Goal: Contribute content: Contribute content

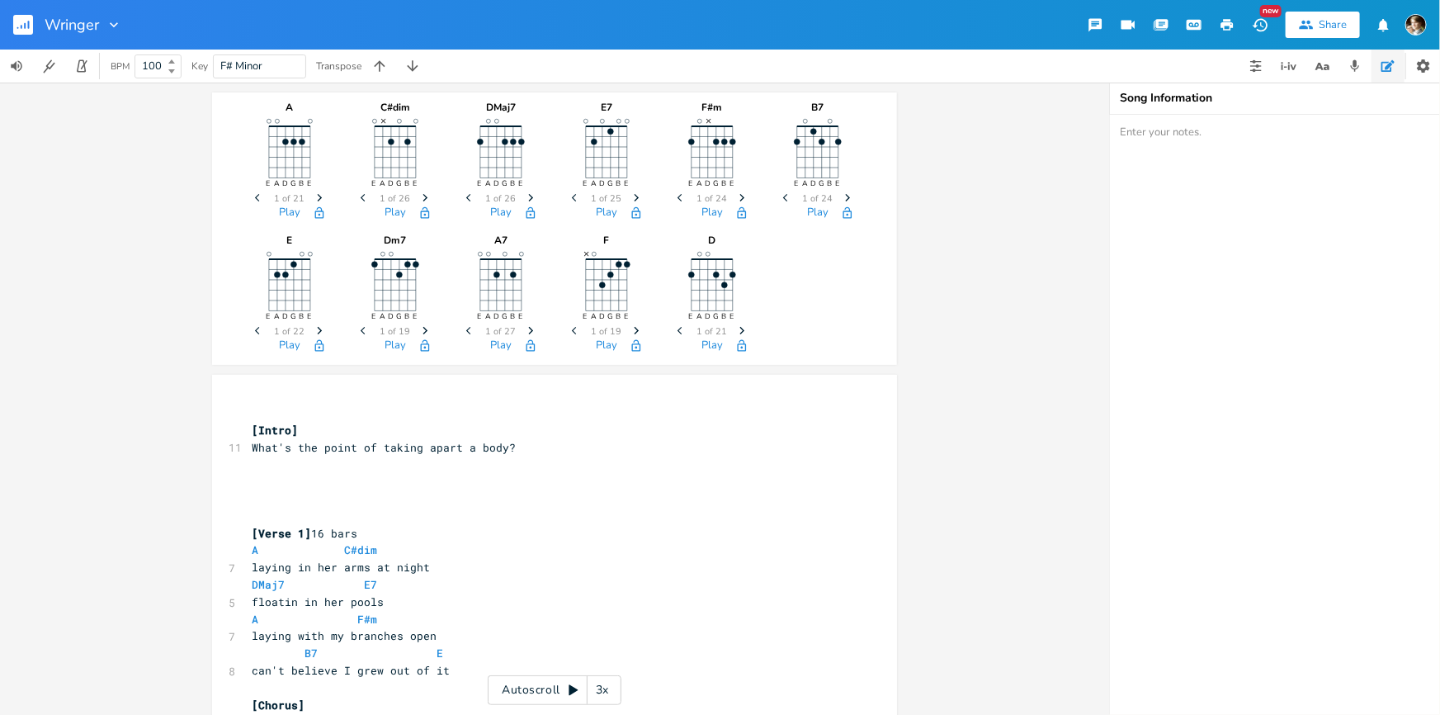
click at [18, 19] on rect "button" at bounding box center [23, 25] width 20 height 20
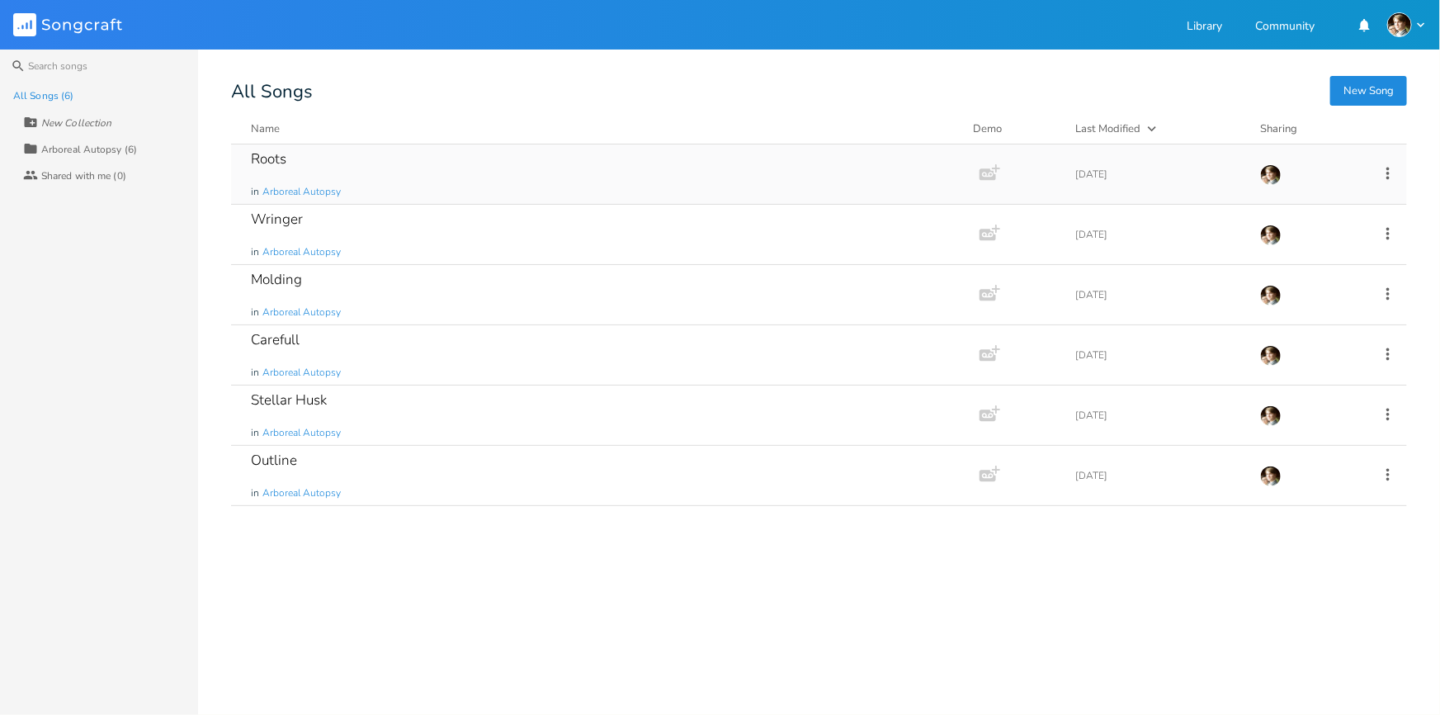
click at [391, 168] on div "Roots in Arboreal Autopsy" at bounding box center [602, 173] width 702 height 59
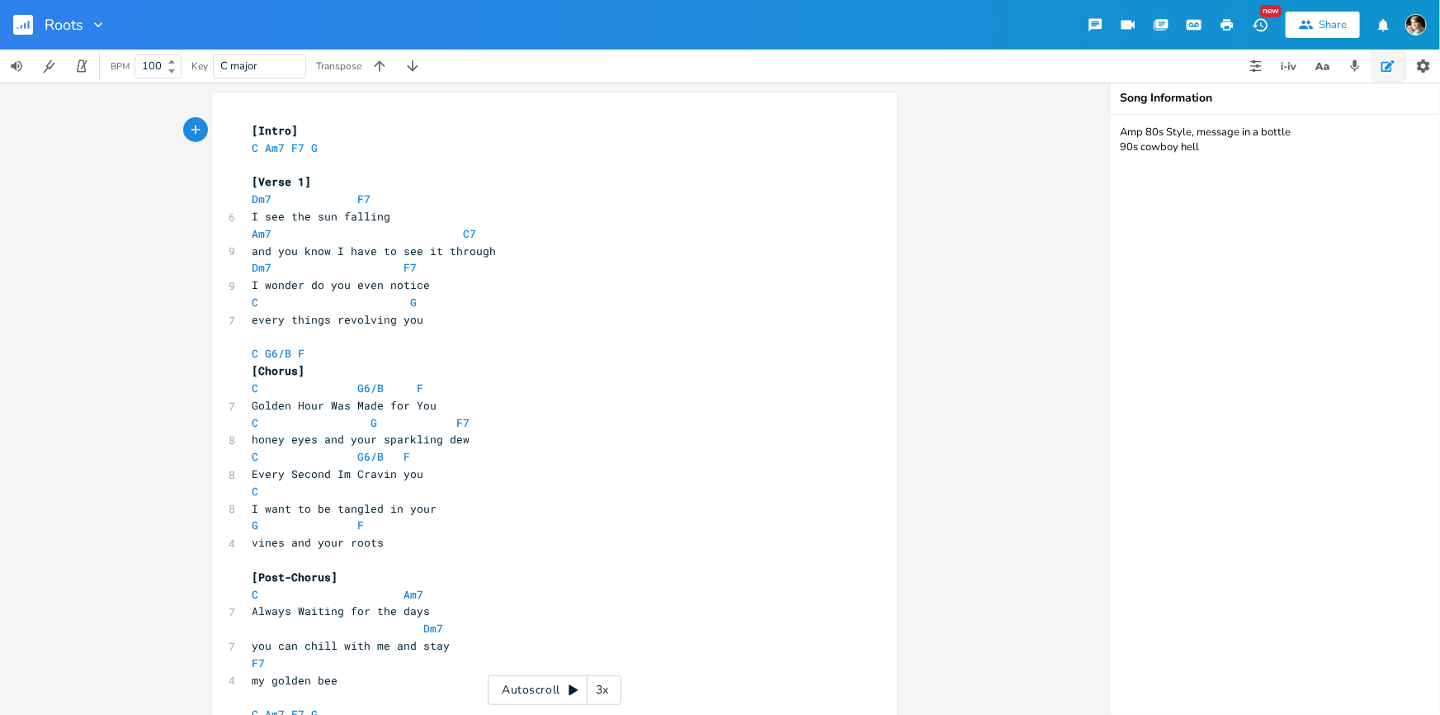
click at [17, 22] on rect "button" at bounding box center [23, 25] width 20 height 20
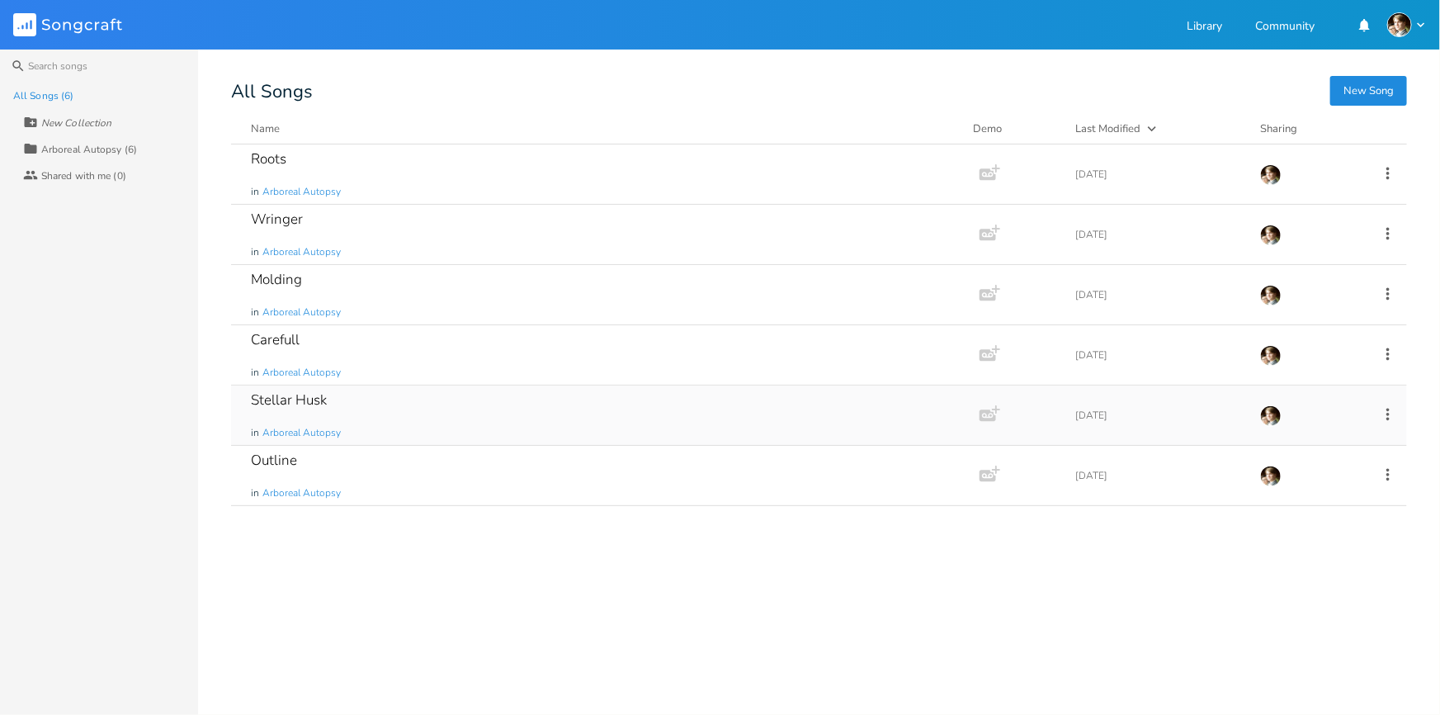
click at [493, 401] on div "Stellar Husk in Arboreal Autopsy" at bounding box center [602, 414] width 702 height 59
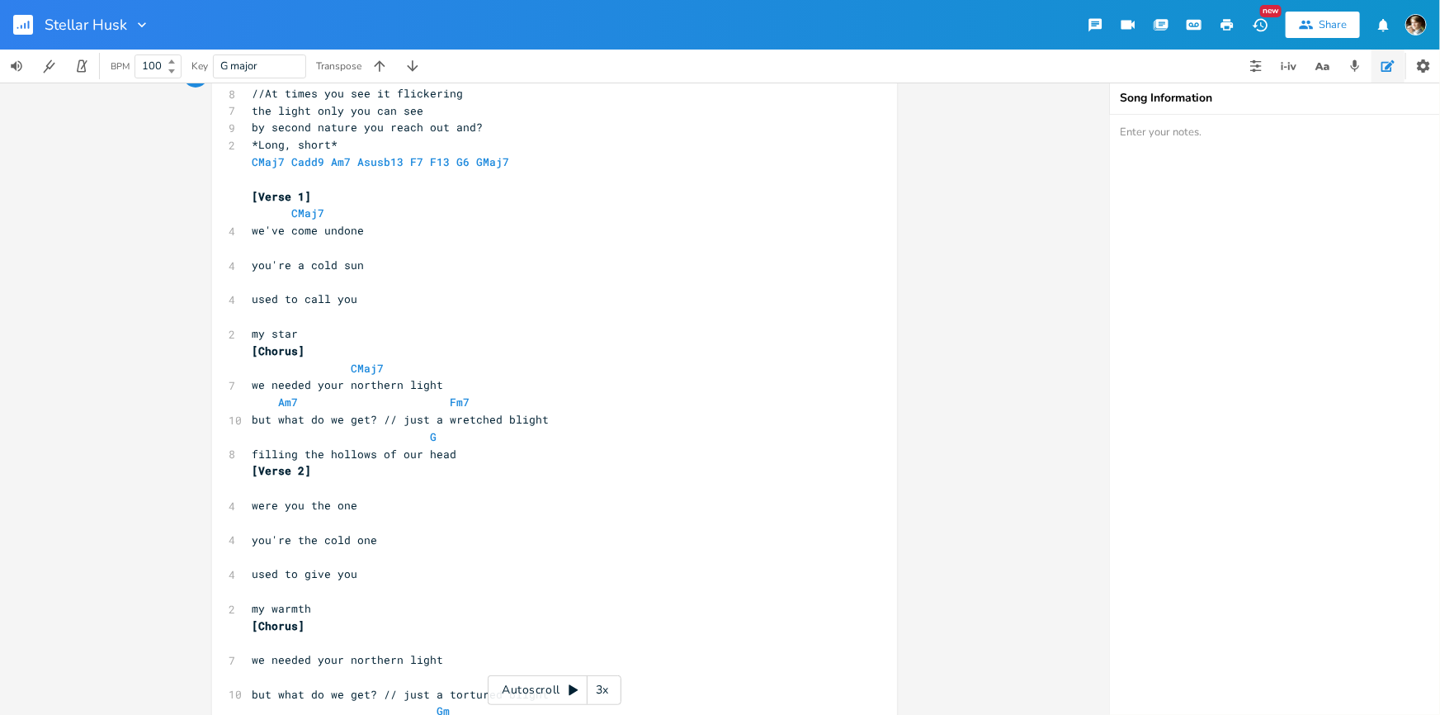
scroll to position [300, 0]
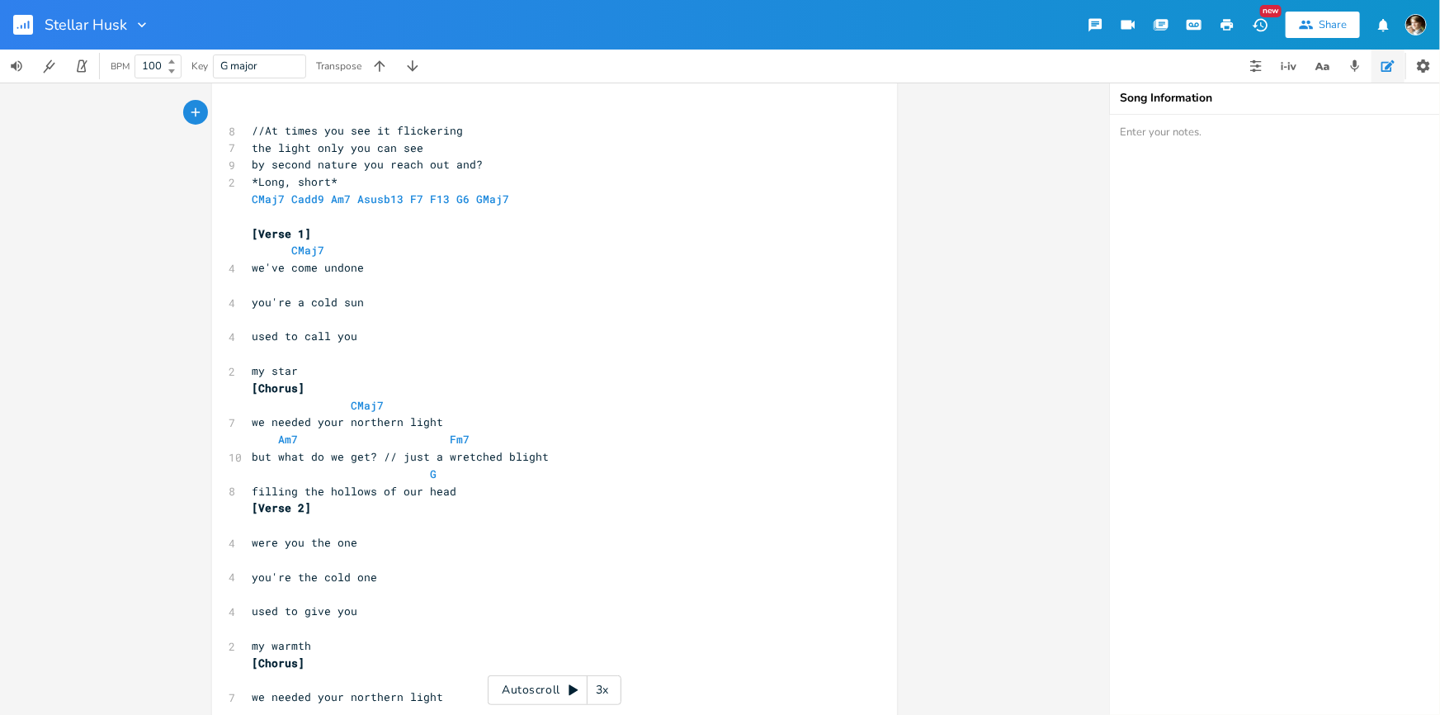
click at [305, 215] on pre "​" at bounding box center [546, 216] width 596 height 17
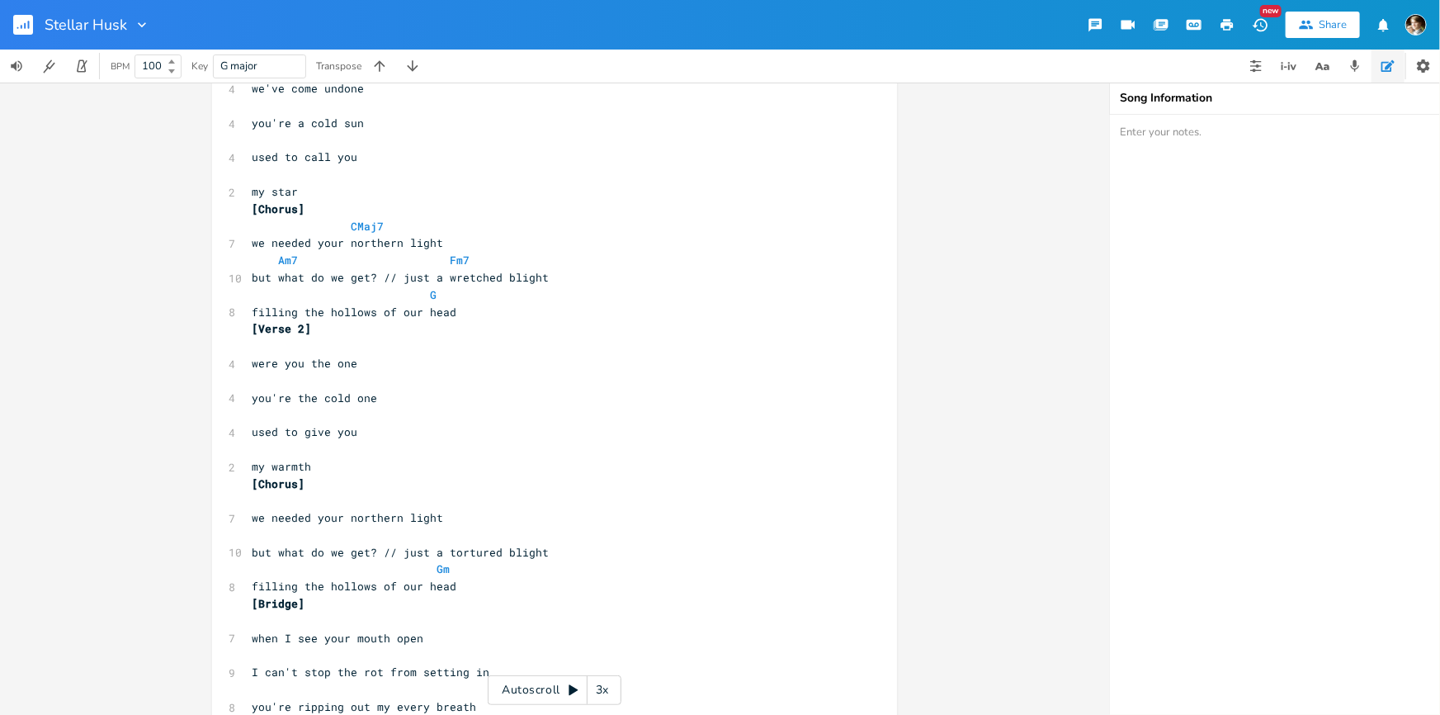
scroll to position [600, 0]
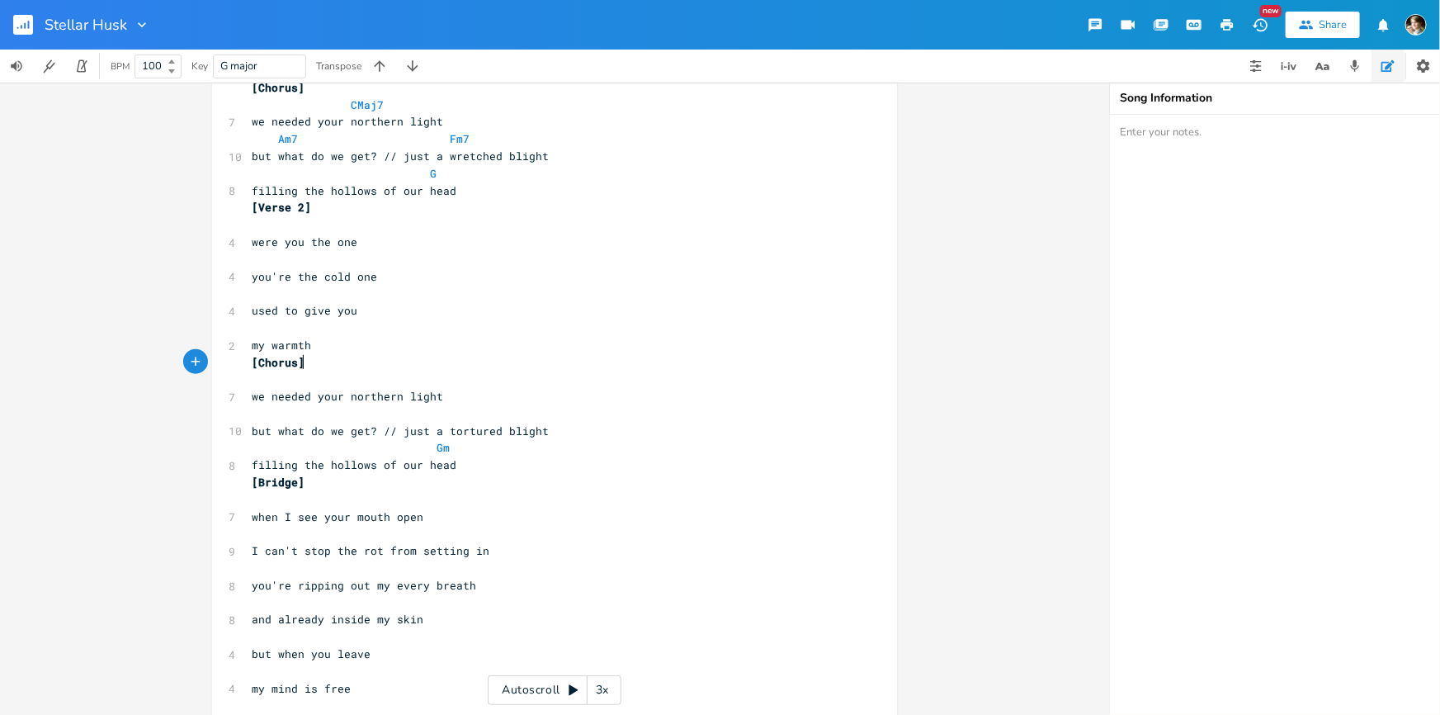
click at [310, 362] on pre "[Chorus]" at bounding box center [546, 362] width 596 height 17
click at [318, 352] on pre "my warmth" at bounding box center [546, 345] width 596 height 17
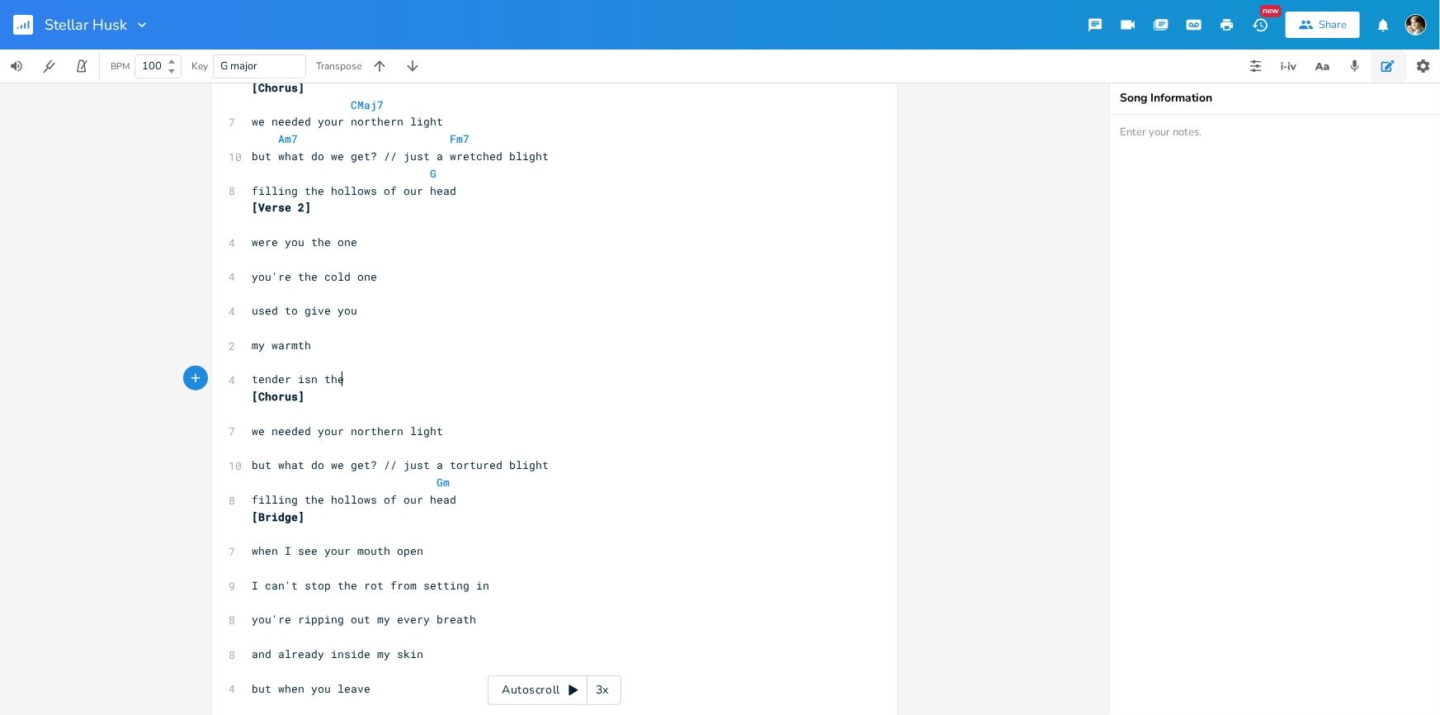
type textarea "tender isn the="
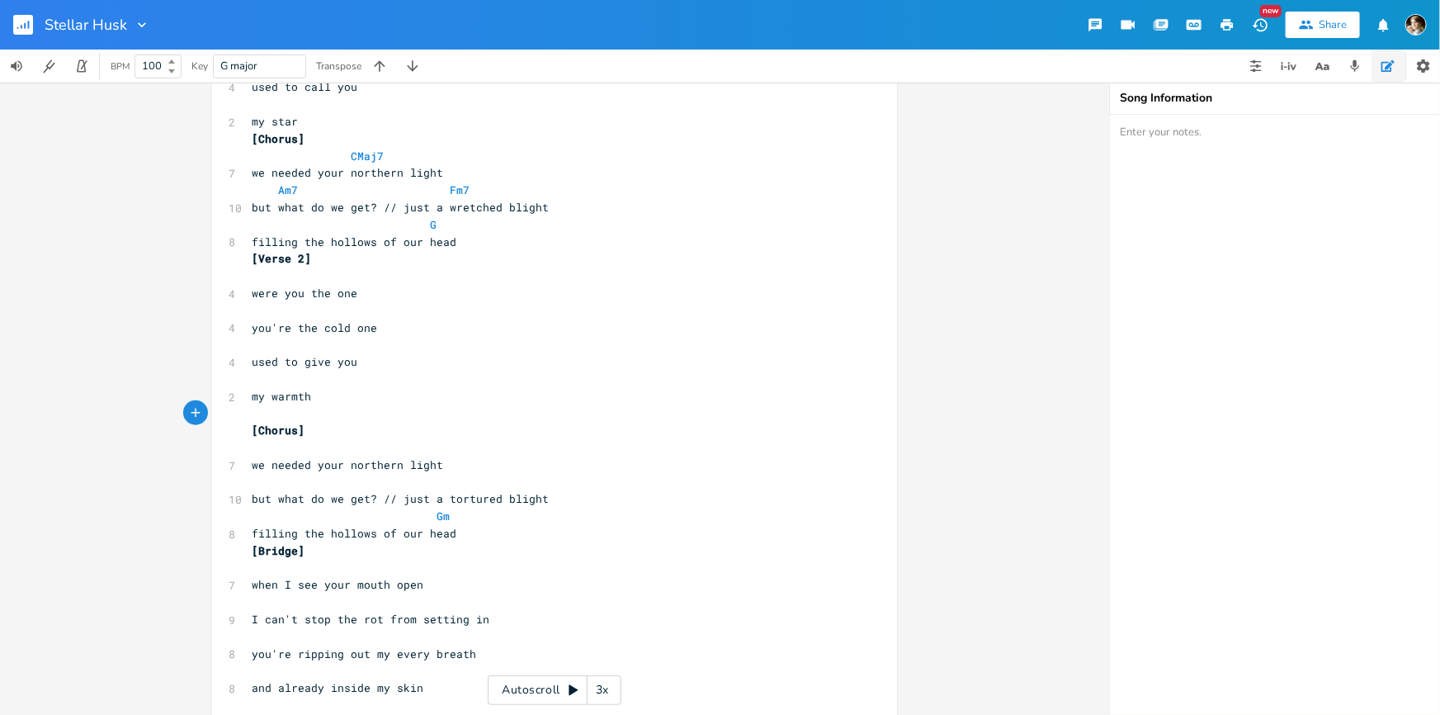
scroll to position [450, 0]
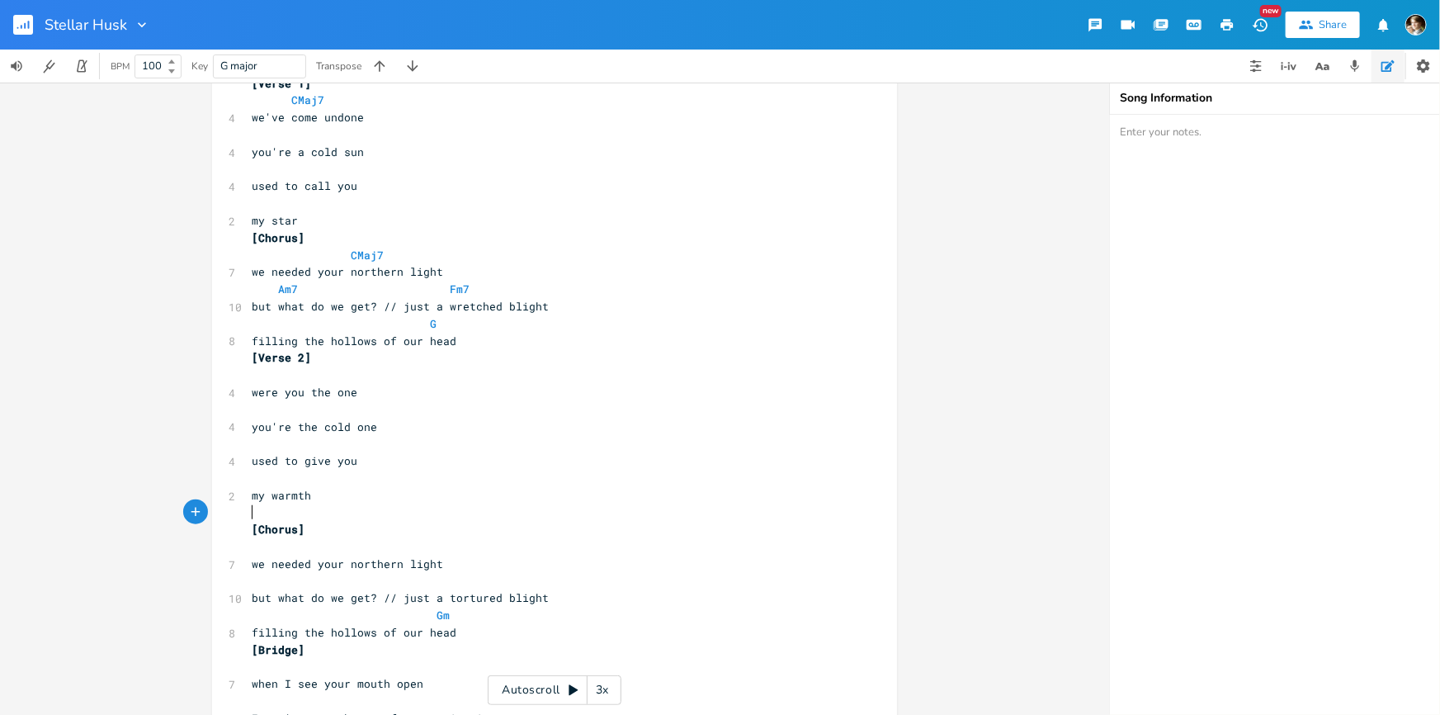
drag, startPoint x: 493, startPoint y: 333, endPoint x: 479, endPoint y: 331, distance: 15.1
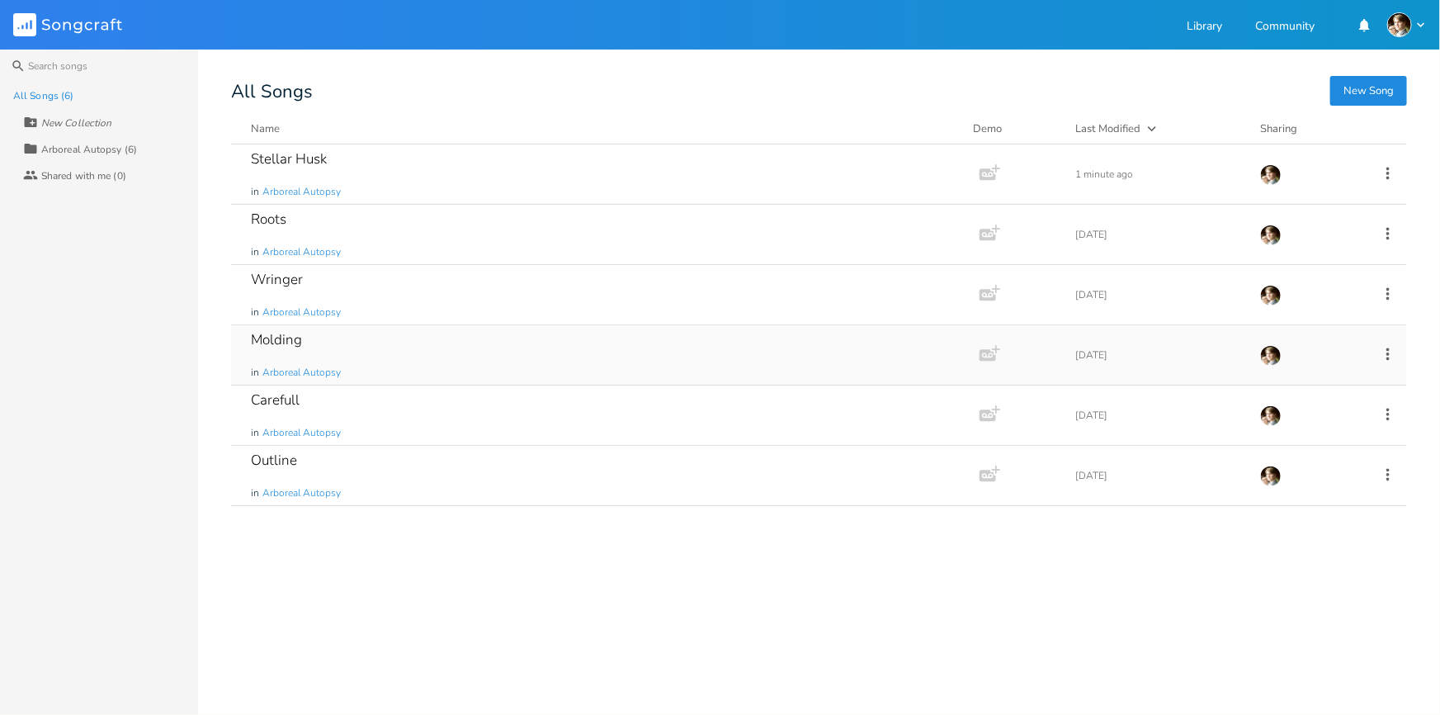
click at [437, 356] on div "Molding in Arboreal Autopsy" at bounding box center [602, 354] width 702 height 59
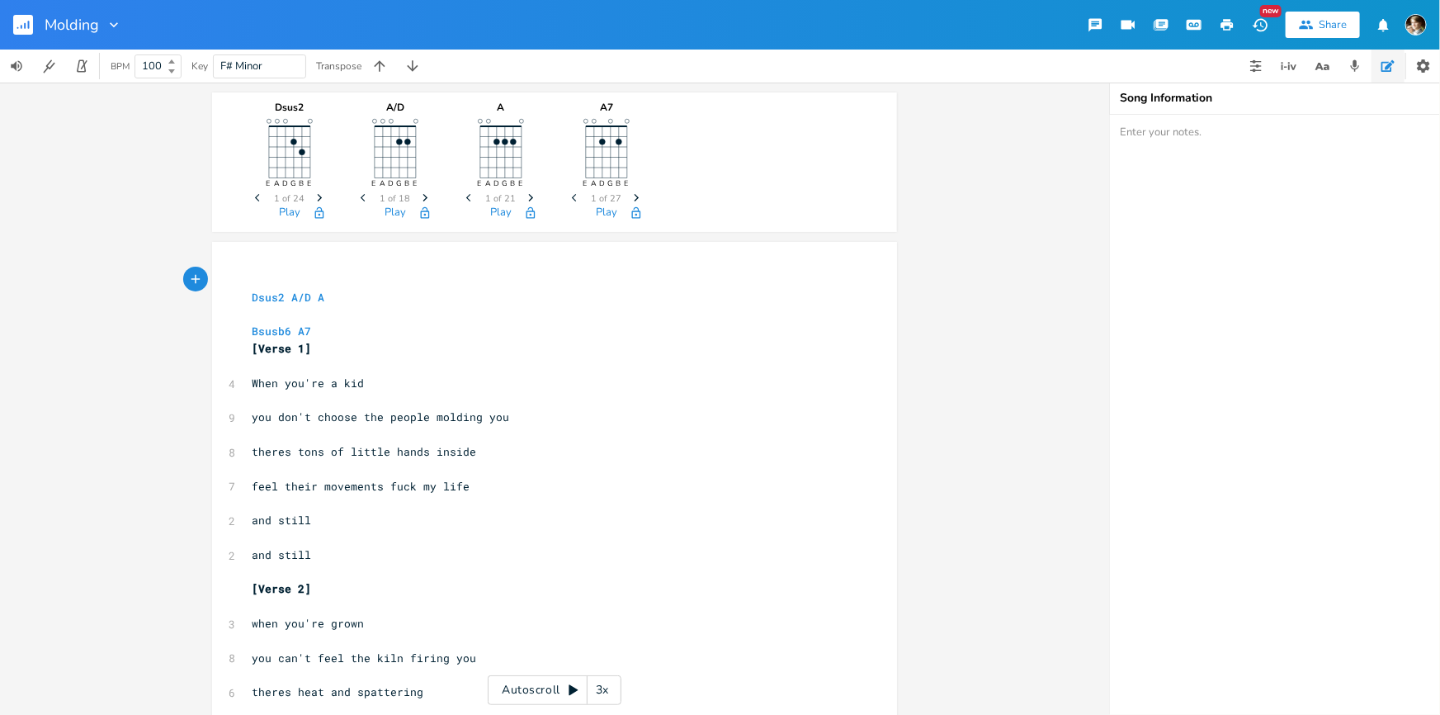
scroll to position [149, 0]
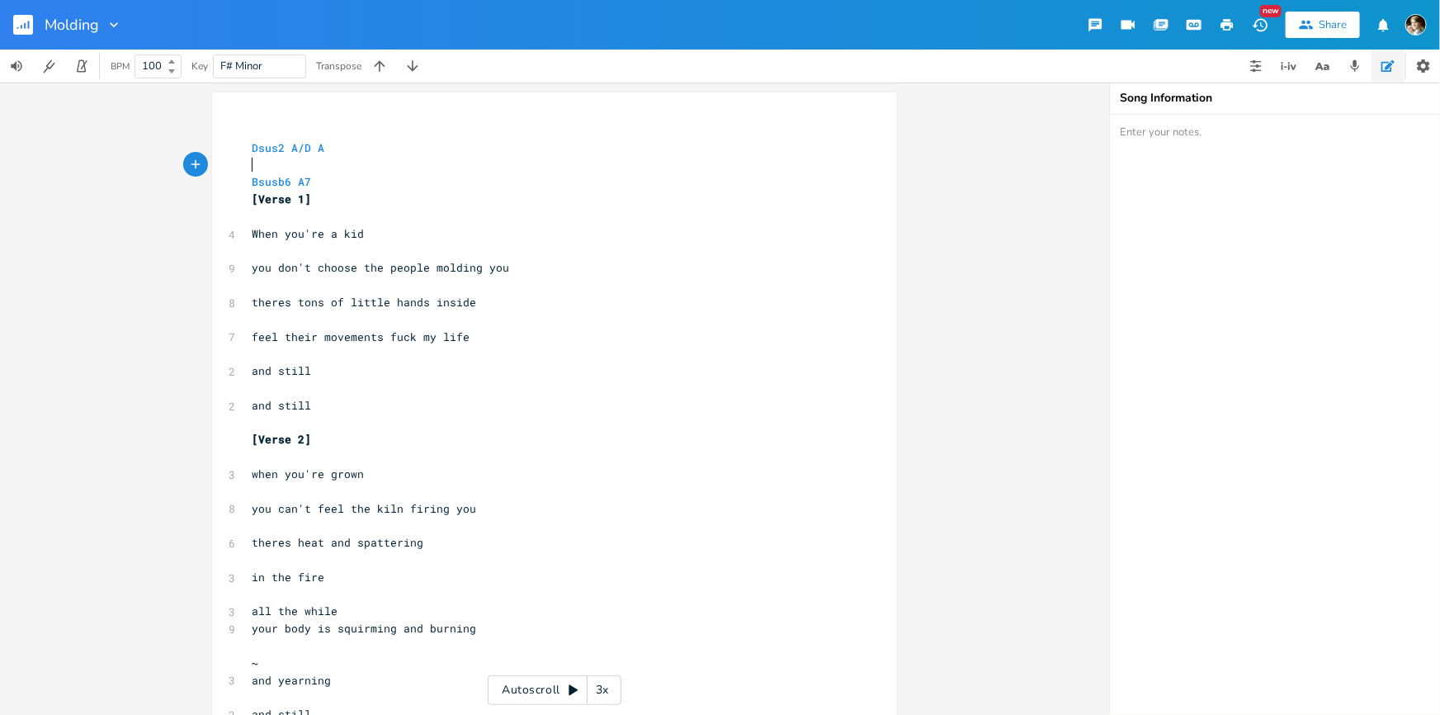
click at [347, 180] on pre "Bsusb6 A7" at bounding box center [546, 181] width 596 height 17
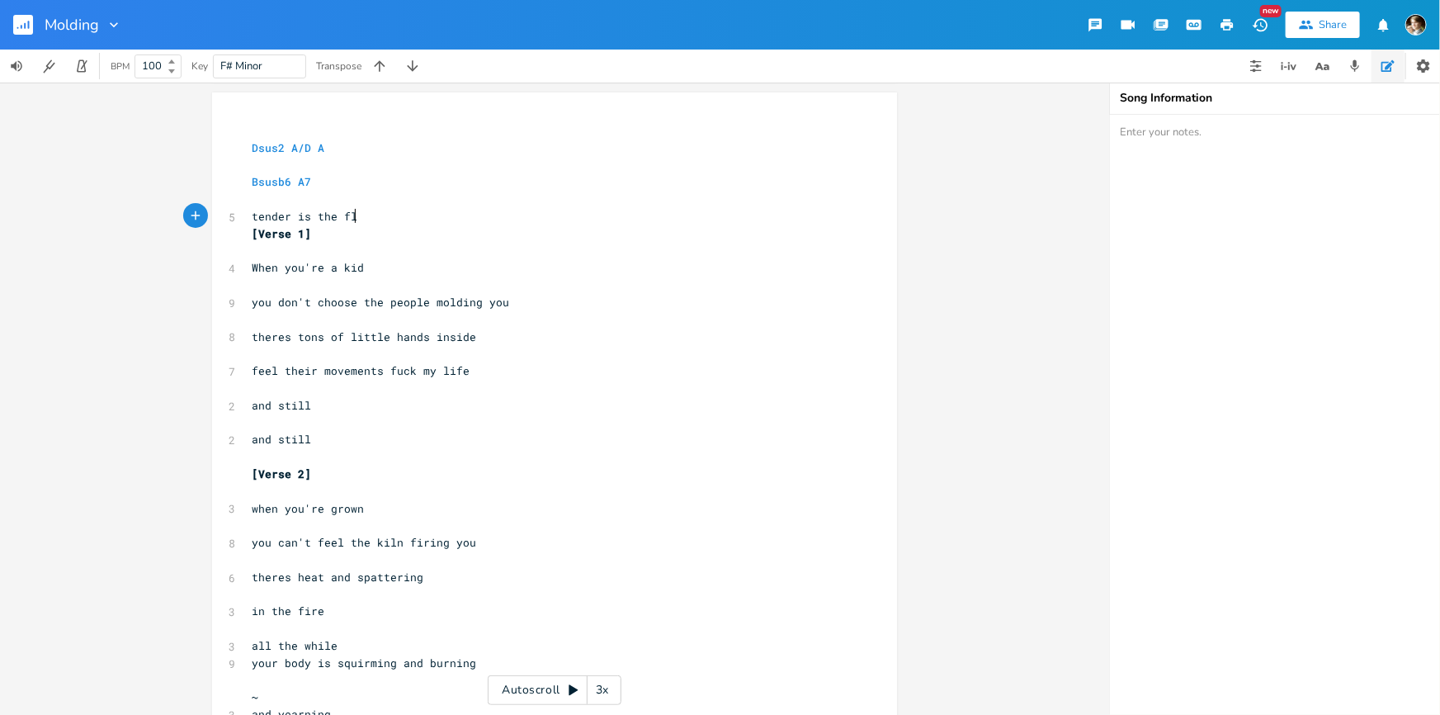
type textarea "tender is the flre"
type textarea "esh"
click at [333, 149] on pre "Dsus2 A/D A" at bounding box center [546, 147] width 596 height 17
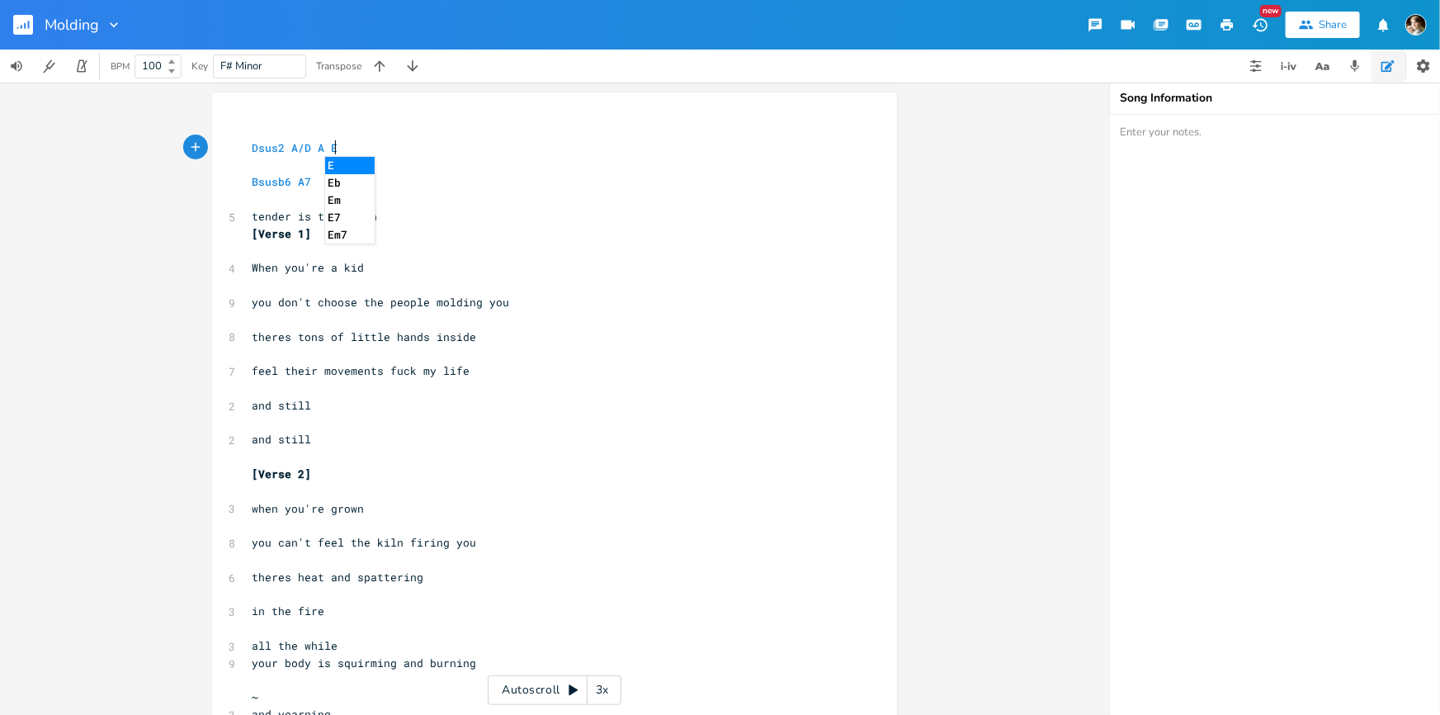
type textarea "E"
click at [355, 162] on li "E" at bounding box center [350, 165] width 50 height 17
click at [367, 144] on pre "Dsus2 A/D A E" at bounding box center [546, 147] width 596 height 17
click at [407, 210] on pre "tender is the flesh" at bounding box center [546, 216] width 596 height 17
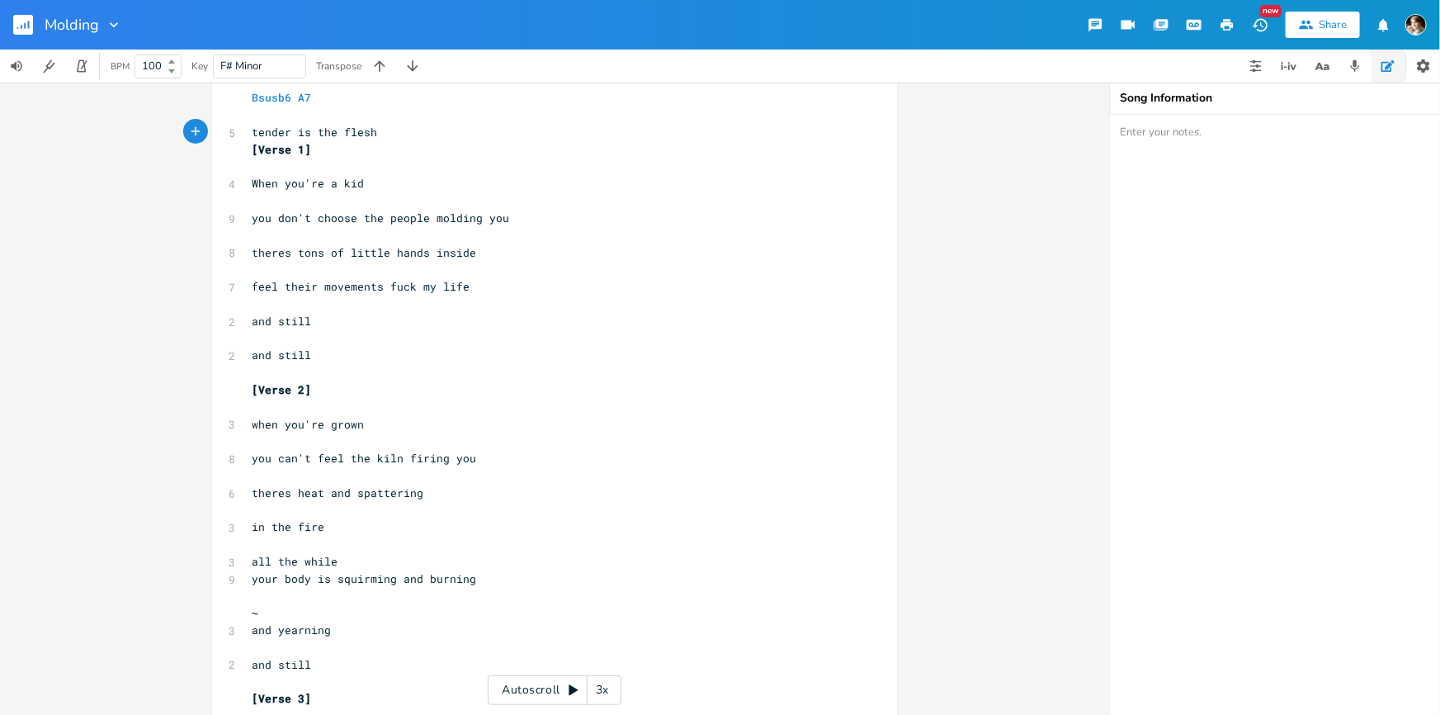
scroll to position [149, 0]
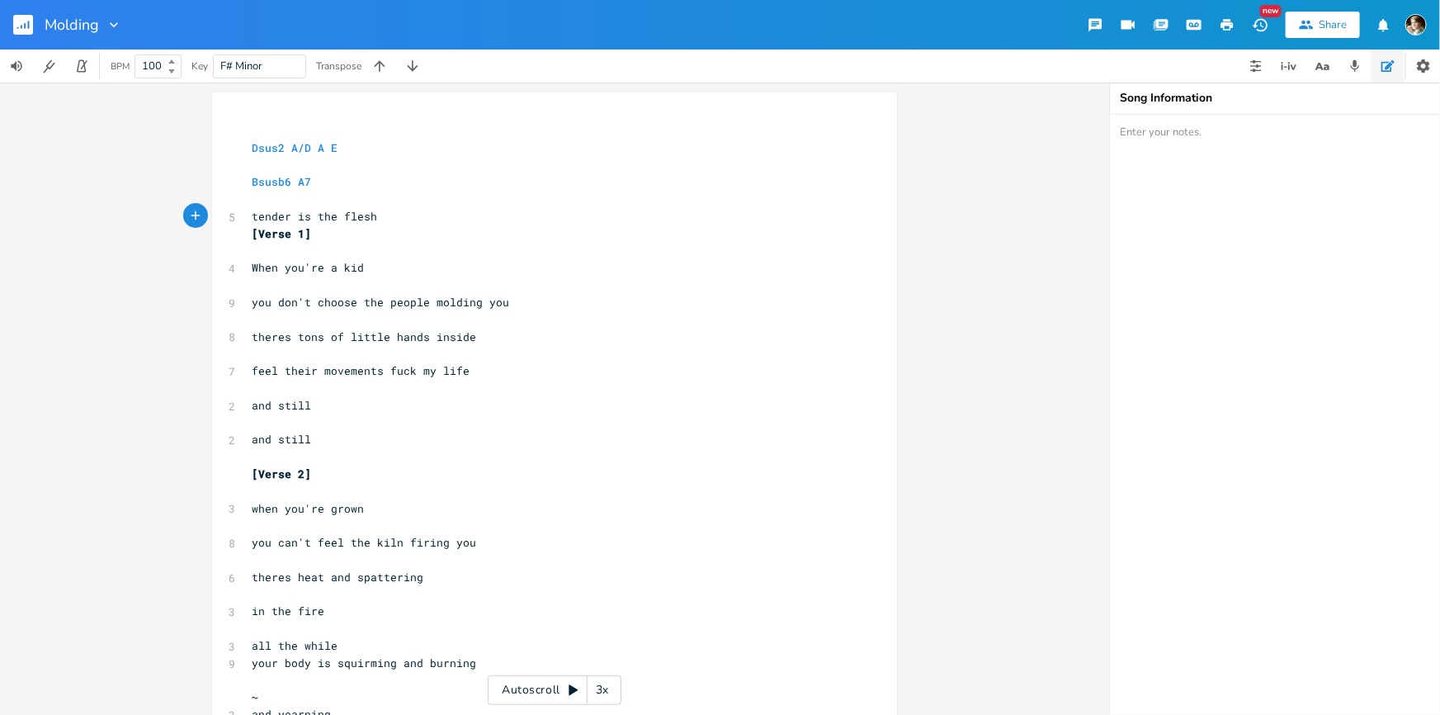
click at [404, 210] on pre "tender is the flesh" at bounding box center [546, 216] width 596 height 17
type textarea "tender is the flesh"
click at [248, 215] on pre "tender is the flesh" at bounding box center [546, 216] width 596 height 17
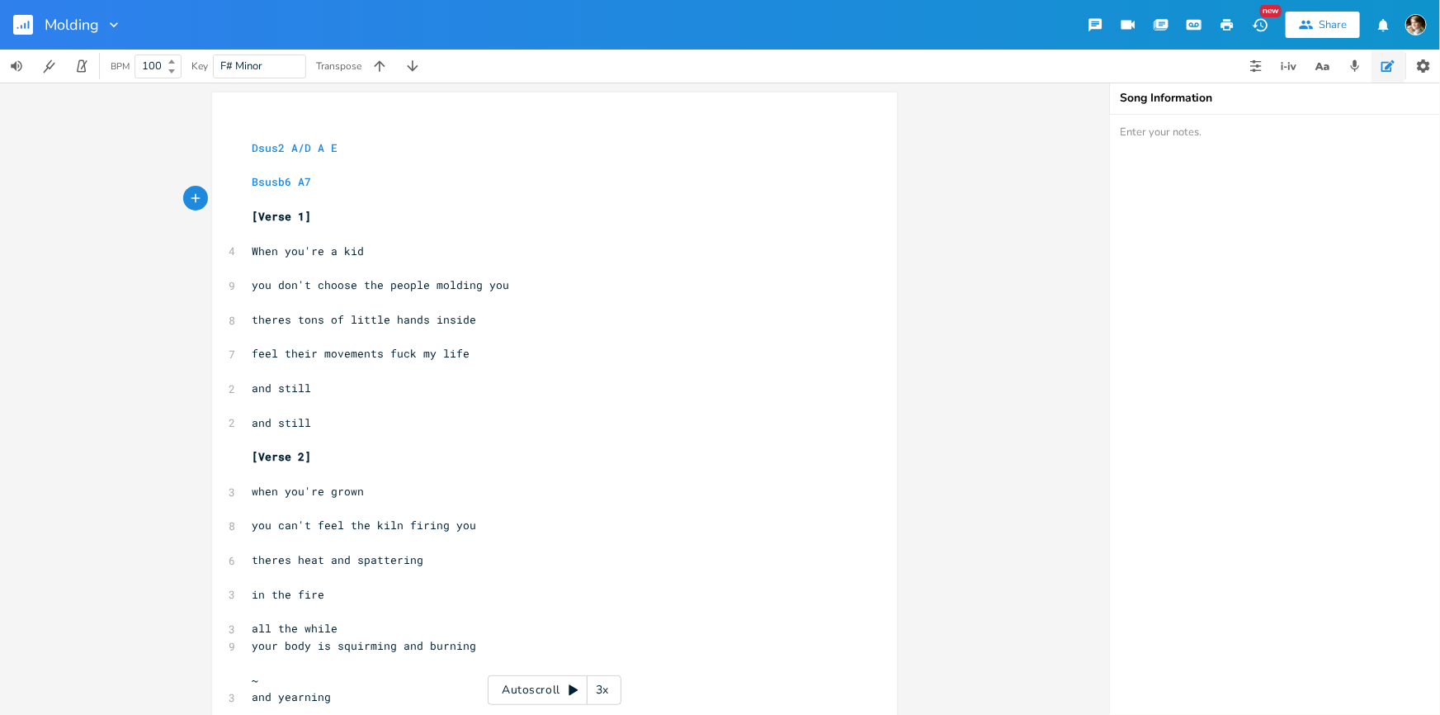
click at [509, 320] on pre "theres tons of little hands inside" at bounding box center [546, 319] width 596 height 17
click at [494, 356] on pre "feel their movements fuck my life" at bounding box center [546, 353] width 596 height 17
click at [357, 385] on pre "and still" at bounding box center [546, 388] width 596 height 17
type textarea "and still"
click at [252, 386] on span "and still" at bounding box center [281, 387] width 59 height 15
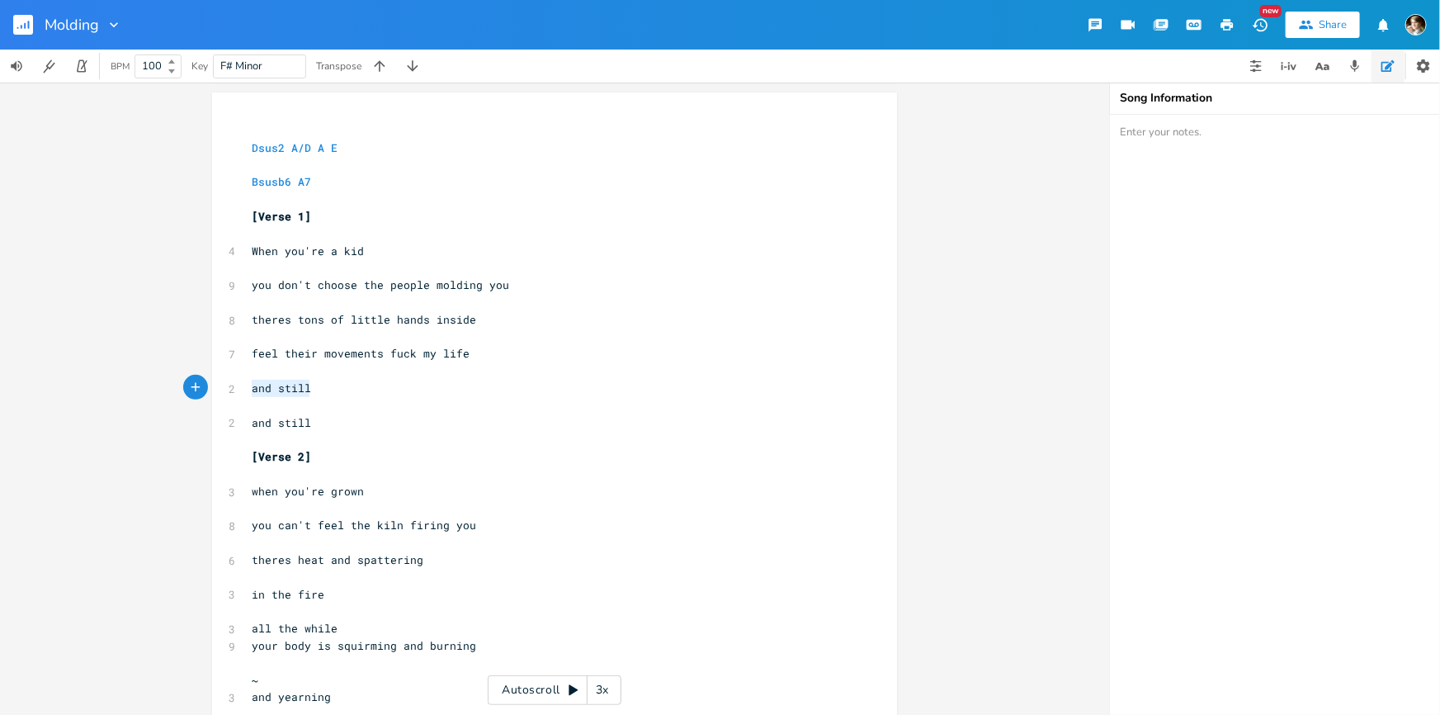
paste textarea
click at [329, 411] on pre at bounding box center [546, 405] width 596 height 17
click at [415, 395] on pre "tender is the flesh" at bounding box center [546, 388] width 596 height 17
type textarea "and still"
click at [343, 408] on pre at bounding box center [546, 405] width 596 height 17
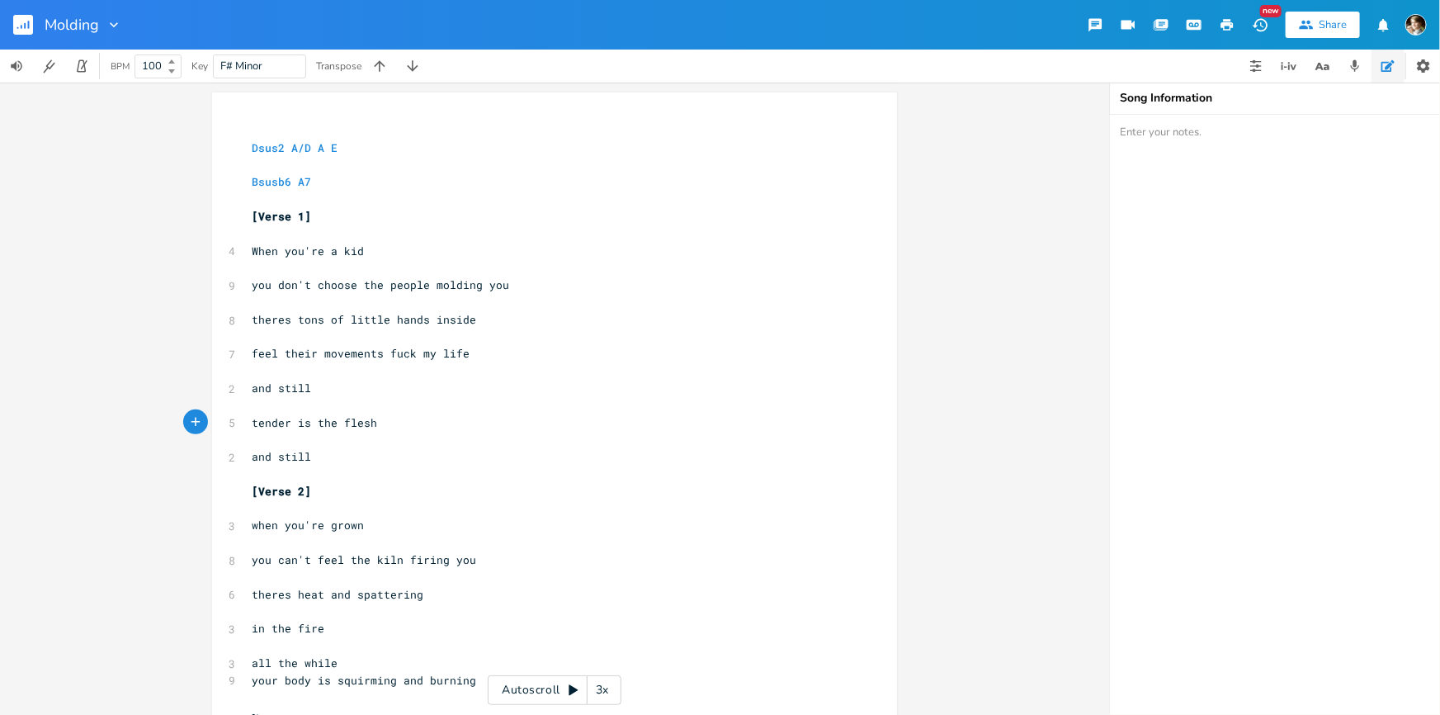
click at [330, 438] on pre "​" at bounding box center [546, 439] width 596 height 17
click at [378, 380] on pre "and still" at bounding box center [546, 388] width 596 height 17
click at [470, 431] on pre "​" at bounding box center [546, 439] width 596 height 17
click at [397, 420] on pre "tender is the flesh" at bounding box center [546, 422] width 596 height 17
click at [320, 459] on pre "and still" at bounding box center [546, 456] width 596 height 17
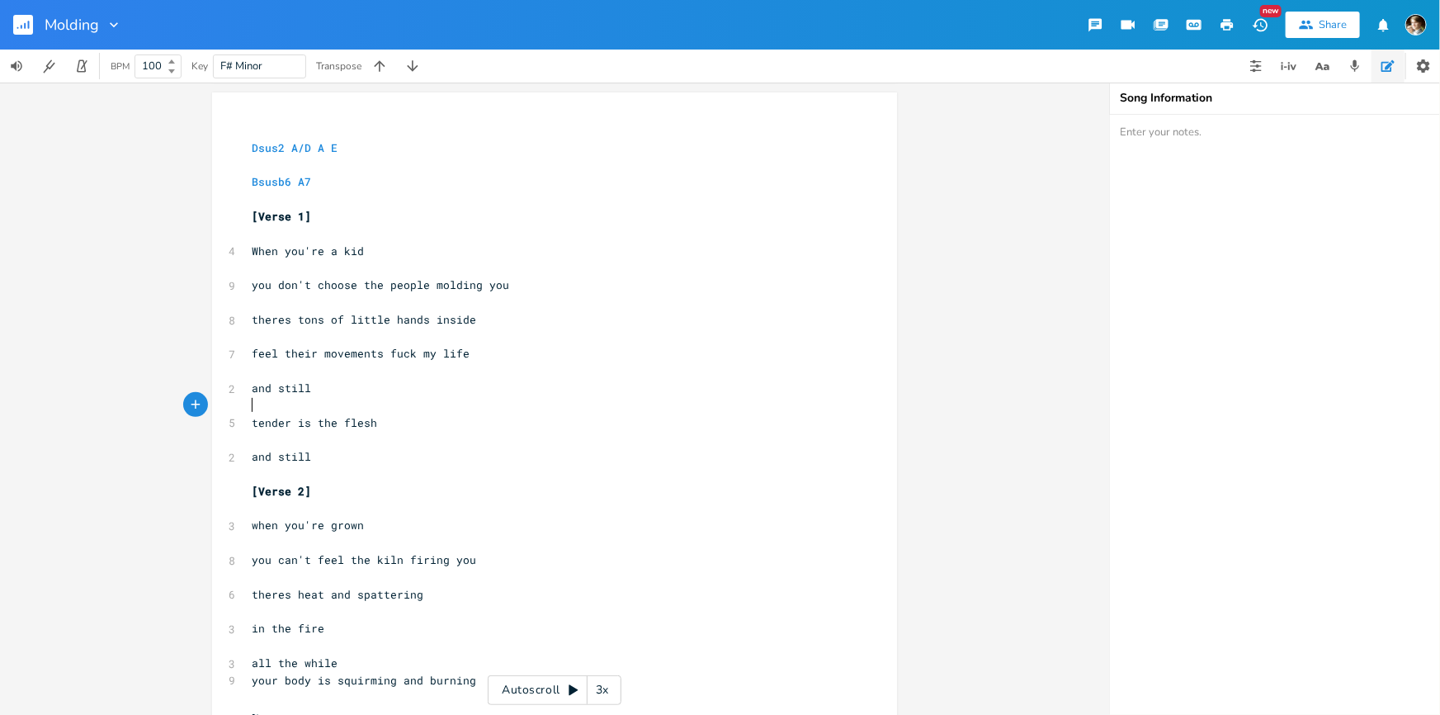
click at [330, 397] on pre "​" at bounding box center [546, 405] width 596 height 17
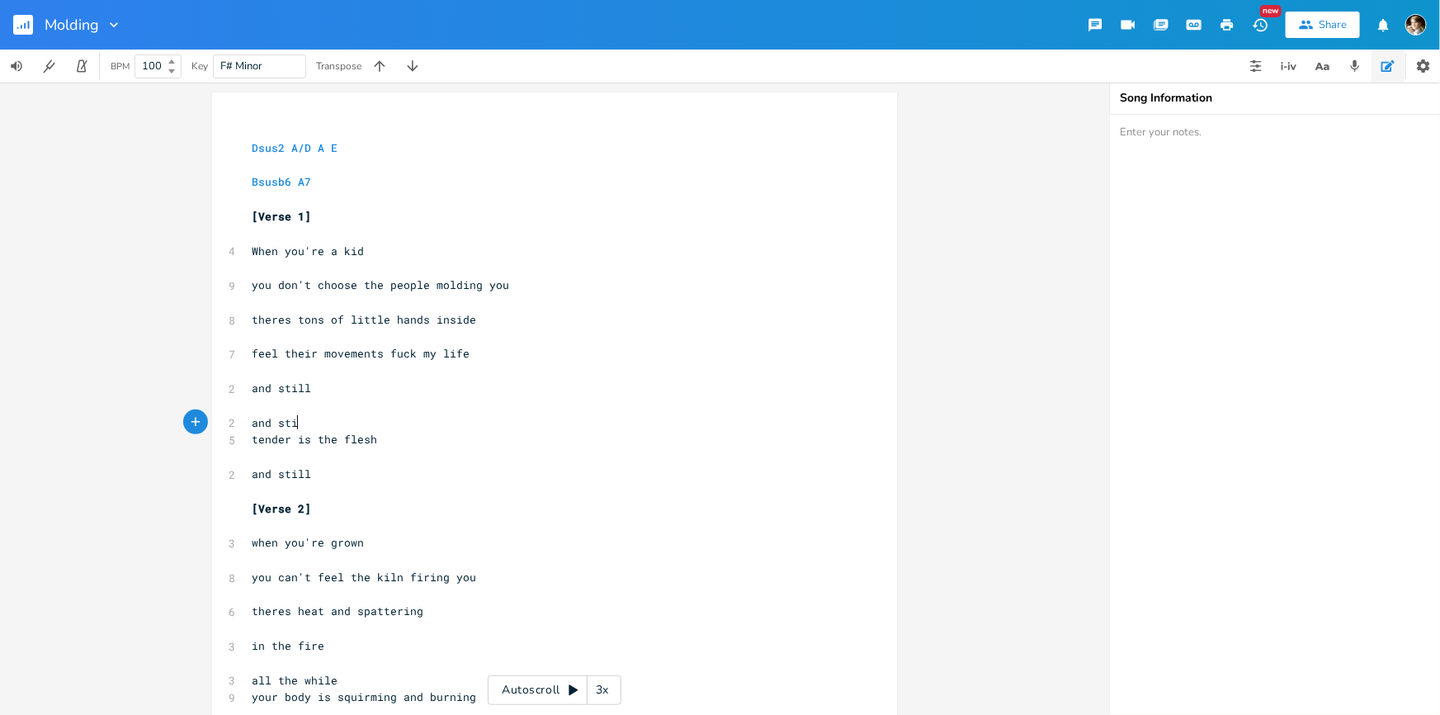
type textarea "and still"
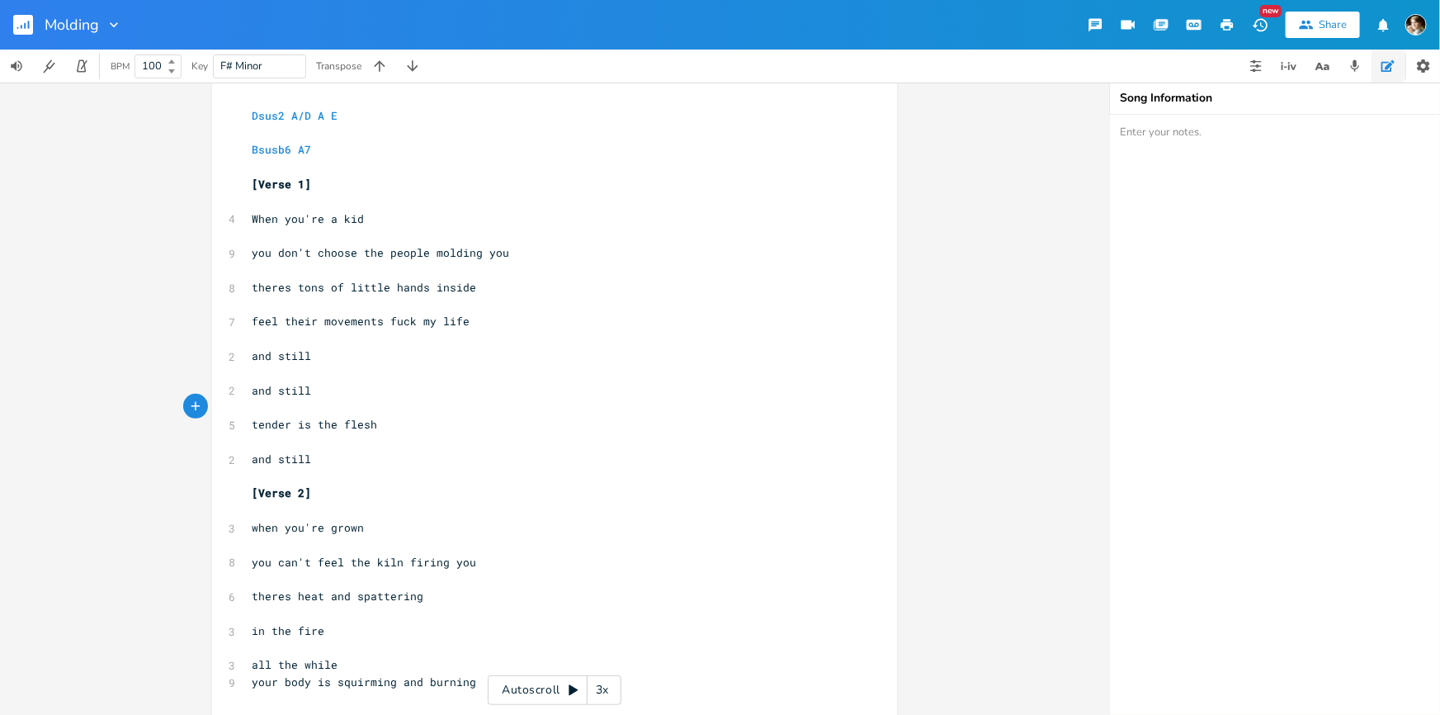
scroll to position [224, 0]
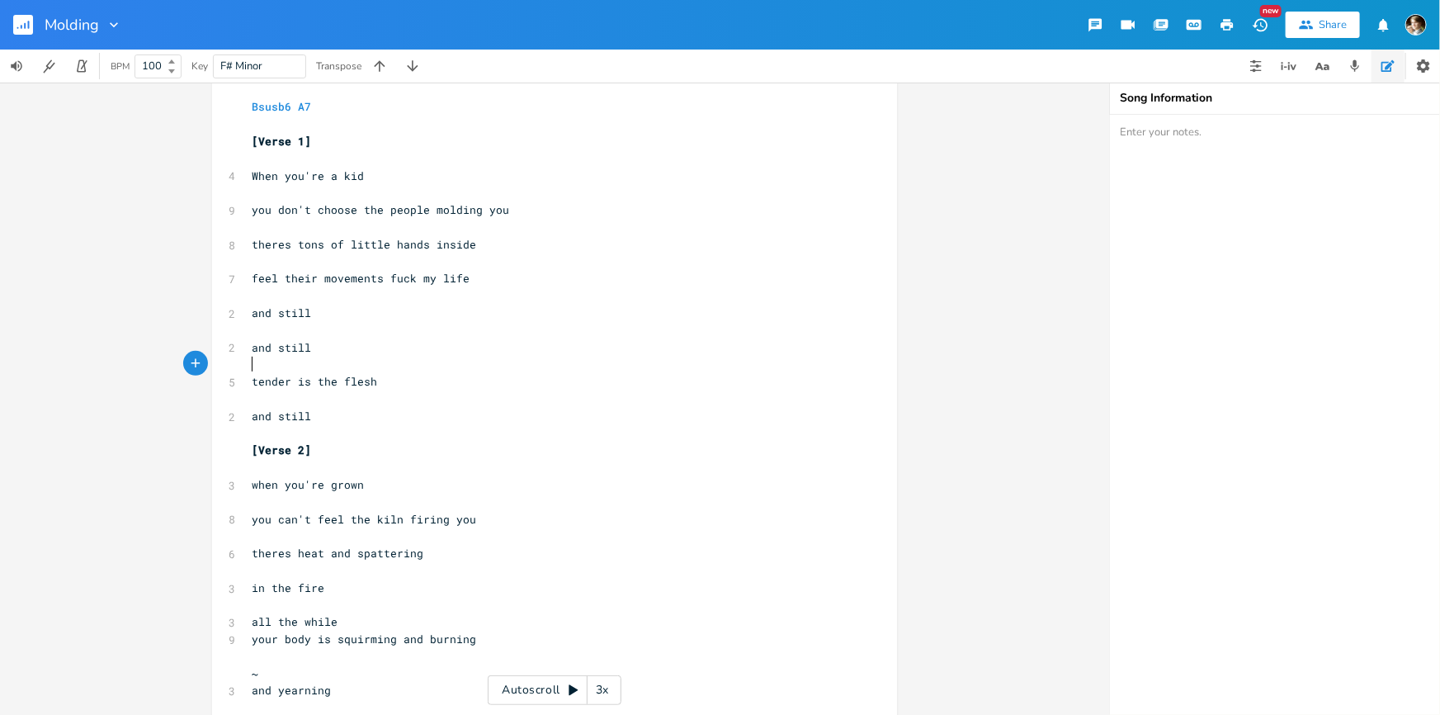
click at [336, 417] on pre "and still" at bounding box center [546, 416] width 596 height 17
drag, startPoint x: 328, startPoint y: 412, endPoint x: 243, endPoint y: 411, distance: 84.2
click at [248, 411] on pre "and still" at bounding box center [546, 416] width 596 height 17
type textarea "and still"
click at [257, 414] on span "and still" at bounding box center [281, 415] width 59 height 15
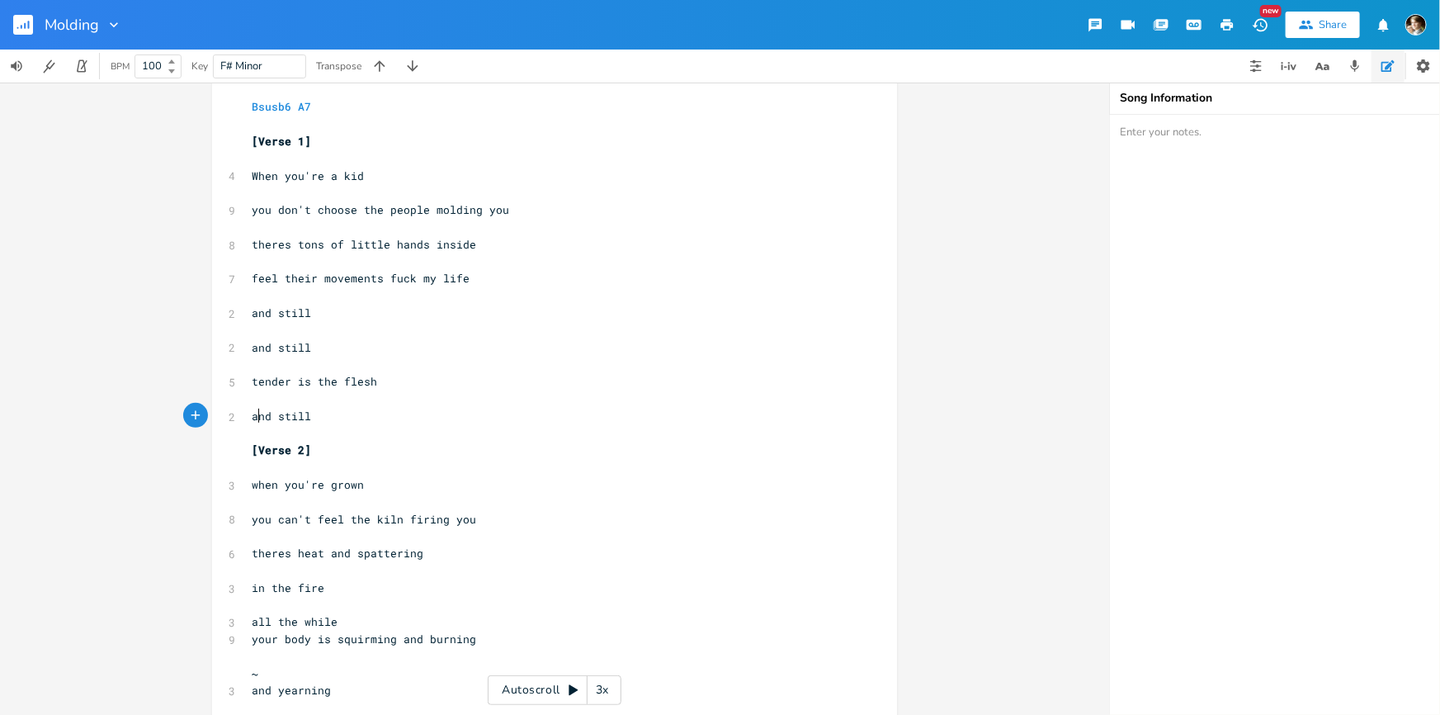
type textarea "and"
click at [257, 414] on span "and still" at bounding box center [281, 415] width 59 height 15
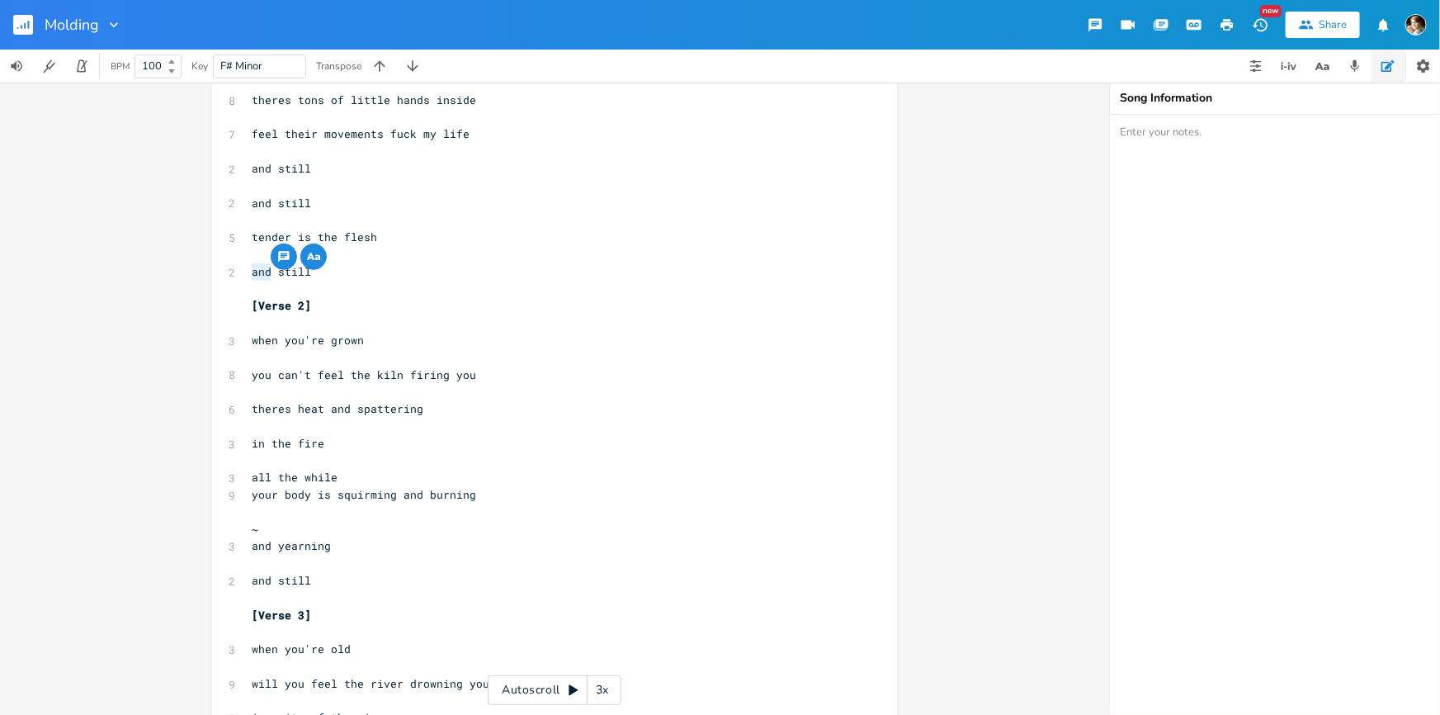
scroll to position [375, 0]
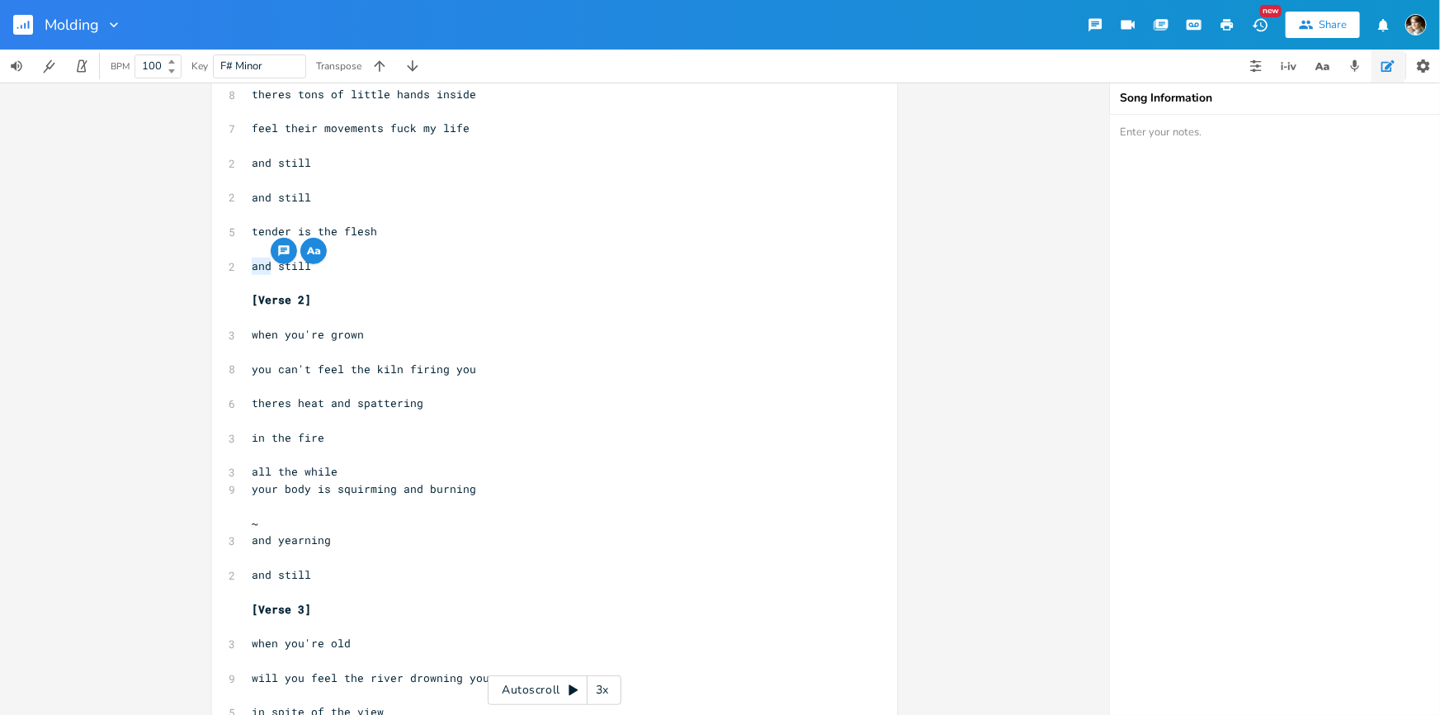
click at [384, 322] on pre "​" at bounding box center [546, 317] width 596 height 17
click at [319, 437] on pre "in the fire" at bounding box center [546, 437] width 596 height 17
click at [266, 436] on span "in the fire" at bounding box center [288, 437] width 73 height 15
type textarea "your eyes"
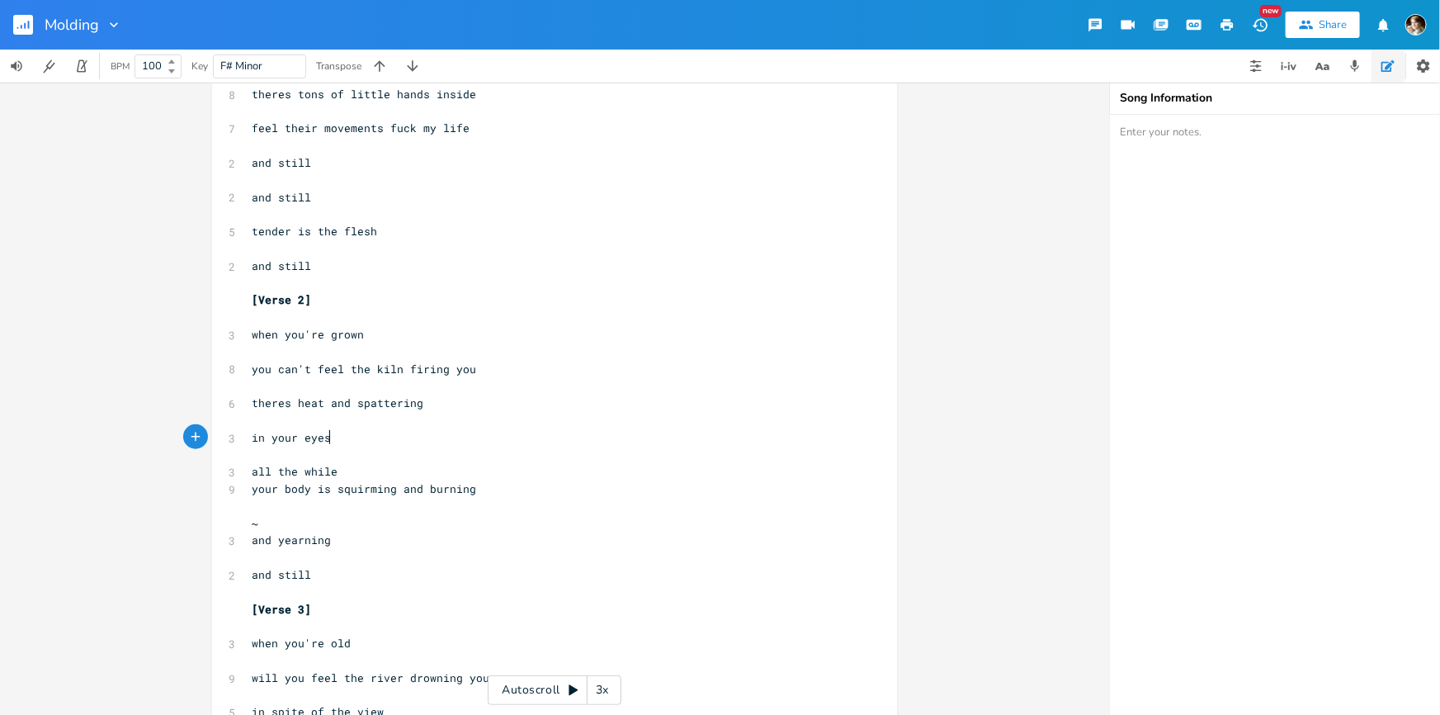
click at [367, 470] on pre "all the while" at bounding box center [546, 471] width 596 height 17
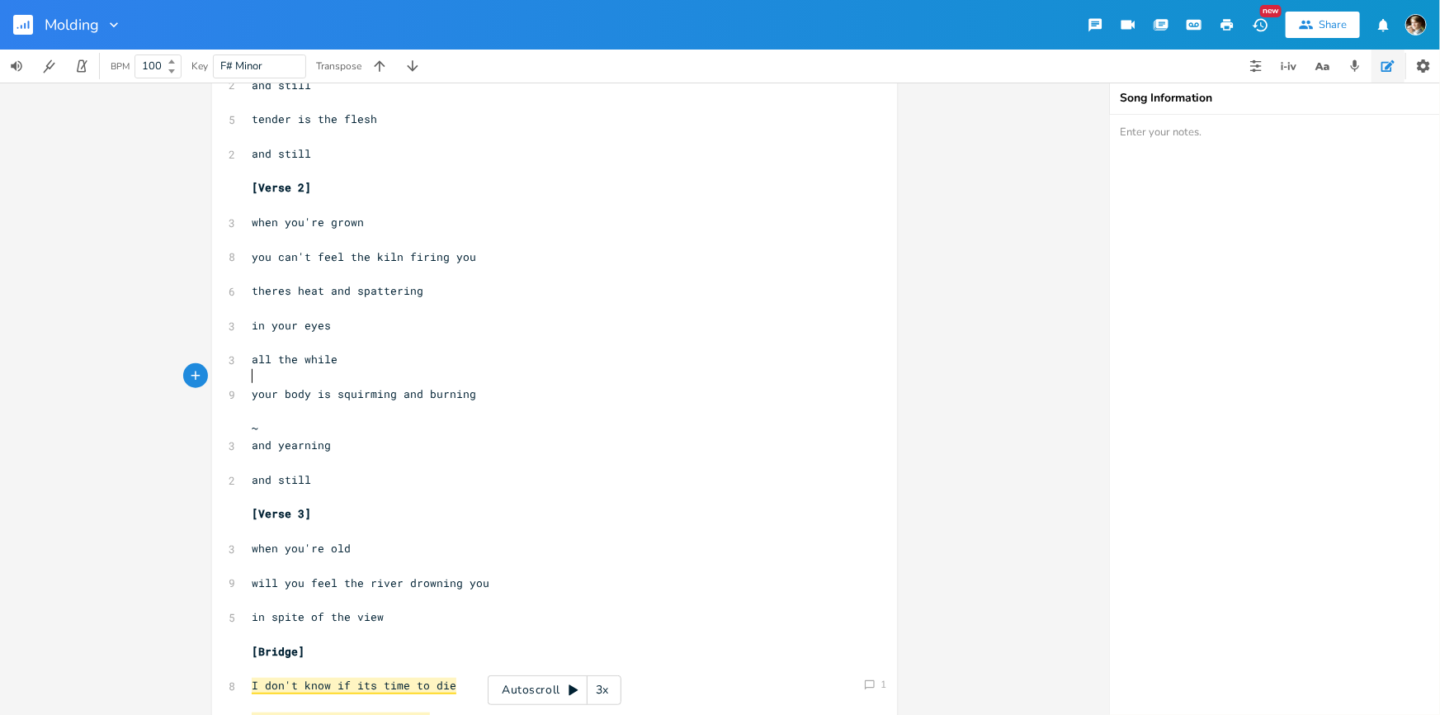
scroll to position [450, 0]
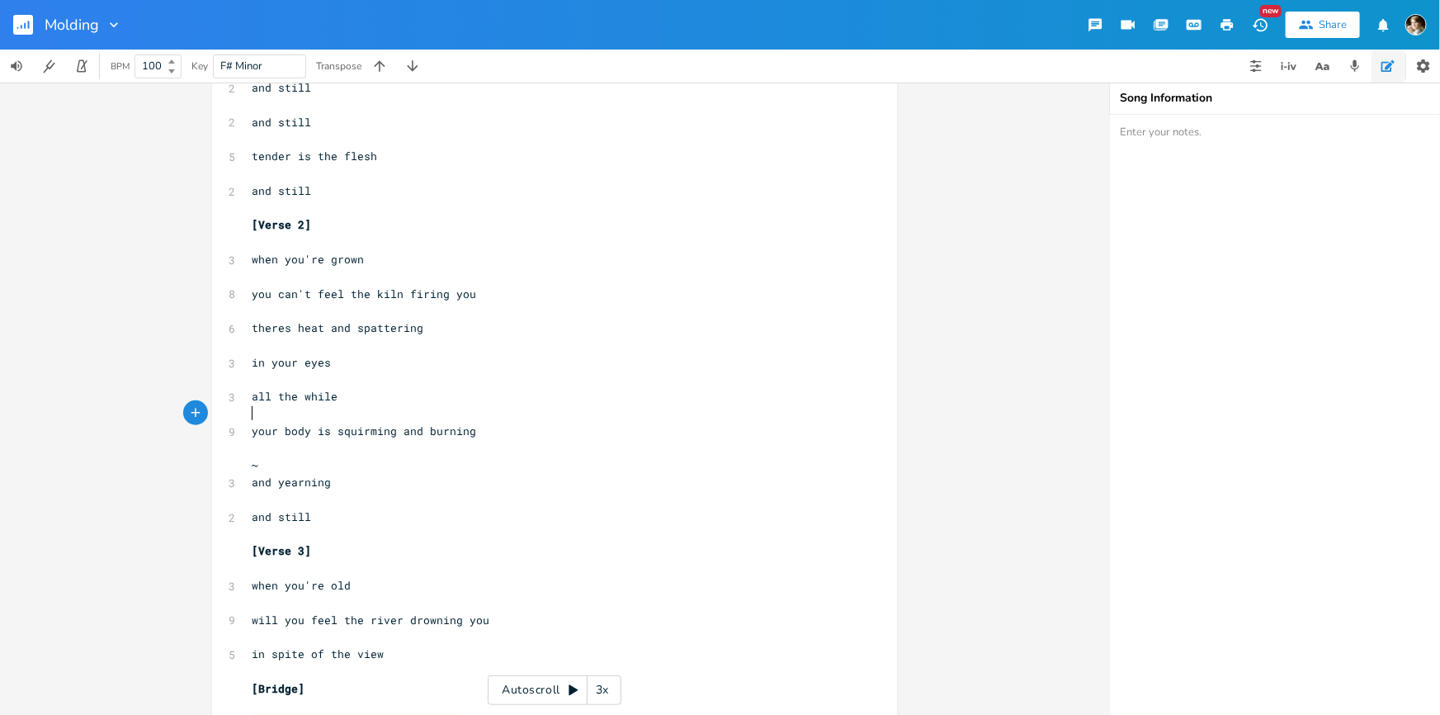
click at [252, 395] on span "all the while" at bounding box center [295, 396] width 86 height 15
click at [489, 429] on pre "your body is squirming and burning" at bounding box center [546, 430] width 596 height 17
click at [248, 427] on pre "your body is squirming and burning" at bounding box center [546, 430] width 596 height 17
type textarea "your body is squirming and burning"
click at [291, 428] on span "your body is squirming and burning" at bounding box center [364, 430] width 224 height 15
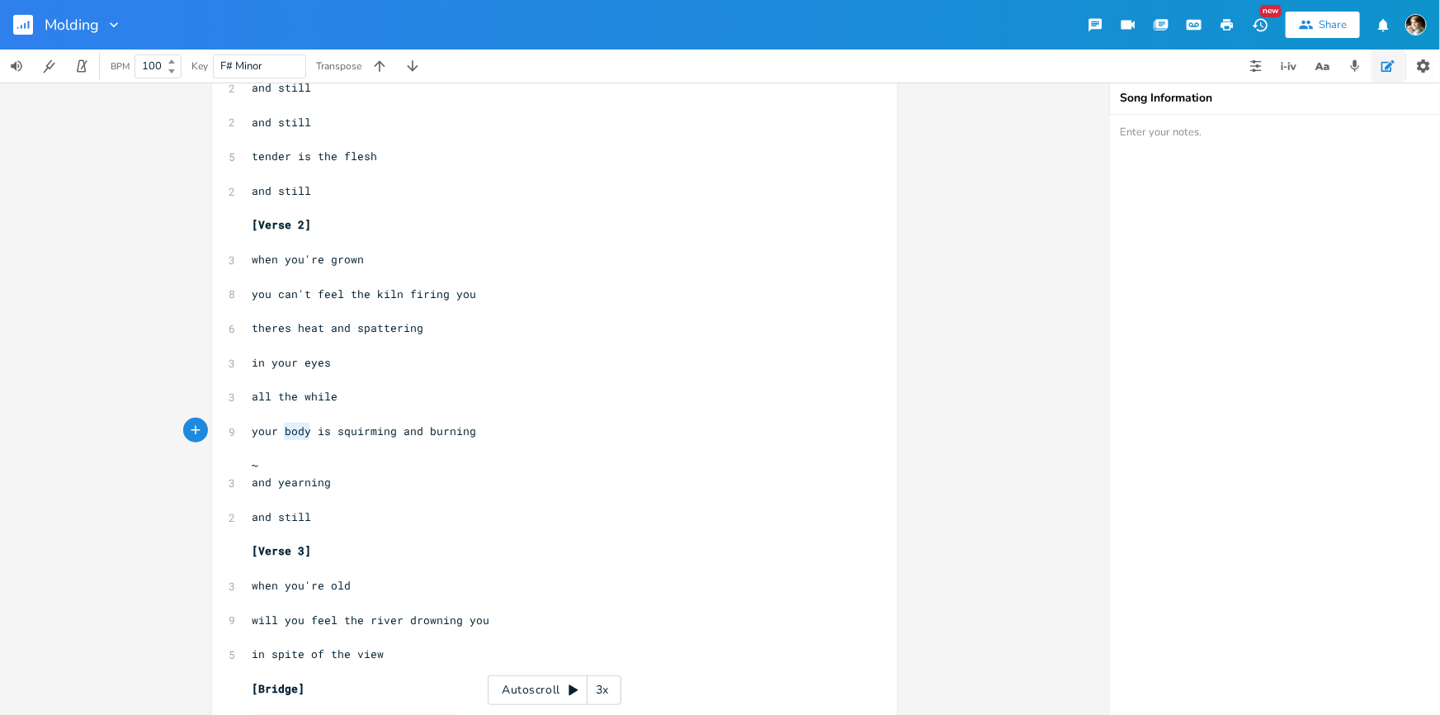
click at [291, 428] on span "your body is squirming and burning" at bounding box center [364, 430] width 224 height 15
type textarea "mind"
click at [362, 426] on span "your mind is squirming and burning" at bounding box center [364, 430] width 224 height 15
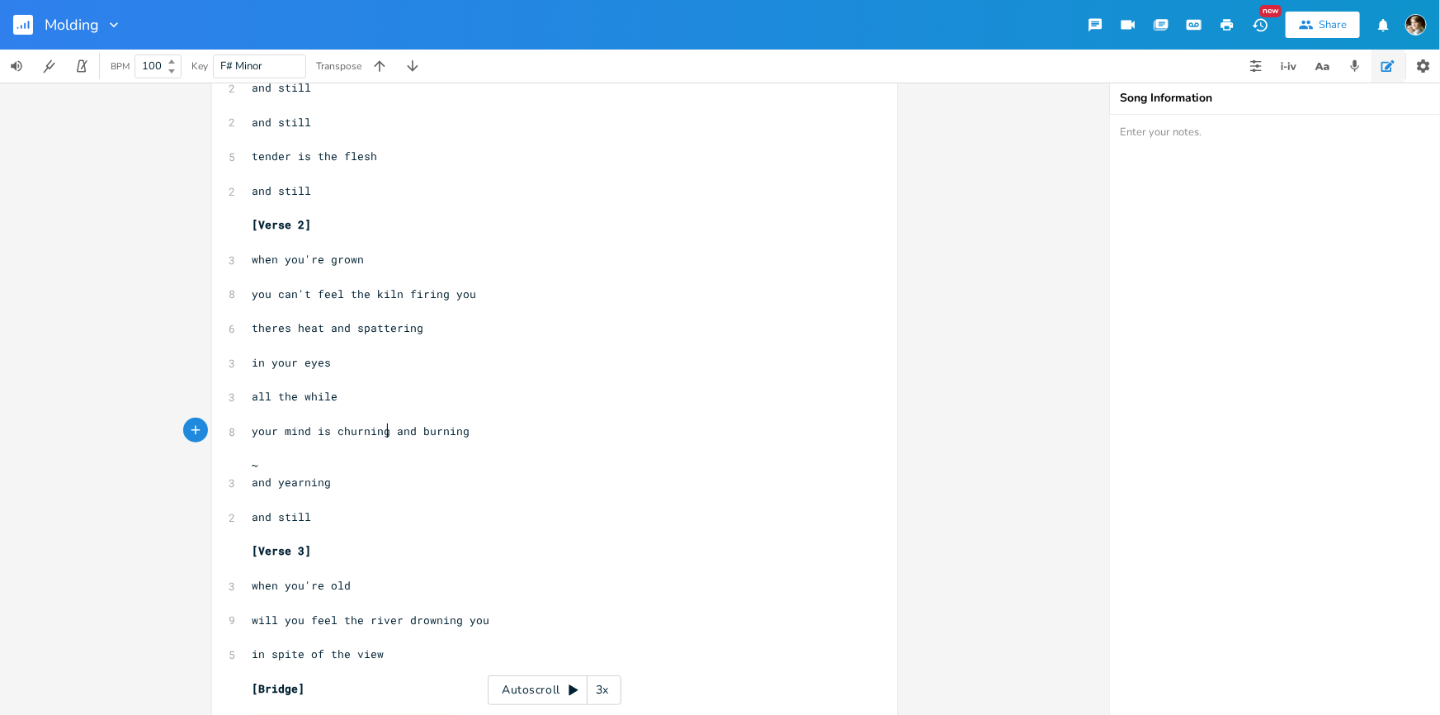
type textarea "churning"
click at [373, 361] on pre "in your eyes" at bounding box center [546, 362] width 596 height 17
click at [324, 327] on span "theres heat and spattering" at bounding box center [338, 327] width 172 height 15
click at [512, 423] on pre "your mind is churning and burning" at bounding box center [546, 430] width 596 height 17
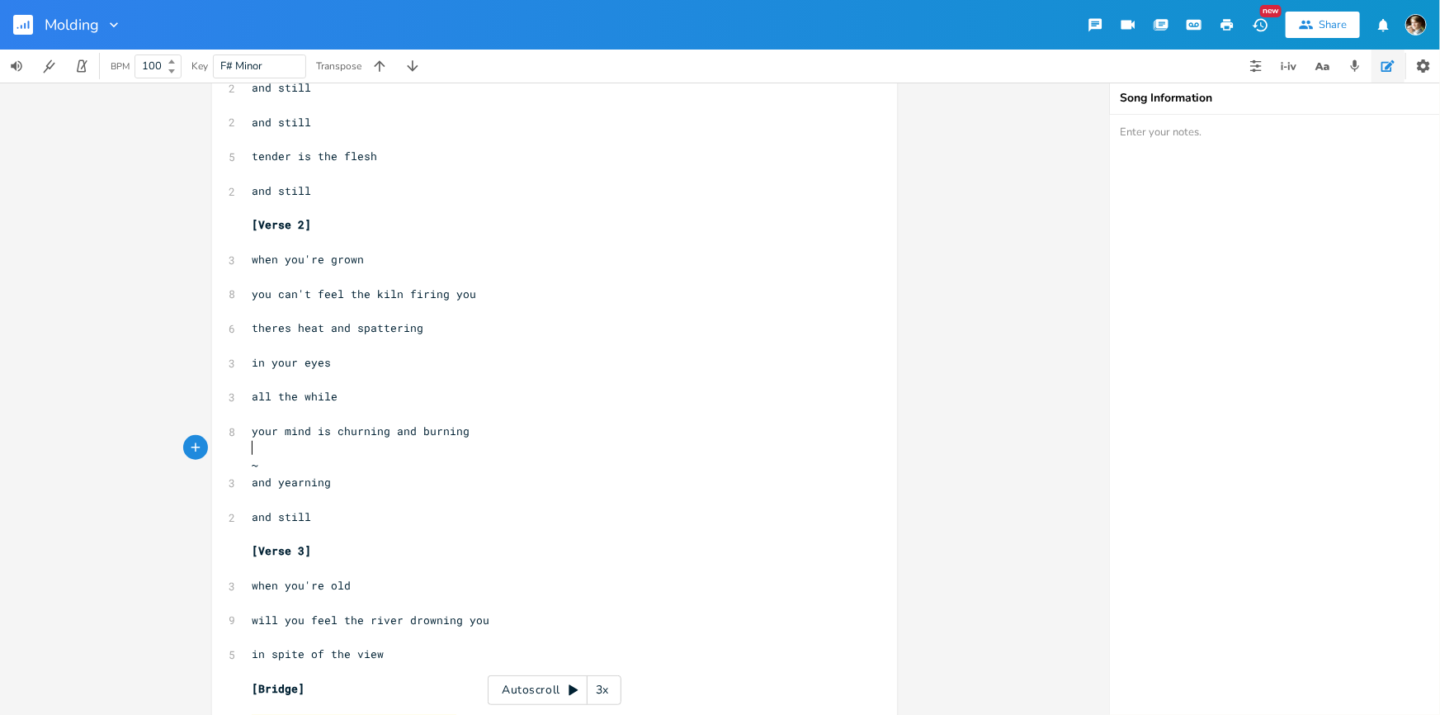
click at [367, 451] on pre "​" at bounding box center [546, 448] width 596 height 17
click at [342, 462] on pre "~" at bounding box center [546, 464] width 596 height 17
click at [292, 431] on span "your mind is churning and burning" at bounding box center [361, 430] width 218 height 15
click at [280, 446] on pre "​" at bounding box center [546, 448] width 596 height 17
click at [287, 455] on pre "​" at bounding box center [546, 448] width 596 height 17
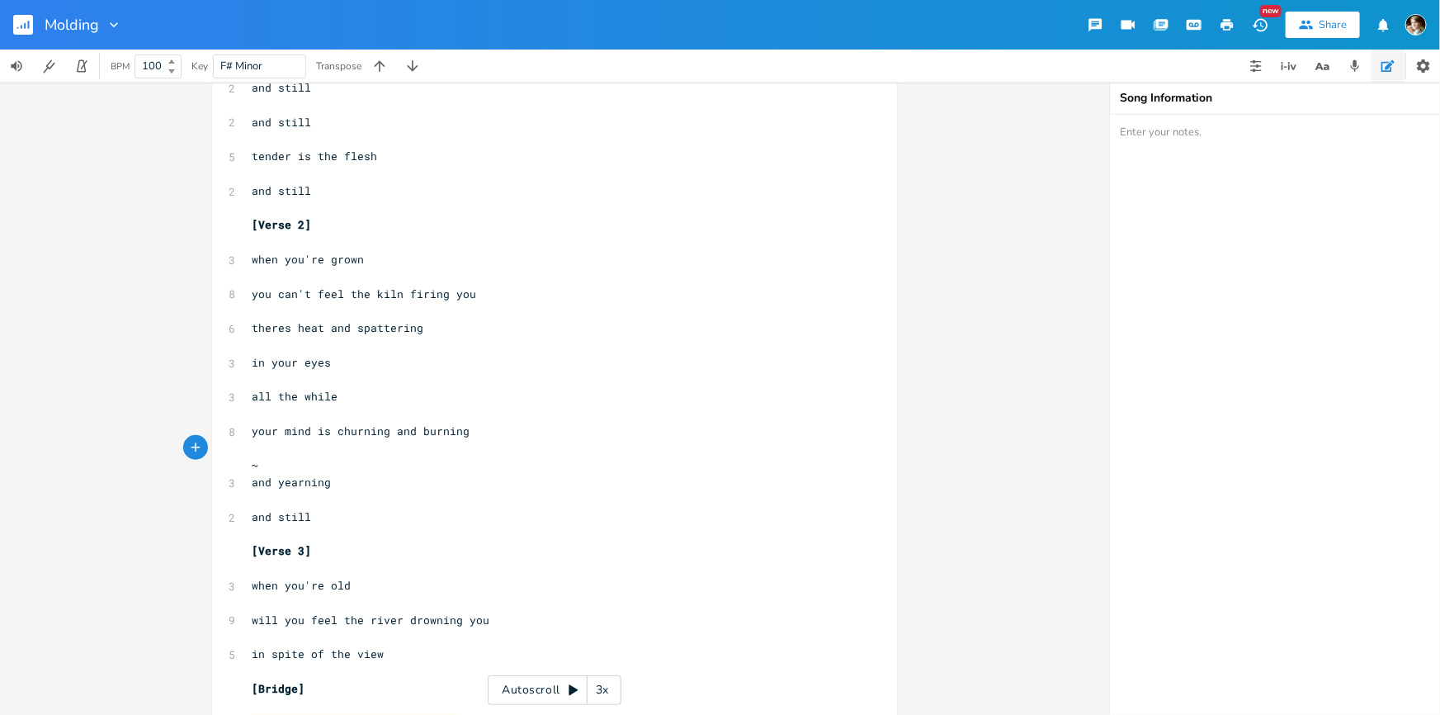
click at [300, 459] on pre "~" at bounding box center [546, 464] width 596 height 17
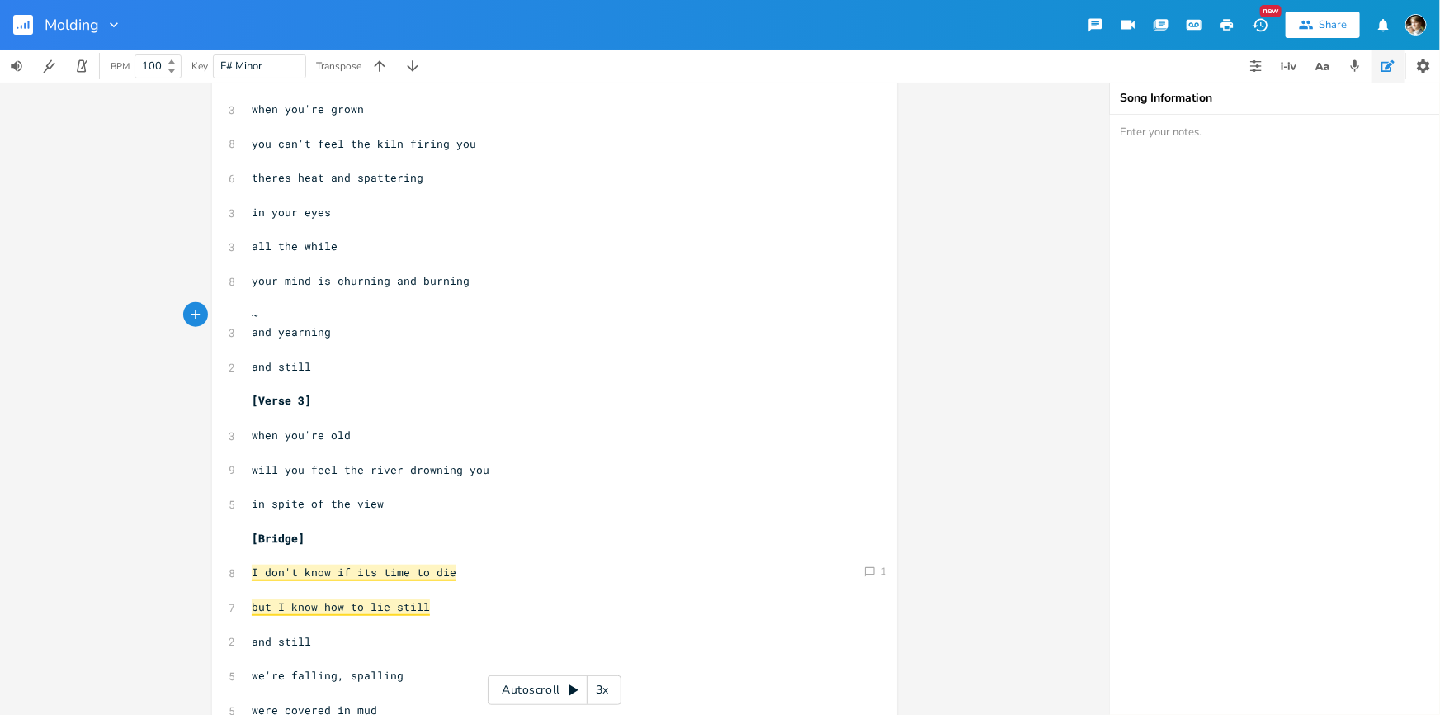
click at [21, 32] on rect "button" at bounding box center [23, 25] width 20 height 20
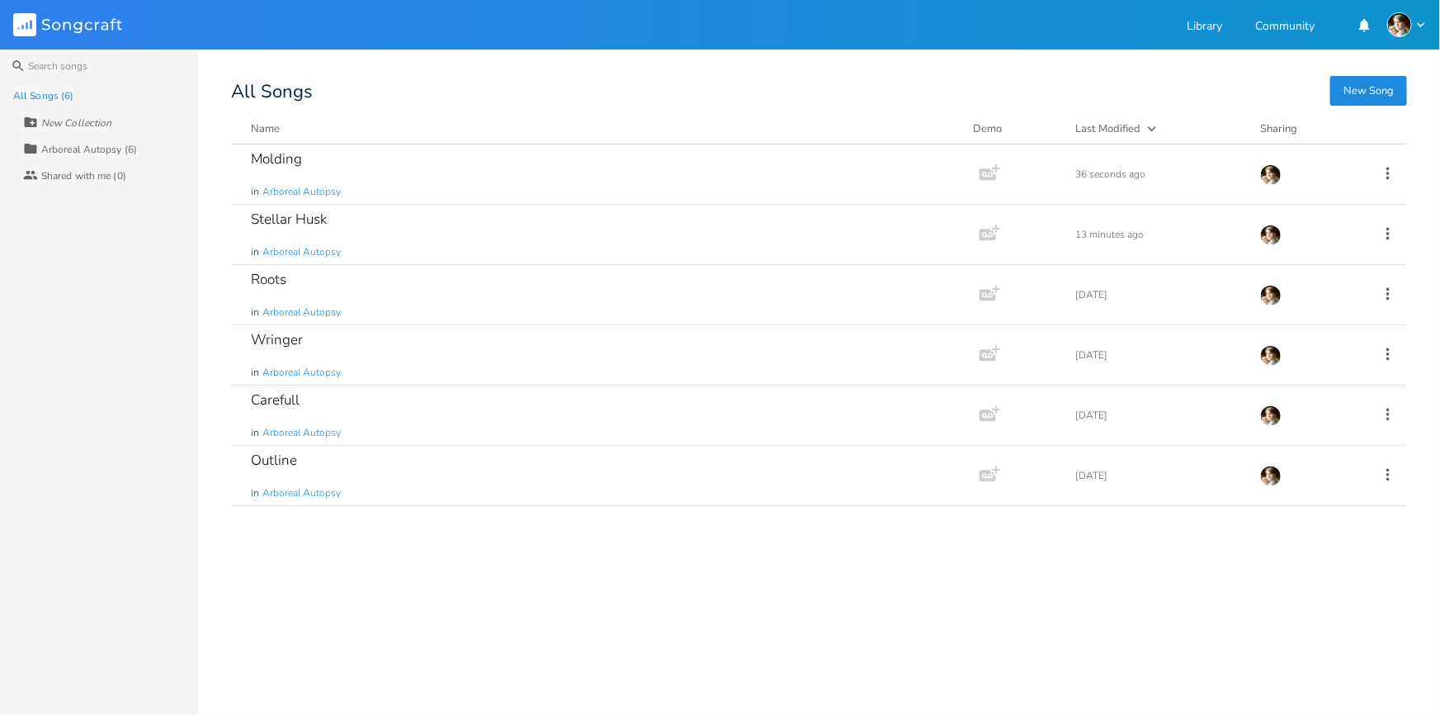
click at [1375, 97] on button "New Song" at bounding box center [1368, 91] width 77 height 30
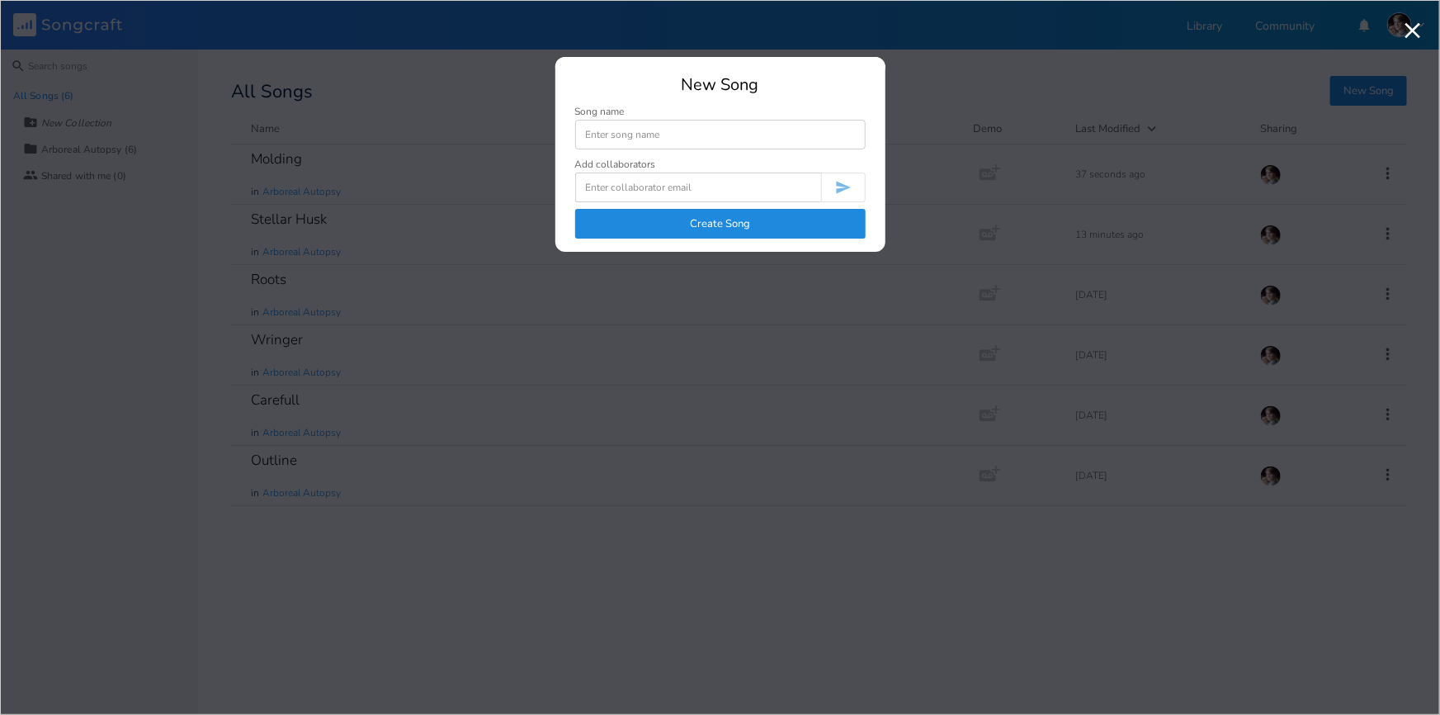
click at [660, 138] on input at bounding box center [720, 135] width 290 height 30
type input "l"
type input "L"
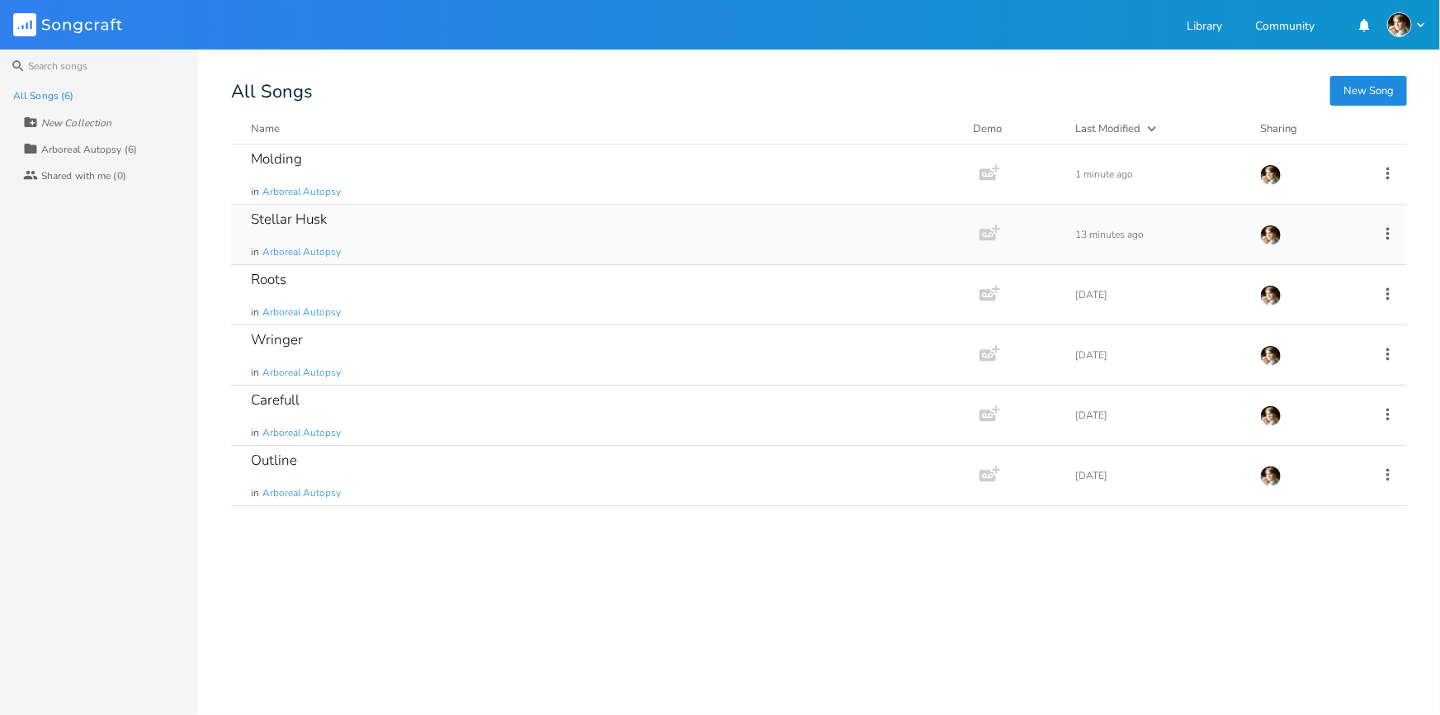
click at [378, 234] on div "Stellar Husk in Arboreal Autopsy" at bounding box center [602, 234] width 702 height 59
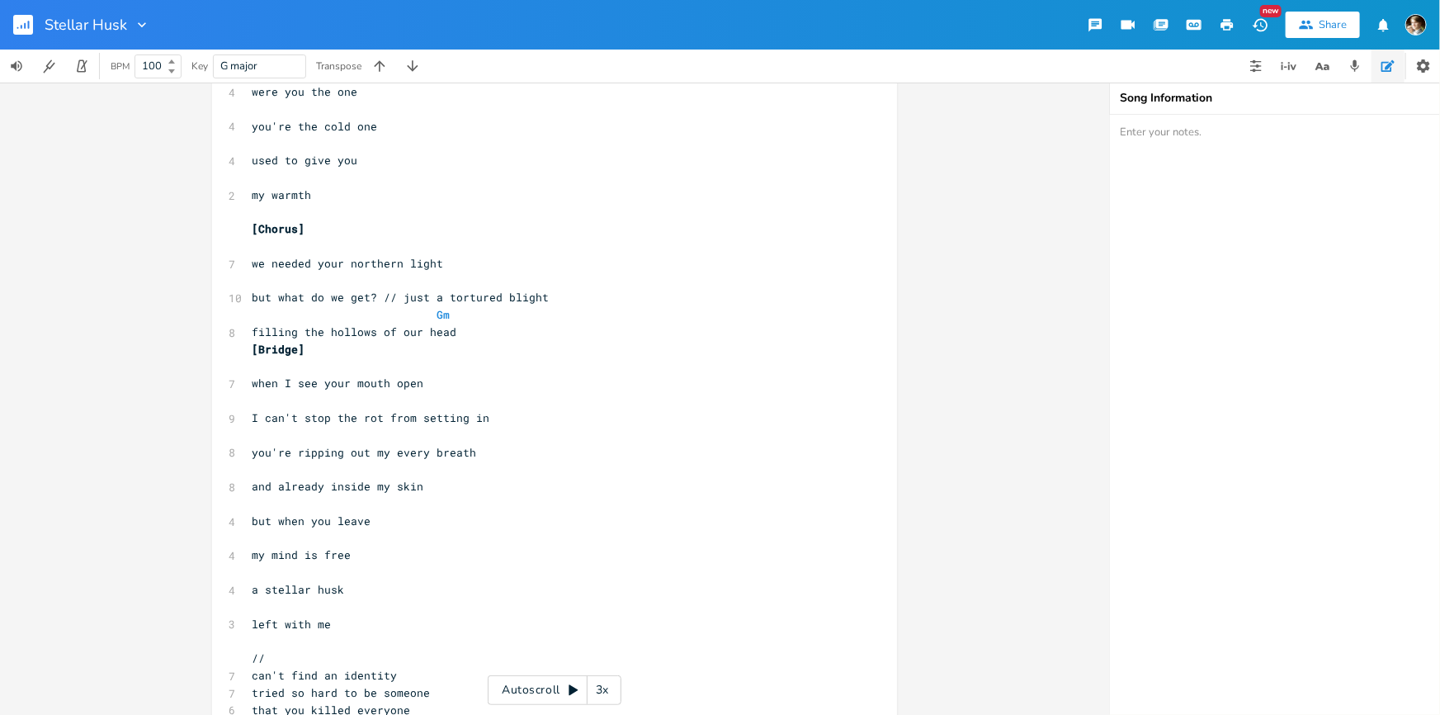
scroll to position [803, 0]
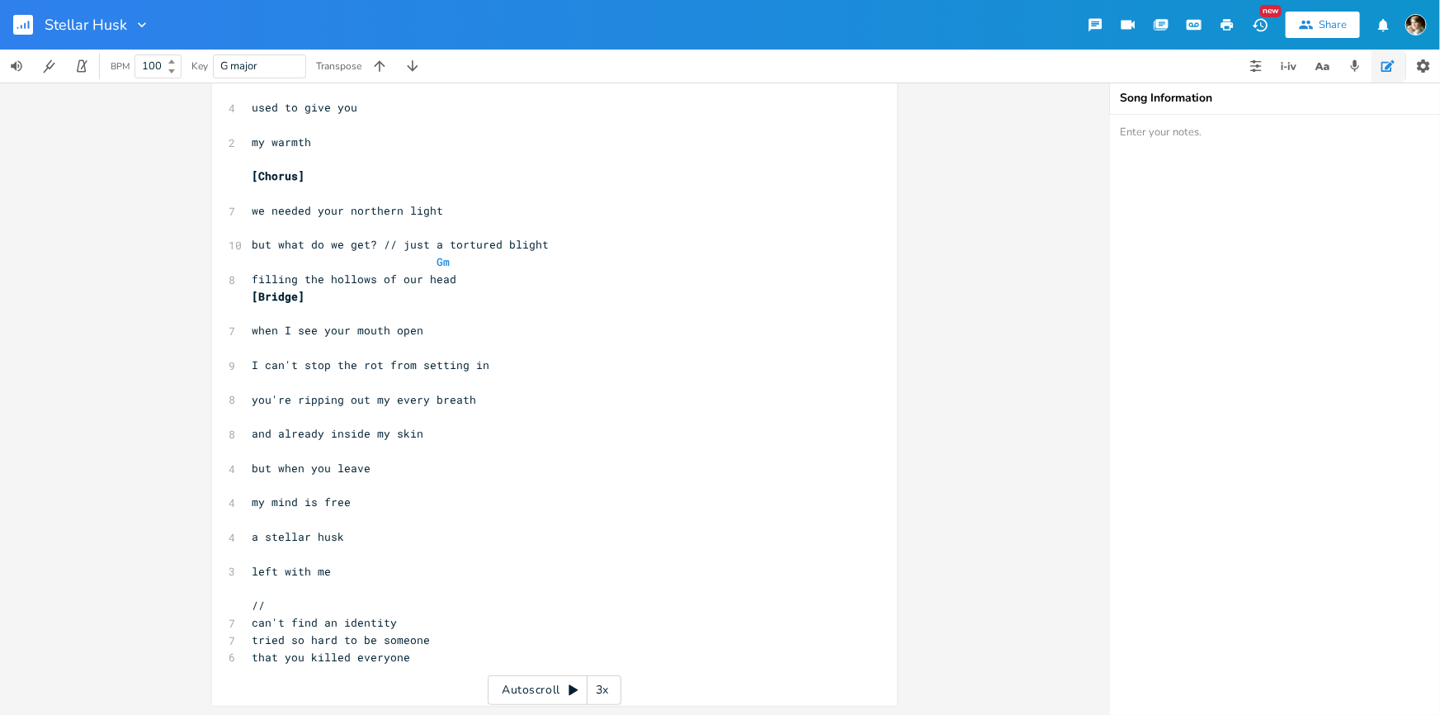
click at [337, 590] on pre "​" at bounding box center [546, 587] width 596 height 17
type textarea "no"
type textarea "where is my phyu"
type textarea "lactery"
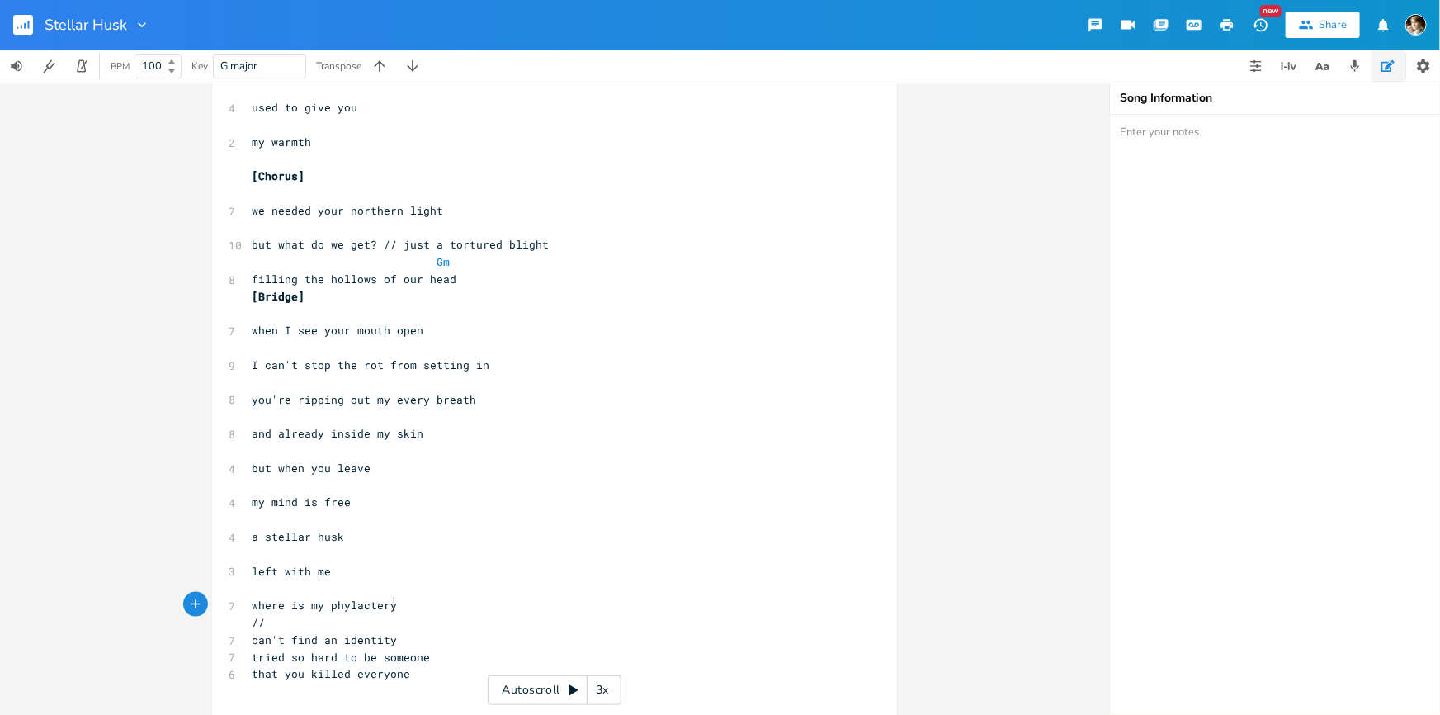
scroll to position [0, 32]
click at [324, 619] on pre "​" at bounding box center [546, 622] width 596 height 17
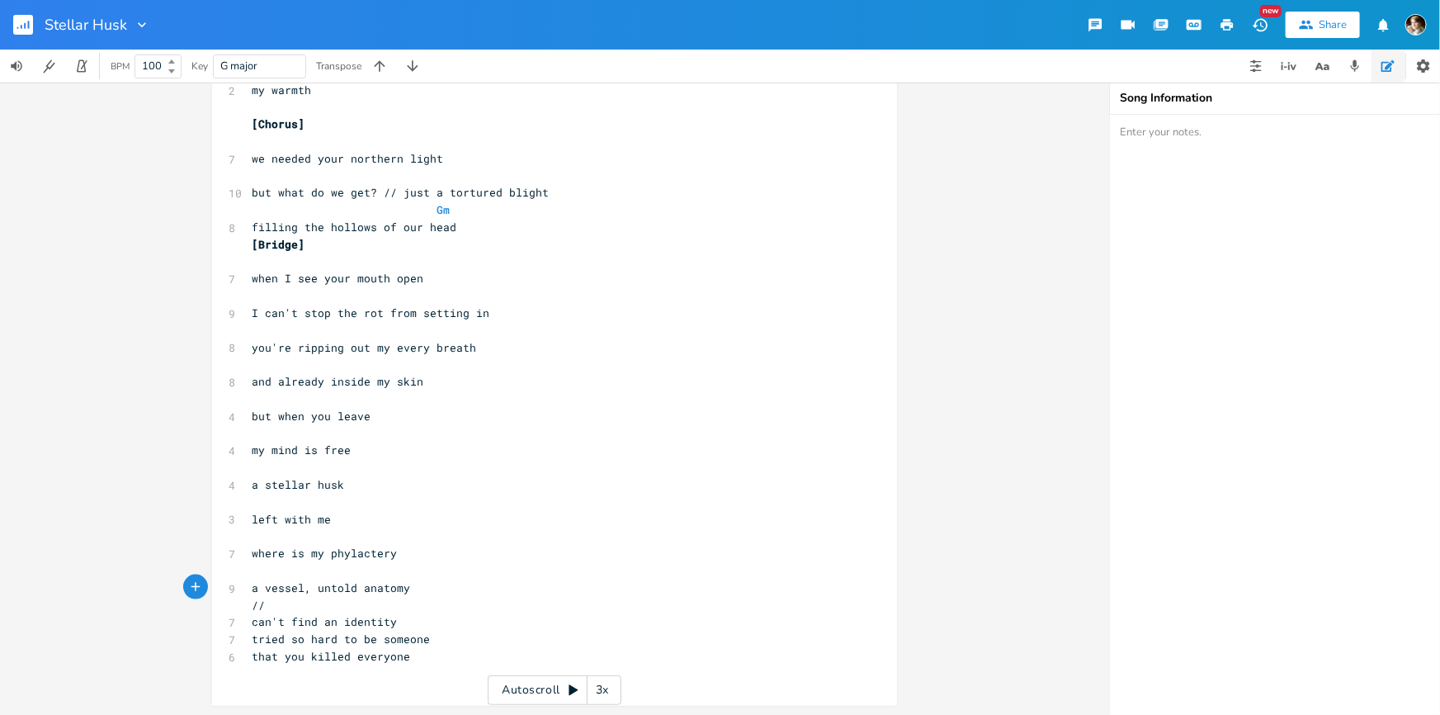
type textarea "a vessel, untold anatomy"
click at [395, 553] on pre "where is my phylactery" at bounding box center [546, 553] width 596 height 17
click at [314, 550] on span "where is my phylactery" at bounding box center [324, 552] width 145 height 15
click at [316, 551] on span "where is my phylactery" at bounding box center [324, 552] width 145 height 15
click at [252, 553] on span "where is my phylactery" at bounding box center [324, 552] width 145 height 15
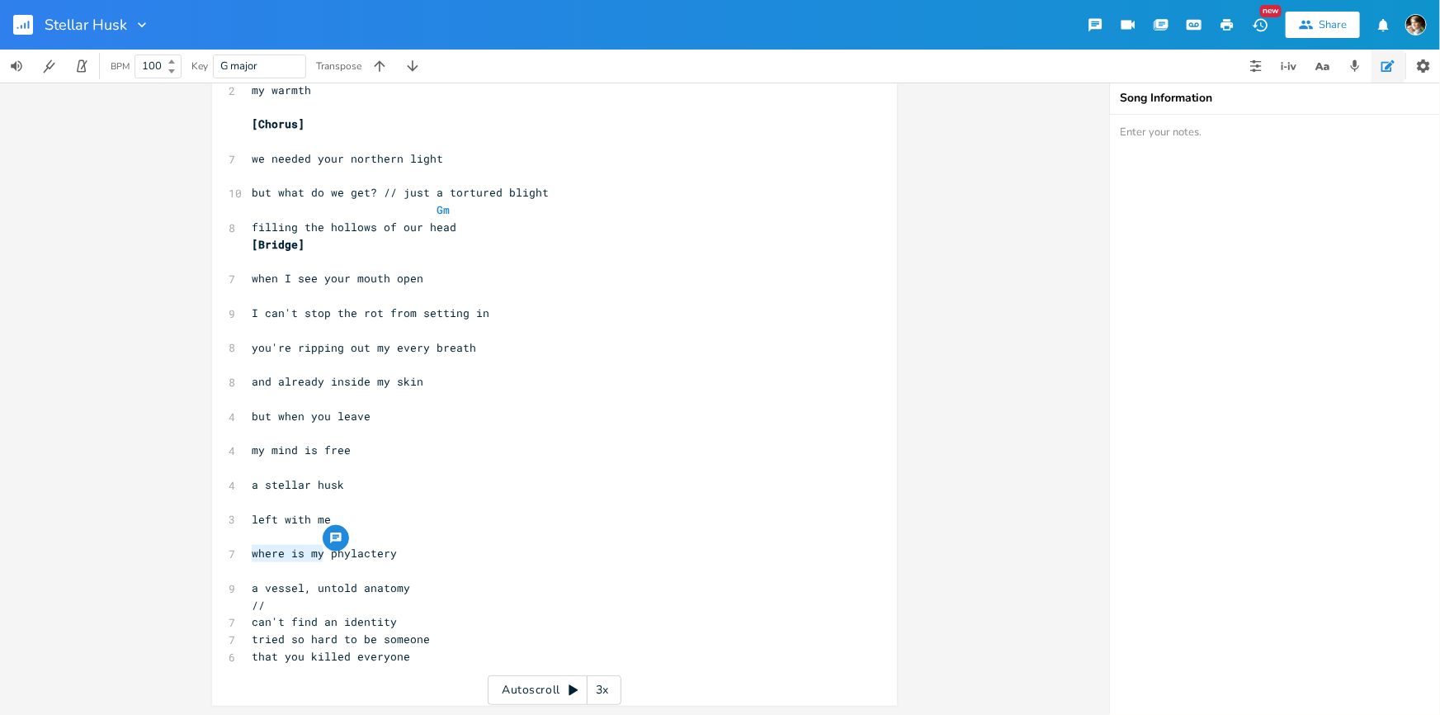
type textarea "my"
click at [423, 586] on pre "a vessel, untold anatomy" at bounding box center [546, 587] width 596 height 17
type textarea "a vessel, untold anatomy"
drag, startPoint x: 413, startPoint y: 588, endPoint x: 238, endPoint y: 584, distance: 175.0
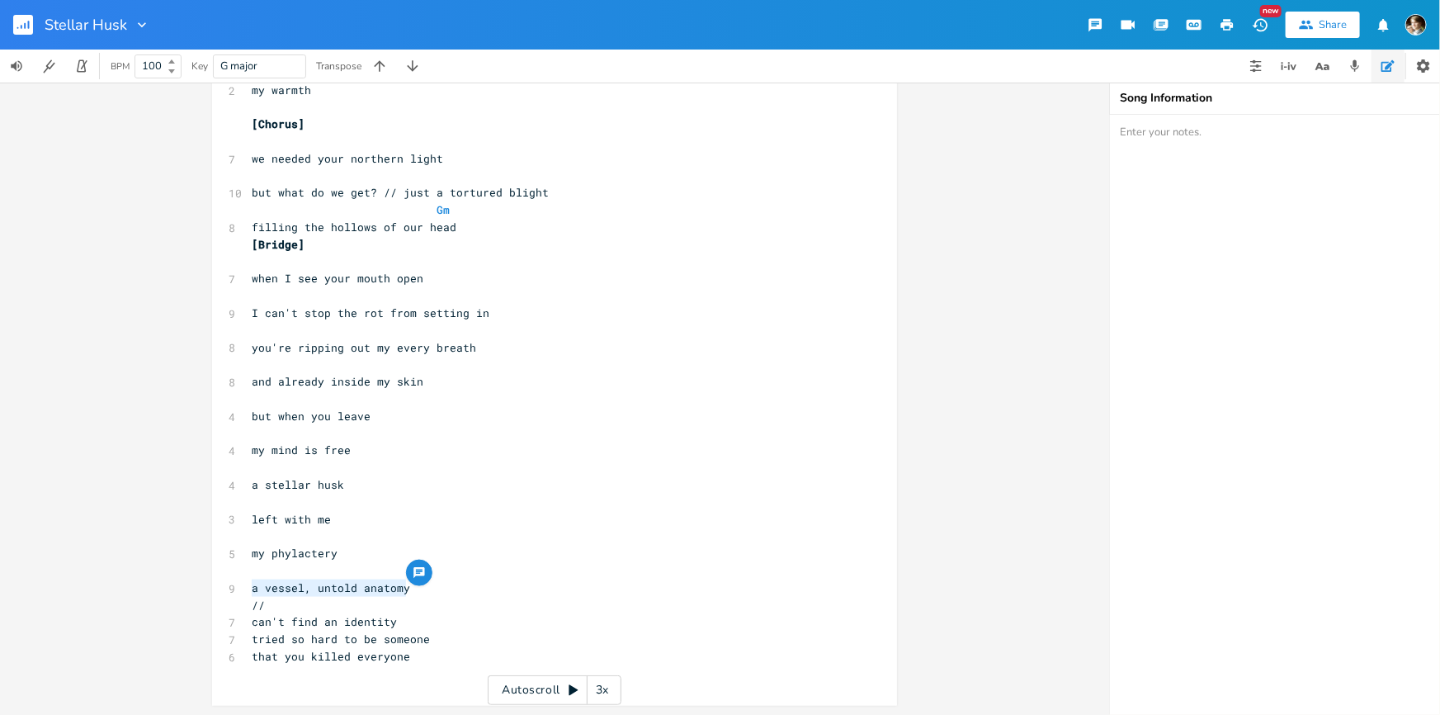
click at [238, 584] on div "a vessel, untold anatomy x ​ 8 //At times you see it flickering 7 the light onl…" at bounding box center [554, 113] width 685 height 1186
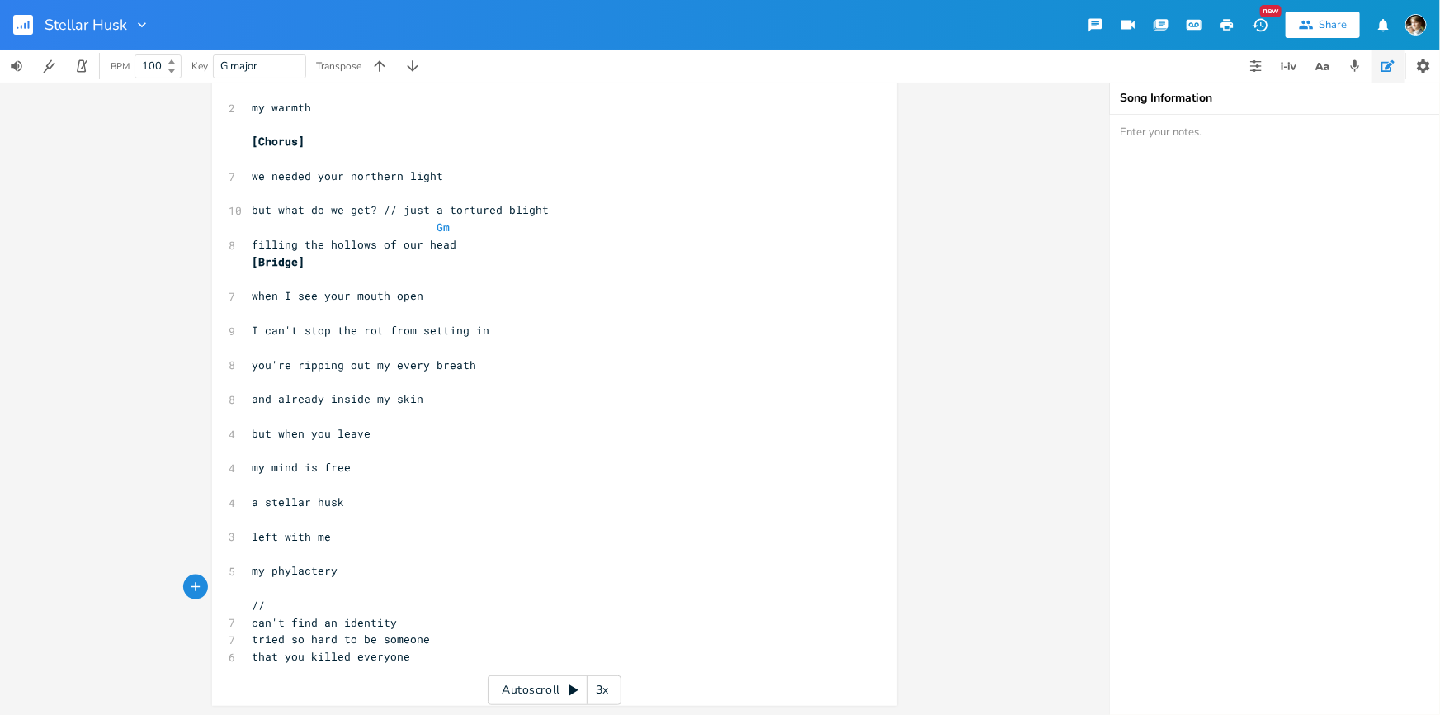
click at [325, 547] on pre "​" at bounding box center [546, 553] width 596 height 17
click at [427, 403] on pre "and already inside my skin" at bounding box center [546, 398] width 596 height 17
click at [410, 425] on pre "but when you leave" at bounding box center [546, 433] width 596 height 17
click at [380, 465] on pre "my mind is free" at bounding box center [546, 467] width 596 height 17
click at [362, 507] on pre "a stellar husk" at bounding box center [546, 501] width 596 height 17
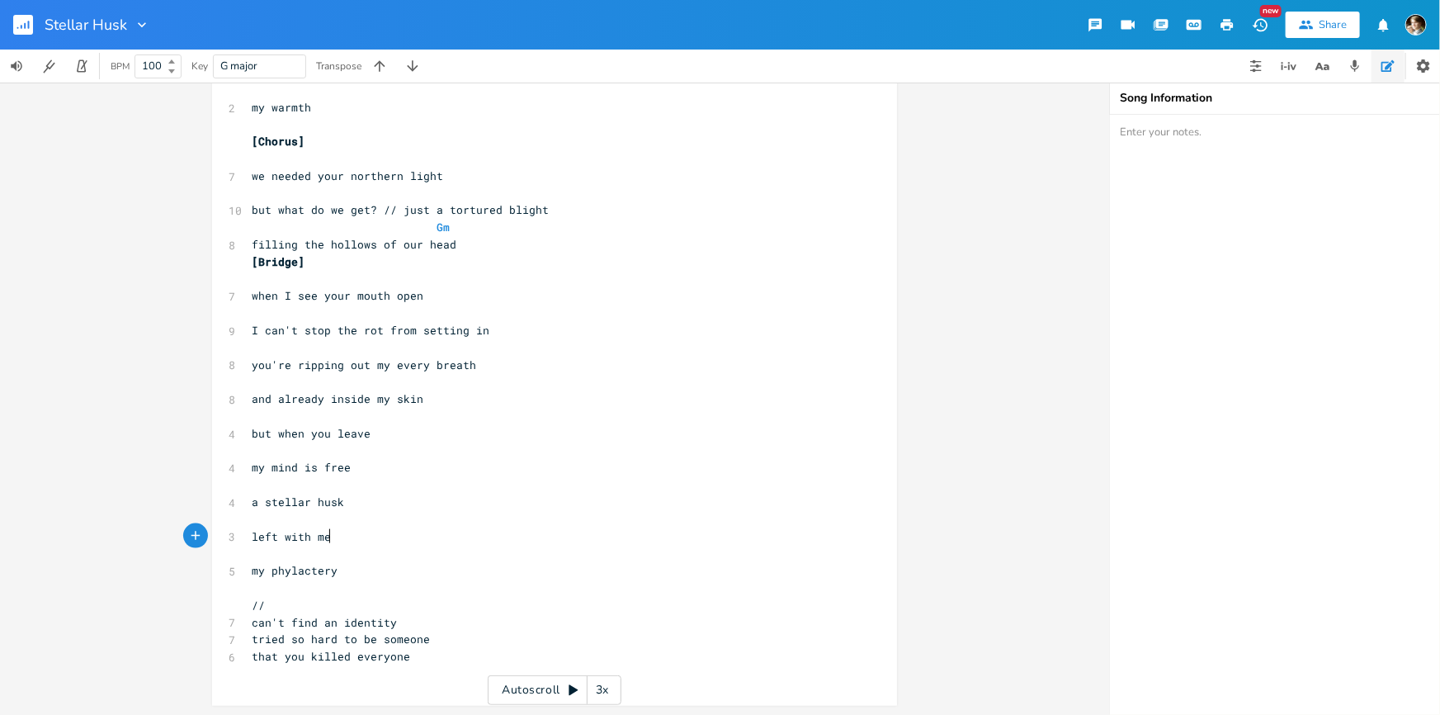
click at [352, 528] on pre "left with me" at bounding box center [546, 536] width 596 height 17
click at [348, 572] on pre "my phylactery" at bounding box center [546, 570] width 596 height 17
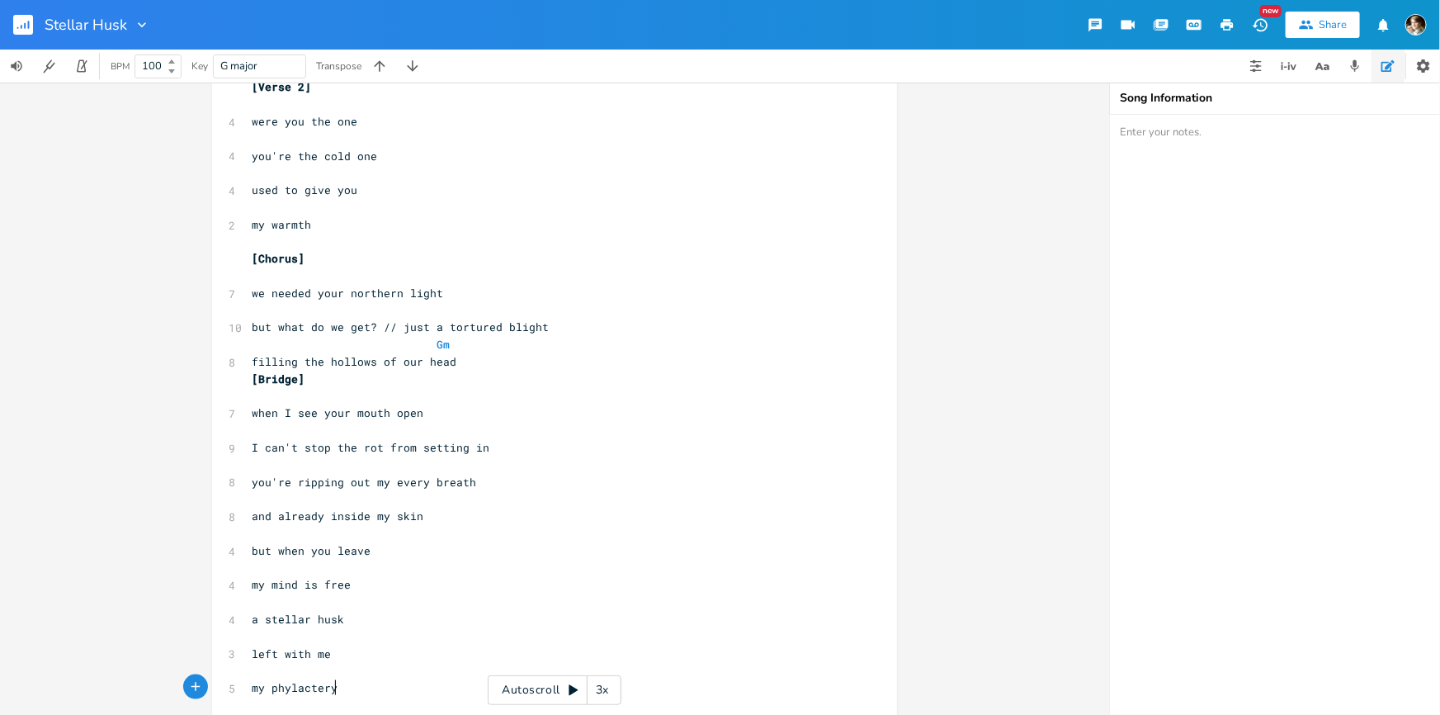
scroll to position [838, 0]
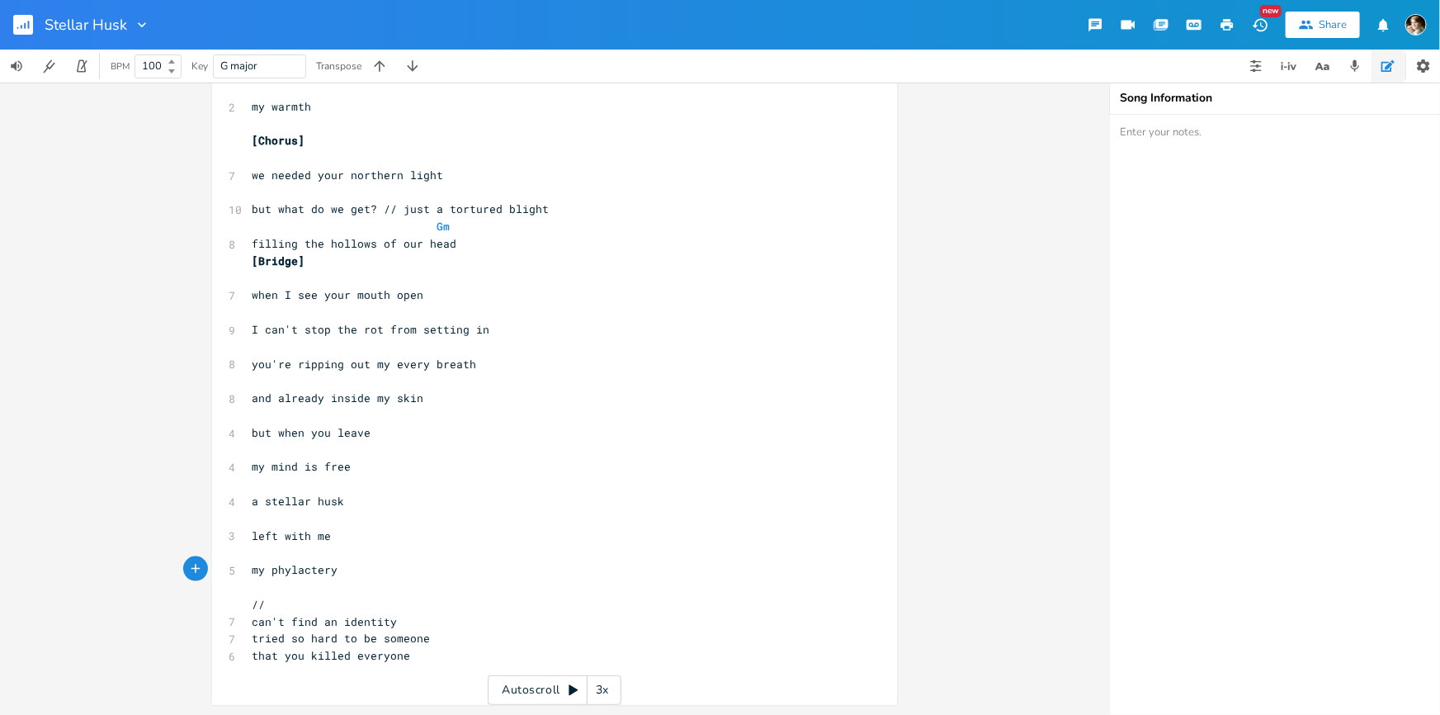
click at [253, 569] on span "my phylactery" at bounding box center [295, 569] width 86 height 15
type textarea "your"
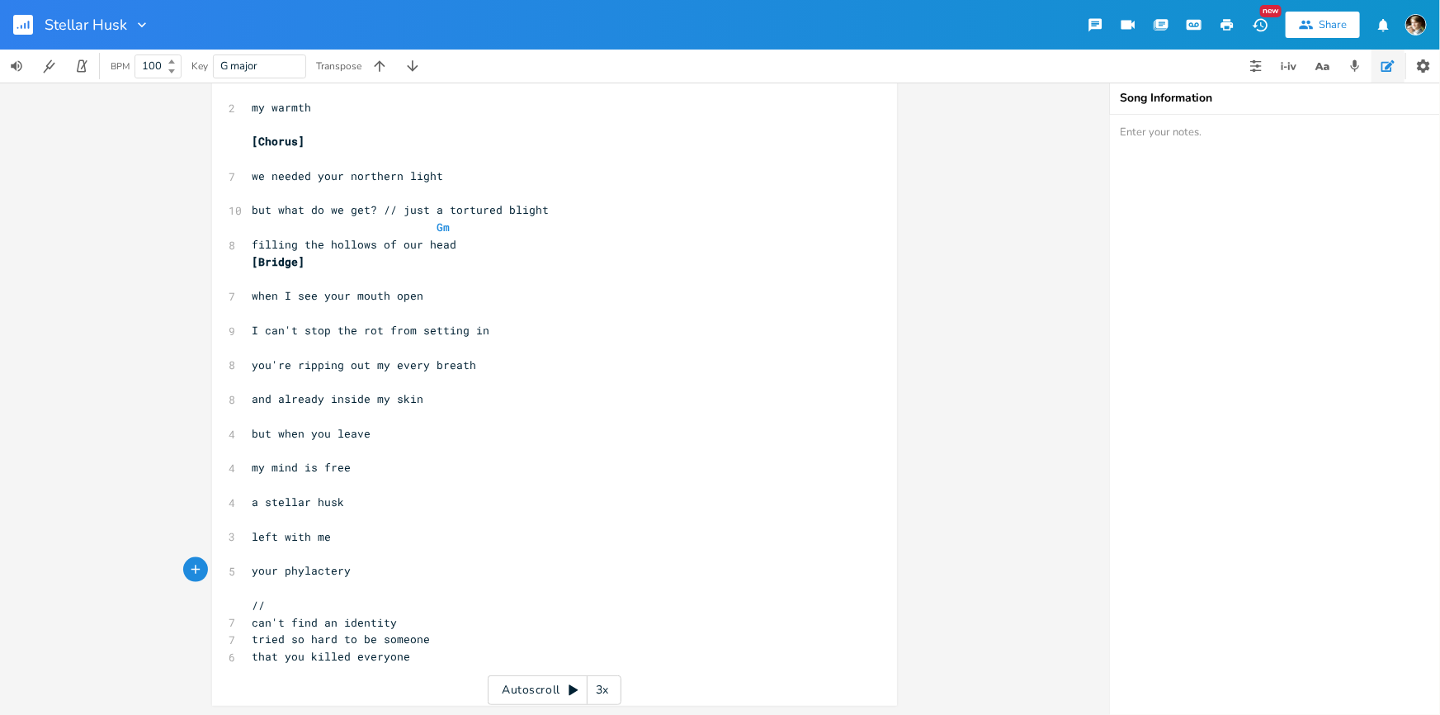
click at [403, 543] on pre "left with me" at bounding box center [546, 536] width 596 height 17
click at [387, 563] on pre "your phylactery" at bounding box center [546, 570] width 596 height 17
click at [467, 633] on pre "tried so hard to be someone" at bounding box center [546, 638] width 596 height 17
click at [445, 667] on pre "​" at bounding box center [546, 673] width 596 height 17
click at [461, 648] on pre "that you killed everyone" at bounding box center [546, 656] width 596 height 17
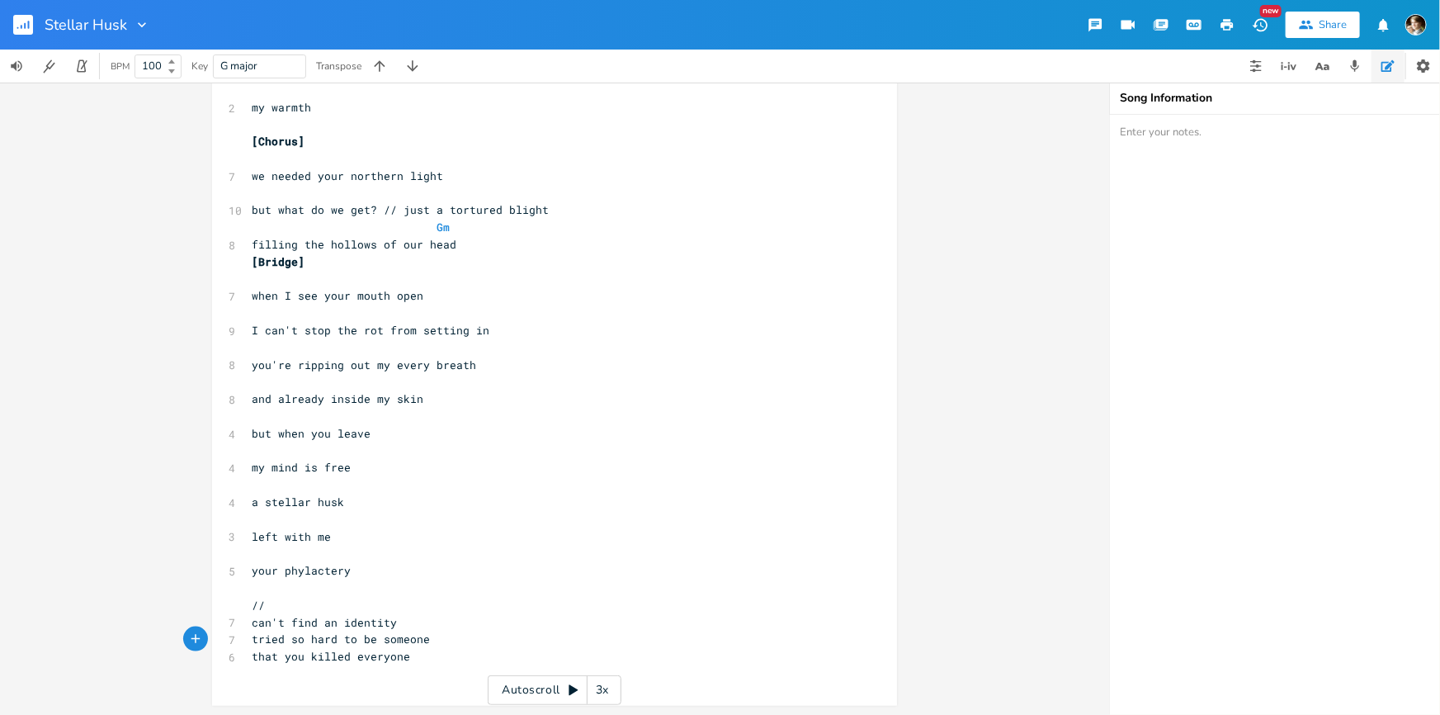
click at [456, 656] on pre "that you killed everyone" at bounding box center [546, 656] width 596 height 17
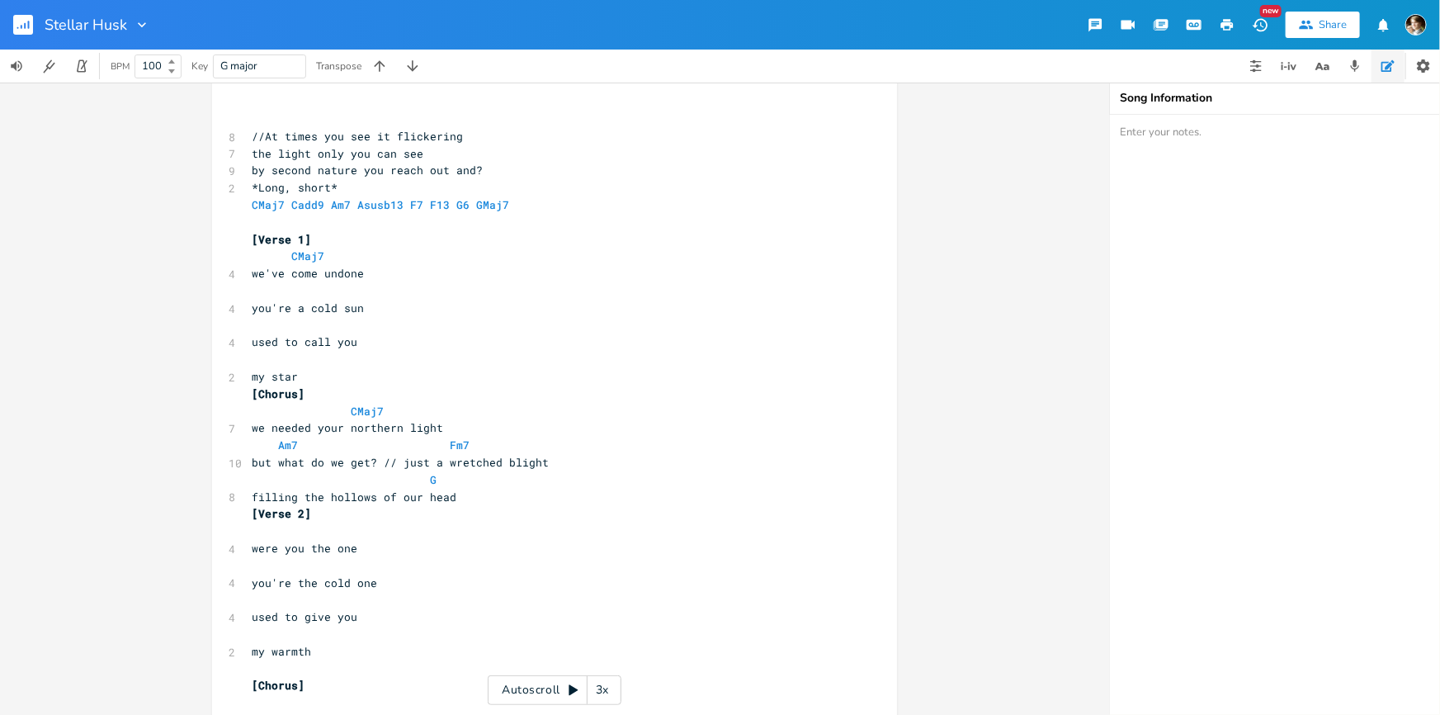
scroll to position [300, 0]
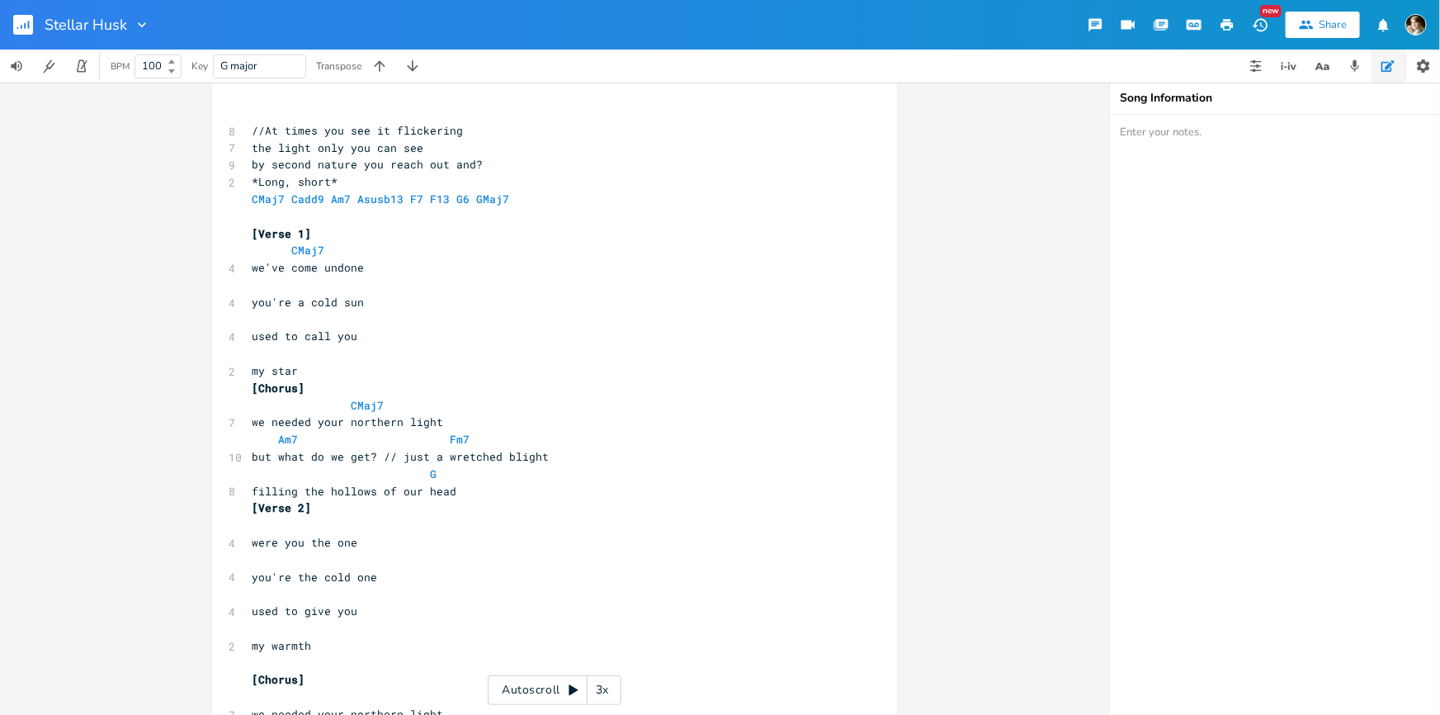
click at [356, 182] on pre "*Long, short*" at bounding box center [546, 181] width 596 height 17
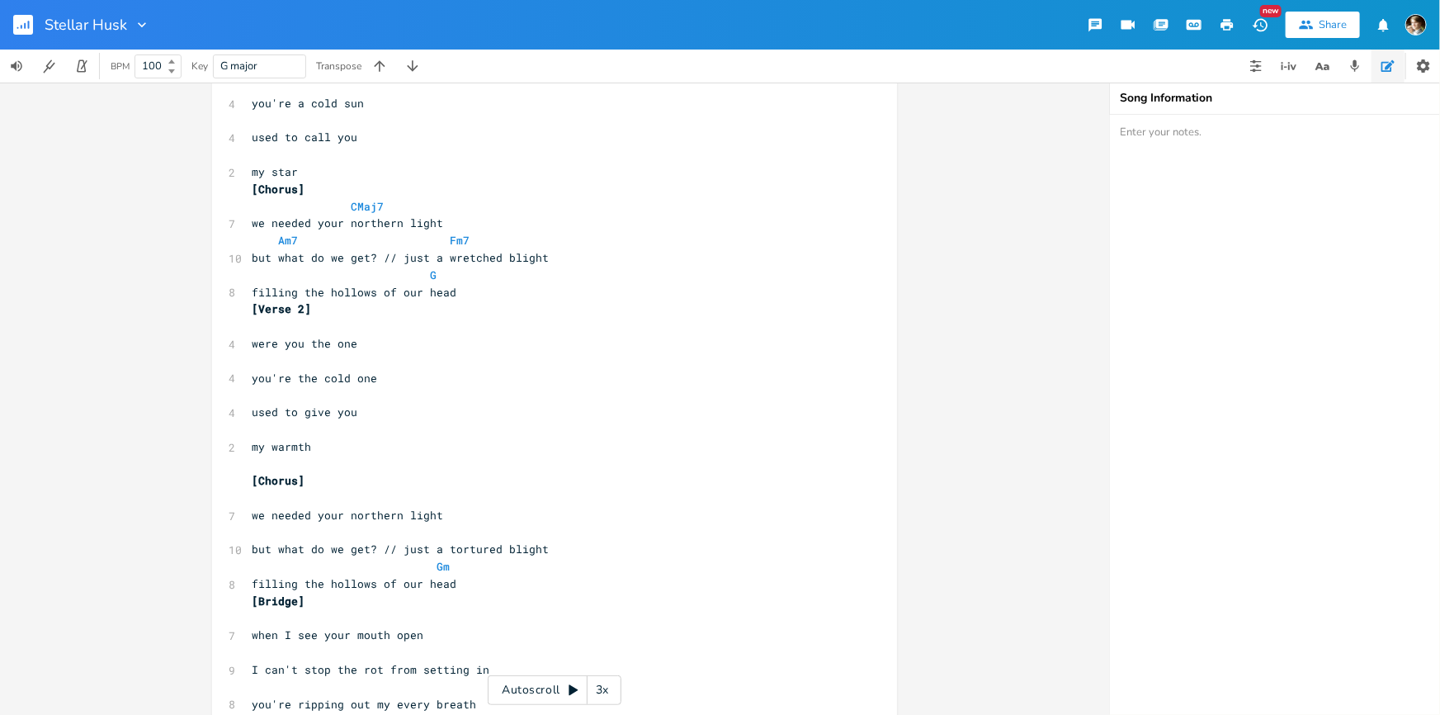
scroll to position [463, 0]
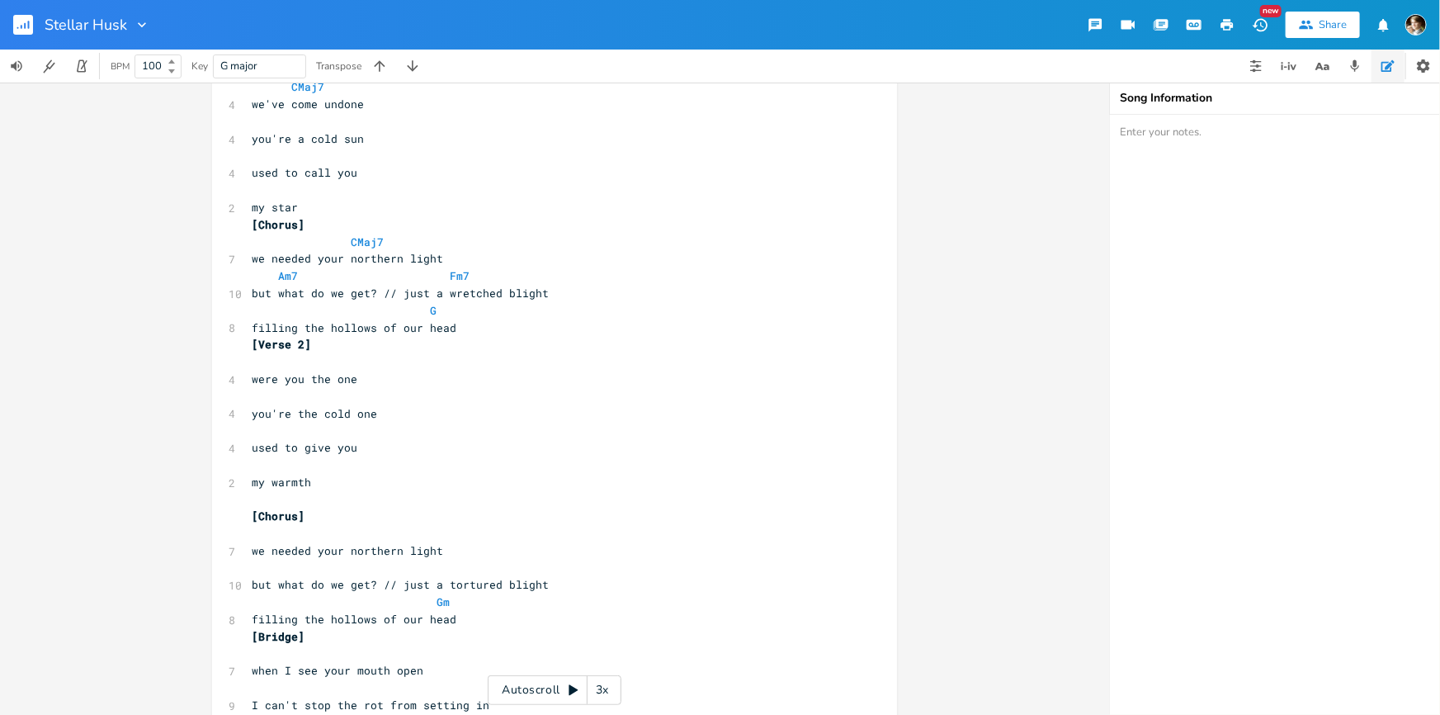
click at [484, 611] on pre "filling the hollows of our head" at bounding box center [546, 619] width 596 height 17
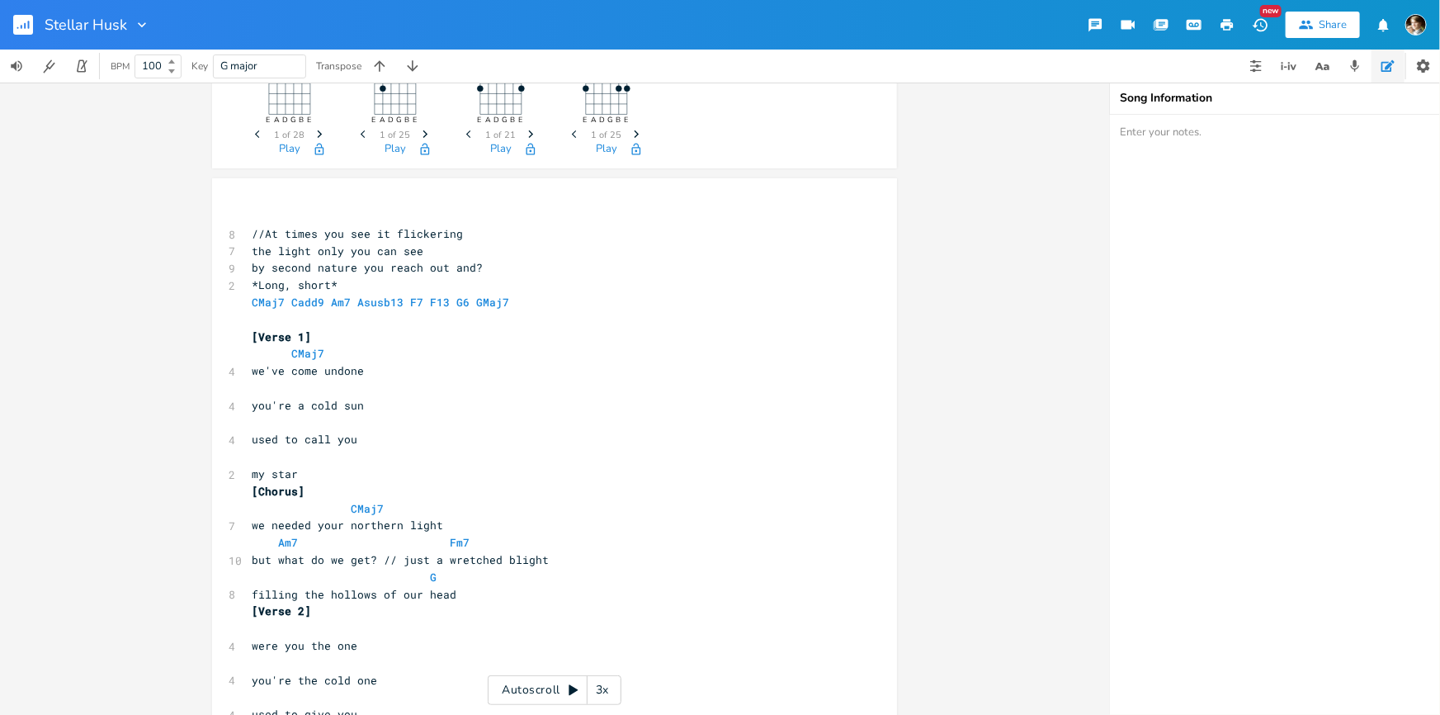
scroll to position [163, 0]
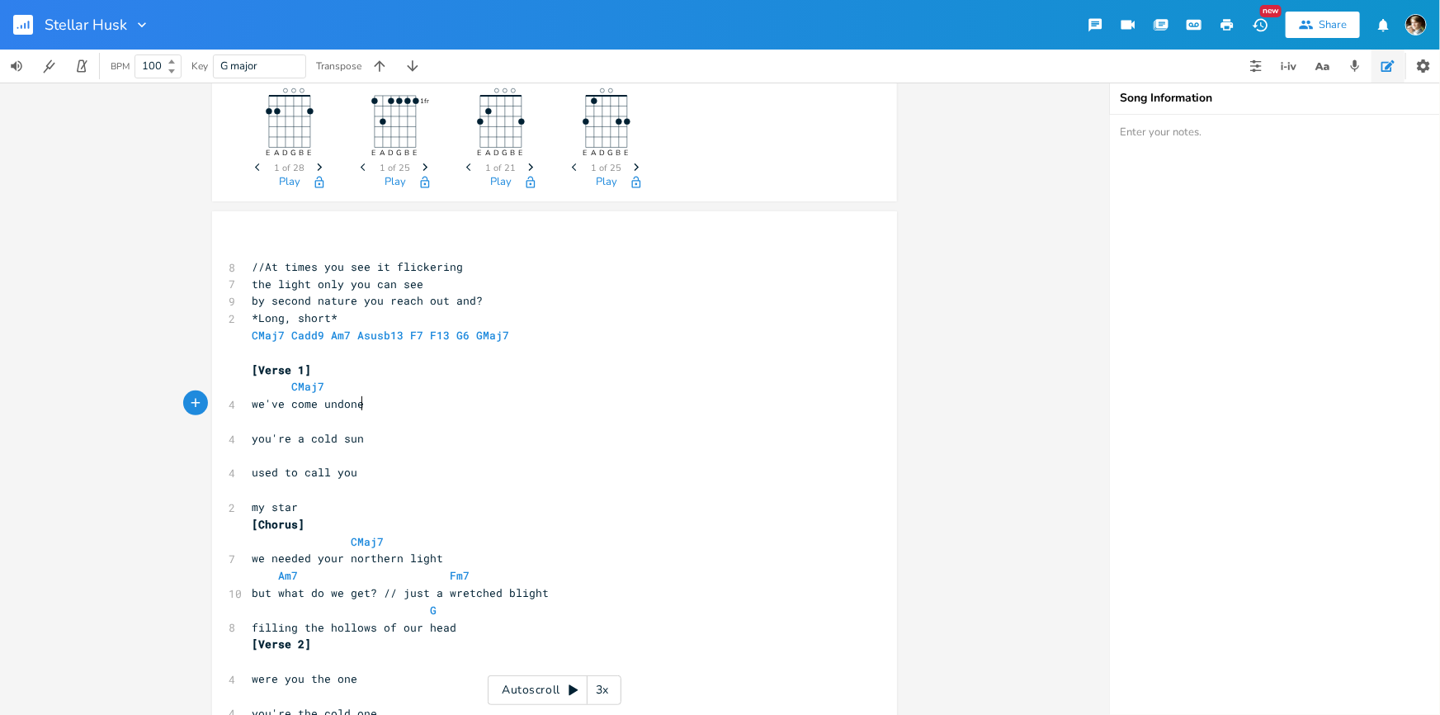
click at [362, 408] on pre "we've come undone" at bounding box center [546, 403] width 596 height 17
click at [387, 449] on pre "​" at bounding box center [546, 455] width 596 height 17
click at [371, 491] on pre "​" at bounding box center [546, 489] width 596 height 17
click at [366, 495] on pre "​" at bounding box center [546, 489] width 596 height 17
click at [328, 509] on pre "my star" at bounding box center [546, 506] width 596 height 17
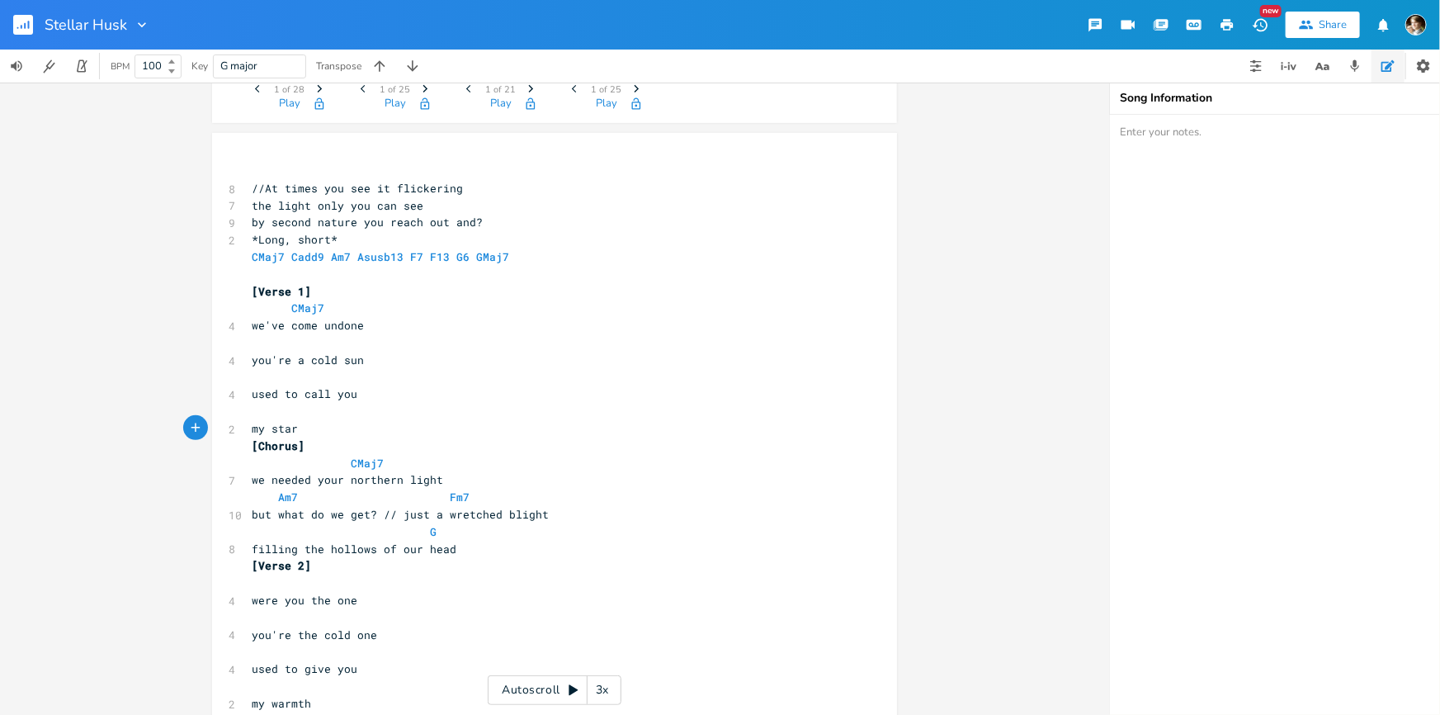
scroll to position [238, 0]
click at [333, 437] on pre "my star" at bounding box center [546, 431] width 596 height 17
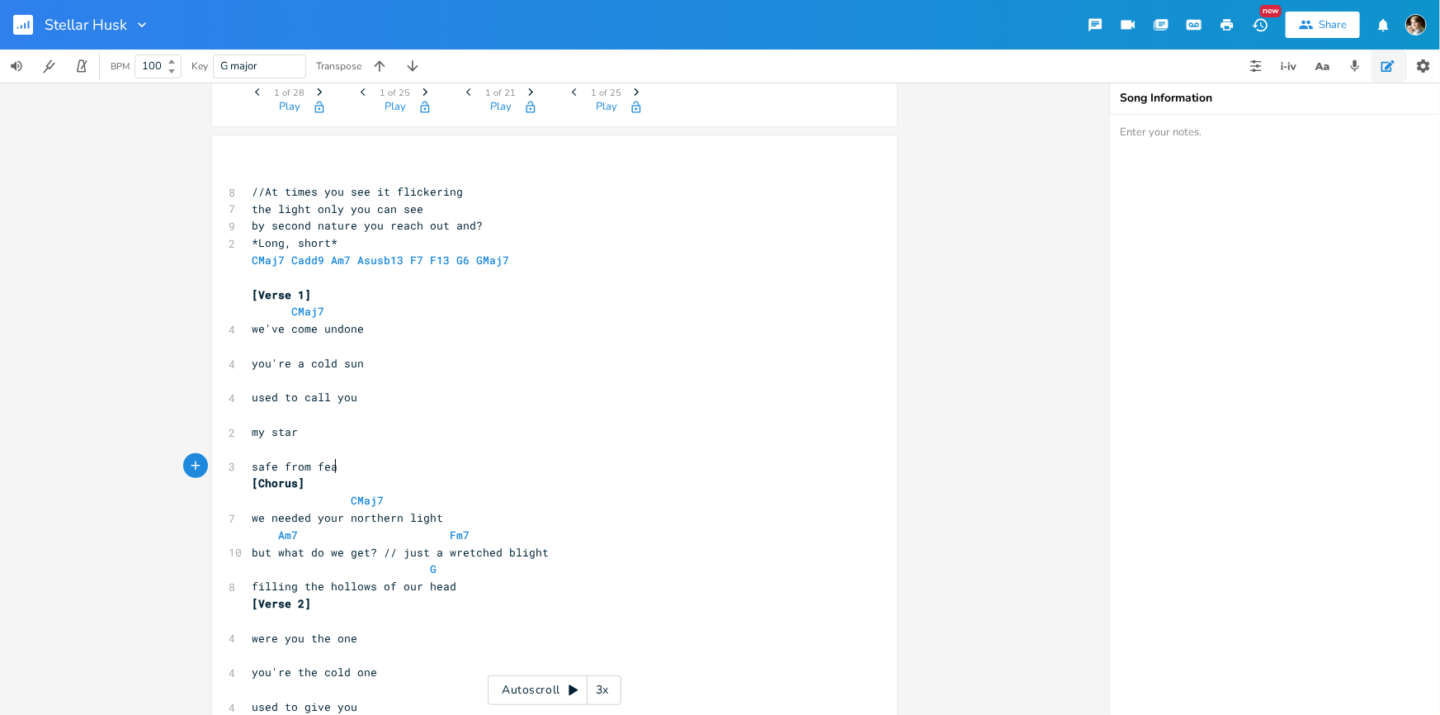
type textarea "safe from fear"
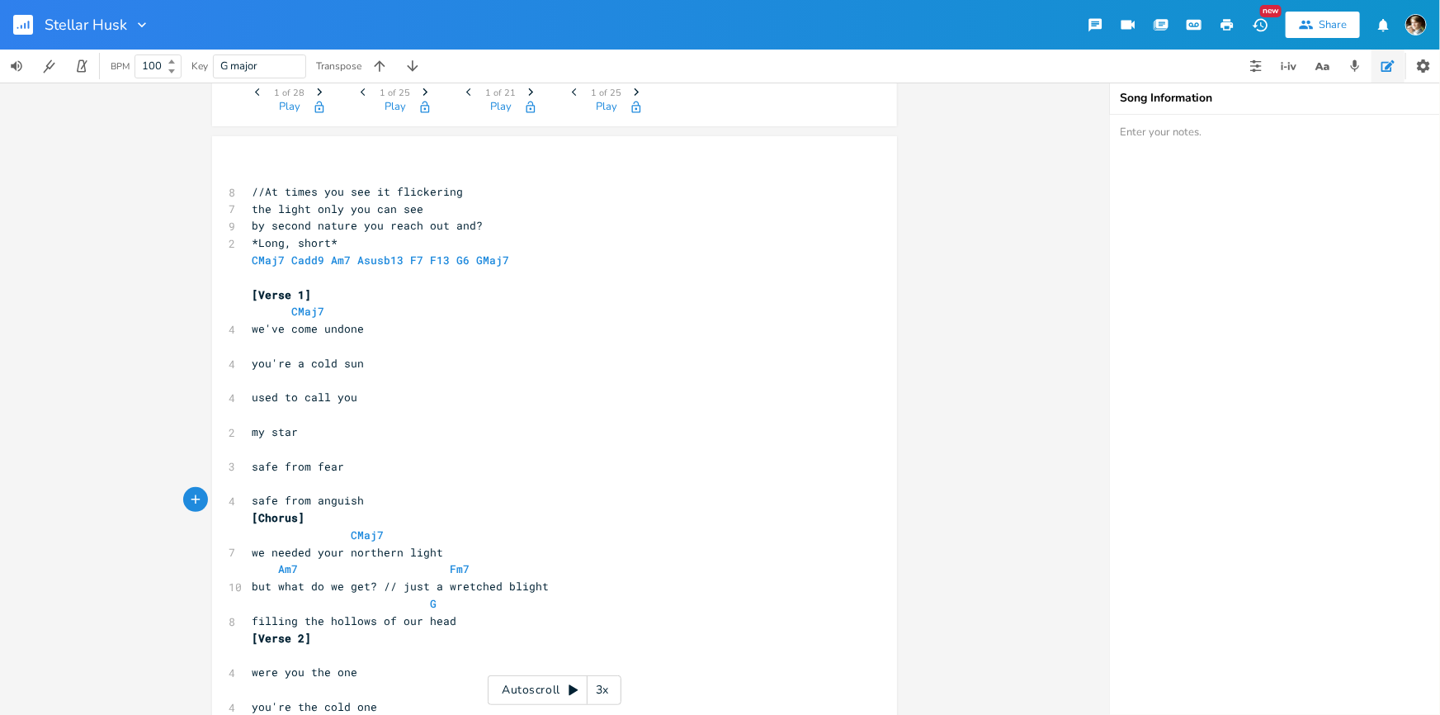
type textarea "safe from anguish?"
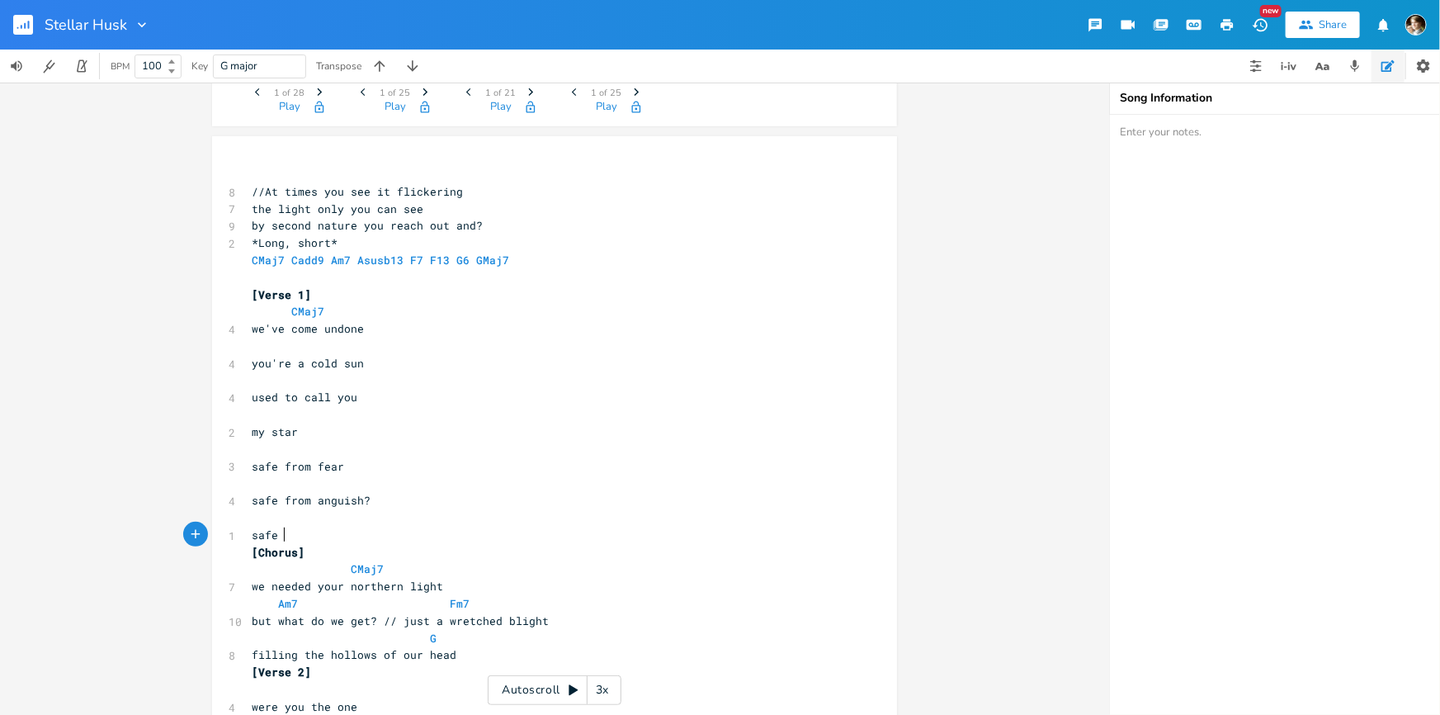
scroll to position [0, 22]
type textarea "safe from life."
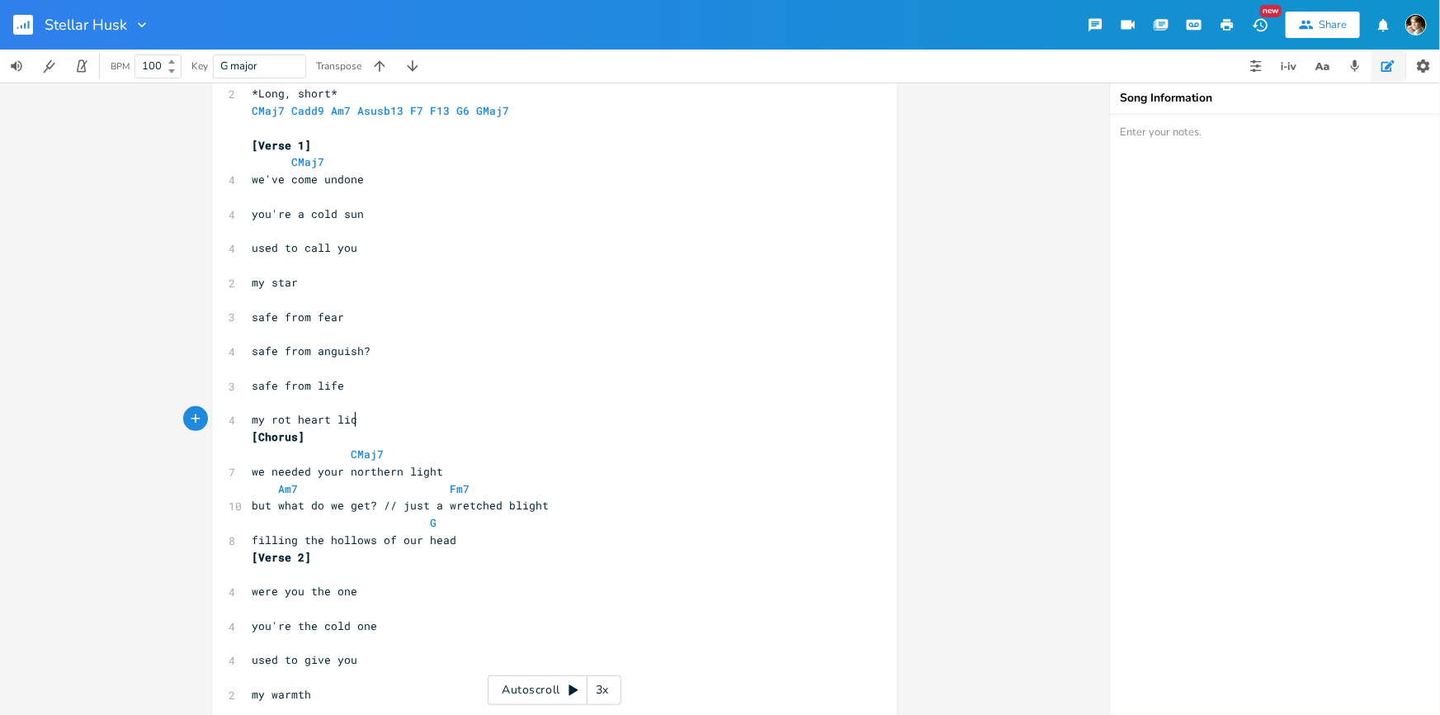
scroll to position [0, 79]
type textarea "my rot heart lich"
click at [380, 417] on pre "my rot heart lich" at bounding box center [546, 419] width 596 height 17
click at [389, 309] on pre "safe from fear" at bounding box center [546, 317] width 596 height 17
click at [323, 298] on pre "​" at bounding box center [546, 299] width 596 height 17
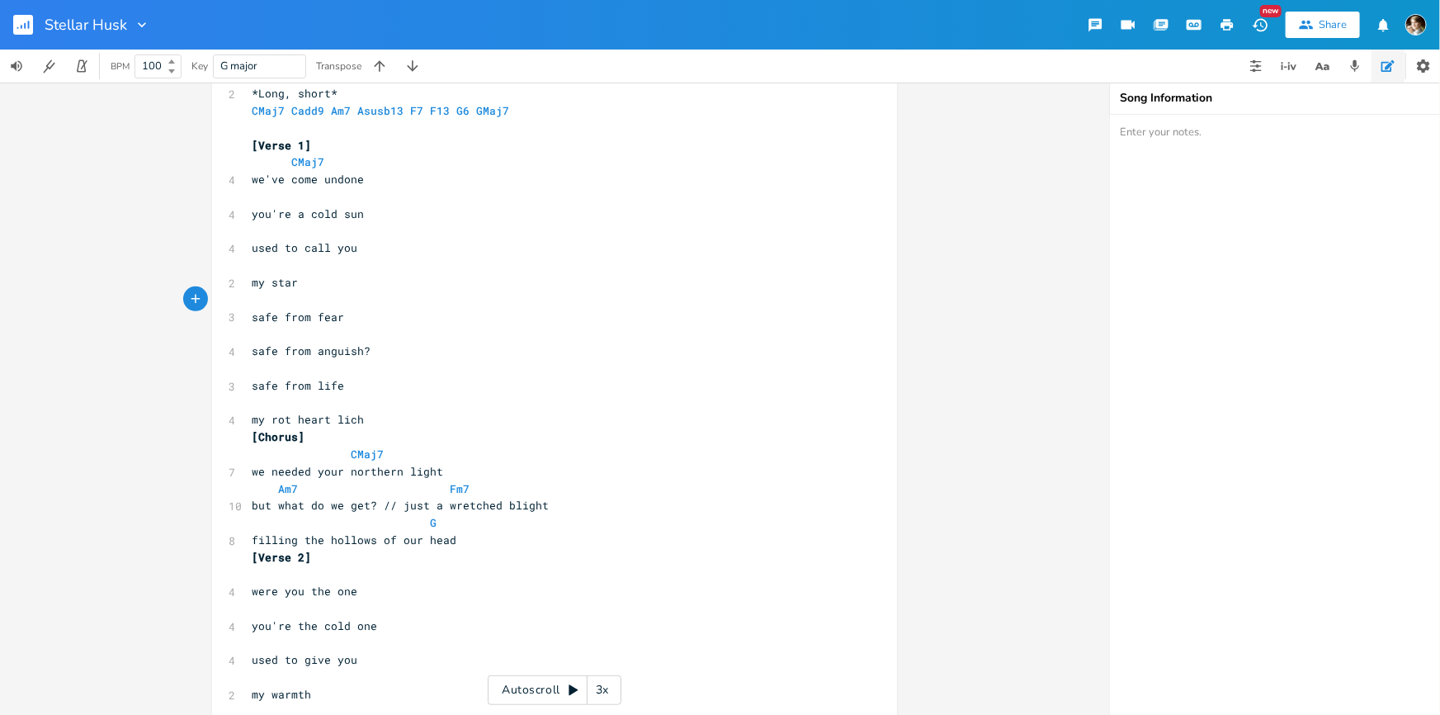
click at [370, 378] on pre "safe from life" at bounding box center [546, 385] width 596 height 17
click at [368, 418] on pre "my rot heart lich" at bounding box center [546, 419] width 596 height 17
click at [290, 418] on span "my rot heart lich" at bounding box center [308, 419] width 112 height 15
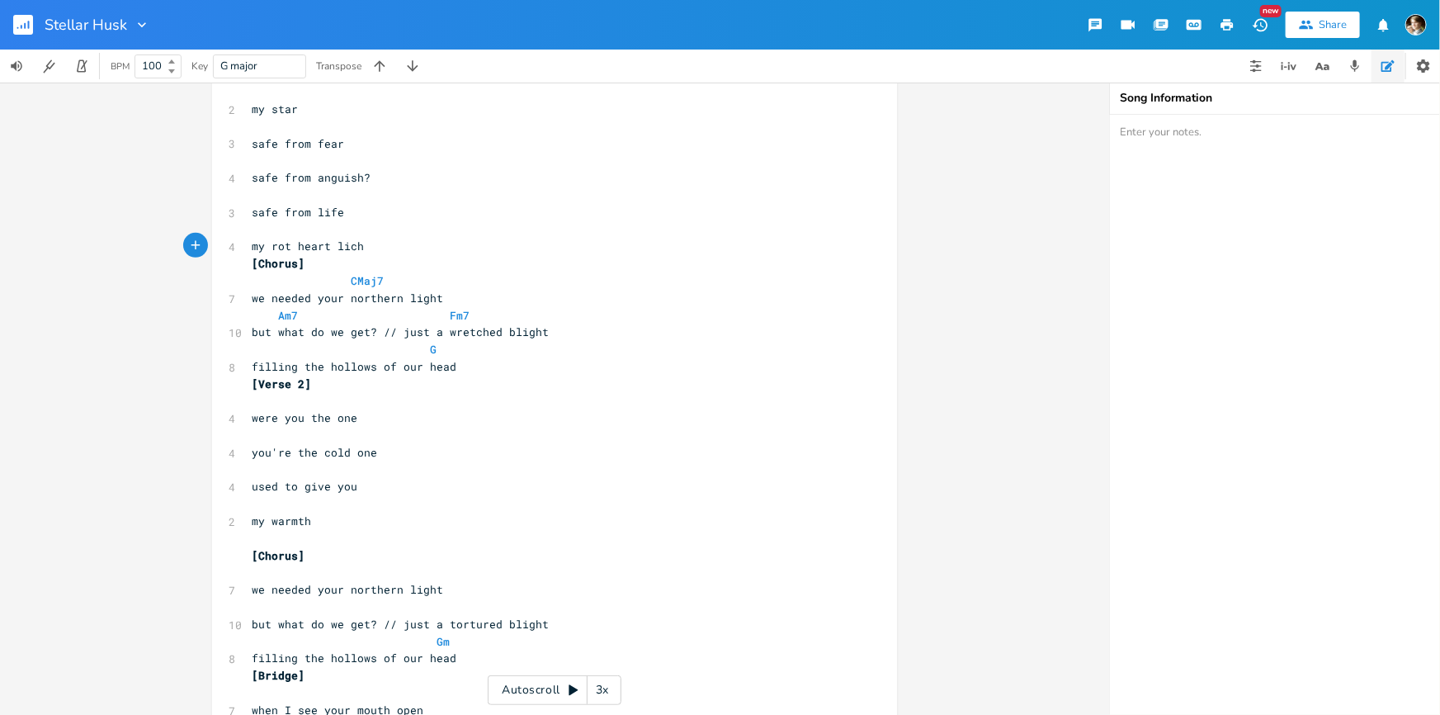
scroll to position [538, 0]
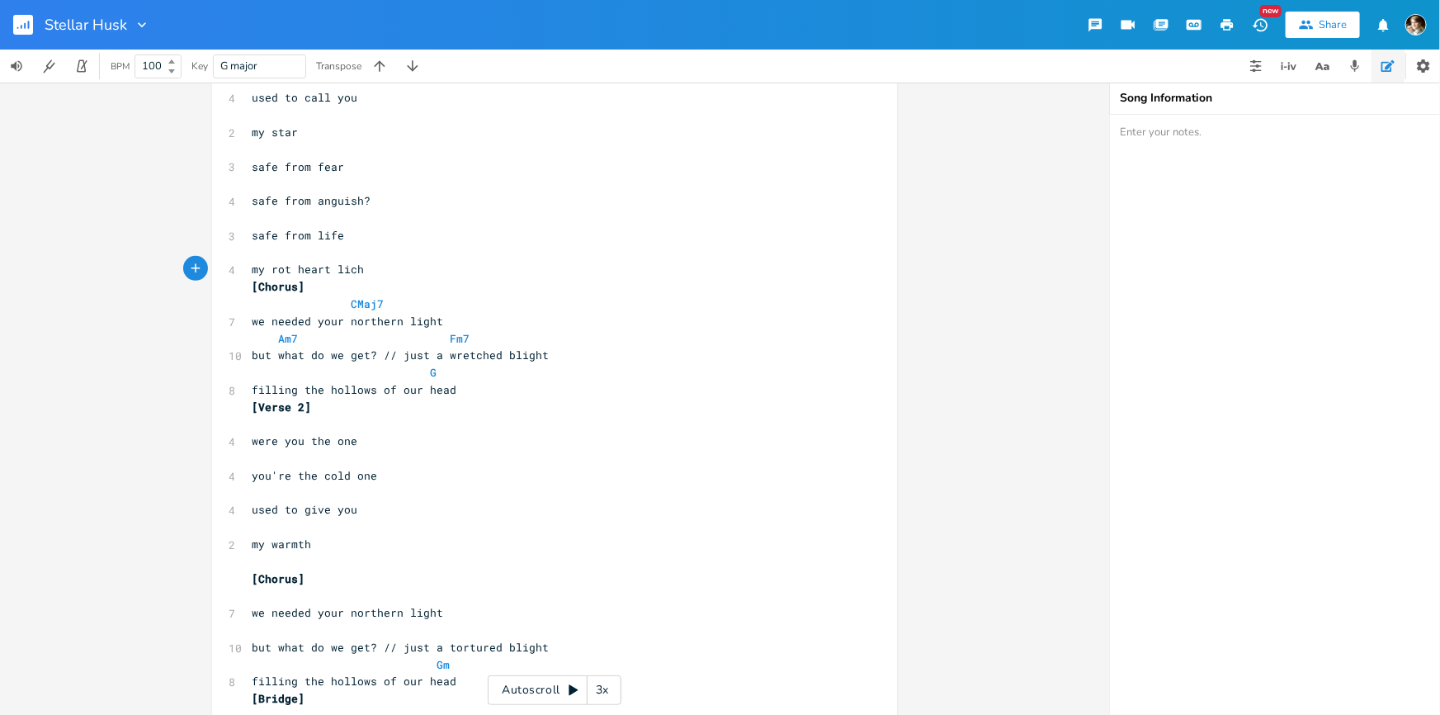
click at [366, 270] on pre "my rot heart lich" at bounding box center [546, 269] width 596 height 17
type textarea "safe from fear safe from [GEOGRAPHIC_DATA]? safe from life my rot heart lich"
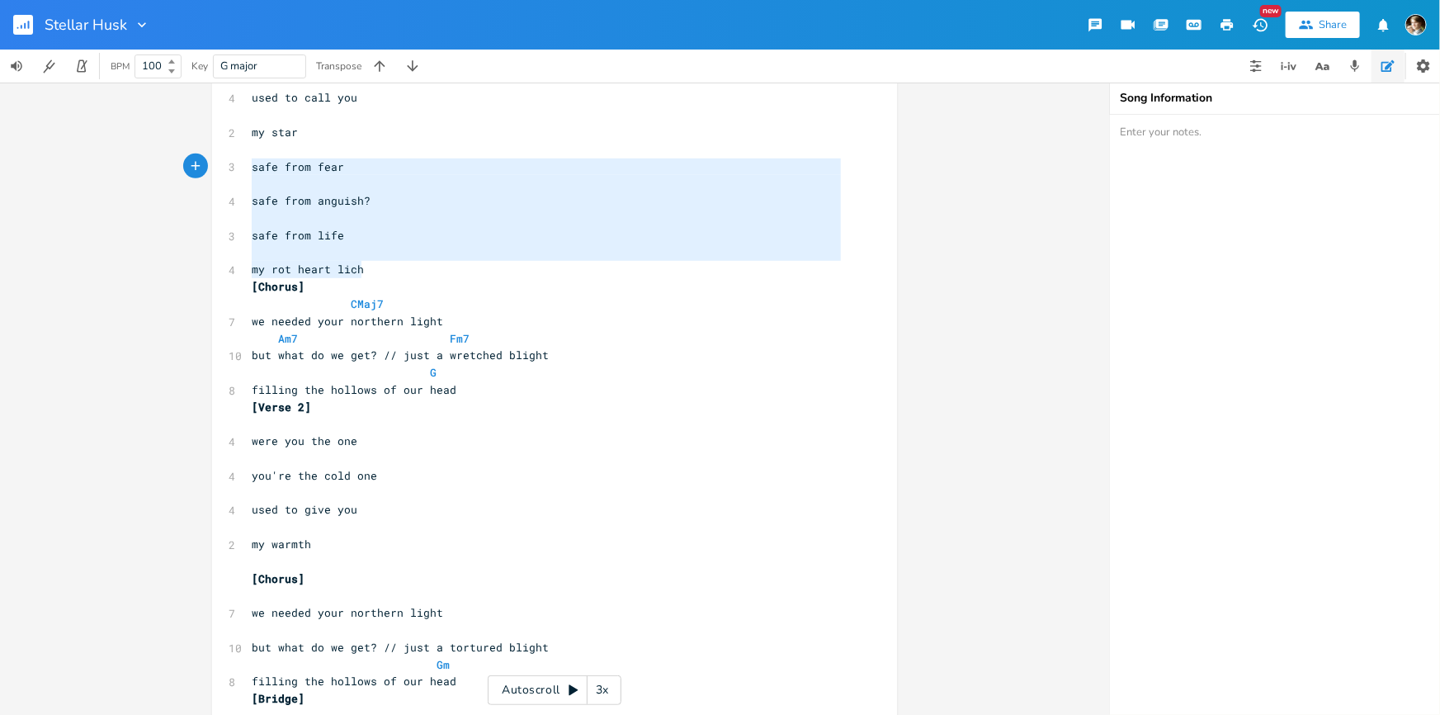
click at [252, 163] on span "safe from fear" at bounding box center [298, 166] width 92 height 15
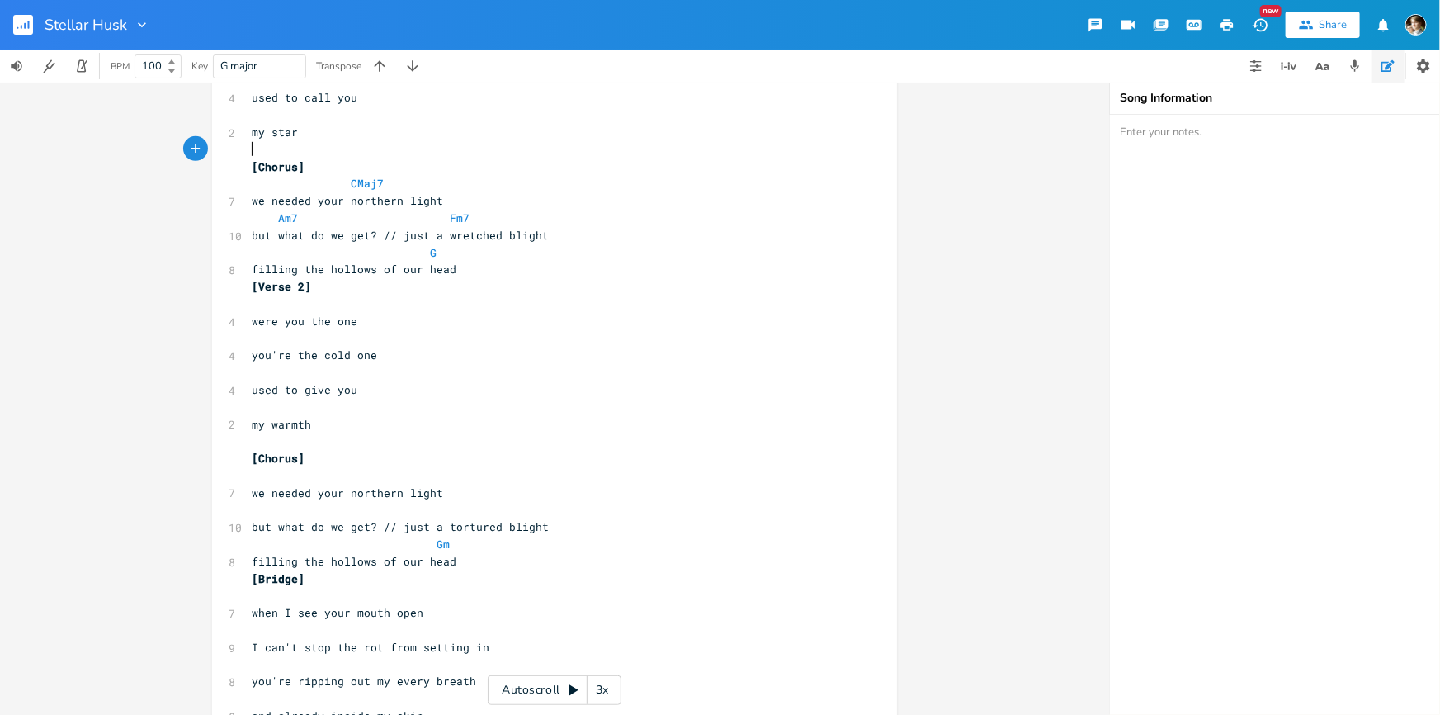
click at [331, 307] on pre "​" at bounding box center [546, 303] width 596 height 17
click at [521, 267] on pre "filling the hollows of our head" at bounding box center [546, 269] width 596 height 17
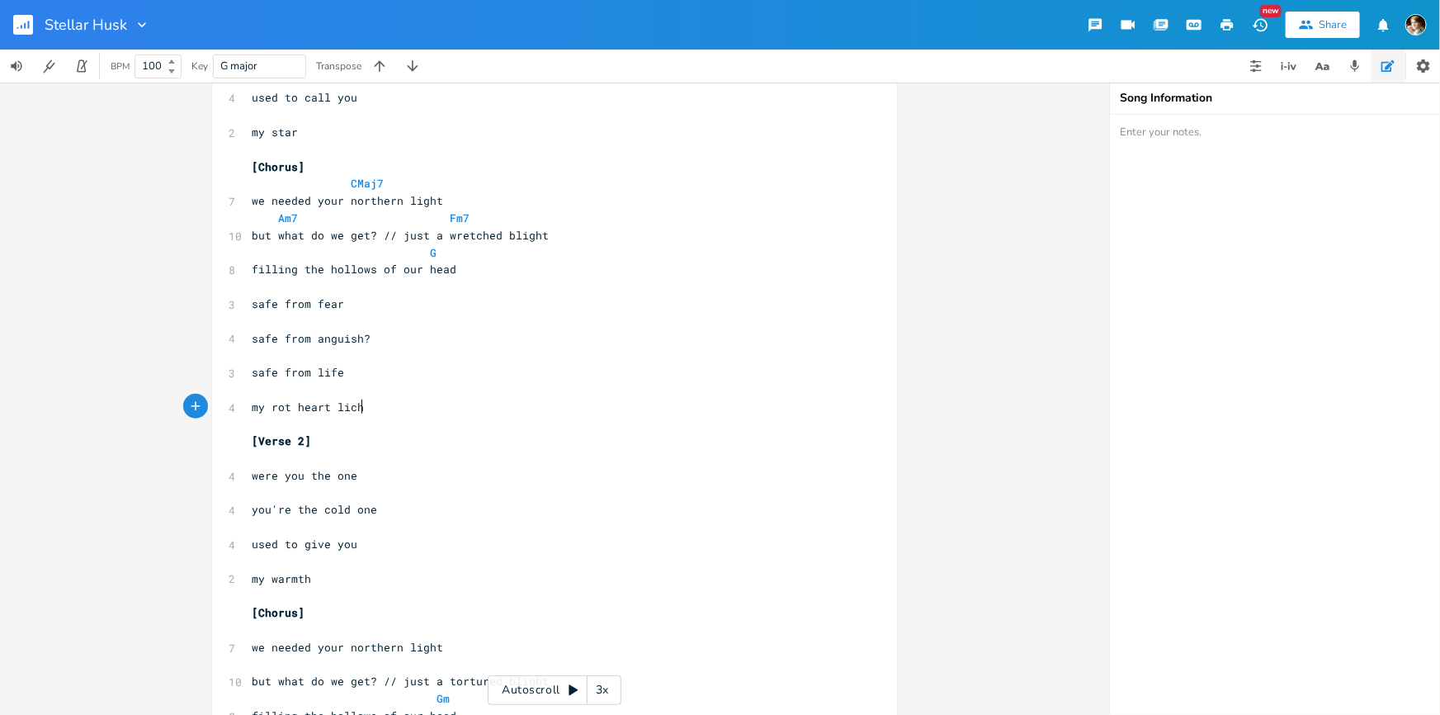
drag, startPoint x: 468, startPoint y: 281, endPoint x: 474, endPoint y: 272, distance: 10.1
click at [468, 280] on pre "​" at bounding box center [546, 286] width 596 height 17
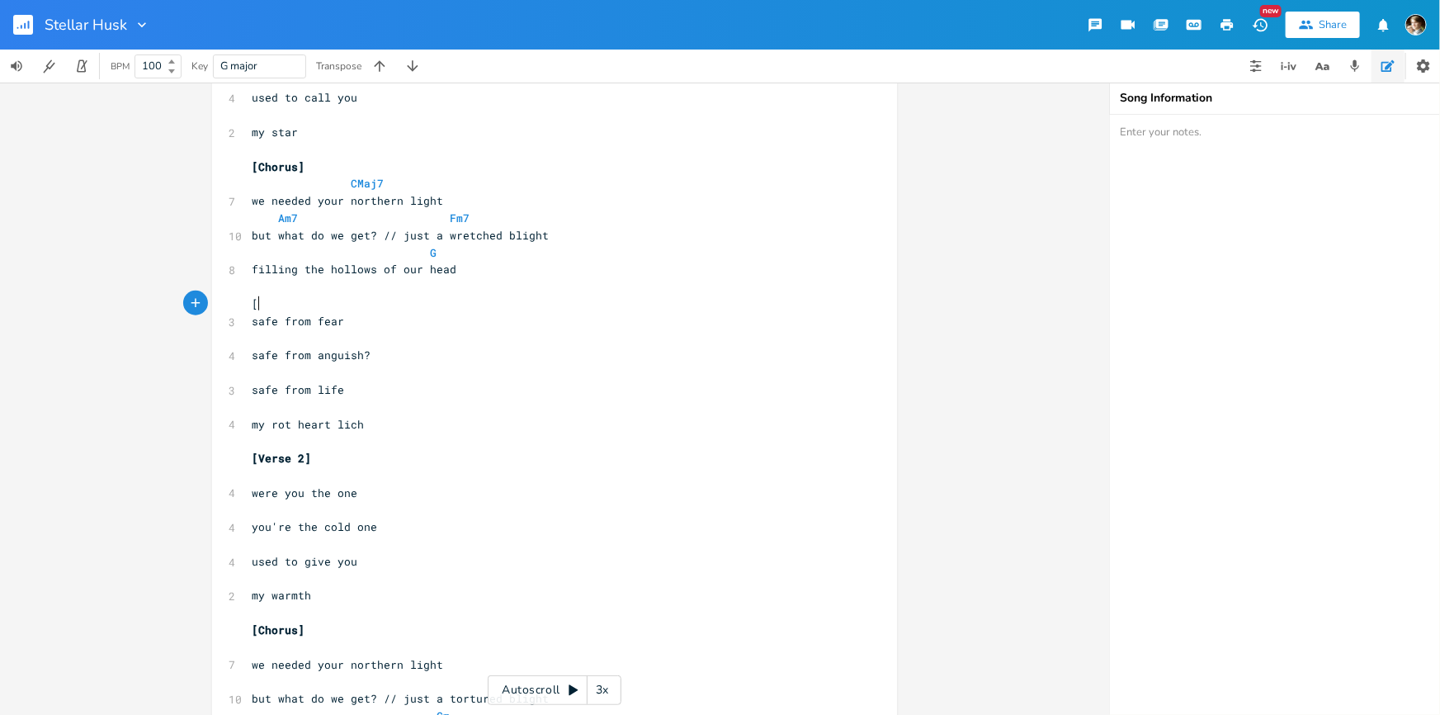
type textarea "[]"
type textarea "Post-Chorus"
click at [386, 385] on pre "safe from life" at bounding box center [546, 389] width 596 height 17
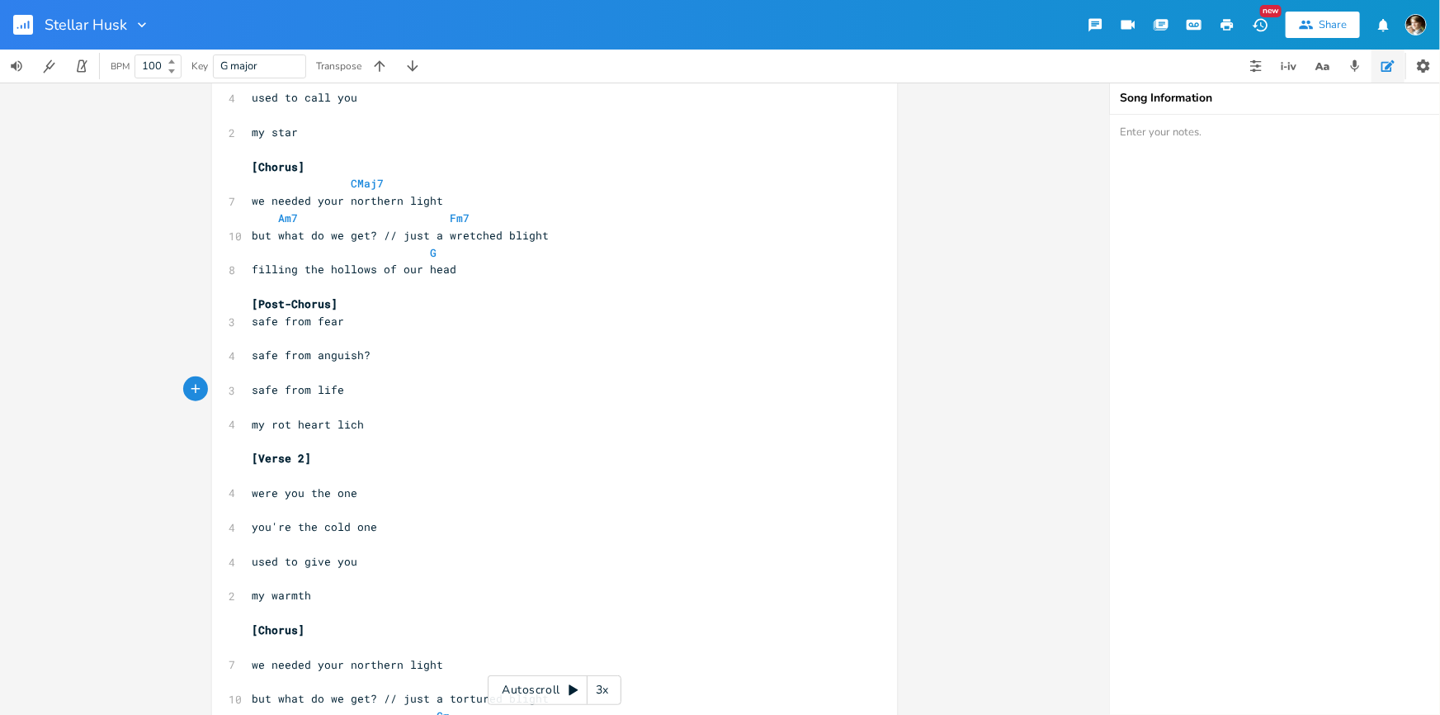
click at [356, 420] on pre "my rot heart lich" at bounding box center [546, 424] width 596 height 17
click at [379, 432] on pre "​" at bounding box center [546, 440] width 596 height 17
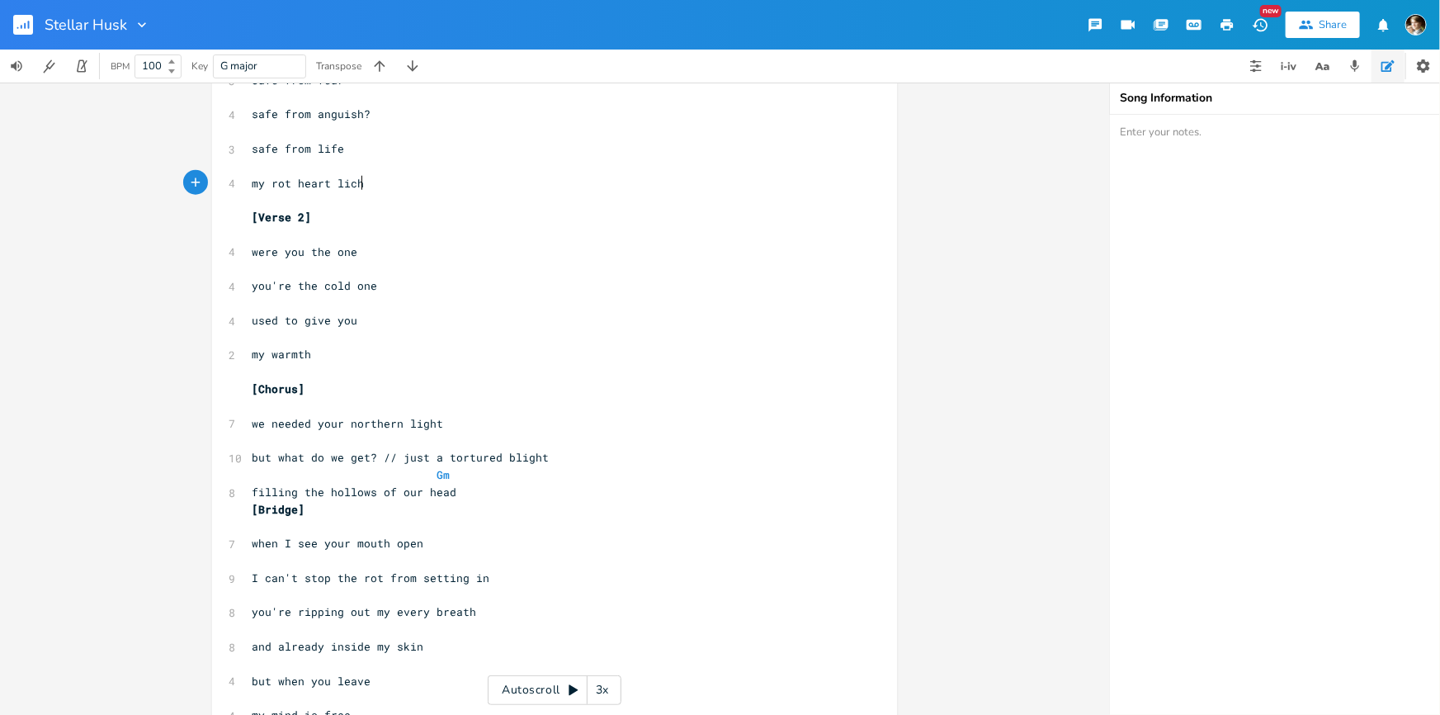
scroll to position [913, 0]
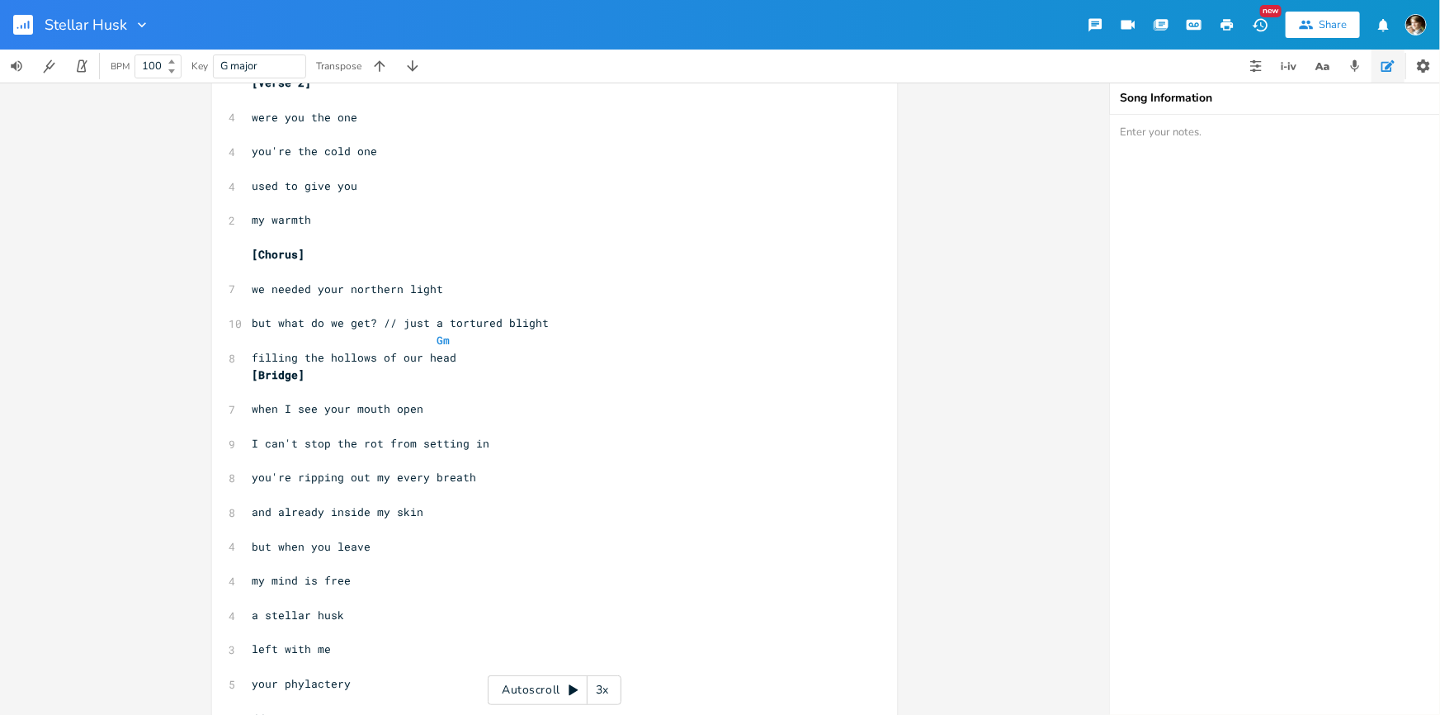
click at [430, 420] on pre "​" at bounding box center [546, 426] width 596 height 17
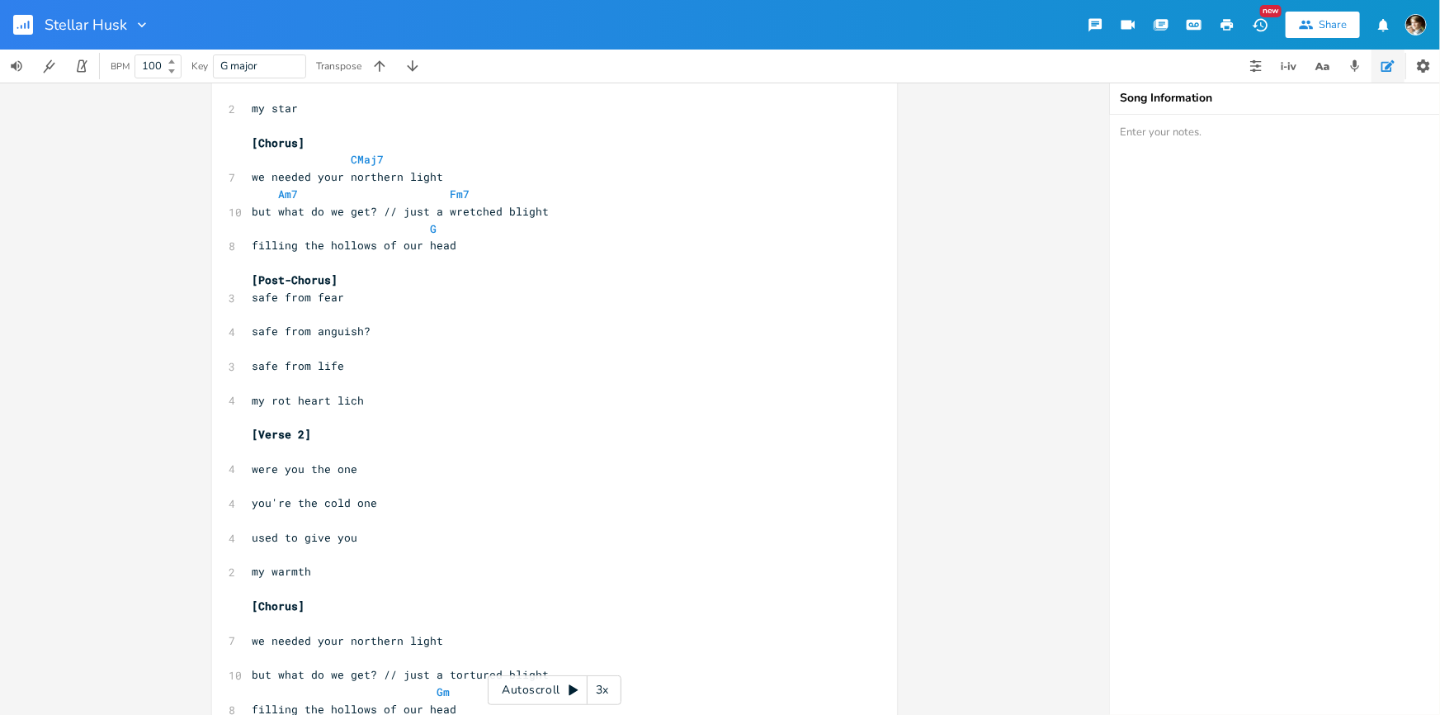
scroll to position [688, 0]
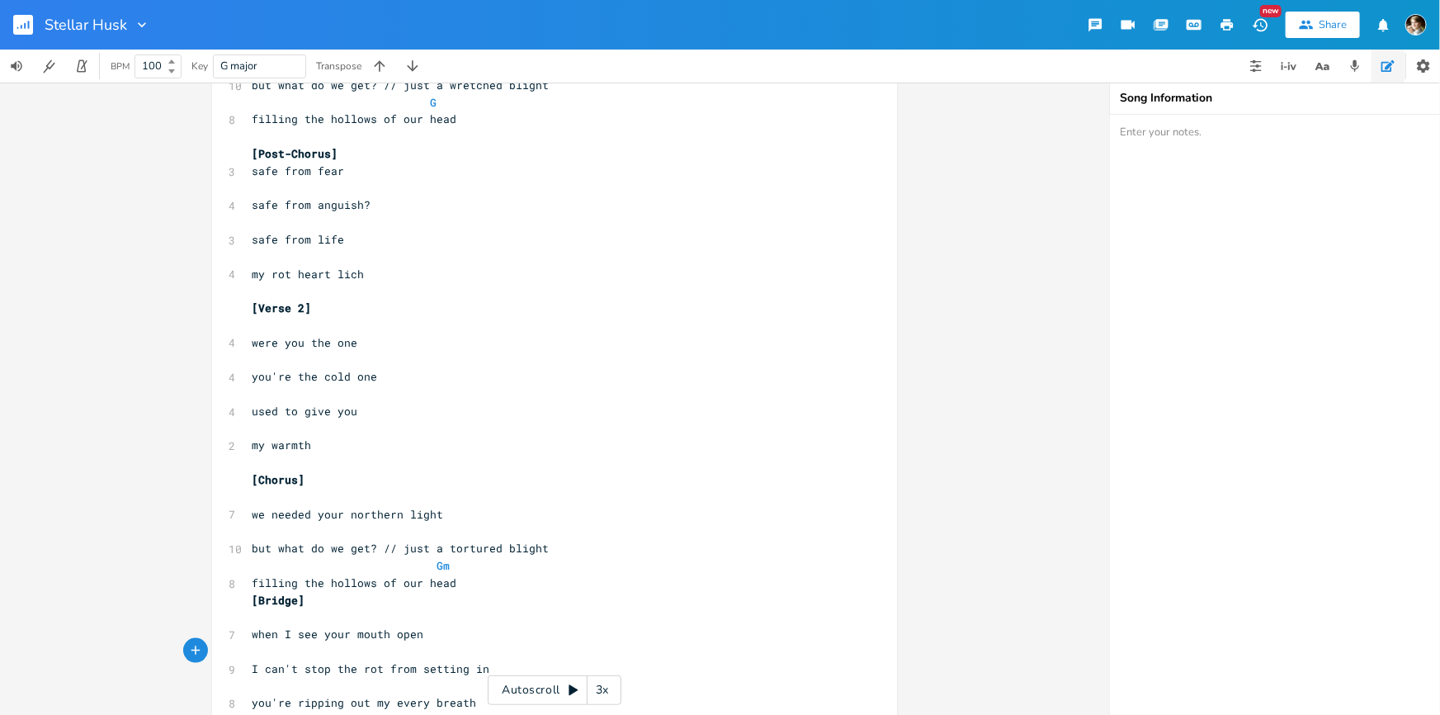
click at [413, 229] on pre "​" at bounding box center [546, 222] width 596 height 17
click at [395, 267] on pre "my rot heart lich" at bounding box center [546, 274] width 596 height 17
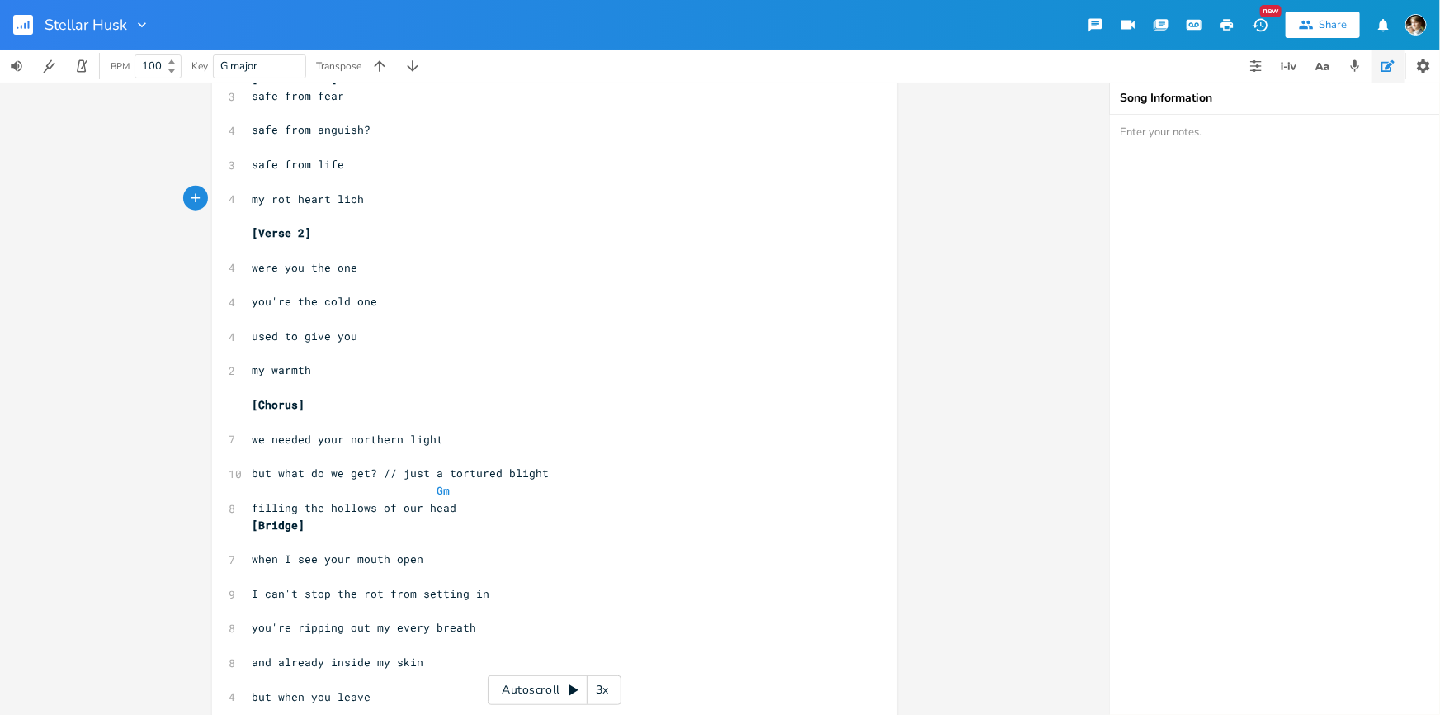
scroll to position [613, 0]
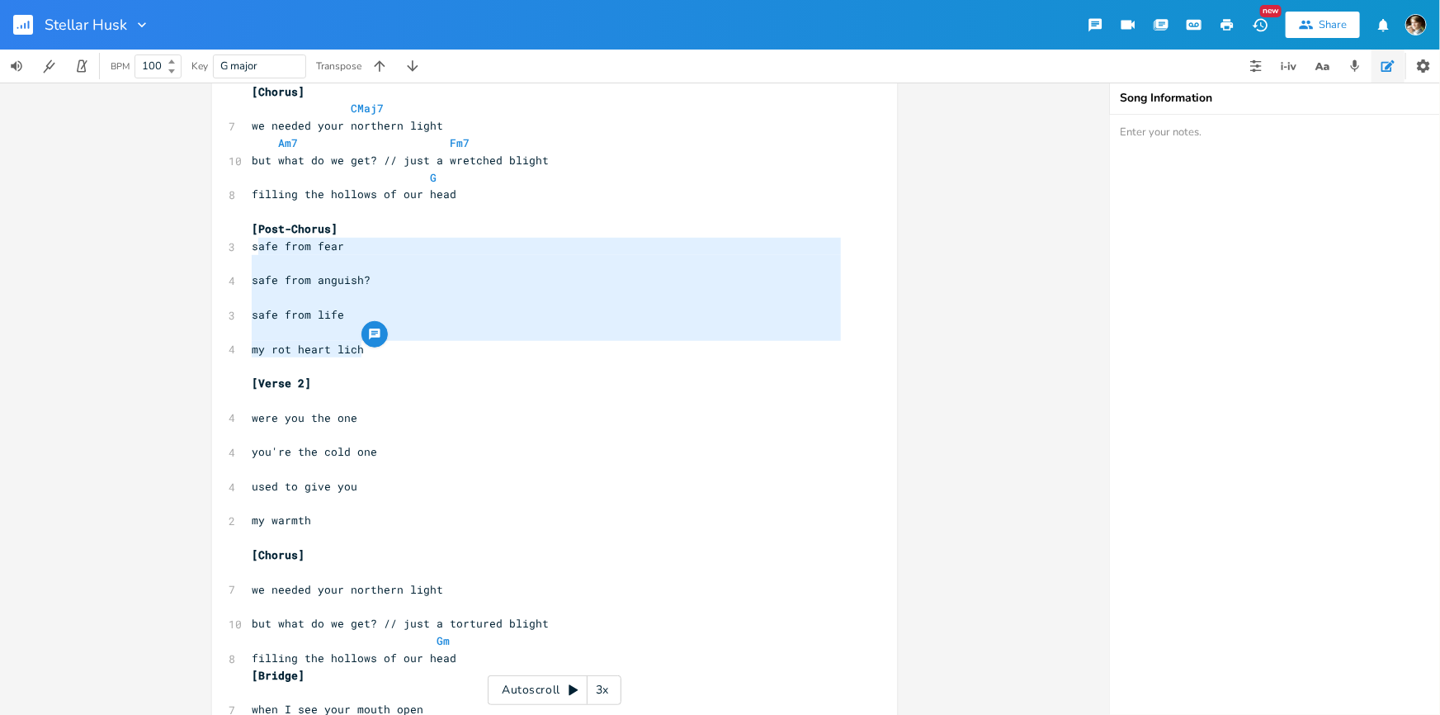
type textarea "safe from fear safe from [GEOGRAPHIC_DATA]? safe from life my rot heart lich"
drag, startPoint x: 365, startPoint y: 349, endPoint x: 248, endPoint y: 244, distance: 157.2
click at [248, 244] on div "​ 8 //At times you see it flickering 7 the light only you can see 9 by second n…" at bounding box center [546, 443] width 596 height 1305
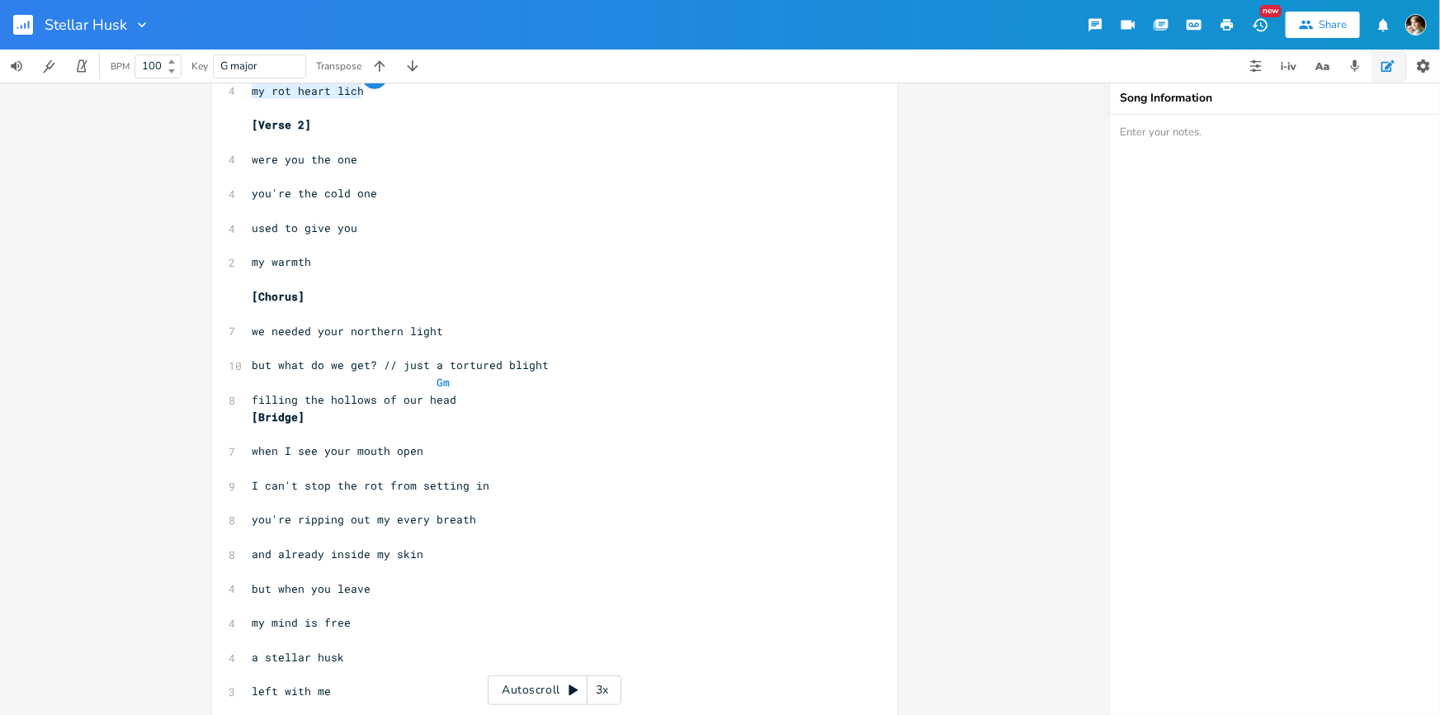
scroll to position [1026, 0]
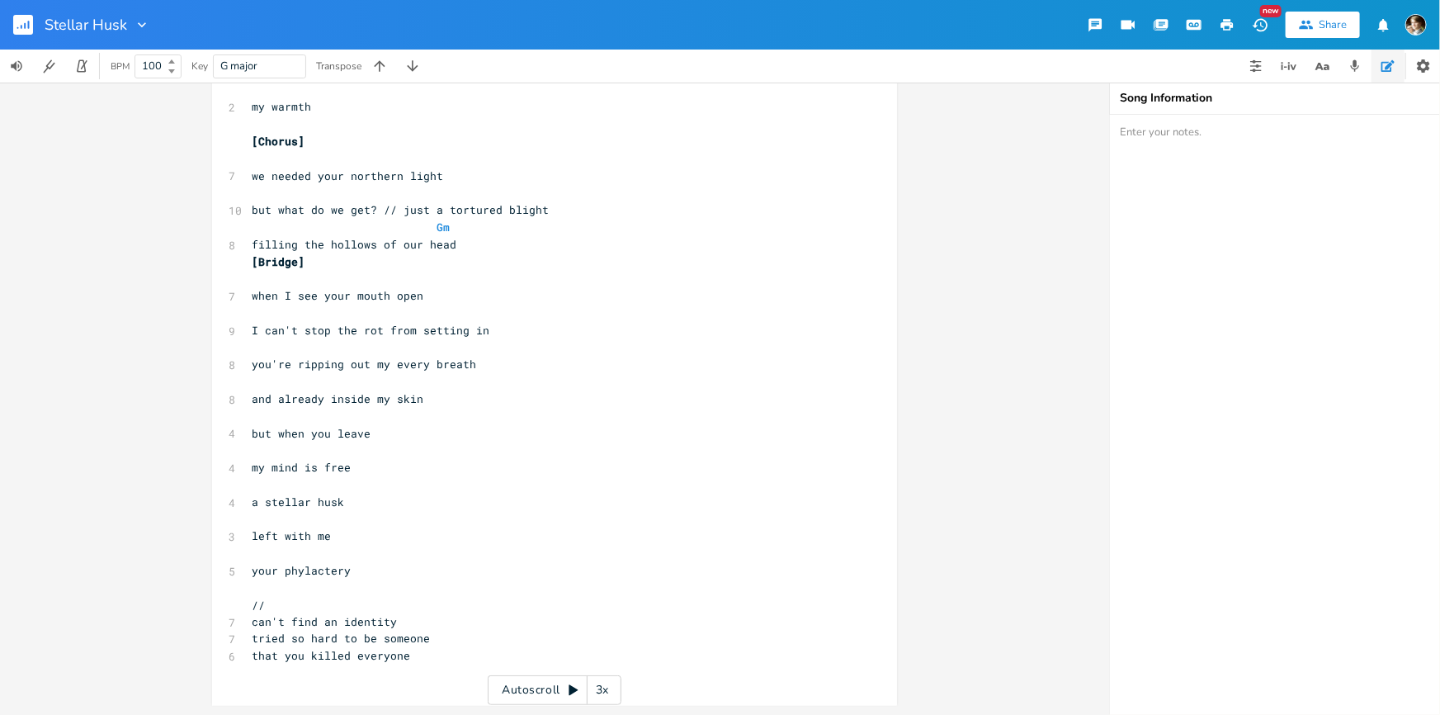
click at [350, 266] on pre "[Bridge]" at bounding box center [546, 261] width 596 height 17
click at [335, 281] on pre "​" at bounding box center [546, 278] width 596 height 17
click at [368, 257] on pre "[Bridge]" at bounding box center [546, 261] width 596 height 17
click at [360, 280] on pre "​" at bounding box center [546, 278] width 596 height 17
click at [345, 277] on pre "​" at bounding box center [546, 278] width 596 height 17
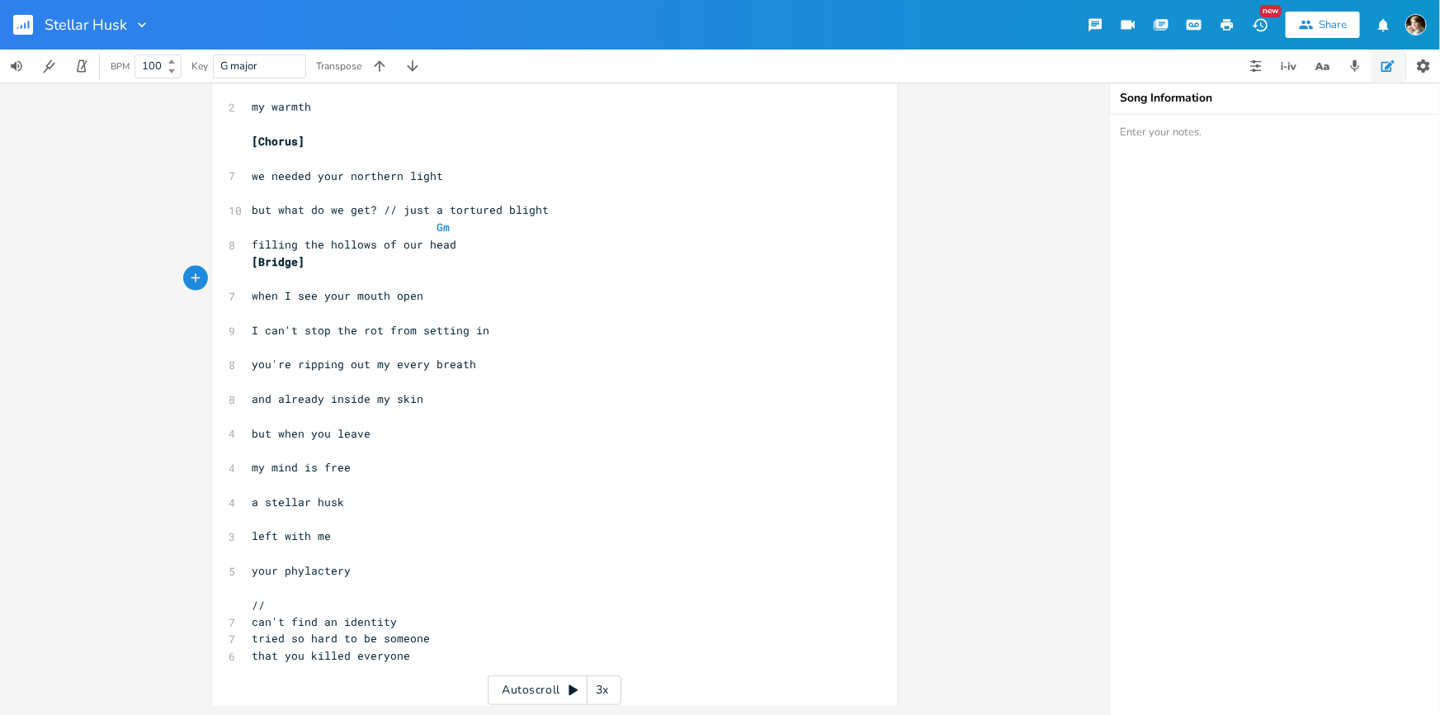
click at [422, 318] on pre "​" at bounding box center [546, 312] width 596 height 17
click at [374, 341] on pre "​" at bounding box center [546, 347] width 596 height 17
click at [474, 367] on pre "you're ripping out my every breath" at bounding box center [546, 364] width 596 height 17
click at [467, 347] on pre "​" at bounding box center [546, 347] width 596 height 17
click at [470, 366] on pre "you're ripping out my every breath" at bounding box center [546, 364] width 596 height 17
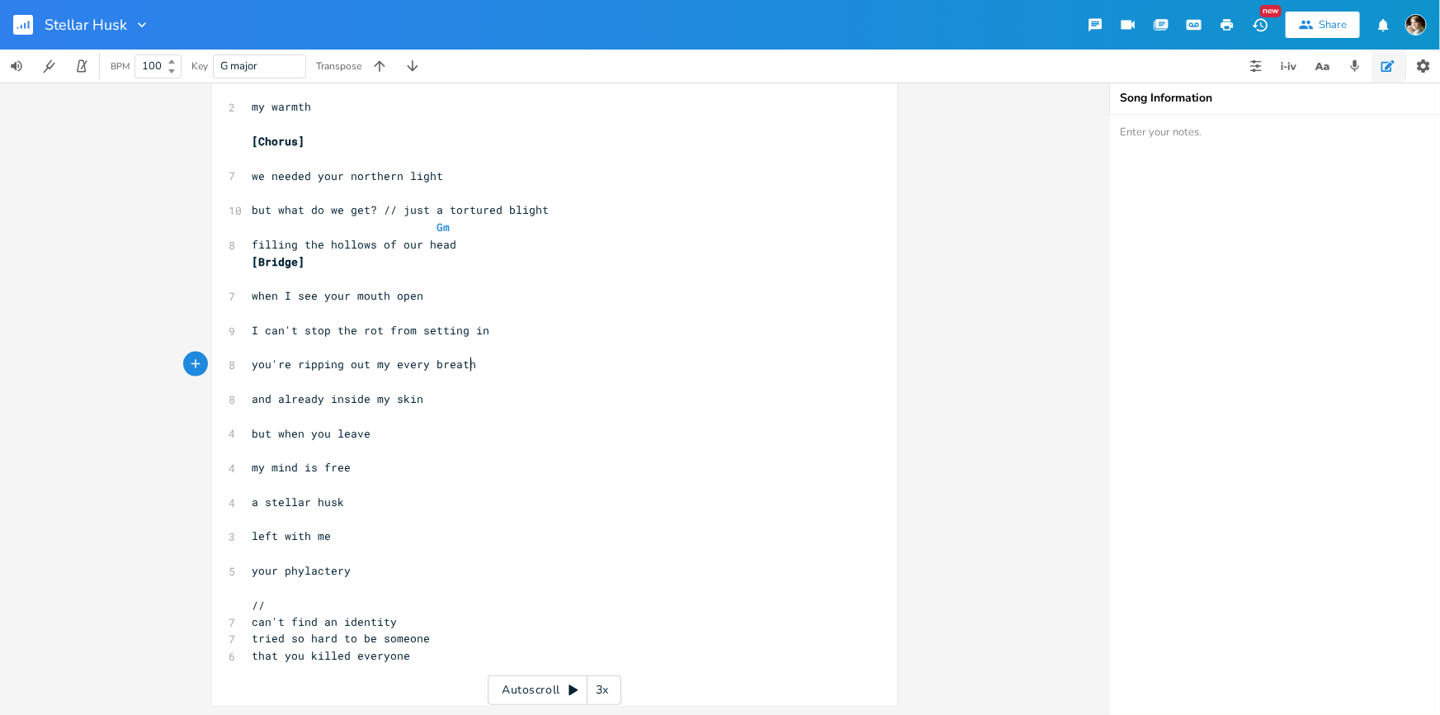
click at [354, 386] on pre "​" at bounding box center [546, 381] width 596 height 17
click at [455, 390] on pre "and already inside my skin" at bounding box center [546, 398] width 596 height 17
click at [389, 399] on span "and already inside my skin" at bounding box center [338, 398] width 172 height 15
click at [395, 414] on pre "​" at bounding box center [546, 416] width 596 height 17
click at [389, 427] on pre "but when you leave" at bounding box center [546, 433] width 596 height 17
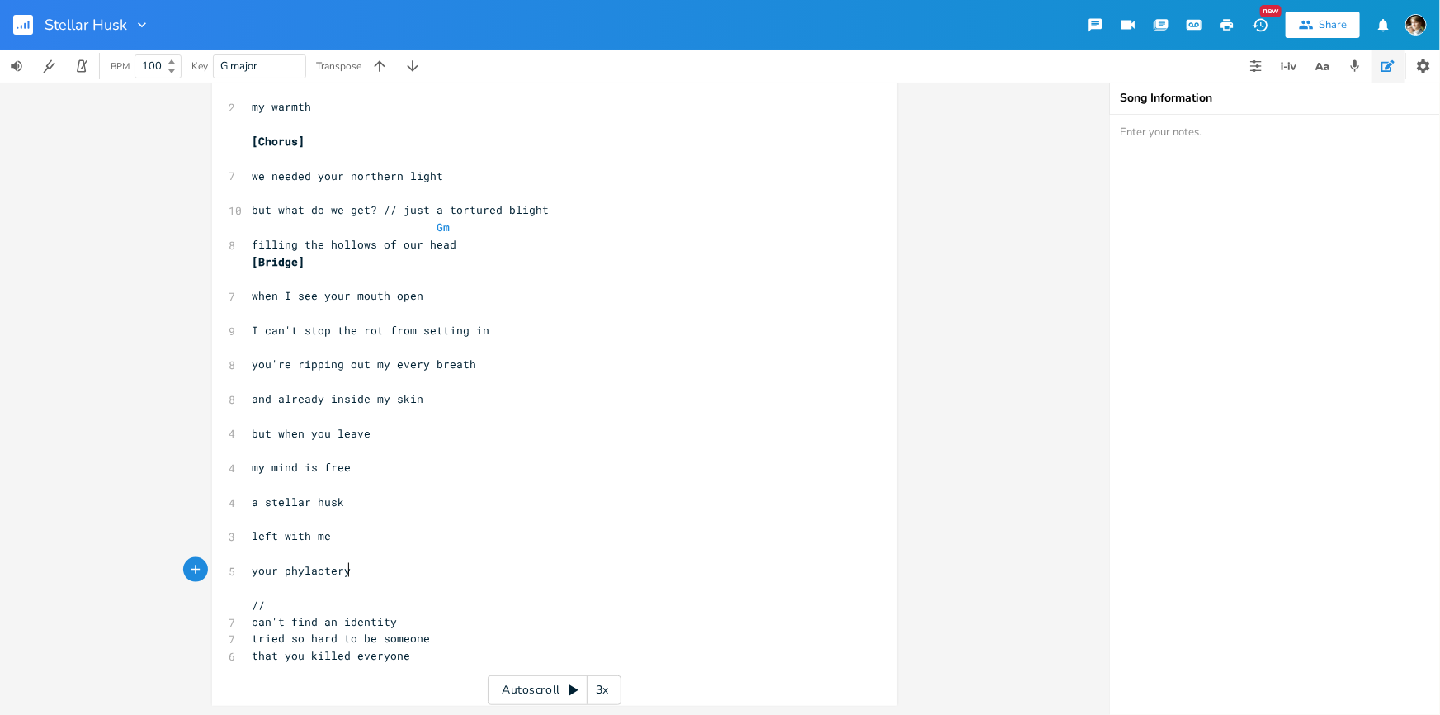
click at [370, 563] on pre "your phylactery" at bounding box center [546, 570] width 596 height 17
click at [426, 658] on pre "that you killed everyone" at bounding box center [546, 656] width 596 height 17
click at [442, 630] on pre "tried so hard to be someone" at bounding box center [546, 638] width 596 height 17
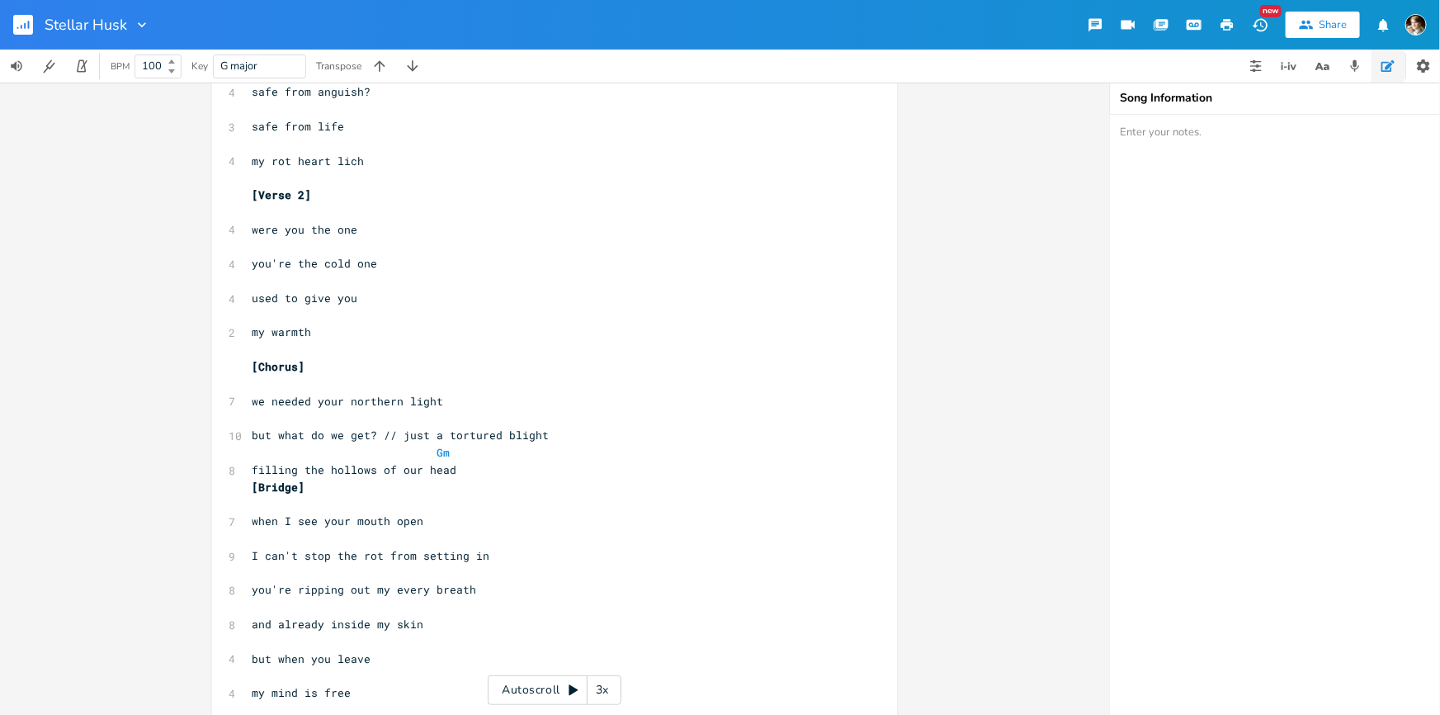
scroll to position [502, 0]
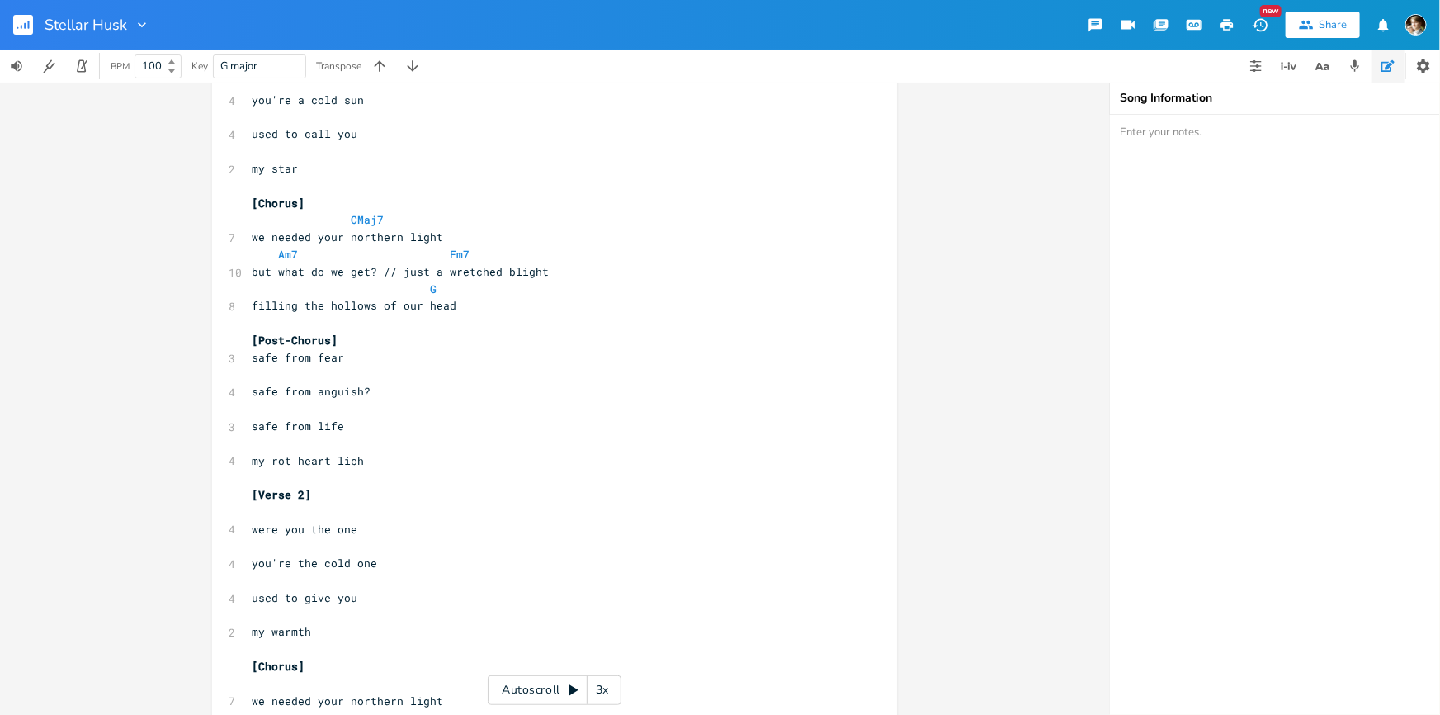
click at [410, 218] on span at bounding box center [423, 219] width 26 height 17
type textarea "CMaj7"
click at [337, 223] on span "CMaj7" at bounding box center [344, 219] width 185 height 15
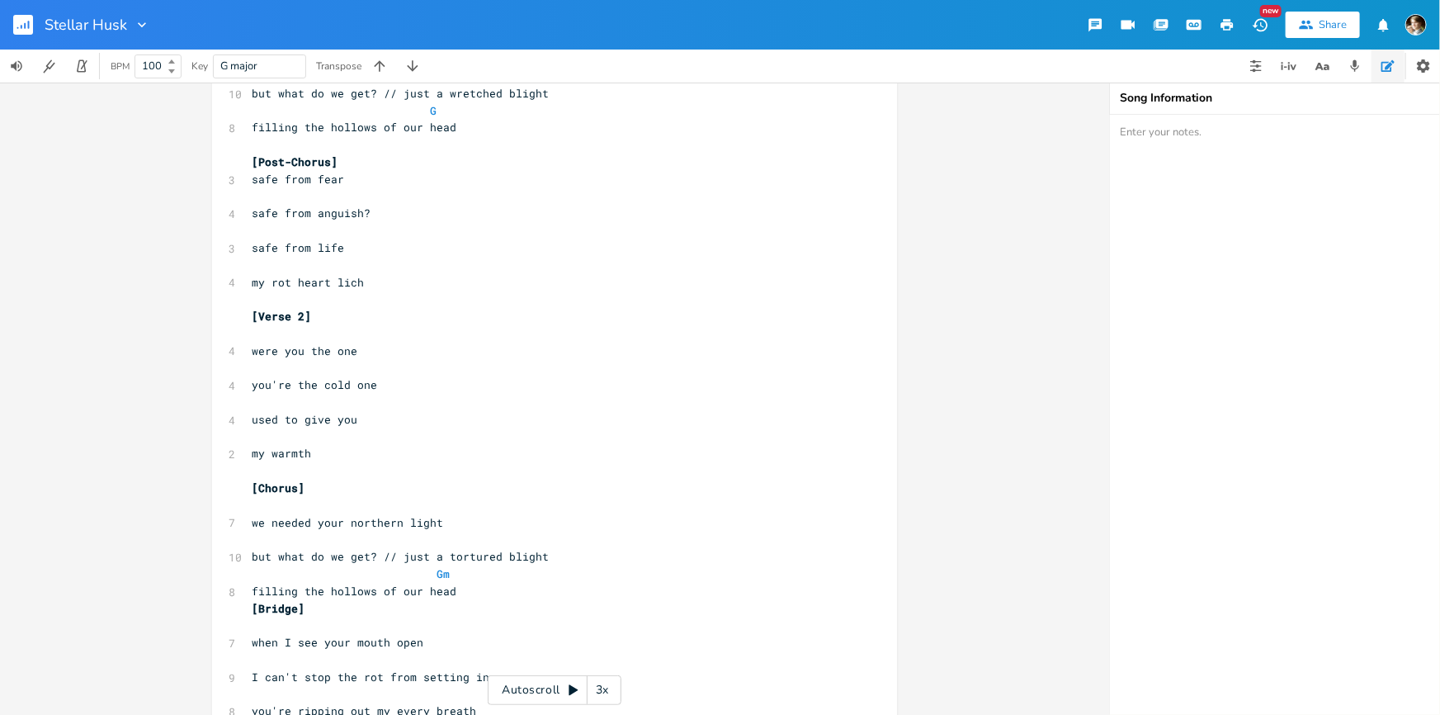
scroll to position [801, 0]
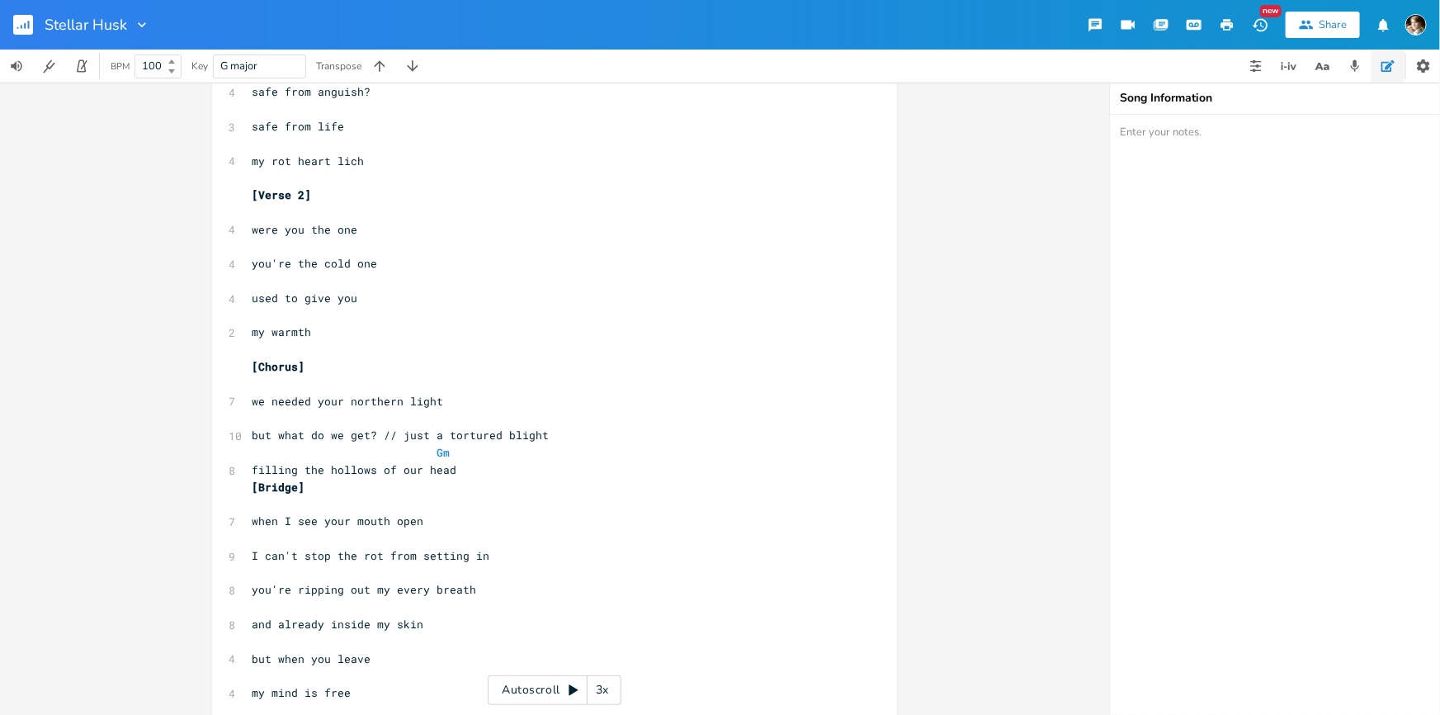
click at [366, 388] on pre at bounding box center [546, 383] width 596 height 17
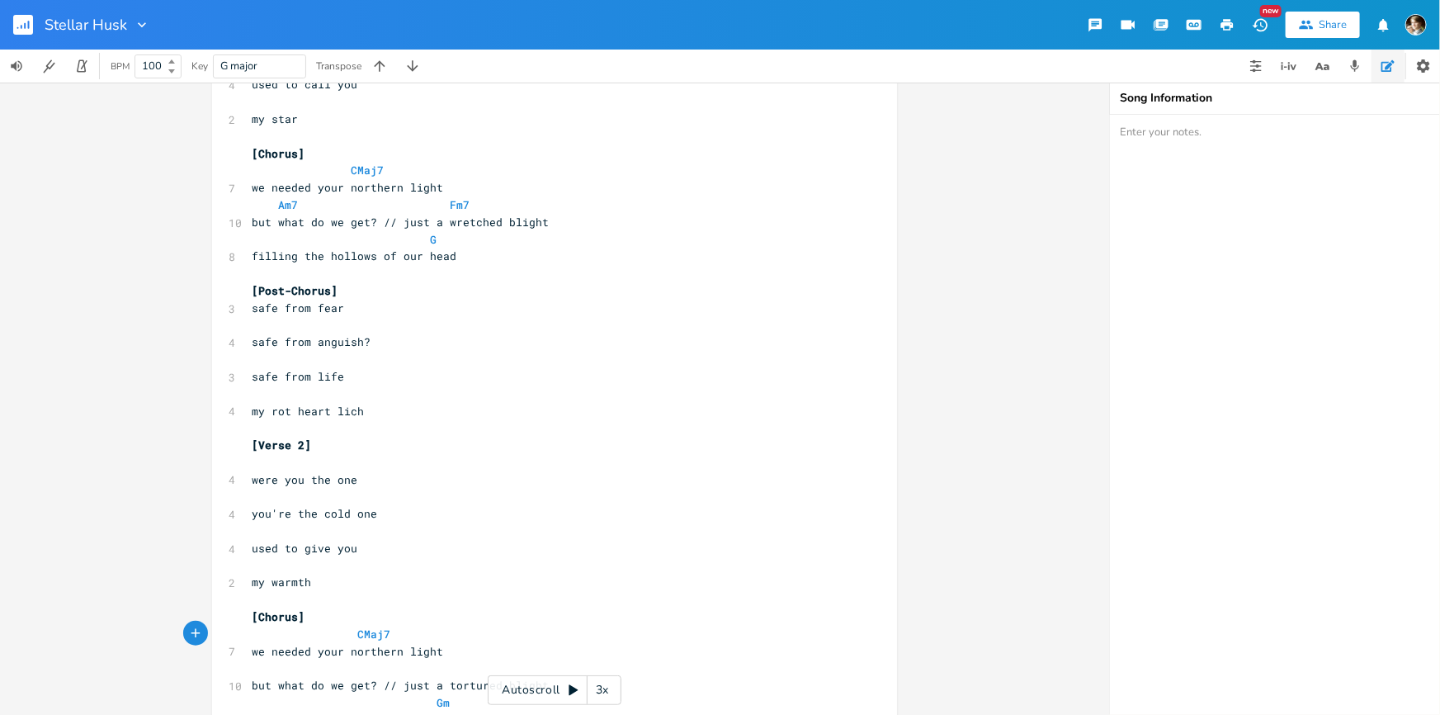
scroll to position [427, 0]
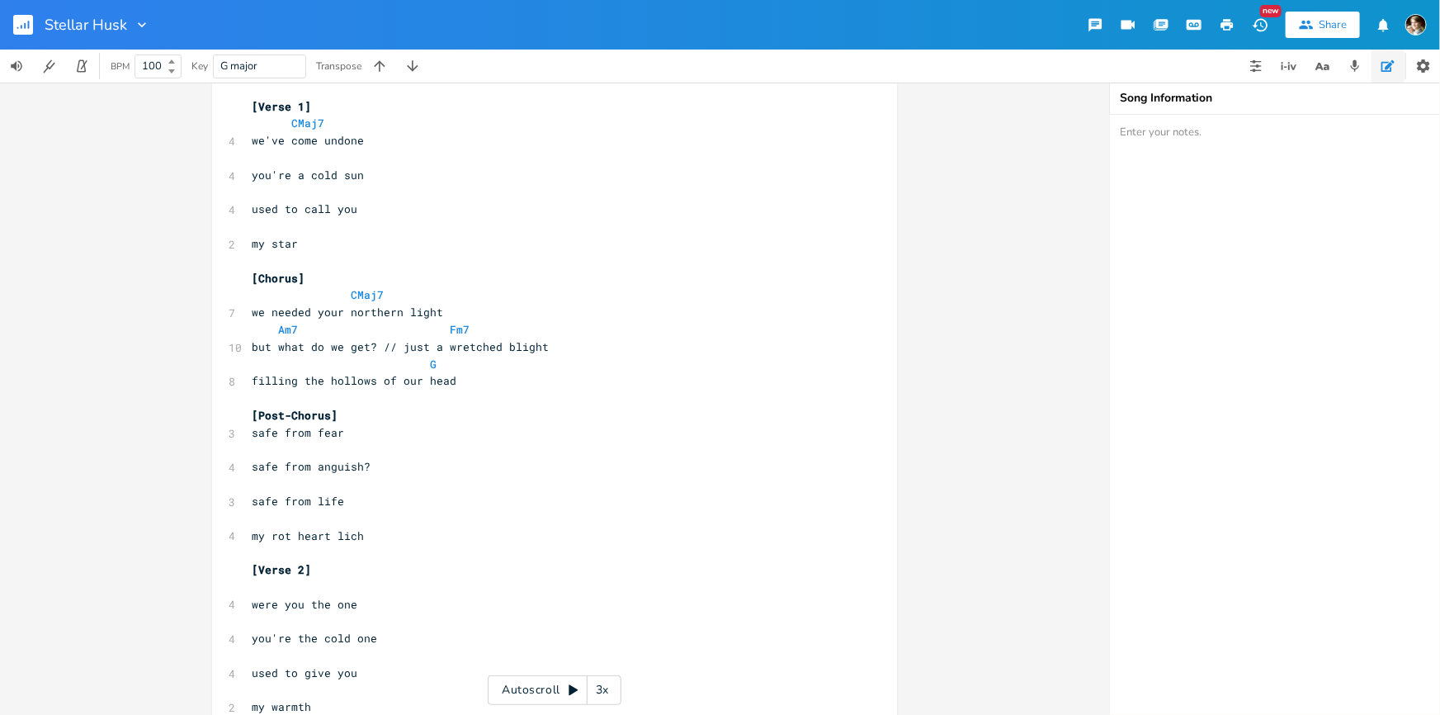
click at [472, 328] on pre "Am7 Fm7" at bounding box center [546, 329] width 596 height 17
click at [242, 328] on div "x ​ 8 //At times you see it flickering 7 the light only you can see 9 by second…" at bounding box center [554, 626] width 685 height 1357
type textarea "Am7 Fm7"
click at [252, 331] on span at bounding box center [265, 329] width 26 height 17
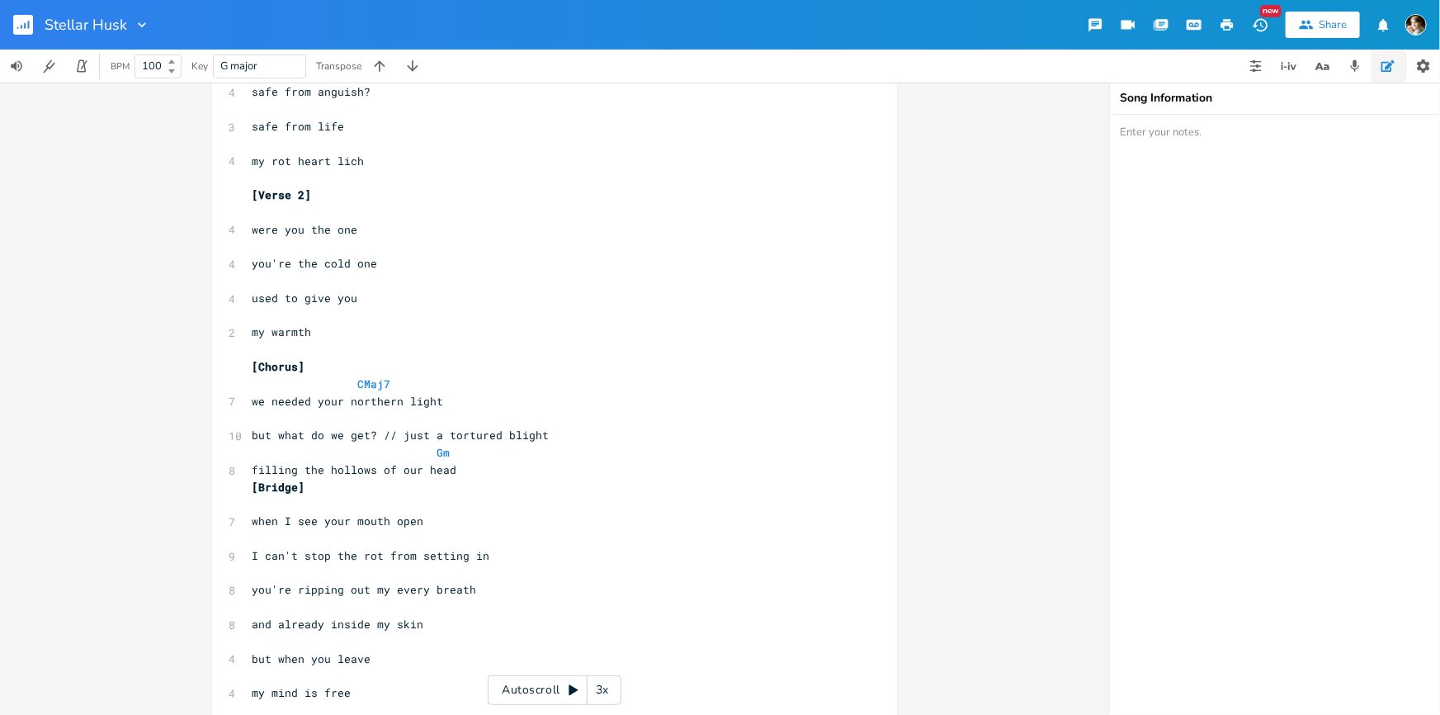
click at [248, 420] on pre "​" at bounding box center [546, 417] width 596 height 17
click at [248, 414] on pre "​" at bounding box center [546, 417] width 596 height 17
click at [302, 465] on span "filling the hollows of our head" at bounding box center [354, 469] width 205 height 15
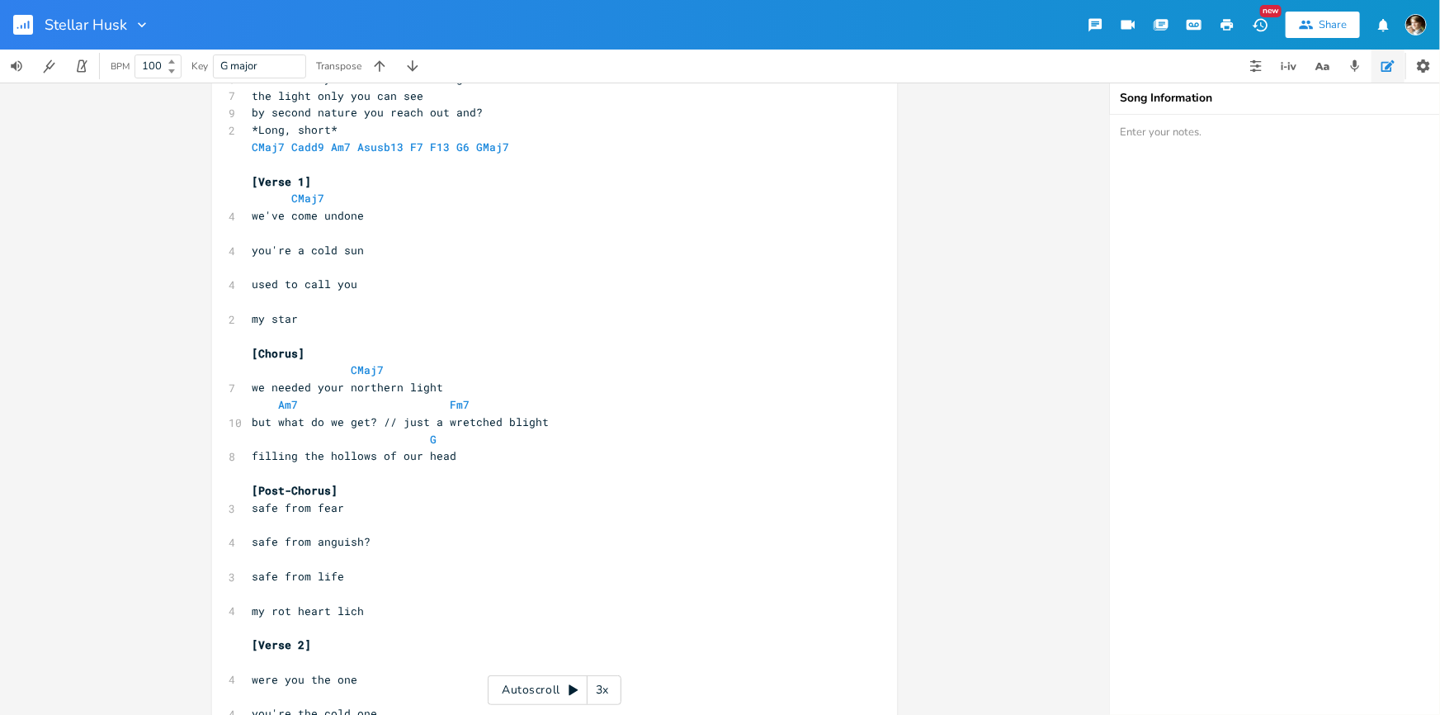
click at [496, 453] on pre "filling the hollows of our head" at bounding box center [546, 455] width 596 height 17
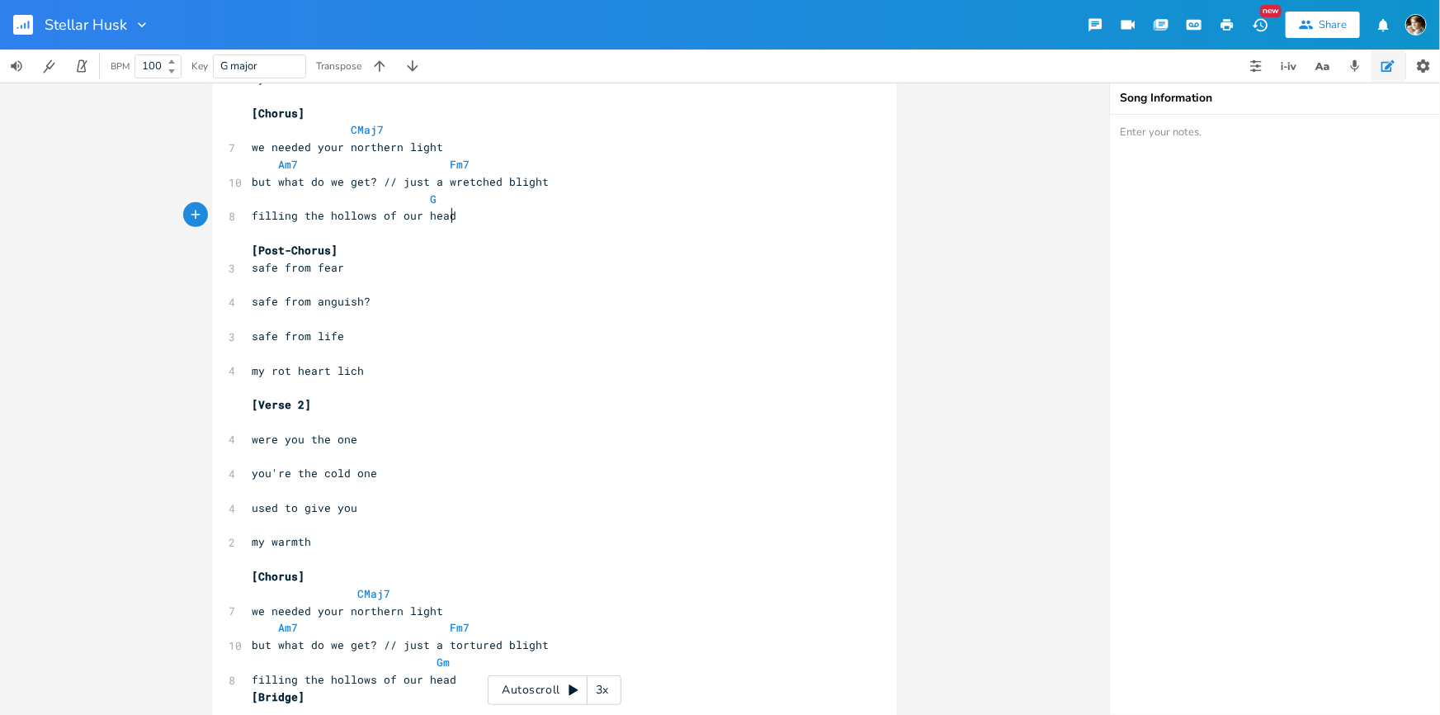
scroll to position [652, 0]
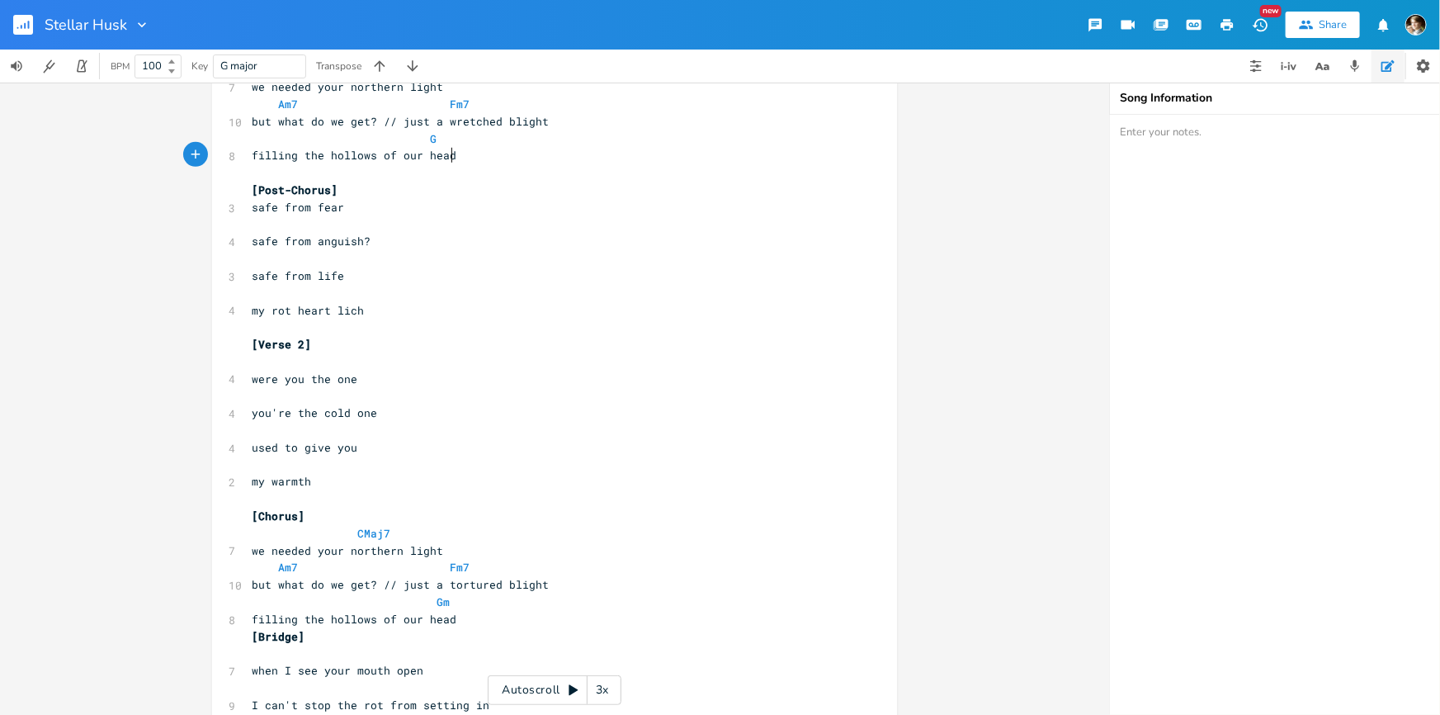
click at [464, 602] on pre "Gm" at bounding box center [546, 601] width 596 height 17
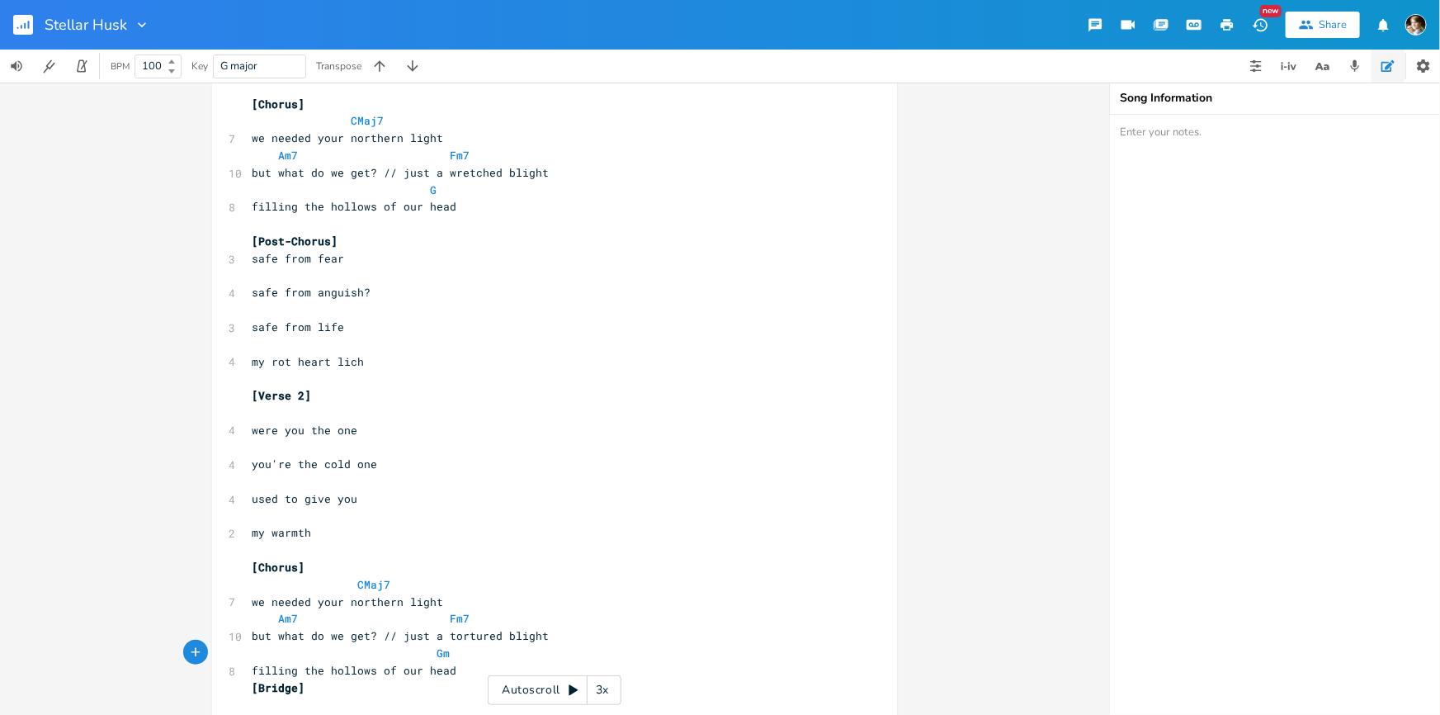
scroll to position [577, 0]
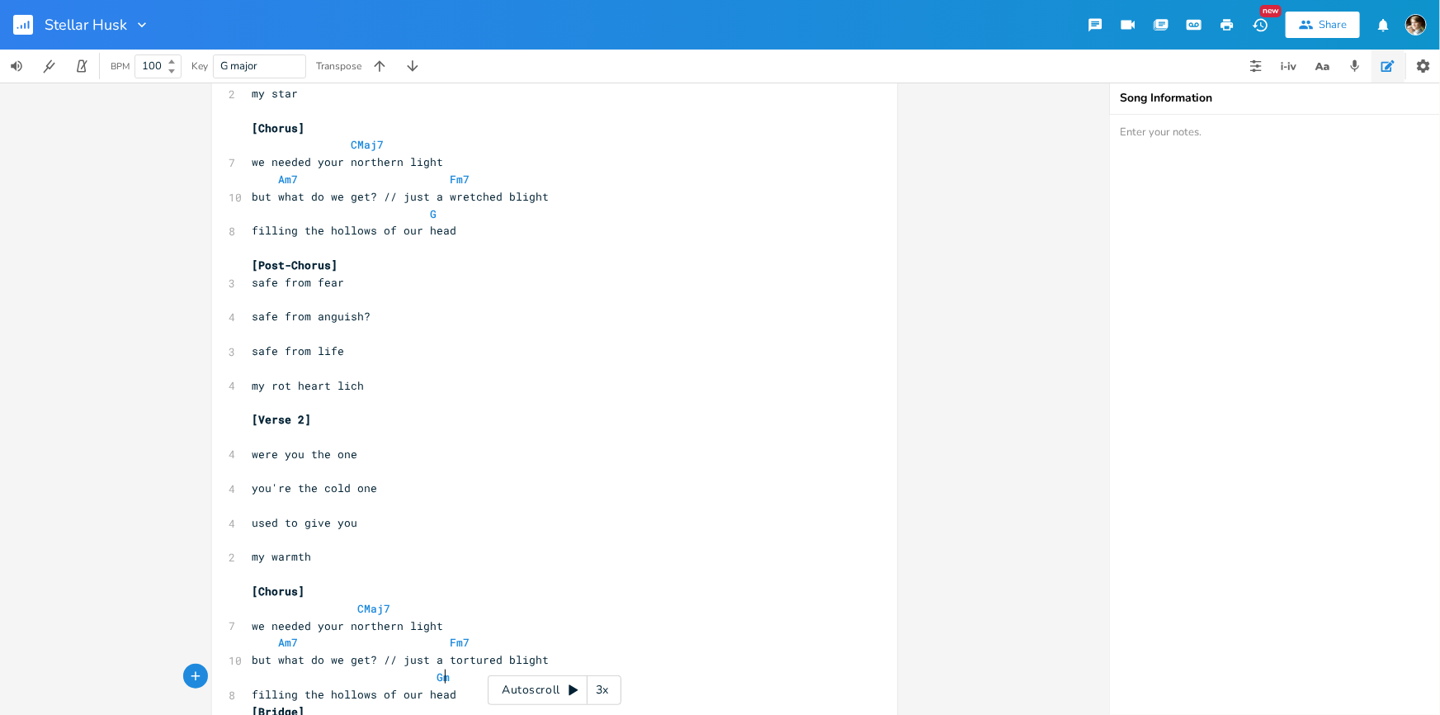
click at [430, 213] on pre "G" at bounding box center [546, 213] width 596 height 17
type textarea "G"
click at [420, 216] on span "G" at bounding box center [344, 213] width 185 height 15
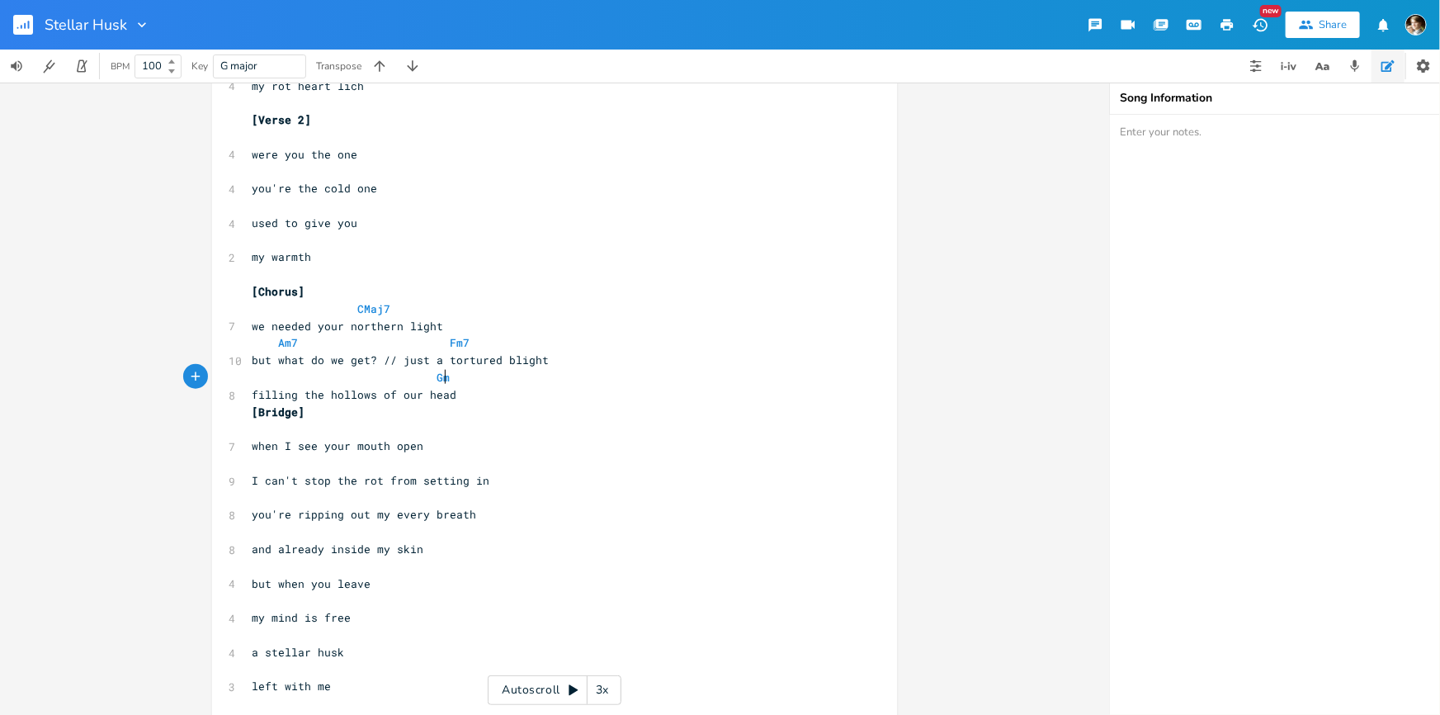
click at [451, 376] on pre "Gm" at bounding box center [546, 377] width 596 height 17
type textarea "Gm"
click at [422, 380] on span at bounding box center [423, 377] width 26 height 17
click at [447, 390] on li "G" at bounding box center [453, 395] width 50 height 17
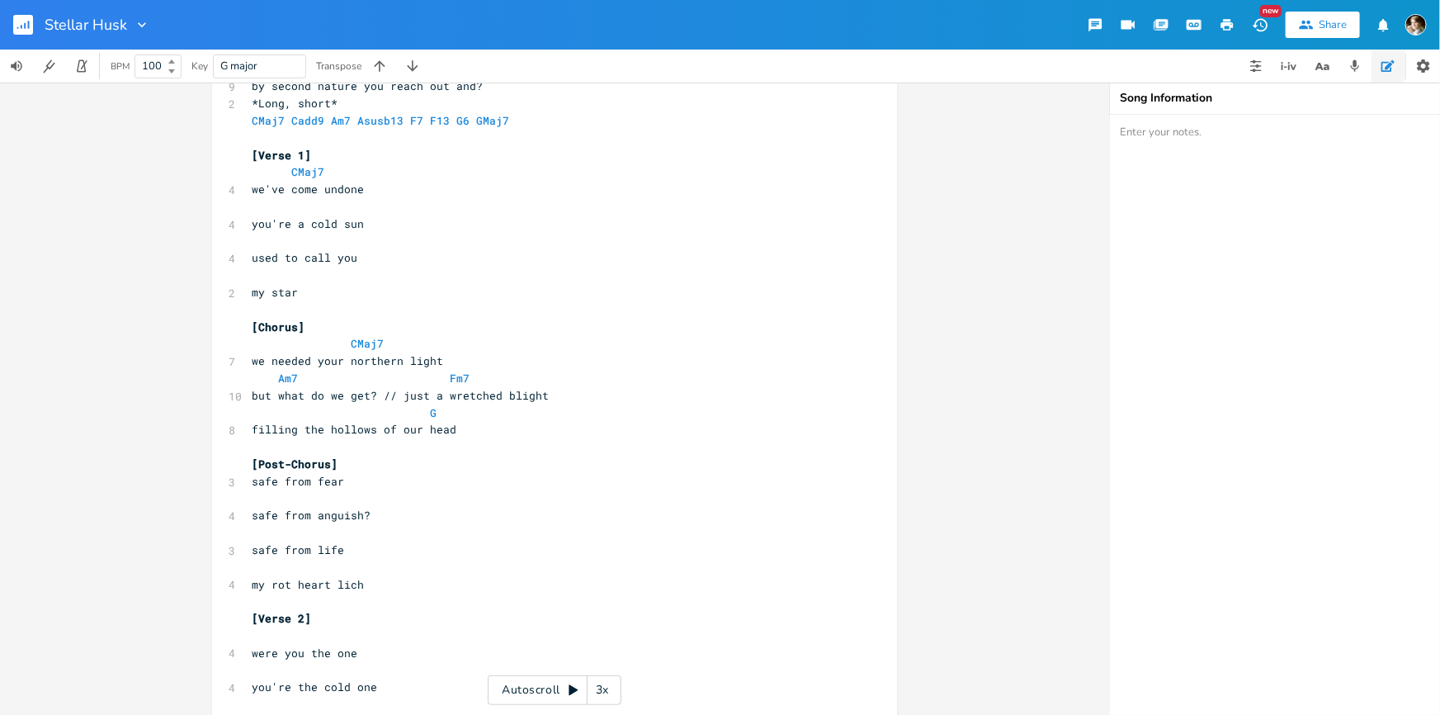
scroll to position [502, 0]
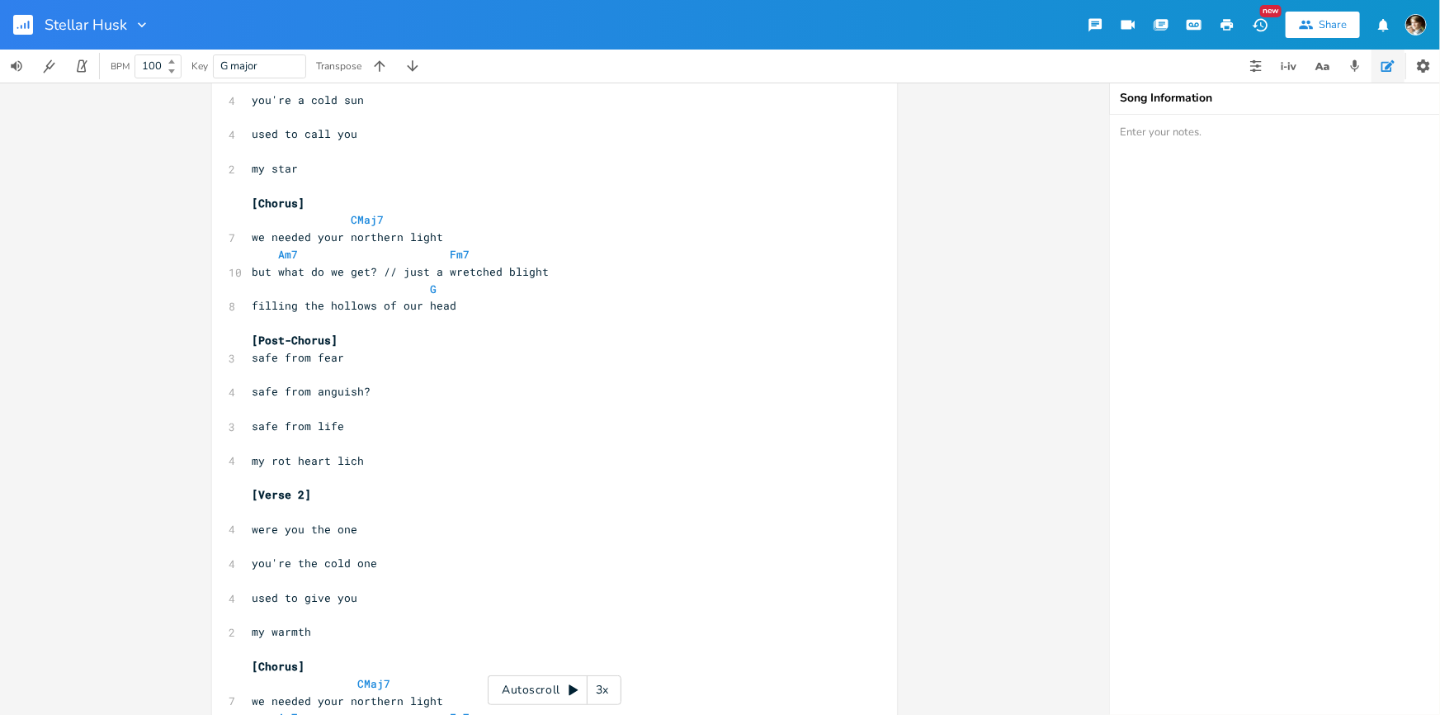
click at [392, 469] on pre "​" at bounding box center [546, 477] width 596 height 17
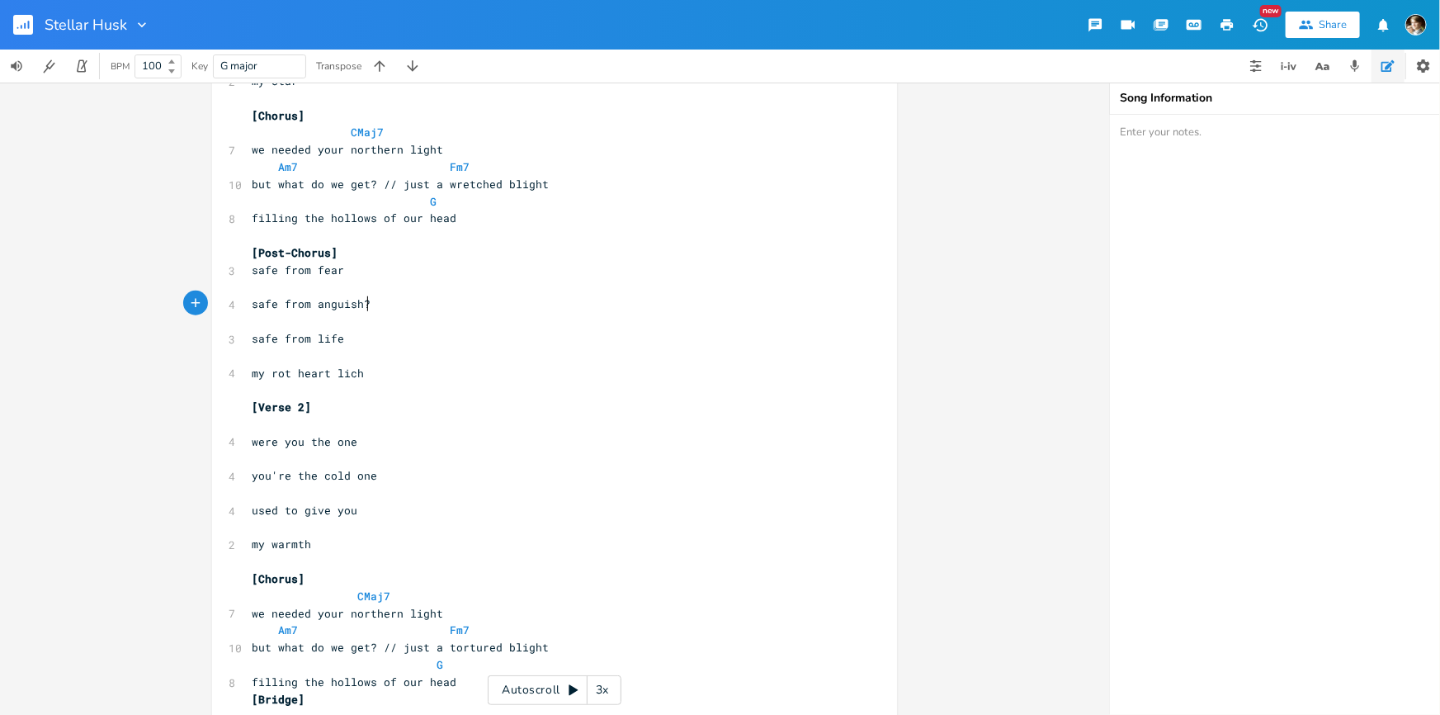
click at [417, 299] on pre "safe from anguish?" at bounding box center [546, 303] width 596 height 17
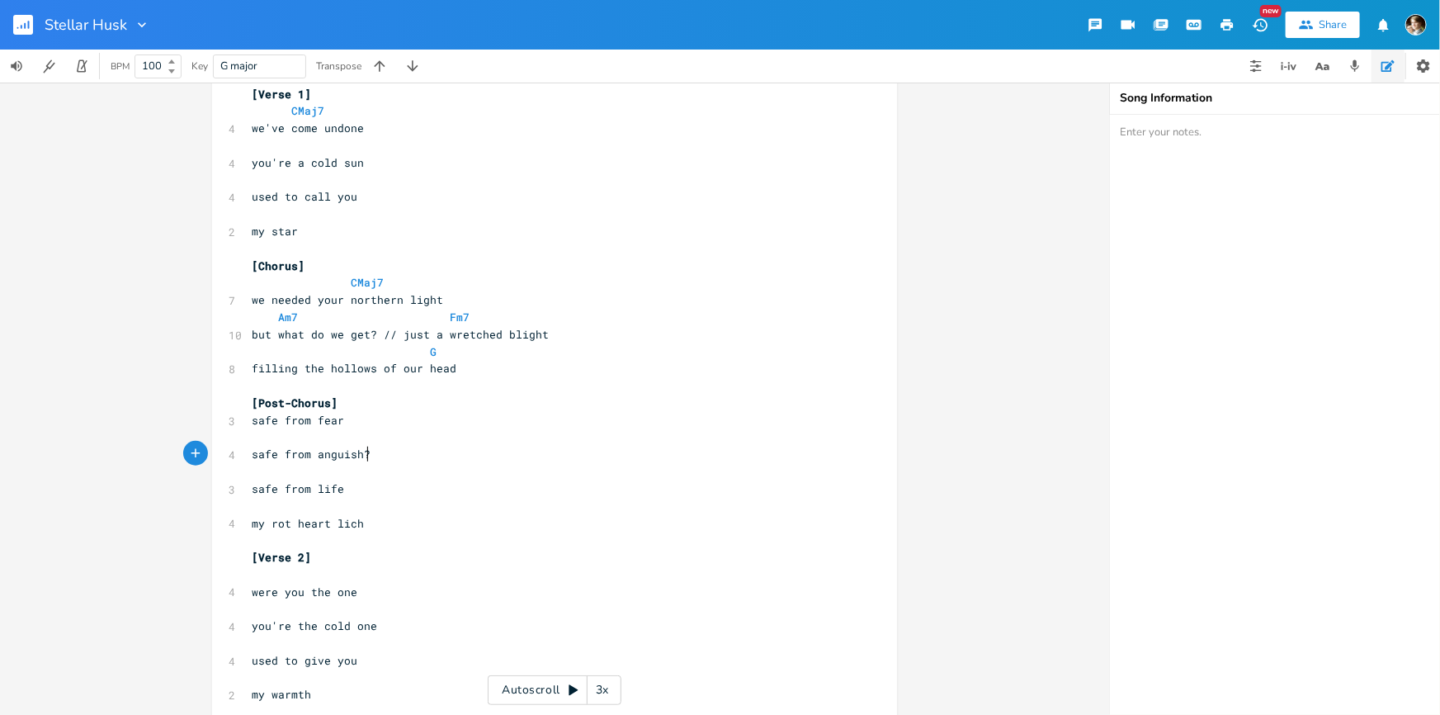
scroll to position [814, 0]
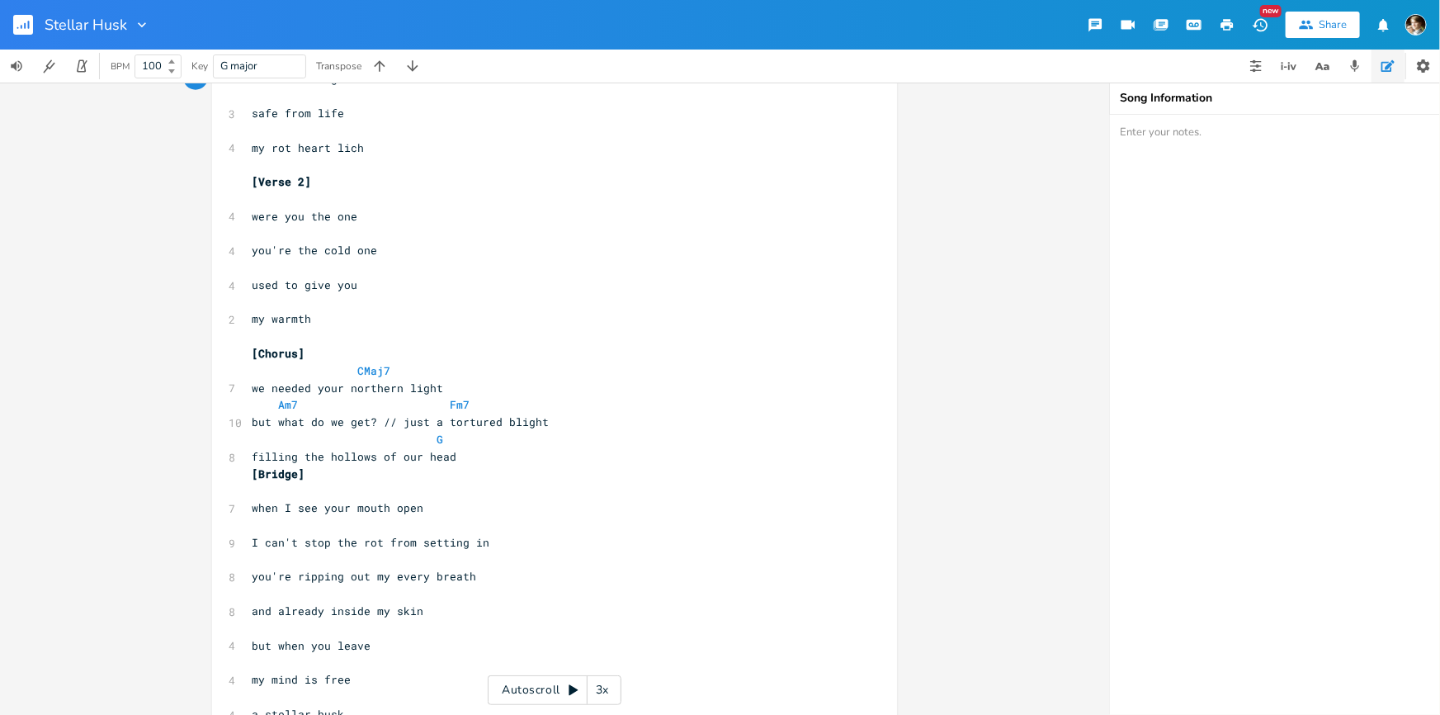
click at [360, 276] on pre "used to give you" at bounding box center [546, 284] width 596 height 17
click at [367, 289] on pre "used to give you" at bounding box center [546, 284] width 596 height 17
click at [252, 319] on span "my warmth" at bounding box center [281, 318] width 59 height 15
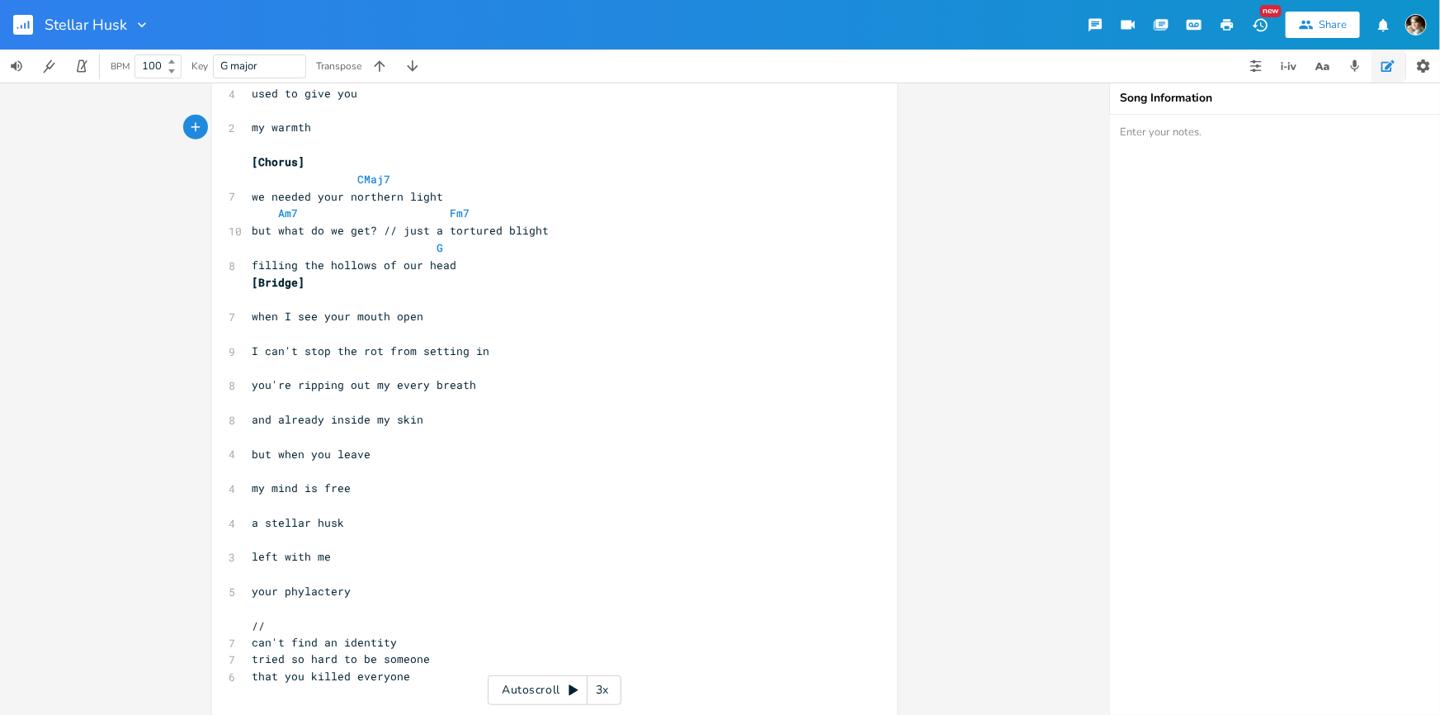
scroll to position [1026, 0]
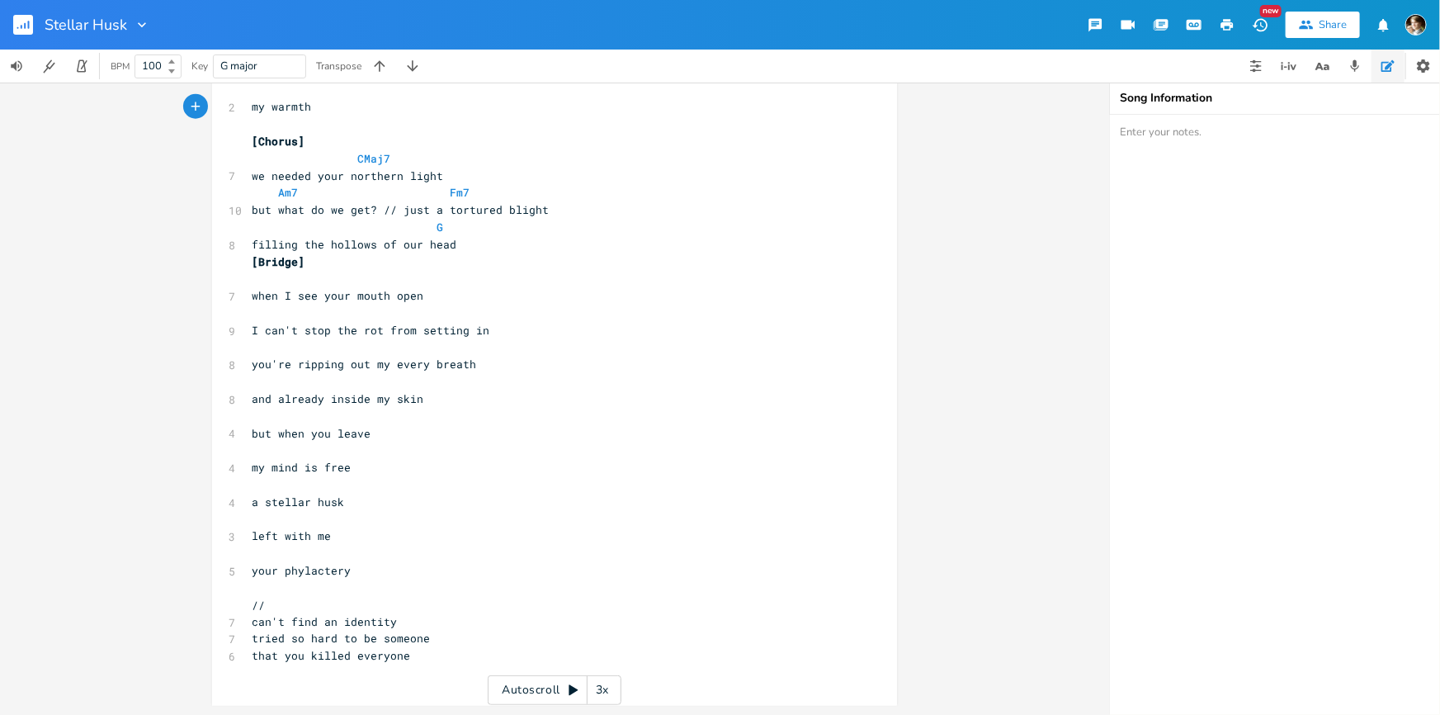
click at [516, 408] on pre "​" at bounding box center [546, 416] width 596 height 17
drag, startPoint x: 397, startPoint y: 451, endPoint x: 386, endPoint y: 455, distance: 11.2
click at [393, 454] on pre "​" at bounding box center [546, 449] width 596 height 17
click at [379, 465] on pre "my mind is free" at bounding box center [546, 467] width 596 height 17
click at [367, 474] on pre "my mind is free" at bounding box center [546, 467] width 596 height 17
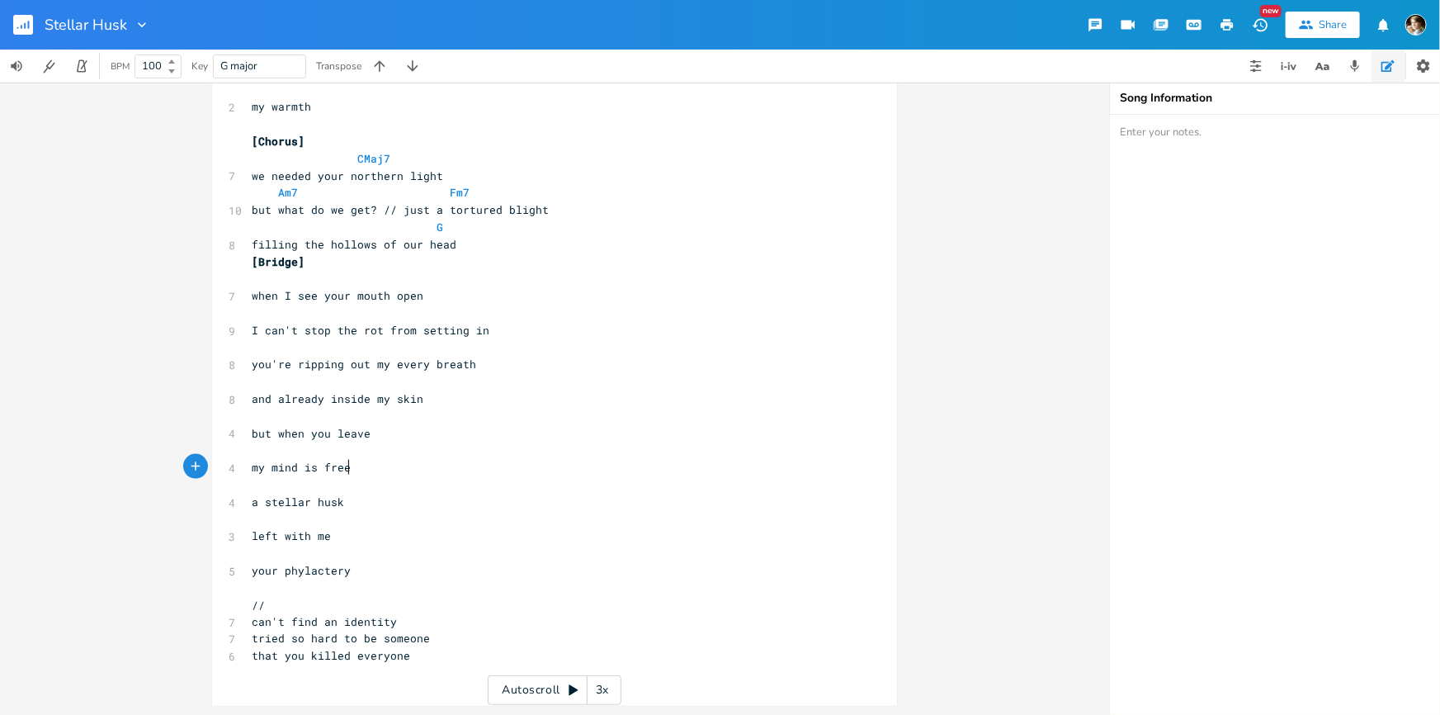
click at [352, 478] on pre "​" at bounding box center [546, 484] width 596 height 17
click at [309, 453] on pre "​" at bounding box center [546, 449] width 596 height 17
click at [306, 474] on pre "my mind is free" at bounding box center [546, 467] width 596 height 17
click at [371, 501] on pre "a stellar husk" at bounding box center [546, 501] width 596 height 17
click at [353, 539] on pre "left with me" at bounding box center [546, 535] width 596 height 17
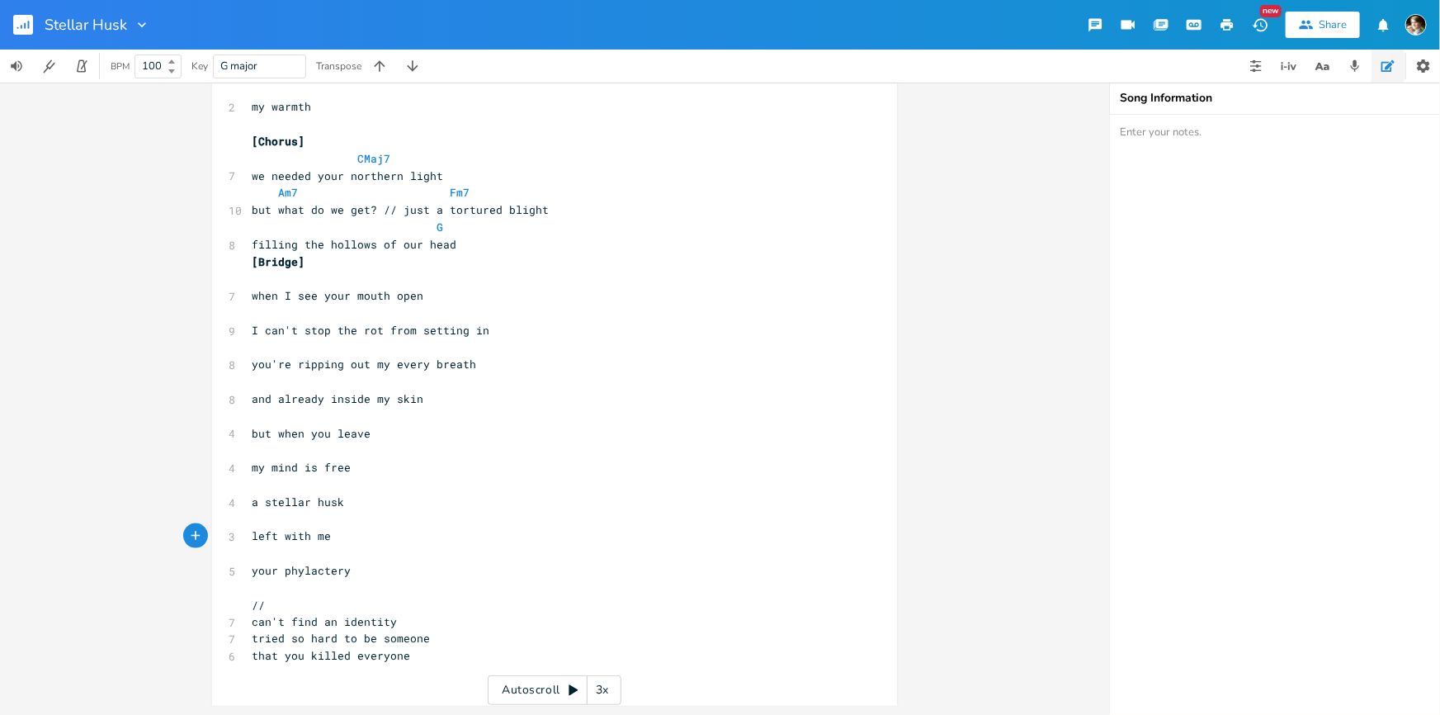
click at [252, 536] on span "left with me" at bounding box center [291, 535] width 79 height 15
click at [391, 550] on pre "​" at bounding box center [546, 553] width 596 height 17
click at [370, 573] on pre "your phylactery" at bounding box center [546, 570] width 596 height 17
click at [390, 539] on pre "left with me" at bounding box center [546, 535] width 596 height 17
click at [437, 606] on pre "//" at bounding box center [546, 605] width 596 height 17
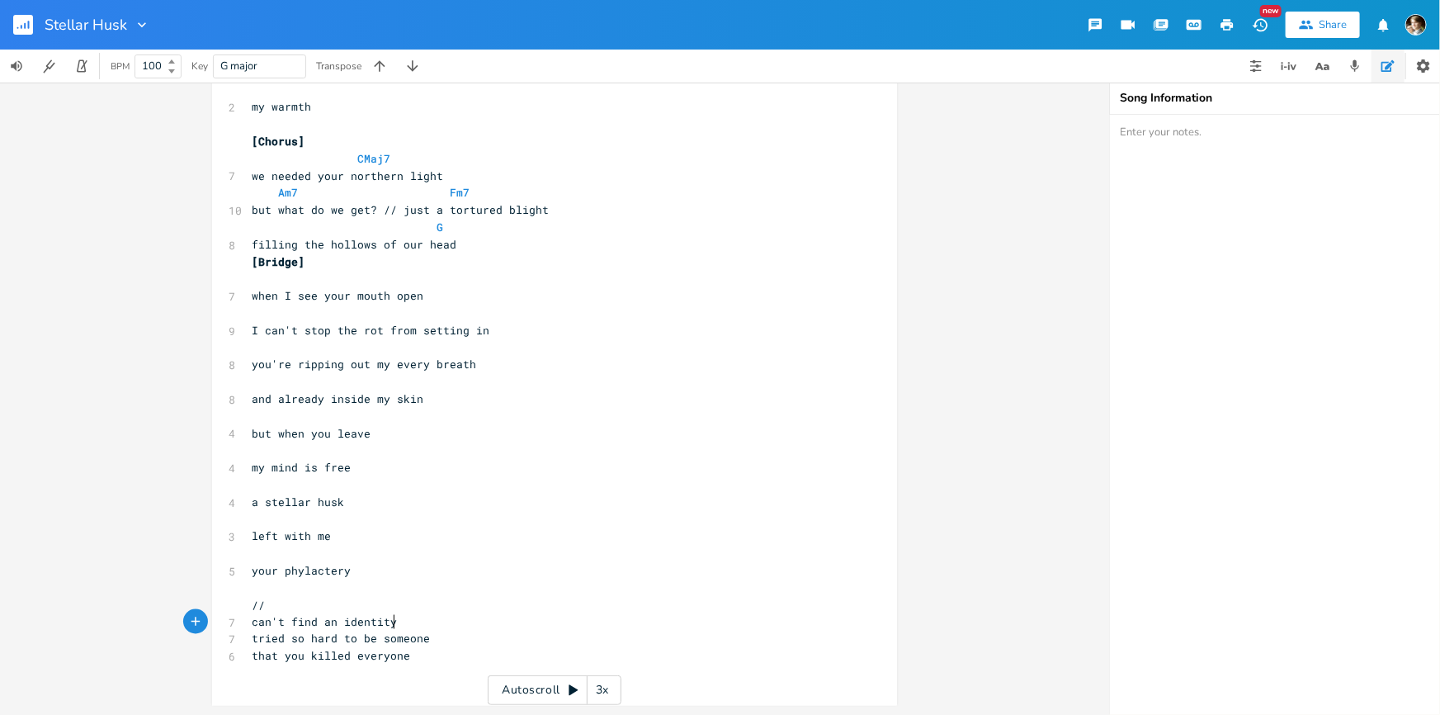
click at [421, 617] on pre "can't find an identity" at bounding box center [546, 621] width 596 height 17
click at [316, 593] on pre "​" at bounding box center [546, 587] width 596 height 17
click at [316, 602] on pre "//" at bounding box center [546, 605] width 596 height 17
click at [312, 575] on span "your phylactery" at bounding box center [301, 570] width 99 height 15
click at [338, 552] on pre "​" at bounding box center [546, 553] width 596 height 17
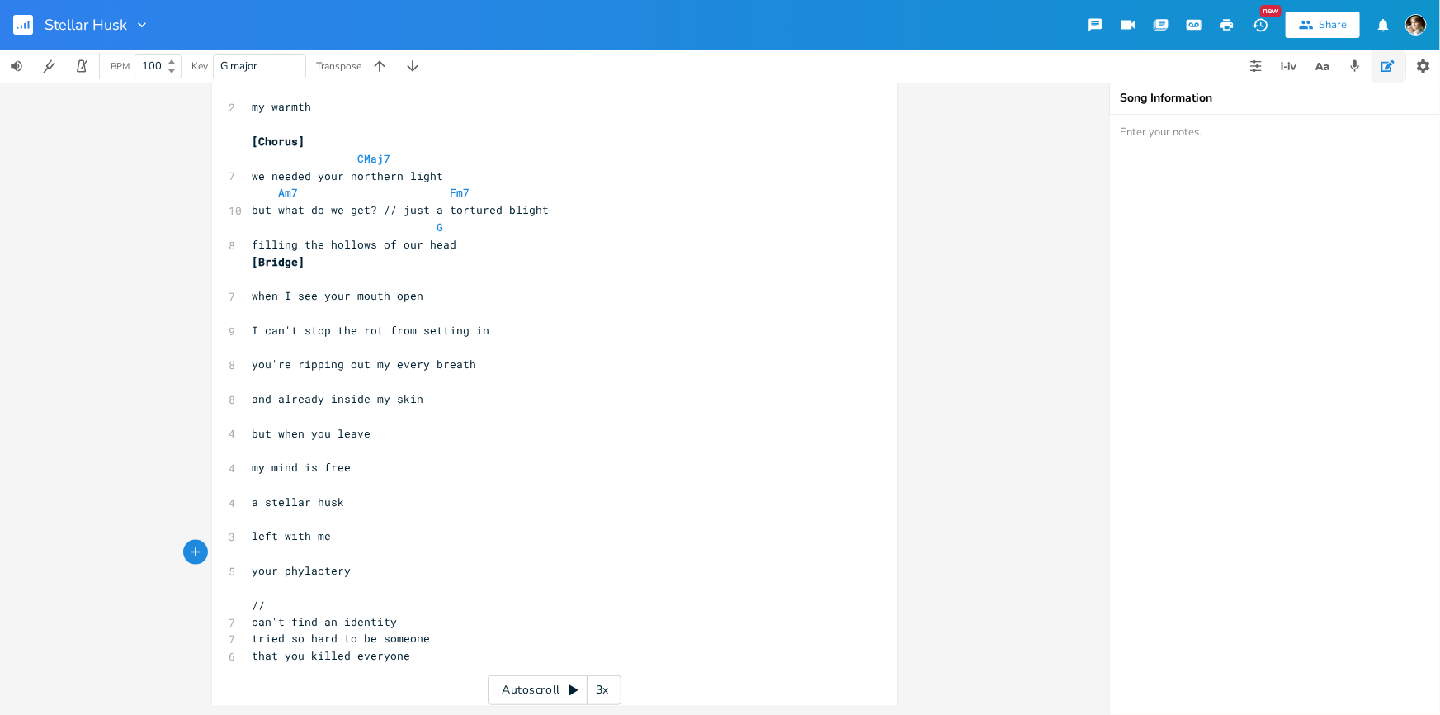
click at [27, 29] on rect "button" at bounding box center [23, 25] width 20 height 20
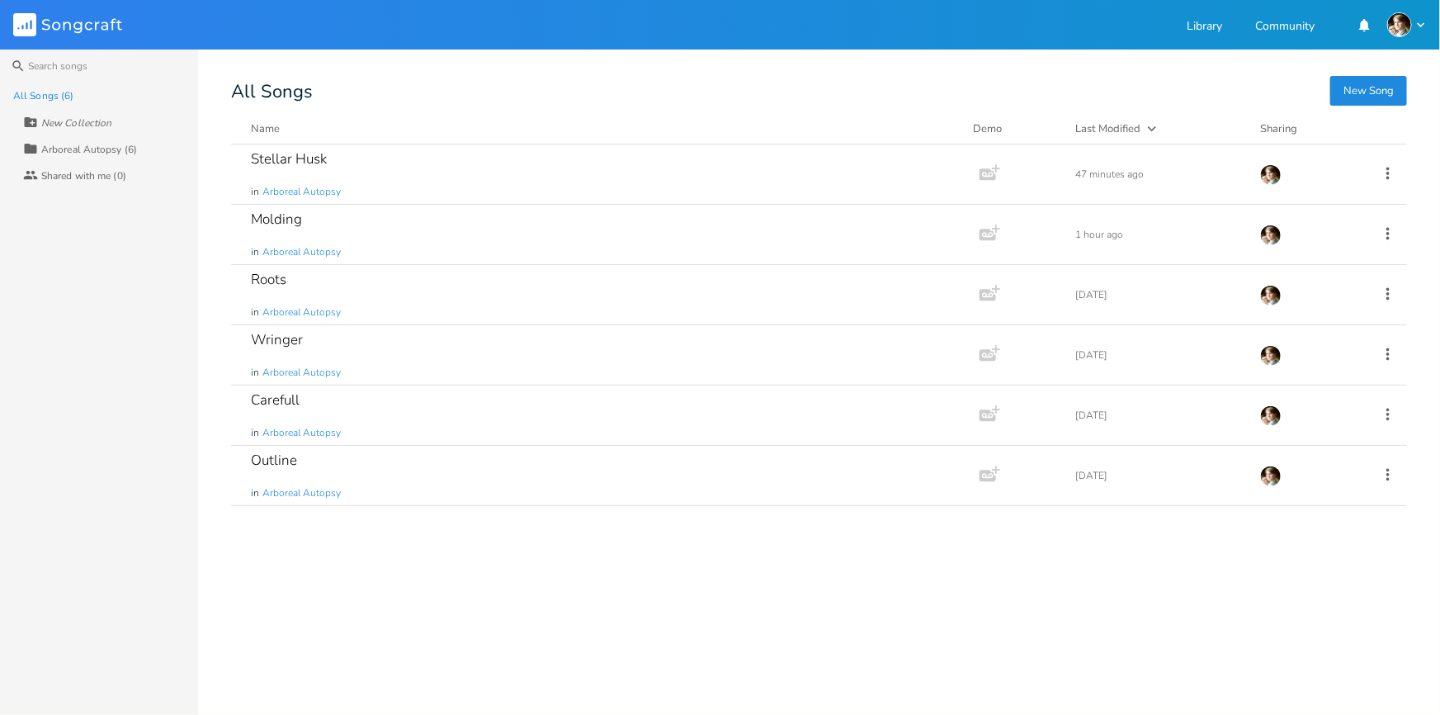
click at [1369, 95] on button "New Song" at bounding box center [1368, 91] width 77 height 30
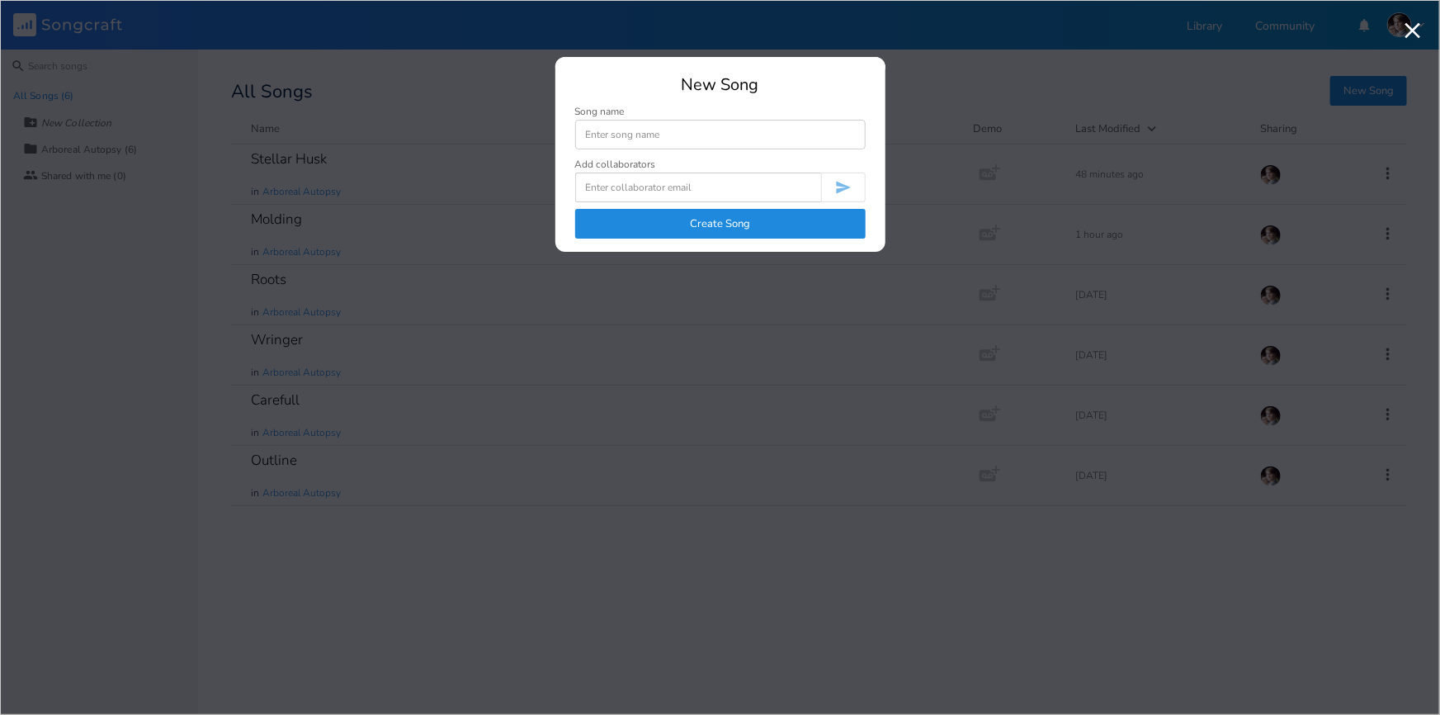
click at [767, 138] on input at bounding box center [720, 135] width 290 height 30
click at [622, 134] on input at bounding box center [720, 135] width 290 height 30
drag, startPoint x: 672, startPoint y: 142, endPoint x: 338, endPoint y: 59, distance: 343.6
click at [352, 58] on div "New Song Song name persephone Add collaborators Create Song" at bounding box center [719, 357] width 1405 height 680
type input "Cerridwen"
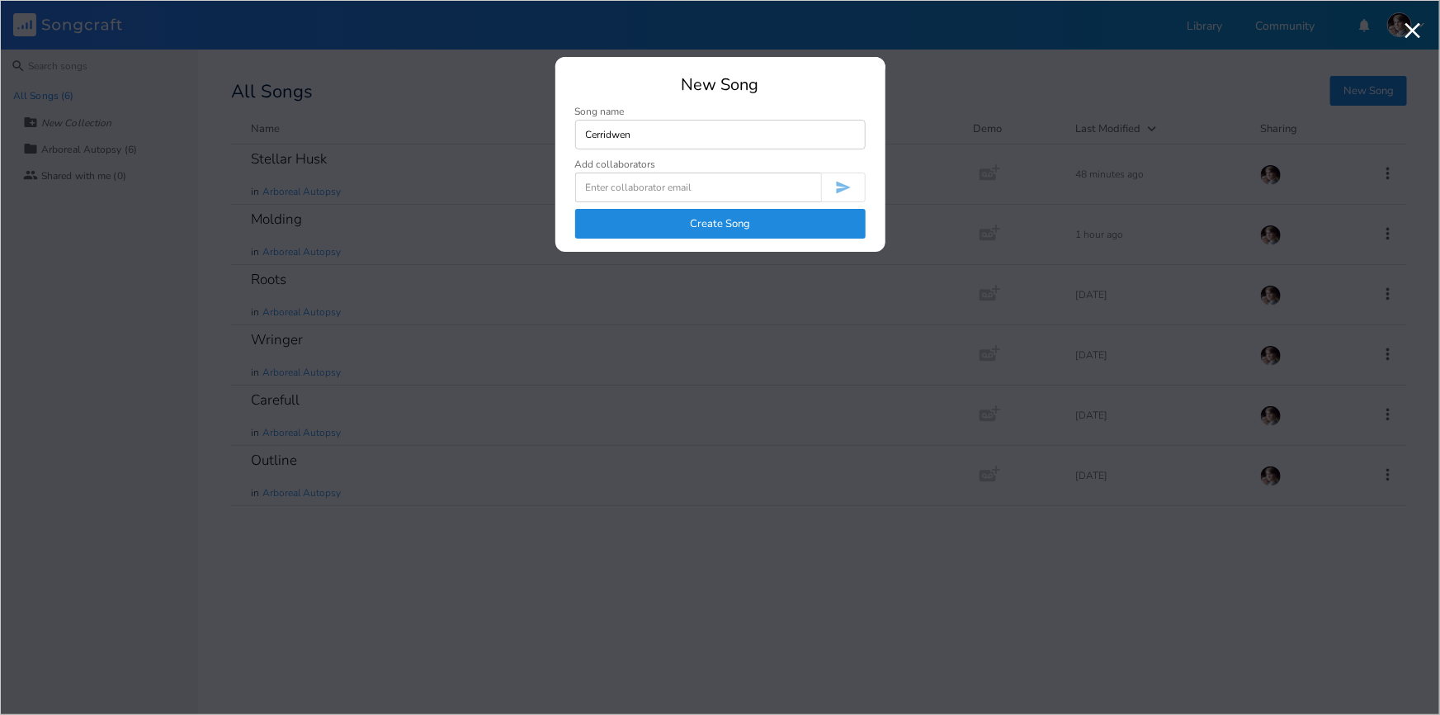
click at [710, 232] on button "Create Song" at bounding box center [720, 224] width 290 height 30
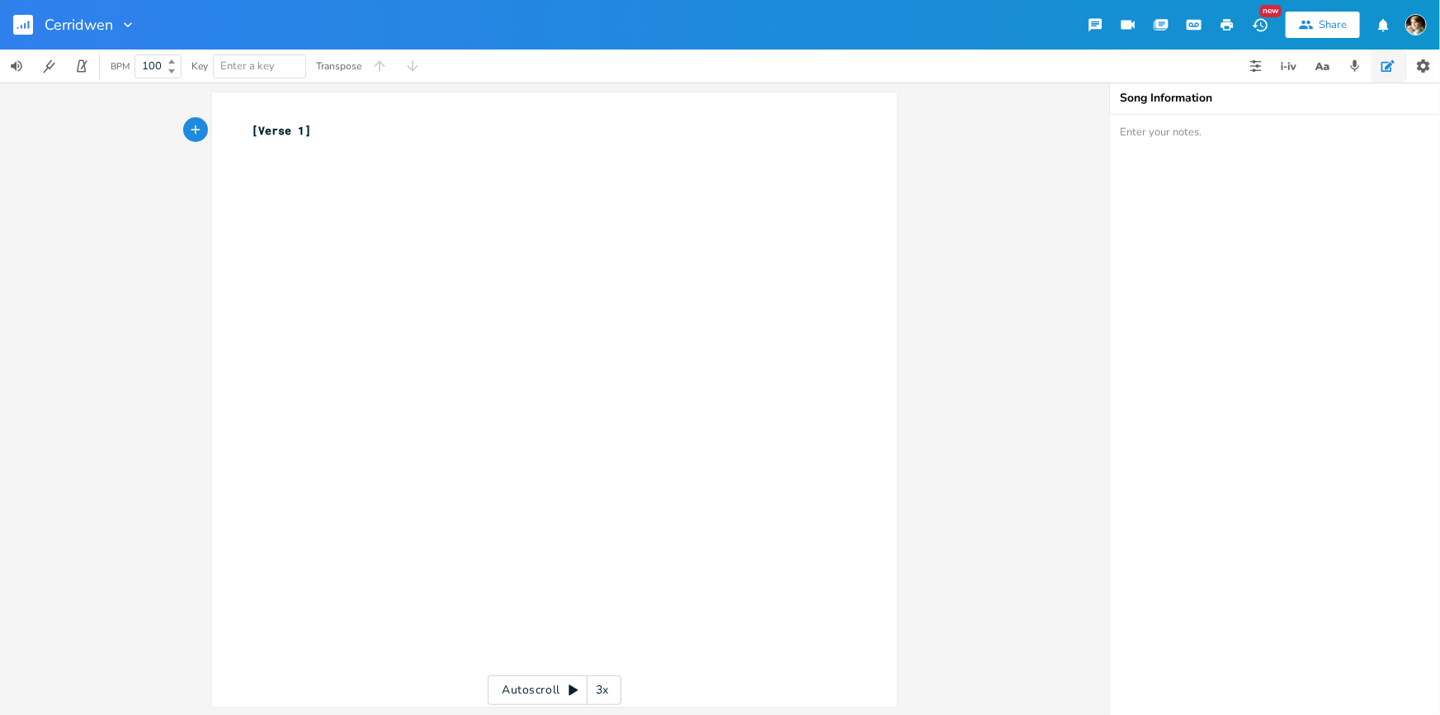
click at [389, 120] on div "xxxxxxxxxx [Verse 1] ​" at bounding box center [546, 139] width 596 height 41
click at [352, 171] on div "xxxxxxxxxx [Verse 1] ​" at bounding box center [566, 415] width 637 height 592
type textarea "people aren't like seasons"
type textarea "if you ignore them, they go away"
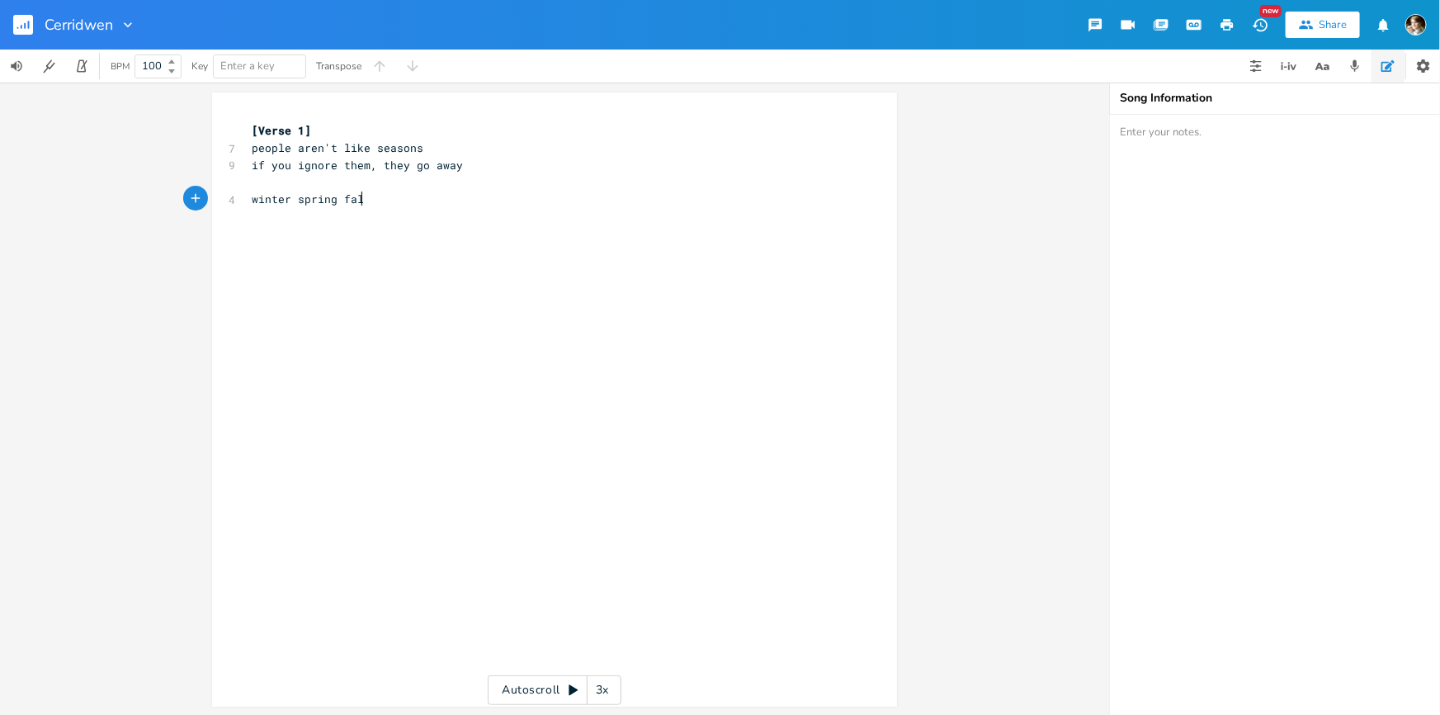
type textarea "winter spring fall"
type textarea "didnt think itd matter at all"
type textarea "thought id always see your face"
type textarea "rejoice at the sound of your voice"
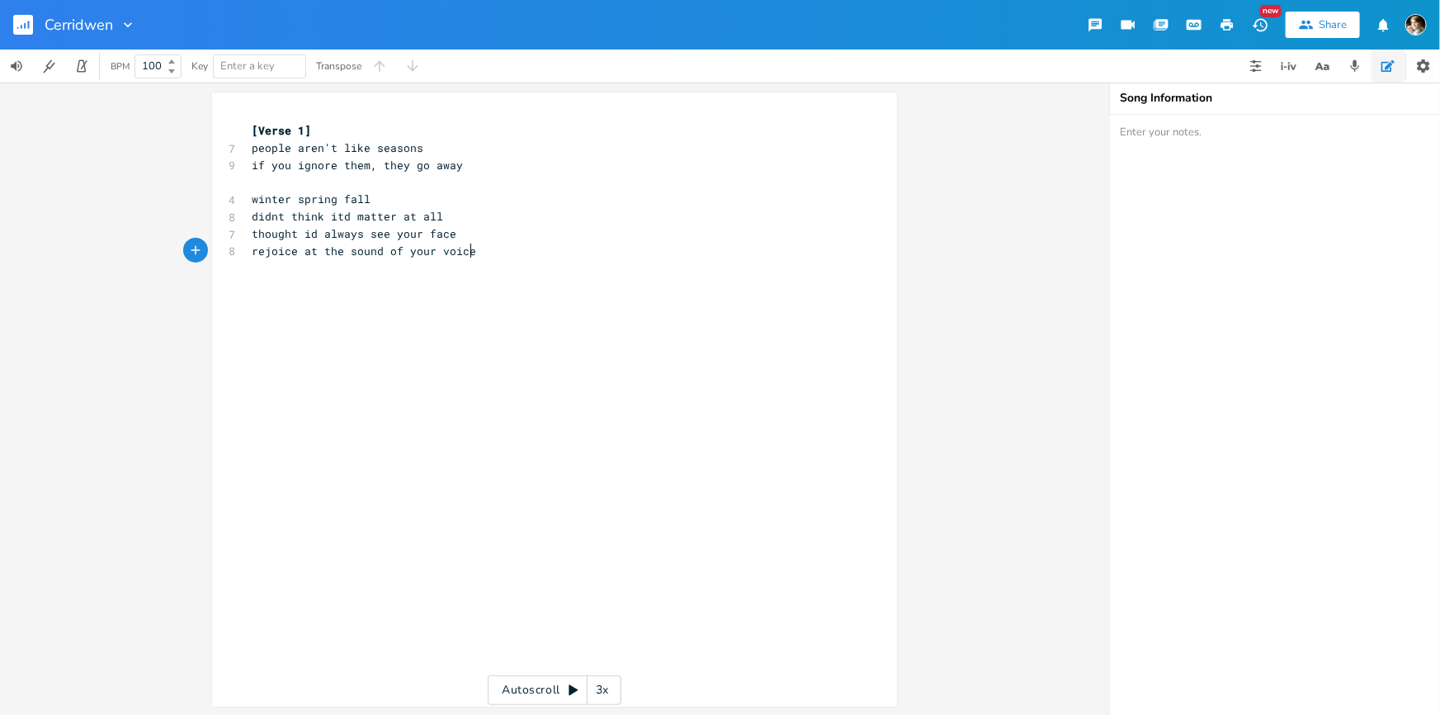
scroll to position [0, 160]
type textarea "the smoldering rose [PERSON_NAME]"
type textarea "burned down and they"
type textarea "rose from you"
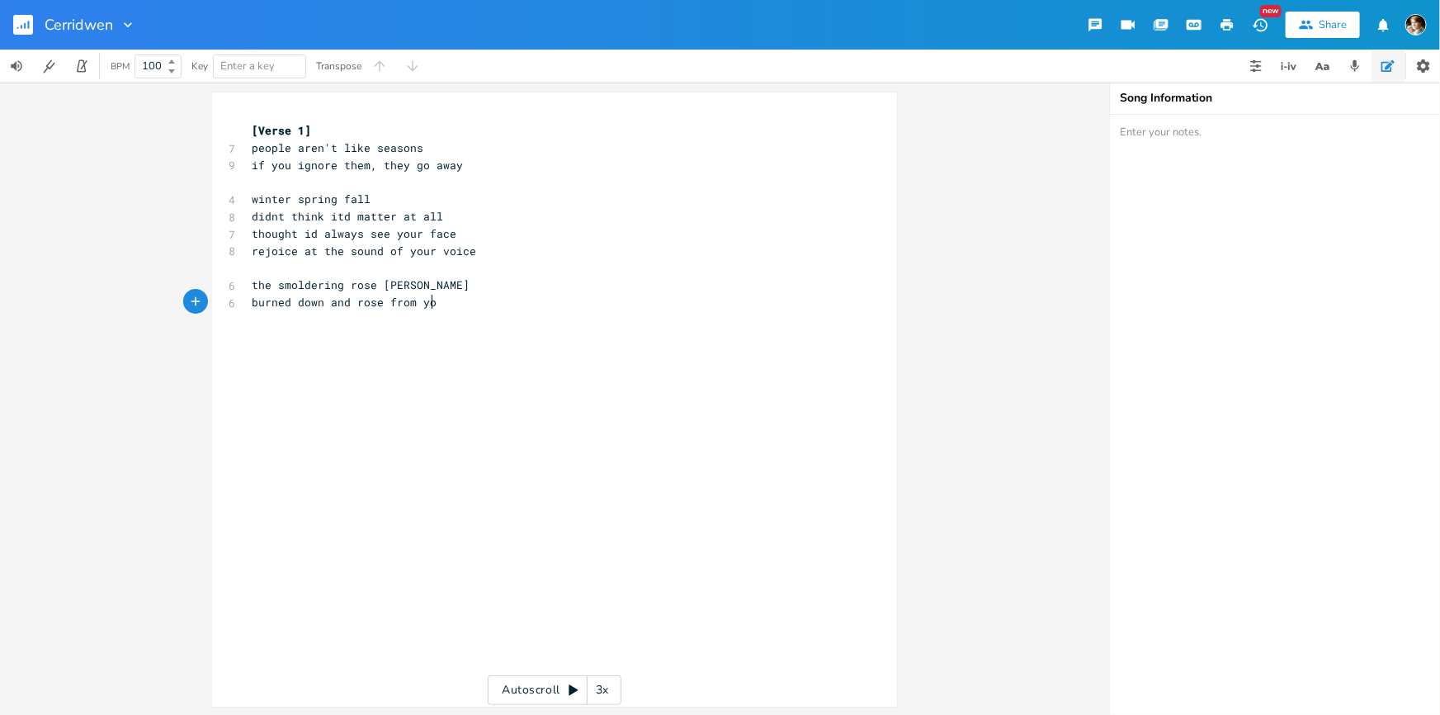
scroll to position [0, 66]
type textarea "like ht"
type textarea "the fiery bird that stirred between us"
type textarea "i know what demons youre seein"
type textarea "but you were my summer"
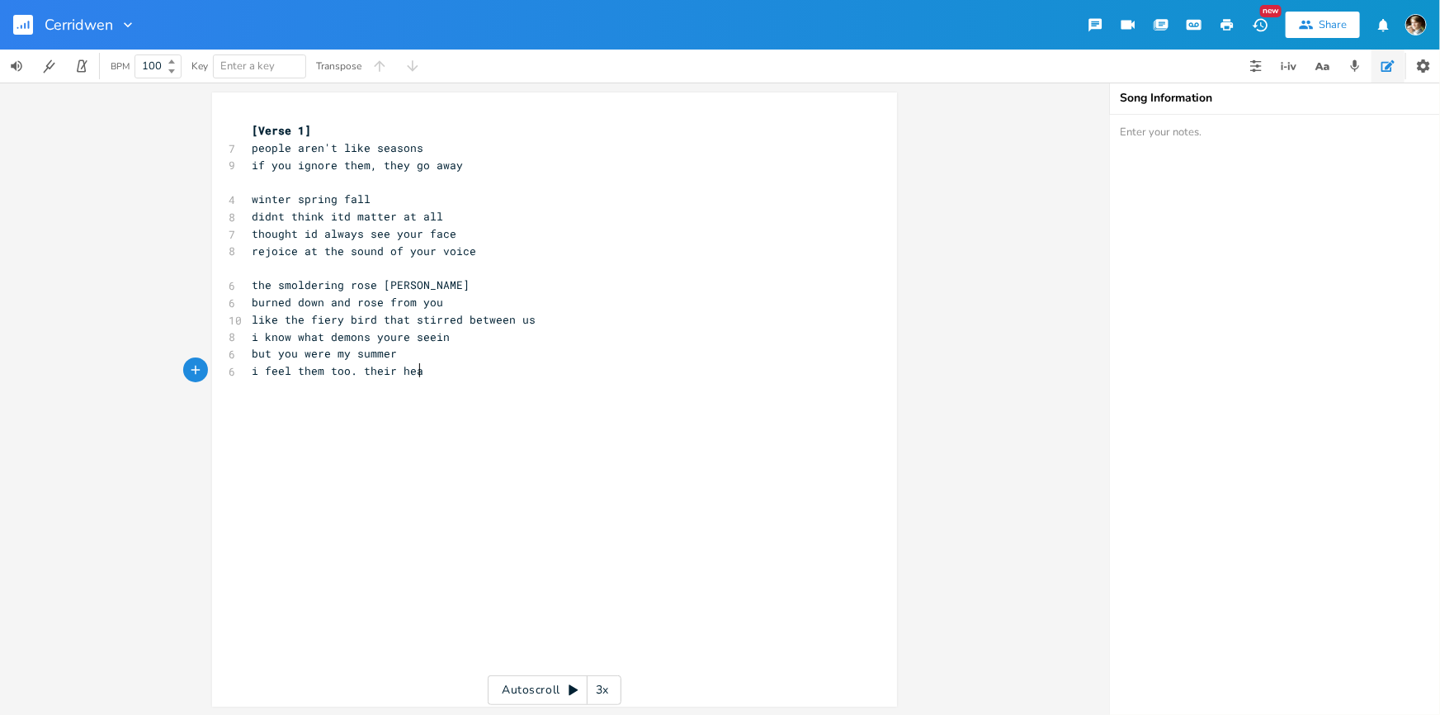
type textarea "i feel them too. their heat"
type textarea "but i was replaceable. sucker"
type textarea "if I could change the seasons"
type textarea "permutate backwards"
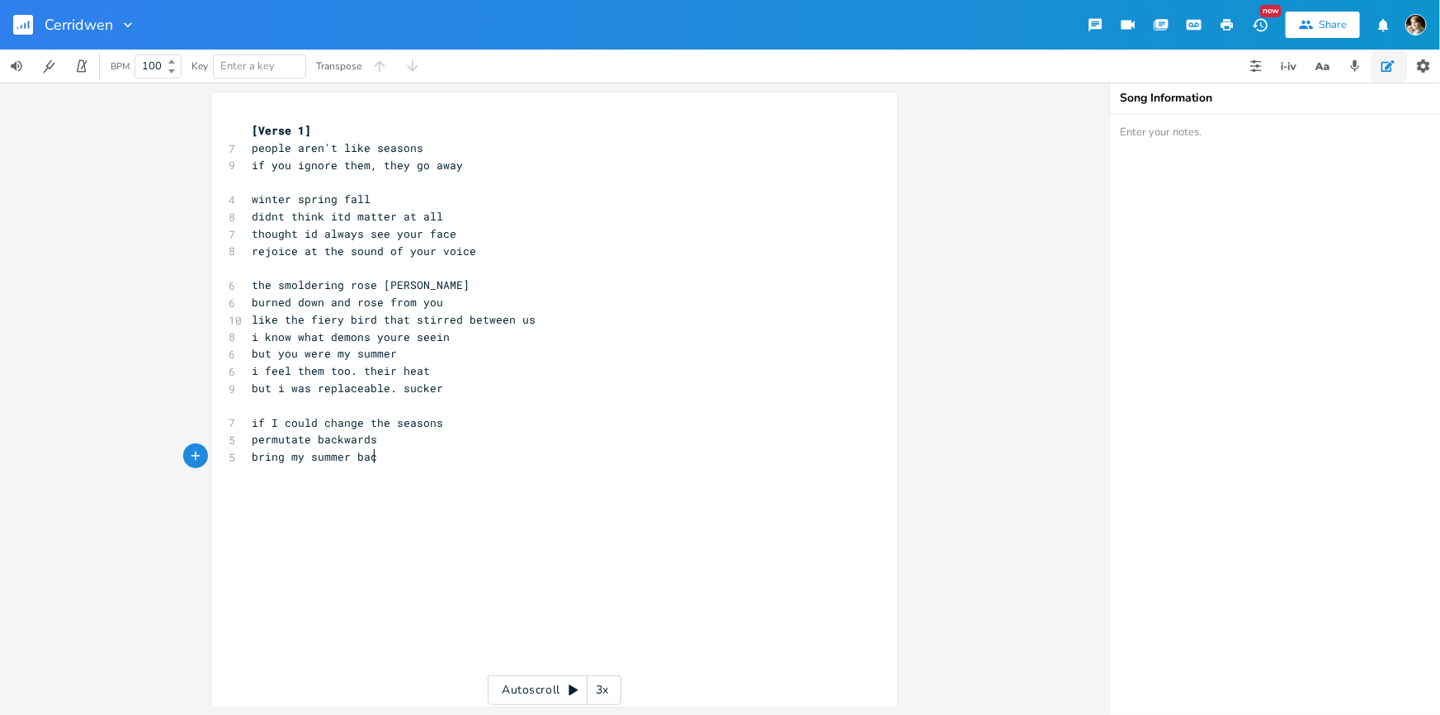
type textarea "bring my summer back"
type textarea "remove teh bastar"
type textarea "he bastards"
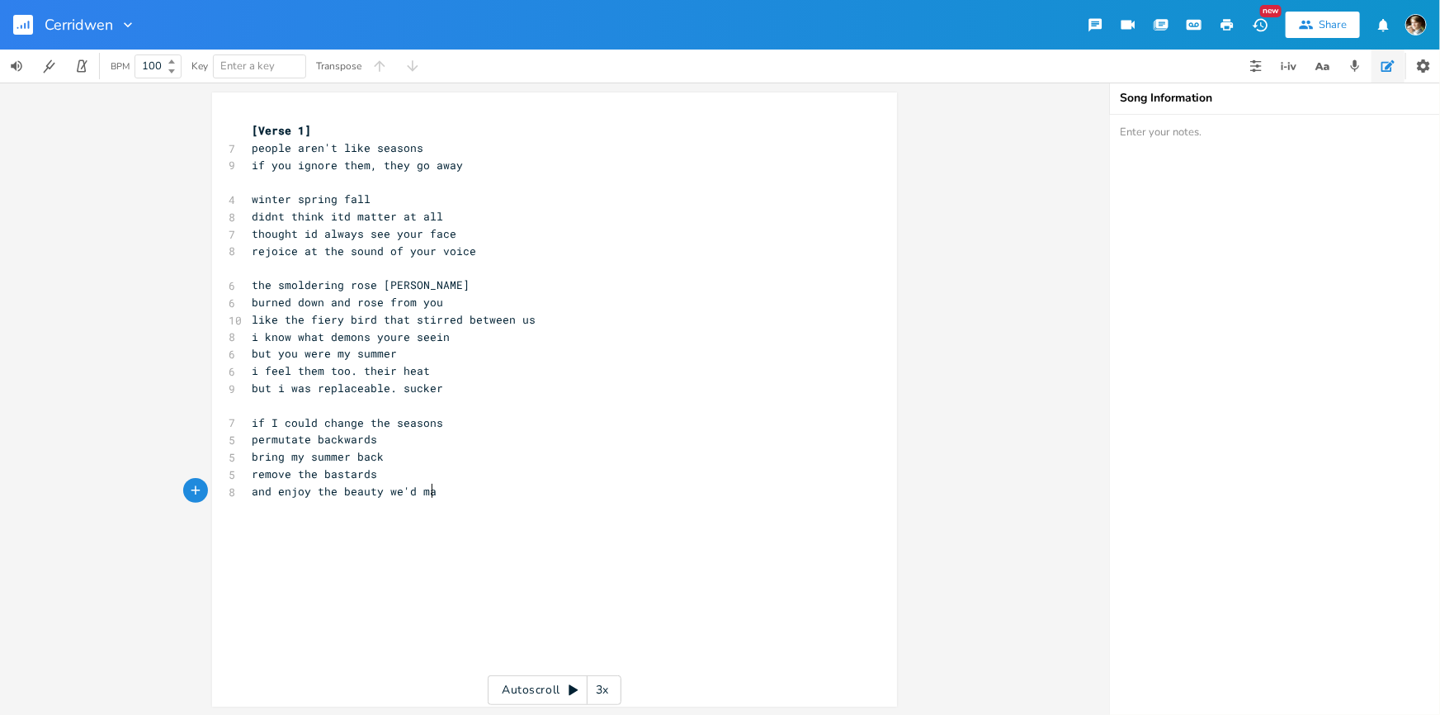
type textarea "and enjoy the beauty we'd make"
type textarea "as specks of our lives piled us"
type textarea "upward"
type textarea ", we've suffered and recovered"
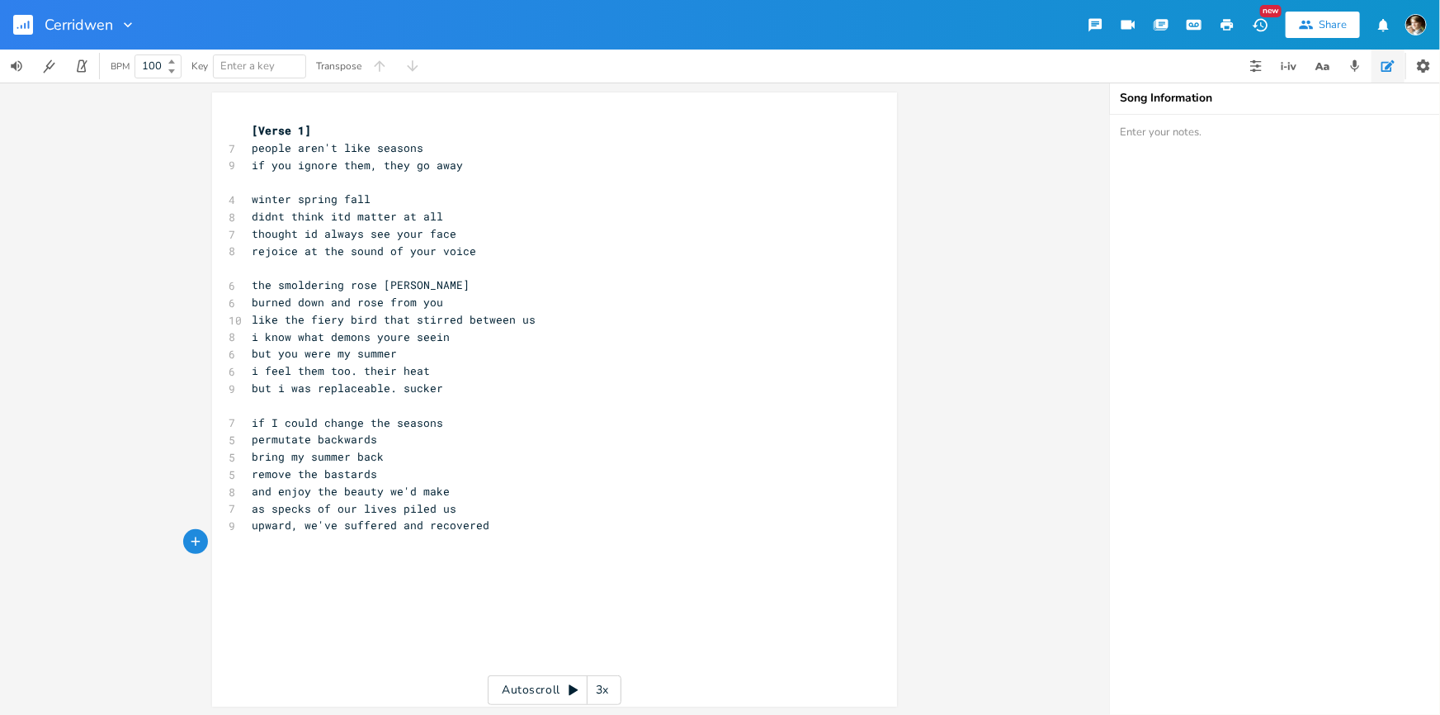
type textarea "o"
type textarea "would you have discovered"
type textarea "that you were my comfort"
type textarea "and althoug"
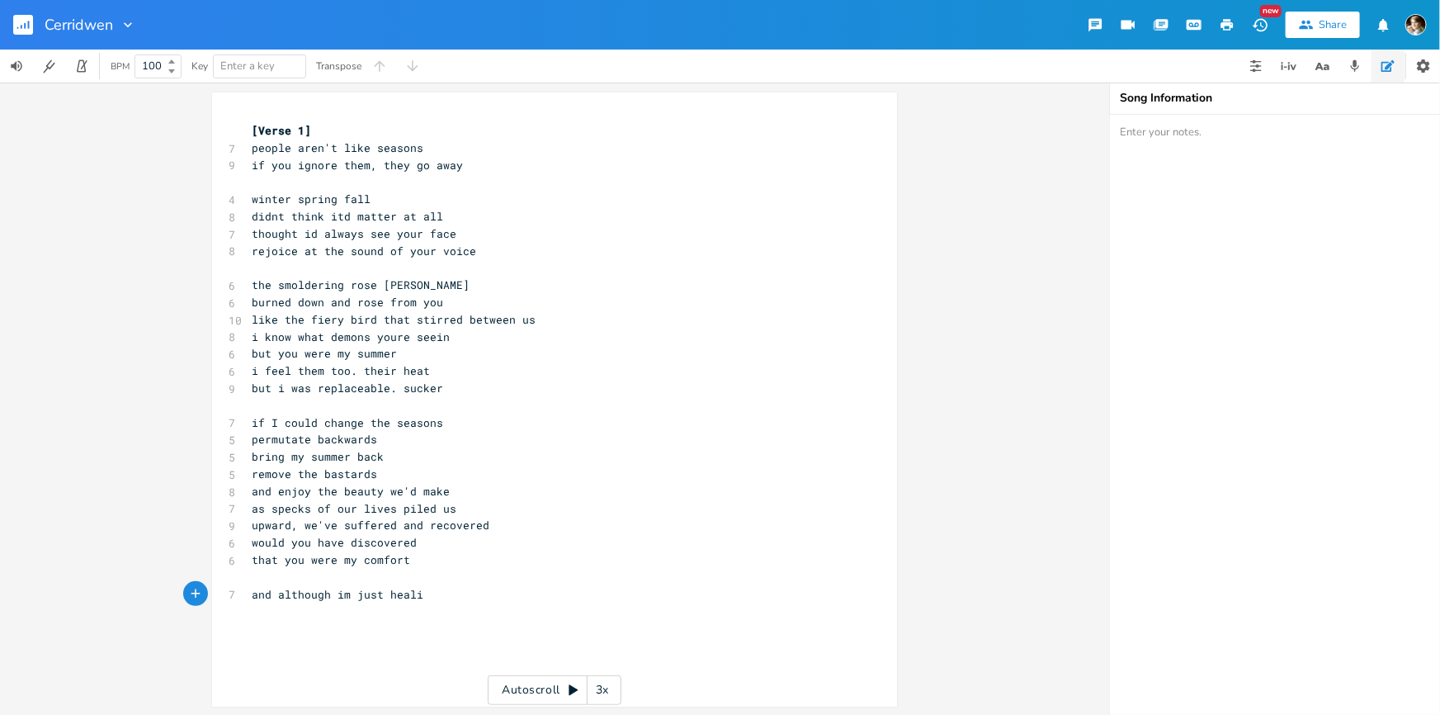
type textarea "h im just healing"
type textarea "i might pretend im fine"
type textarea "cause after all im still human"
type textarea "and you never gave me the li"
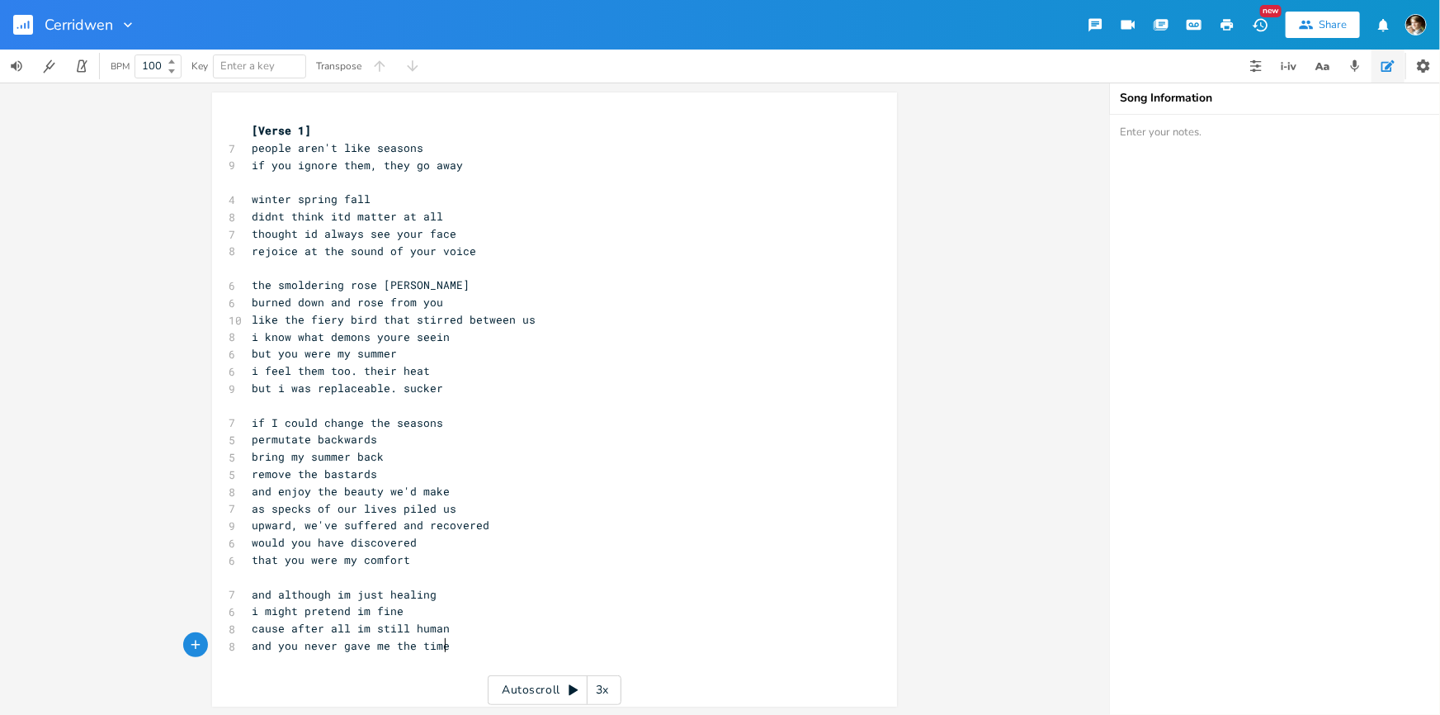
scroll to position [1, 0]
type textarea "time"
click at [493, 232] on pre "thought id always see your face" at bounding box center [546, 232] width 596 height 17
click at [495, 248] on pre "rejoice at the sound of your voice" at bounding box center [546, 250] width 596 height 17
click at [465, 231] on pre "thought id always see your face" at bounding box center [546, 232] width 596 height 17
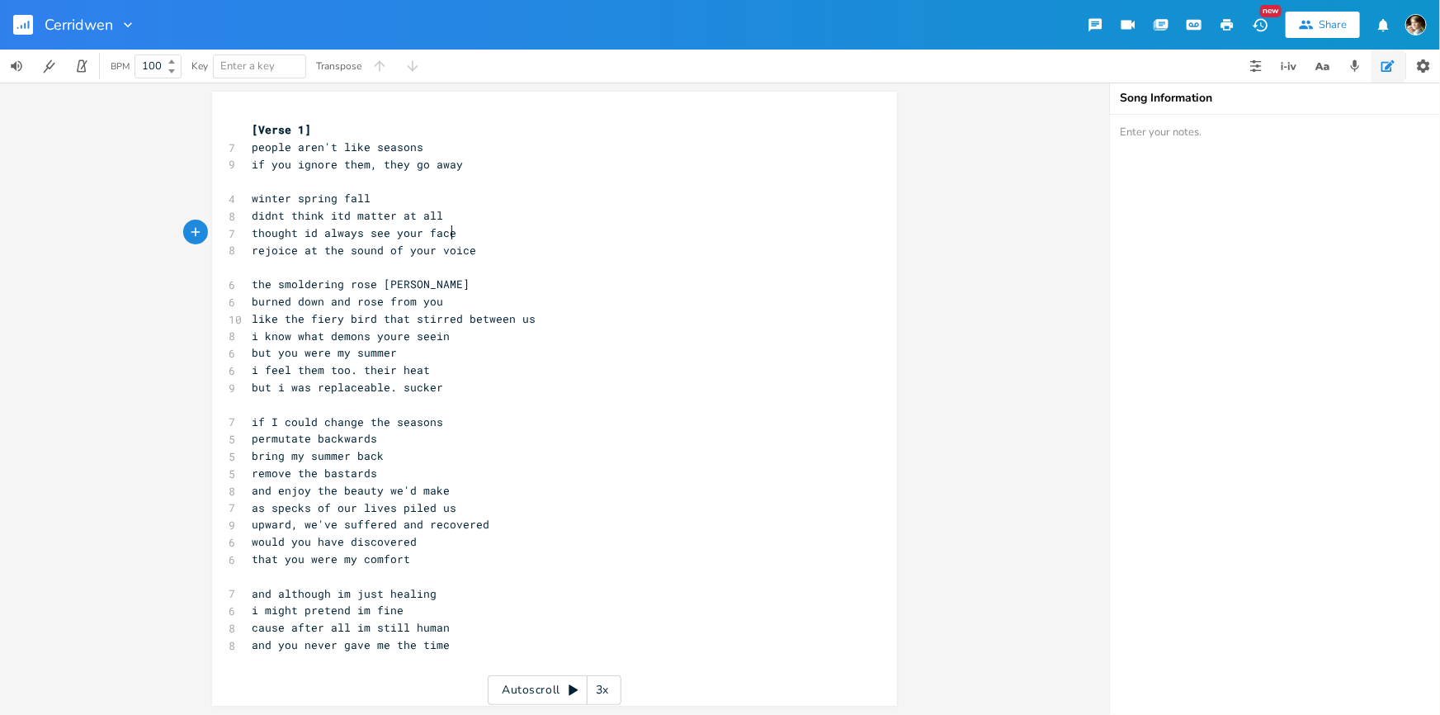
click at [466, 213] on pre "didnt think itd matter at all" at bounding box center [546, 215] width 596 height 17
click at [424, 190] on pre "winter spring fall" at bounding box center [546, 198] width 596 height 17
click at [531, 230] on pre "thought id always see your face" at bounding box center [546, 232] width 596 height 17
click at [569, 242] on pre "rejoice at the sound of your voice" at bounding box center [546, 250] width 596 height 17
click at [347, 179] on pre "​" at bounding box center [546, 180] width 596 height 17
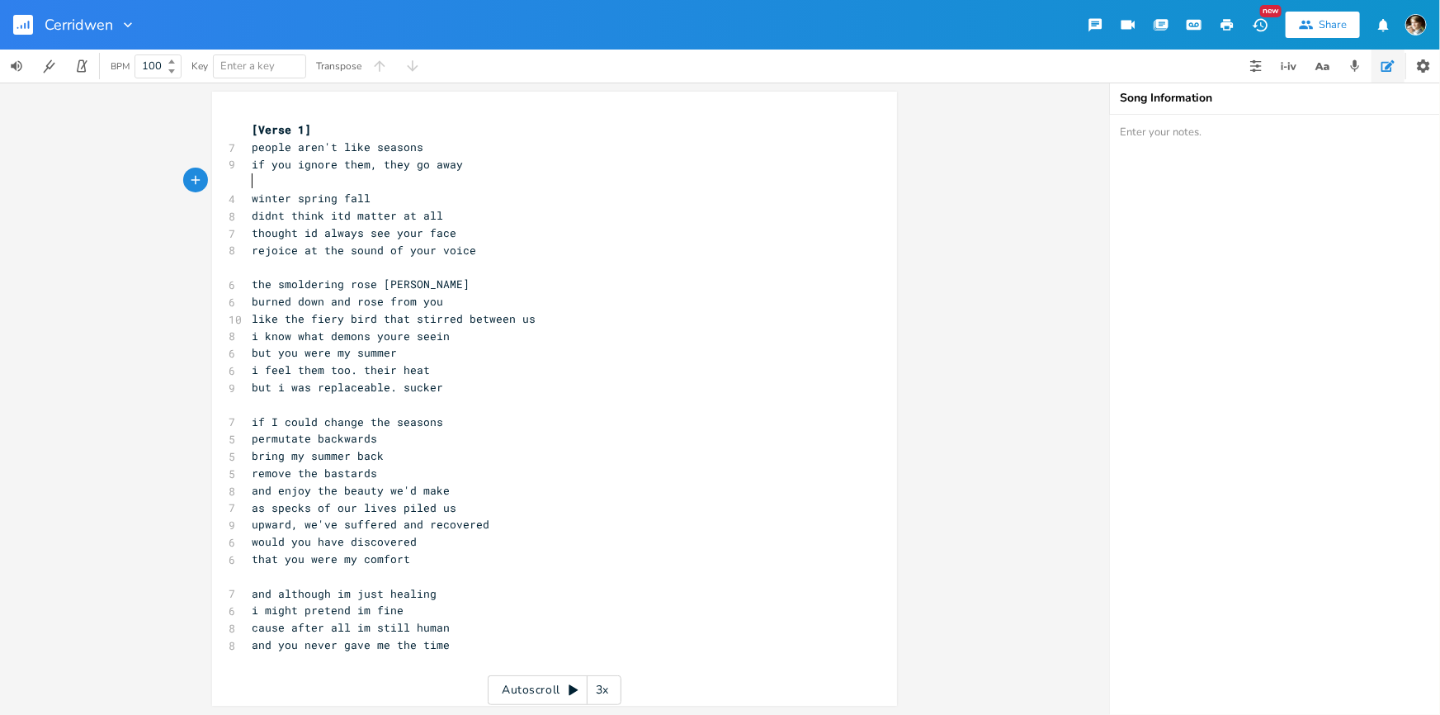
click at [252, 123] on span "[Verse 1]" at bounding box center [281, 129] width 59 height 15
click at [252, 122] on span "[Verse 1]" at bounding box center [281, 129] width 59 height 15
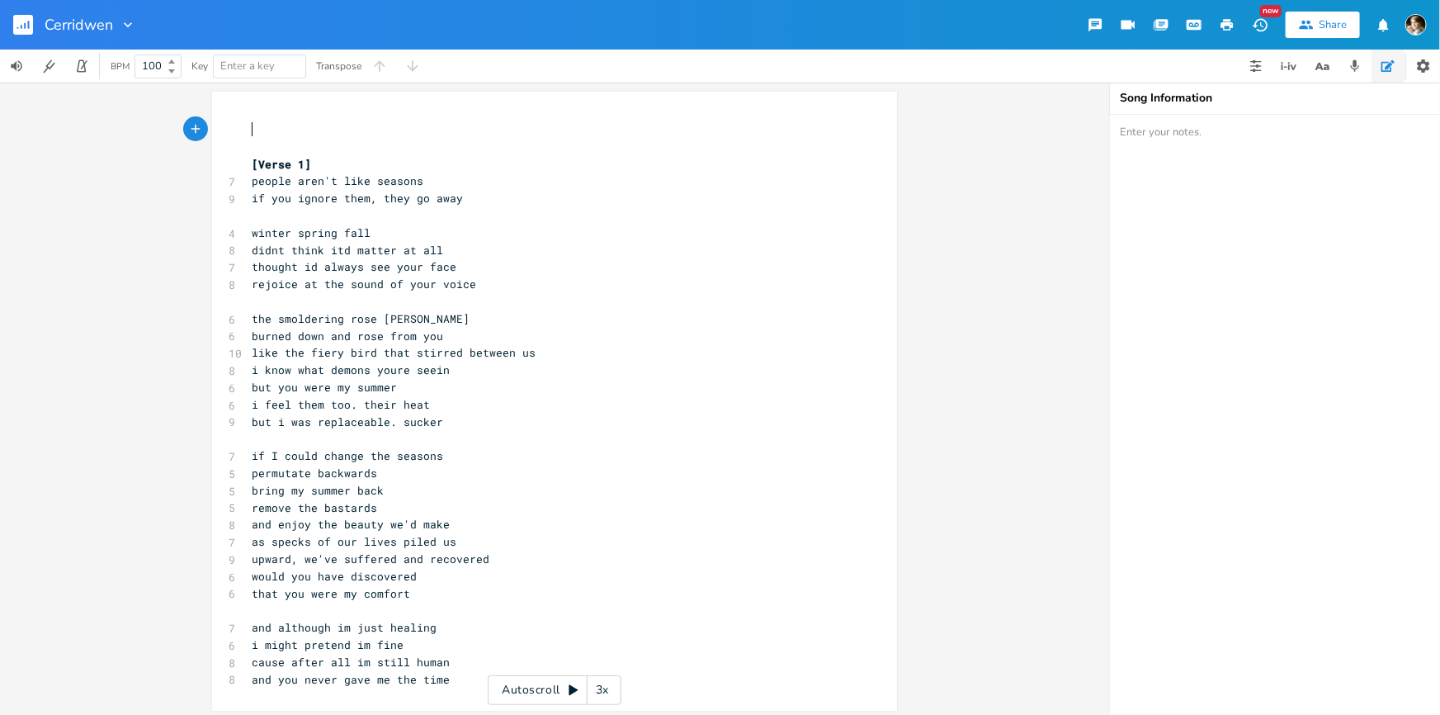
paste textarea "F"
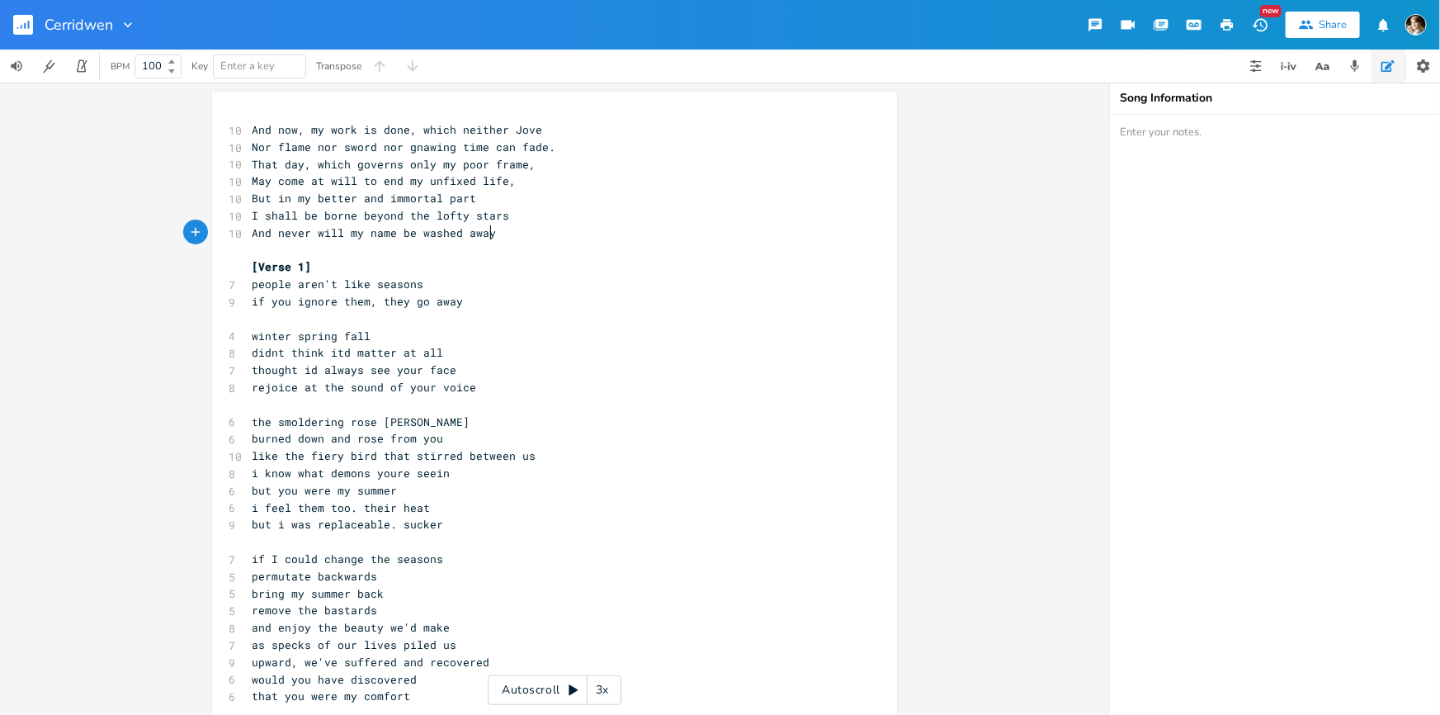
click at [252, 124] on span "And now, my work is done, which neither Jove" at bounding box center [397, 129] width 290 height 15
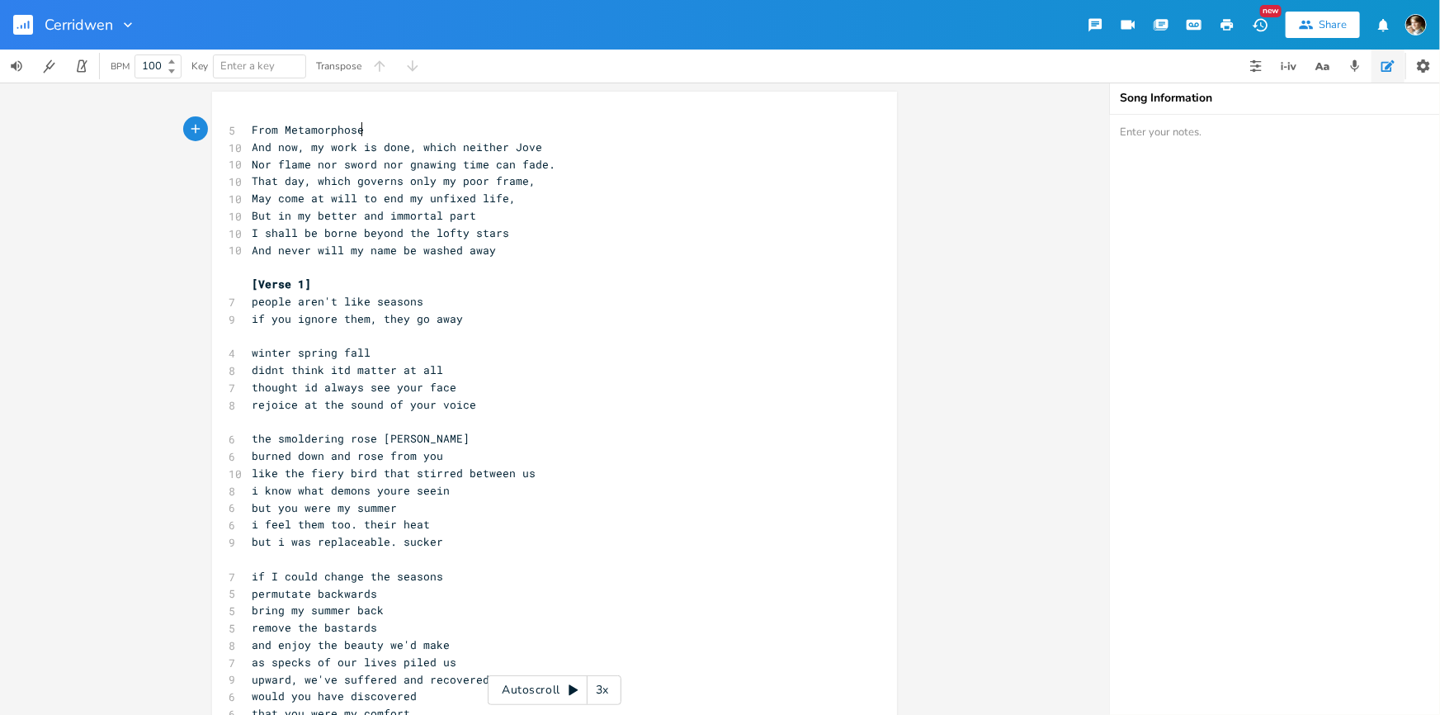
scroll to position [0, 107]
type textarea "From Metamorphoses:"
click at [396, 125] on pre "From Metamorphoses:" at bounding box center [546, 129] width 596 height 17
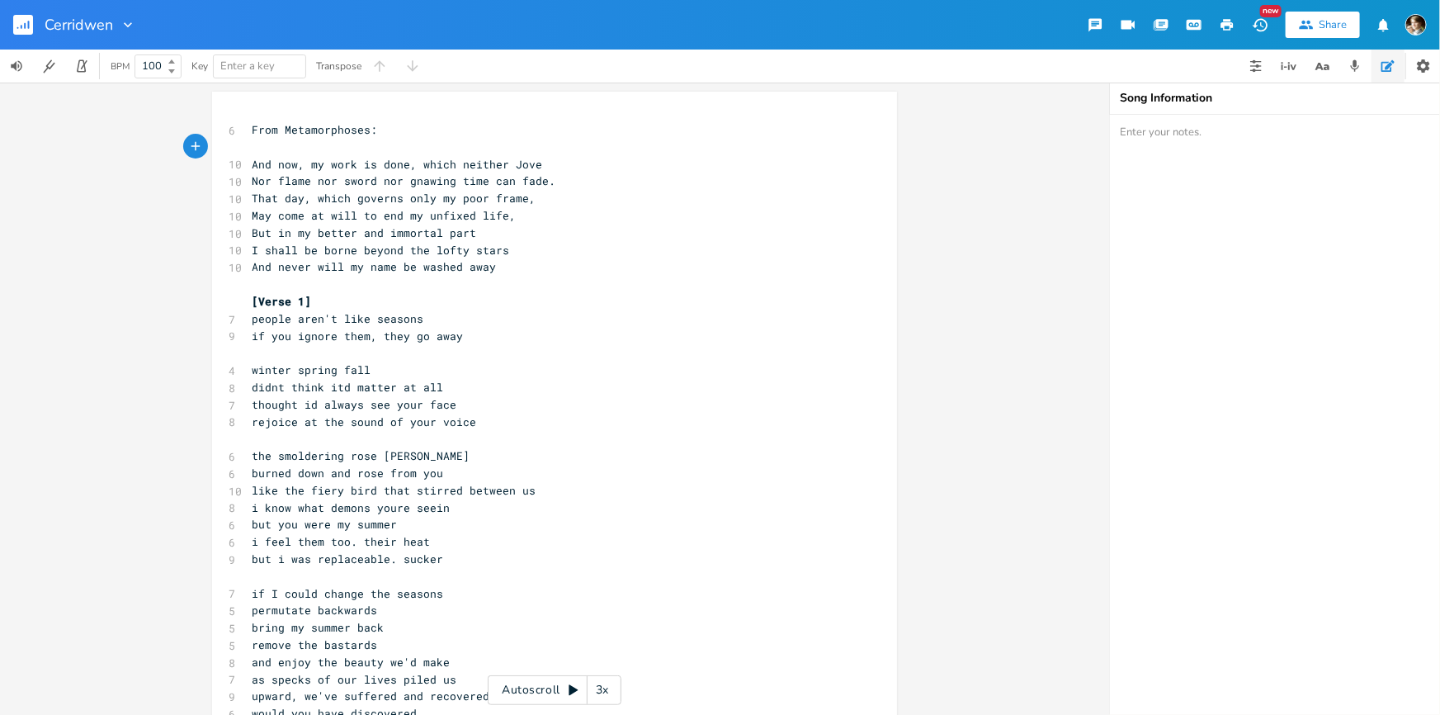
type textarea """
click at [490, 272] on pre "And never will my name be washed away" at bounding box center [546, 266] width 596 height 17
type textarea """
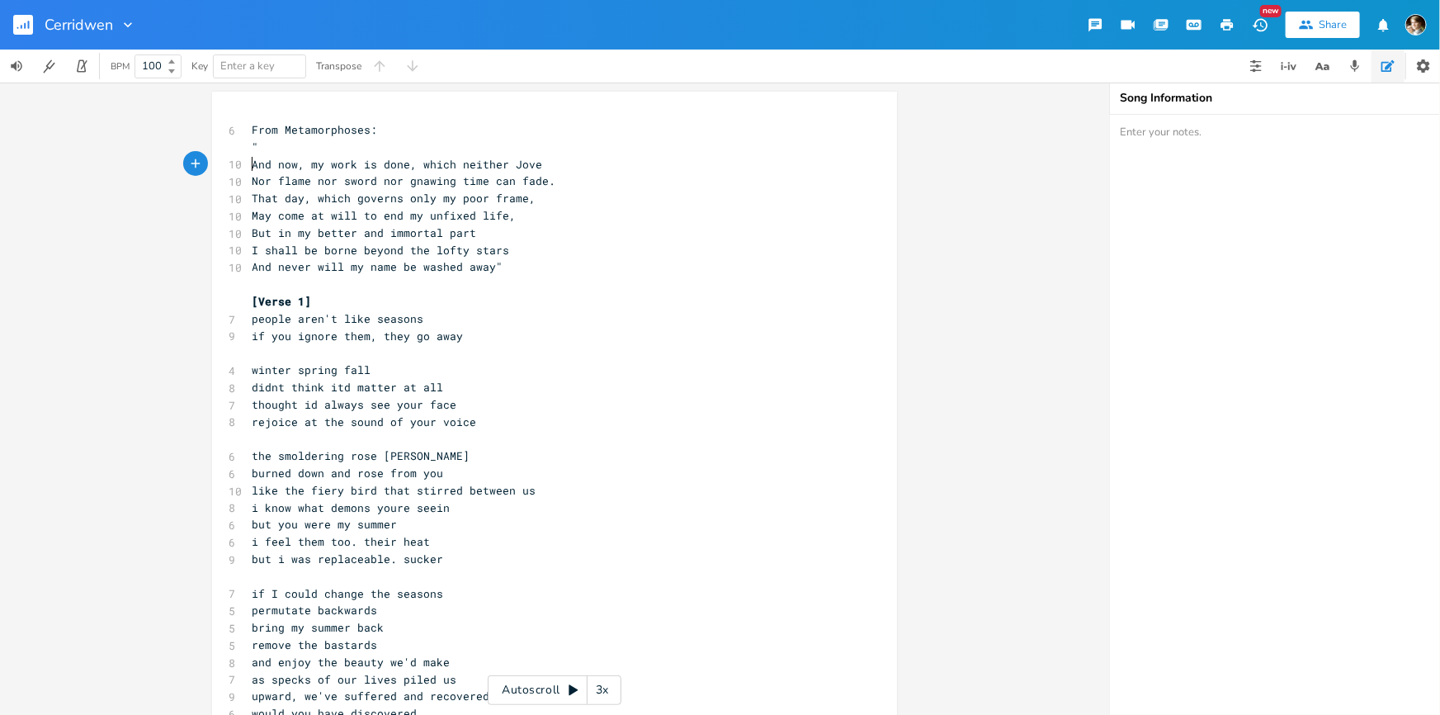
click at [248, 159] on pre "And now, my work is done, which neither Jove" at bounding box center [546, 164] width 596 height 17
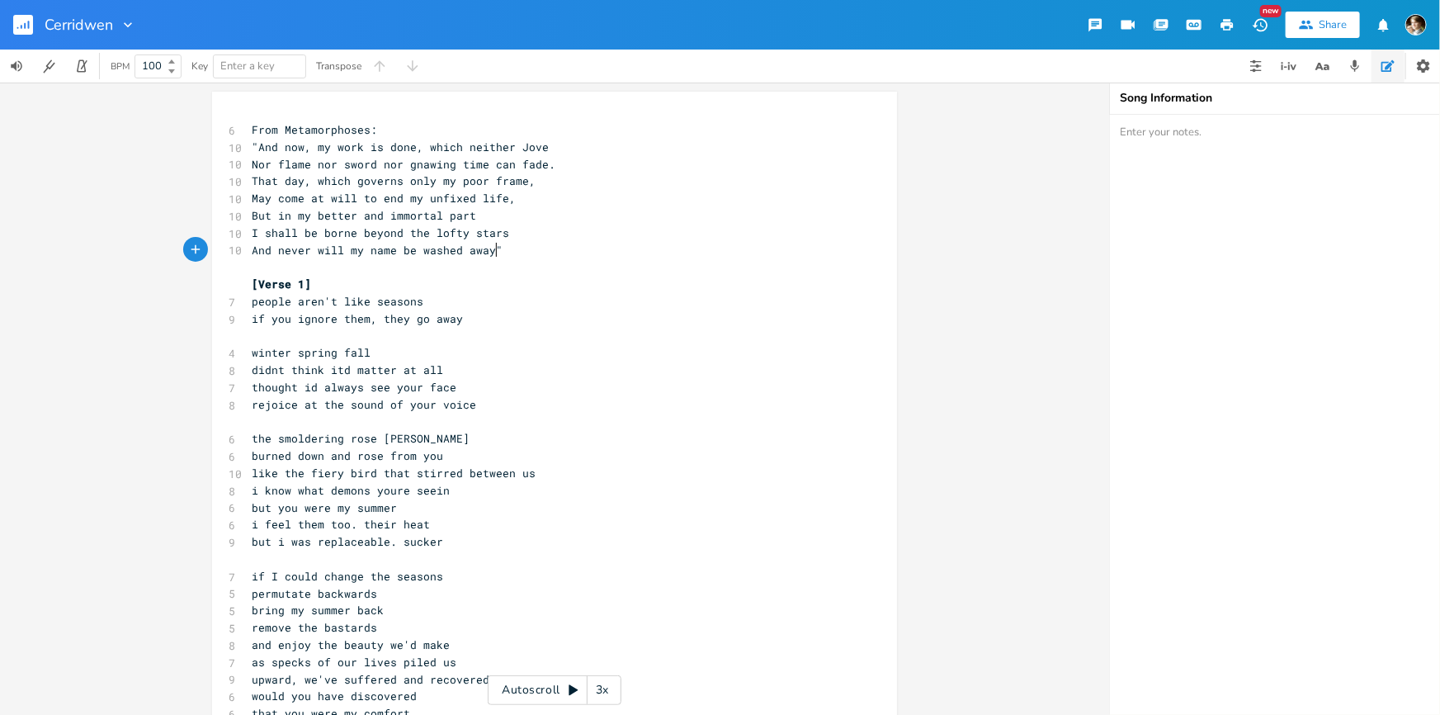
click at [531, 258] on pre "​" at bounding box center [546, 266] width 596 height 17
click at [563, 181] on pre "That day, which governs only my poor frame," at bounding box center [546, 180] width 596 height 17
click at [344, 252] on span "And never will my name be washed away"" at bounding box center [377, 250] width 251 height 15
click at [387, 246] on span "And never will my name be washed away"" at bounding box center [377, 250] width 251 height 15
type textarea "our ti"
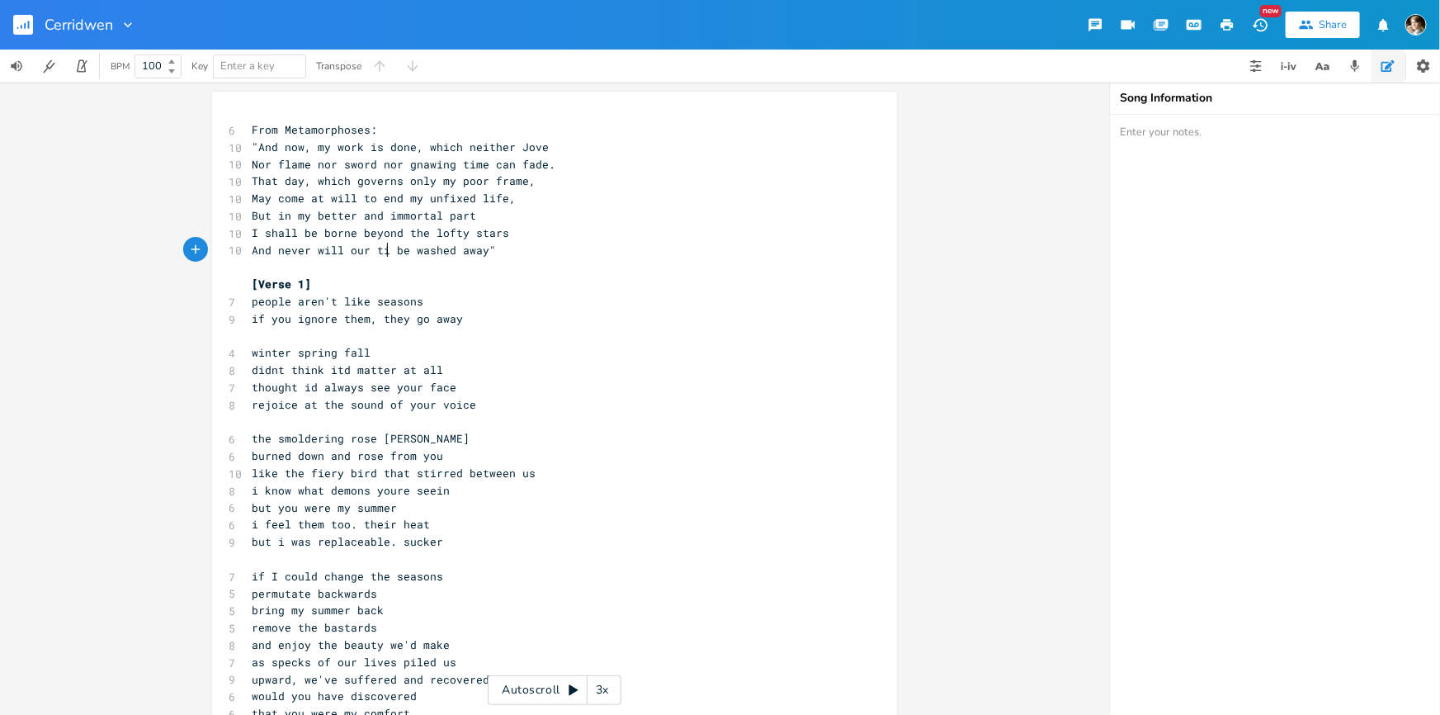
scroll to position [0, 25]
type textarea "life"
type textarea "ove"
click at [423, 242] on pre "And never will our love be washed away"" at bounding box center [546, 250] width 596 height 17
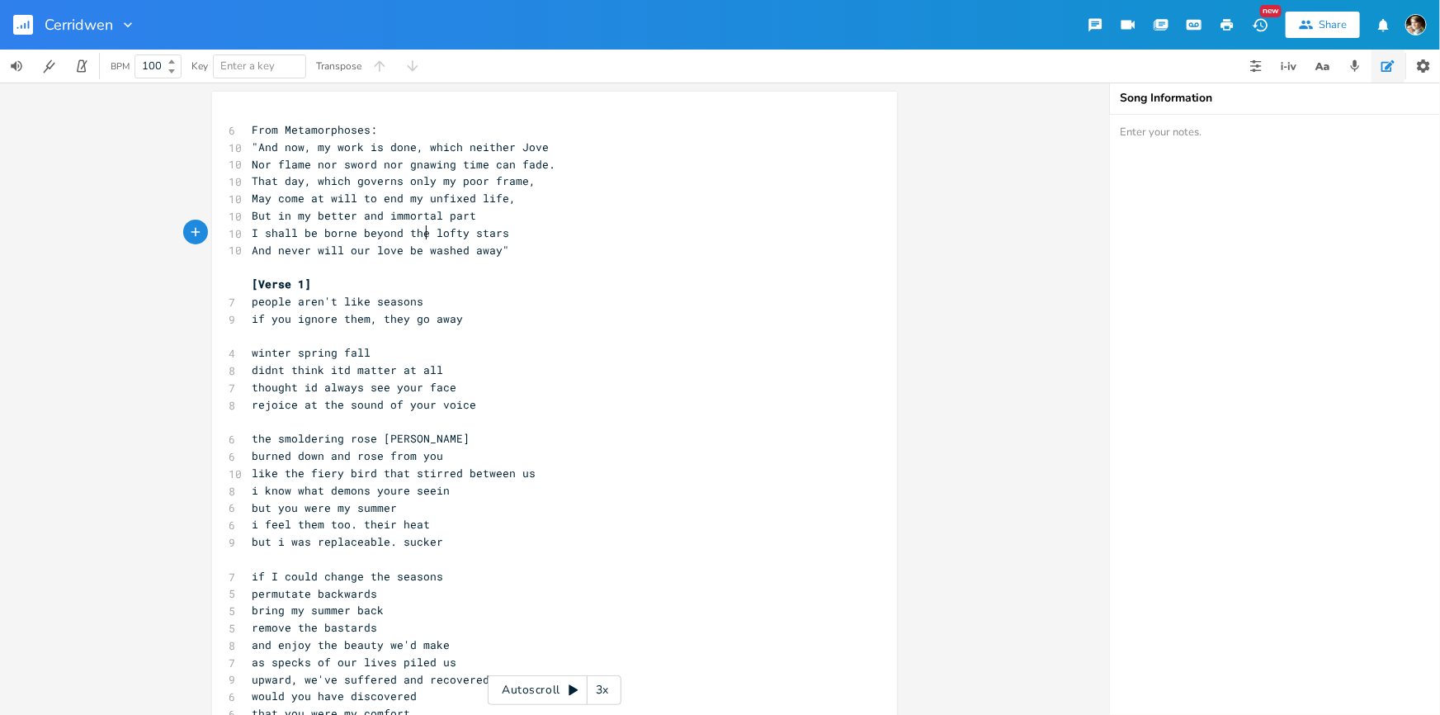
click at [425, 271] on pre "​" at bounding box center [546, 266] width 596 height 17
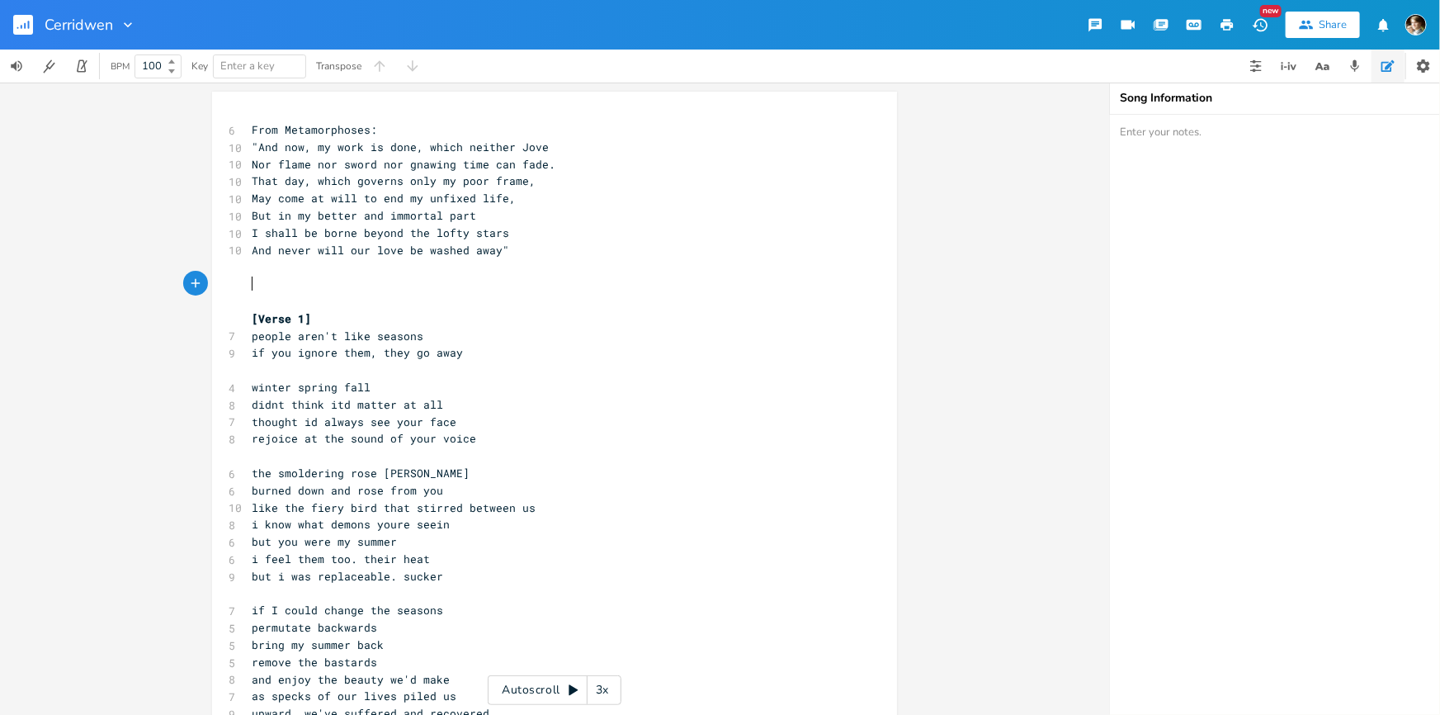
paste textarea "lly through some brutality or other, add up to as a vision of human experience"
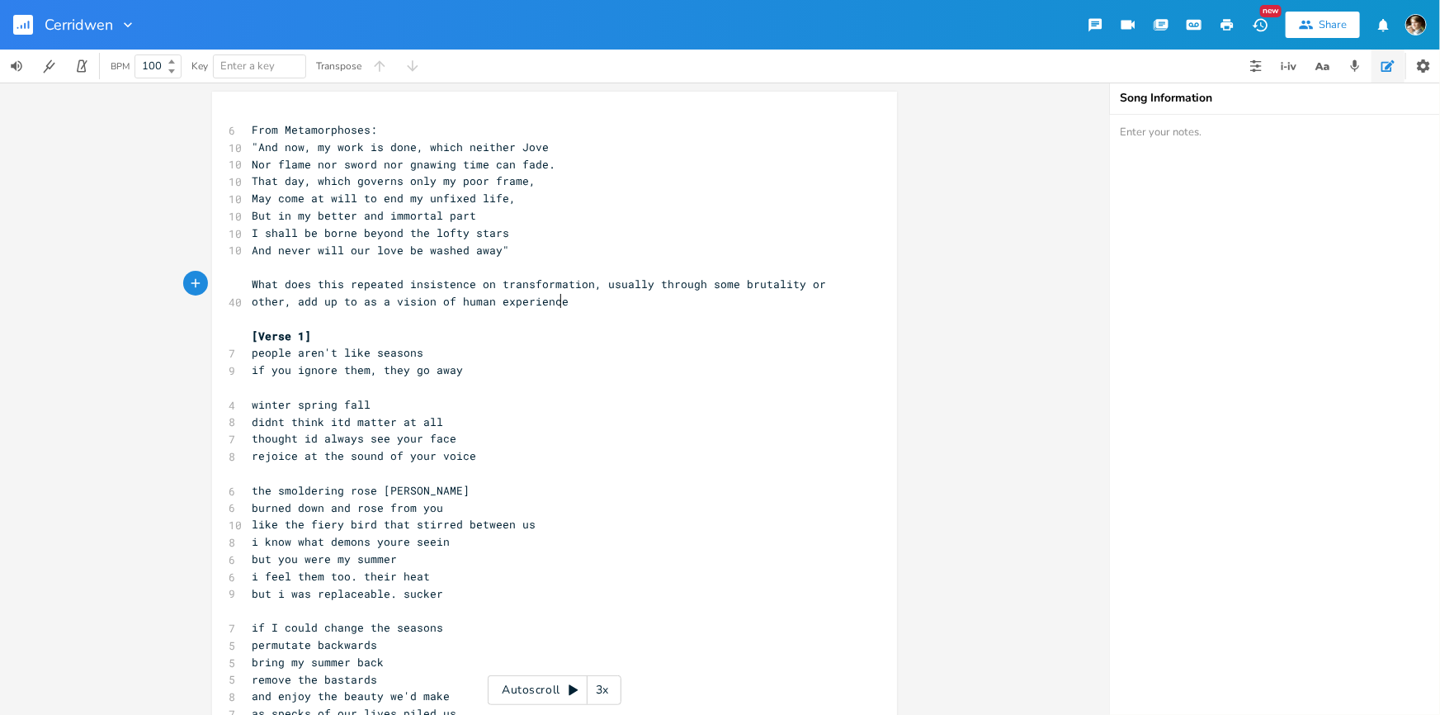
type textarea "lly through some brutality or other, add up to as a vision of human experience"
click at [622, 291] on pre "What does this repeated insistence on transformation, usually through some brut…" at bounding box center [546, 293] width 596 height 35
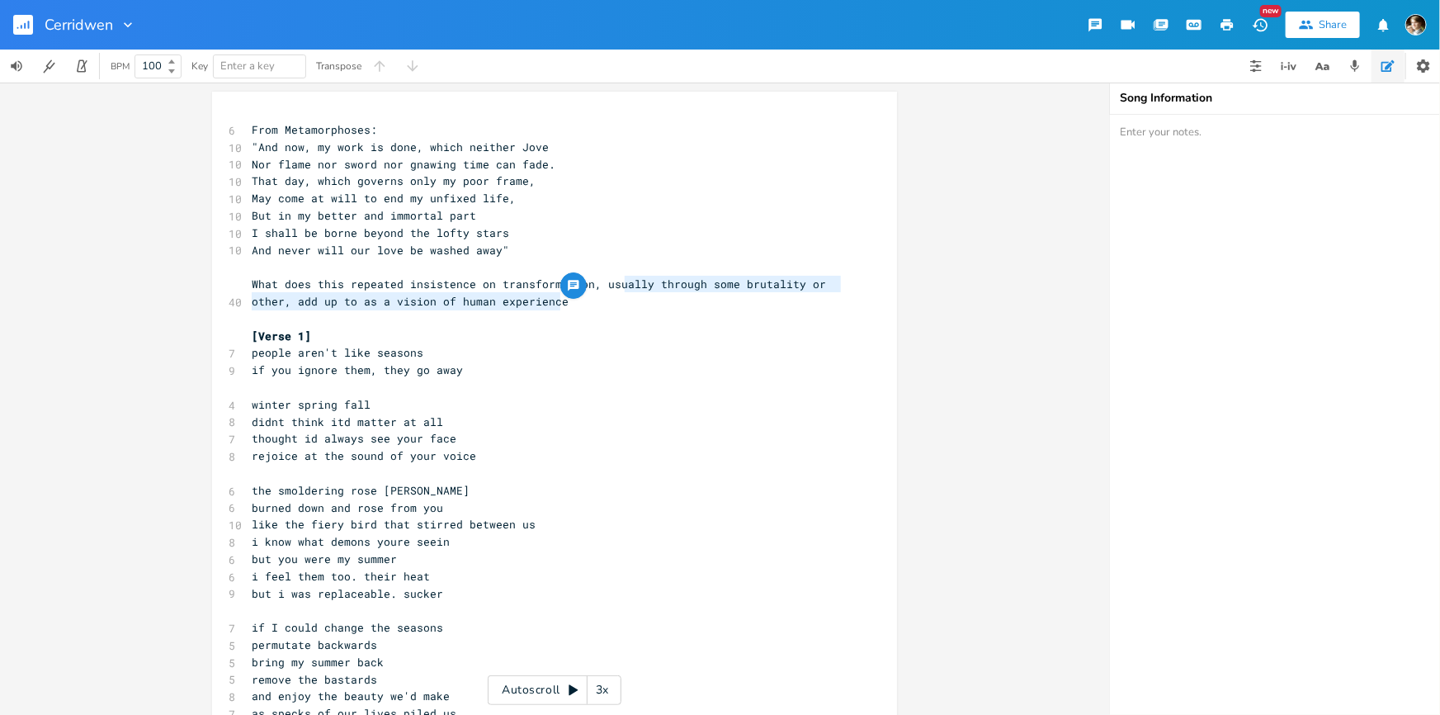
click at [625, 305] on pre "What does this repeated insistence on transformation, usually through some brut…" at bounding box center [546, 293] width 596 height 35
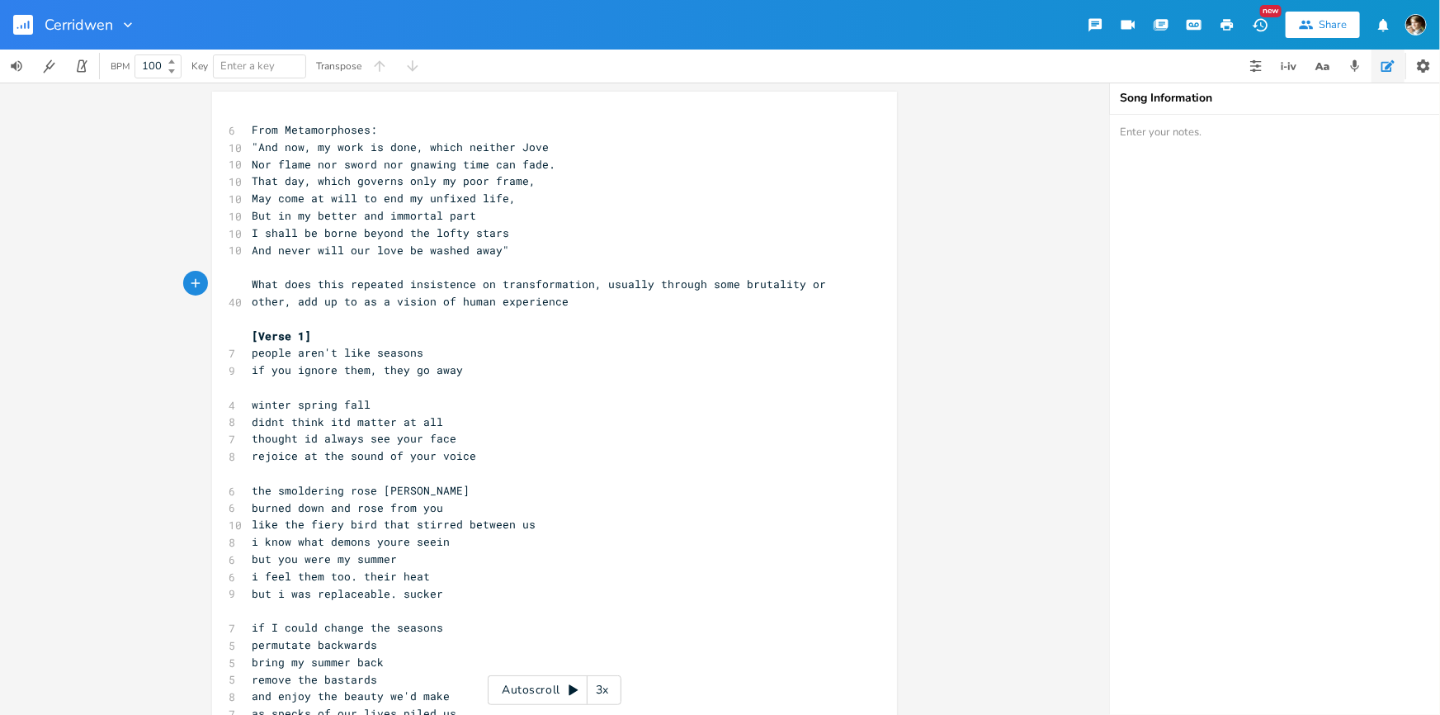
click at [364, 261] on pre "​" at bounding box center [546, 266] width 596 height 17
click at [644, 286] on span "What does this repeated insistence on transformation, usually through some brut…" at bounding box center [542, 292] width 581 height 32
click at [607, 304] on pre "What does this repeated insistence on transformation, usually through some brut…" at bounding box center [546, 293] width 596 height 35
click at [252, 300] on span "What does this repeated insistence on transformation, usually through some brut…" at bounding box center [542, 292] width 581 height 32
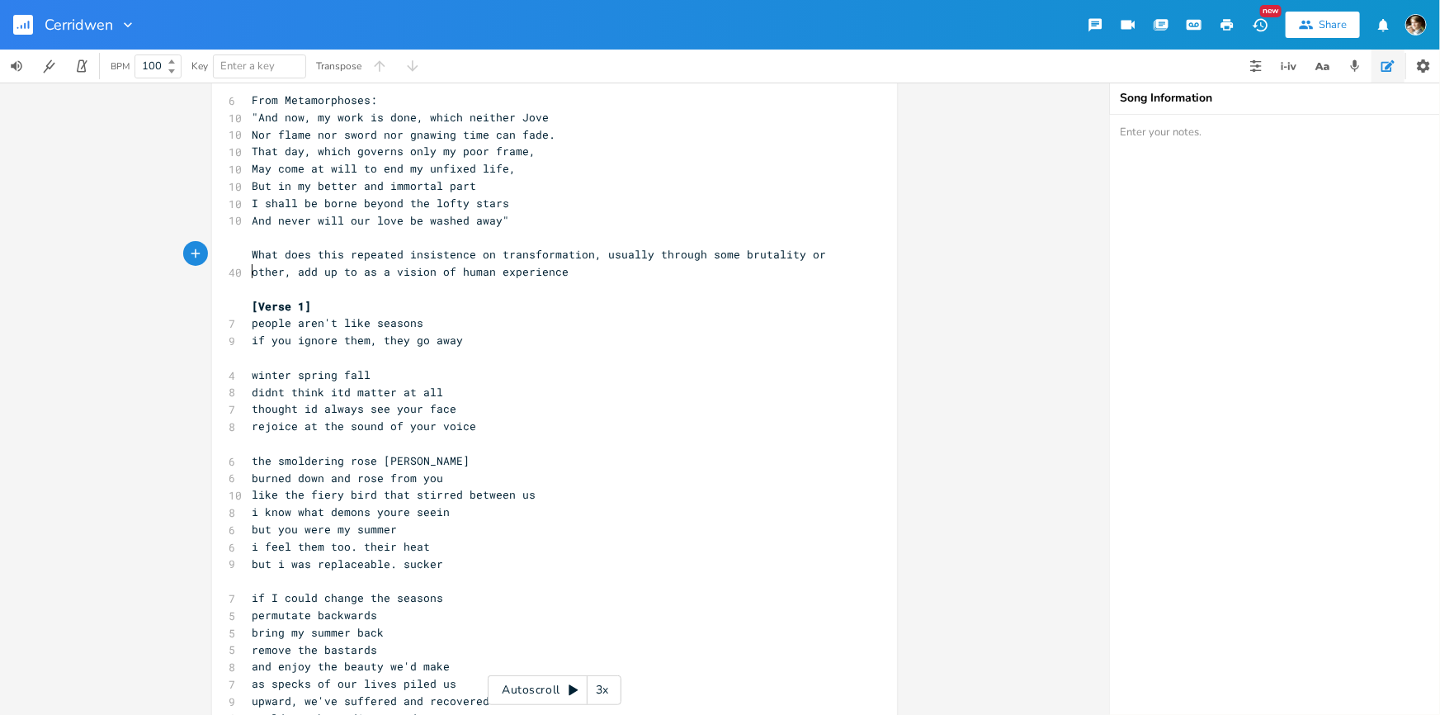
scroll to position [27, 0]
click at [630, 284] on pre "​" at bounding box center [546, 292] width 596 height 17
click at [591, 257] on span "What does this repeated insistence on transformation, usually through some brut…" at bounding box center [542, 266] width 581 height 32
click at [665, 281] on pre "What does this repeated insistence on transformation, usually through some brut…" at bounding box center [546, 266] width 596 height 35
click at [385, 210] on span "I shall be borne beyond the lofty stars" at bounding box center [380, 206] width 257 height 15
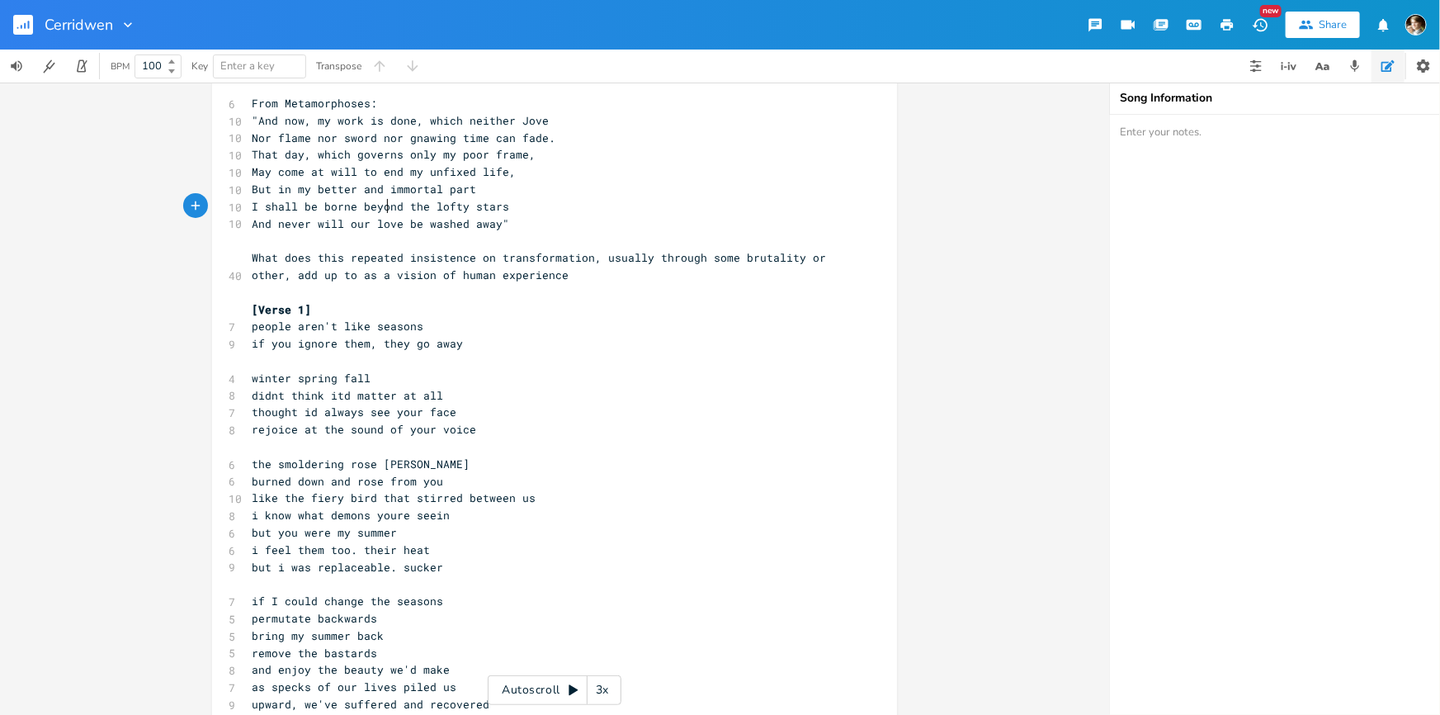
click at [395, 205] on span "I shall be borne beyond the lofty stars" at bounding box center [380, 206] width 257 height 15
click at [362, 219] on span "And never will our love be washed away"" at bounding box center [380, 223] width 257 height 15
click at [387, 224] on span "And never will our love be washed away"" at bounding box center [380, 223] width 257 height 15
type textarea "marks"
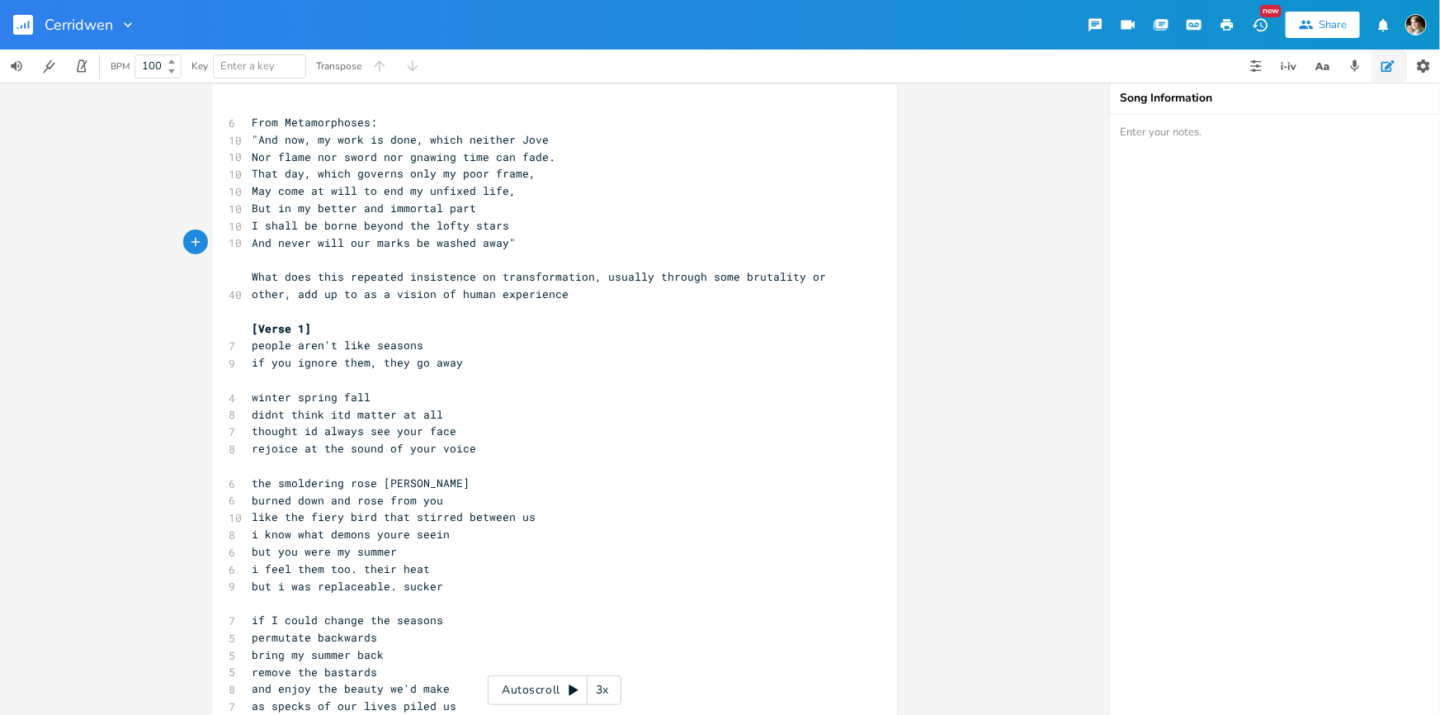
scroll to position [0, 0]
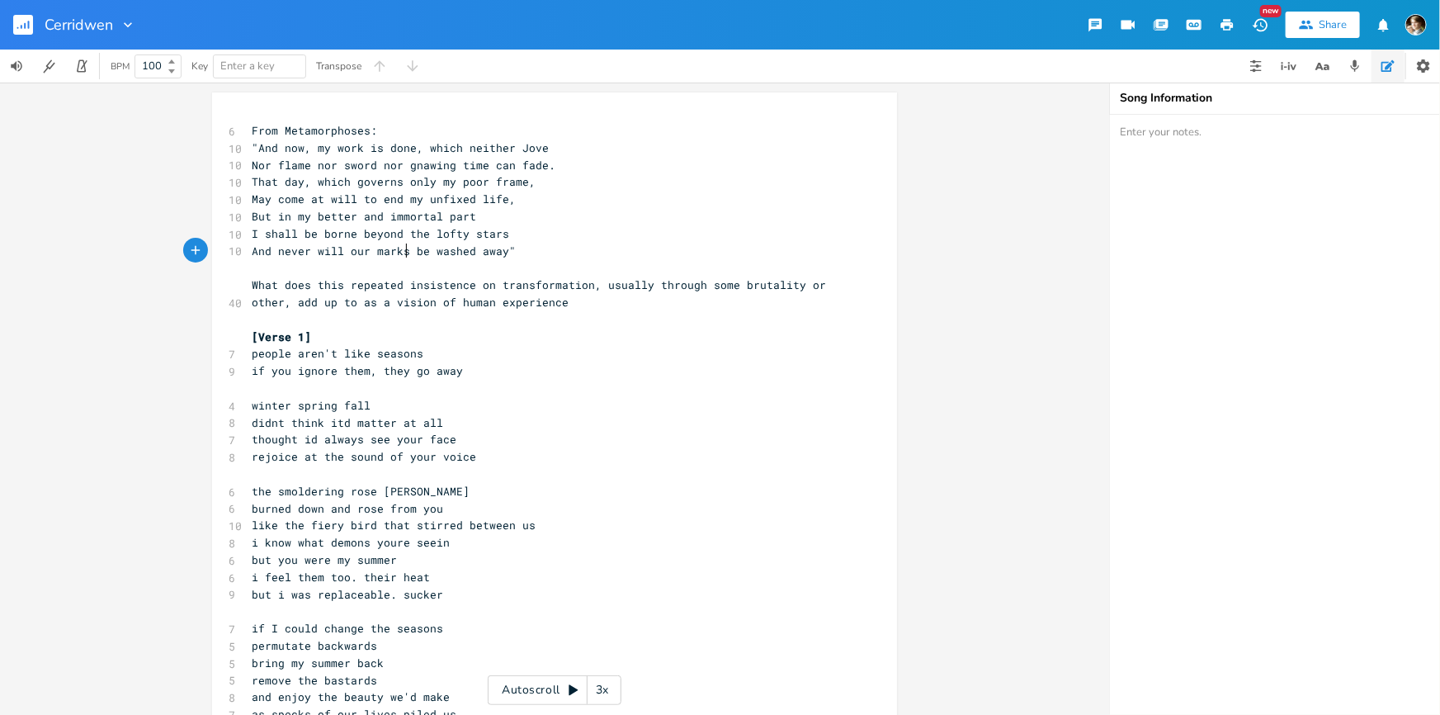
click at [517, 231] on pre "I shall be borne beyond the lofty stars" at bounding box center [546, 233] width 596 height 17
click at [412, 248] on span "And never will our marks be washed away"" at bounding box center [384, 250] width 264 height 15
click at [343, 247] on span "And never will our love be washed away"" at bounding box center [380, 250] width 257 height 15
type textarea "my name"
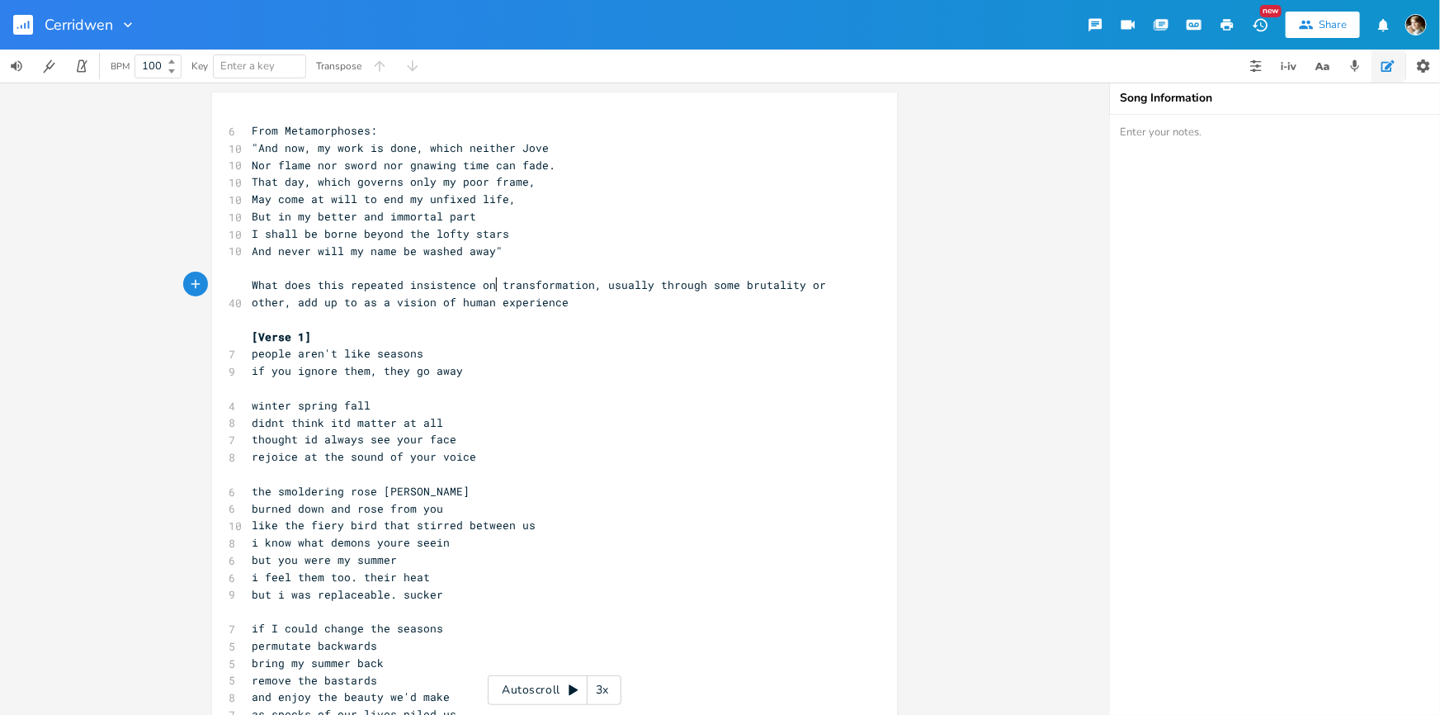
click at [489, 280] on span "What does this repeated insistence on transformation, usually through some brut…" at bounding box center [542, 293] width 581 height 32
click at [534, 253] on pre "And never will my name be washed away"" at bounding box center [546, 251] width 596 height 17
click at [517, 271] on pre "​" at bounding box center [546, 267] width 596 height 17
drag, startPoint x: 502, startPoint y: 251, endPoint x: 486, endPoint y: 248, distance: 16.0
click at [501, 251] on pre "And never will my name be washed away"" at bounding box center [546, 251] width 596 height 17
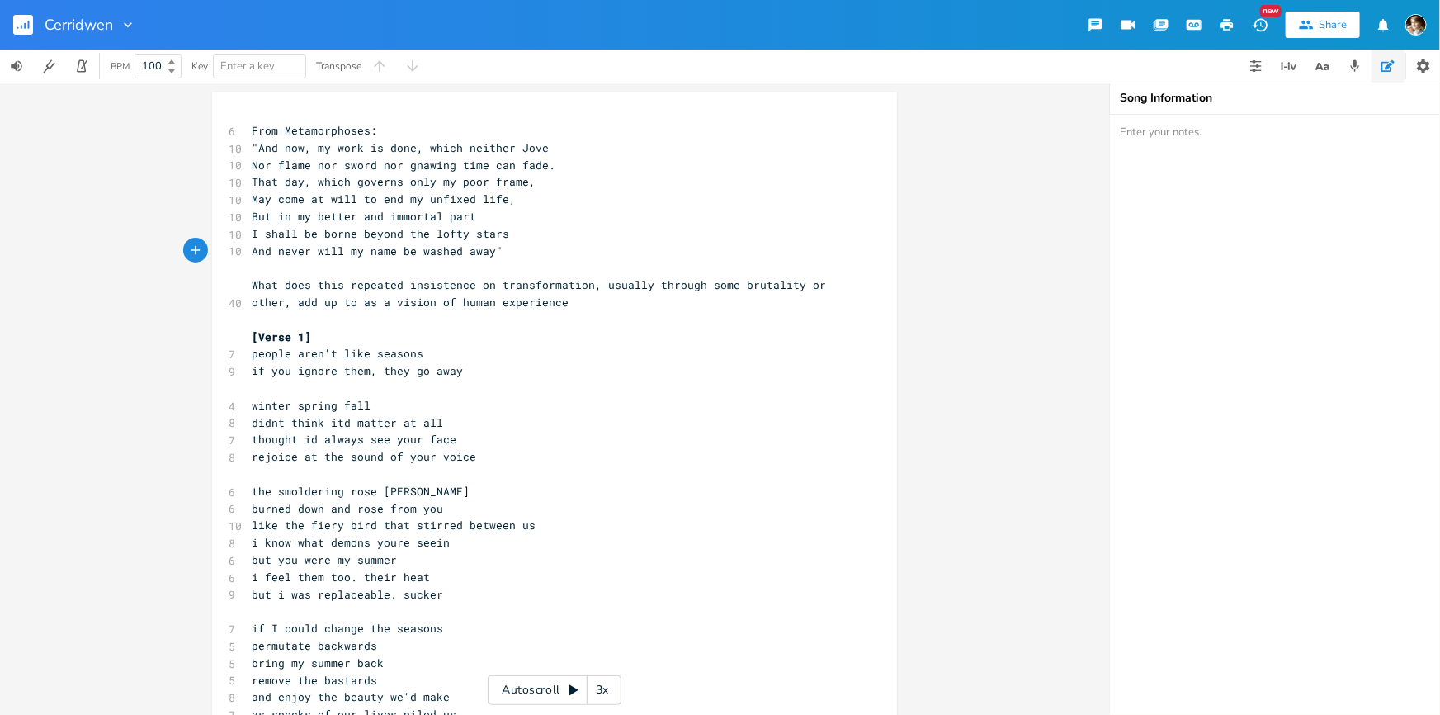
type textarea ""And now, my work is done, which neither Jove Nor flame nor sword nor gnawing t…"
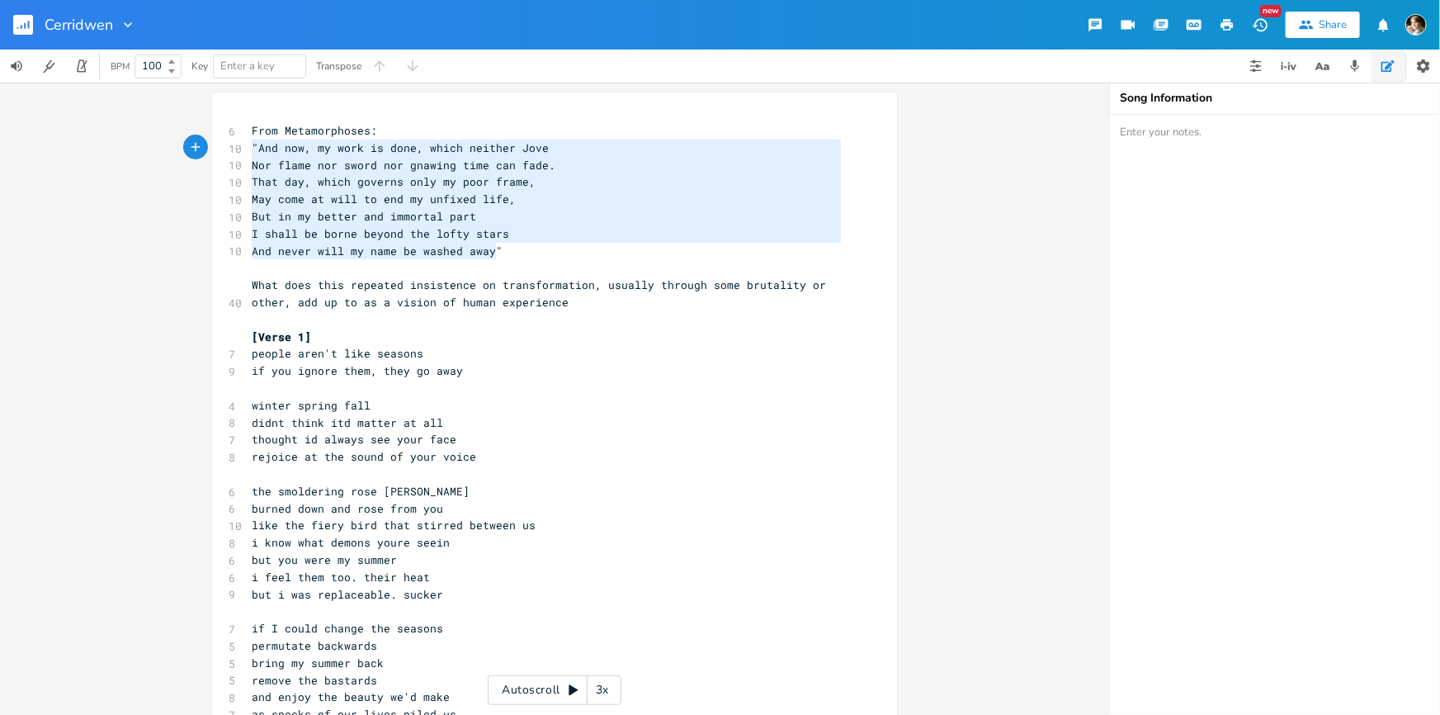
click at [252, 143] on span ""And now, my work is done, which neither Jove" at bounding box center [400, 147] width 297 height 15
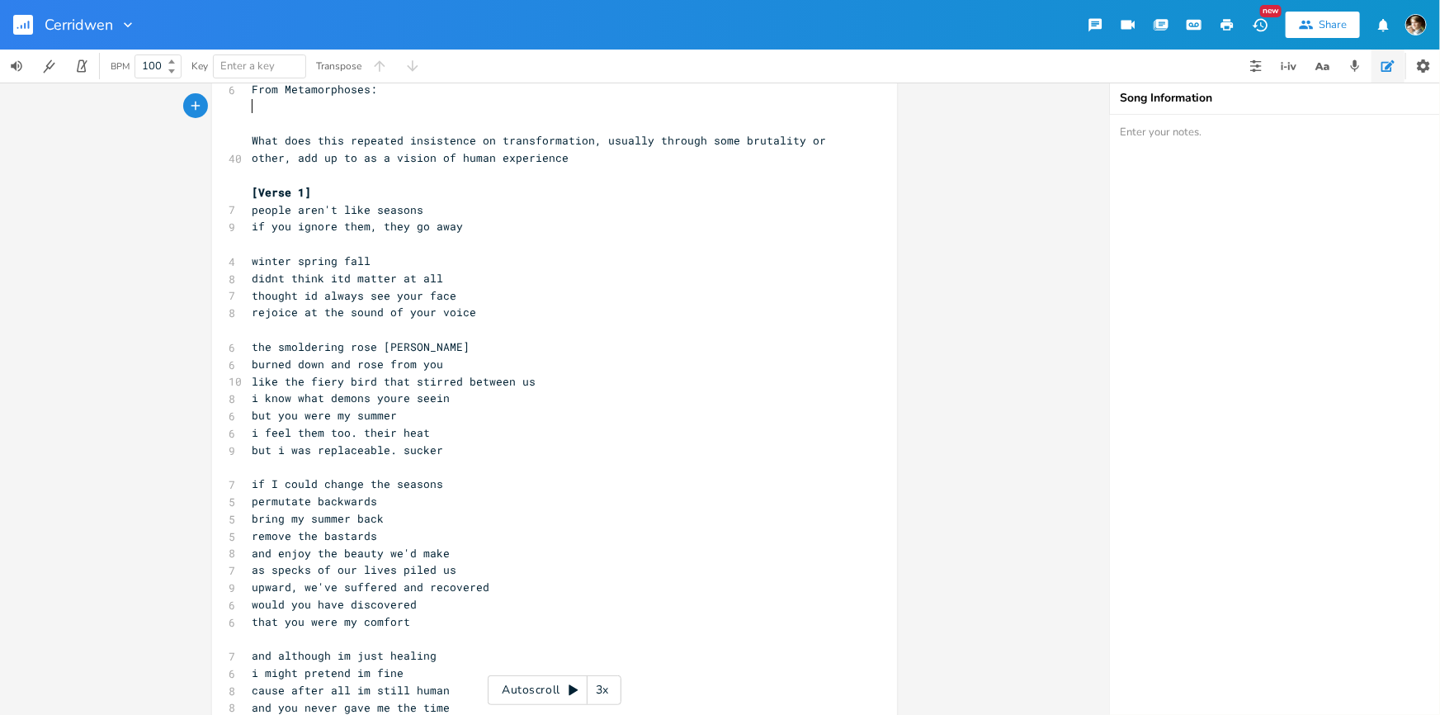
scroll to position [75, 0]
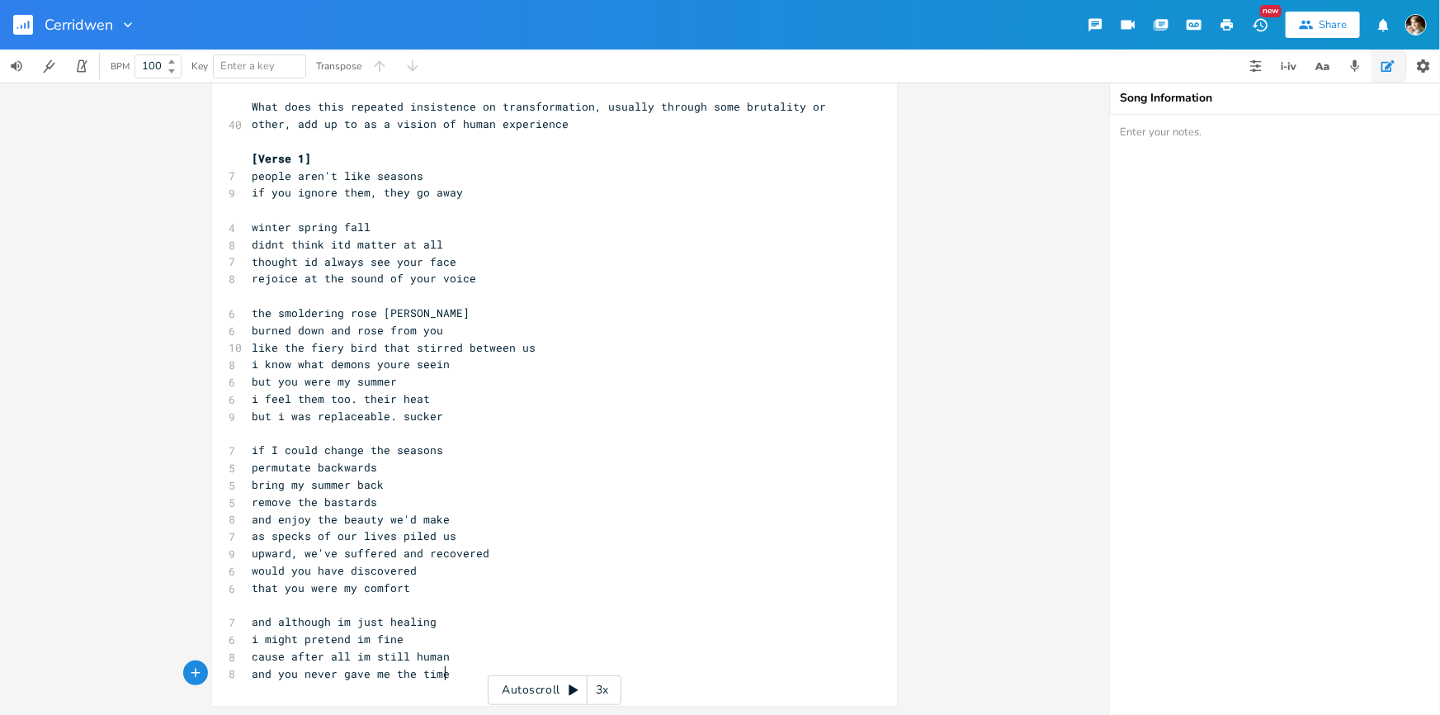
click at [464, 672] on pre "and you never gave me the time" at bounding box center [546, 673] width 596 height 17
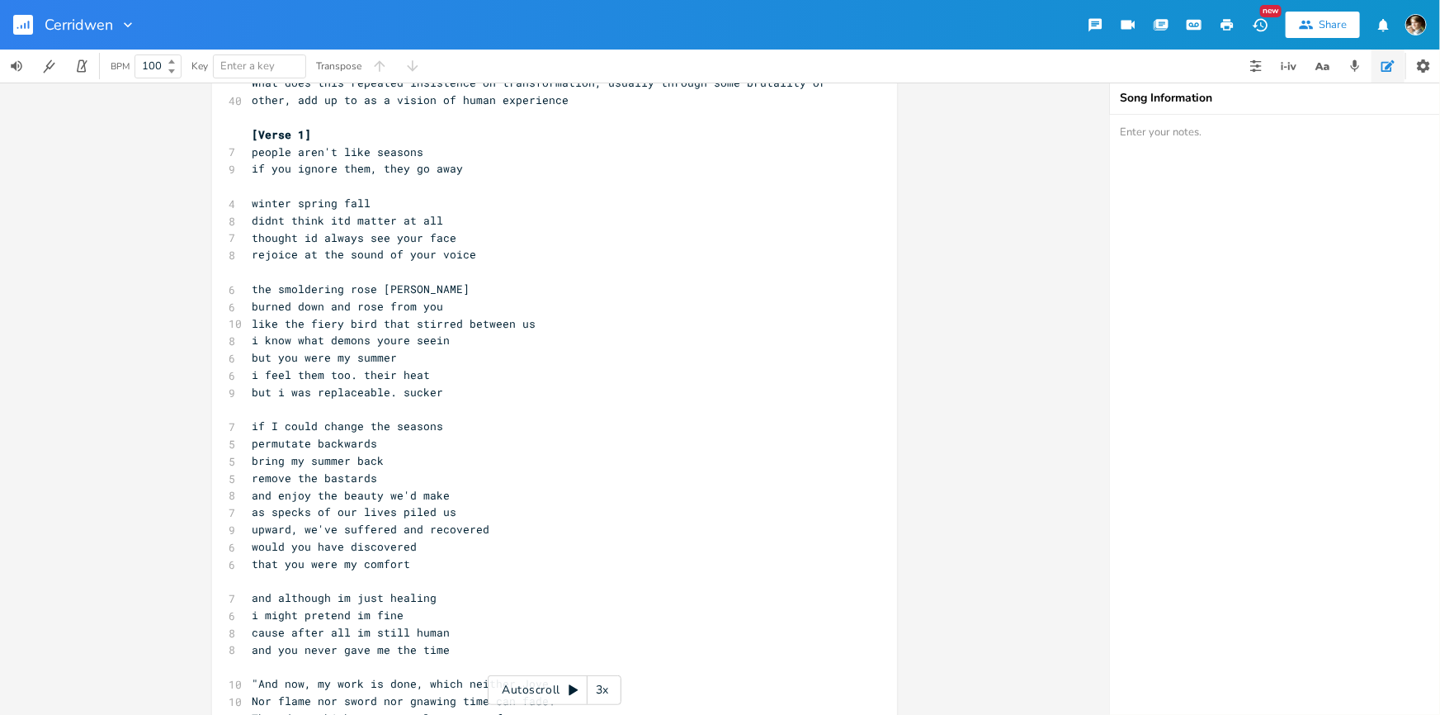
scroll to position [203, 0]
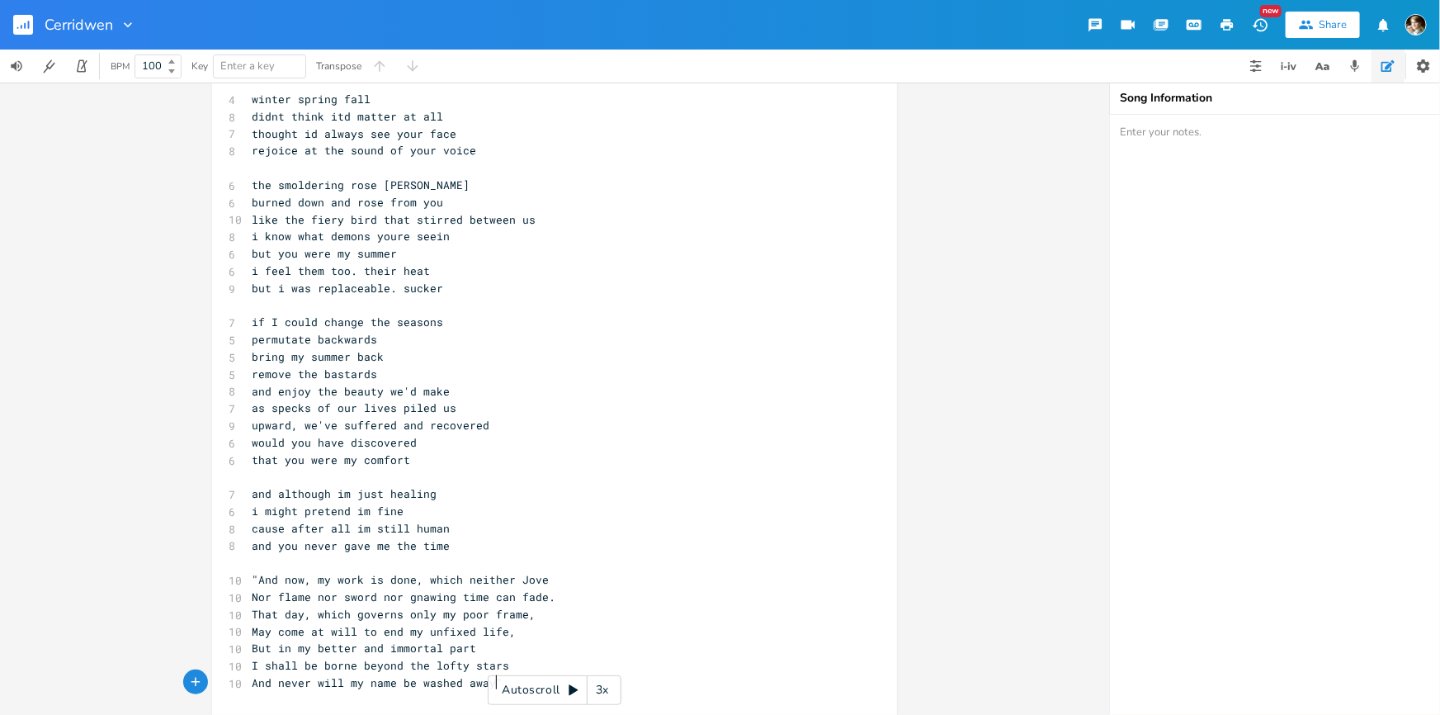
click at [392, 565] on pre "​" at bounding box center [546, 562] width 596 height 17
click at [474, 544] on pre "and you never gave me the time" at bounding box center [546, 545] width 596 height 17
click at [449, 556] on pre "​" at bounding box center [546, 562] width 596 height 17
click at [463, 545] on pre "and you never gave me the time" at bounding box center [546, 545] width 596 height 17
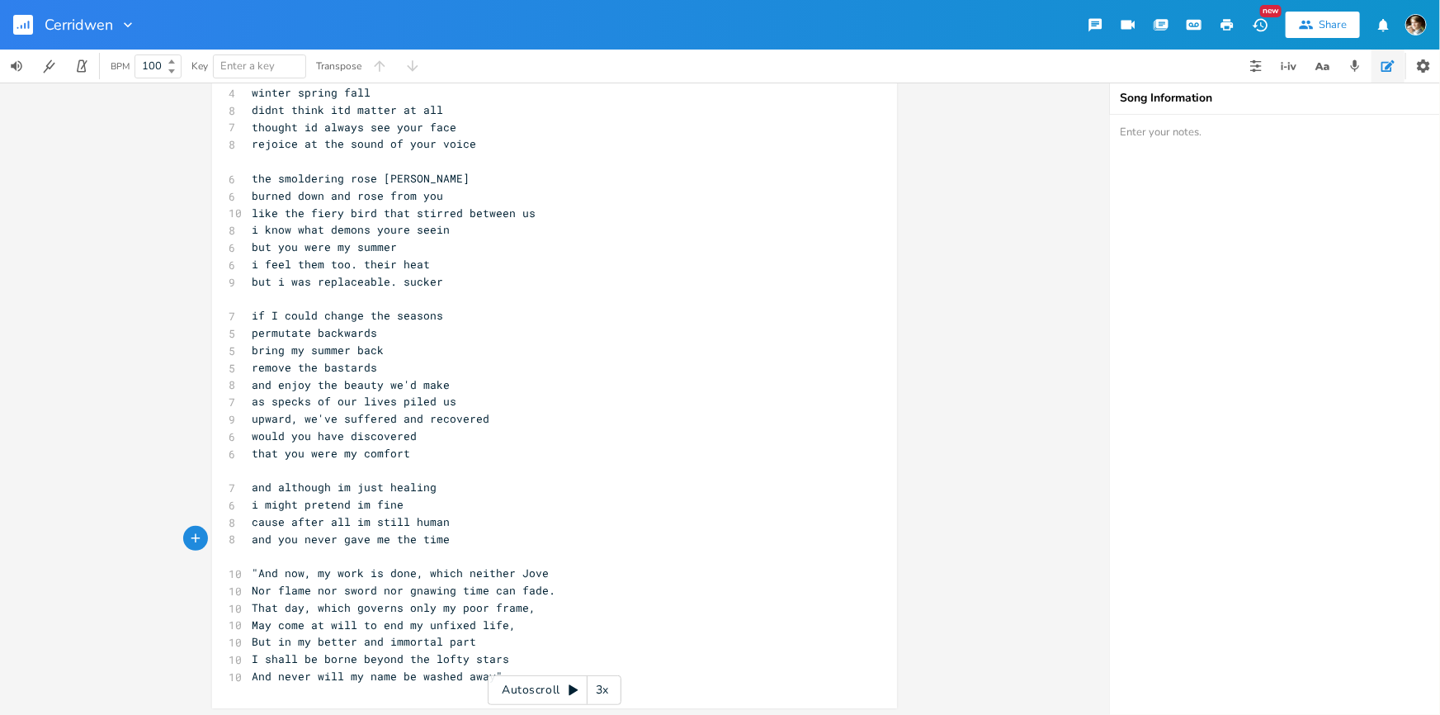
scroll to position [212, 0]
click at [531, 547] on pre "​" at bounding box center [546, 553] width 596 height 17
click at [553, 573] on pre ""And now, my work is done, which neither Jove" at bounding box center [546, 570] width 596 height 17
click at [500, 549] on pre "​" at bounding box center [546, 553] width 596 height 17
drag, startPoint x: 473, startPoint y: 562, endPoint x: 484, endPoint y: 571, distance: 14.1
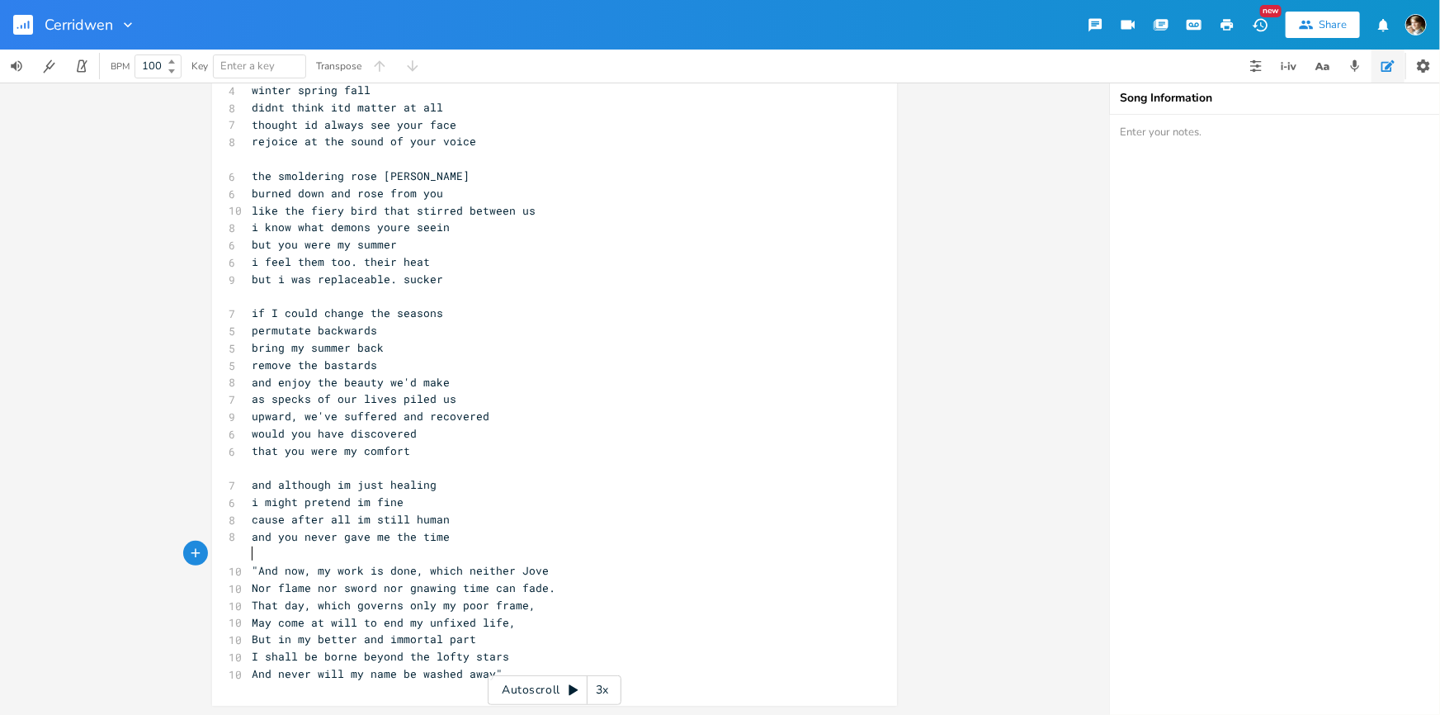
click at [472, 563] on span ""And now, my work is done, which neither Jove" at bounding box center [400, 570] width 297 height 15
click at [562, 553] on pre "​" at bounding box center [546, 553] width 596 height 17
click at [538, 577] on pre ""And now, my work is done, which neither Jove" at bounding box center [546, 570] width 596 height 17
click at [551, 579] on pre "Nor flame nor sword nor gnawing time can fade." at bounding box center [546, 587] width 596 height 17
click at [553, 579] on pre "Nor flame nor sword nor gnawing time can fade." at bounding box center [546, 587] width 596 height 17
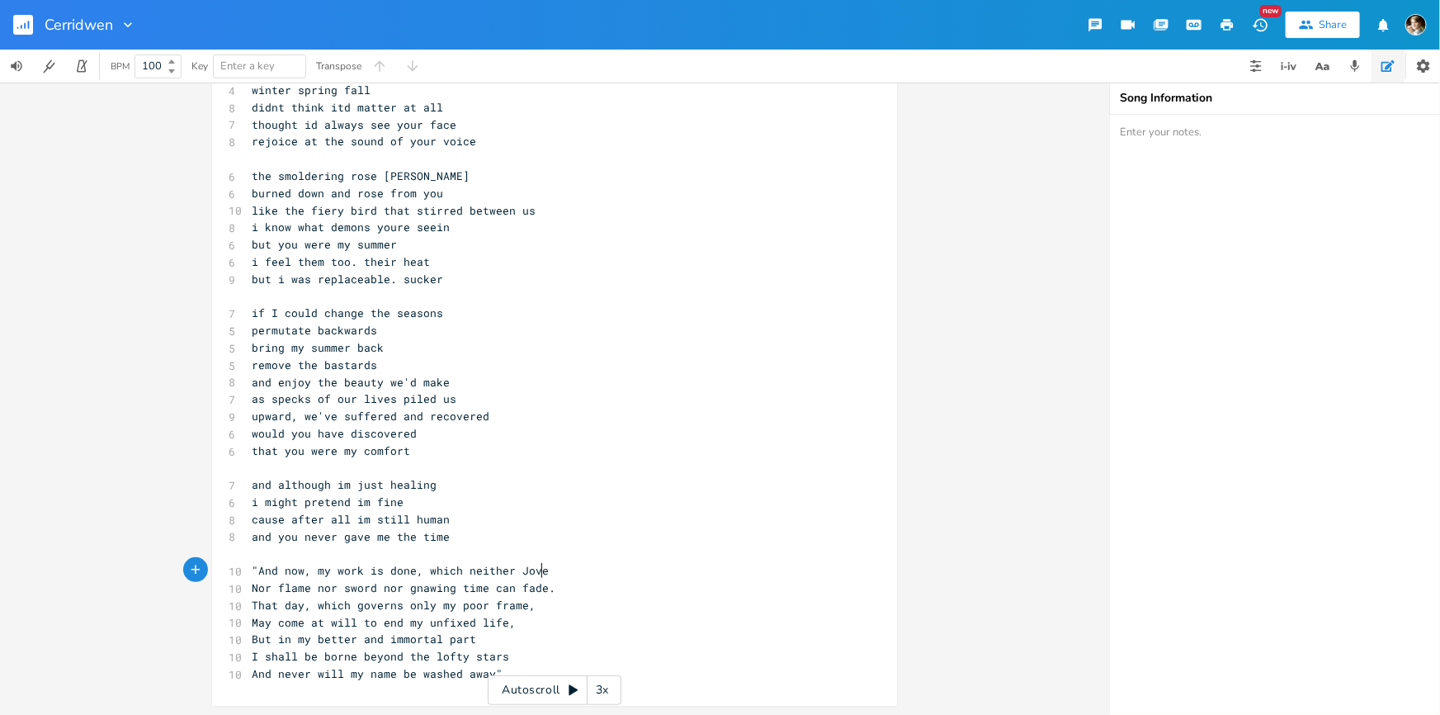
type textarea "Nor flame nor sword nor gnawing time can fade."
click at [554, 594] on pre "Nor flame nor sword nor gnawing time can fade." at bounding box center [546, 587] width 596 height 17
click at [545, 606] on pre "That day, which governs only my poor frame," at bounding box center [546, 605] width 596 height 17
click at [531, 622] on pre "May come at will to end my unfixed life," at bounding box center [546, 622] width 596 height 17
click at [19, 27] on rect "button" at bounding box center [23, 25] width 20 height 20
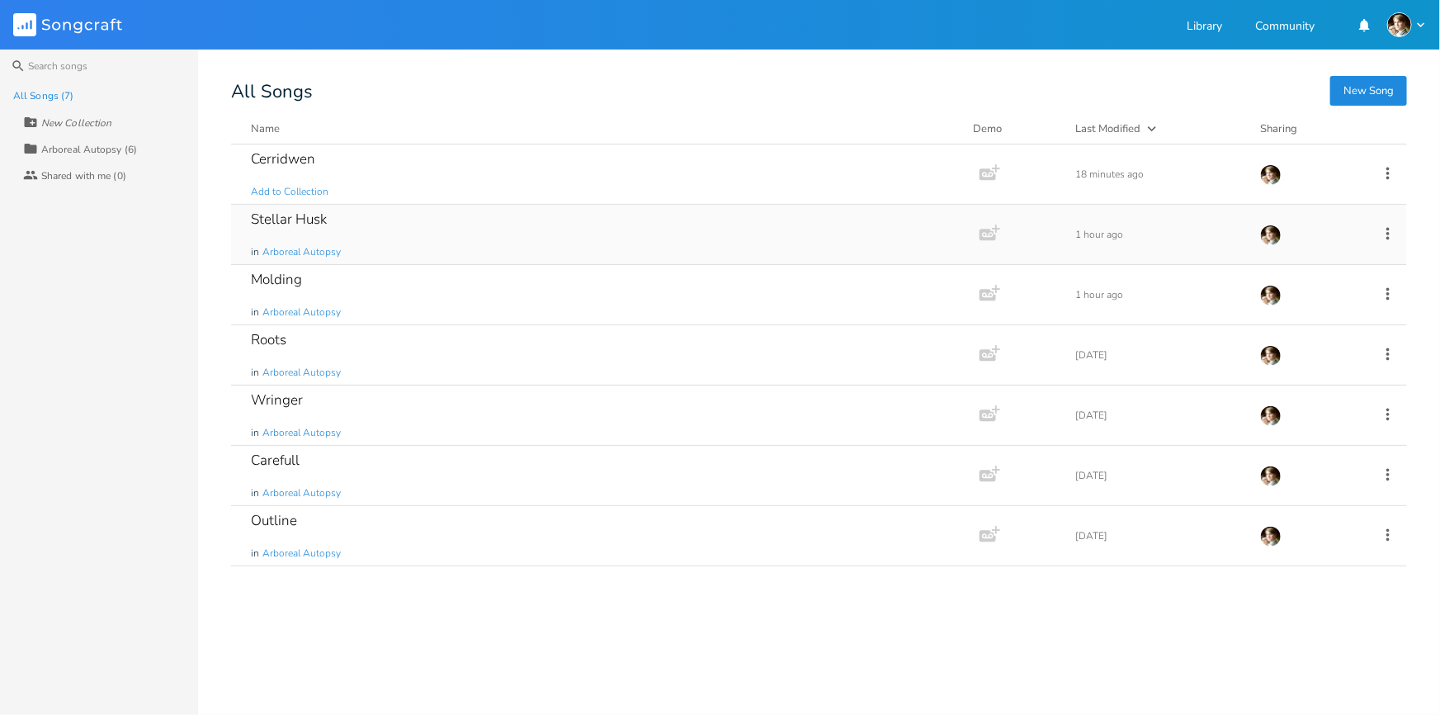
click at [483, 233] on div "Stellar Husk in Arboreal Autopsy" at bounding box center [602, 234] width 702 height 59
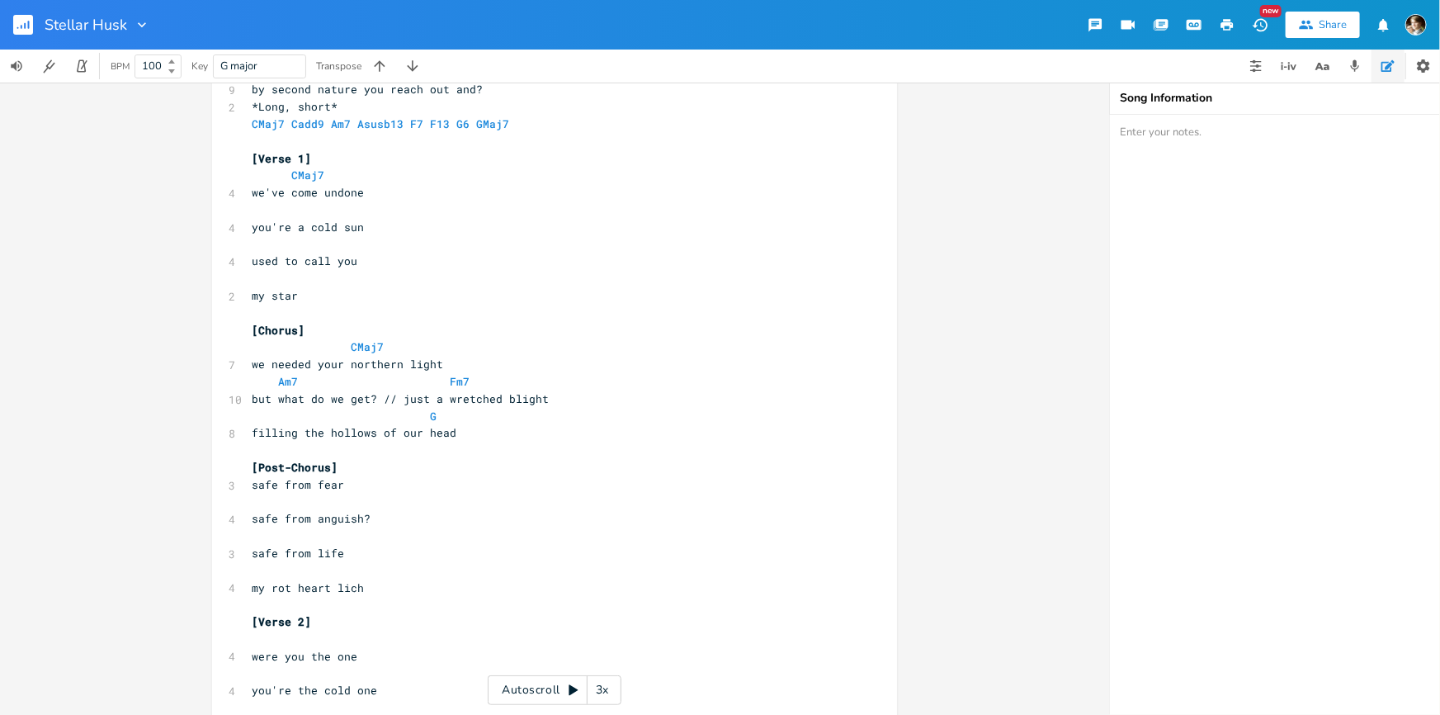
scroll to position [300, 0]
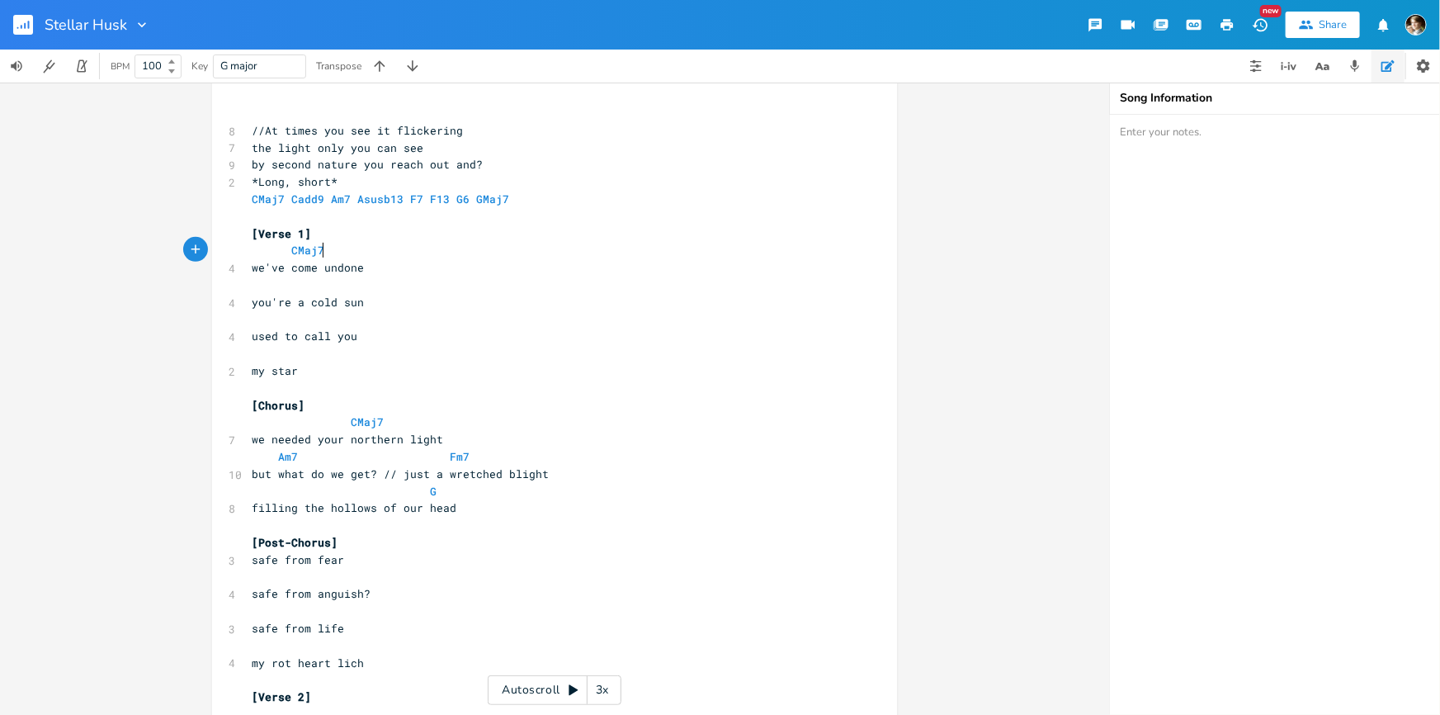
click at [362, 257] on pre "CMaj7" at bounding box center [546, 250] width 596 height 17
click at [277, 65] on span "G major" at bounding box center [259, 66] width 78 height 22
type input "FM"
click at [446, 281] on pre at bounding box center [546, 284] width 596 height 17
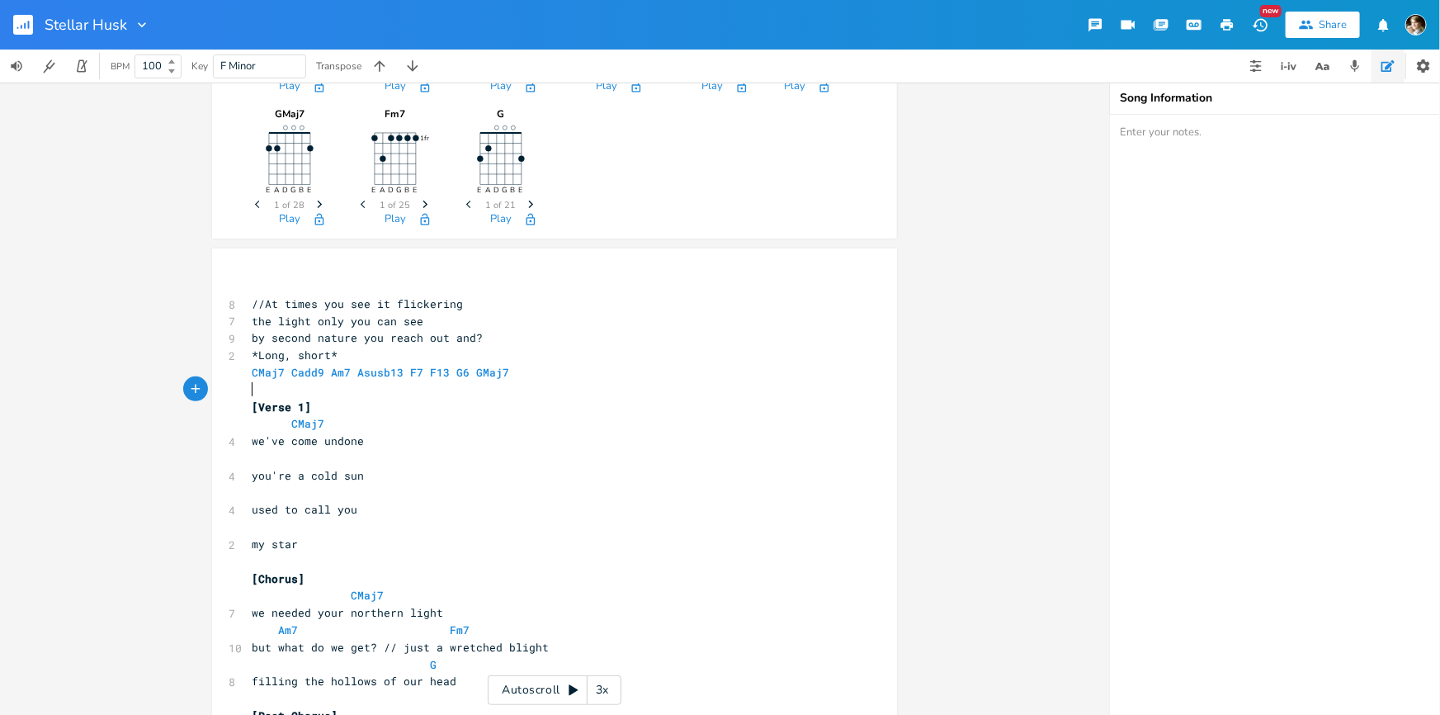
click at [300, 392] on pre "​" at bounding box center [546, 389] width 596 height 17
click at [21, 31] on rect "button" at bounding box center [23, 25] width 20 height 20
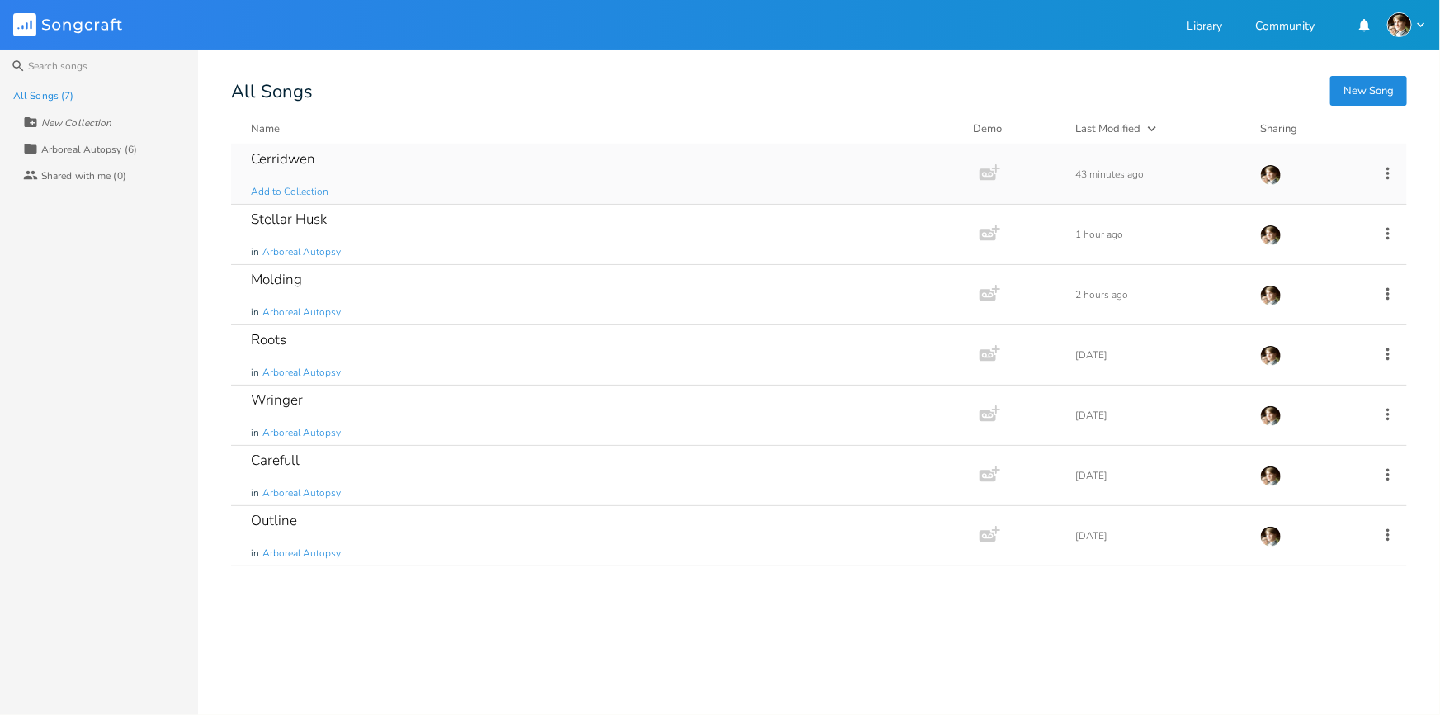
click at [370, 173] on div "Cerridwen Add to Collection" at bounding box center [602, 173] width 702 height 59
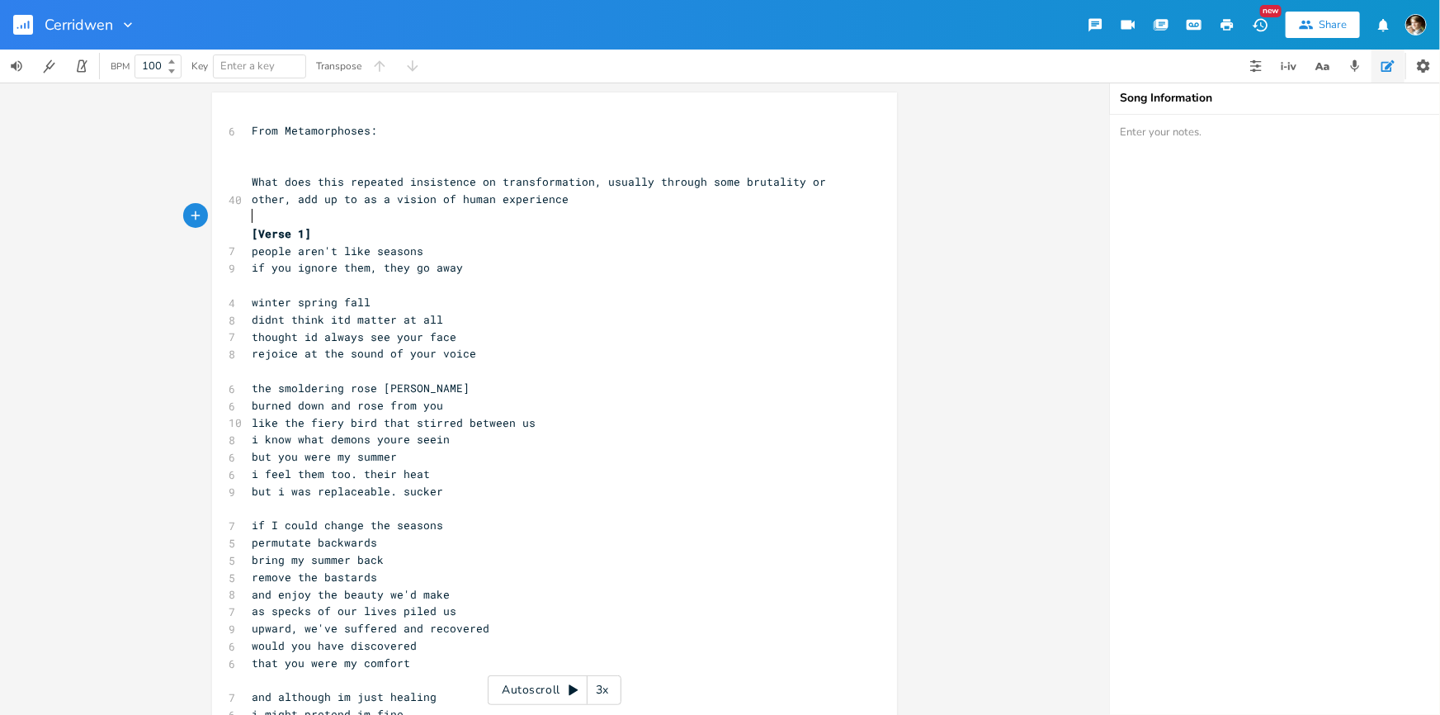
click at [373, 222] on pre "​" at bounding box center [546, 216] width 596 height 17
click at [329, 205] on pre "What does this repeated insistence on transformation, usually through some brut…" at bounding box center [546, 190] width 596 height 35
type textarea "up"
click at [329, 205] on pre "What does this repeated insistence on transformation, usually through some brut…" at bounding box center [546, 190] width 596 height 35
click at [304, 215] on pre "​" at bounding box center [546, 216] width 596 height 17
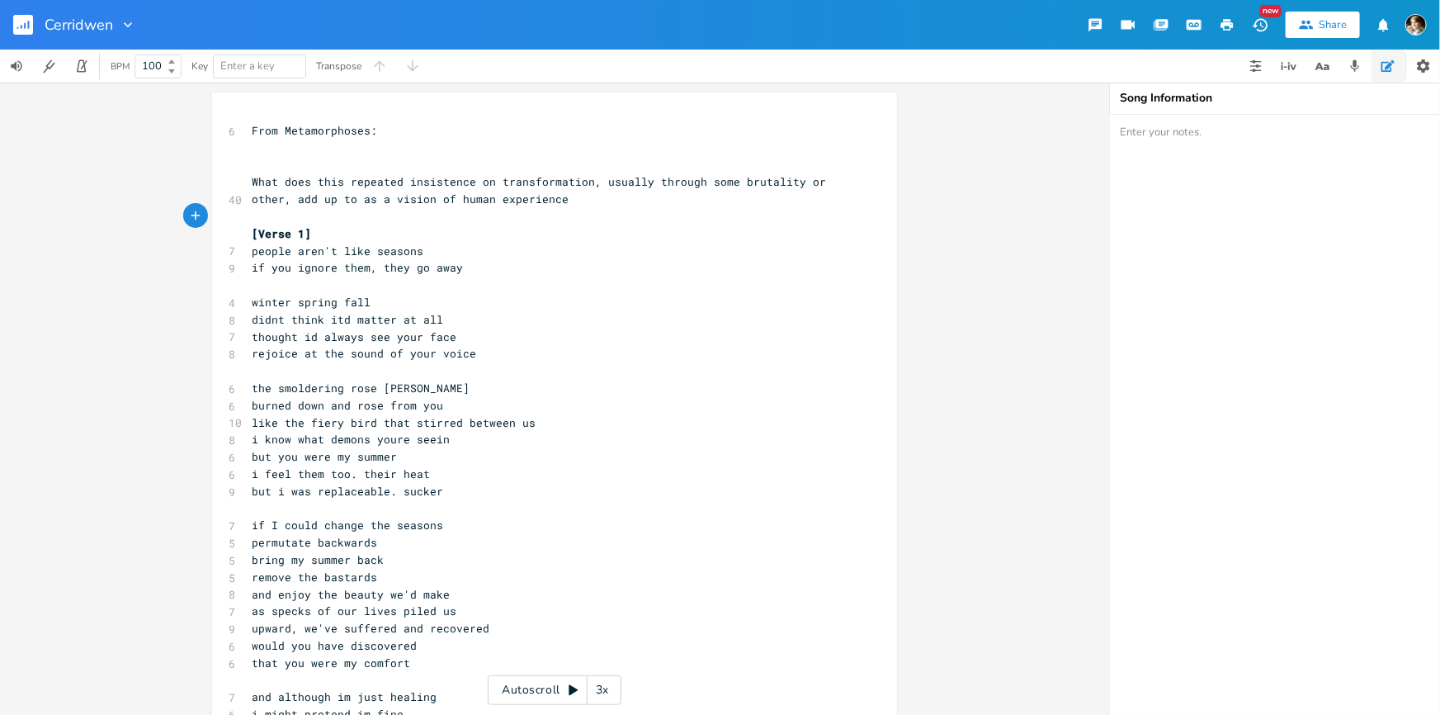
scroll to position [212, 0]
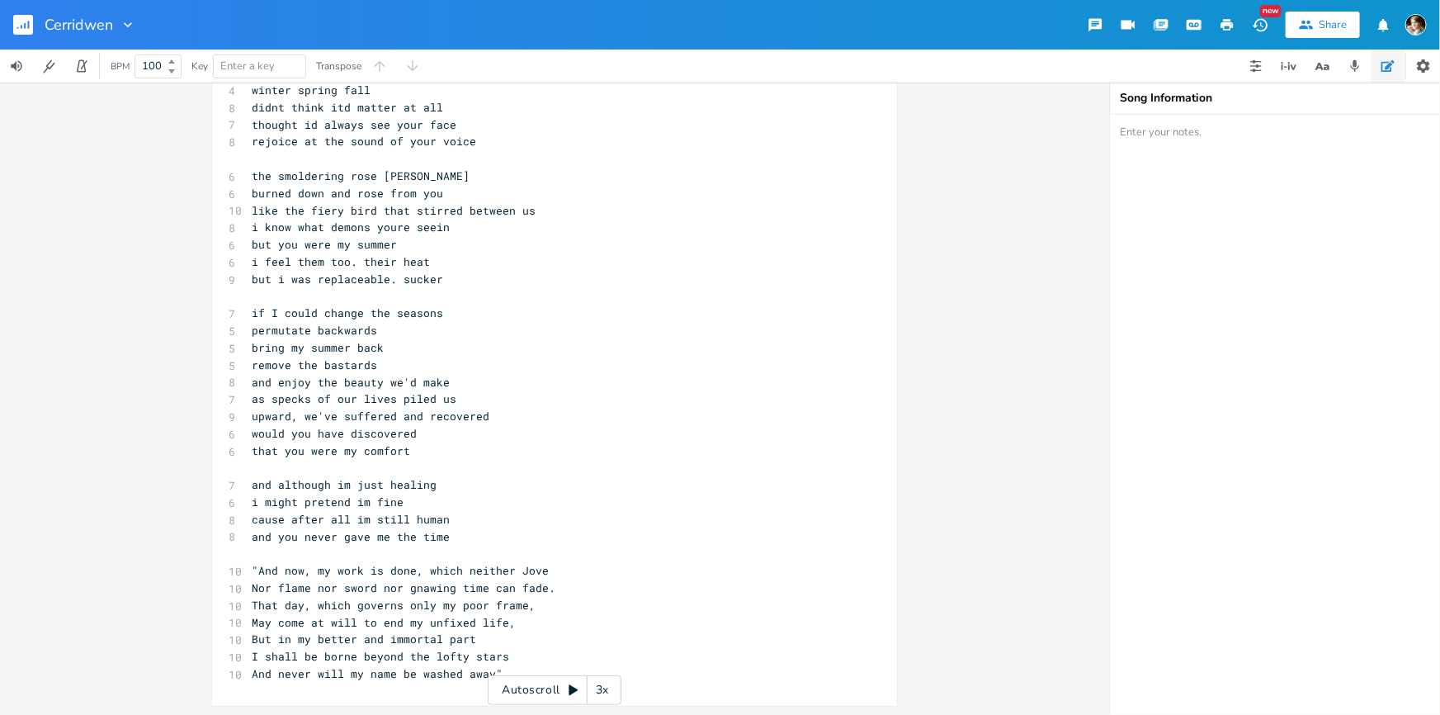
click at [482, 521] on pre "cause after all im still human" at bounding box center [546, 519] width 596 height 17
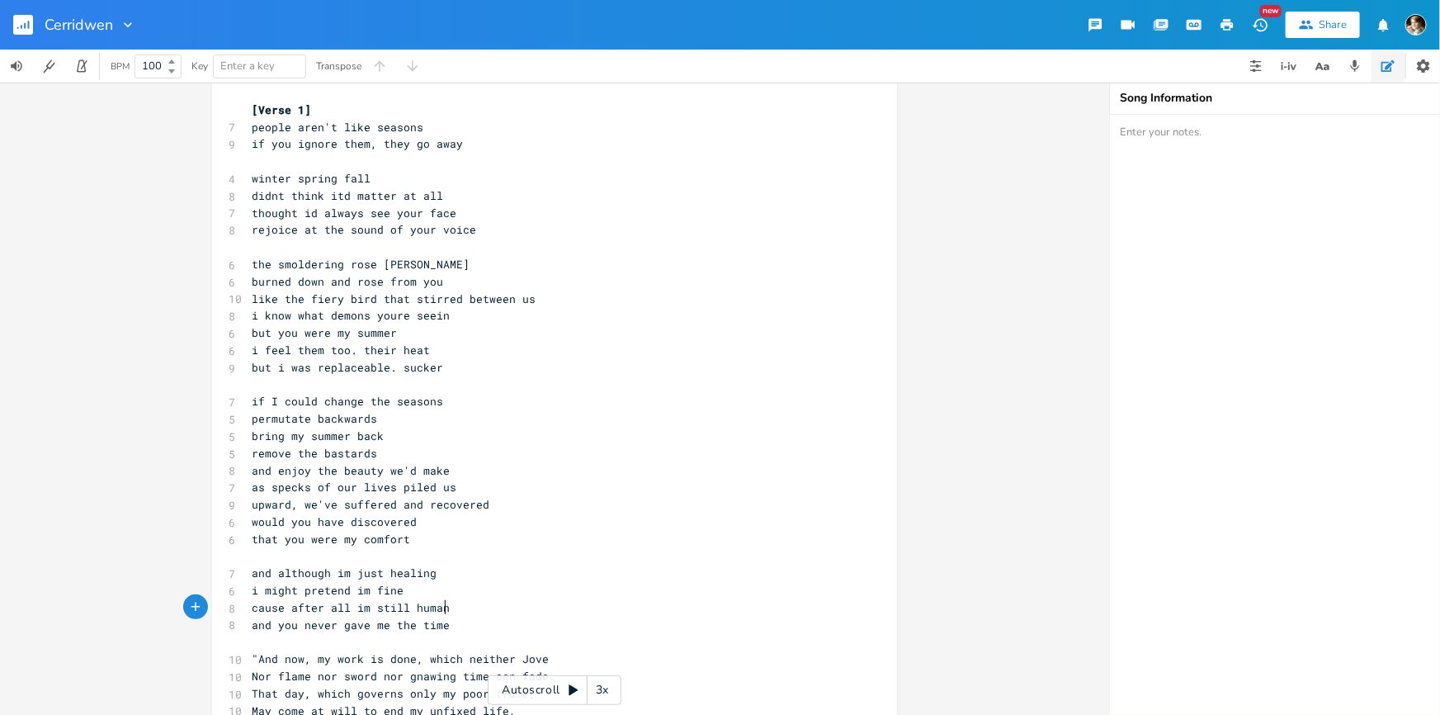
scroll to position [62, 0]
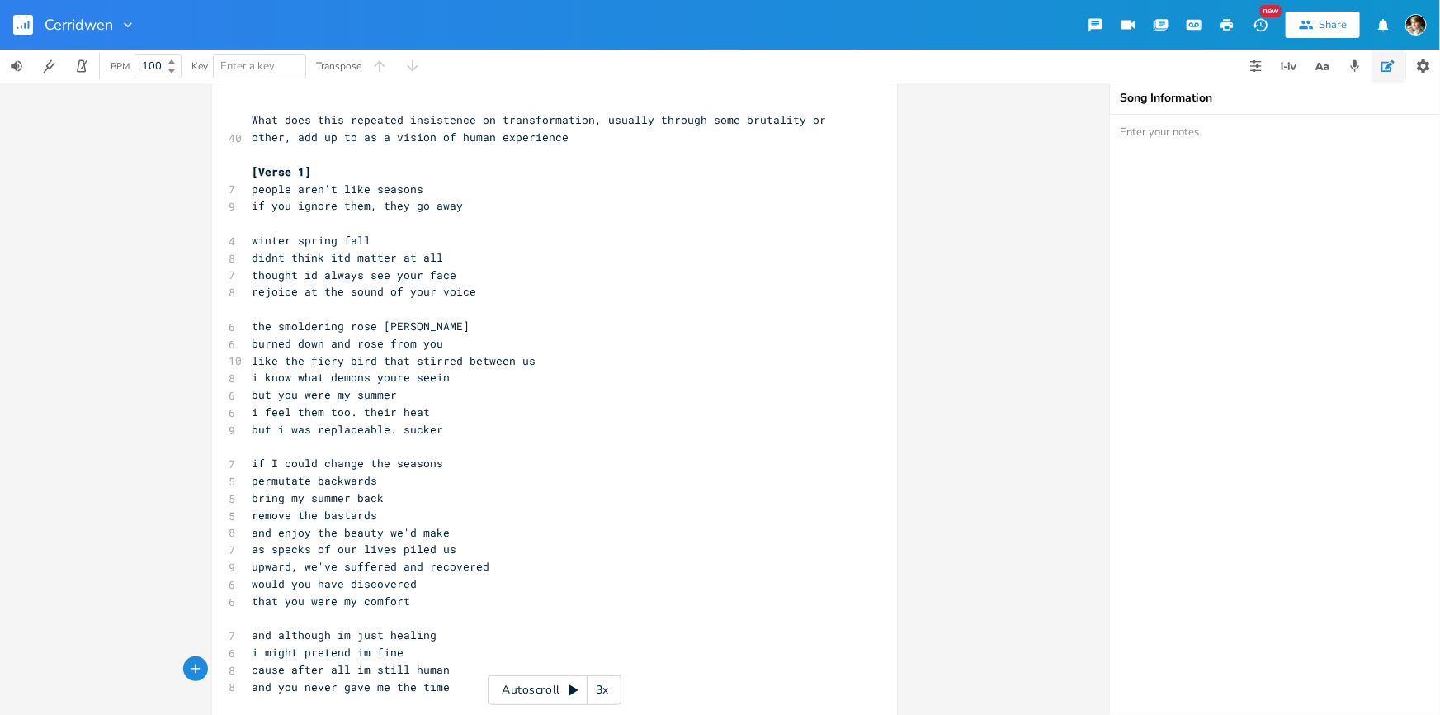
click at [441, 429] on pre "but i was replaceable. sucker" at bounding box center [546, 429] width 596 height 17
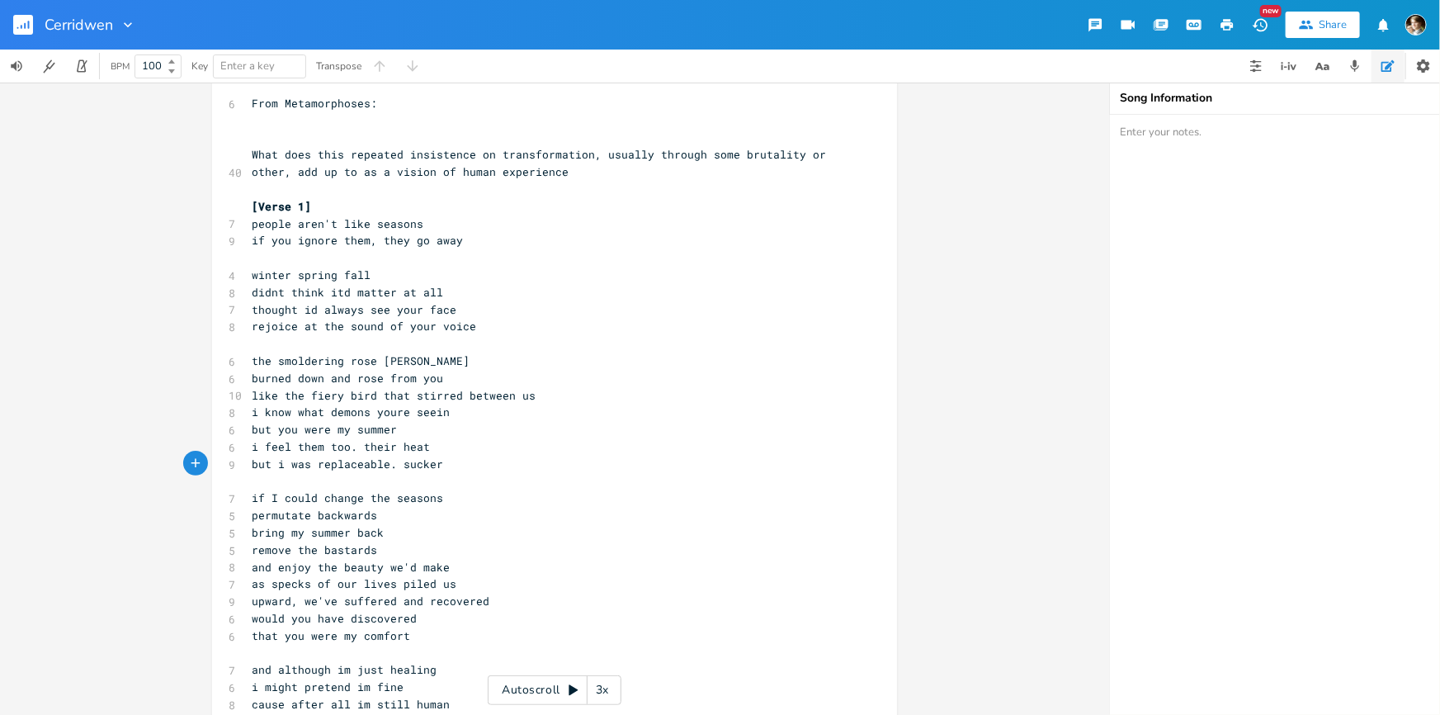
scroll to position [0, 0]
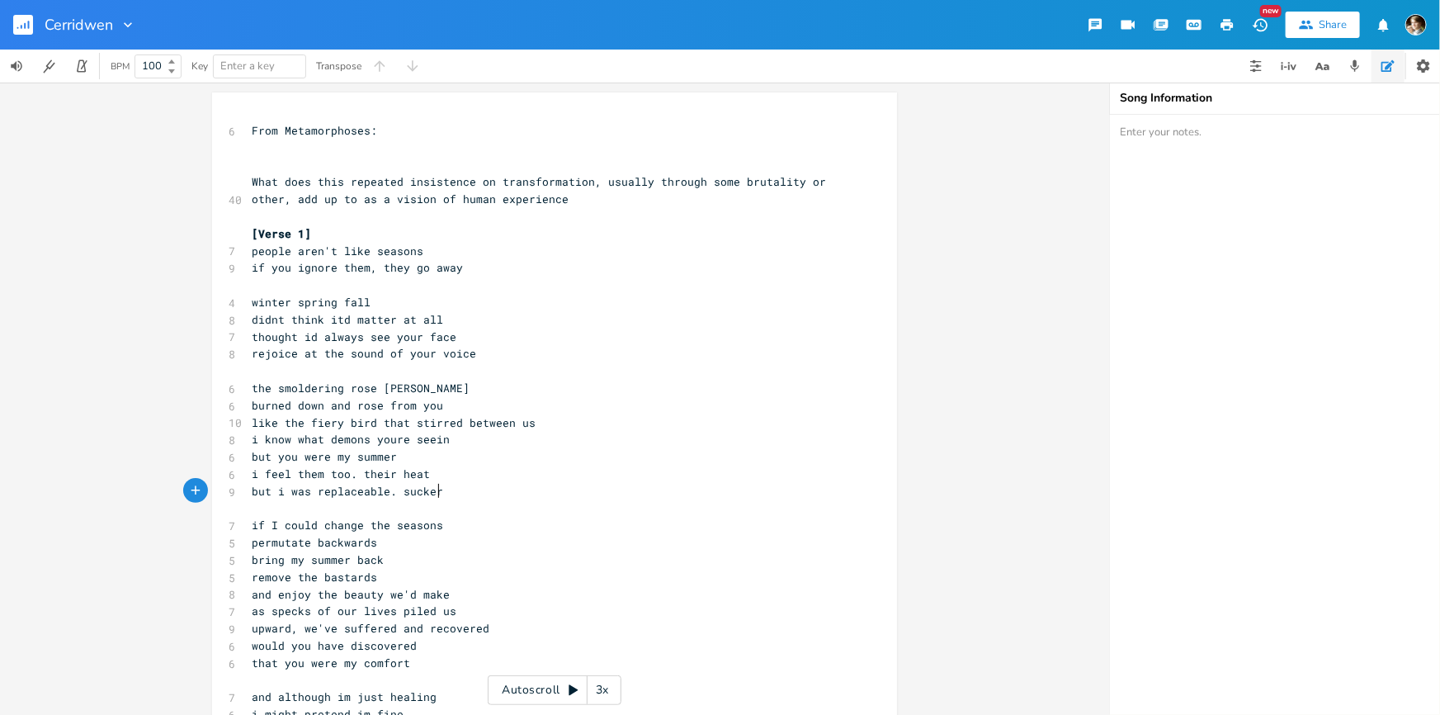
click at [479, 264] on pre "if you ignore them, they go away" at bounding box center [546, 267] width 596 height 17
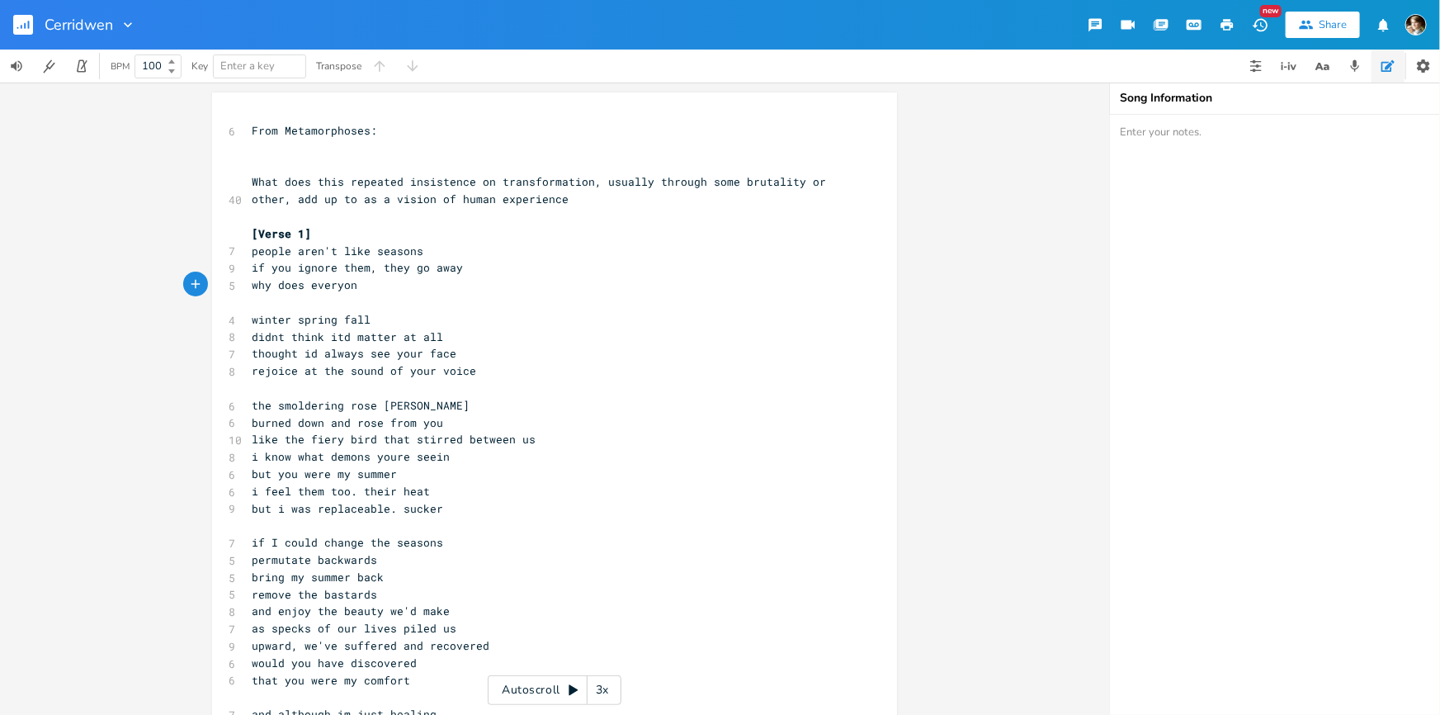
type textarea "why does everyone"
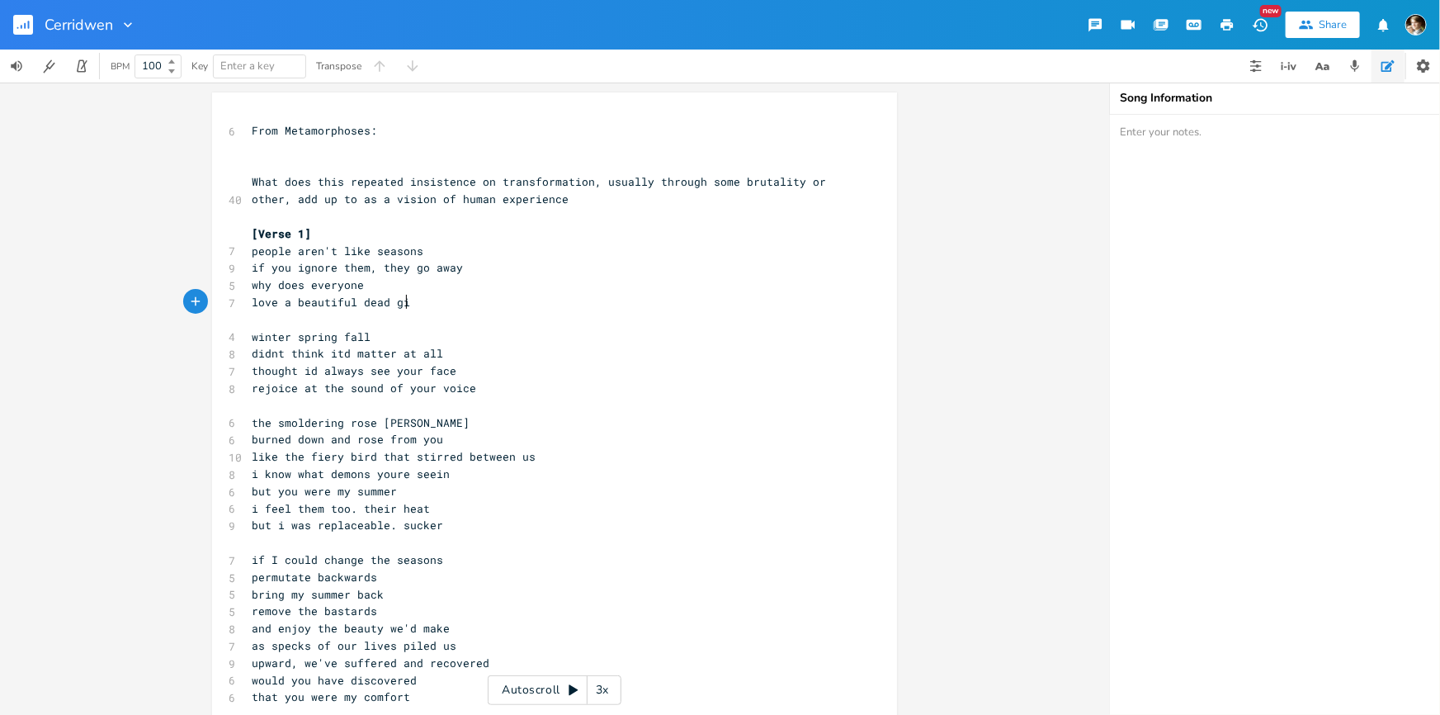
type textarea "love a beautiful dead girl"
click at [513, 283] on pre "why does everyone" at bounding box center [546, 284] width 596 height 17
click at [528, 275] on pre "if you ignore them, they go away" at bounding box center [546, 267] width 596 height 17
click at [516, 259] on pre "if you ignore them, they go away" at bounding box center [546, 267] width 596 height 17
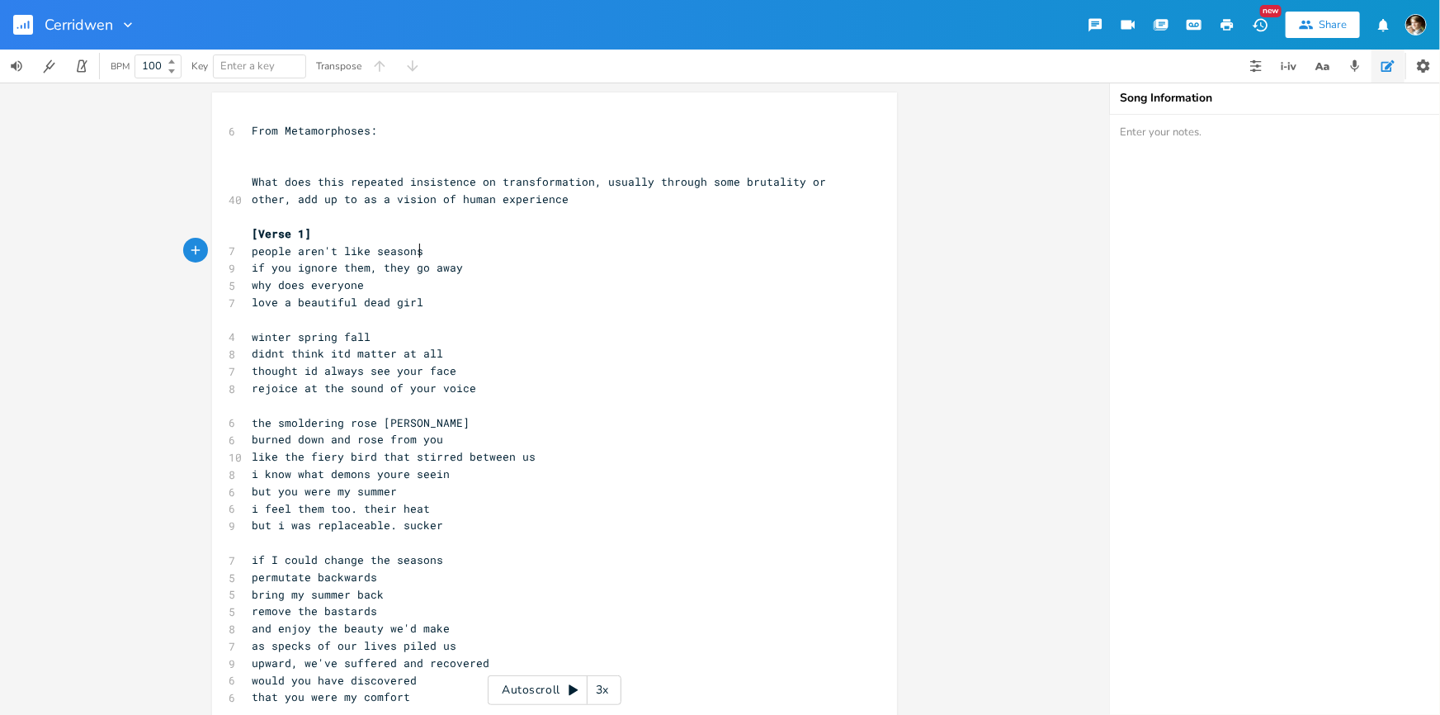
click at [376, 203] on span "What does this repeated insistence on transformation, usually through some brut…" at bounding box center [542, 190] width 581 height 32
click at [362, 226] on pre "[Verse 1]" at bounding box center [546, 233] width 596 height 17
click at [482, 245] on pre "people aren't like seasons" at bounding box center [546, 251] width 596 height 17
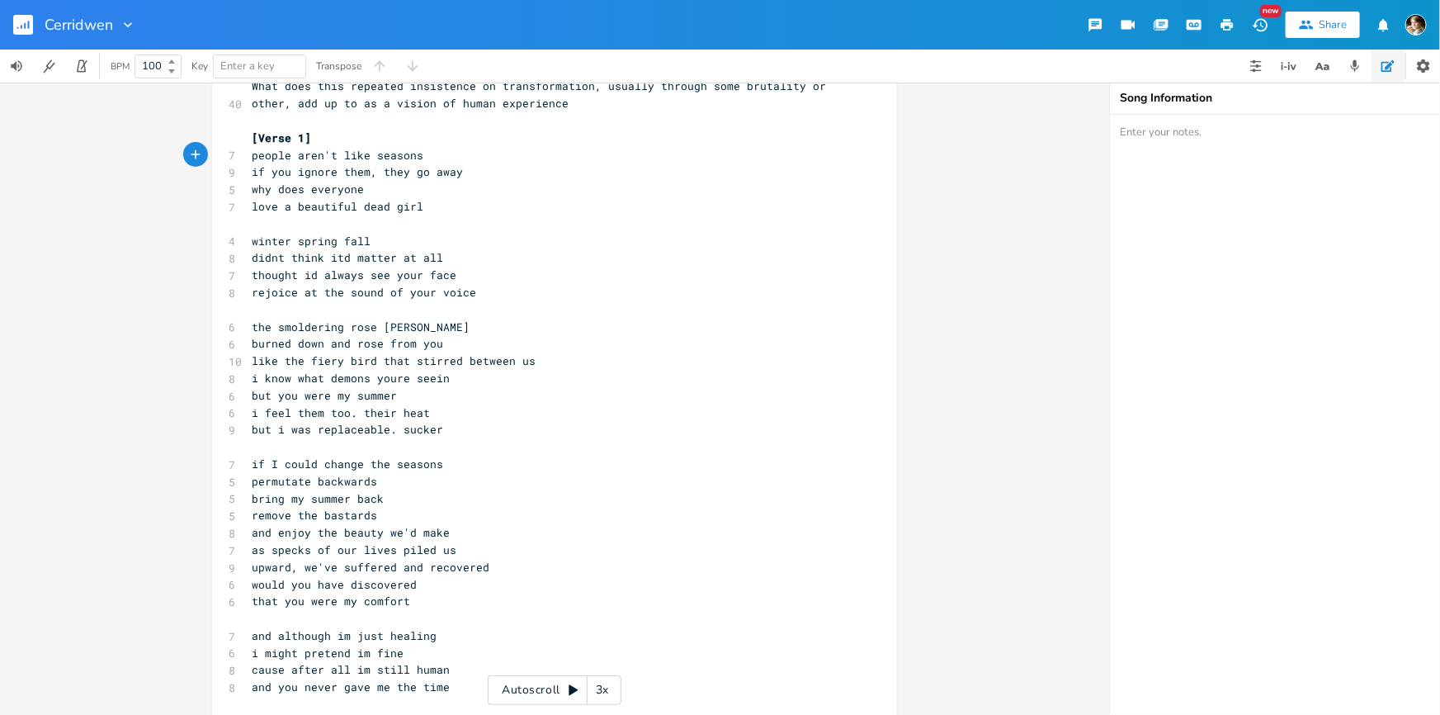
scroll to position [0, 0]
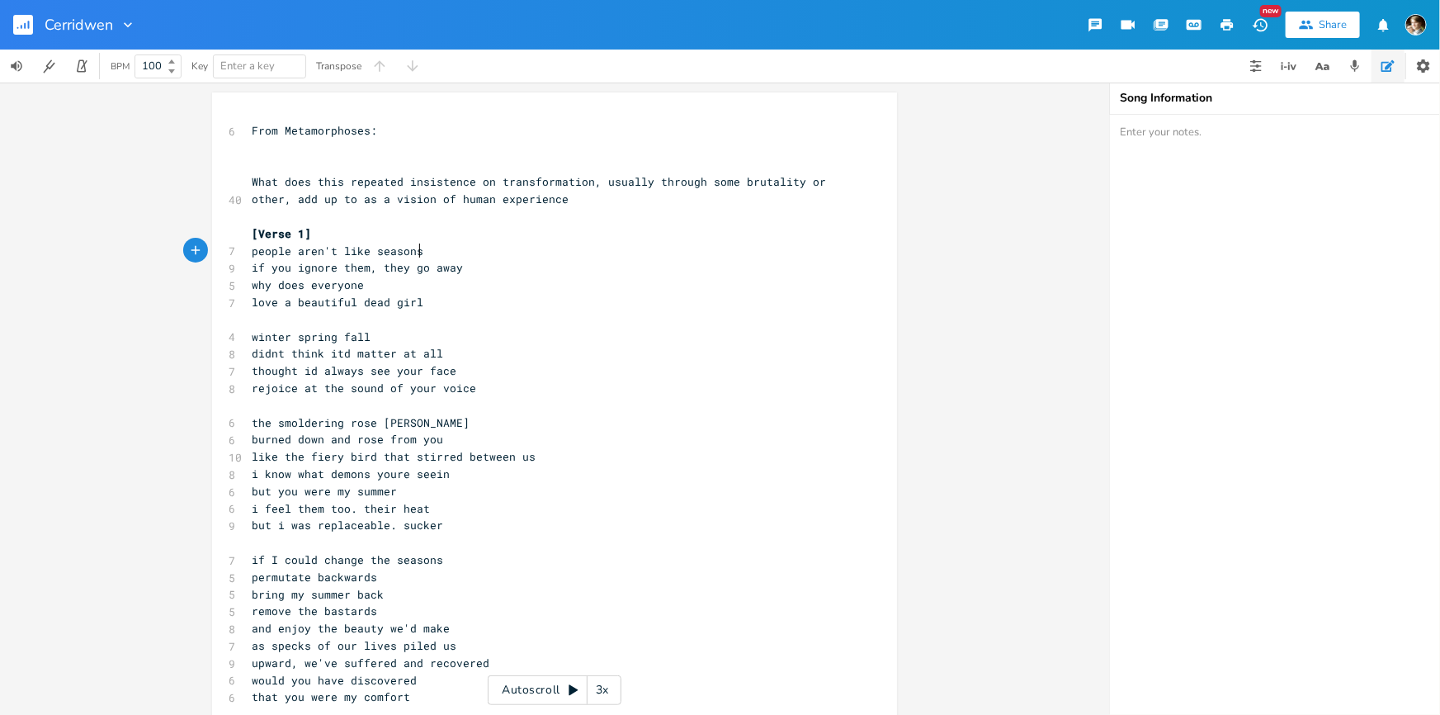
click at [422, 289] on pre "why does everyone" at bounding box center [546, 284] width 596 height 17
click at [429, 297] on pre "love a beautiful dead girl" at bounding box center [546, 302] width 596 height 17
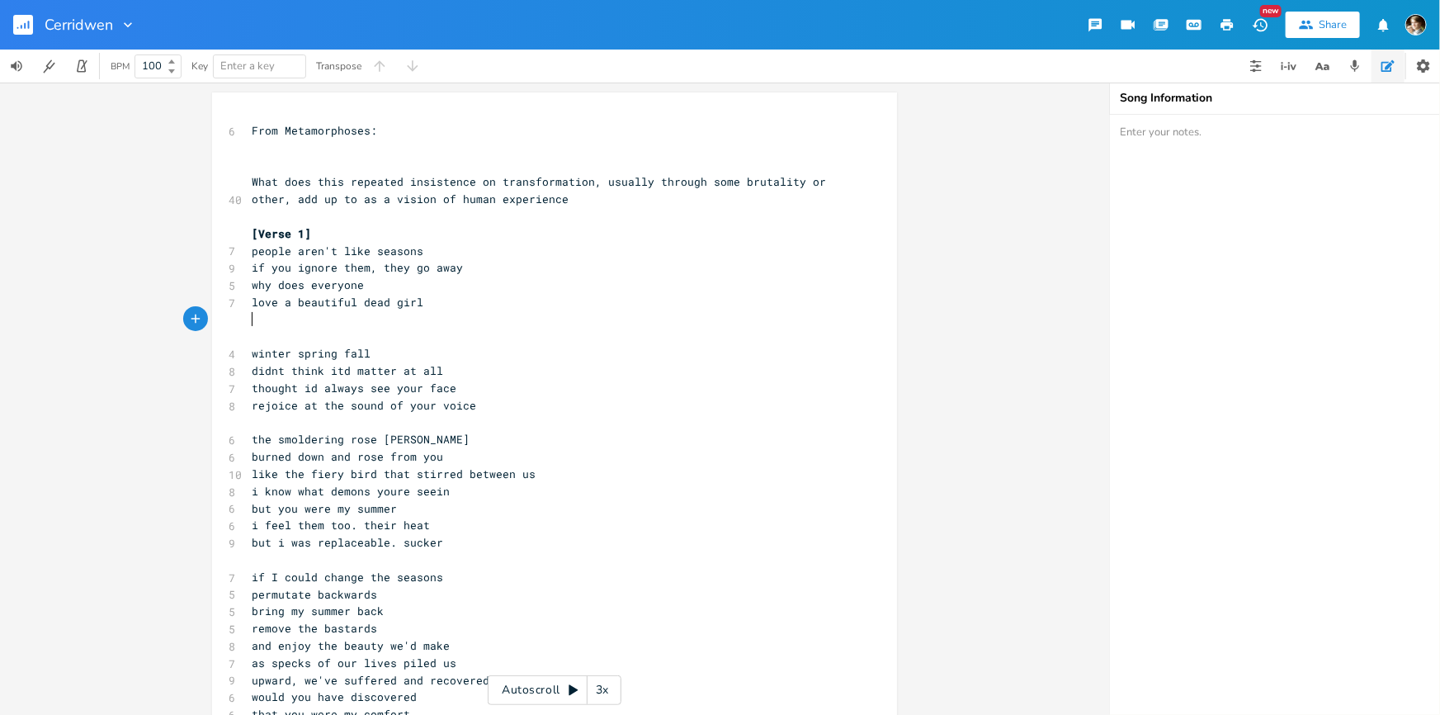
type textarea "i"
type textarea "e"
type textarea "well maybe if its pretty"
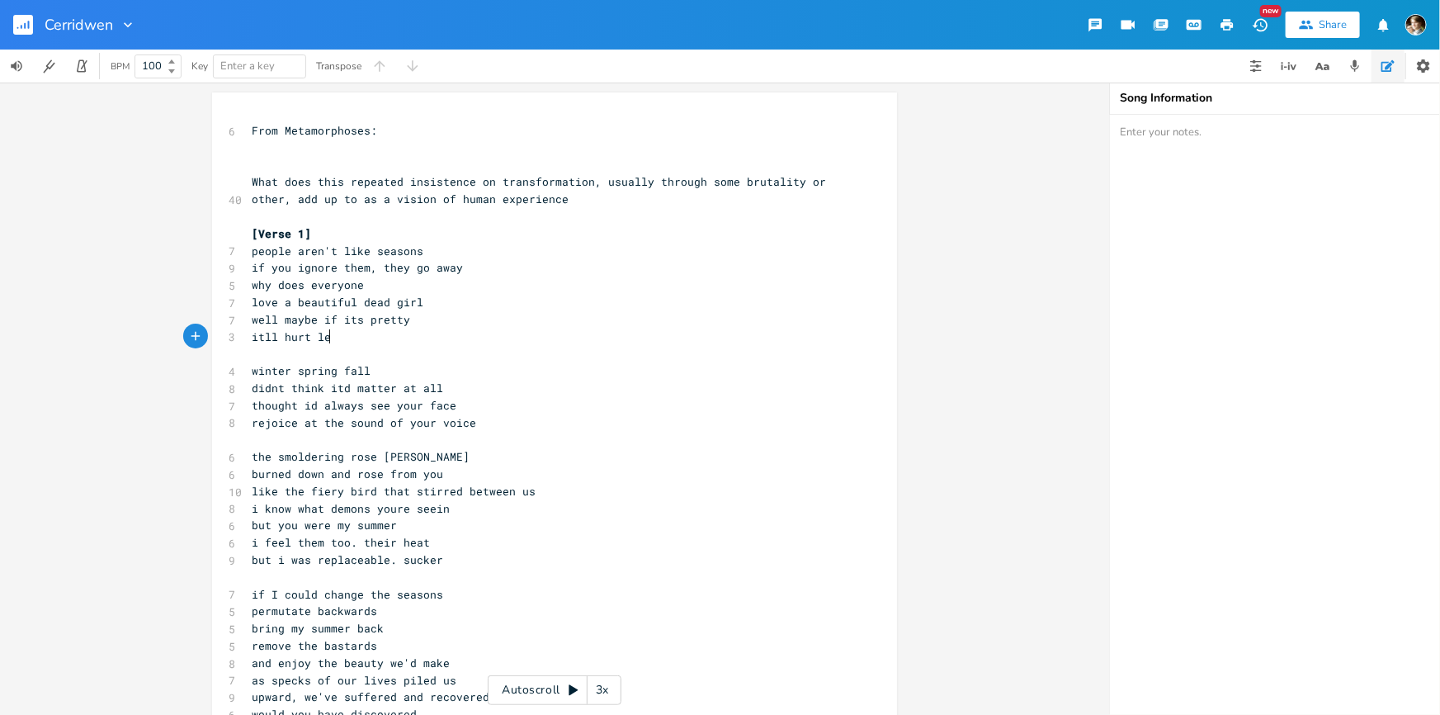
type textarea "itll hurt less"
click at [436, 304] on pre "love a beautiful dead girl" at bounding box center [546, 302] width 596 height 17
type textarea "?"
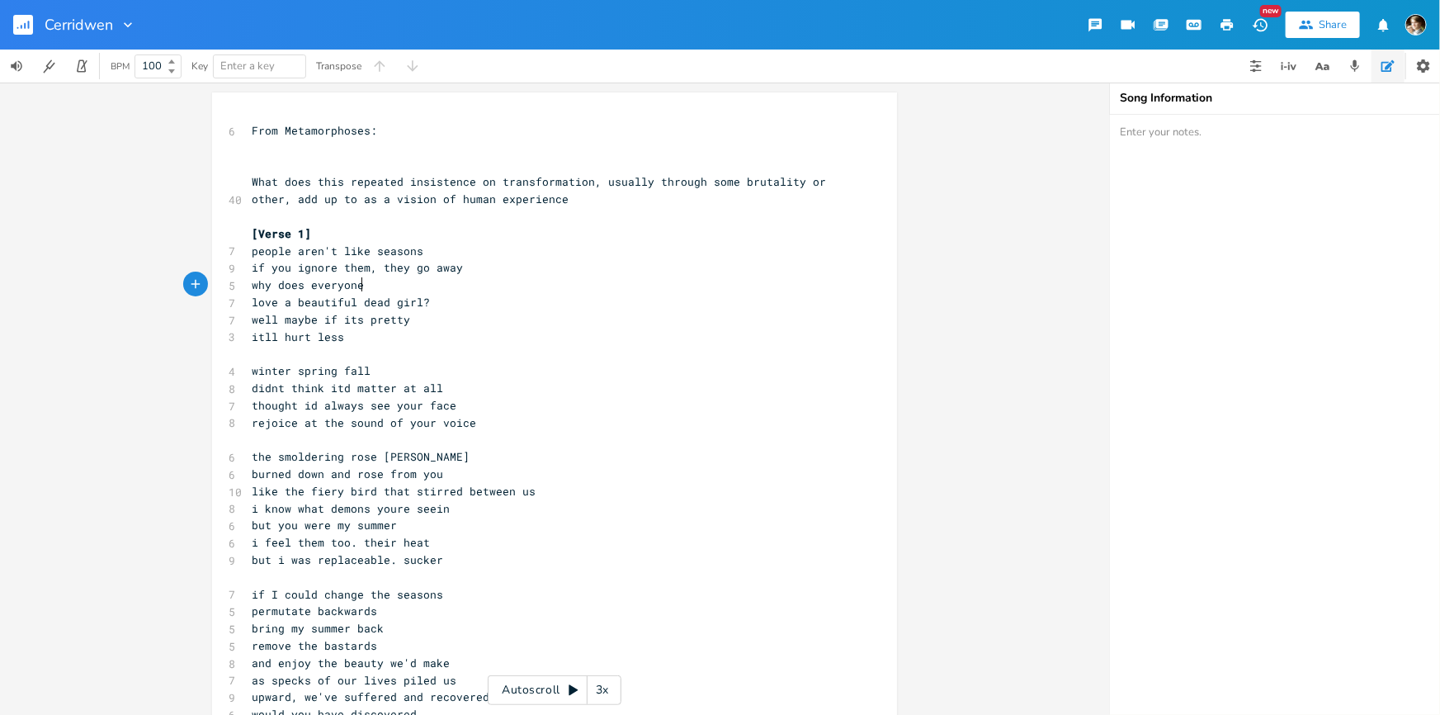
click at [373, 290] on pre "why does everyone" at bounding box center [546, 284] width 596 height 17
click at [248, 337] on pre "itll hurt less" at bounding box center [546, 336] width 596 height 17
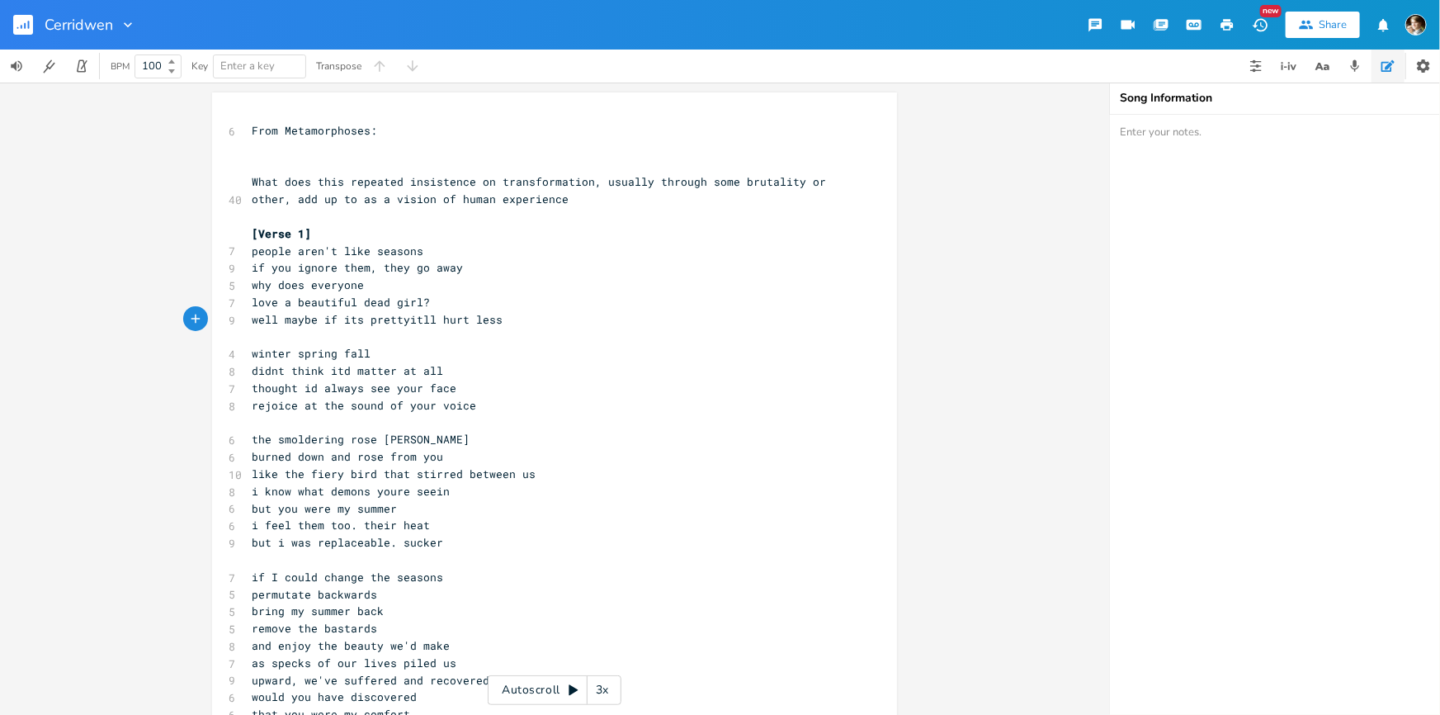
type textarea "."
type textarea ","
click at [520, 314] on pre "well maybe if its pretty, itll hurt less" at bounding box center [546, 319] width 596 height 17
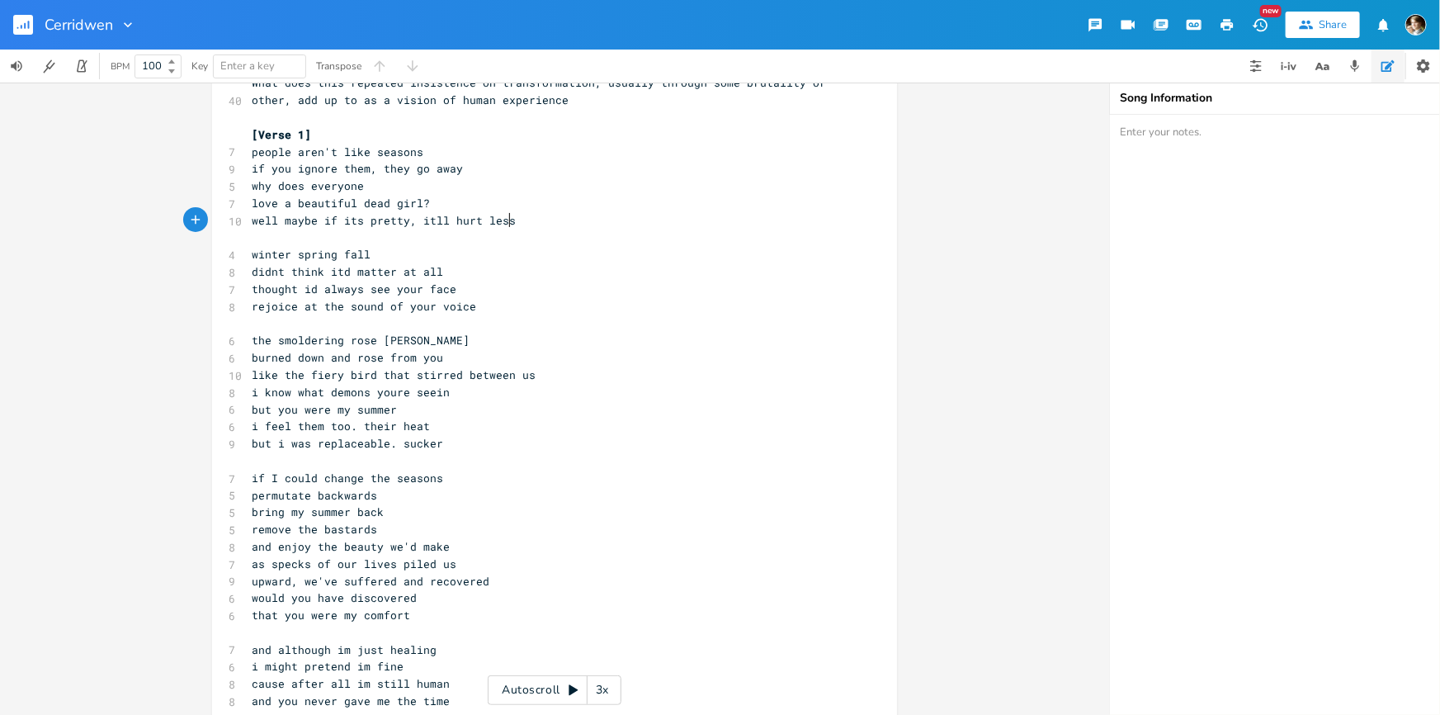
scroll to position [0, 0]
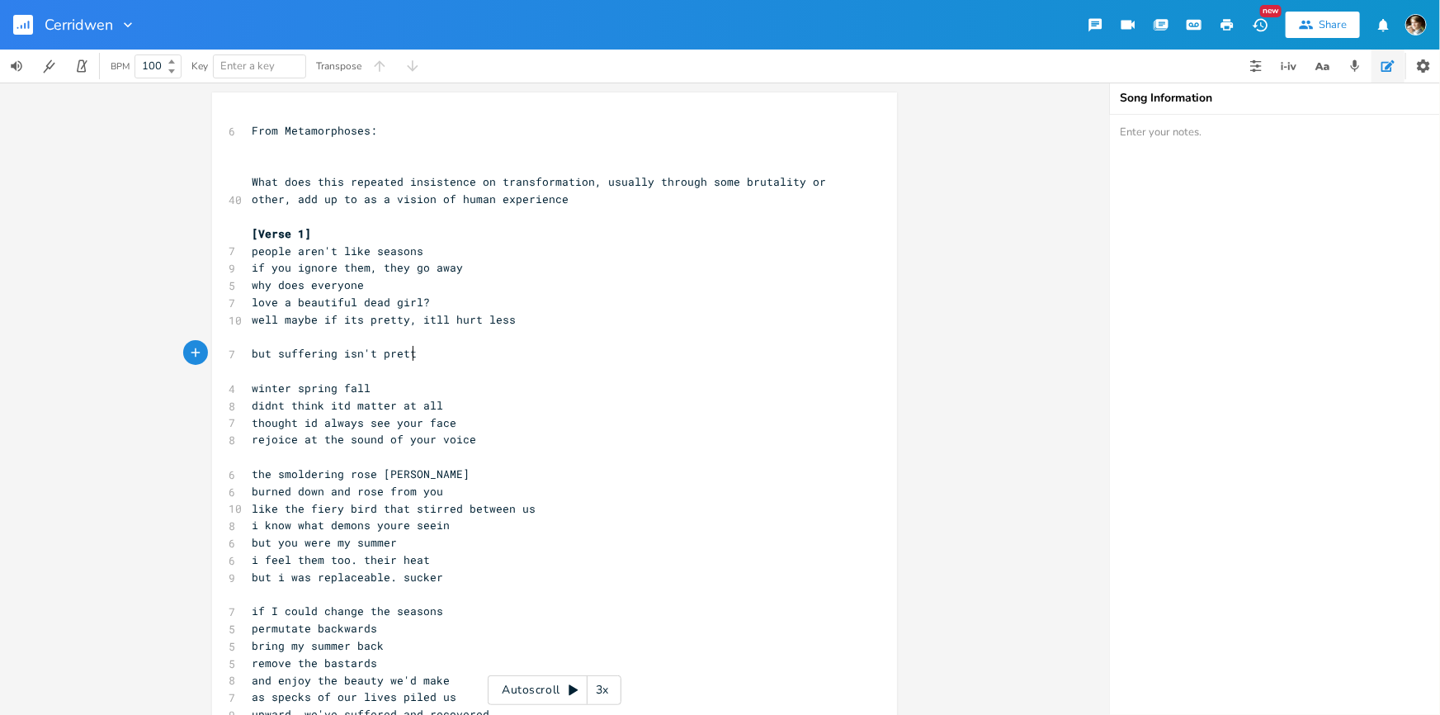
type textarea "but suffering isn't pretty"
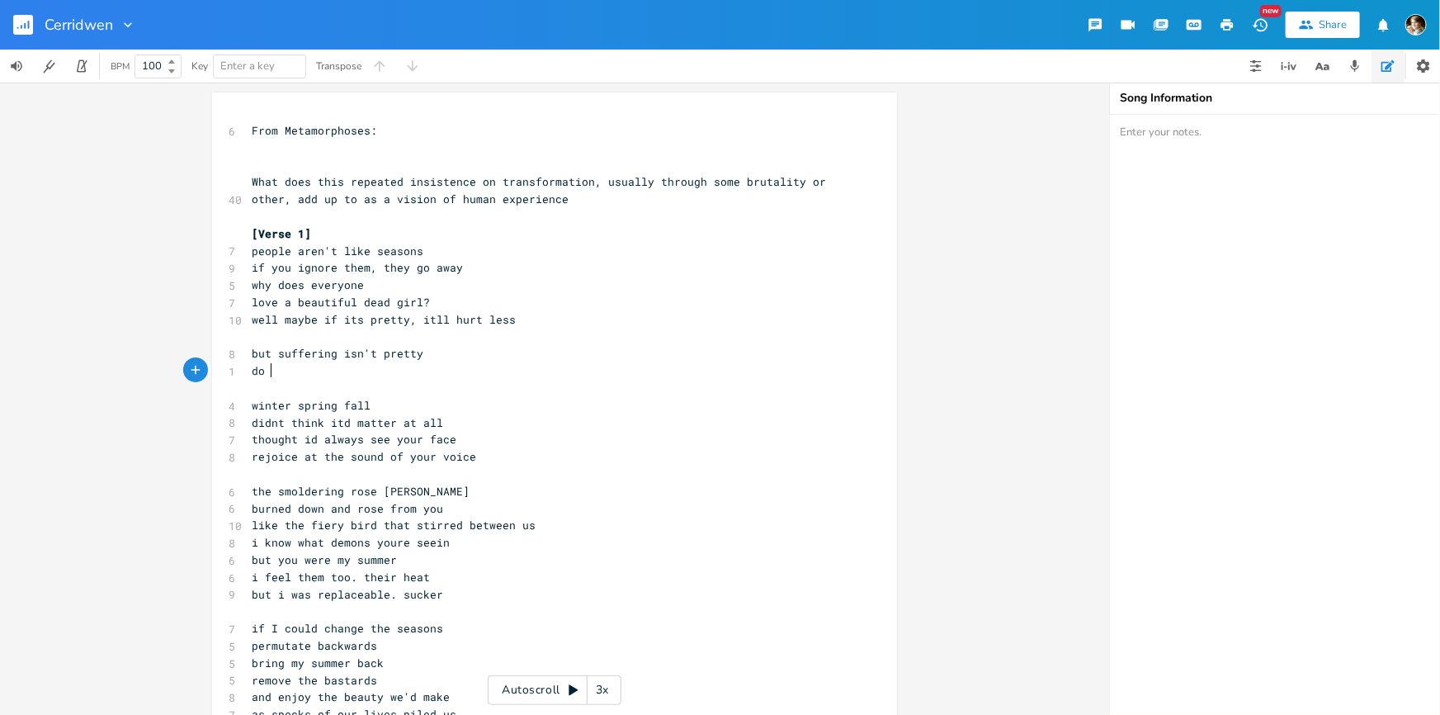
type textarea "do yo"
type textarea "we have to watch?"
click at [430, 373] on pre "do we have to watch?" at bounding box center [546, 370] width 596 height 17
type textarea "you?"
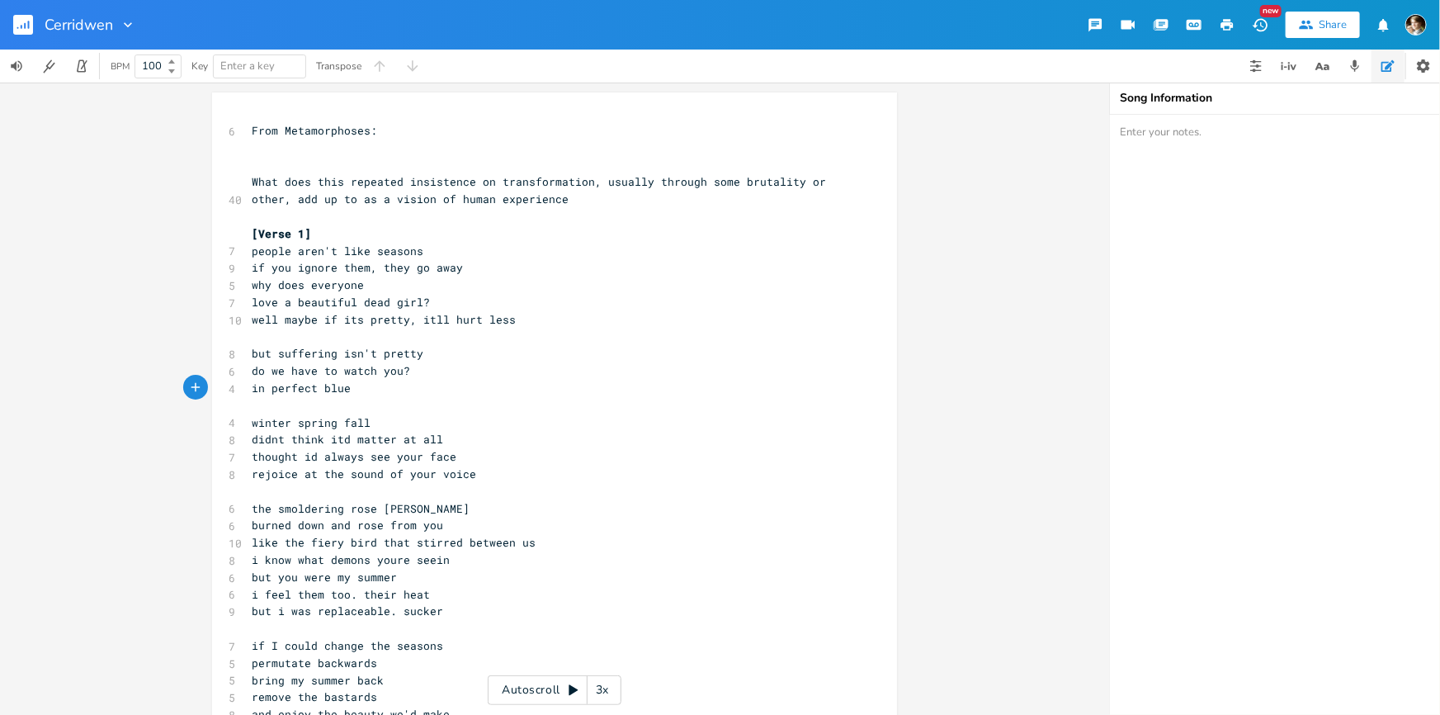
scroll to position [0, 74]
type textarea "in perfect blue?"
click at [267, 388] on span "in perfect blue?" at bounding box center [305, 387] width 106 height 15
type textarea "m"
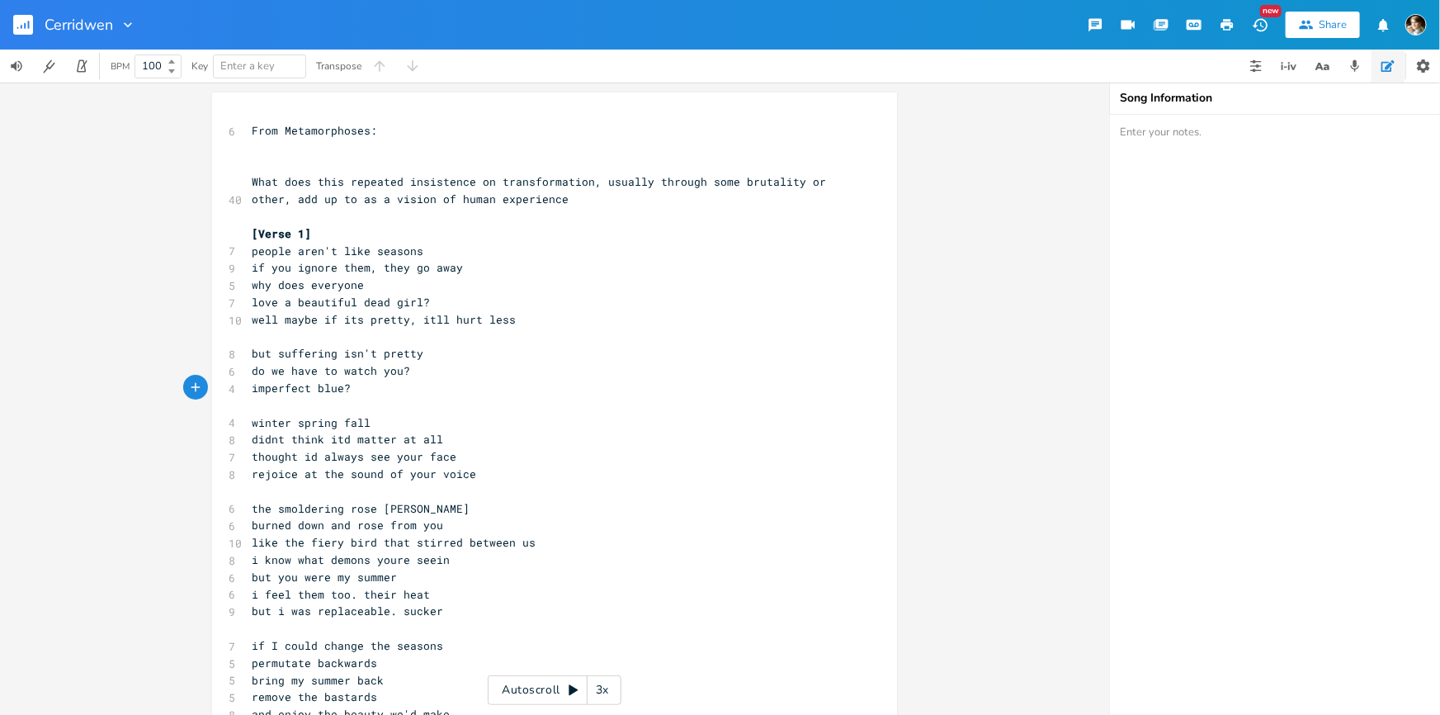
click at [364, 386] on pre "imperfect blue?" at bounding box center [546, 388] width 596 height 17
click at [248, 389] on pre "imperfect blue" at bounding box center [546, 388] width 596 height 17
type textarea "i"
click at [252, 392] on span "imperfect blue" at bounding box center [298, 387] width 92 height 15
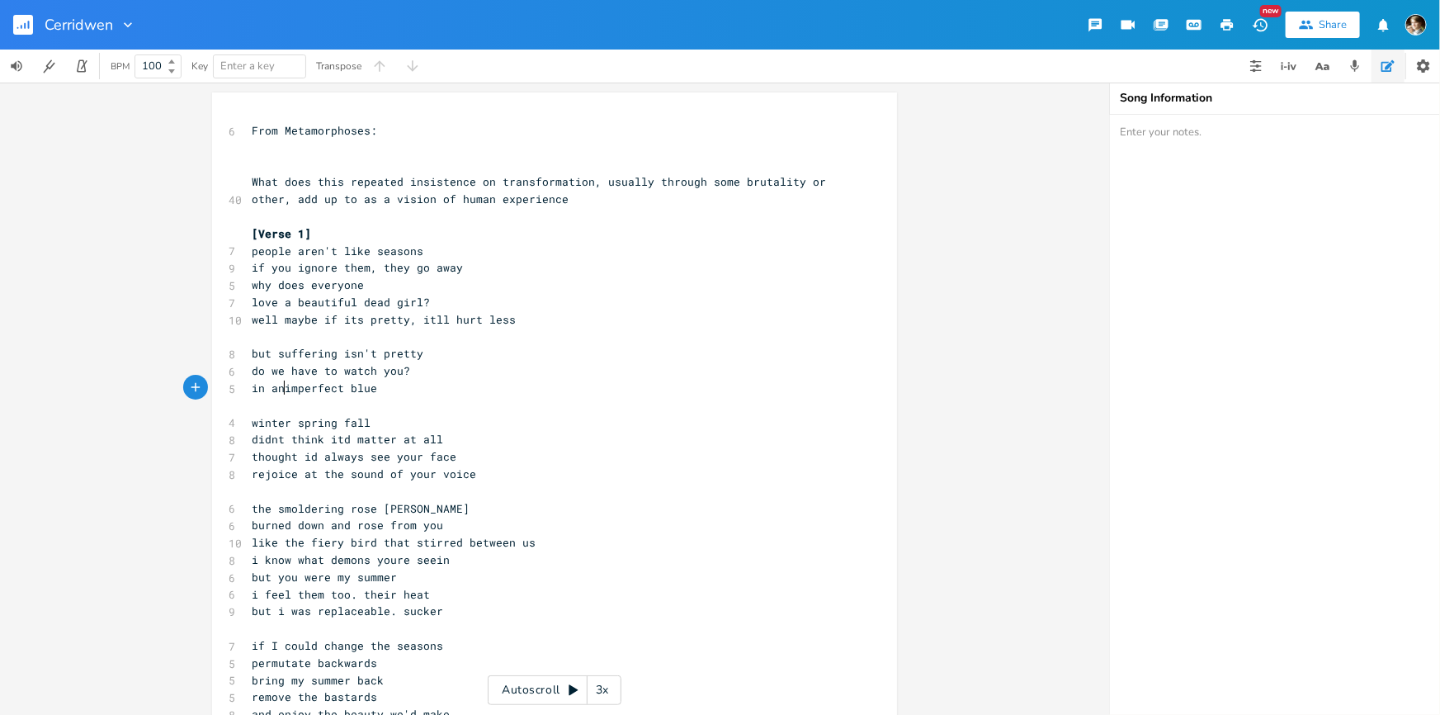
type textarea "in an"
click at [403, 386] on pre "in an imperfect blue" at bounding box center [546, 388] width 596 height 17
click at [422, 361] on pre "but suffering isn't pretty" at bounding box center [546, 353] width 596 height 17
click at [399, 384] on pre "in an imperfect blue" at bounding box center [546, 388] width 596 height 17
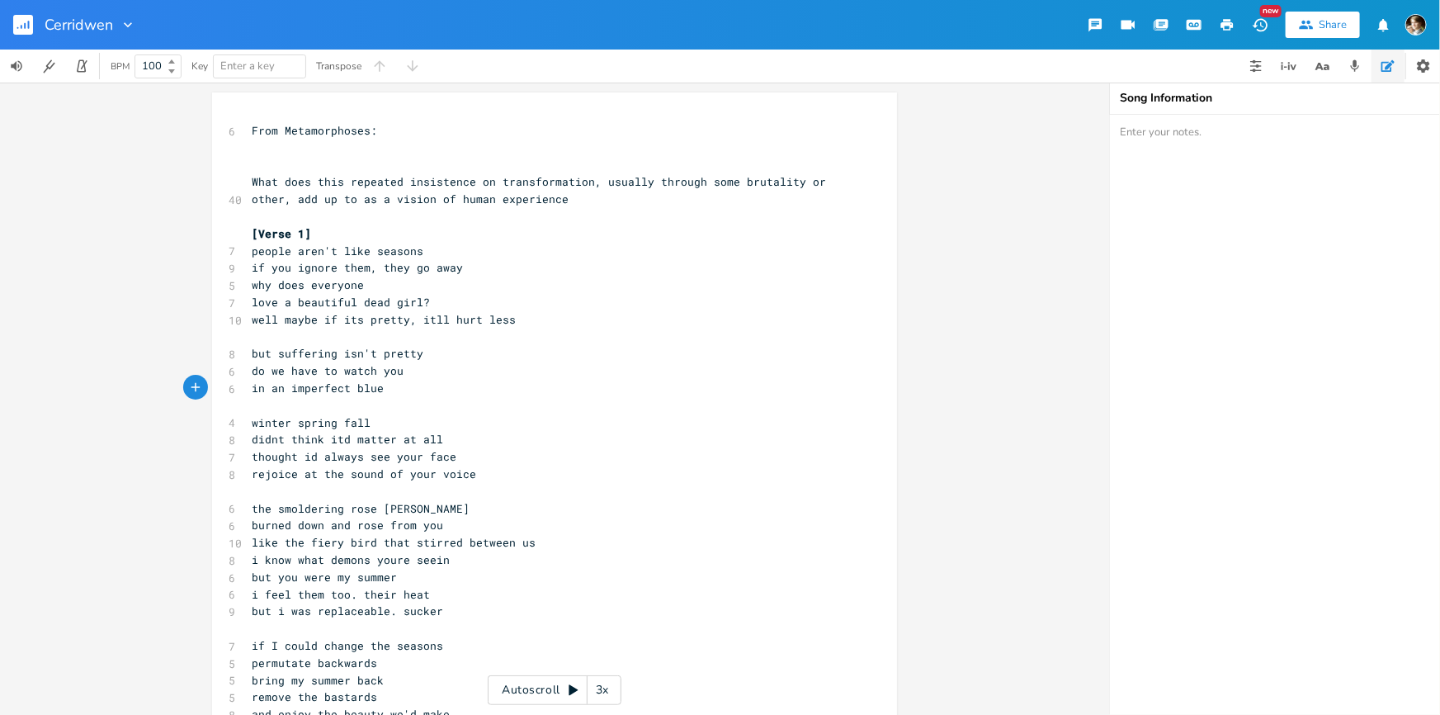
click at [17, 17] on rect "button" at bounding box center [23, 25] width 20 height 20
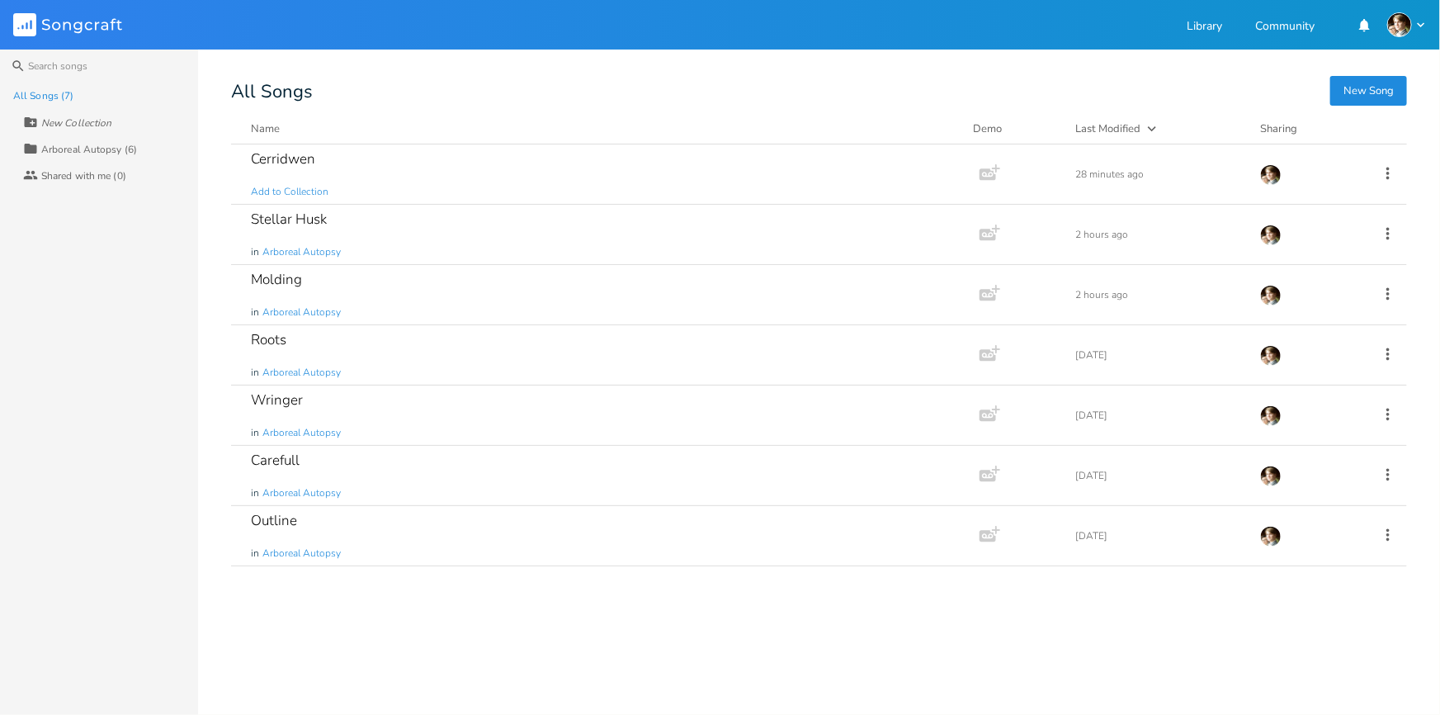
click at [652, 87] on div "All Songs" at bounding box center [819, 92] width 1176 height 18
click at [1359, 95] on button "New Song" at bounding box center [1368, 91] width 77 height 30
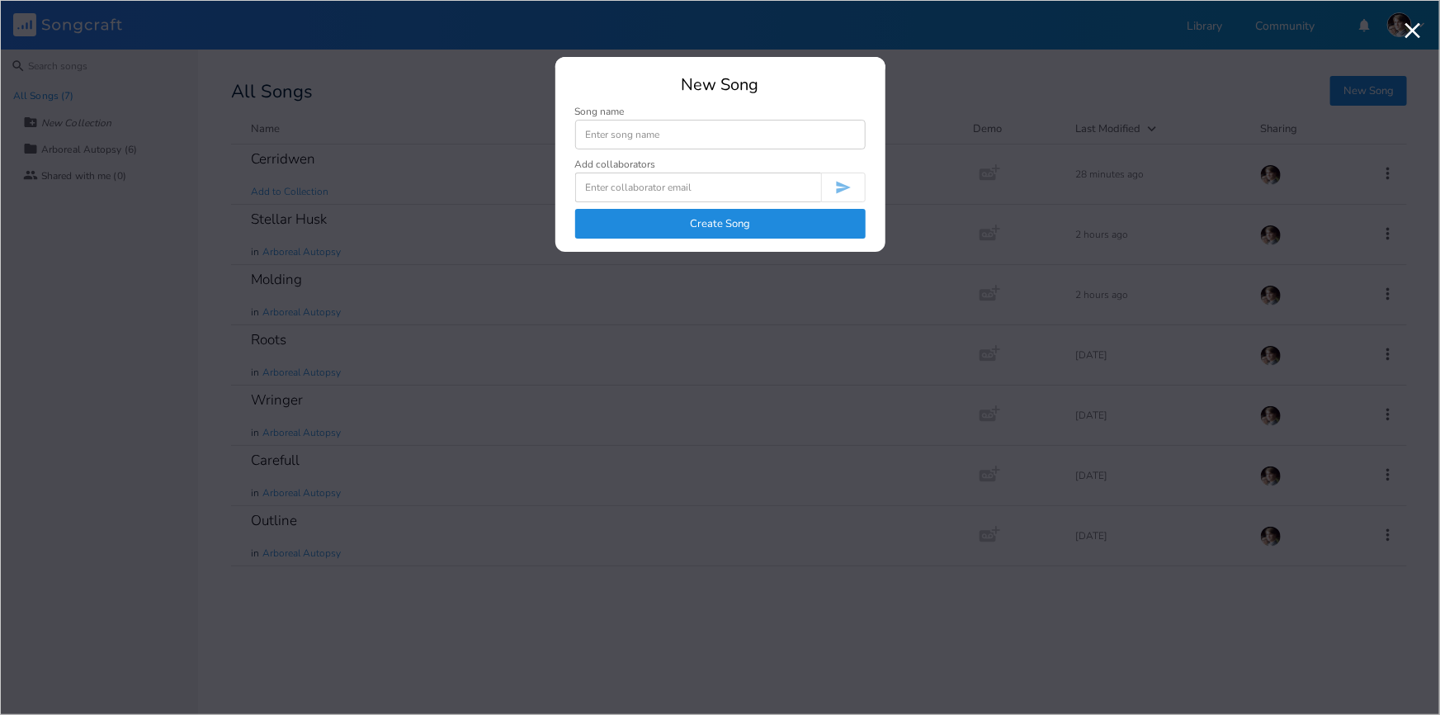
click at [634, 133] on input at bounding box center [720, 135] width 290 height 30
click at [624, 139] on input at bounding box center [720, 135] width 290 height 30
type input "The Watcher"
click at [691, 231] on button "Create Song" at bounding box center [720, 224] width 290 height 30
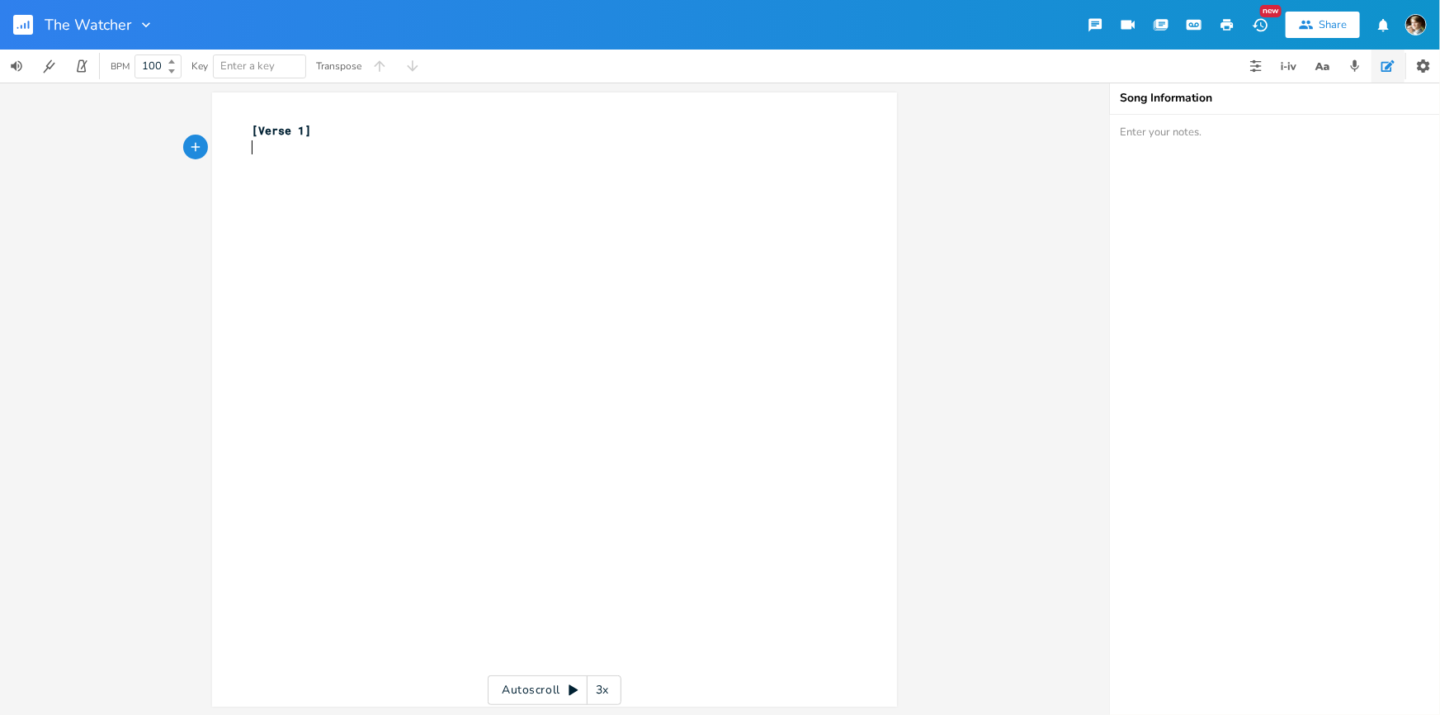
click at [429, 177] on div "xxxxxxxxxx [Verse 1] ​" at bounding box center [566, 415] width 637 height 592
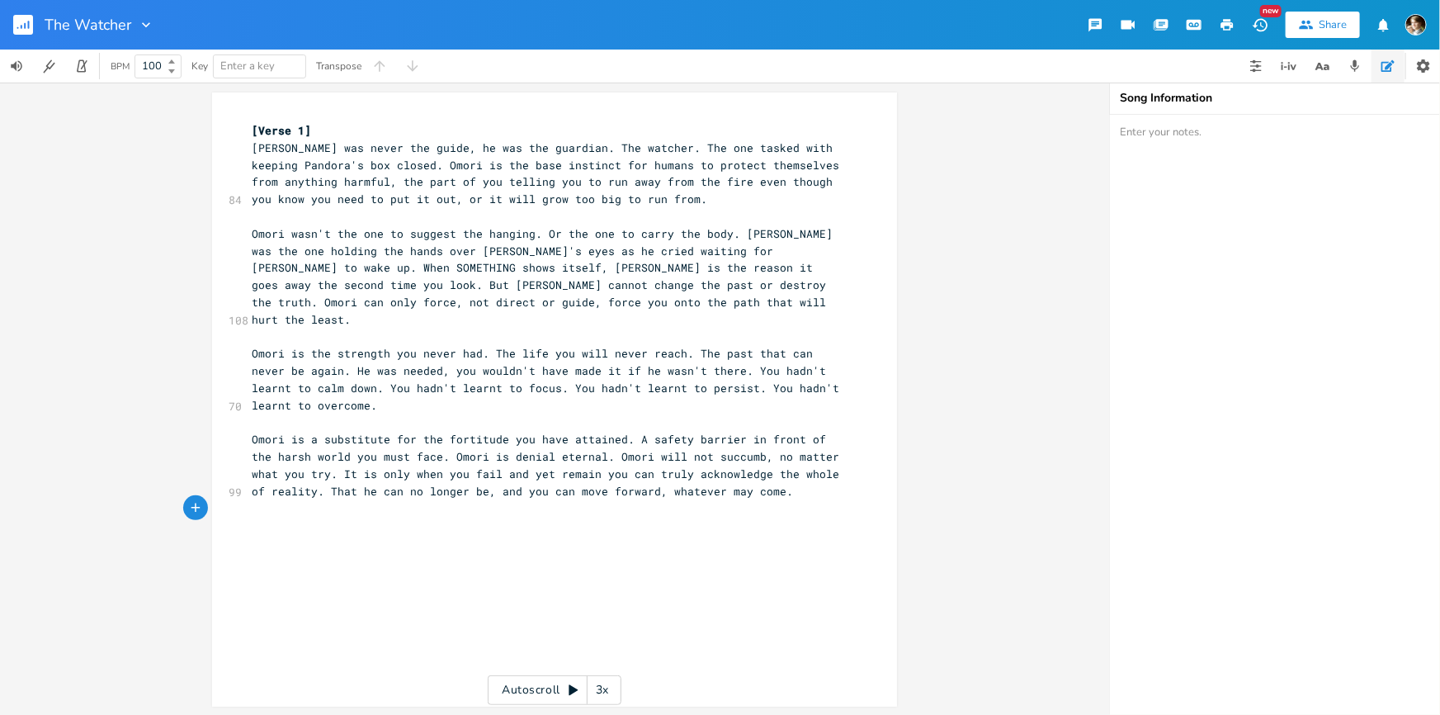
click at [351, 168] on span "[PERSON_NAME] was never the guide, he was the guardian. The watcher. The one ta…" at bounding box center [549, 173] width 594 height 66
click at [352, 248] on span "Omori wasn't the one to suggest the hanging. Or the one to carry the body. [PER…" at bounding box center [546, 276] width 588 height 101
click at [515, 153] on span "[PERSON_NAME] was never the guide, he was the guardian. The watcher. The one ta…" at bounding box center [549, 173] width 594 height 66
click at [418, 144] on span "[PERSON_NAME] was never the guide, he was the guardian. The watcher. The one ta…" at bounding box center [549, 173] width 594 height 66
click at [252, 149] on span "[PERSON_NAME] was never the guide, he was the guardian. The watcher. The one ta…" at bounding box center [549, 173] width 594 height 66
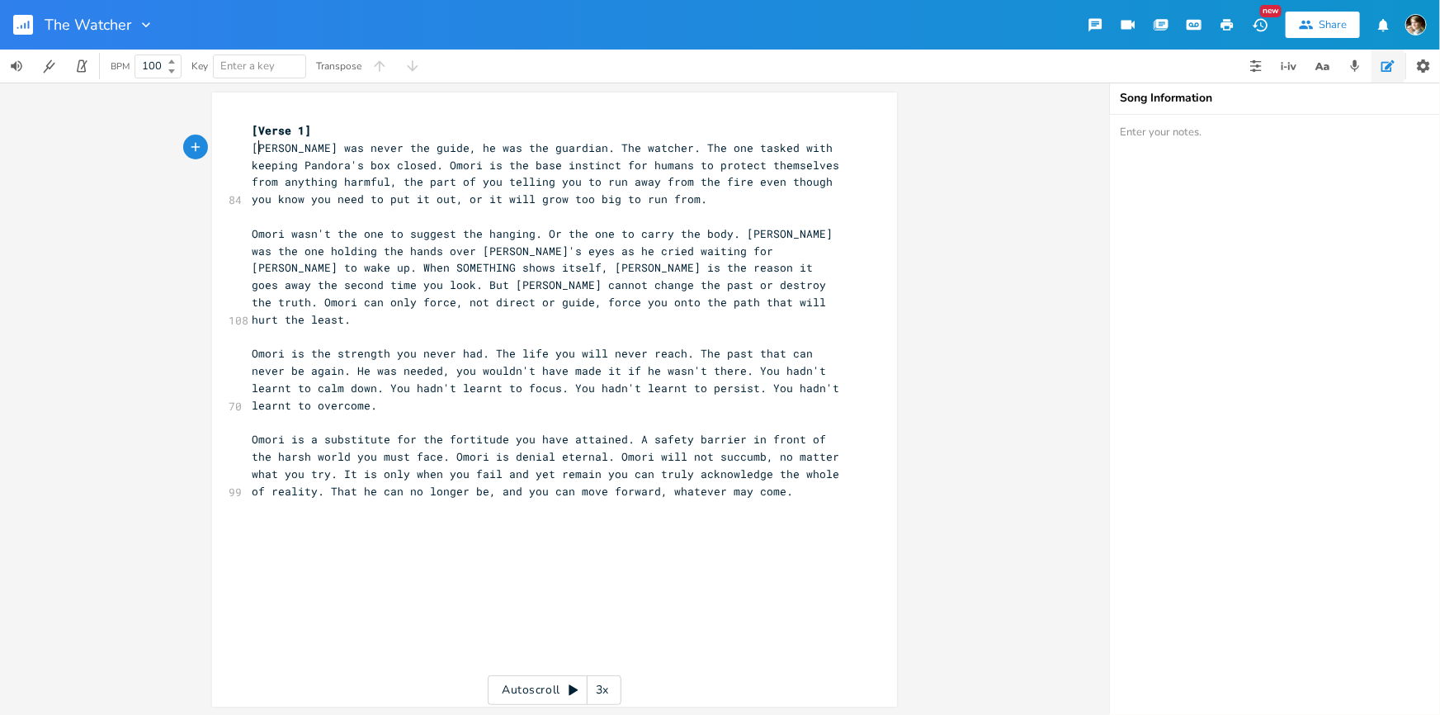
type textarea "Omori"
click at [252, 149] on span "[PERSON_NAME] was never the guide, he was the guardian. The watcher. The one ta…" at bounding box center [549, 173] width 594 height 66
click at [706, 204] on pre "[PERSON_NAME] was never the guide, he was the guardian. The watcher. The one ta…" at bounding box center [546, 173] width 596 height 68
click at [280, 144] on span "[PERSON_NAME] was never the guide, he was the guardian. The watcher. The one ta…" at bounding box center [549, 173] width 594 height 66
type textarea "Omori"
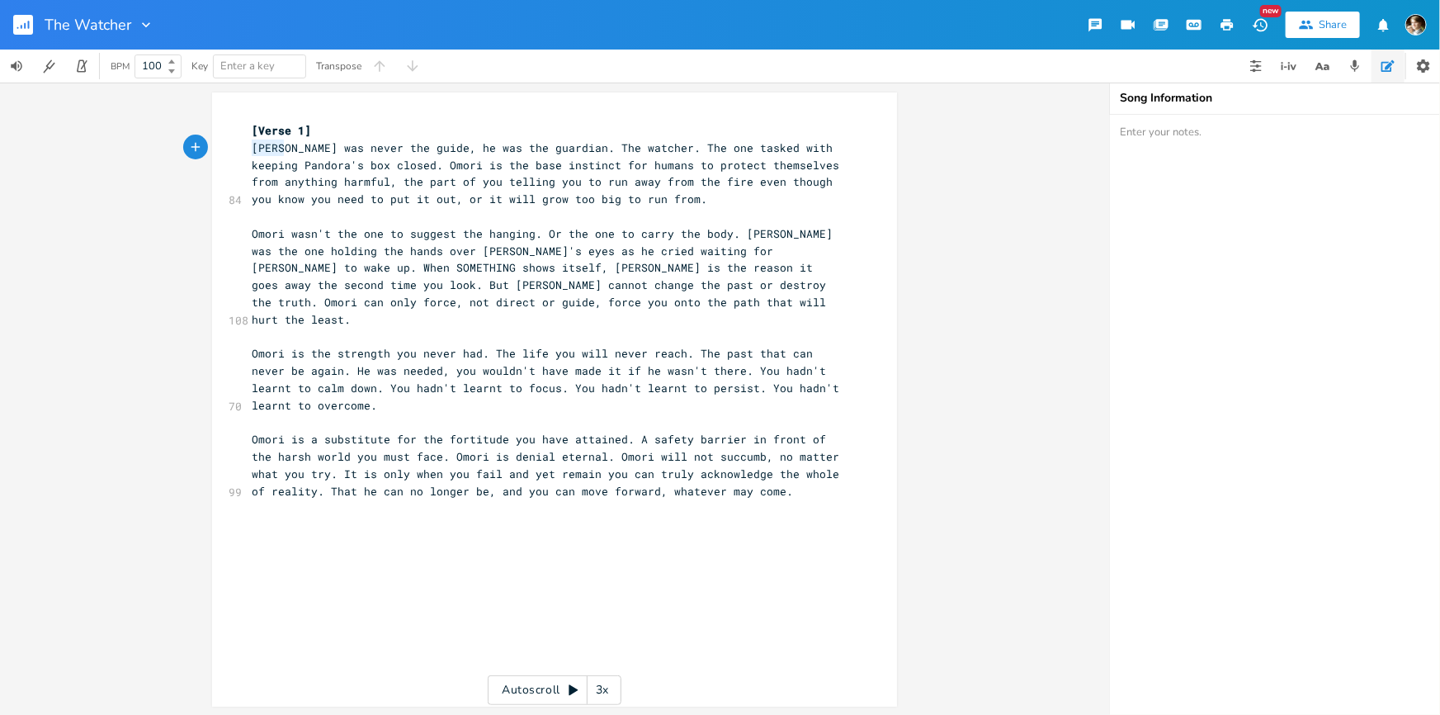
click at [248, 147] on pre "[PERSON_NAME] was never the guide, he was the guardian. The watcher. The one ta…" at bounding box center [546, 173] width 596 height 68
click at [408, 146] on span "[PERSON_NAME] was never the guide, he was the guardian. The watcher. The one ta…" at bounding box center [549, 173] width 594 height 66
click at [420, 147] on span "[PERSON_NAME] was never the guide, he was the guardian. The watcher. The one ta…" at bounding box center [549, 173] width 594 height 66
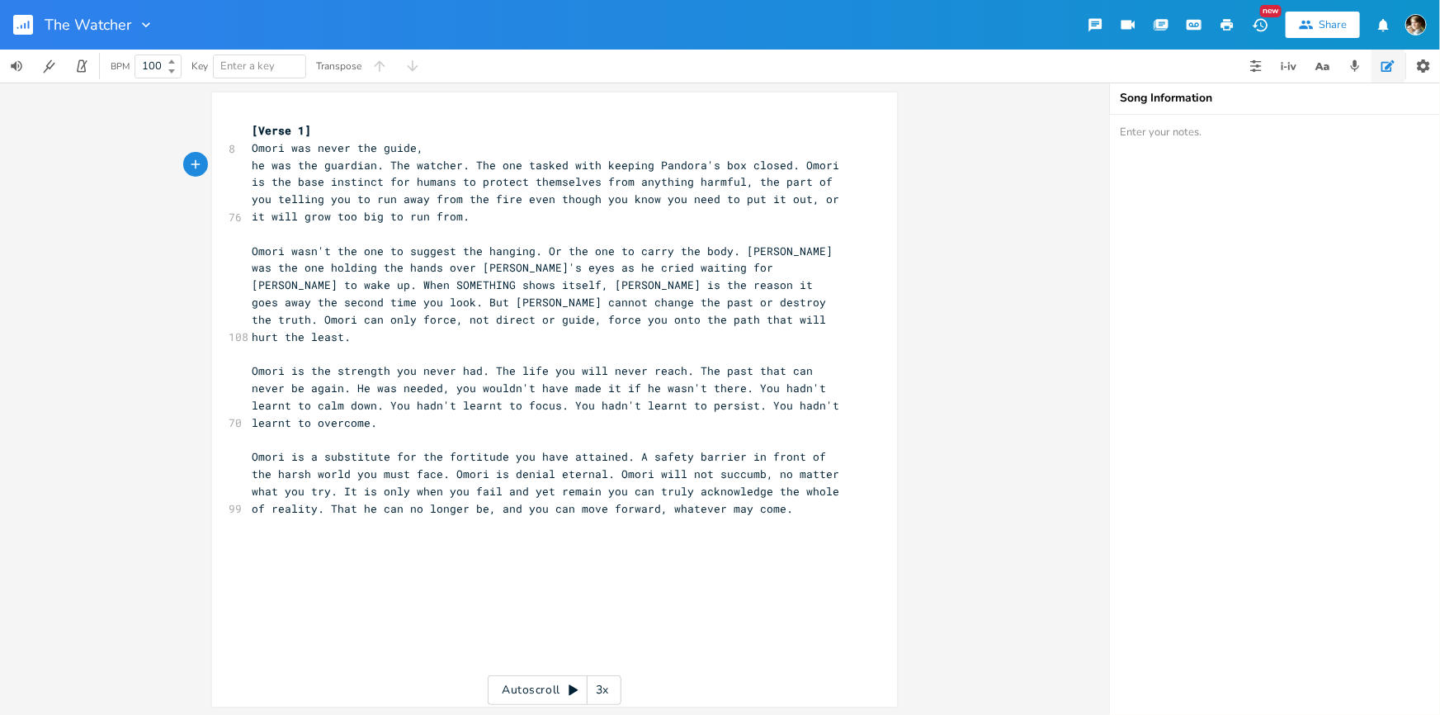
click at [387, 165] on span "he was the guardian. The watcher. The one tasked with keeping Pandora's box clo…" at bounding box center [549, 191] width 594 height 66
click at [381, 165] on span "he was the guardian. The watcher. The one tasked with keeping Pandora's box clo…" at bounding box center [549, 191] width 594 height 66
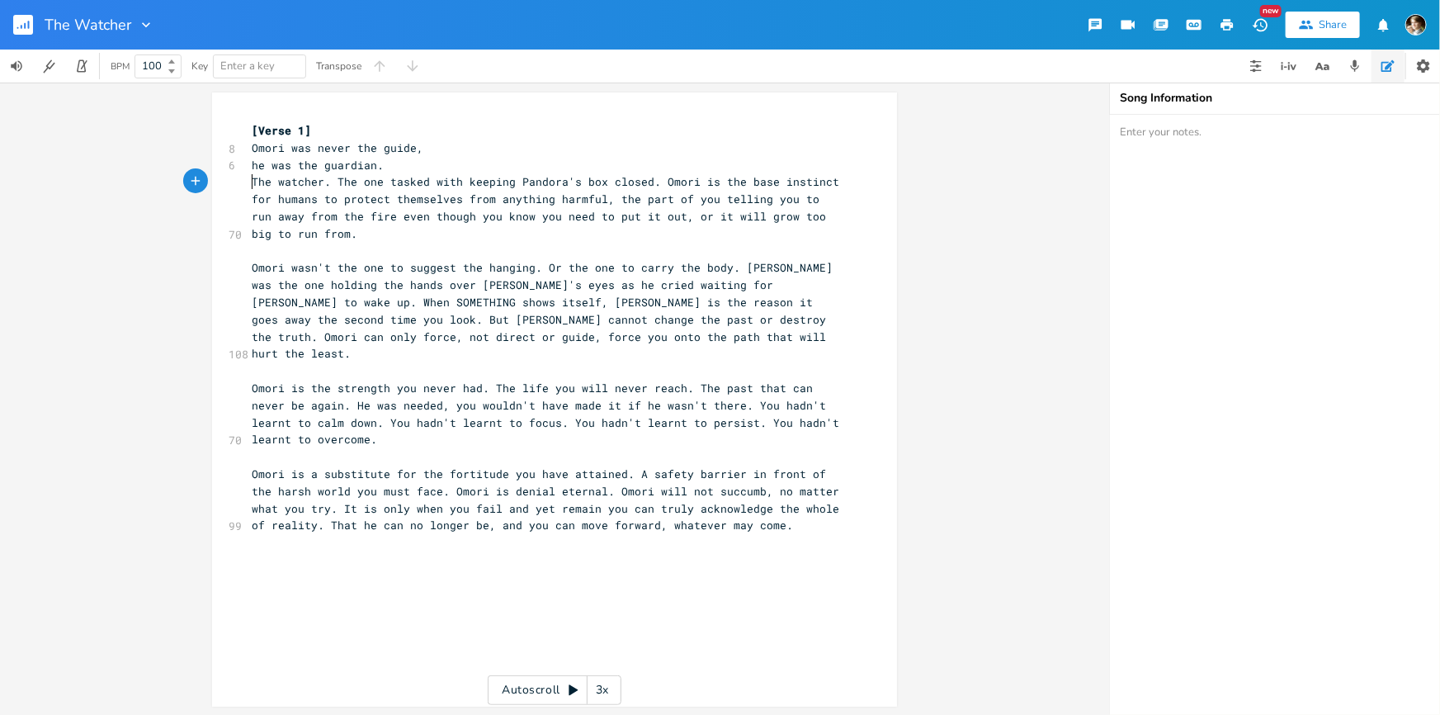
type textarea "T"
drag, startPoint x: 334, startPoint y: 181, endPoint x: 338, endPoint y: 191, distance: 11.5
click at [333, 181] on span "The watcher. The one tasked with keeping Pandora's box closed. Omori is the bas…" at bounding box center [549, 207] width 594 height 66
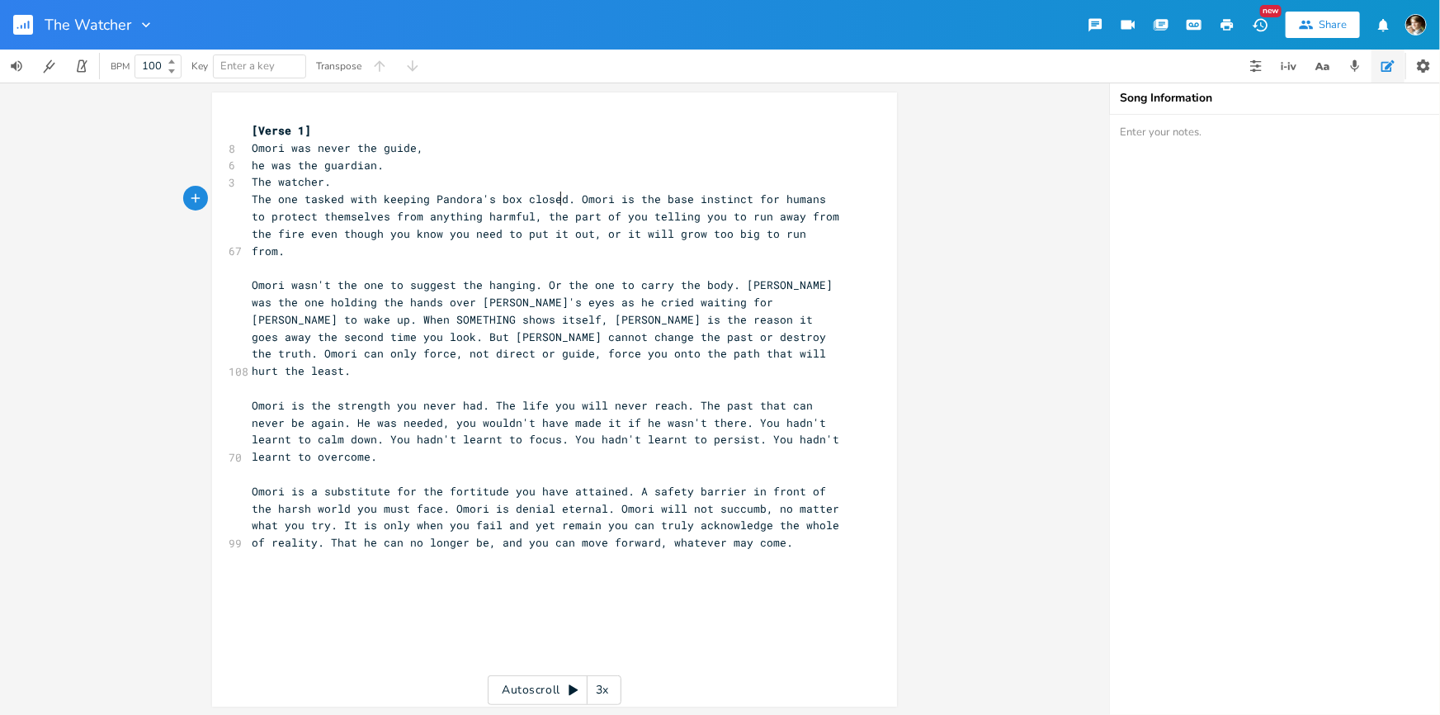
drag, startPoint x: 557, startPoint y: 197, endPoint x: 640, endPoint y: 245, distance: 96.1
click at [558, 197] on span "The one tasked with keeping Pandora's box closed. Omori is the base instinct fo…" at bounding box center [549, 224] width 594 height 66
click at [559, 200] on span "The one tasked with keeping Pandora's box closed. Omori is the base instinct fo…" at bounding box center [549, 224] width 594 height 66
click at [565, 198] on span "The one tasked with keeping Pandora's box closed. Omori is the base instinct fo…" at bounding box center [549, 224] width 594 height 66
click at [359, 182] on pre "The watcher." at bounding box center [546, 181] width 596 height 17
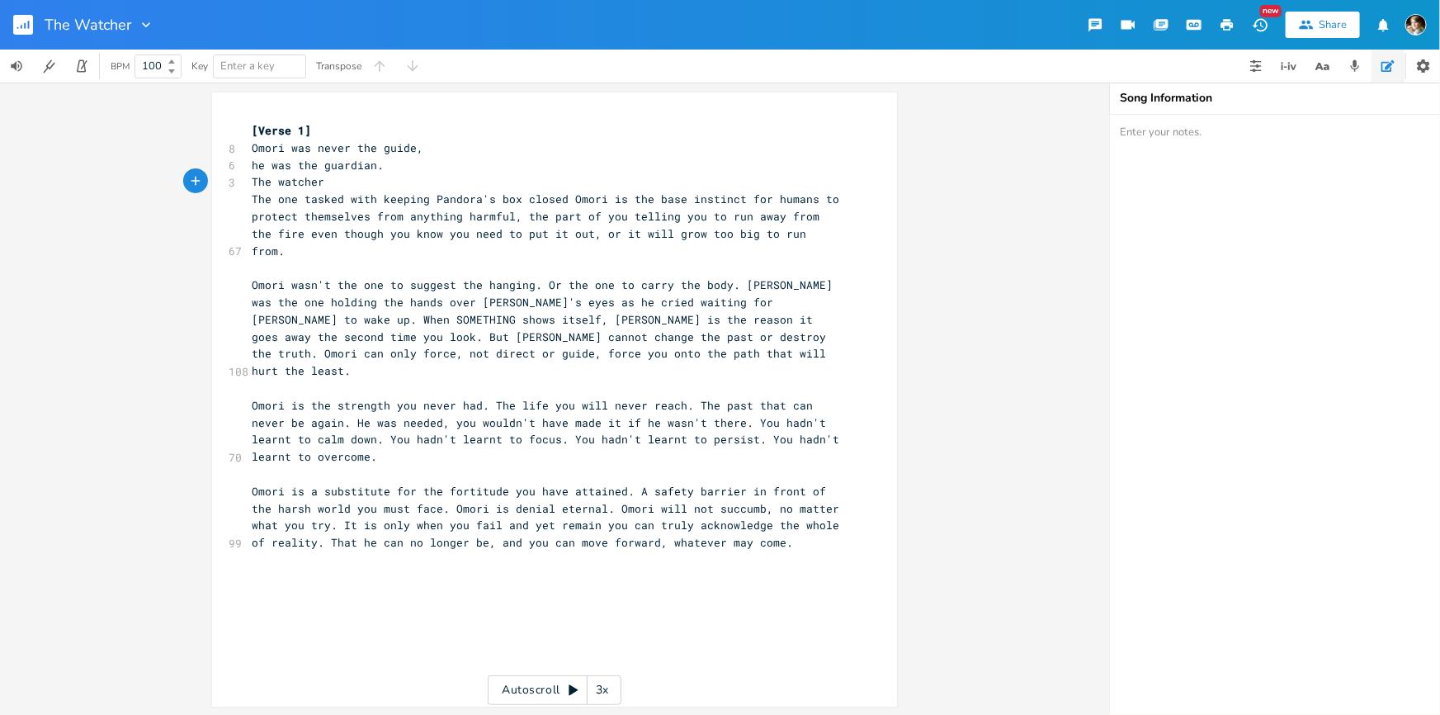
click at [563, 197] on span "The one tasked with keeping Pandora's box closed Omori is the base instinct for…" at bounding box center [549, 224] width 594 height 66
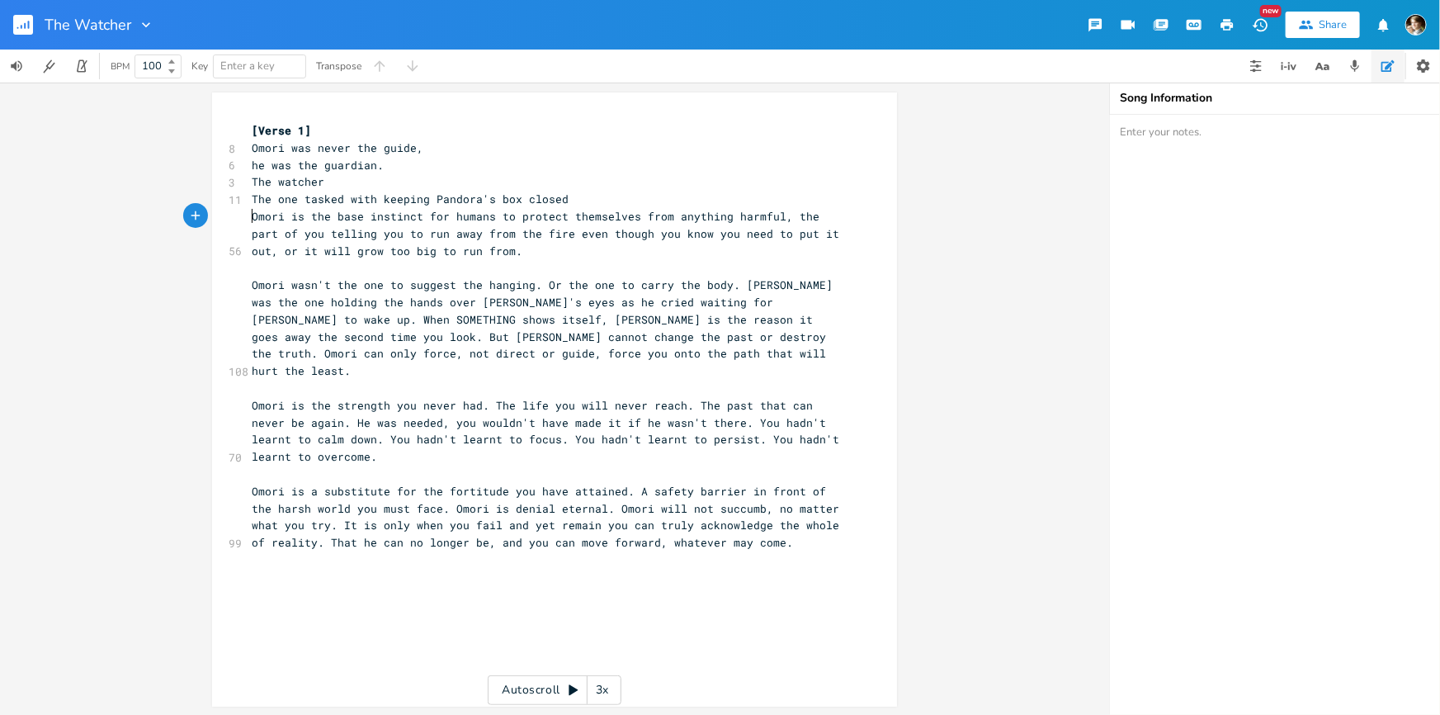
click at [819, 234] on span "Omori is the base instinct for humans to protect themselves from anything harmf…" at bounding box center [549, 234] width 594 height 50
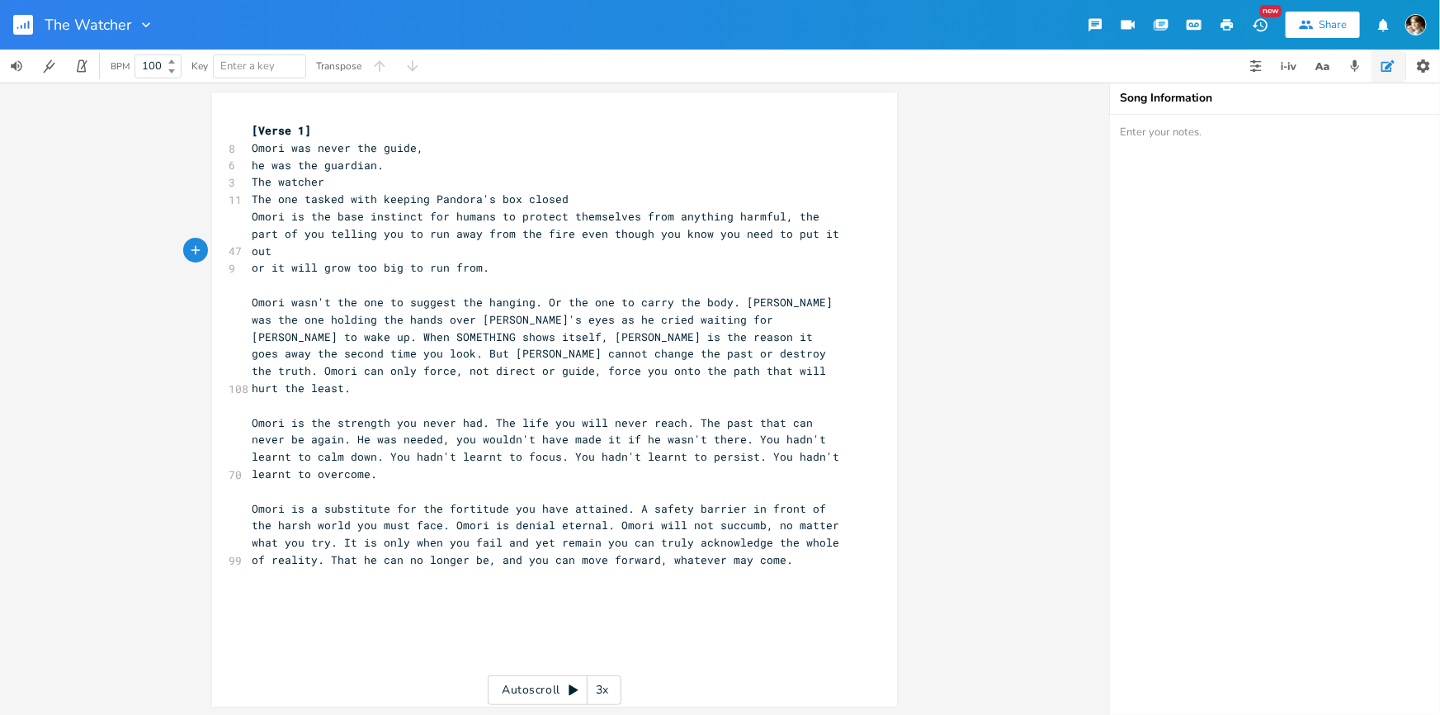
click at [523, 259] on pre "or it will grow too big to run from." at bounding box center [546, 267] width 596 height 17
click at [538, 295] on span "Omori wasn't the one to suggest the hanging. Or the one to carry the body. [PER…" at bounding box center [546, 345] width 588 height 101
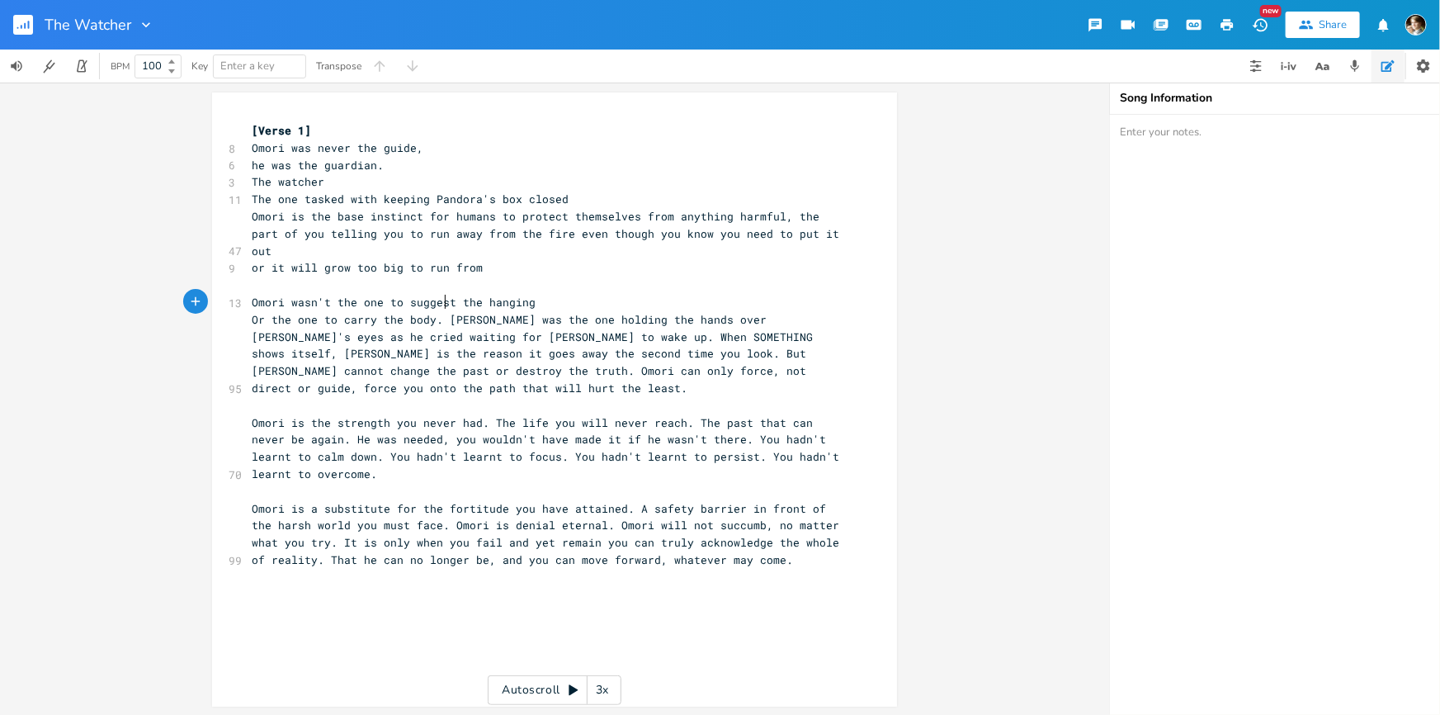
click at [441, 312] on span "Or the one to carry the body. [PERSON_NAME] was the one holding the hands over …" at bounding box center [536, 353] width 568 height 83
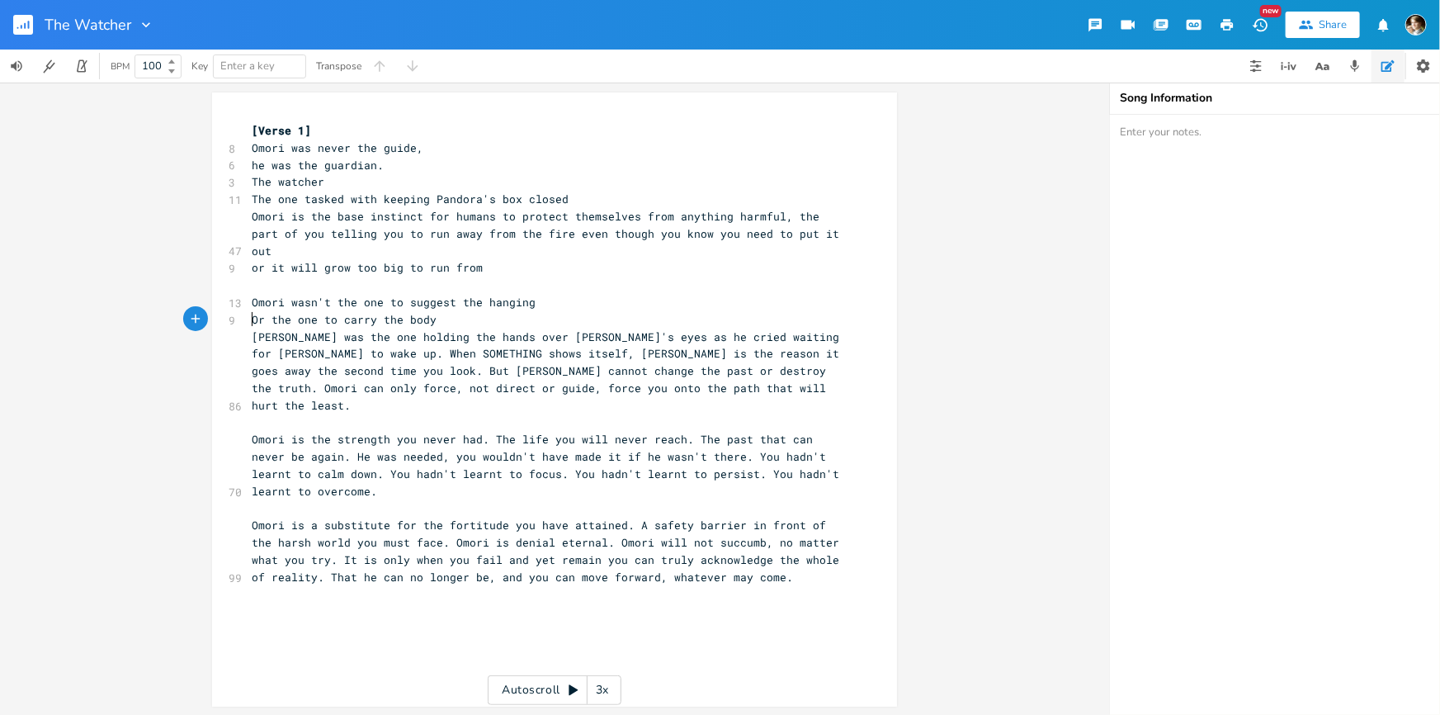
click at [273, 337] on span "[PERSON_NAME] was the one holding the hands over [PERSON_NAME]'s eyes as he cri…" at bounding box center [549, 370] width 594 height 83
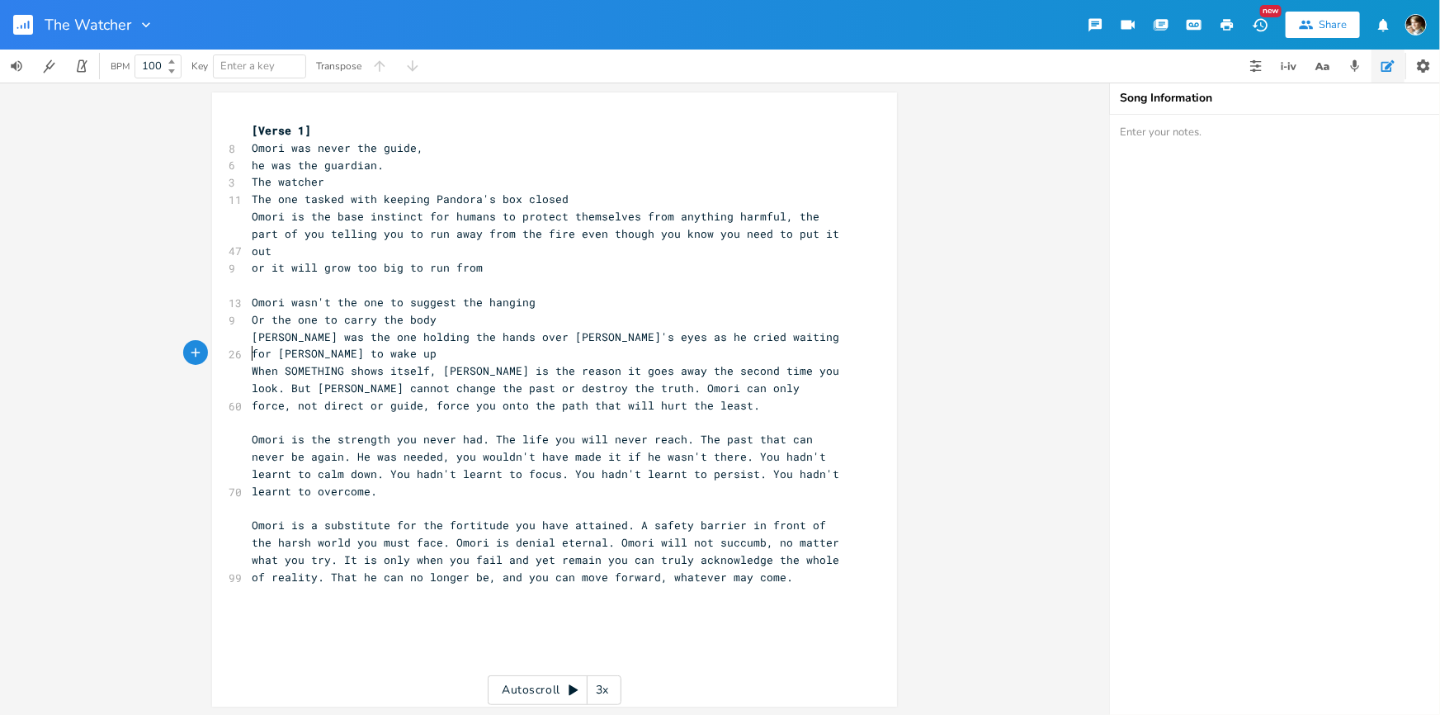
click at [810, 363] on span "When SOMETHING shows itself, [PERSON_NAME] is the reason it goes away the secon…" at bounding box center [549, 388] width 594 height 50
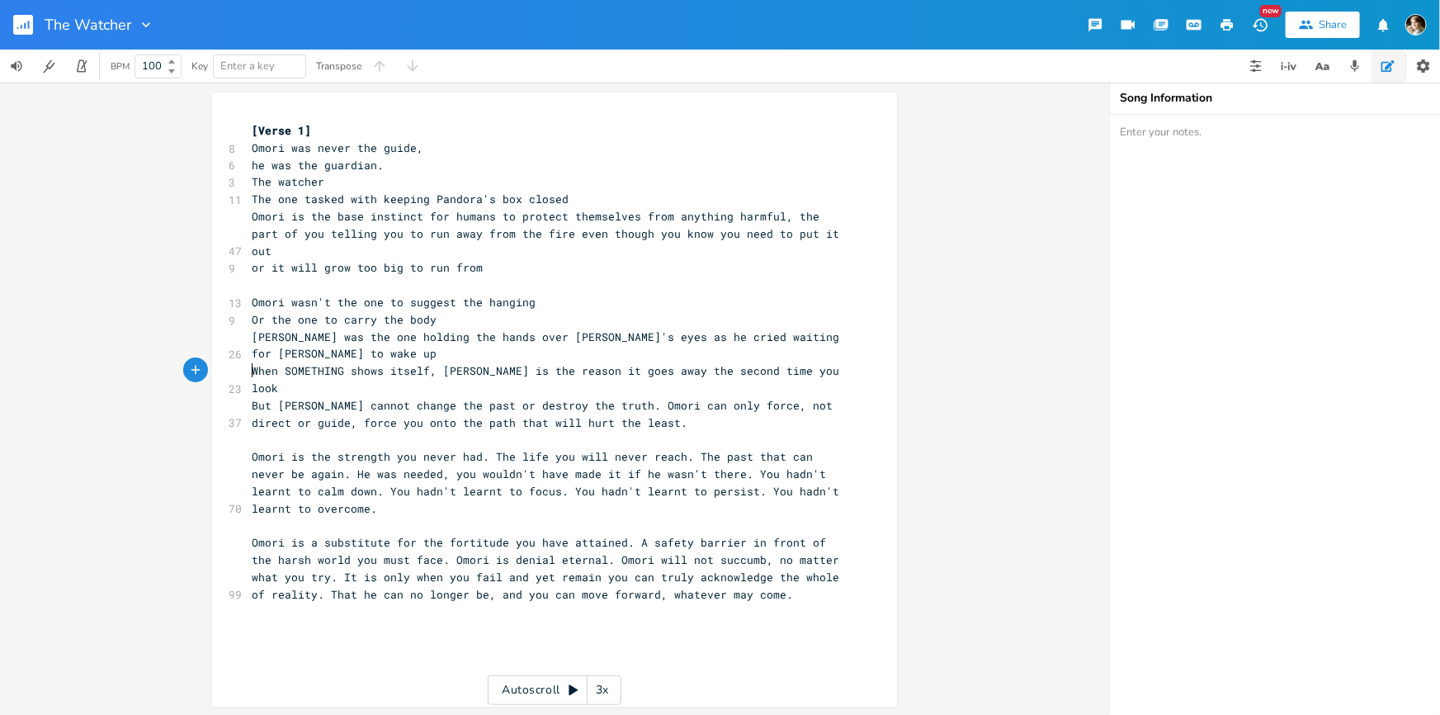
click at [602, 398] on span "But [PERSON_NAME] cannot change the past or destroy the truth. Omori can only f…" at bounding box center [546, 414] width 588 height 32
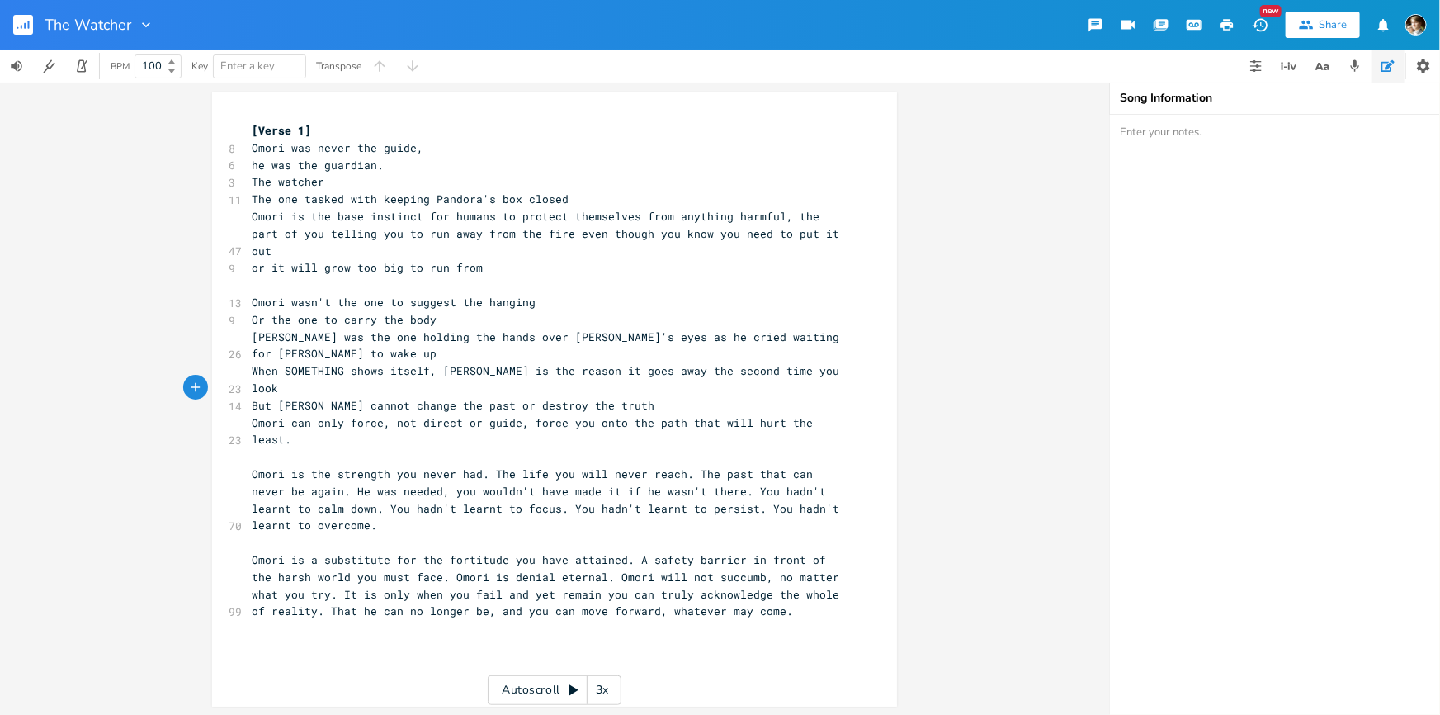
click at [387, 415] on span "Omori can only force, not direct or guide, force you onto the path that will hu…" at bounding box center [536, 431] width 568 height 32
click at [384, 432] on span "not direct or guide, force you onto the path that will hurt the least." at bounding box center [483, 439] width 462 height 15
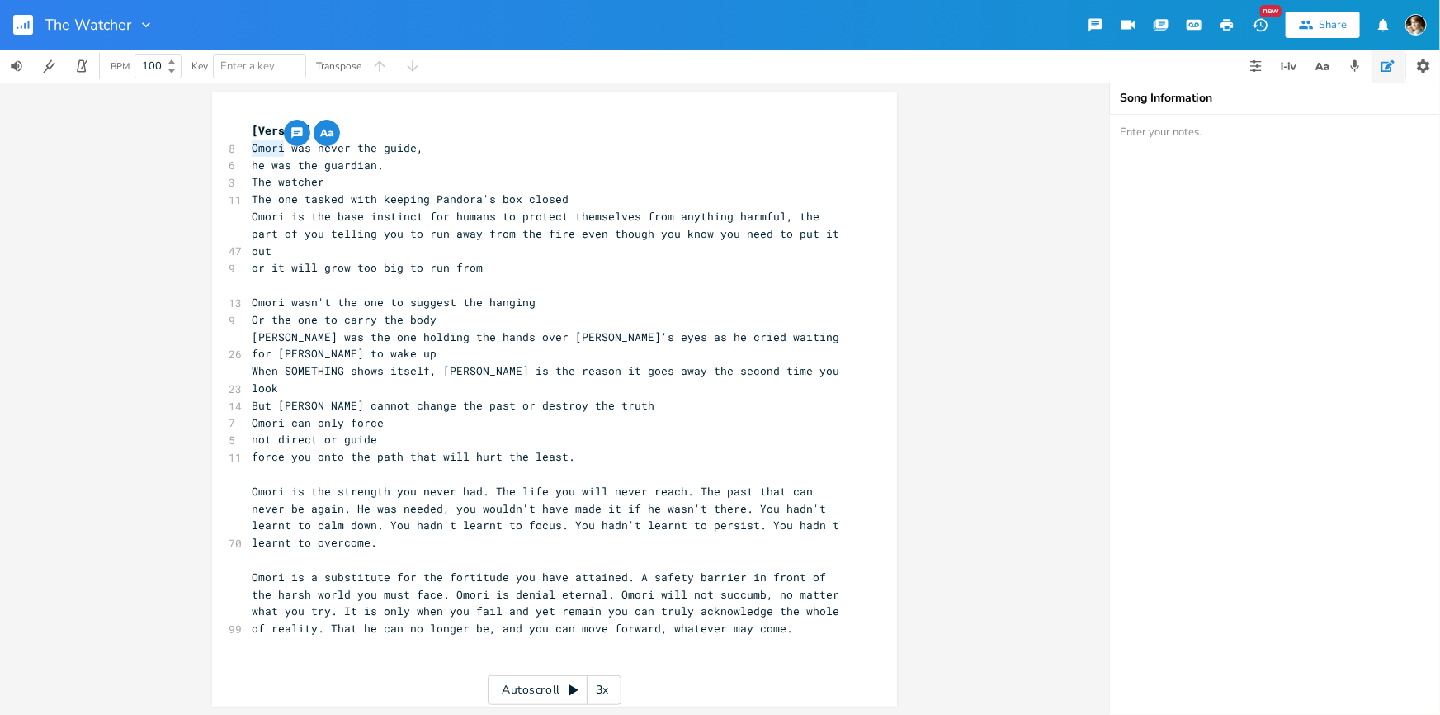
drag, startPoint x: 276, startPoint y: 144, endPoint x: 234, endPoint y: 151, distance: 42.6
click at [234, 151] on div "Omori xxxxxxxxxx [Verse 1] 8 Omori was never the guide, 6 he was the guardian. …" at bounding box center [554, 399] width 685 height 614
type textarea "I"
click at [252, 163] on span "he was the guardian." at bounding box center [318, 165] width 132 height 15
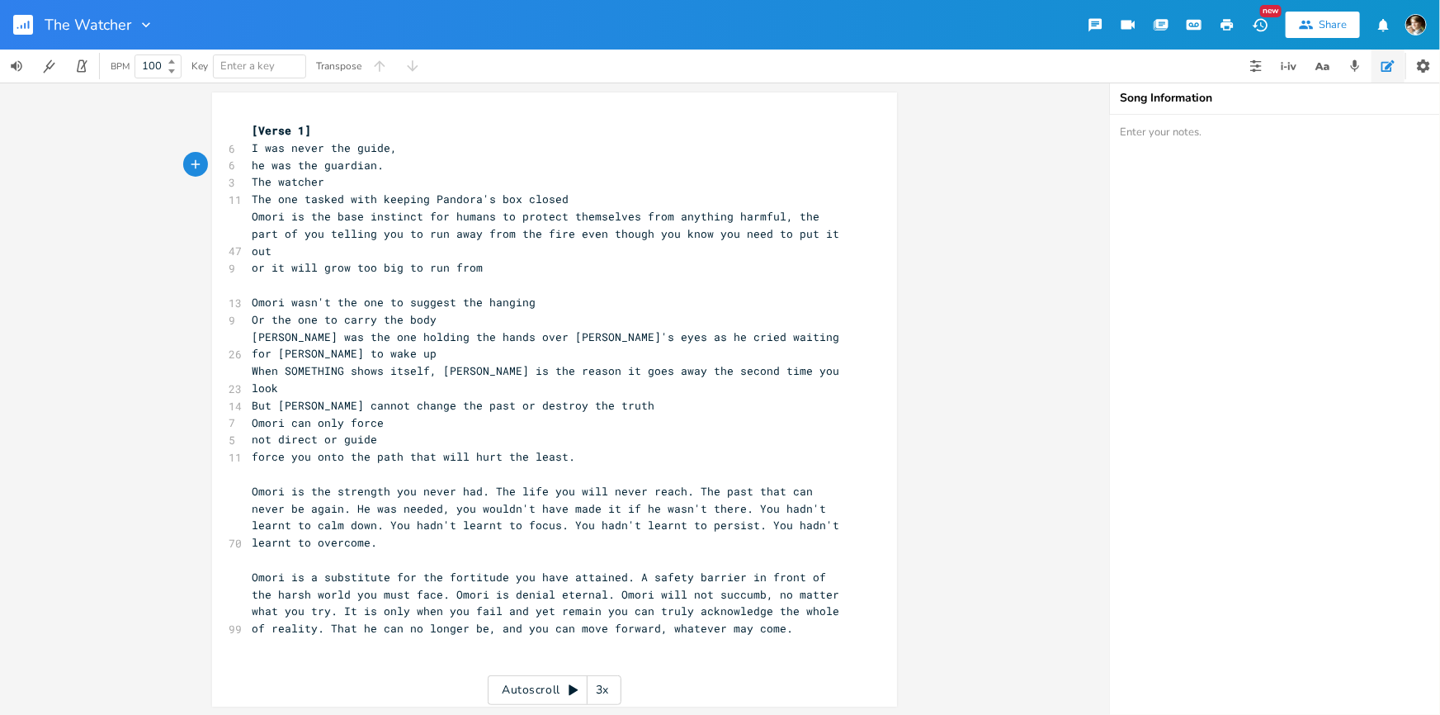
click at [258, 163] on span "he was the guardian." at bounding box center [318, 165] width 132 height 15
type textarea "t"
type textarea "I"
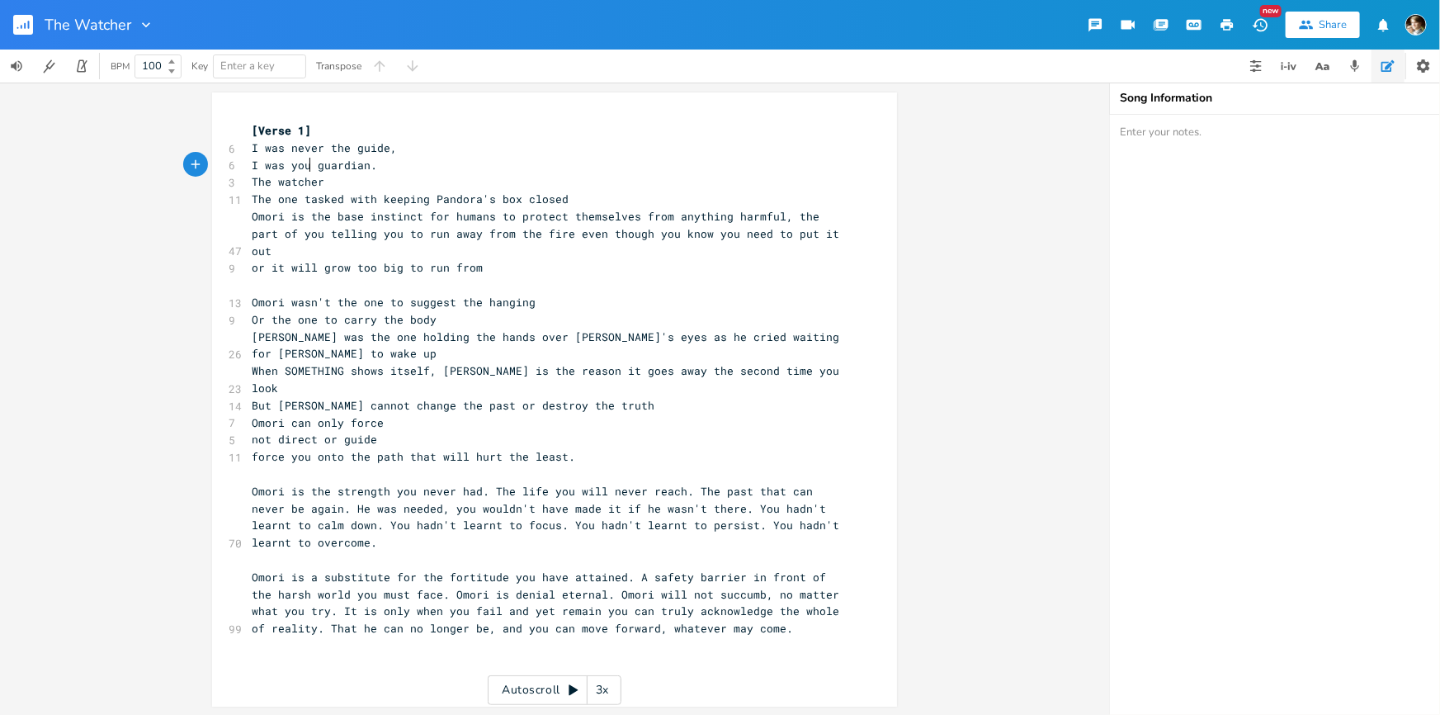
type textarea "your"
click at [361, 178] on pre "The watcher" at bounding box center [546, 181] width 596 height 17
click at [311, 160] on span "I was your guardian." at bounding box center [318, 165] width 132 height 15
click at [554, 178] on pre "The watcher" at bounding box center [546, 181] width 596 height 17
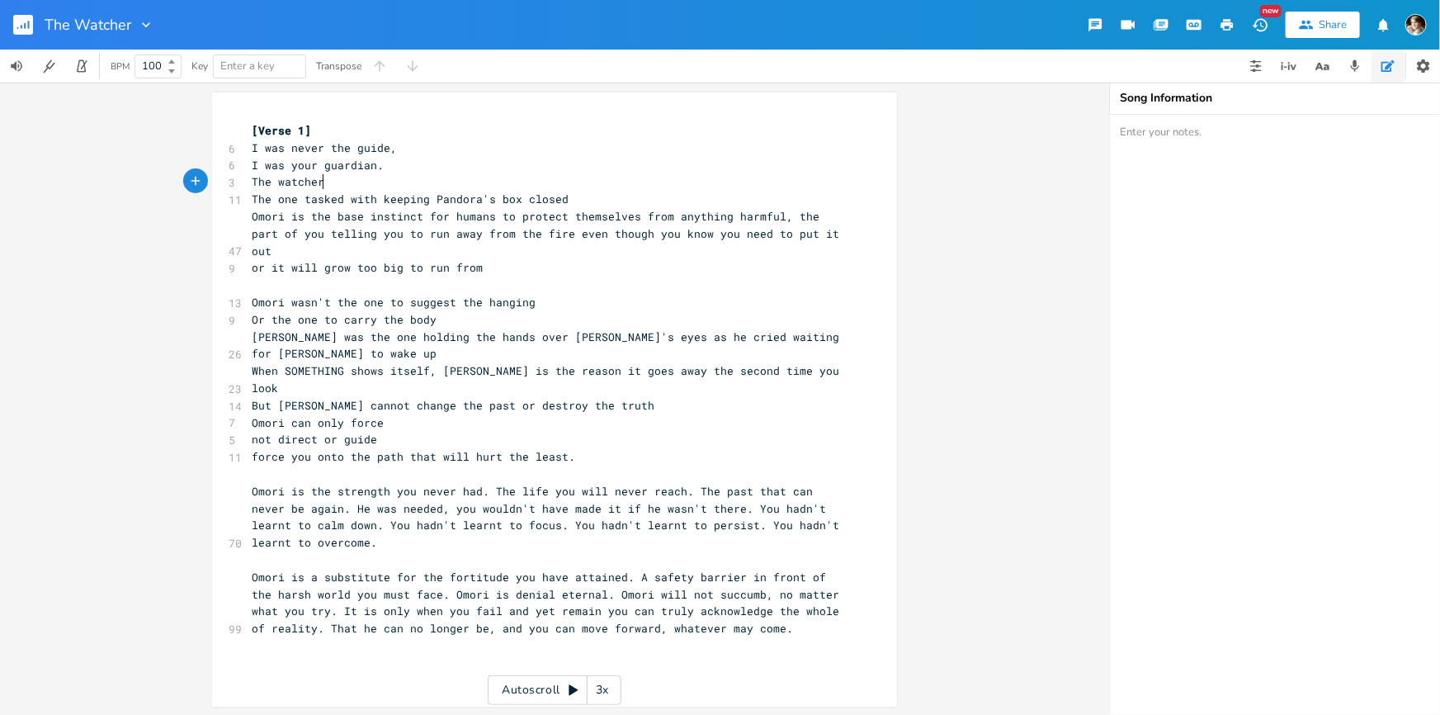
click at [573, 197] on pre "The one tasked with keeping Pandora's box closed" at bounding box center [546, 199] width 596 height 17
click at [300, 197] on span "The one tasked with keeping Pandora's box closed" at bounding box center [410, 198] width 317 height 15
type textarea "The one"
drag, startPoint x: 245, startPoint y: 195, endPoint x: 272, endPoint y: 197, distance: 27.3
click at [248, 196] on pre "The one tasked with keeping Pandora's box closed" at bounding box center [546, 199] width 596 height 17
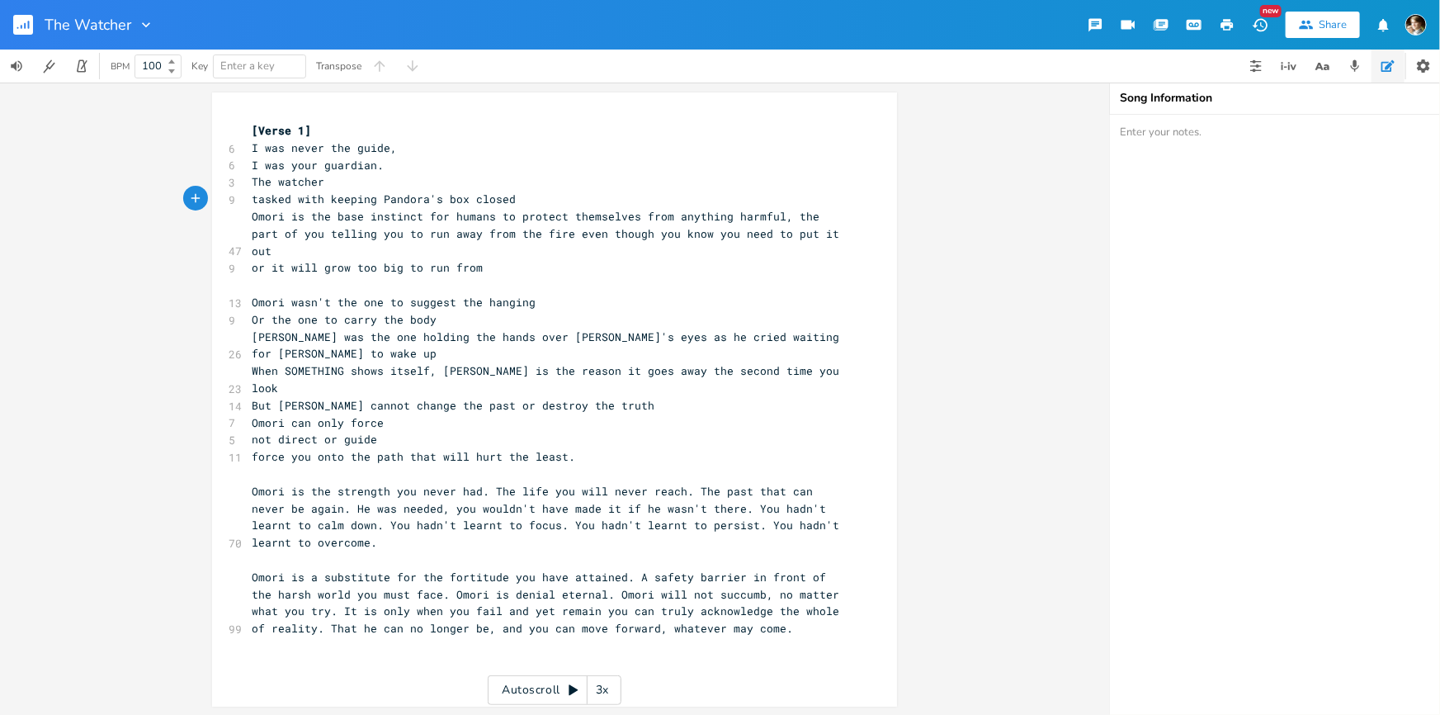
click at [330, 199] on span "tasked with keeping Pandora's box closed" at bounding box center [384, 198] width 264 height 15
click at [369, 198] on span "tasked with keeping Pandora's box closed" at bounding box center [384, 198] width 264 height 15
click at [375, 198] on span "tasked with keeping Pandora's box closed" at bounding box center [384, 198] width 264 height 15
click at [280, 217] on span "Omori is the base instinct for humans to protect themselves from anything harmf…" at bounding box center [549, 234] width 594 height 50
click at [773, 215] on span "Omori is the base instinct for humans to protect themselves from anything harmf…" at bounding box center [549, 234] width 594 height 50
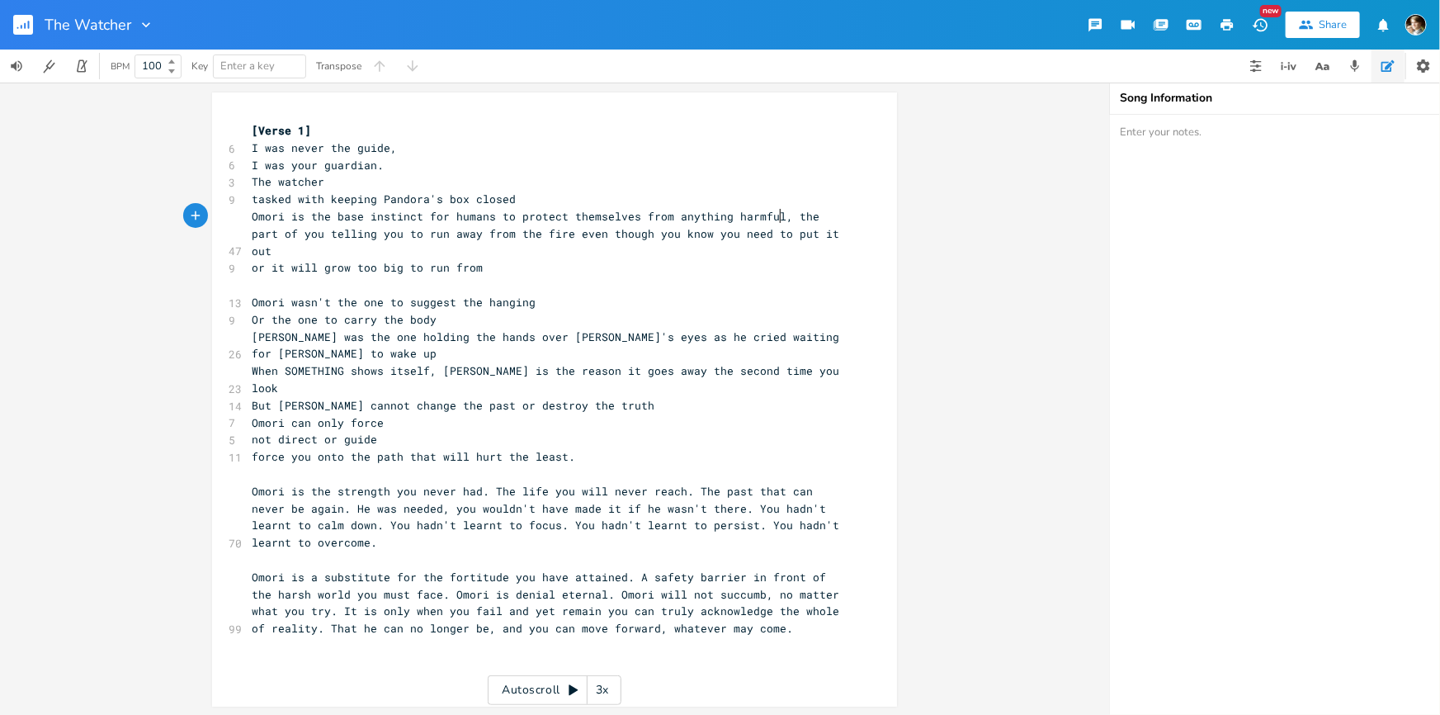
click at [768, 219] on span "Omori is the base instinct for humans to protect themselves from anything harmf…" at bounding box center [549, 234] width 594 height 50
click at [495, 215] on span "Omori is the base instinct for humans to protect themselves from anything harmf…" at bounding box center [549, 234] width 594 height 50
click at [510, 215] on span "Omori is the base instinct for humans to protect themselves from anything harmf…" at bounding box center [549, 234] width 594 height 50
click at [252, 215] on span "Omori is the base instinct for humans to protect themselves from anything harmf…" at bounding box center [549, 234] width 594 height 50
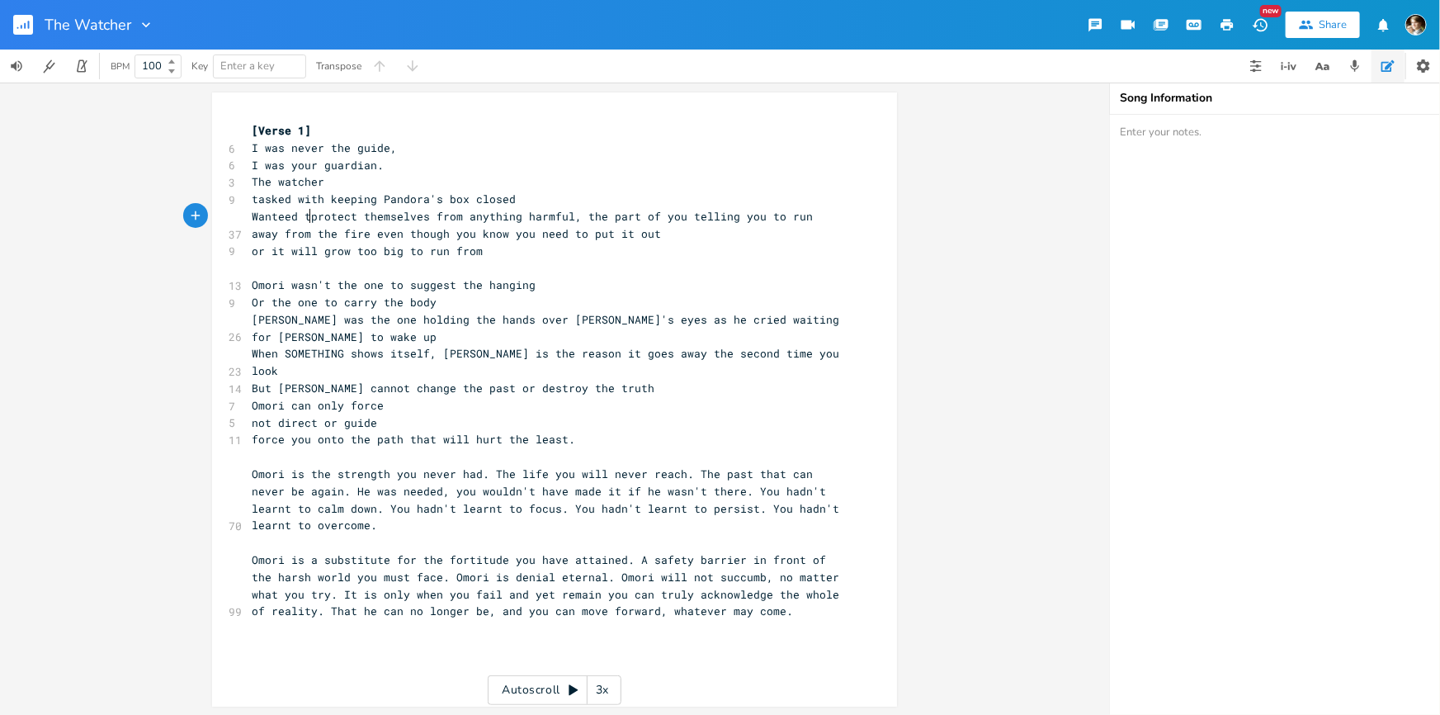
type textarea "Wanteed to"
click at [370, 215] on span "Wanteed to protect themselves from anything harmful, the part of you telling yo…" at bounding box center [542, 225] width 581 height 32
click at [429, 213] on span "Wanteed to protect themselves from anything harmful, the part of you telling yo…" at bounding box center [542, 225] width 581 height 32
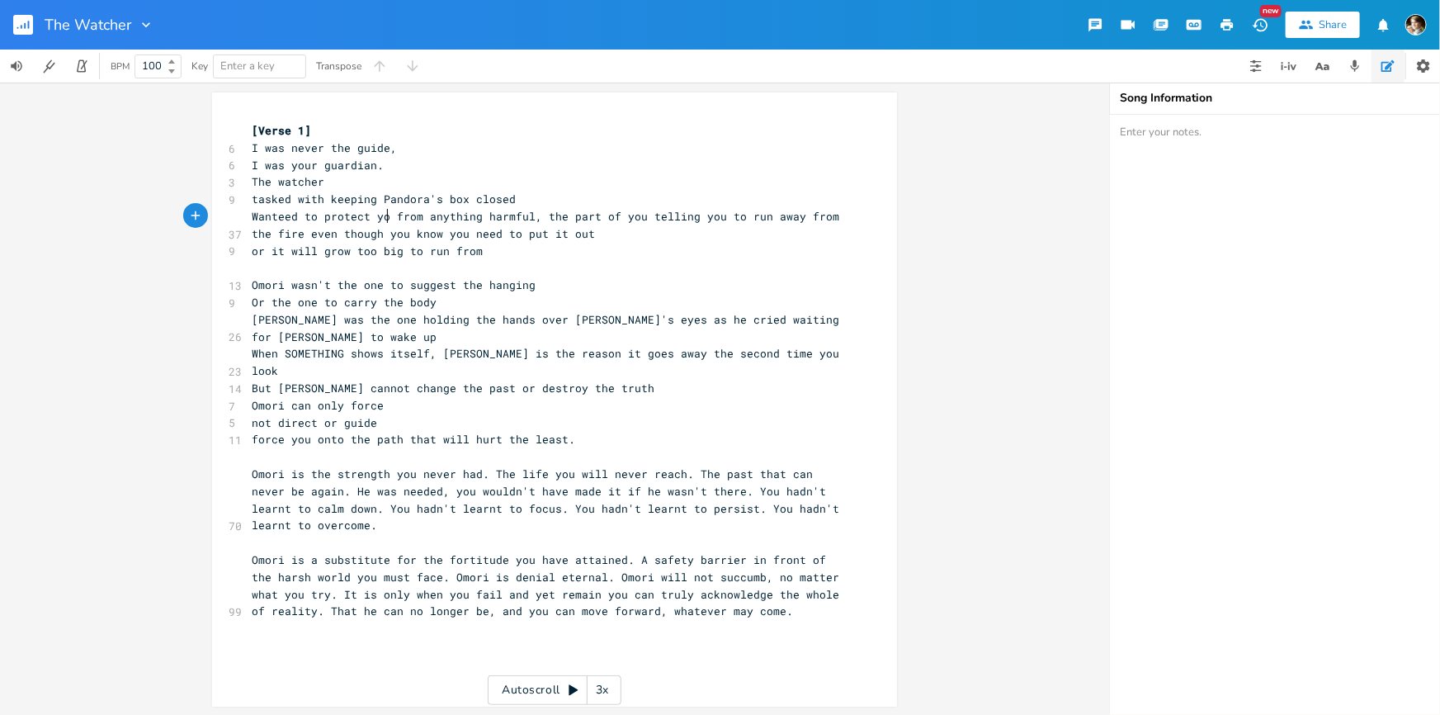
type textarea "you"
click at [545, 212] on span "Wanteed to protect you from anything harmful, the part of you telling you to ru…" at bounding box center [536, 225] width 568 height 32
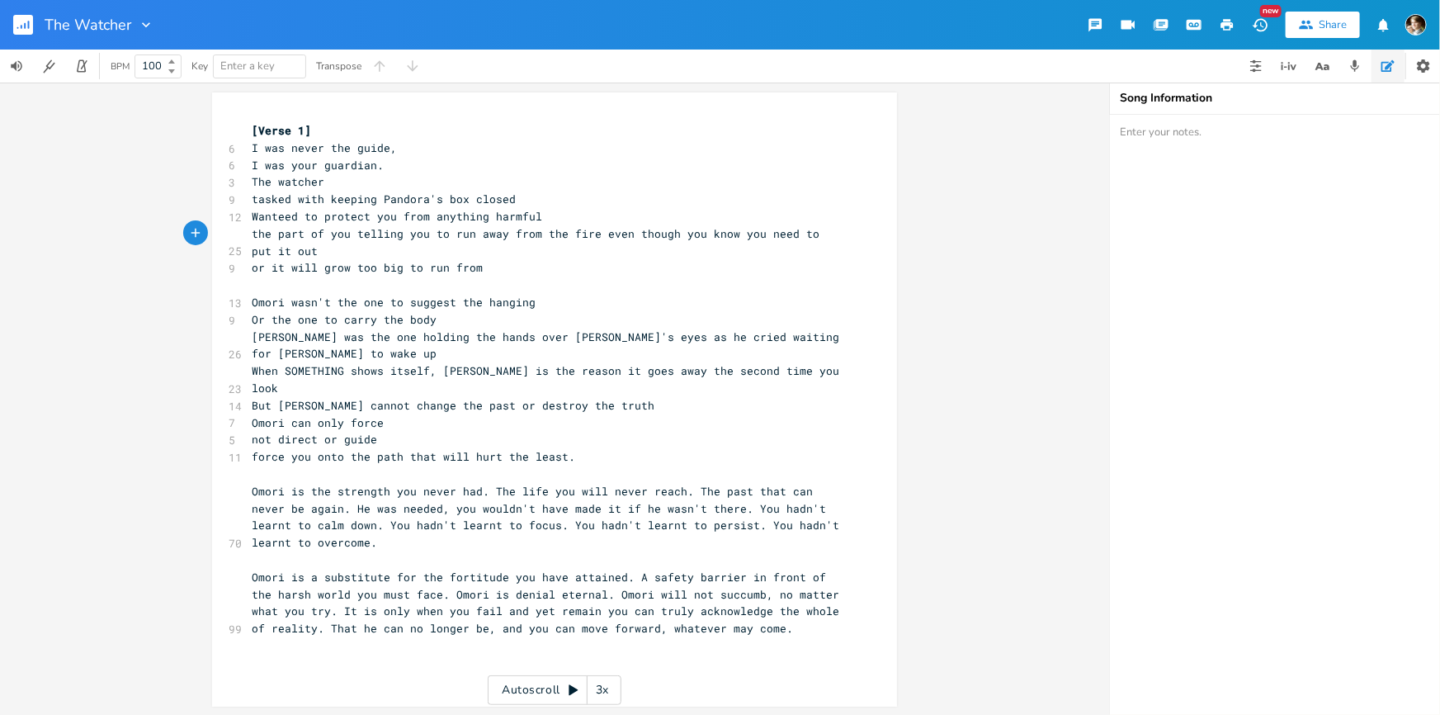
click at [553, 234] on span "the part of you telling you to run away from the fire even though you know you …" at bounding box center [539, 242] width 574 height 32
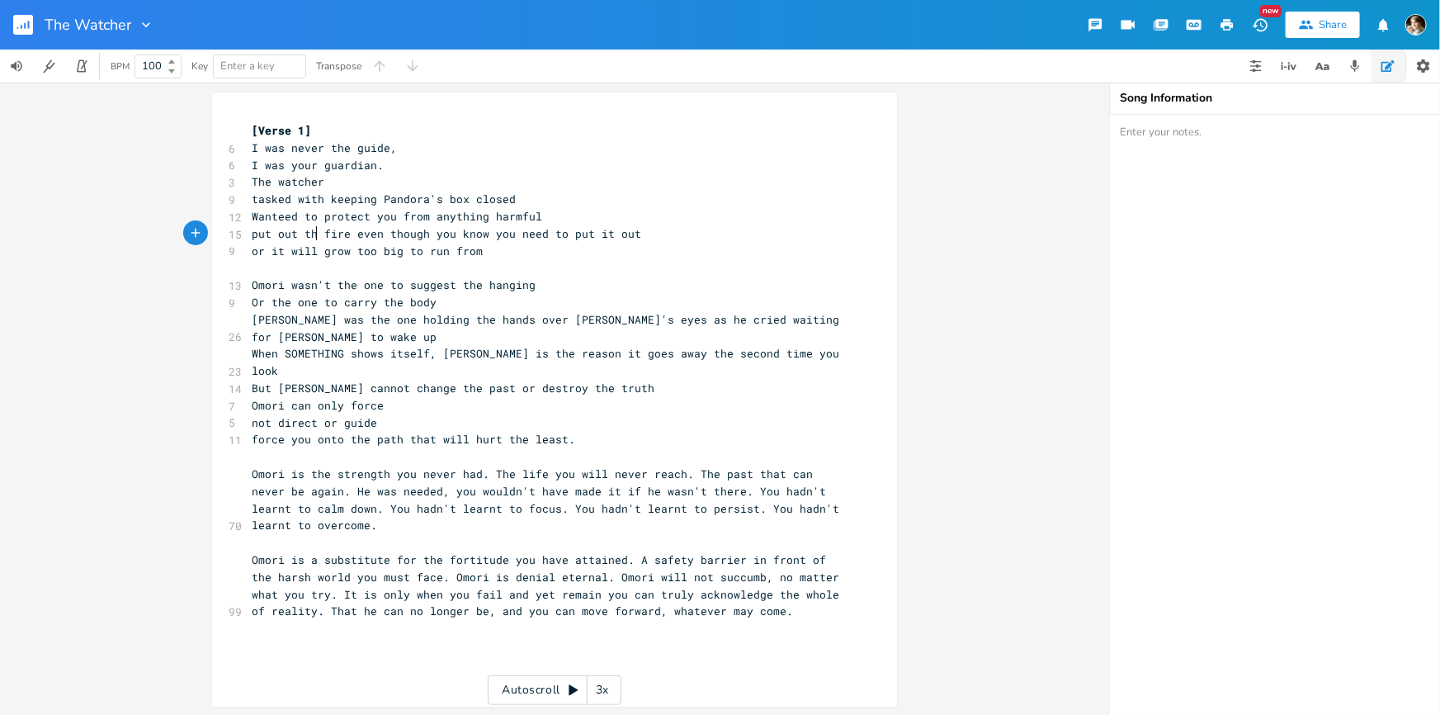
type textarea "put out the"
click at [510, 256] on pre "or it will grow too big to run from" at bounding box center [546, 251] width 596 height 17
click at [252, 249] on span "or it will grow too big to run from" at bounding box center [367, 250] width 231 height 15
click at [345, 250] on span "or it will grow too big to run from" at bounding box center [367, 250] width 231 height 15
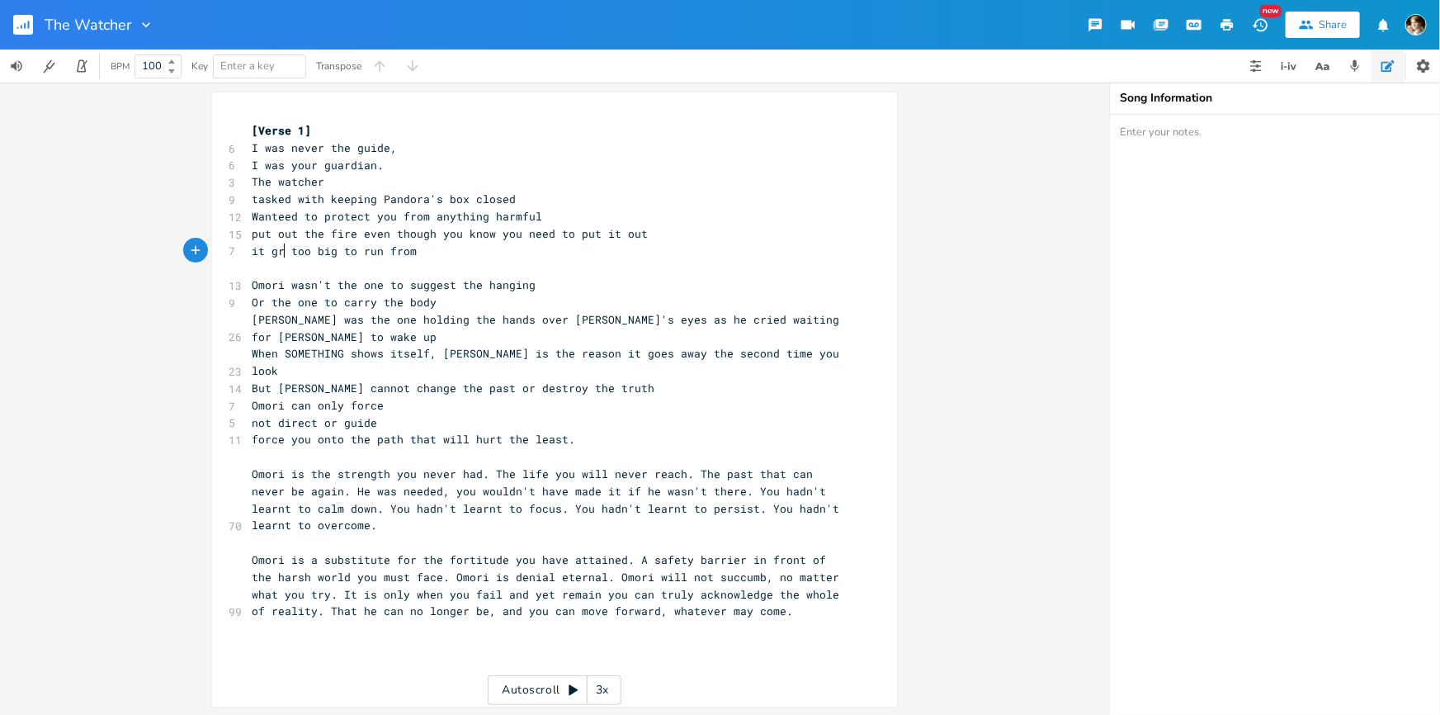
type textarea "it grew"
click at [441, 247] on pre "it grew too big to run from" at bounding box center [546, 251] width 596 height 17
type textarea "."
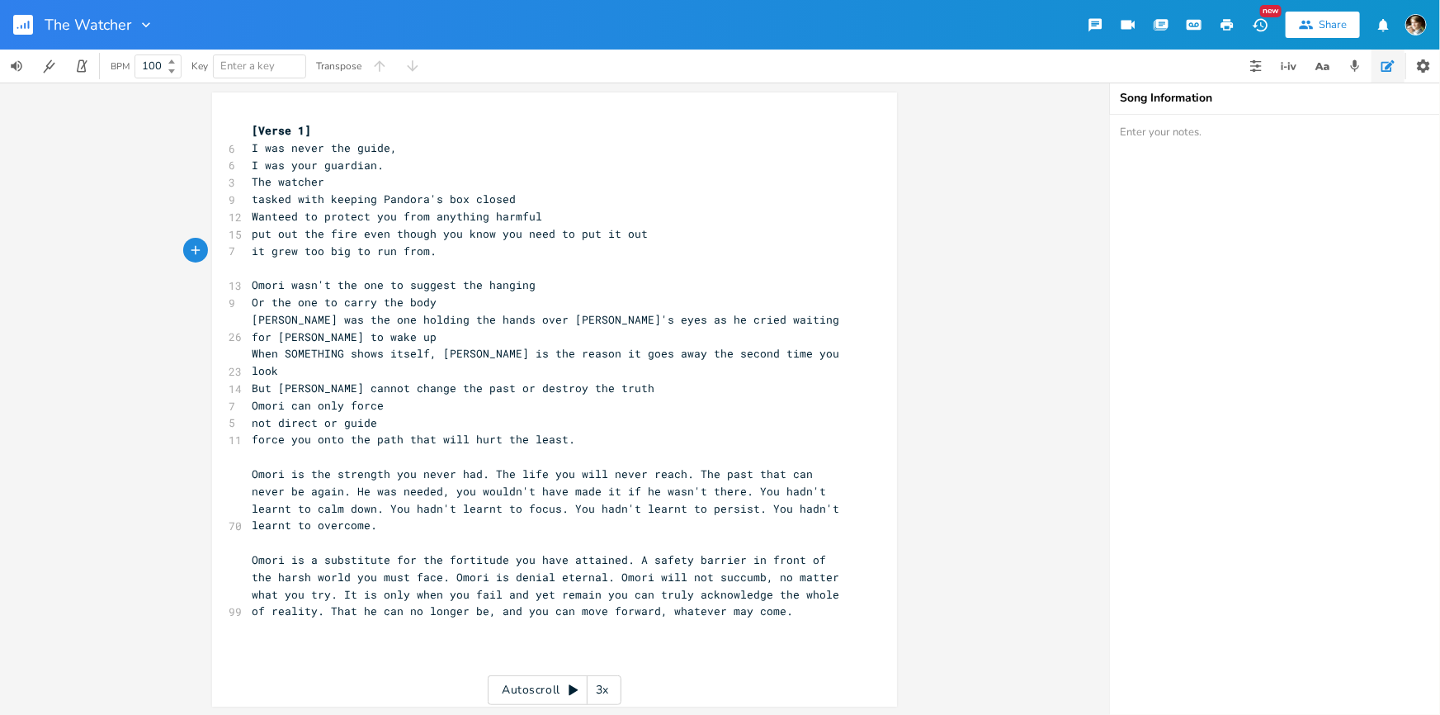
click at [286, 466] on span "Omori is the strength you never had. The life you will never reach. The past th…" at bounding box center [549, 499] width 594 height 66
click at [248, 465] on pre "Omori is the strength you never had. The life you will never reach. The past th…" at bounding box center [546, 499] width 596 height 68
type textarea "I'm"
type textarea "was"
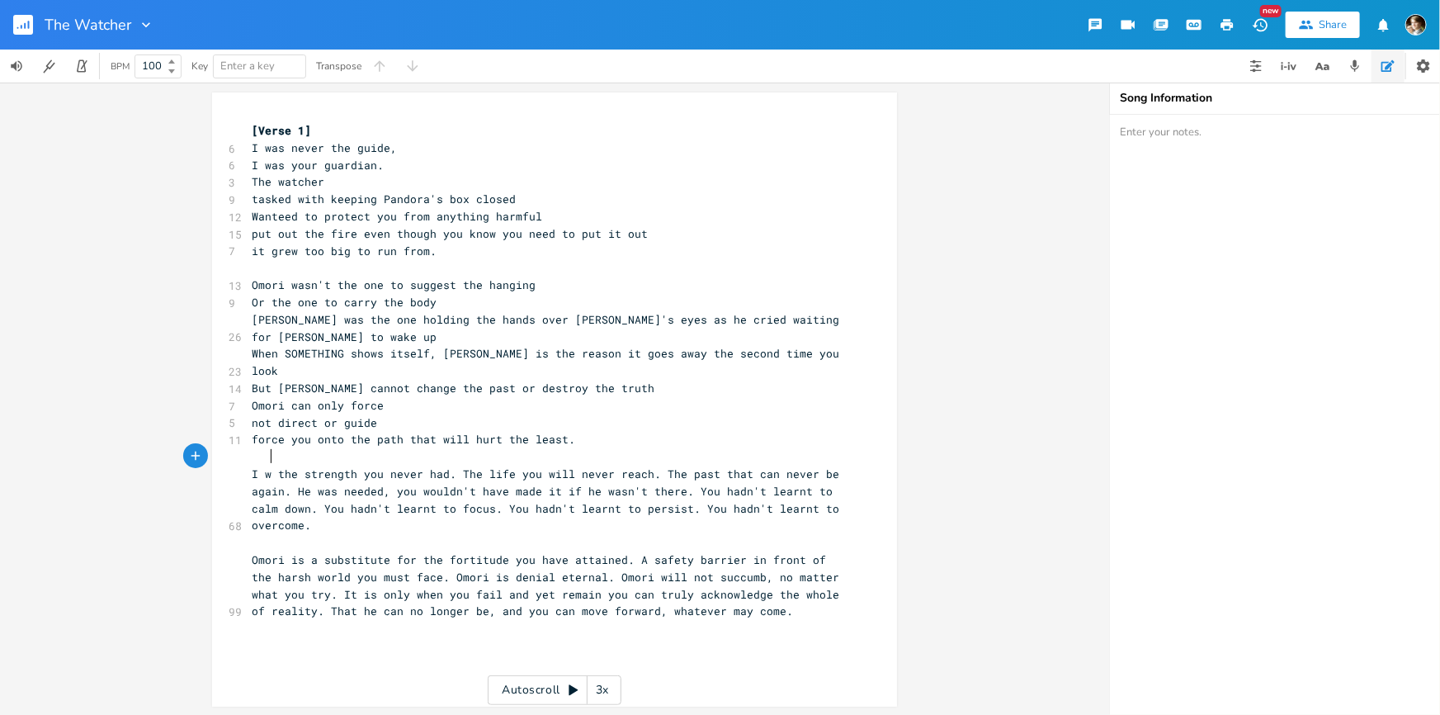
scroll to position [0, 21]
click at [468, 466] on span "I was the strength you never had. The life you will never reach. The past that …" at bounding box center [549, 499] width 594 height 66
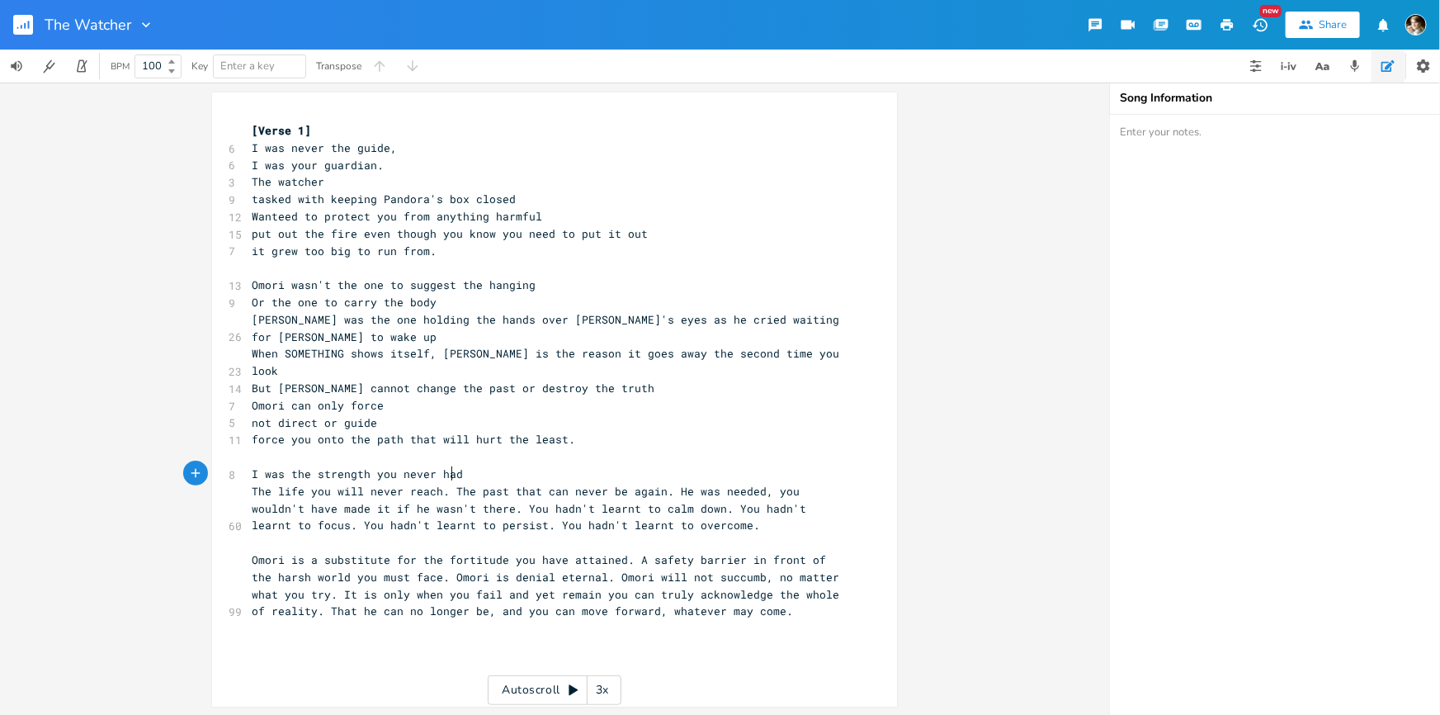
click at [450, 484] on span "The life you will never reach. The past that can never be again. He was needed,…" at bounding box center [532, 509] width 561 height 50
click at [342, 484] on span "The life you will never reach. The past that can never be again. He was needed,…" at bounding box center [532, 509] width 561 height 50
type textarea "'"
click at [437, 484] on span "The life you'll never reach. The past that can never be again. He was needed, y…" at bounding box center [532, 509] width 561 height 50
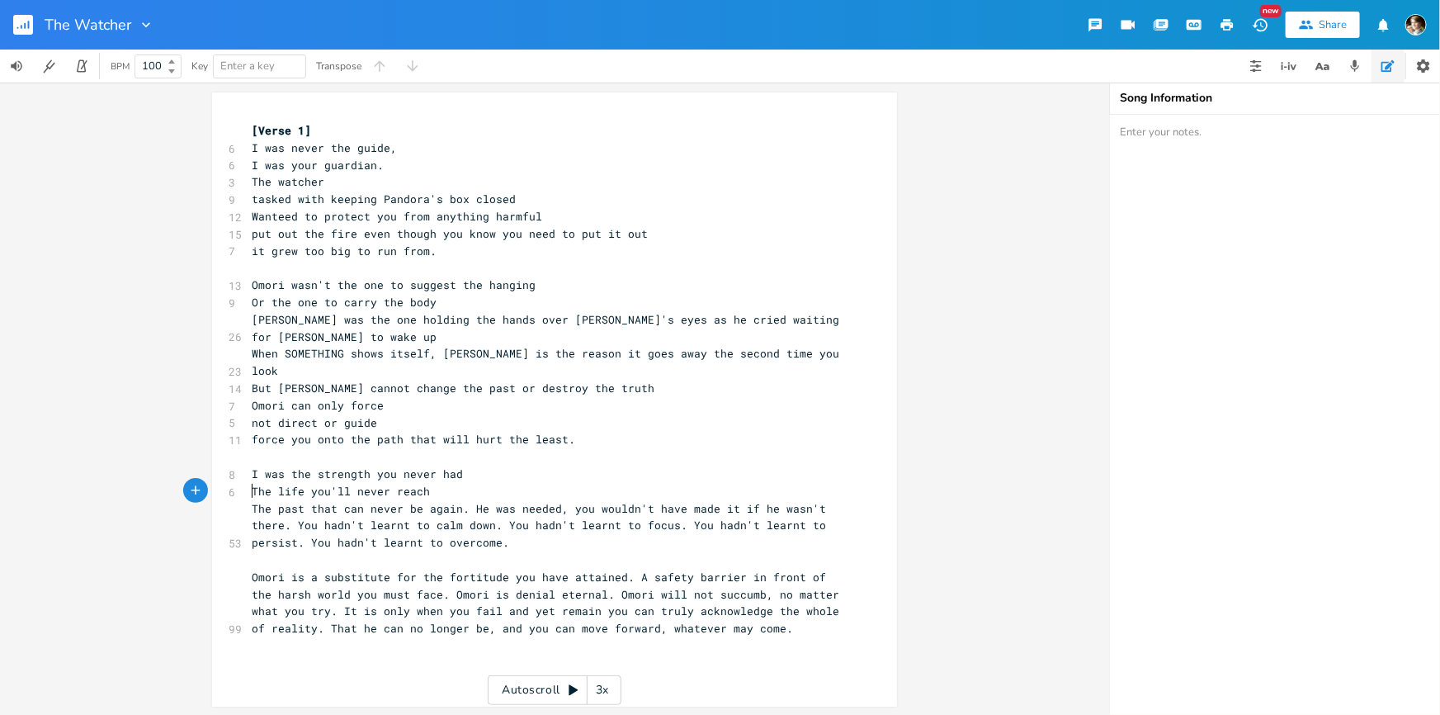
click at [469, 501] on span "The past that can never be again. He was needed, you wouldn't have made it if h…" at bounding box center [542, 526] width 581 height 50
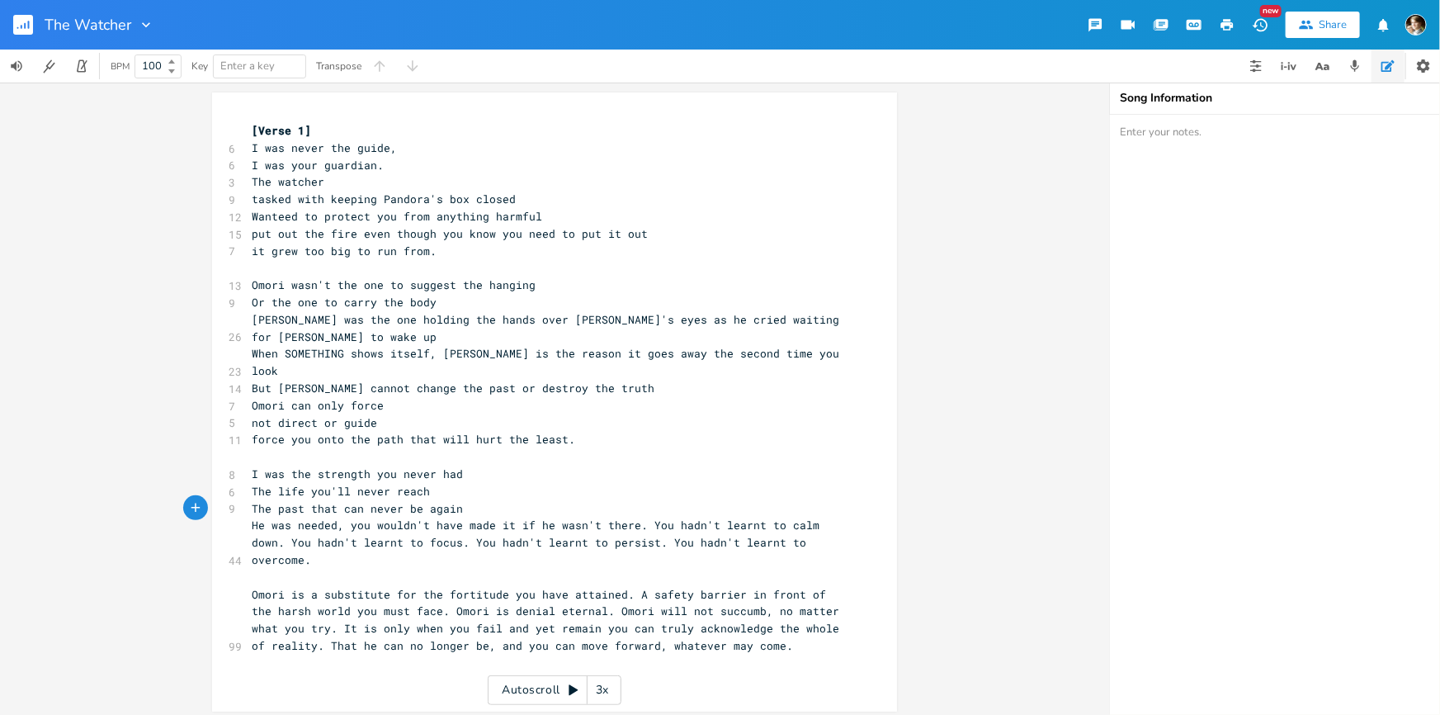
click at [422, 501] on span "The past that can never be again" at bounding box center [357, 508] width 211 height 15
type textarea "again"
click at [454, 500] on pre "The past that can never be again" at bounding box center [546, 508] width 596 height 17
click at [257, 517] on span "He was needed, you wouldn't have made it if he wasn't there. You hadn't learnt …" at bounding box center [539, 542] width 574 height 50
click at [259, 517] on span "He was needed, you wouldn't have made it if he wasn't there. You hadn't learnt …" at bounding box center [539, 542] width 574 height 50
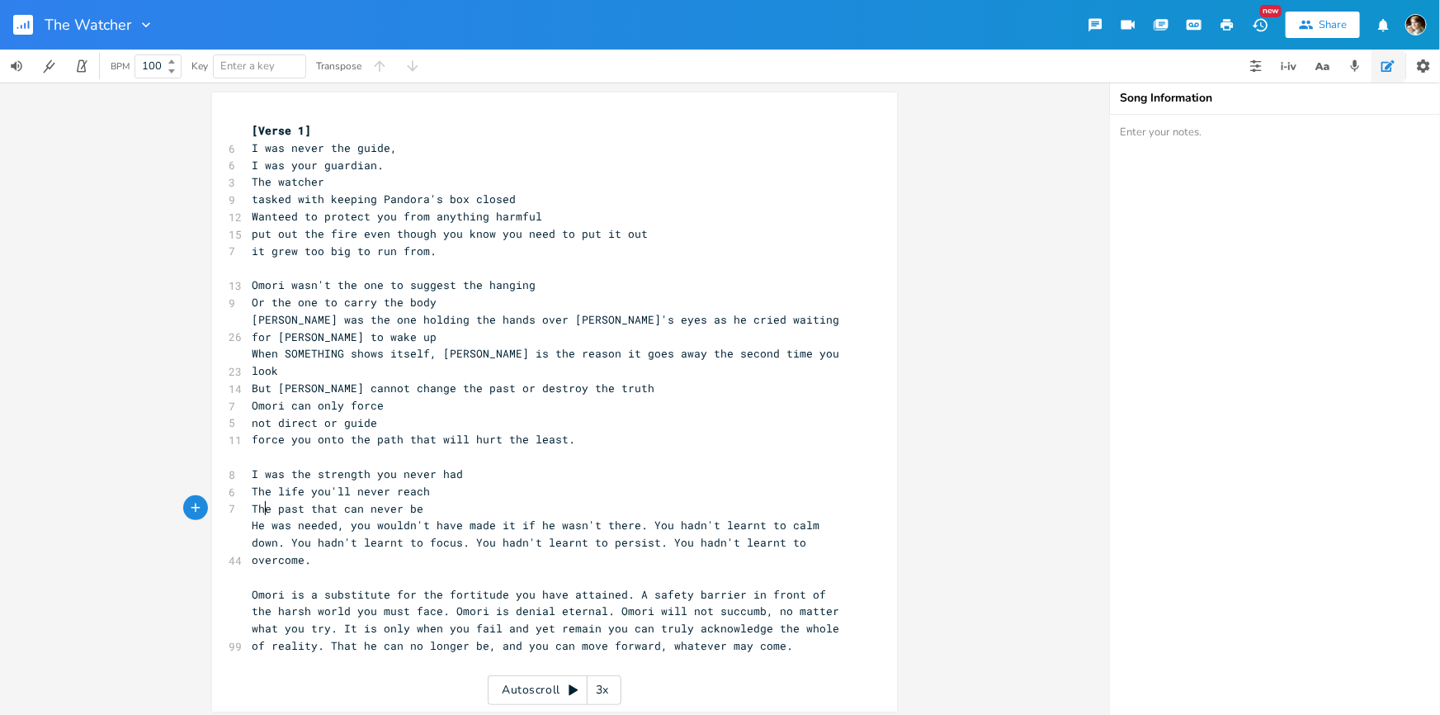
click at [252, 517] on span "He was needed, you wouldn't have made it if he wasn't there. You hadn't learnt …" at bounding box center [539, 542] width 574 height 50
type textarea "I"
click at [336, 517] on span "I was needed, you wouldn't have made it if he wasn't there. You hadn't learnt t…" at bounding box center [536, 542] width 568 height 50
type textarea "weren't we."
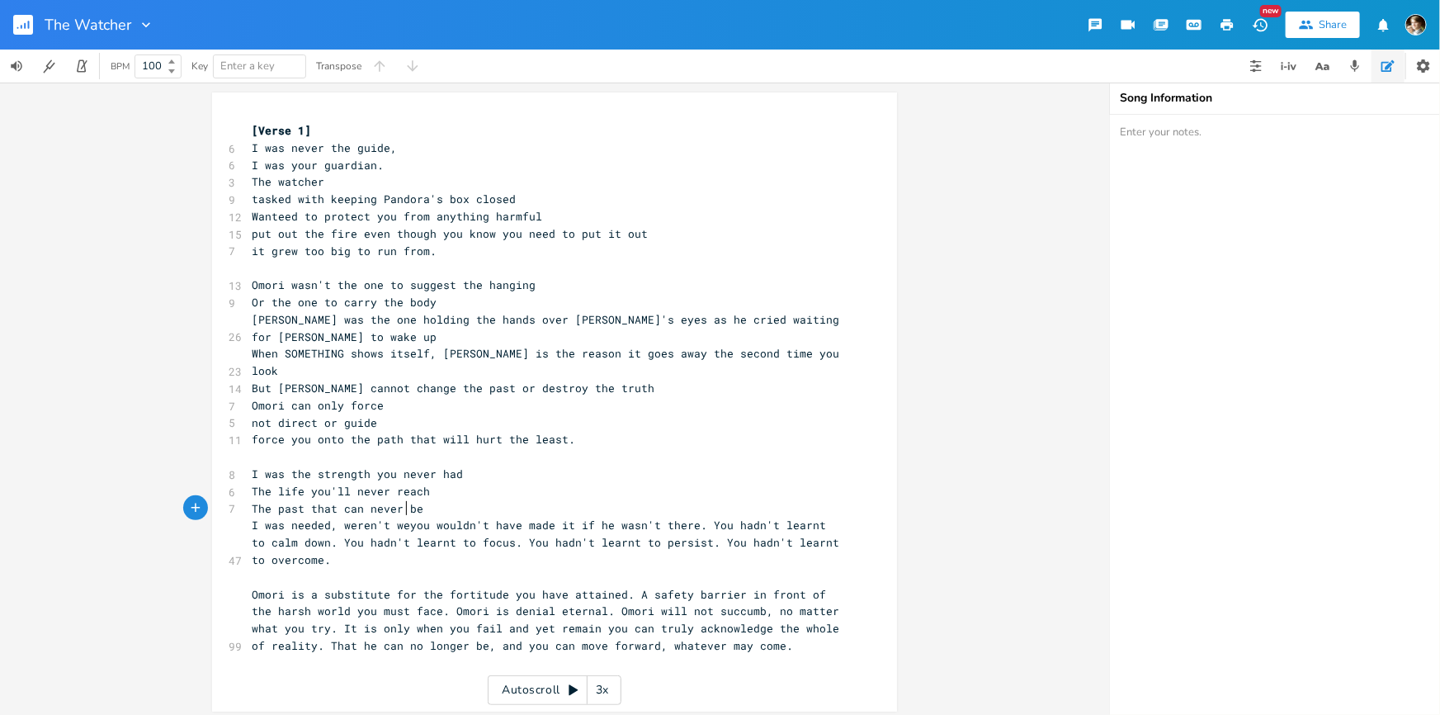
type textarea "."
type textarea "?"
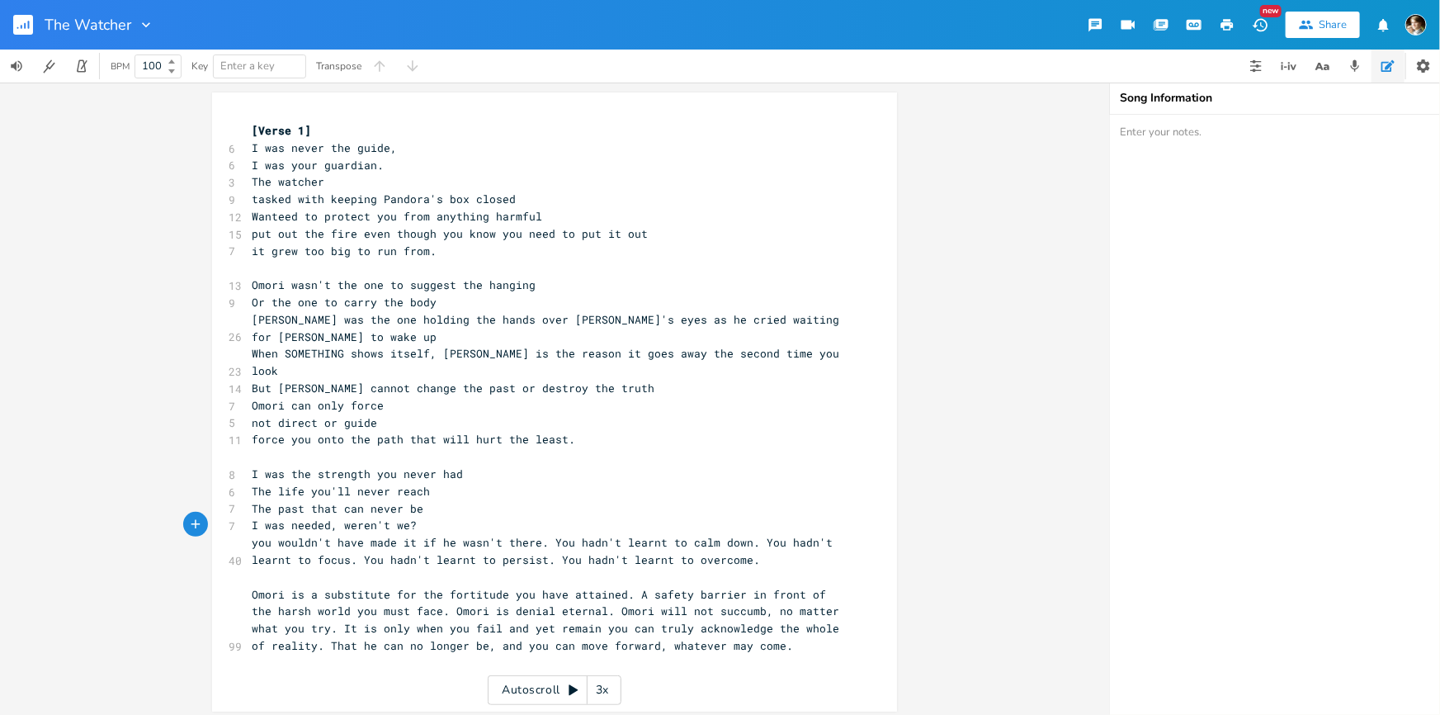
click at [540, 535] on span "you wouldn't have made it if he wasn't there. You hadn't learnt to calm down. Y…" at bounding box center [546, 551] width 588 height 32
click at [447, 500] on pre "The past that can never be" at bounding box center [546, 508] width 596 height 17
click at [441, 517] on pre "I was needed, weren't we?" at bounding box center [546, 525] width 596 height 17
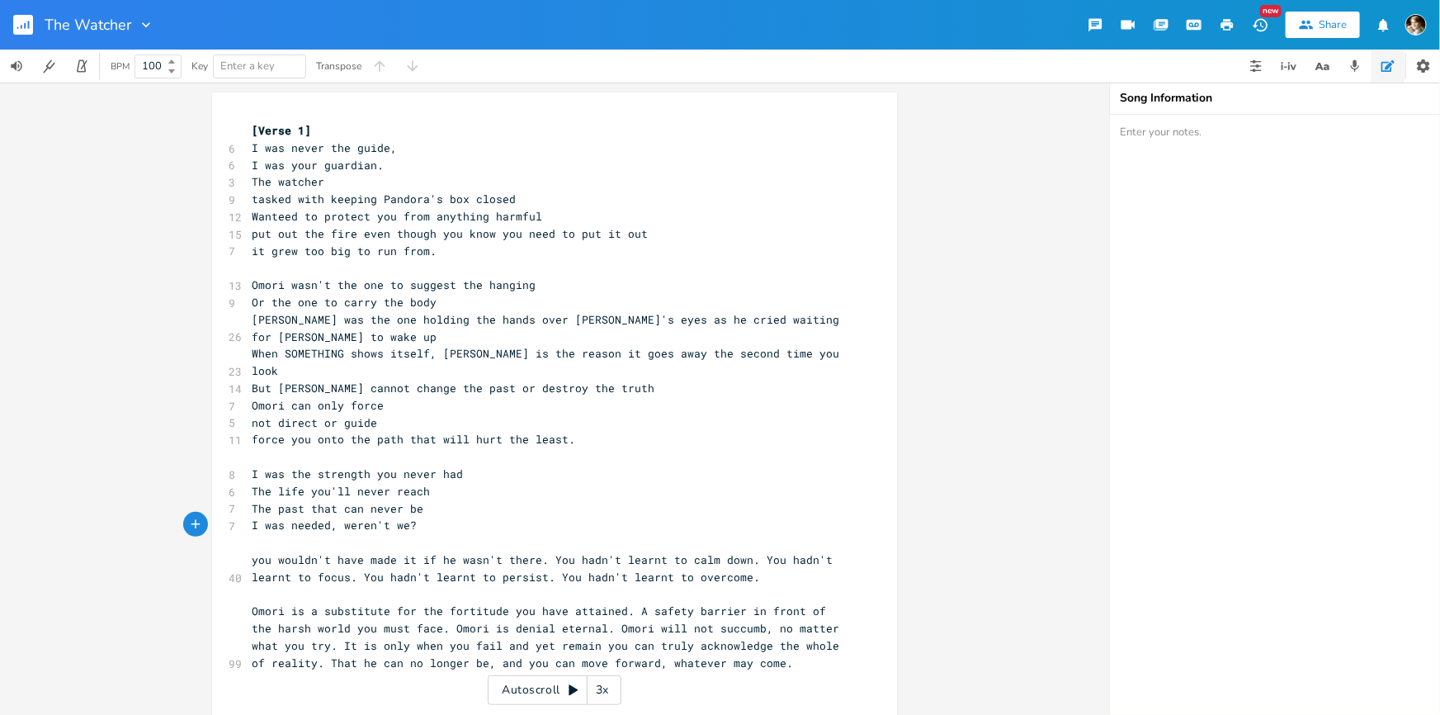
click at [490, 500] on pre "The past that can never be" at bounding box center [546, 508] width 596 height 17
click at [467, 534] on pre "​" at bounding box center [546, 542] width 596 height 17
click at [370, 517] on span "I was needed, weren't we?" at bounding box center [334, 524] width 165 height 15
click at [430, 353] on span "When SOMETHING shows itself, [PERSON_NAME] is the reason it goes away the secon…" at bounding box center [549, 362] width 594 height 32
click at [496, 301] on pre "Or the one to carry the body" at bounding box center [546, 302] width 596 height 17
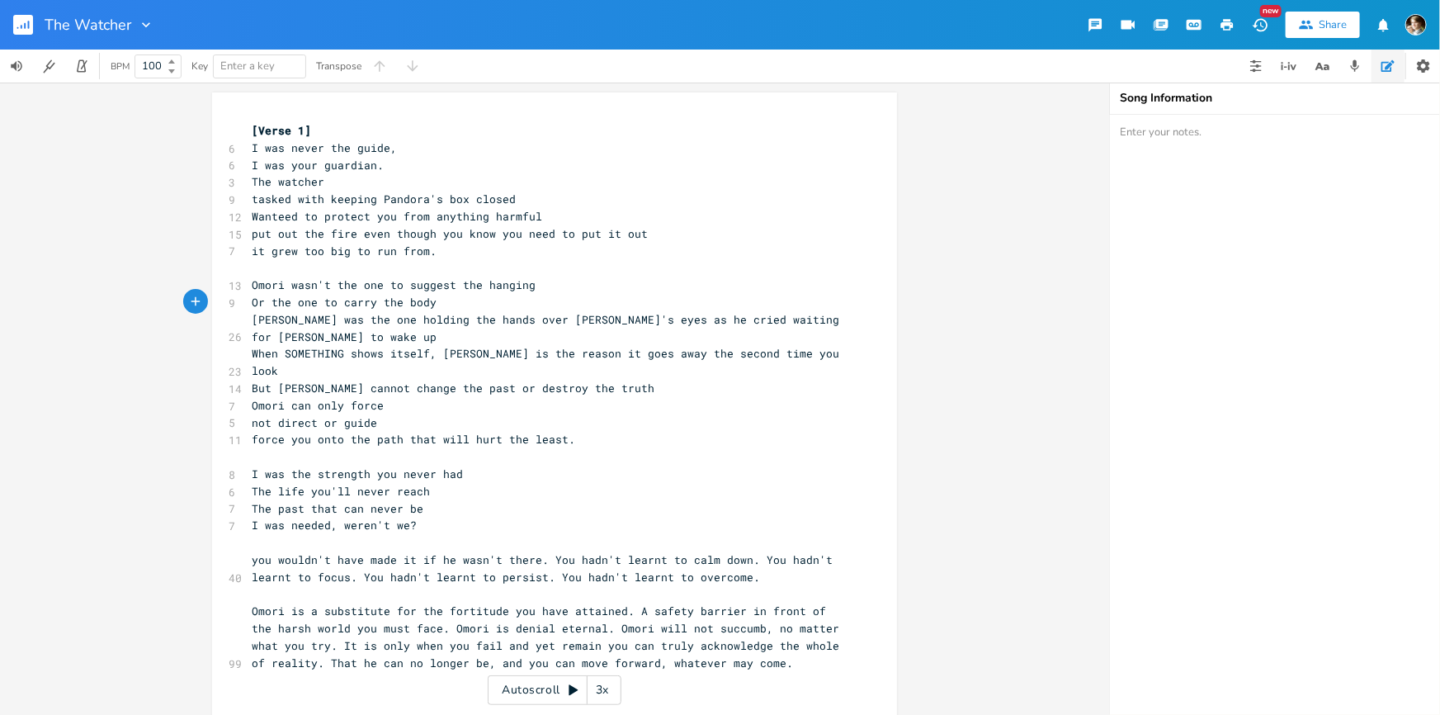
click at [543, 282] on pre "Omori wasn't the one to suggest the hanging" at bounding box center [546, 284] width 596 height 17
click at [278, 286] on span "Omori wasn't the one to suggest the hanging" at bounding box center [394, 284] width 284 height 15
click at [248, 287] on pre "Omori wasn't the one to suggest the hanging" at bounding box center [546, 284] width 596 height 17
type textarea "I"
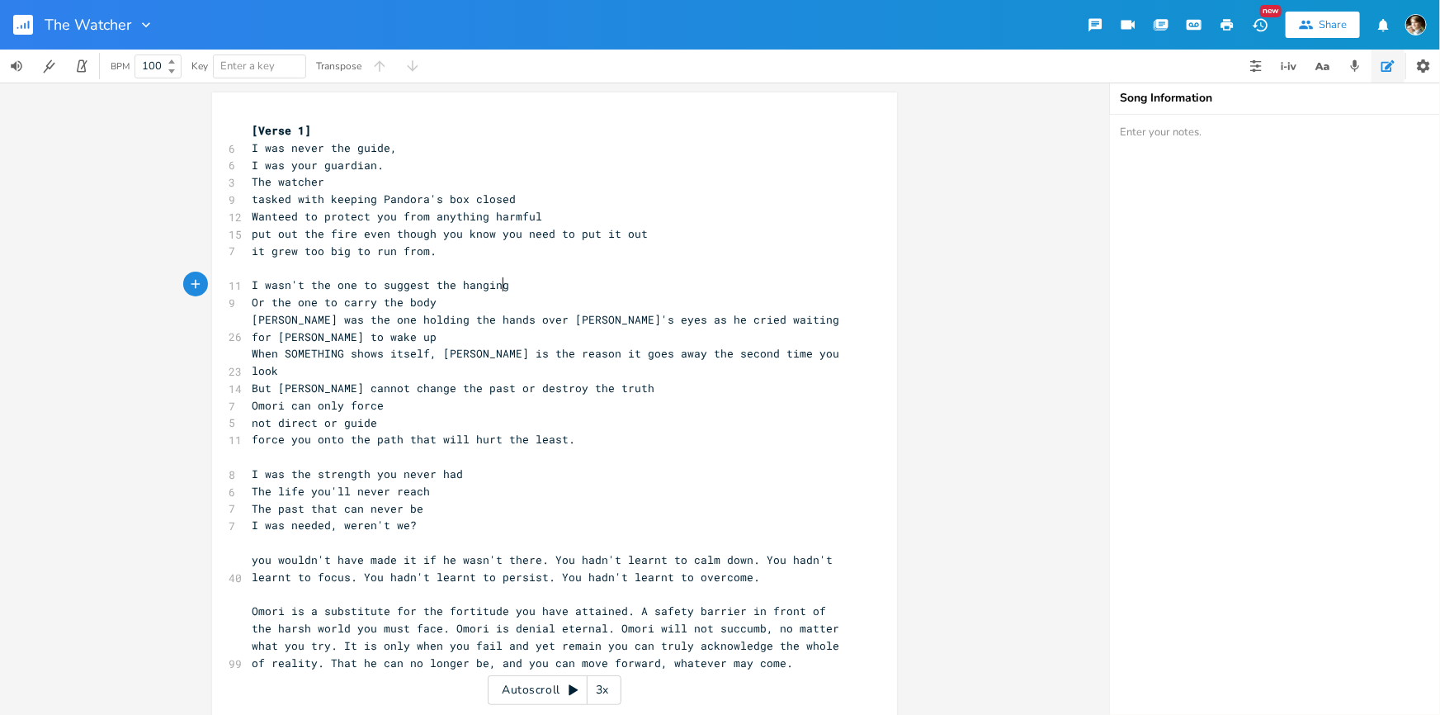
click at [522, 289] on pre "I wasn't the one to suggest the hanging" at bounding box center [546, 284] width 596 height 17
click at [488, 300] on pre "Or the one to carry the body" at bounding box center [546, 302] width 596 height 17
click at [520, 276] on pre "I wasn't the one to suggest the hanging" at bounding box center [546, 284] width 596 height 17
click at [498, 290] on pre "I wasn't the one to suggest the hanging" at bounding box center [546, 284] width 596 height 17
click at [439, 309] on pre "Or the one to carry the body" at bounding box center [546, 302] width 596 height 17
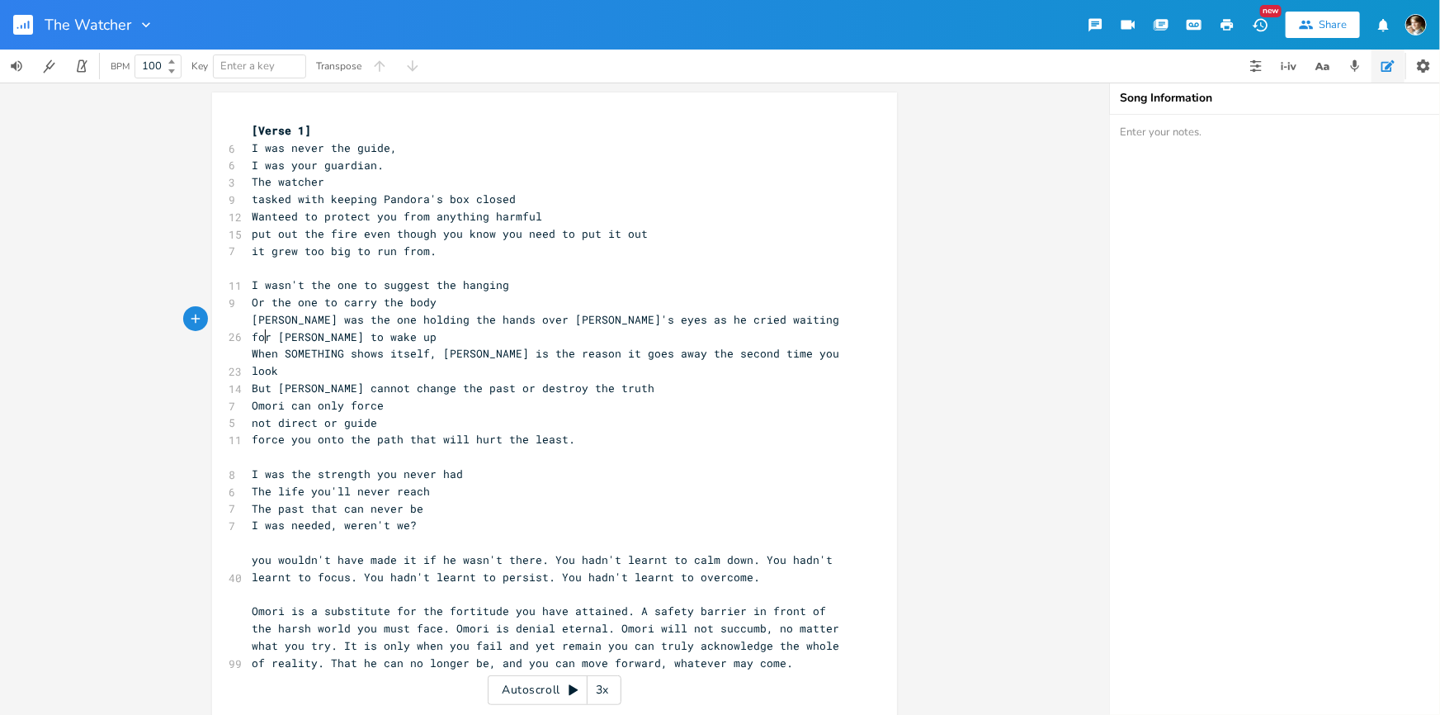
click at [360, 342] on pre "[PERSON_NAME] was the one holding the hands over [PERSON_NAME]'s eyes as he cri…" at bounding box center [546, 328] width 596 height 35
click at [252, 320] on span "[PERSON_NAME] was the one holding the hands over [PERSON_NAME]'s eyes as he cri…" at bounding box center [549, 328] width 594 height 32
type textarea "I"
click at [401, 322] on span "I was the one holding the hands over [PERSON_NAME]'s eyes as he cried waiting f…" at bounding box center [522, 328] width 541 height 32
type textarea "the"
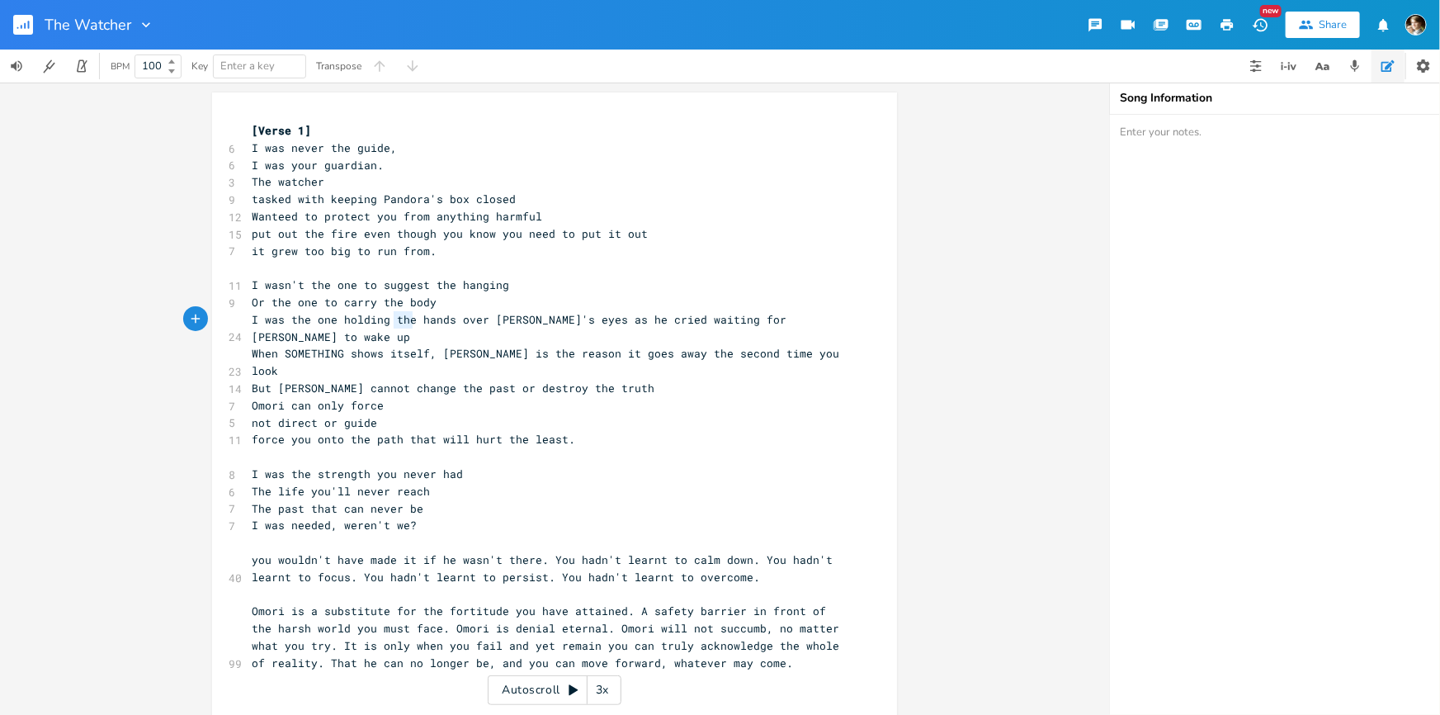
click at [401, 322] on span "I was the one holding the hands over [PERSON_NAME]'s eyes as he cried waiting f…" at bounding box center [522, 328] width 541 height 32
click at [425, 315] on span "I was the one holding hands over [PERSON_NAME]'s eyes as he cried waiting for […" at bounding box center [509, 328] width 515 height 32
type textarea "C"
type textarea "your"
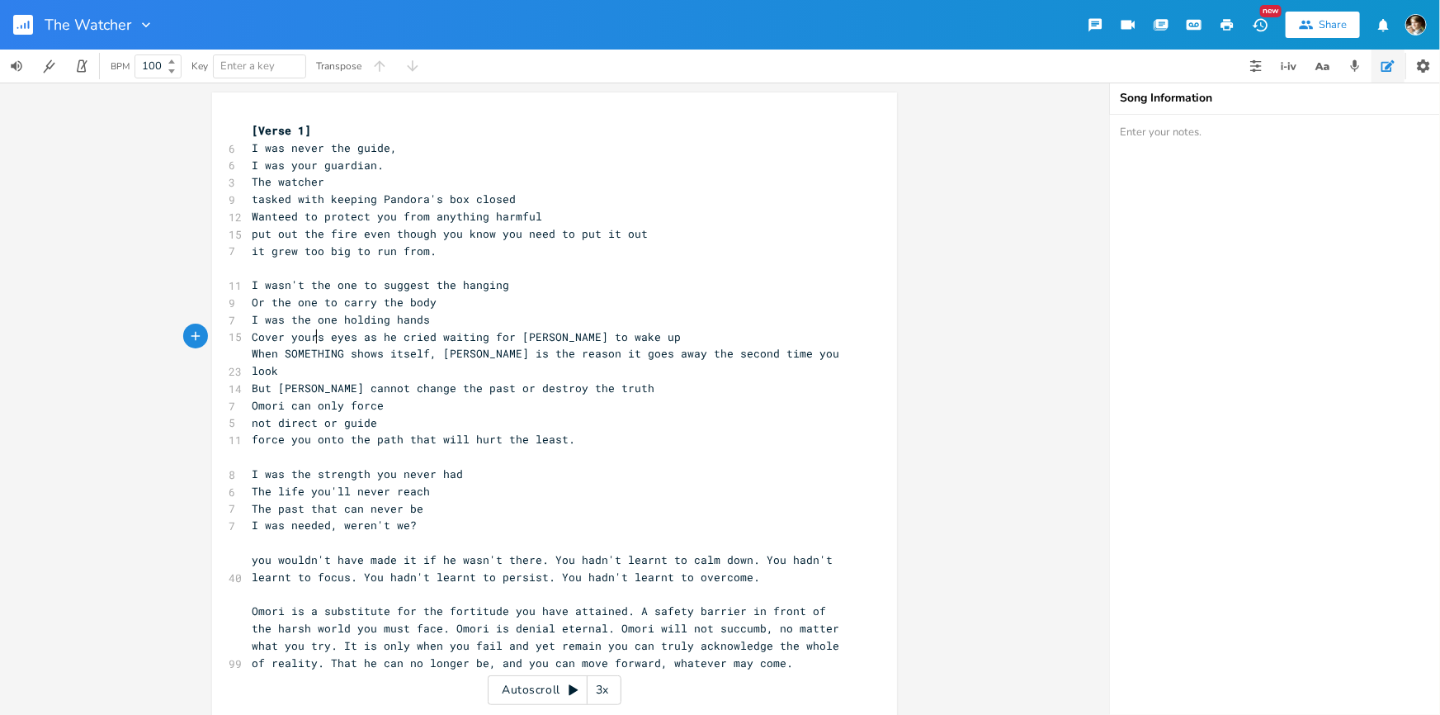
scroll to position [0, 21]
click at [371, 334] on span "Cover your eyes as he cried waiting for [PERSON_NAME] to wake up" at bounding box center [463, 336] width 422 height 15
type textarea "you"
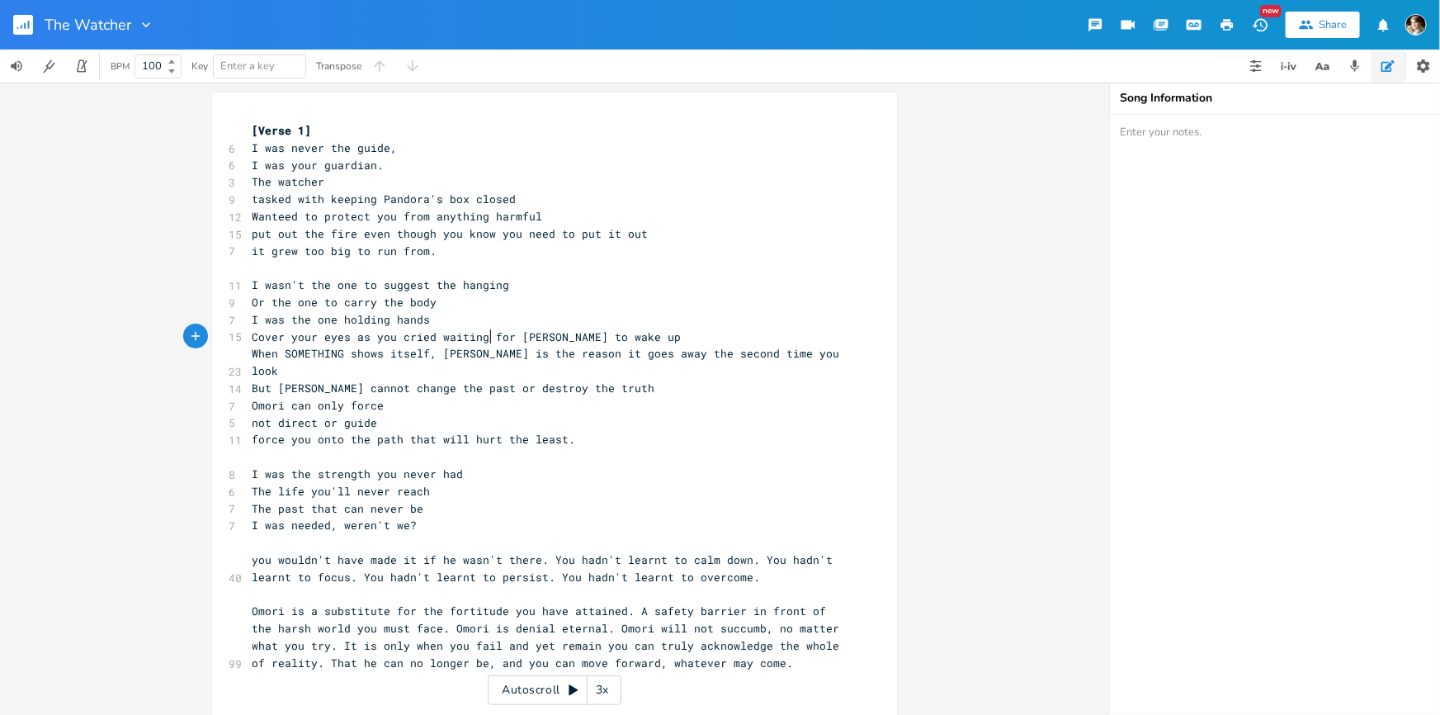
click at [484, 333] on span "Cover your eyes as you cried waiting for [PERSON_NAME] to wake up" at bounding box center [466, 336] width 429 height 15
click at [512, 338] on span "Cover your eyes as you cried waiting for [PERSON_NAME] to wake up" at bounding box center [466, 336] width 429 height 15
click at [610, 334] on pre "Cover your eyes as you cried waiting for [PERSON_NAME] to wake up" at bounding box center [546, 336] width 596 height 17
type textarea "a release"
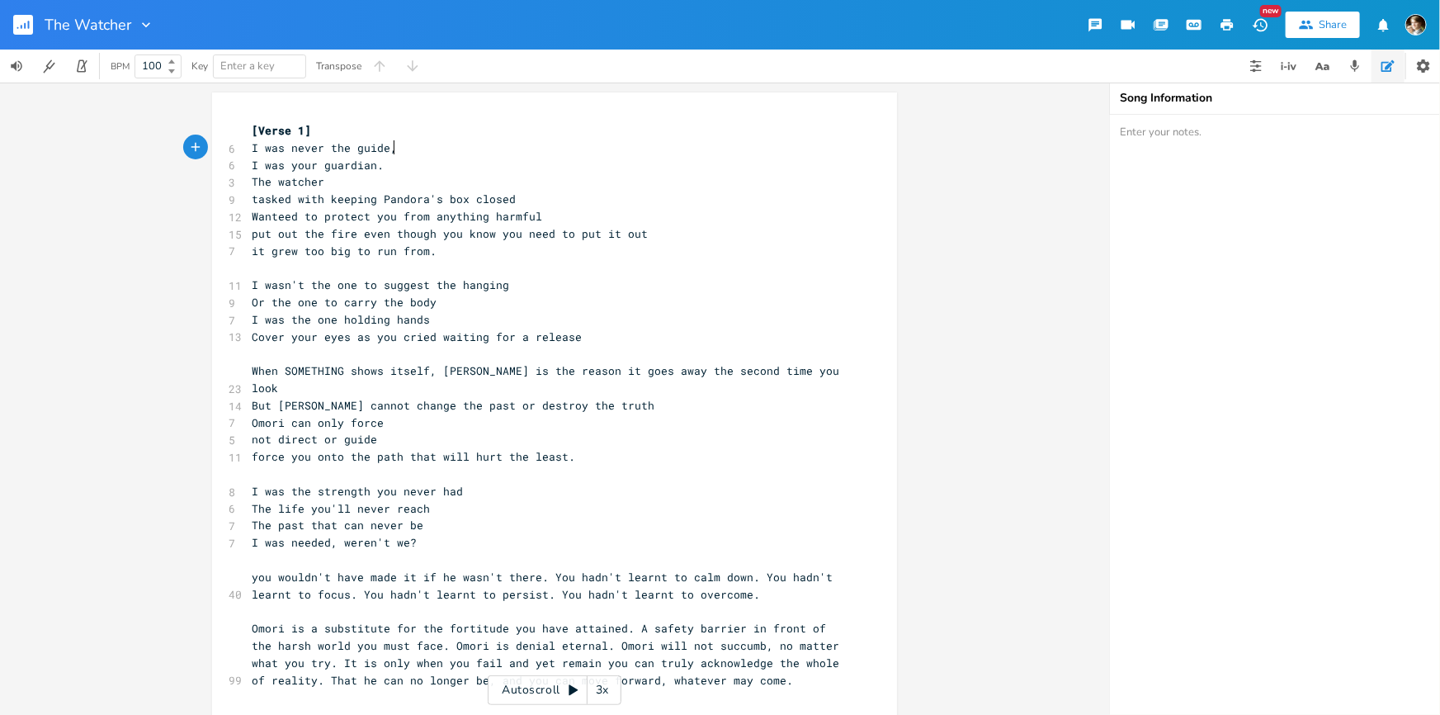
click at [386, 155] on pre "I was never the guide," at bounding box center [546, 147] width 596 height 17
click at [393, 170] on pre "I was your guardian." at bounding box center [546, 165] width 596 height 17
click at [252, 182] on span "The watcher" at bounding box center [288, 181] width 73 height 15
type textarea "I was"
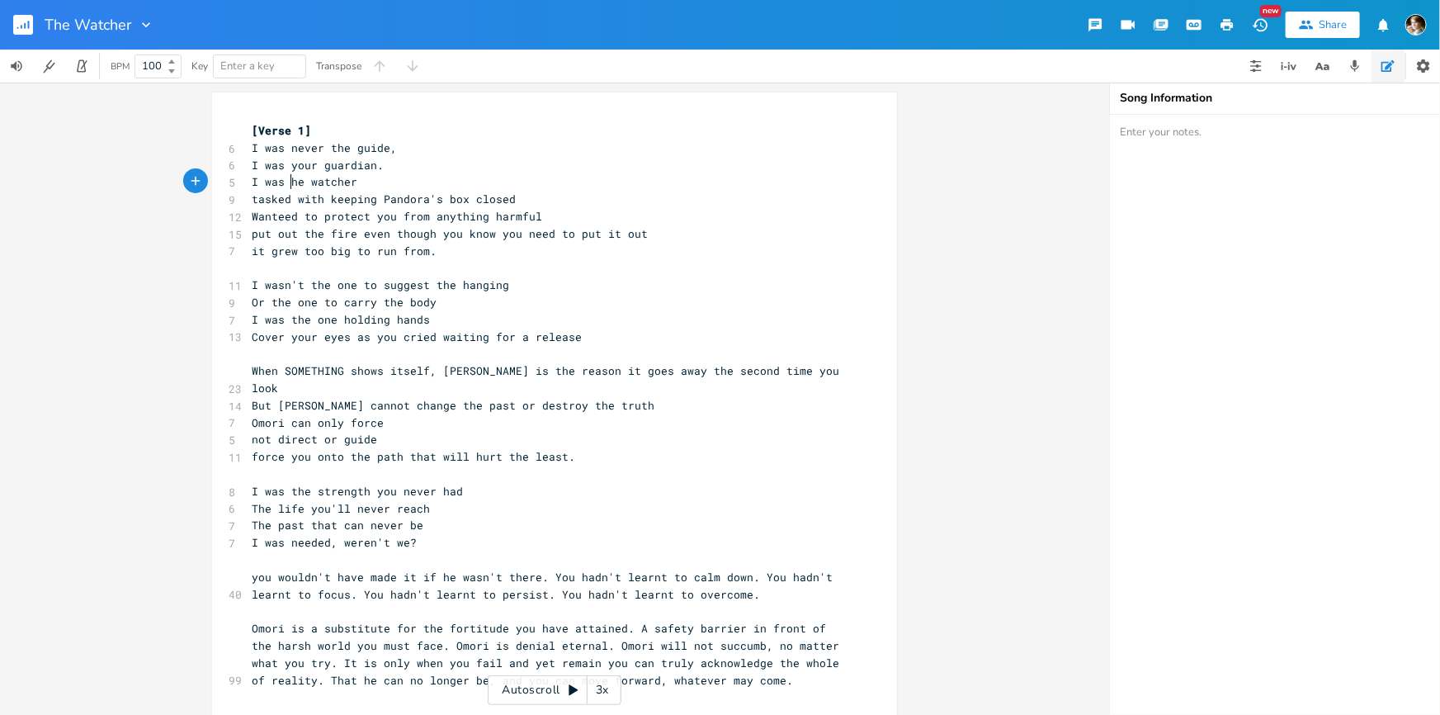
type textarea "t"
click at [248, 196] on pre "tasked with keeping Pandora's box closed" at bounding box center [546, 199] width 596 height 17
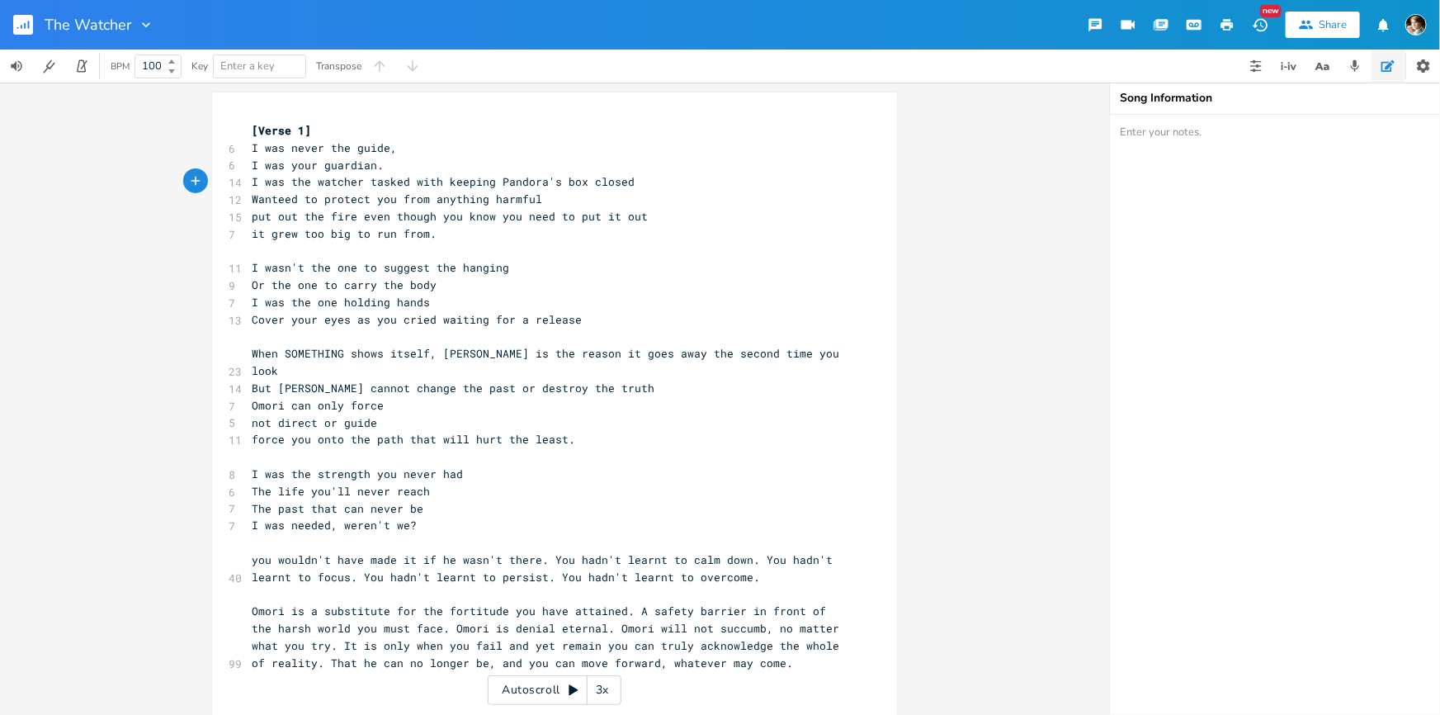
click at [488, 182] on span "I was the watcher tasked with keeping Pandora's box closed" at bounding box center [443, 181] width 383 height 15
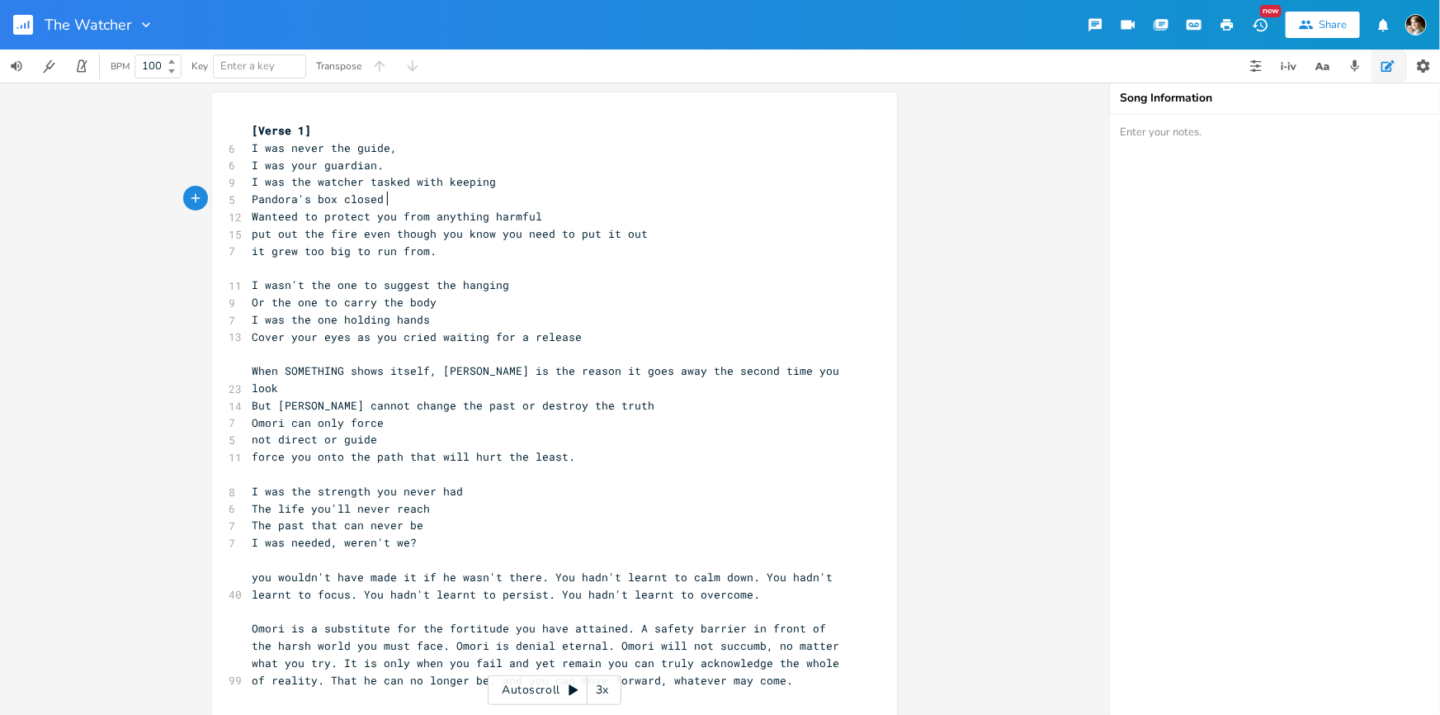
click at [403, 196] on pre "Pandora's box closed" at bounding box center [546, 199] width 596 height 17
click at [287, 213] on span "Wanteed to protect you from anything harmful" at bounding box center [397, 216] width 290 height 15
click at [419, 196] on pre "Pandora's box closed" at bounding box center [546, 199] width 596 height 17
click at [489, 243] on pre "it grew too big to run from." at bounding box center [546, 251] width 596 height 17
click at [356, 233] on span "put out the fire even though you know you need to put it out" at bounding box center [450, 233] width 396 height 15
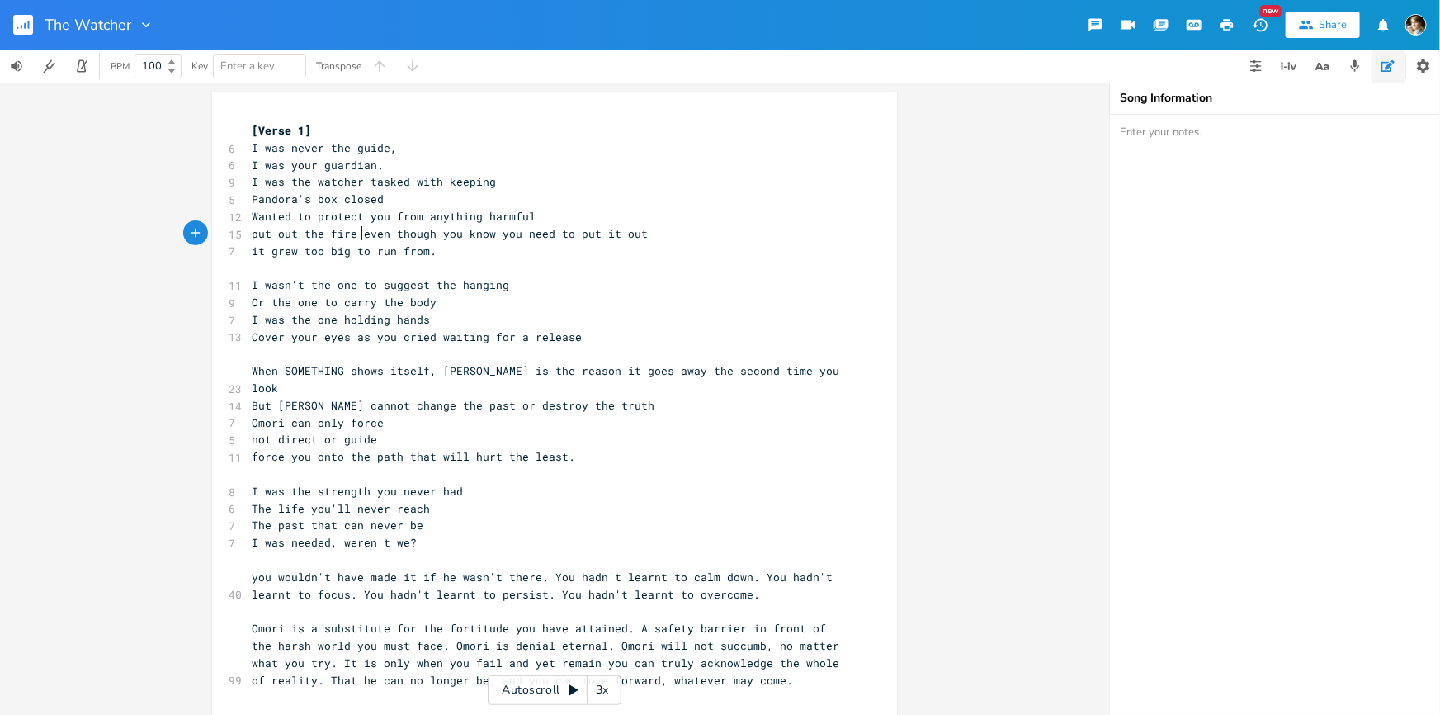
click at [352, 231] on span "put out the fire even though you know you need to put it out" at bounding box center [450, 233] width 396 height 15
type textarea "even though you know you need to put it out"
click at [659, 235] on pre "put out the fires even though you know you need to put it out" at bounding box center [546, 233] width 596 height 17
click at [252, 250] on span "it grew too big to run from." at bounding box center [344, 250] width 185 height 15
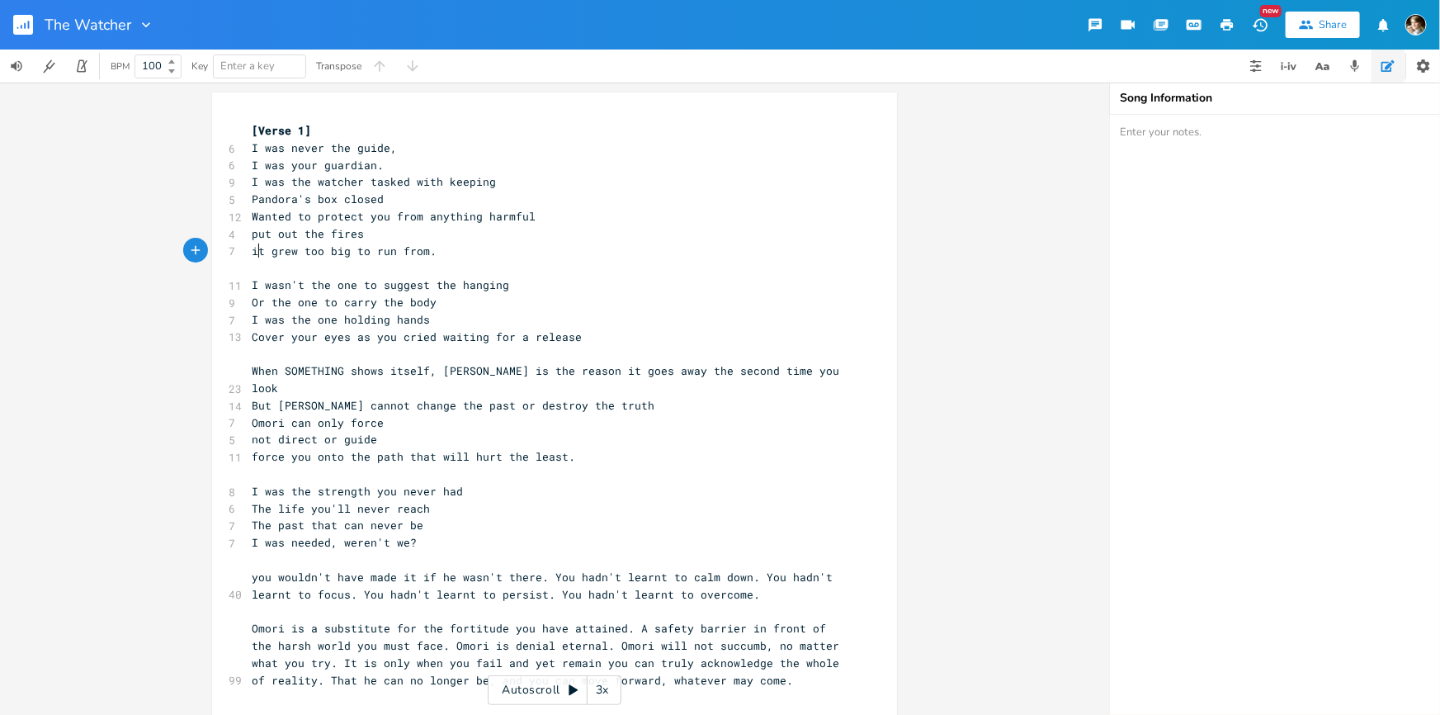
click at [252, 250] on span "it grew too big to run from." at bounding box center [344, 250] width 185 height 15
type textarea "that"
click at [248, 251] on pre "that grew too big to run from." at bounding box center [546, 251] width 596 height 17
click at [465, 252] on pre "that grew too big to run from." at bounding box center [546, 251] width 596 height 17
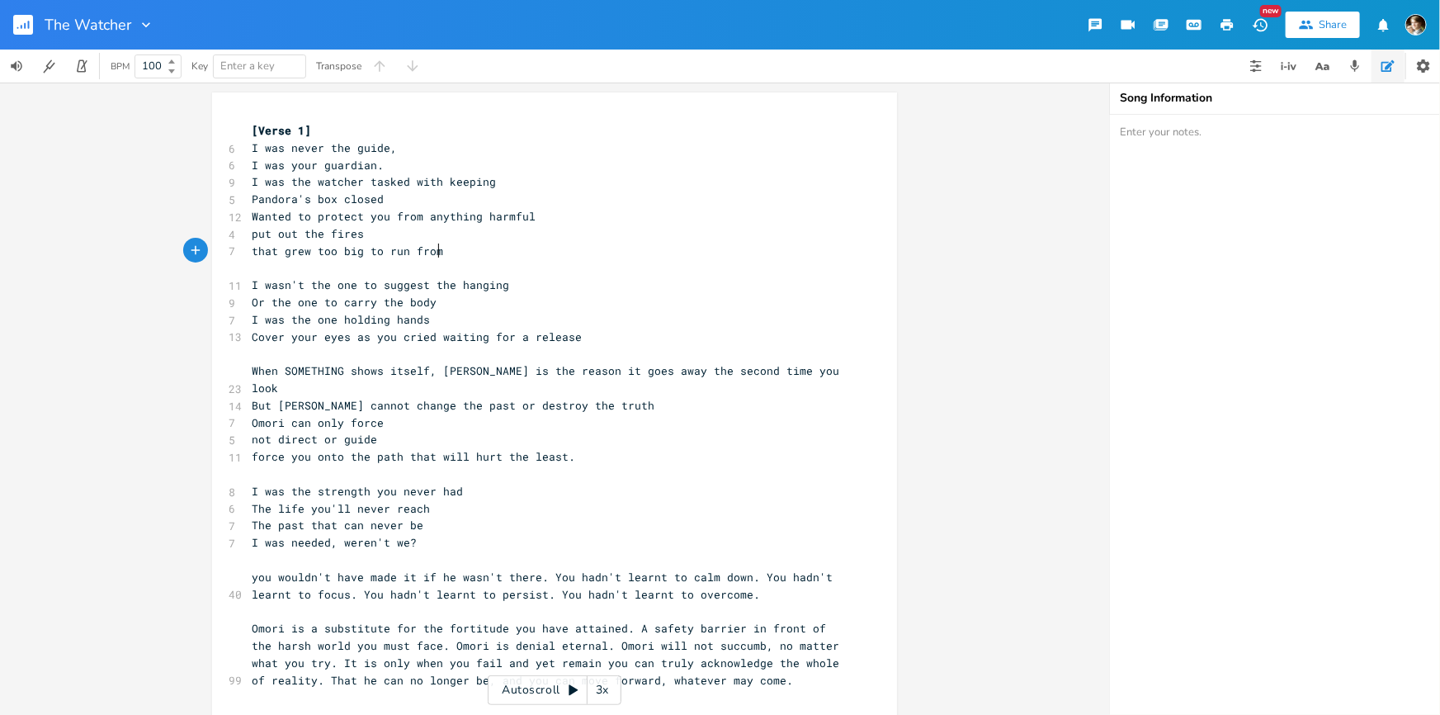
click at [453, 266] on pre "​" at bounding box center [546, 267] width 596 height 17
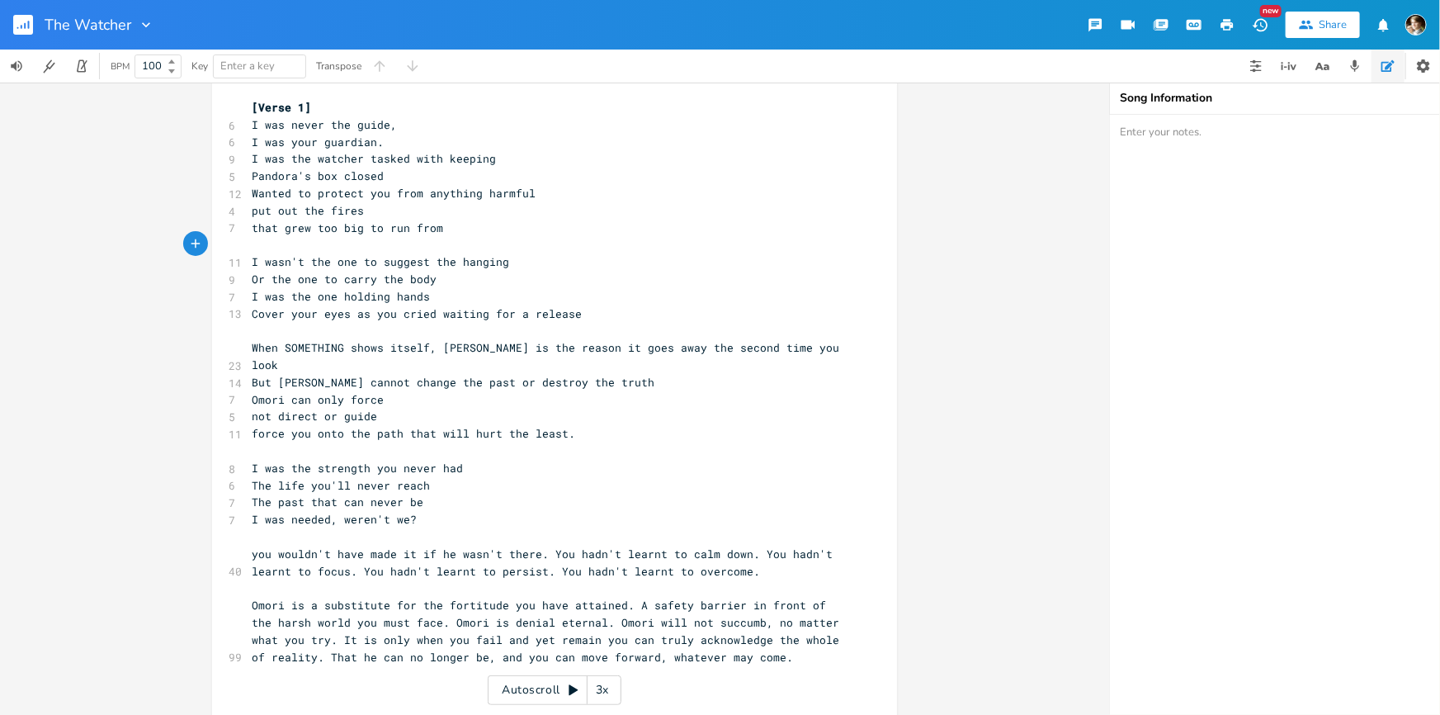
scroll to position [0, 0]
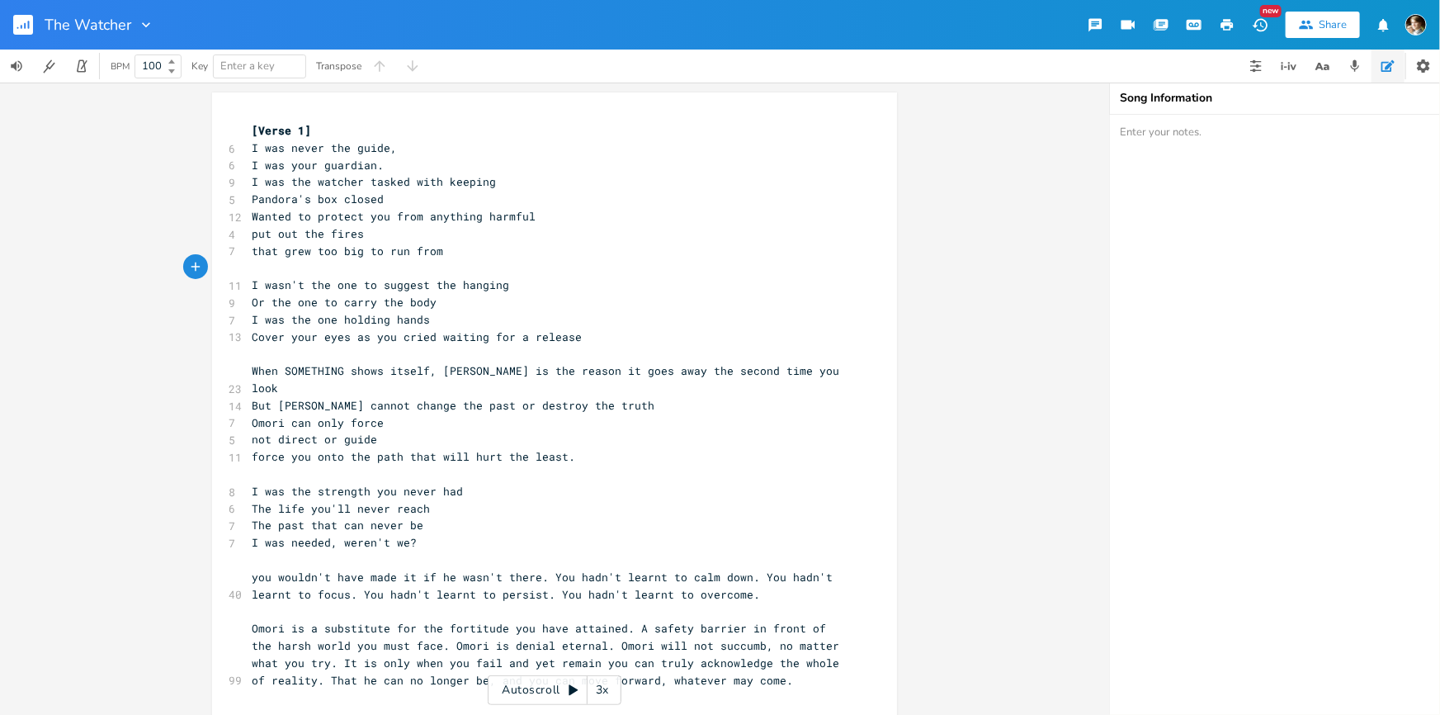
click at [248, 133] on pre "[Verse 1]" at bounding box center [546, 130] width 596 height 17
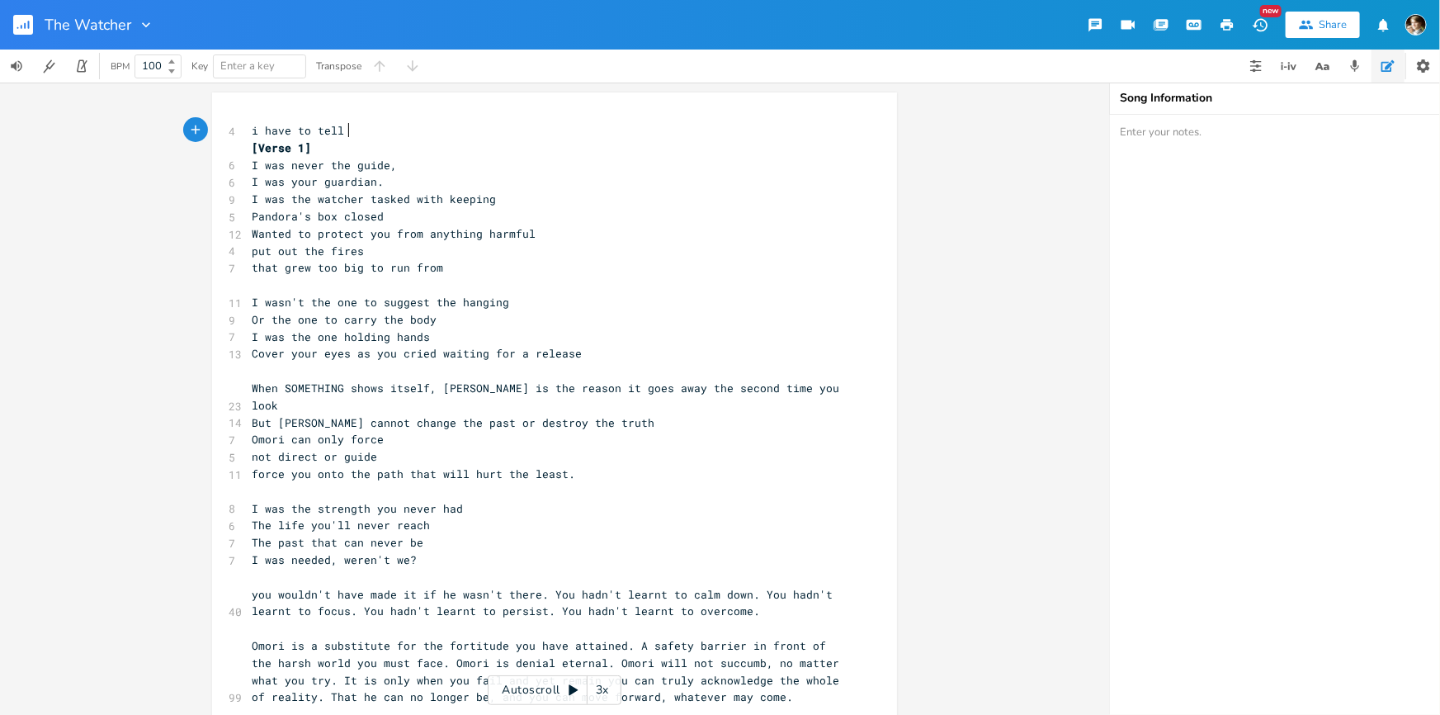
scroll to position [0, 81]
type textarea "i have to tell you. somwt"
type textarea "something"
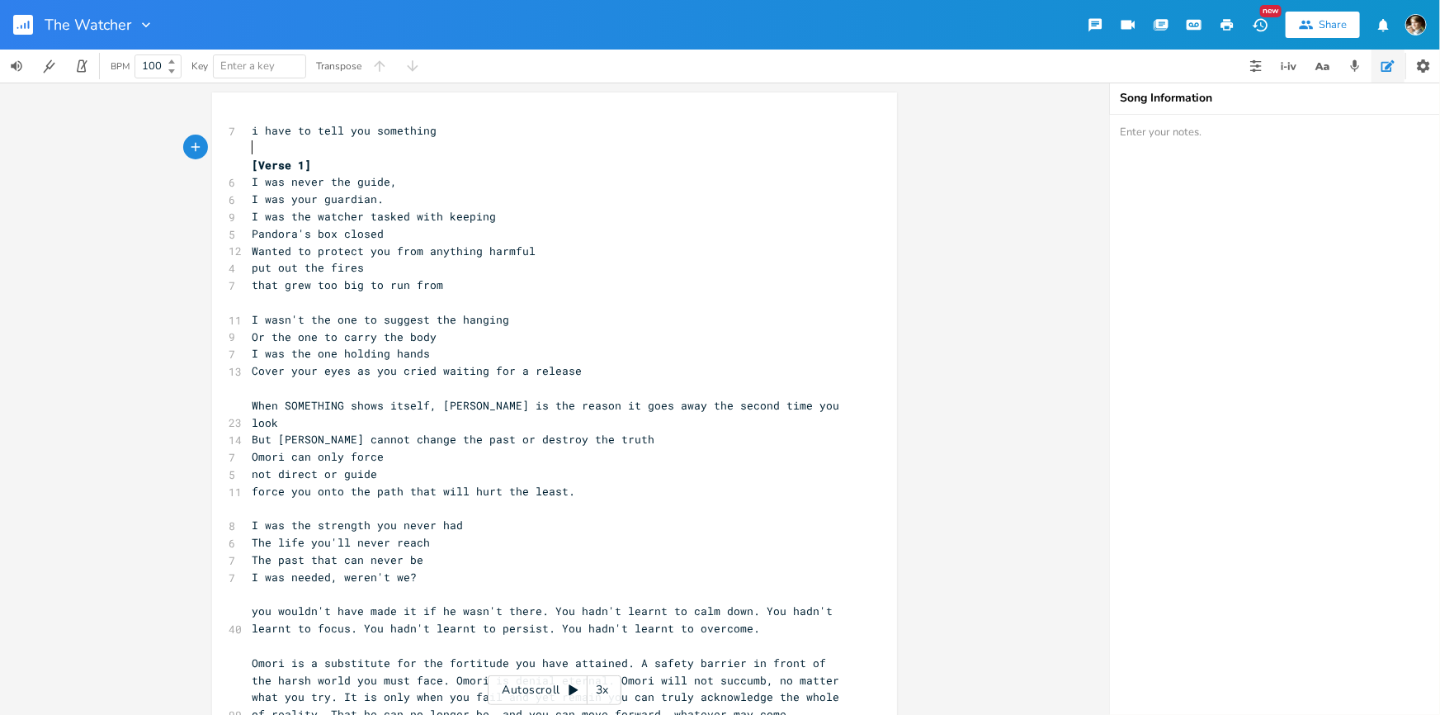
drag, startPoint x: 400, startPoint y: 196, endPoint x: 403, endPoint y: 205, distance: 9.7
click at [401, 196] on pre "I was your guardian." at bounding box center [546, 199] width 596 height 17
click at [457, 305] on pre "​" at bounding box center [546, 302] width 596 height 17
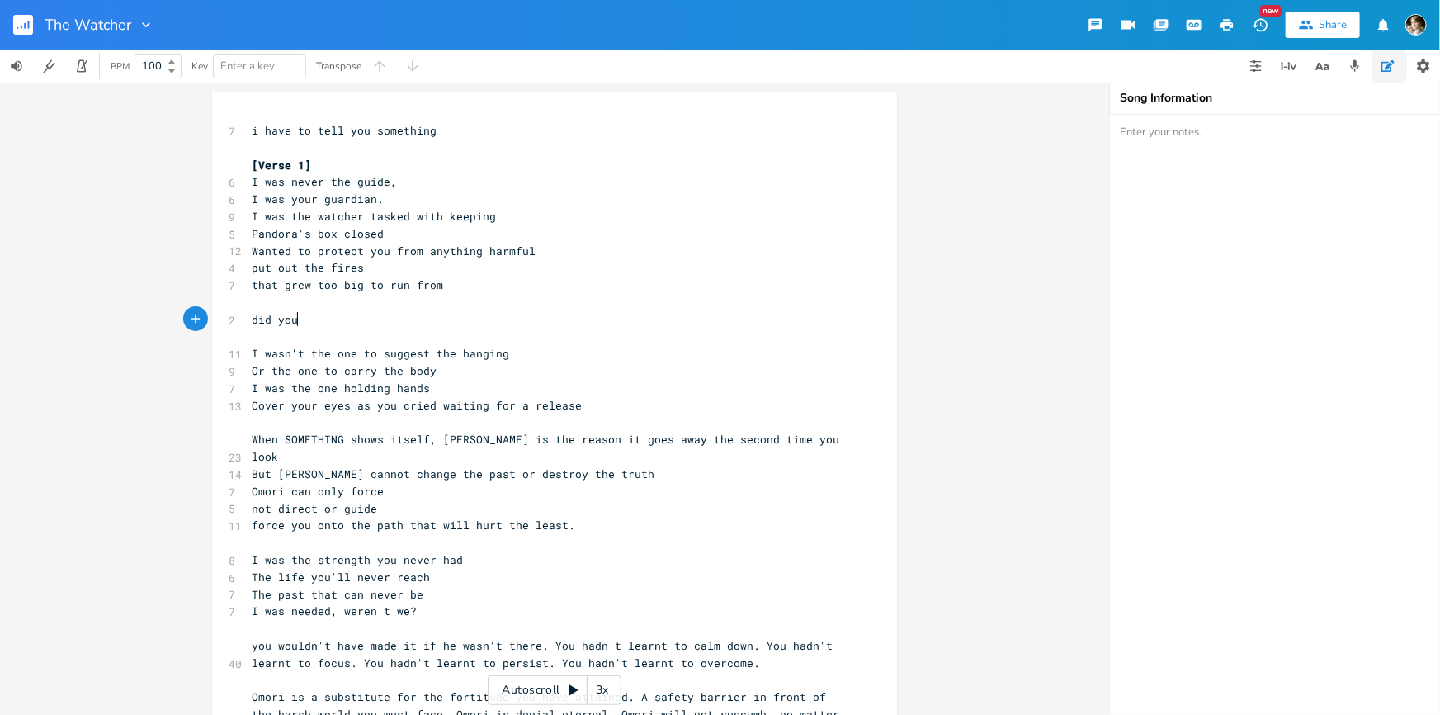
type textarea "did youw"
type textarea "want me to tell you what to do?"
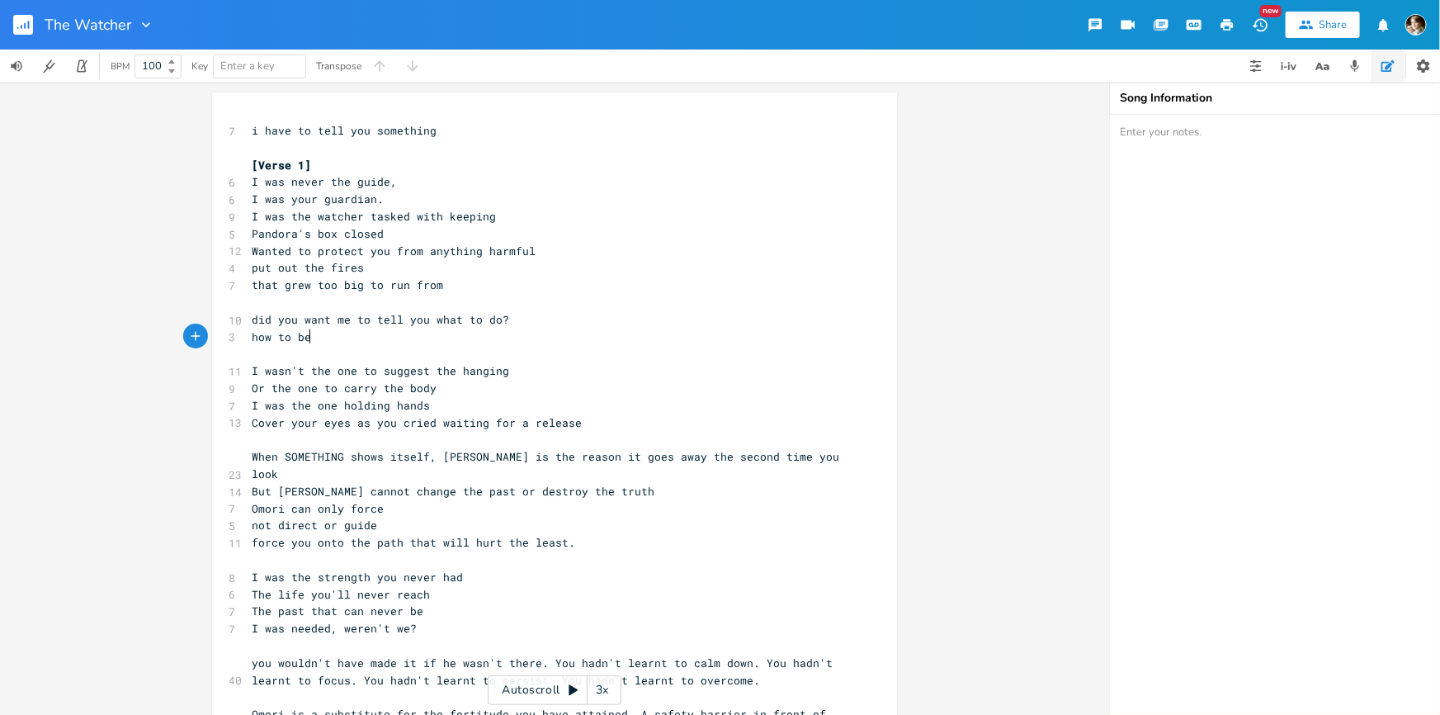
scroll to position [0, 50]
type textarea "how to be"
type textarea "? wher"
type textarea "n to"
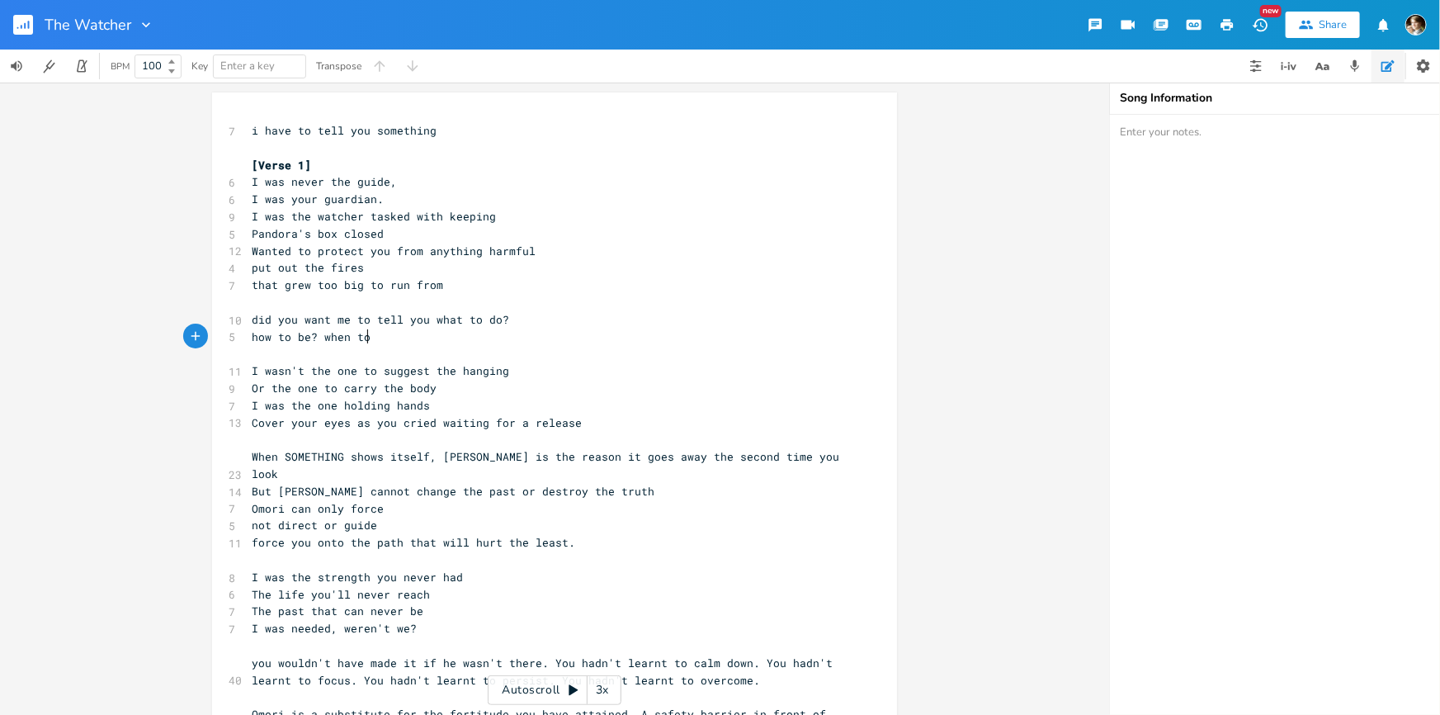
scroll to position [0, 21]
click at [426, 319] on span "did you want me to tell you what to do?" at bounding box center [380, 319] width 257 height 15
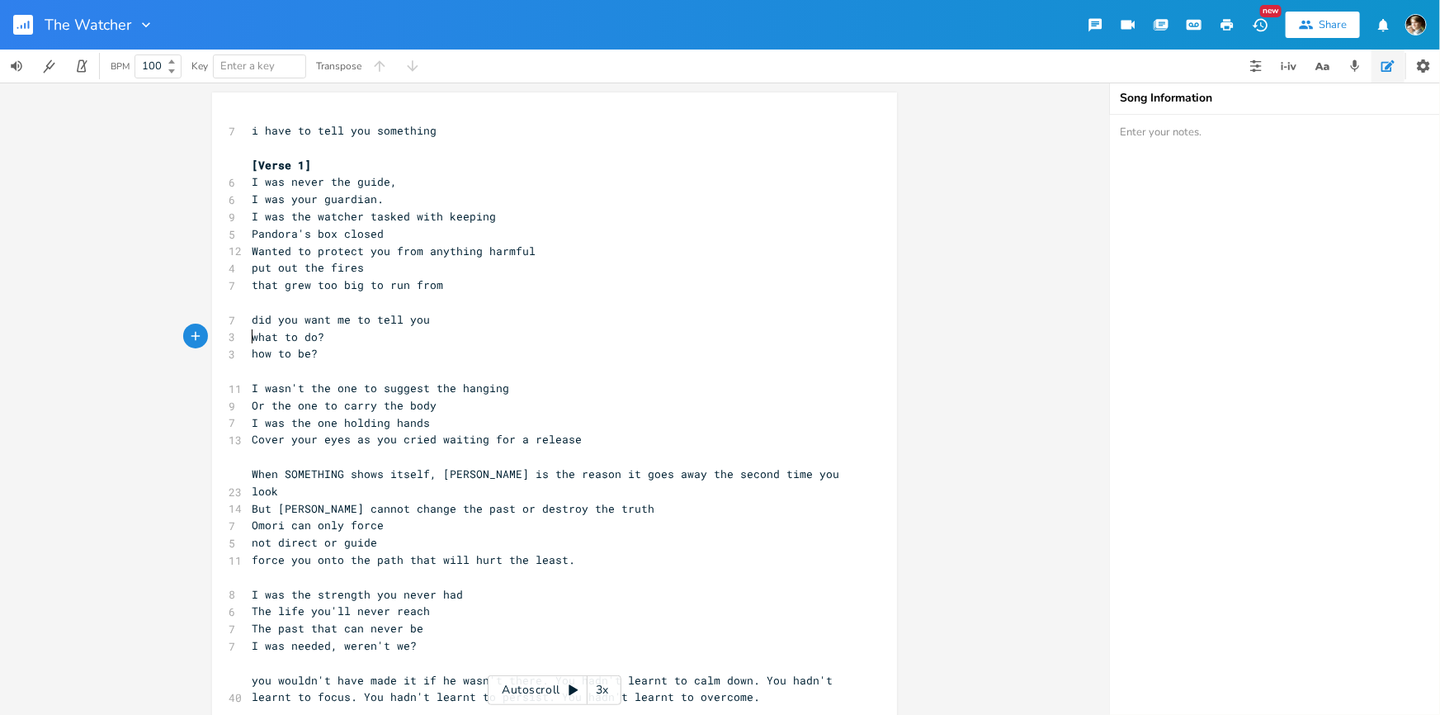
click at [354, 350] on pre "how to be?" at bounding box center [546, 353] width 596 height 17
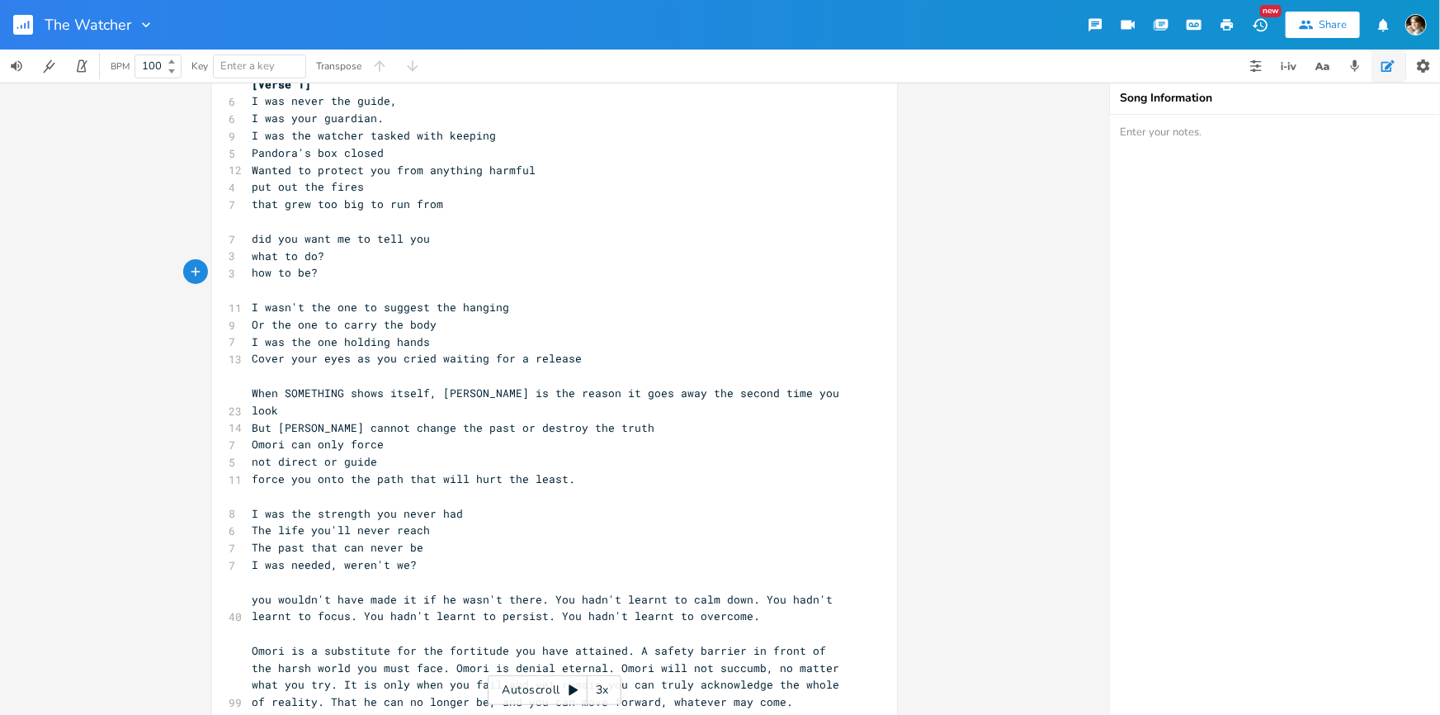
scroll to position [126, 0]
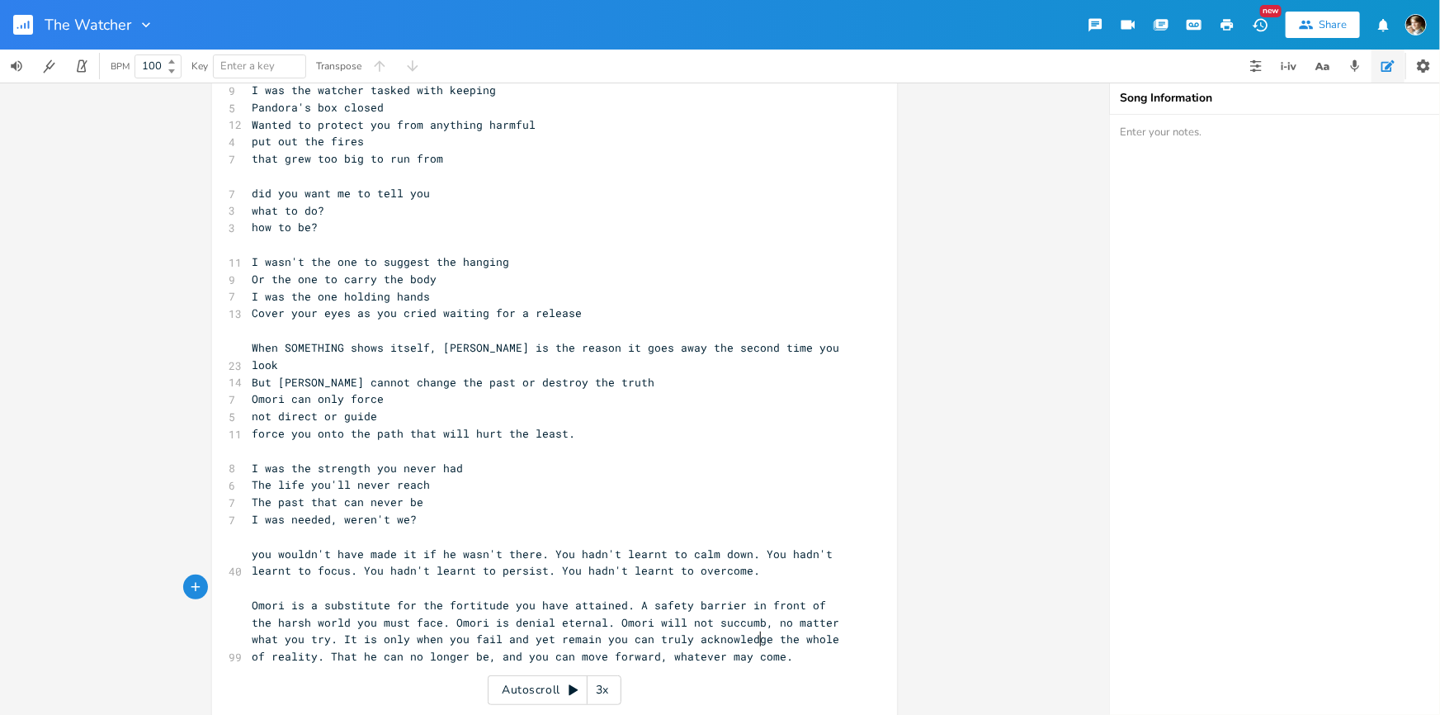
click at [771, 639] on pre "Omori is a substitute for the fortitude you have attained. A safety barrier in …" at bounding box center [546, 631] width 596 height 68
type textarea "do you ever wish you were"
type textarea "? a puppet?"
click at [418, 442] on pre "​" at bounding box center [546, 450] width 596 height 17
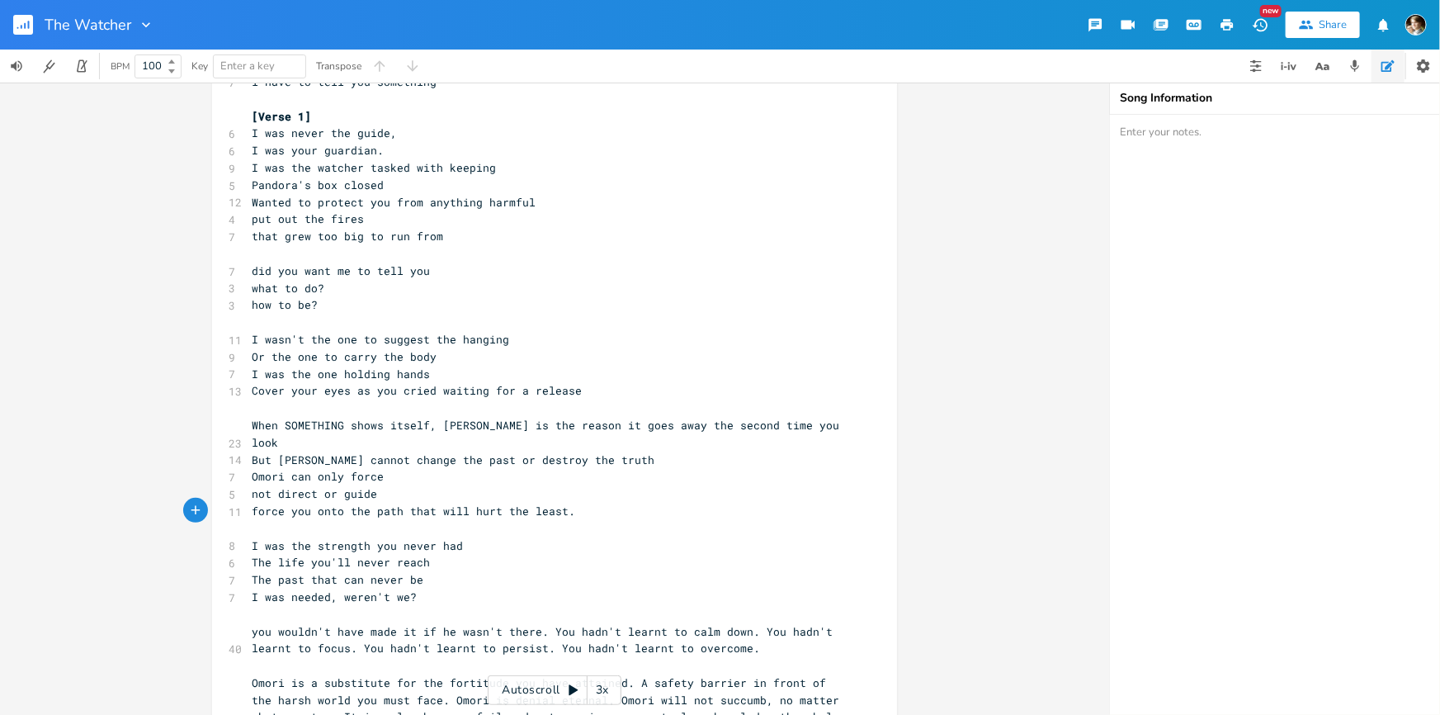
scroll to position [0, 0]
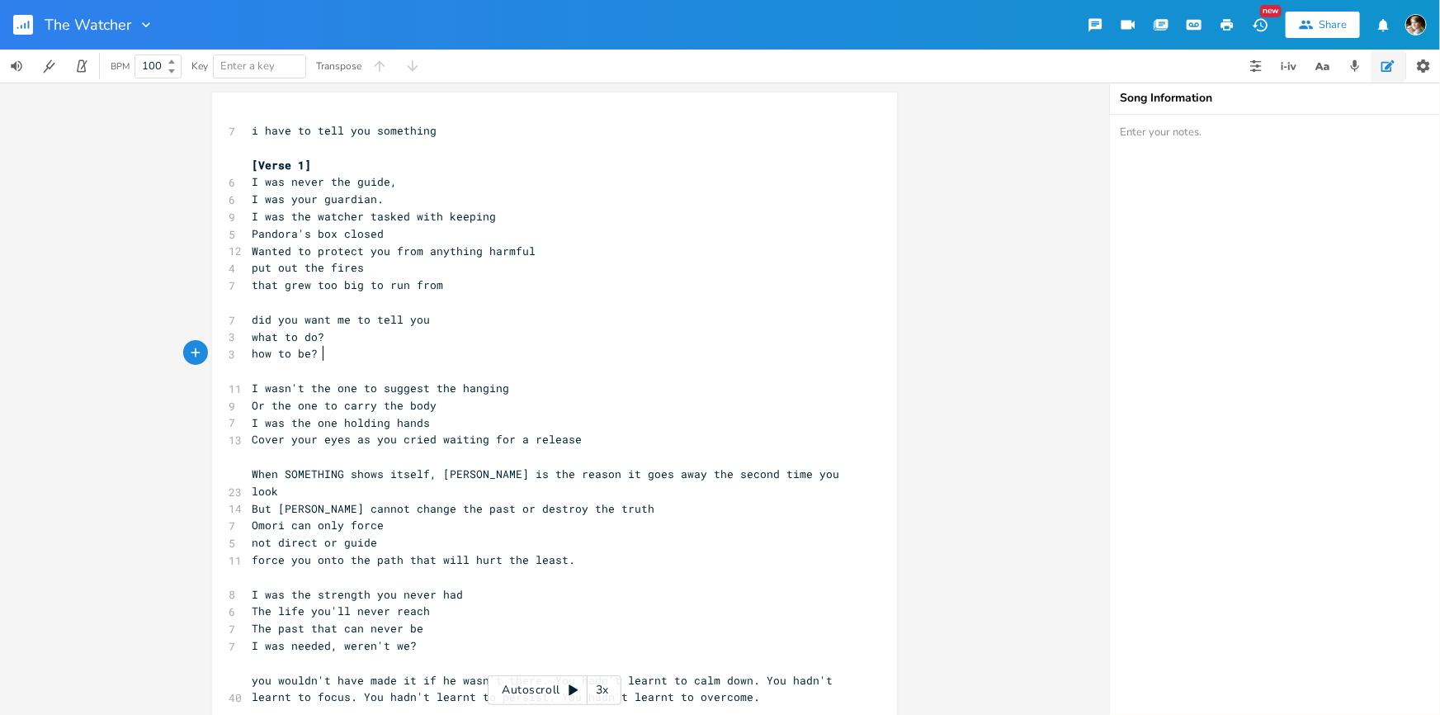
click at [378, 347] on pre "how to be?" at bounding box center [546, 353] width 596 height 17
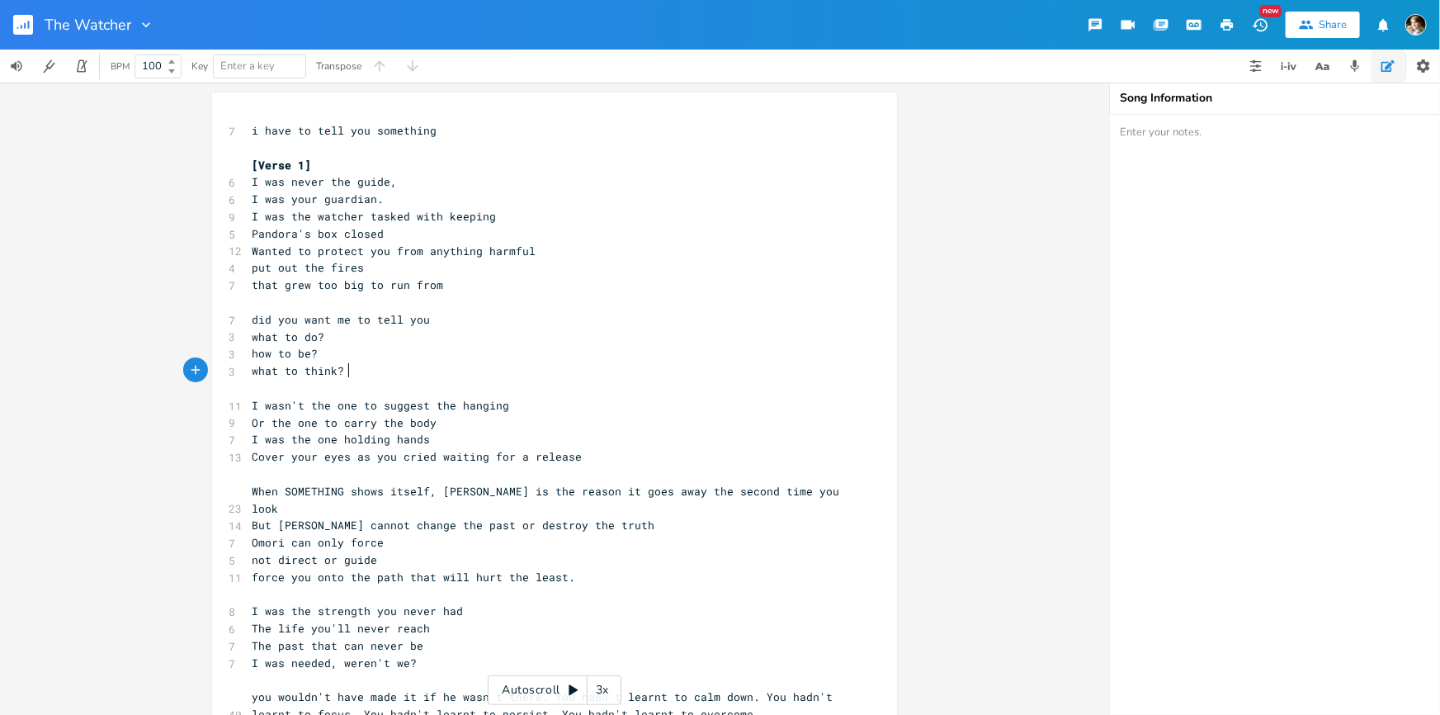
scroll to position [0, 72]
type textarea "what to think? whi t"
type textarea "o o"
type textarea "to"
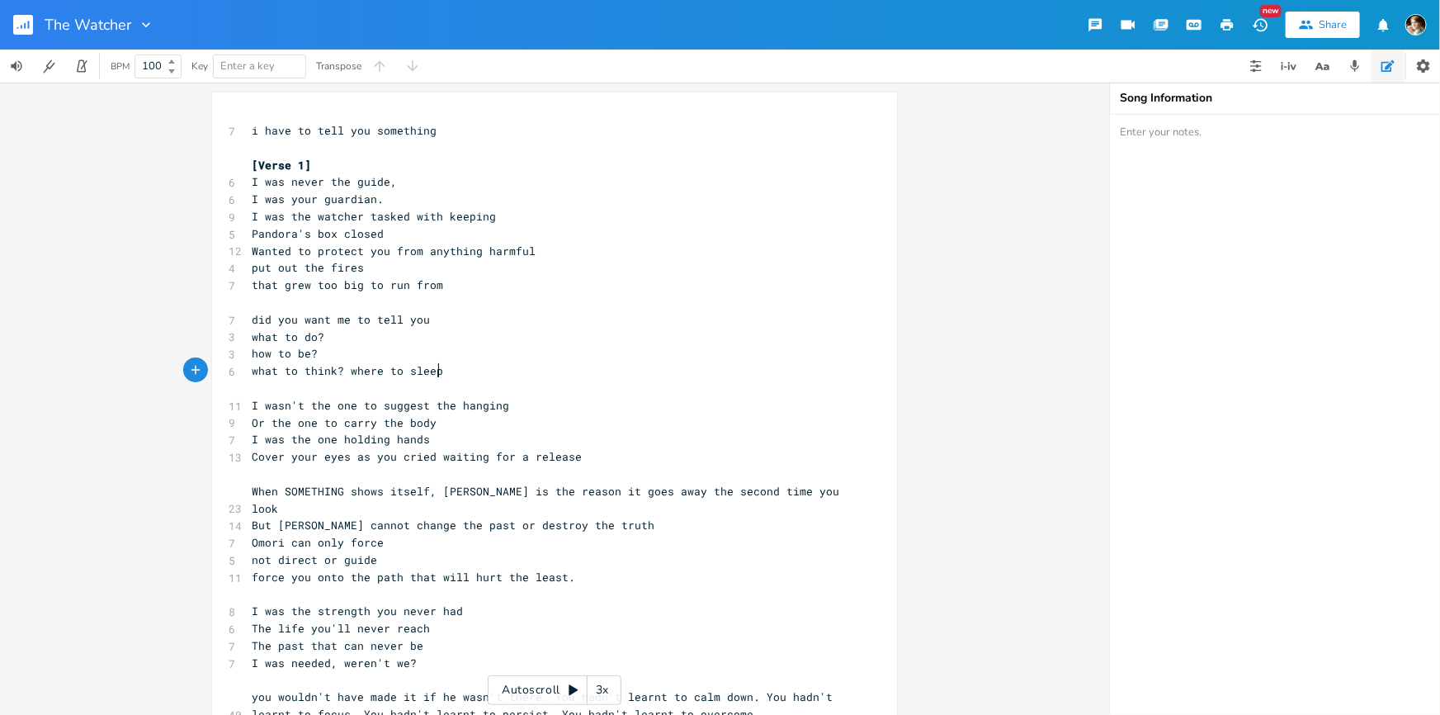
type textarea "ere to sleep?"
click at [339, 369] on span "what to think? where to sleep?" at bounding box center [351, 370] width 198 height 15
click at [346, 370] on span "what to think? where to sleep?" at bounding box center [351, 370] width 198 height 15
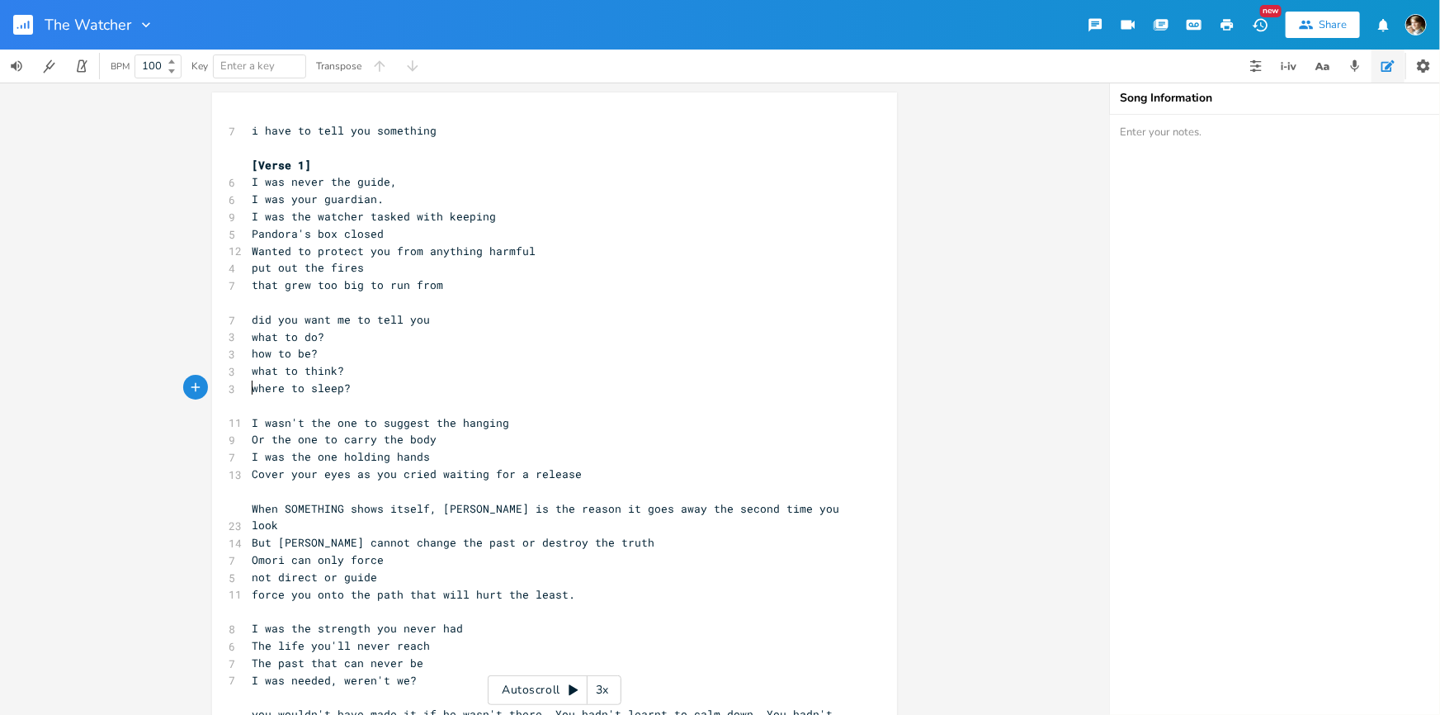
click at [279, 474] on span "Cover your eyes as you cried waiting for a release" at bounding box center [417, 473] width 330 height 15
type textarea "ing"
click at [388, 470] on span "Covering your eyes as you cried waiting for a release" at bounding box center [427, 473] width 350 height 15
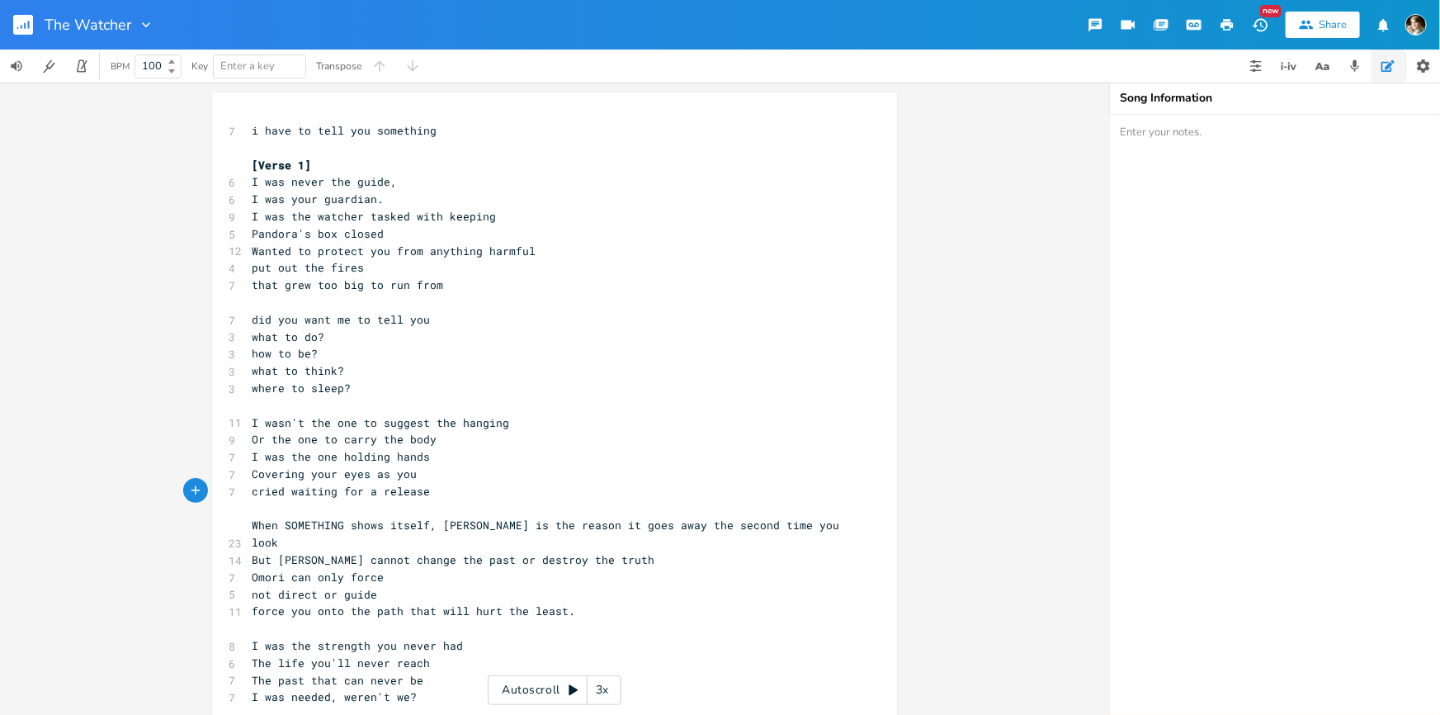
click at [437, 468] on pre "Covering your eyes as you" at bounding box center [546, 473] width 596 height 17
click at [256, 488] on span "cried waiting for a release" at bounding box center [341, 491] width 178 height 15
click at [252, 475] on span "Covering your eyes as you" at bounding box center [334, 473] width 165 height 15
click at [430, 451] on pre "I was the one holding hands" at bounding box center [546, 456] width 596 height 17
click at [432, 520] on span "When SOMETHING shows itself, [PERSON_NAME] is the reason it goes away the secon…" at bounding box center [549, 533] width 594 height 32
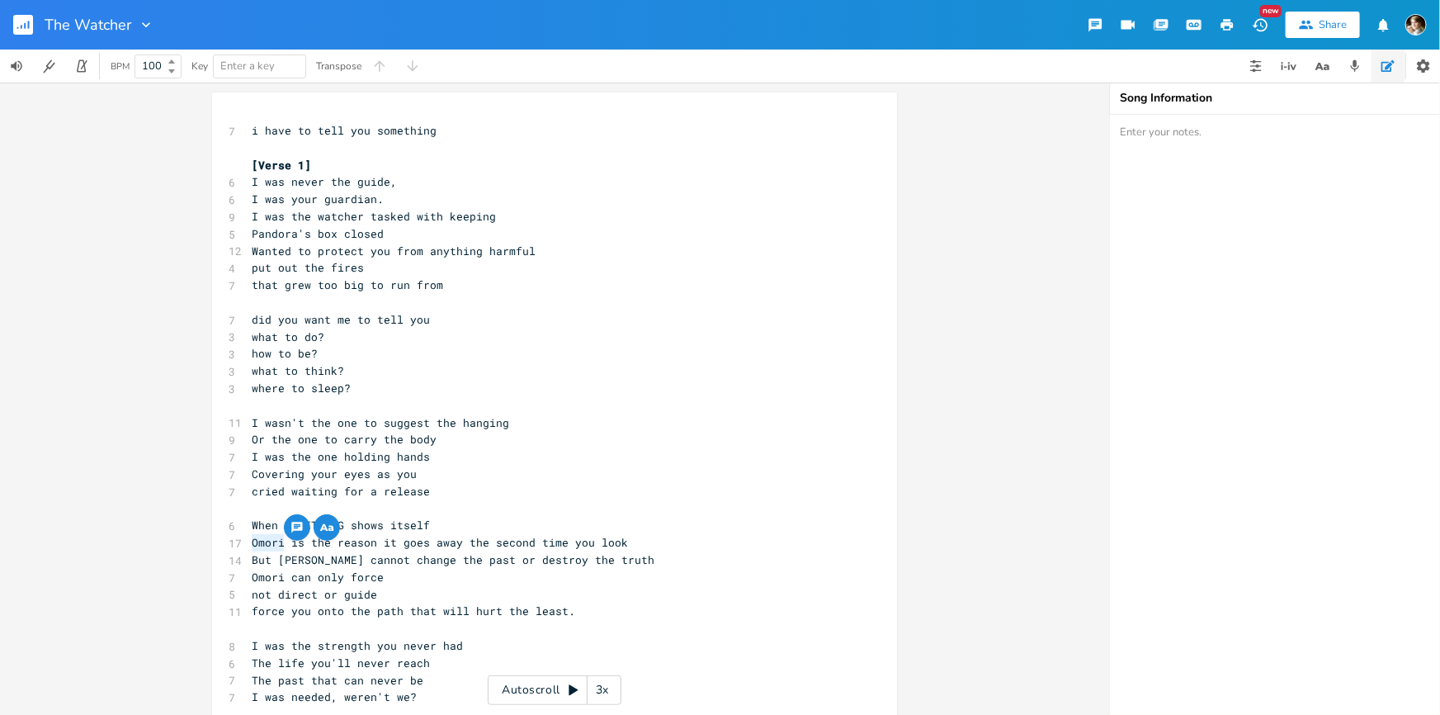
type textarea "I"
type textarea "am"
click at [497, 531] on pre "When SOMETHING shows itself" at bounding box center [546, 525] width 596 height 17
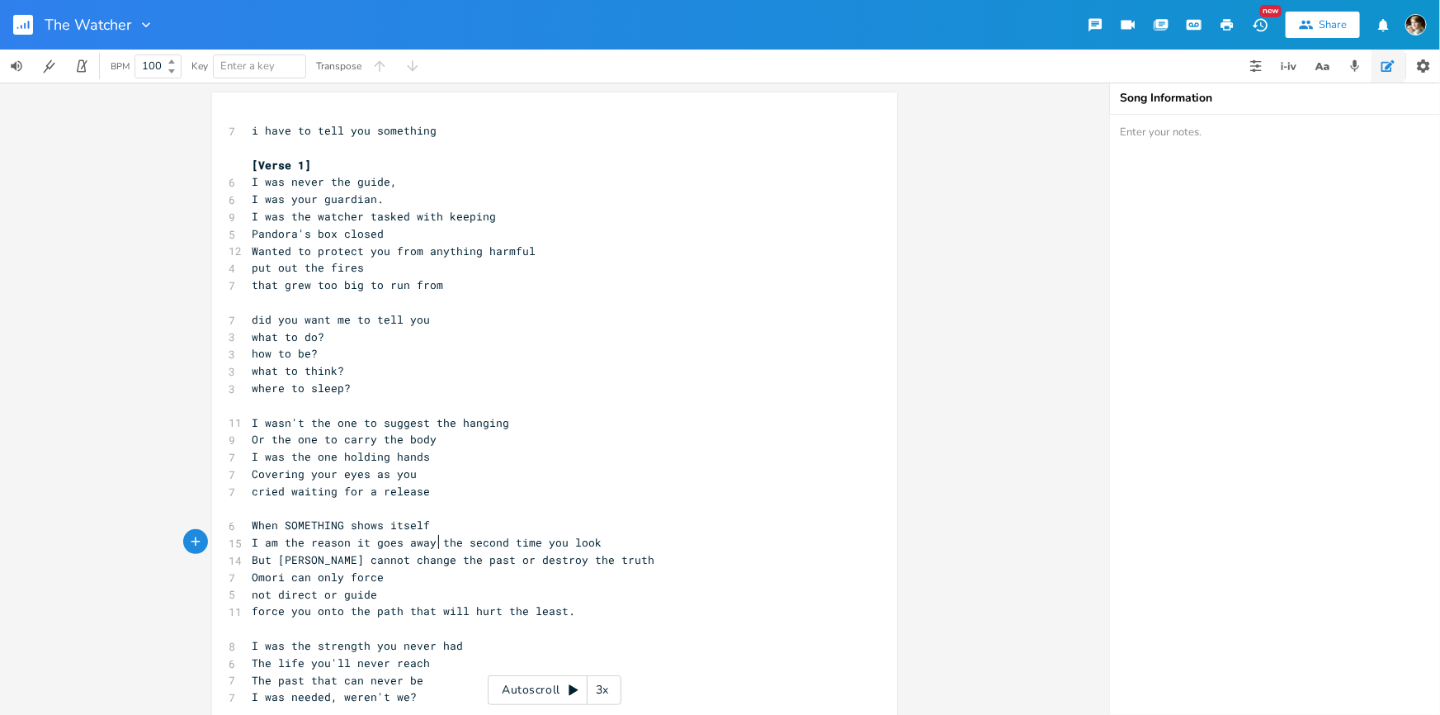
click at [433, 539] on span "I am the reason it goes away the second time you look" at bounding box center [427, 542] width 350 height 15
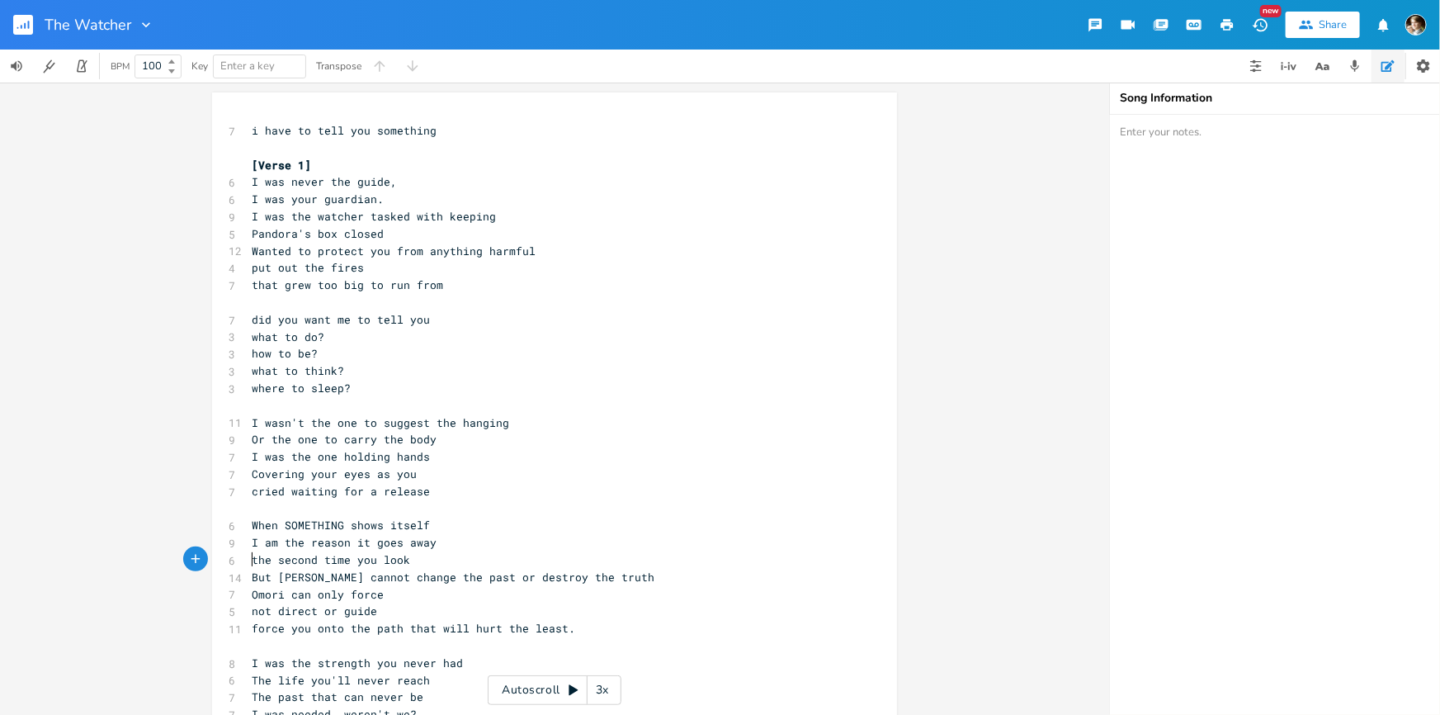
type textarea "the second time you look"
click at [457, 557] on pre "the second time you look" at bounding box center [546, 559] width 596 height 17
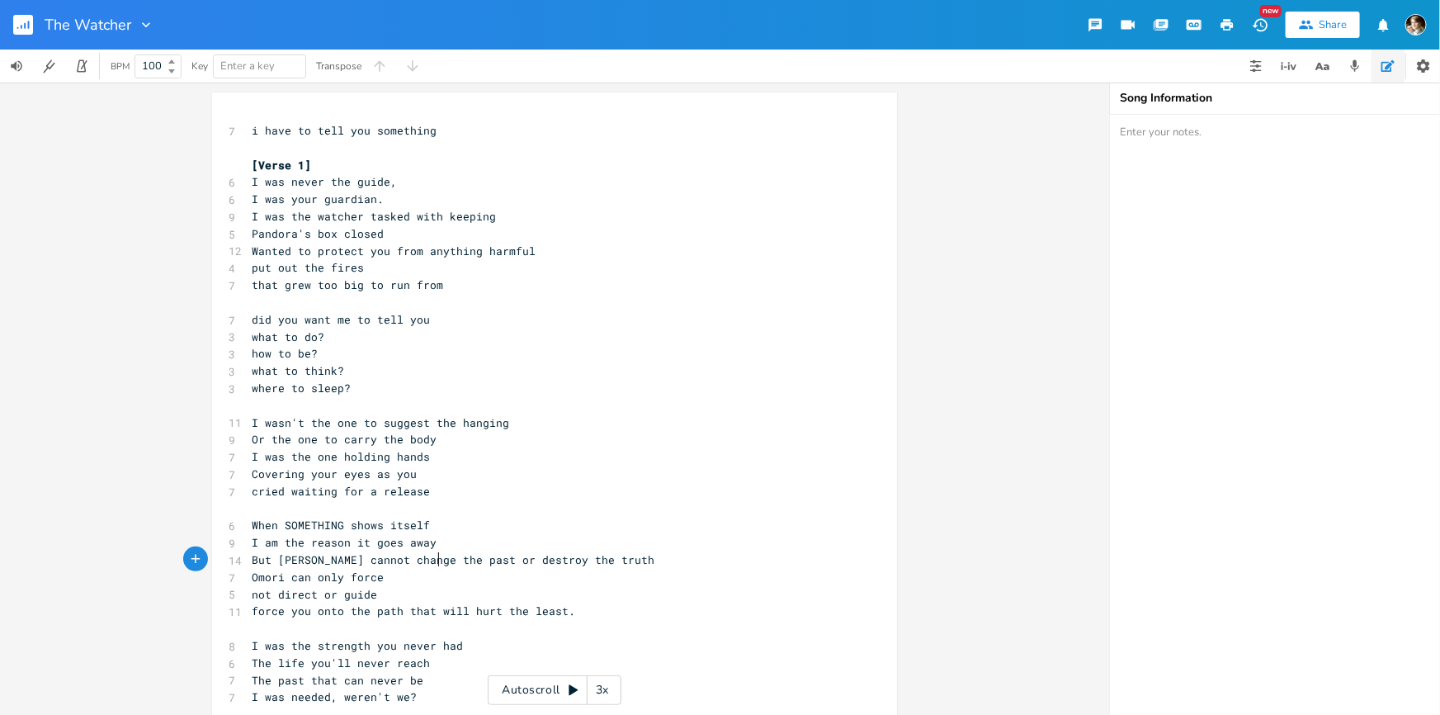
click at [303, 557] on span "But [PERSON_NAME] cannot change the past or destroy the truth" at bounding box center [453, 559] width 403 height 15
type textarea "mori"
click at [276, 559] on span "But [PERSON_NAME] cannot change the past or destroy the truth" at bounding box center [453, 559] width 403 height 15
type textarea "I"
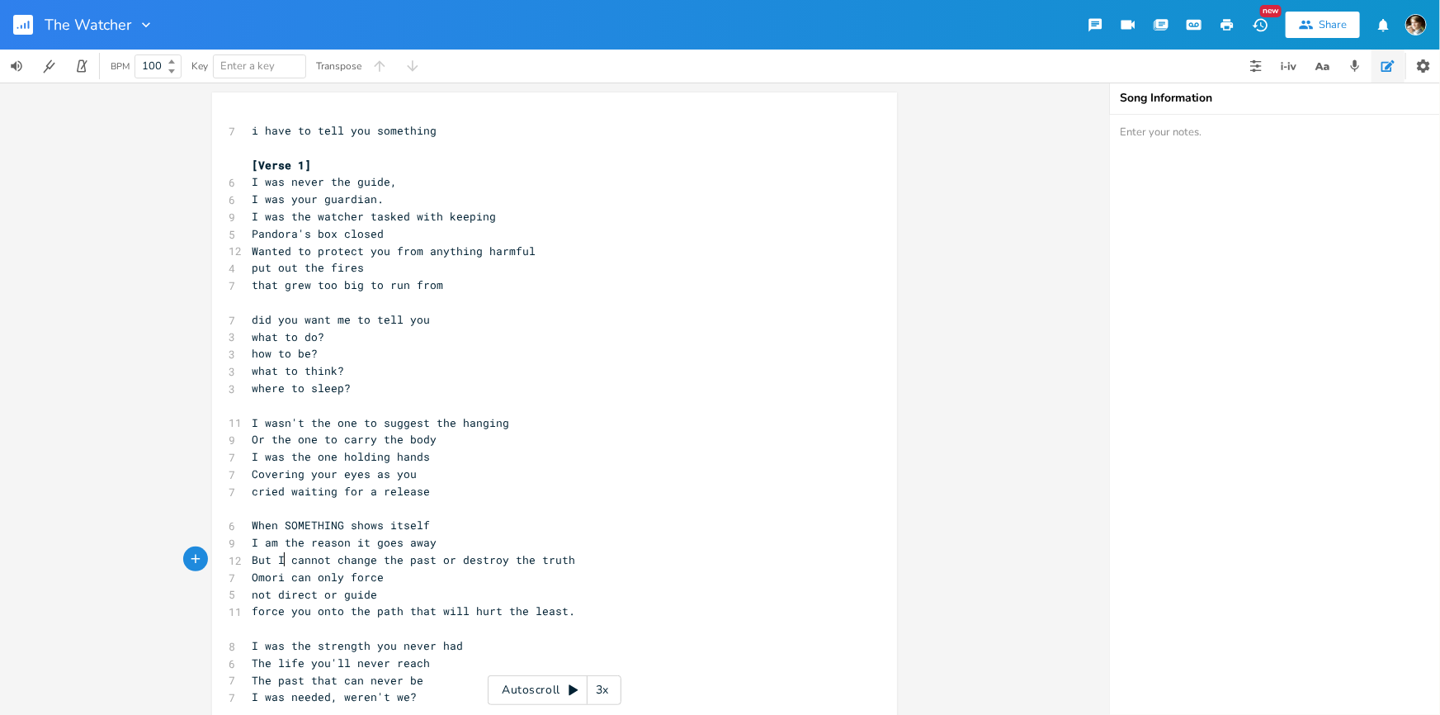
click at [429, 553] on span "But I cannot change the past or destroy the truth" at bounding box center [413, 559] width 323 height 15
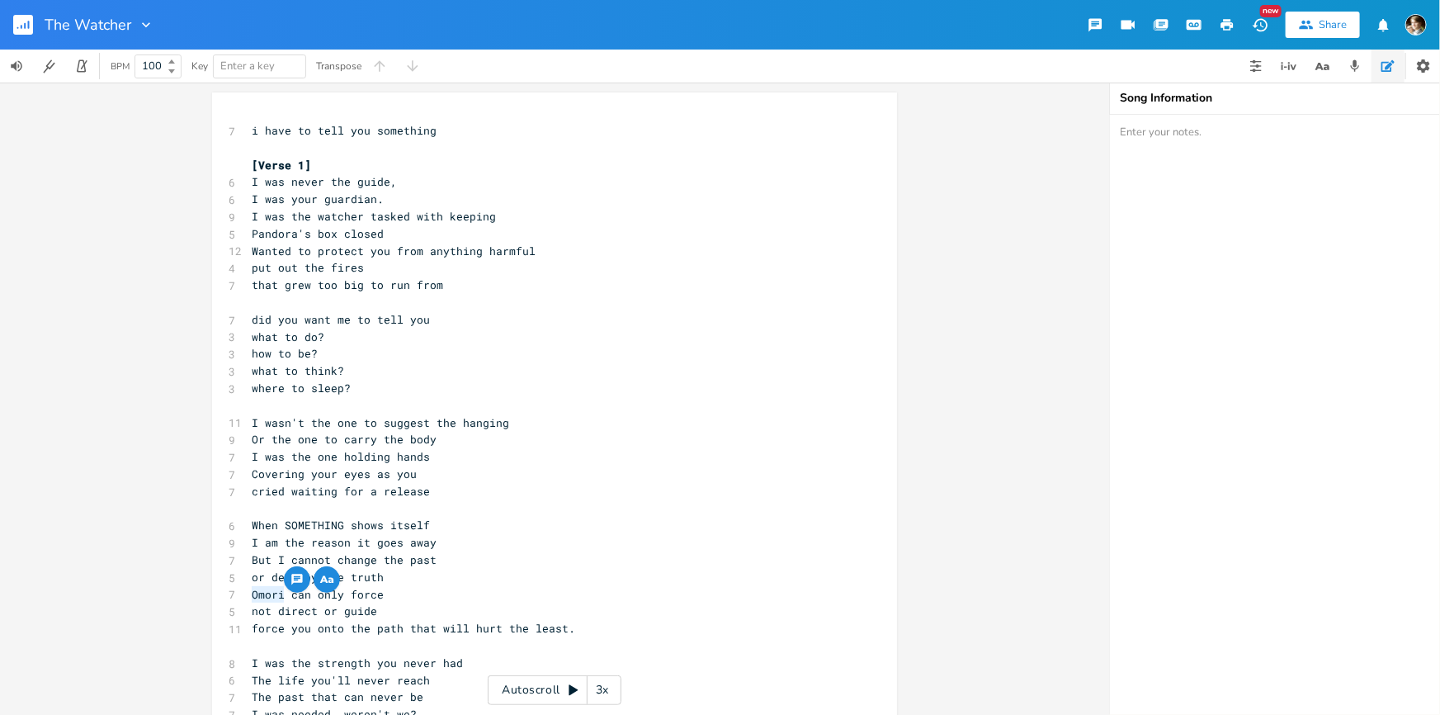
type textarea "I"
click at [413, 609] on pre "not direct or guide" at bounding box center [546, 610] width 596 height 17
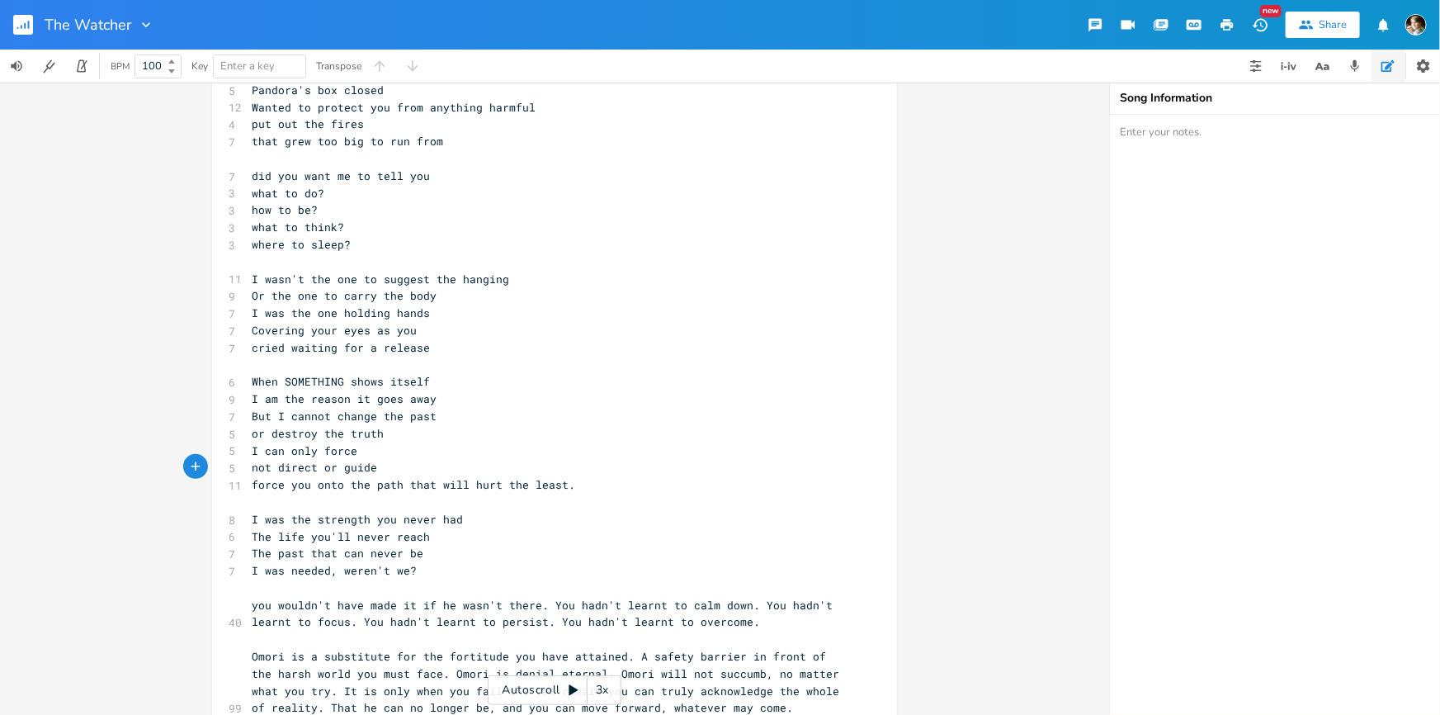
scroll to position [149, 0]
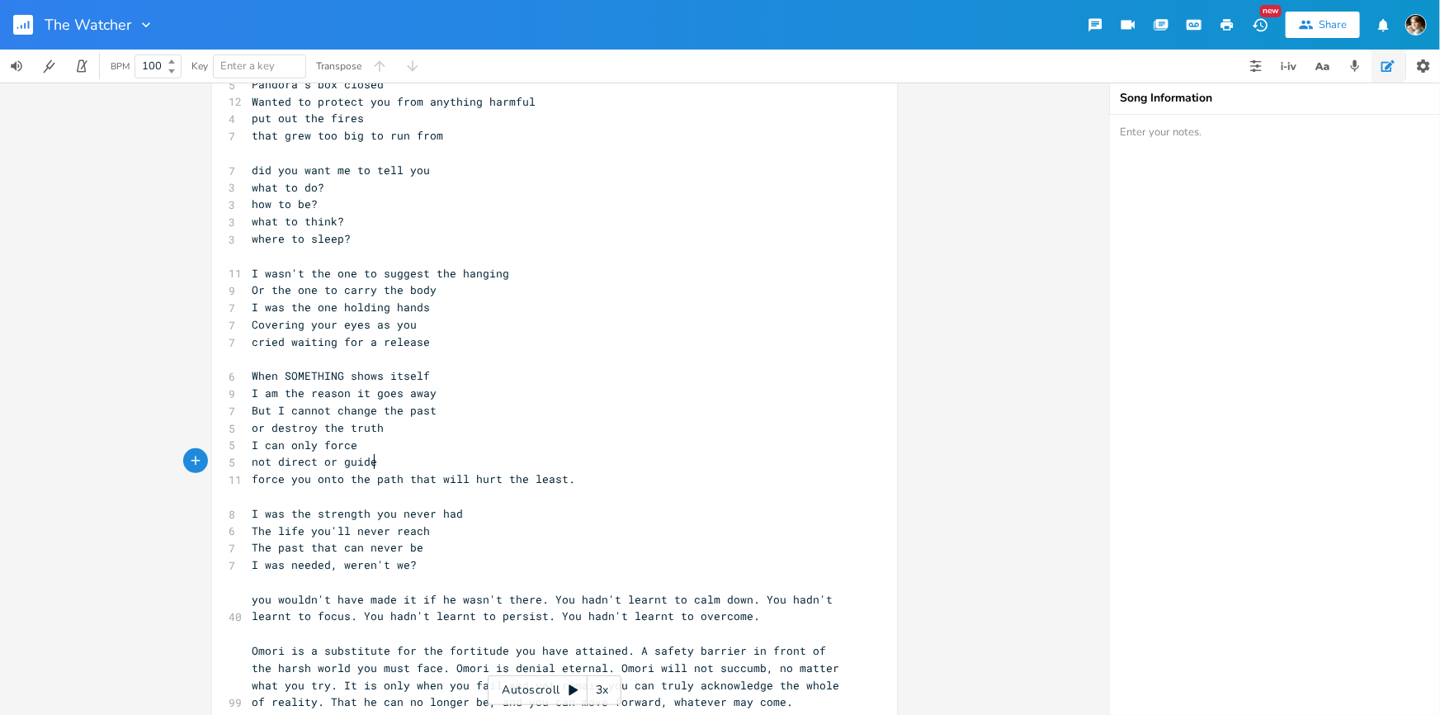
click at [248, 477] on pre "force you onto the path that will hurt the least." at bounding box center [546, 478] width 596 height 17
click at [573, 478] on pre "force you onto the path that will hurt the least." at bounding box center [546, 478] width 596 height 17
click at [399, 478] on span "force you onto the path that will hurt the least." at bounding box center [413, 478] width 323 height 15
click at [264, 444] on span "I can only force" at bounding box center [305, 444] width 106 height 15
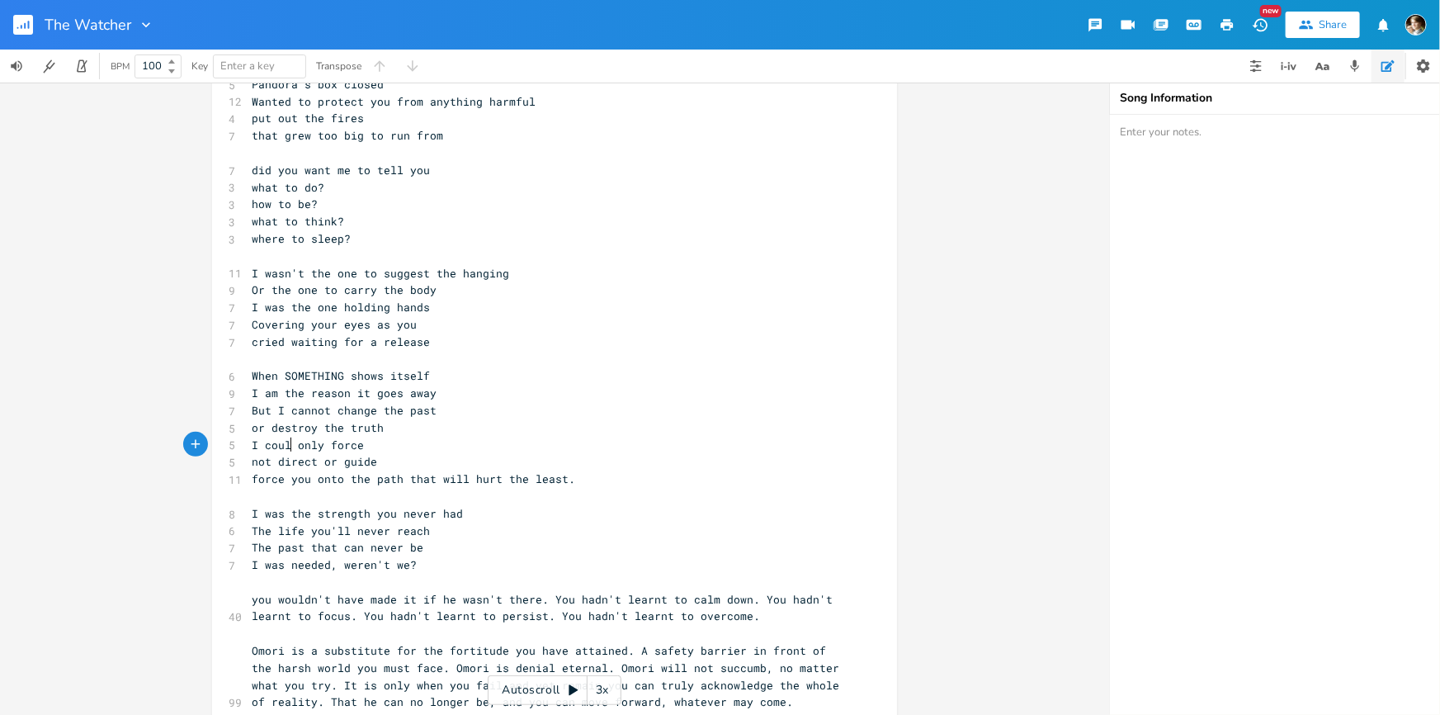
type textarea "could"
click at [321, 478] on span "force you onto the path that will hurt the least." at bounding box center [413, 478] width 323 height 15
click at [392, 479] on span "force you onto the path that will hurt the least." at bounding box center [413, 478] width 323 height 15
click at [402, 474] on span "force you onto the path that will hurt the least." at bounding box center [413, 478] width 323 height 15
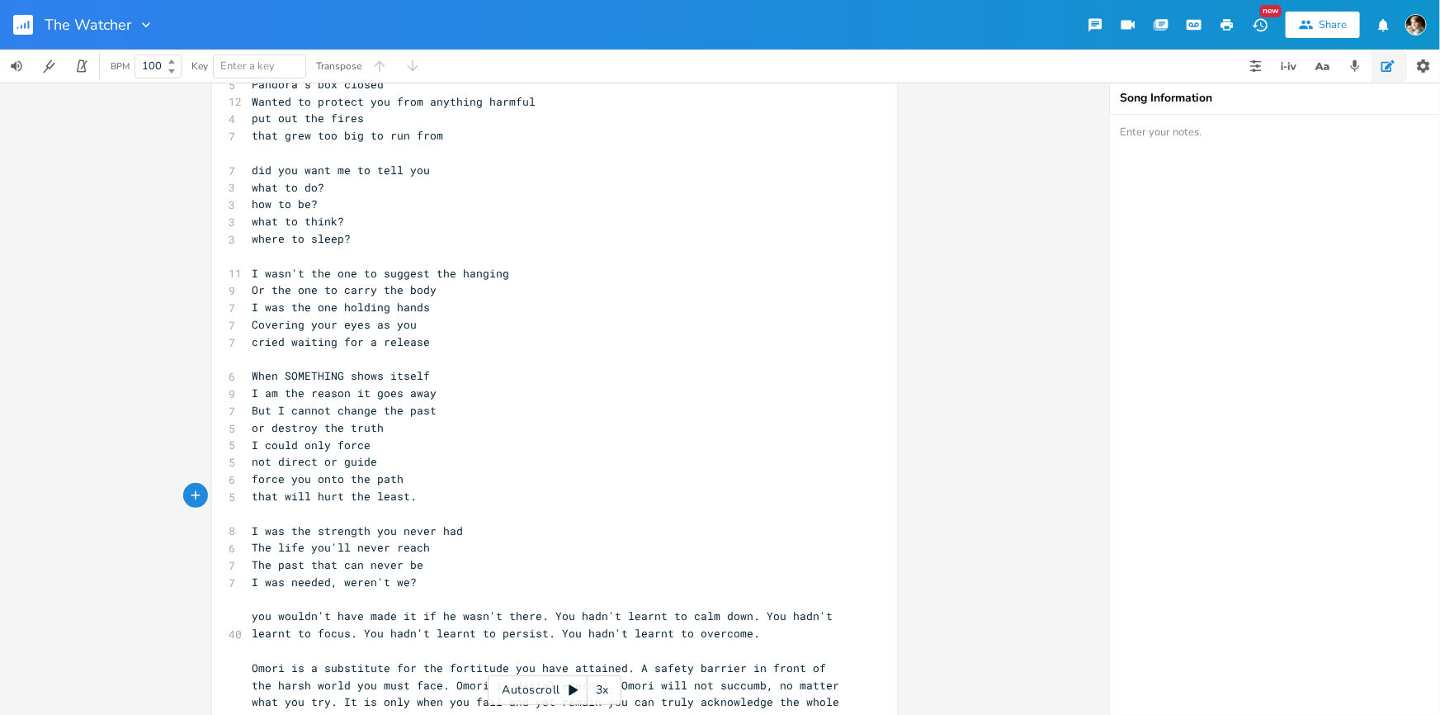
click at [290, 494] on span "that will hurt the least." at bounding box center [334, 495] width 165 height 15
type textarea "would"
click at [472, 495] on pre "that would hurt the least." at bounding box center [546, 496] width 596 height 17
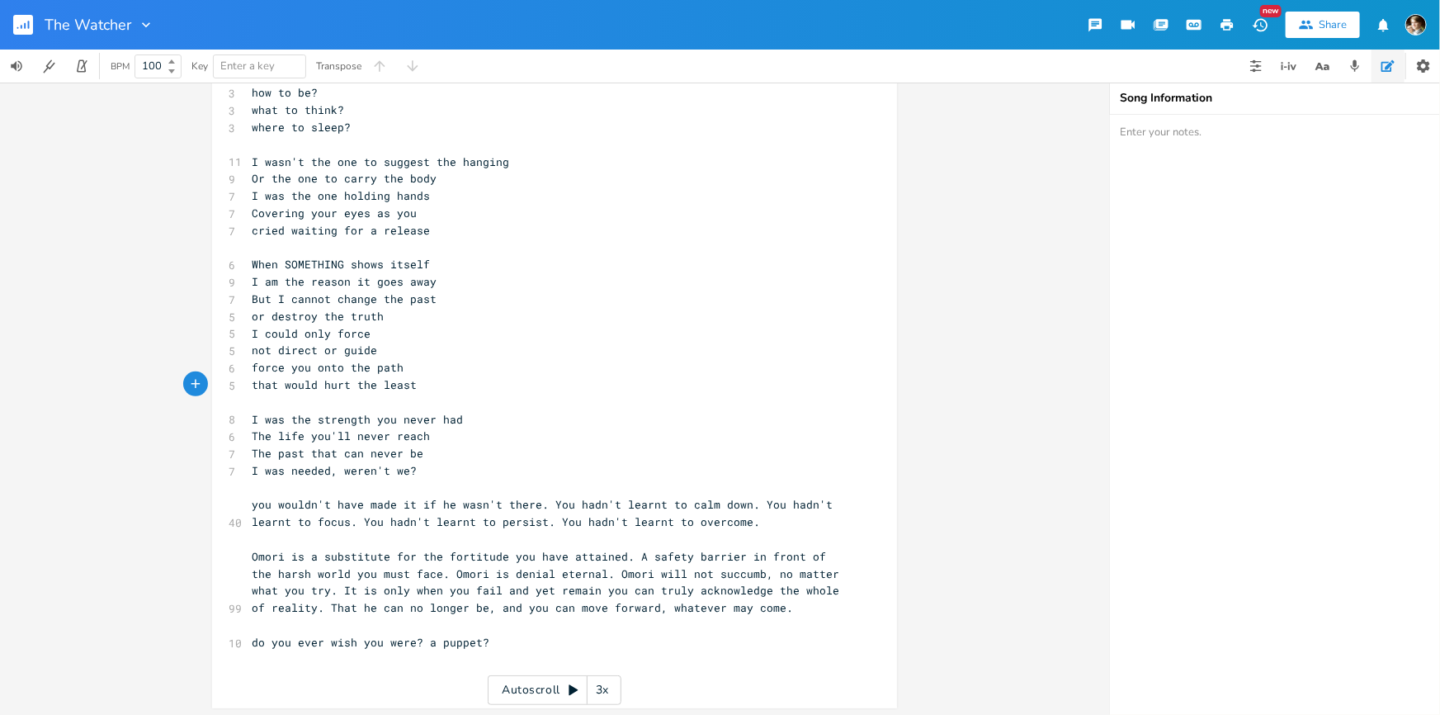
scroll to position [264, 0]
click at [545, 495] on span "you wouldn't have made it if he wasn't there. You hadn't learnt to calm down. Y…" at bounding box center [546, 509] width 588 height 32
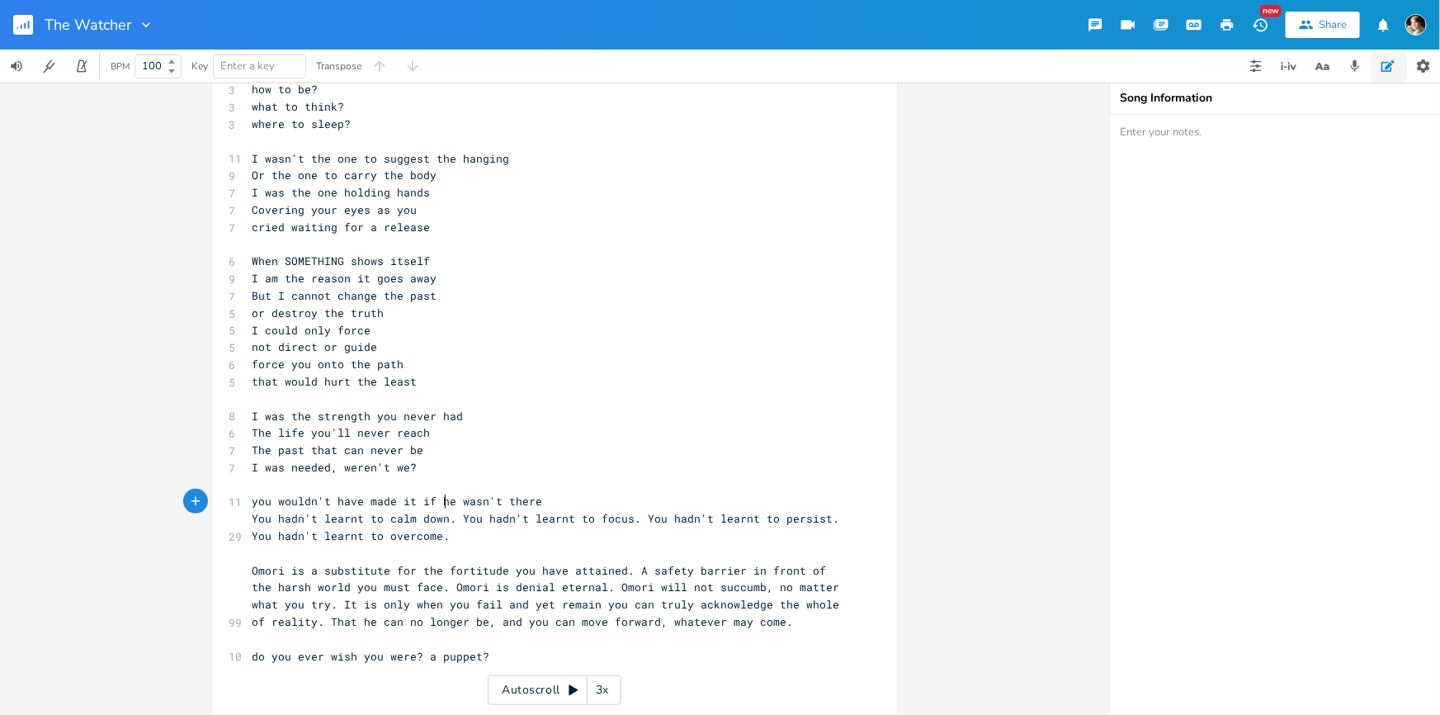
click at [443, 499] on span "you wouldn't have made it if he wasn't there" at bounding box center [397, 500] width 290 height 15
type textarea "I"
click at [252, 500] on span "you wouldn't have made it if I wasn't there" at bounding box center [394, 500] width 284 height 15
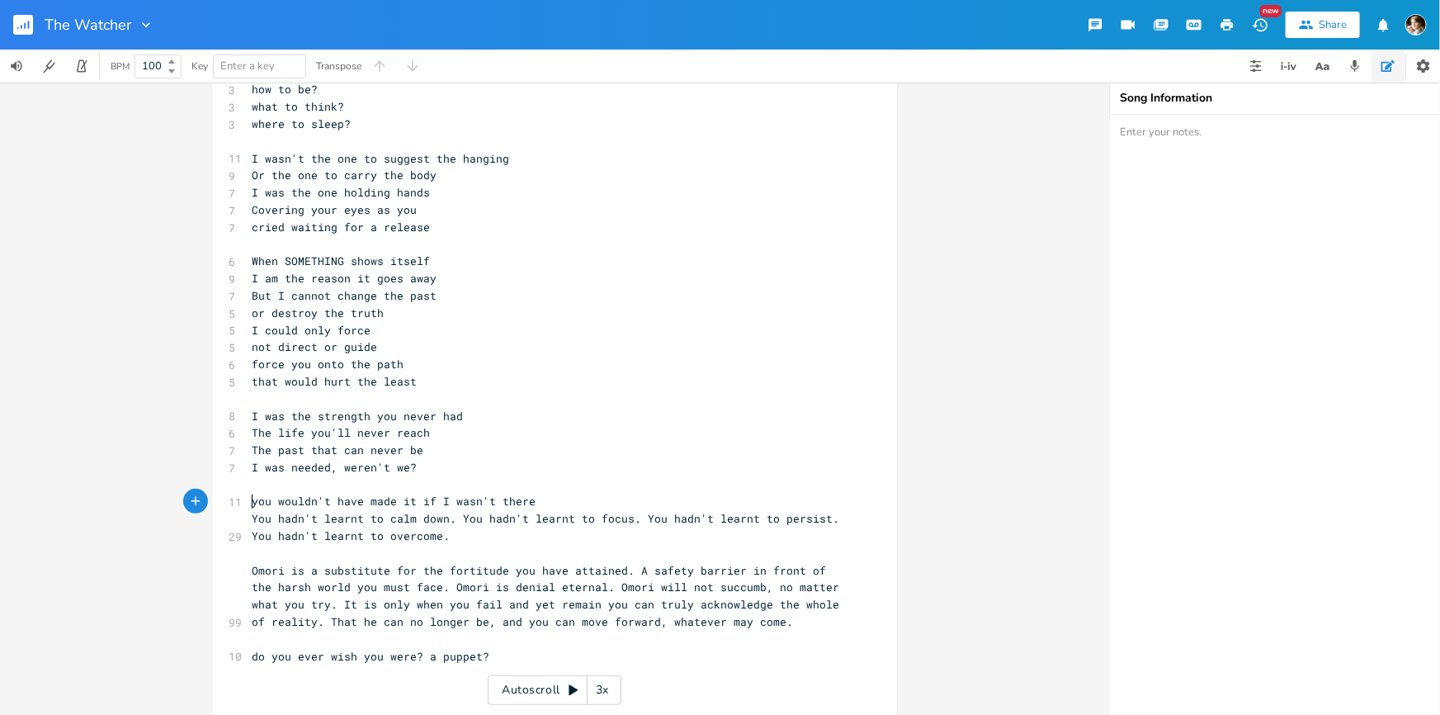
click at [252, 502] on span "you wouldn't have made it if I wasn't there" at bounding box center [394, 500] width 284 height 15
click at [323, 502] on span "you wouldn't have made it if I wasn't there" at bounding box center [394, 500] width 284 height 15
type textarea "Would you"
click at [521, 498] on pre "Would you have made it if I wasn't there" at bounding box center [546, 501] width 596 height 17
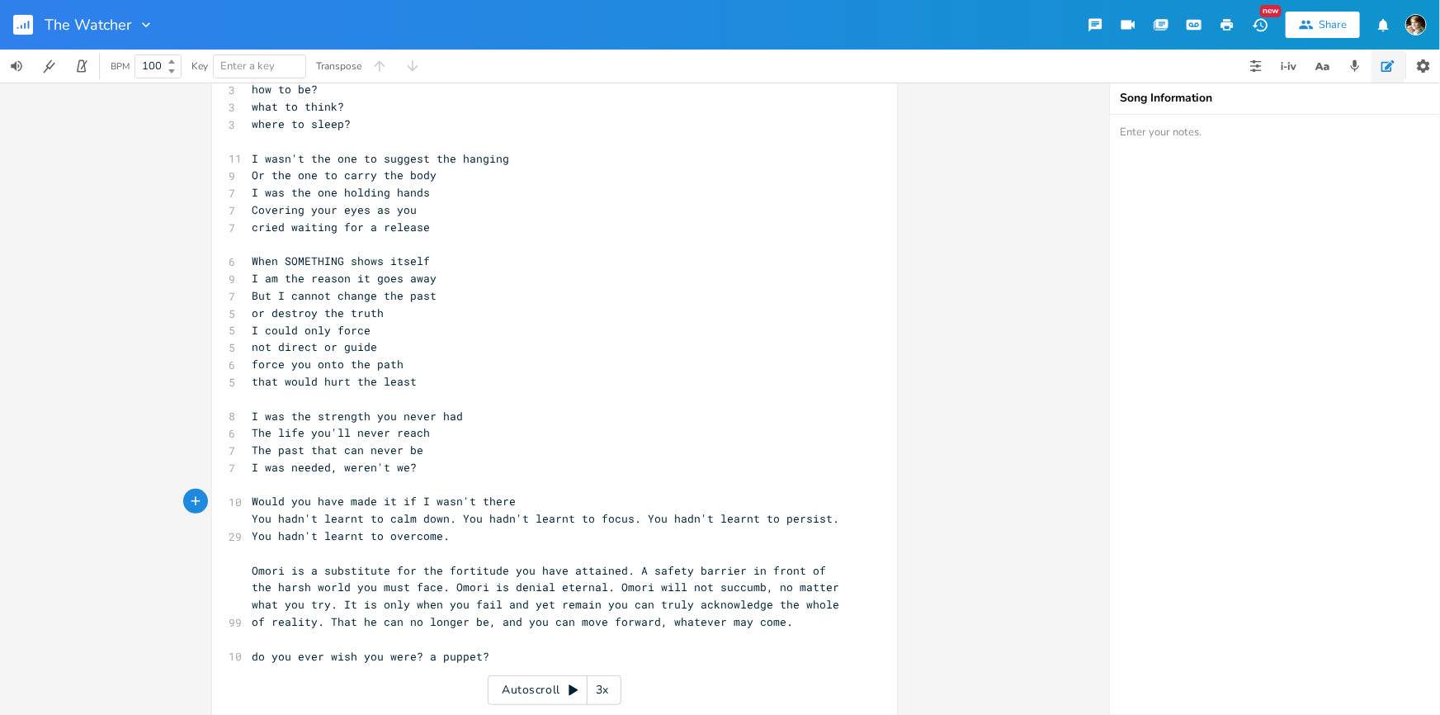
type textarea "?"
click at [454, 516] on span "You hadn't learnt to calm down. You hadn't learnt to focus. You hadn't learnt t…" at bounding box center [549, 527] width 594 height 32
click at [429, 536] on span "You hadn't learnt to focus. You hadn't learnt to persist. You hadn't learnt to …" at bounding box center [542, 535] width 581 height 15
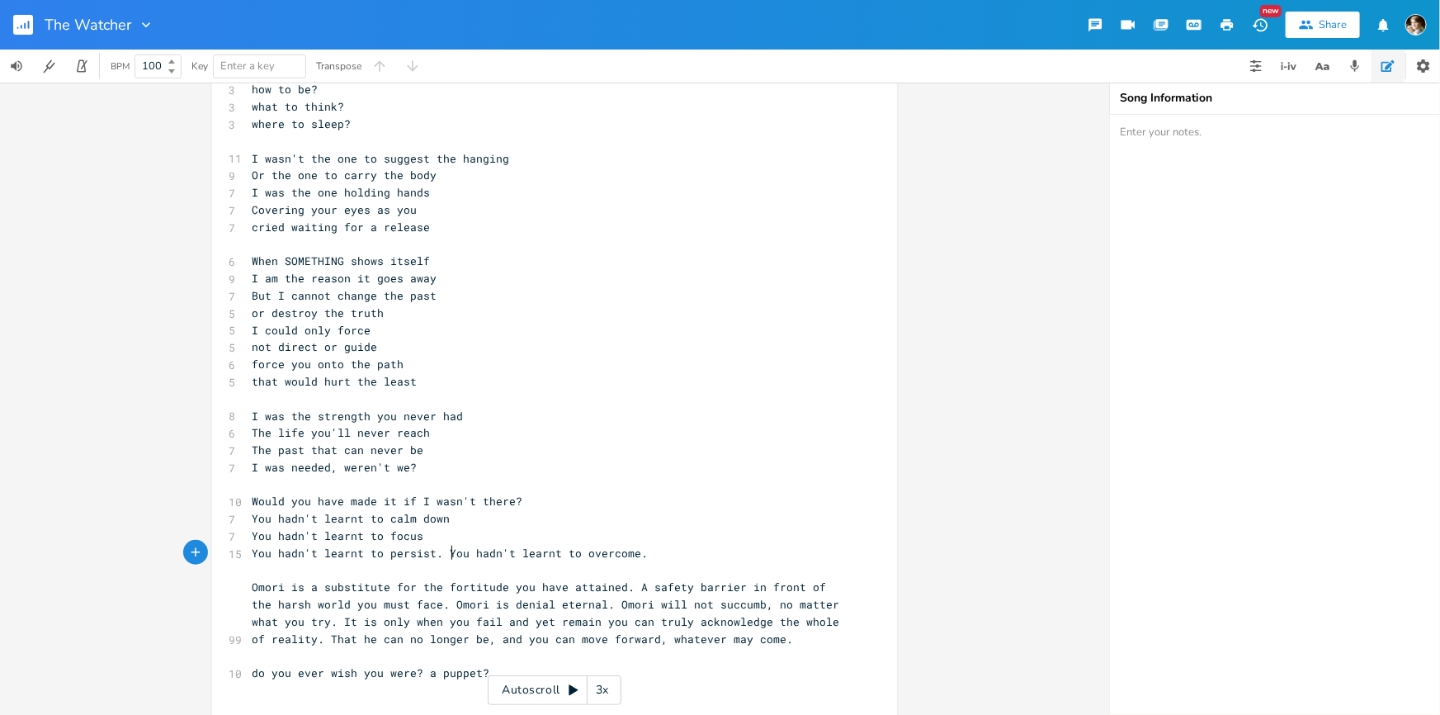
click at [446, 555] on span "You hadn't learnt to persist. You hadn't learnt to overcome." at bounding box center [450, 552] width 396 height 15
click at [439, 558] on span "You hadn't learnt to persist. You hadn't learnt to overcome." at bounding box center [450, 552] width 396 height 15
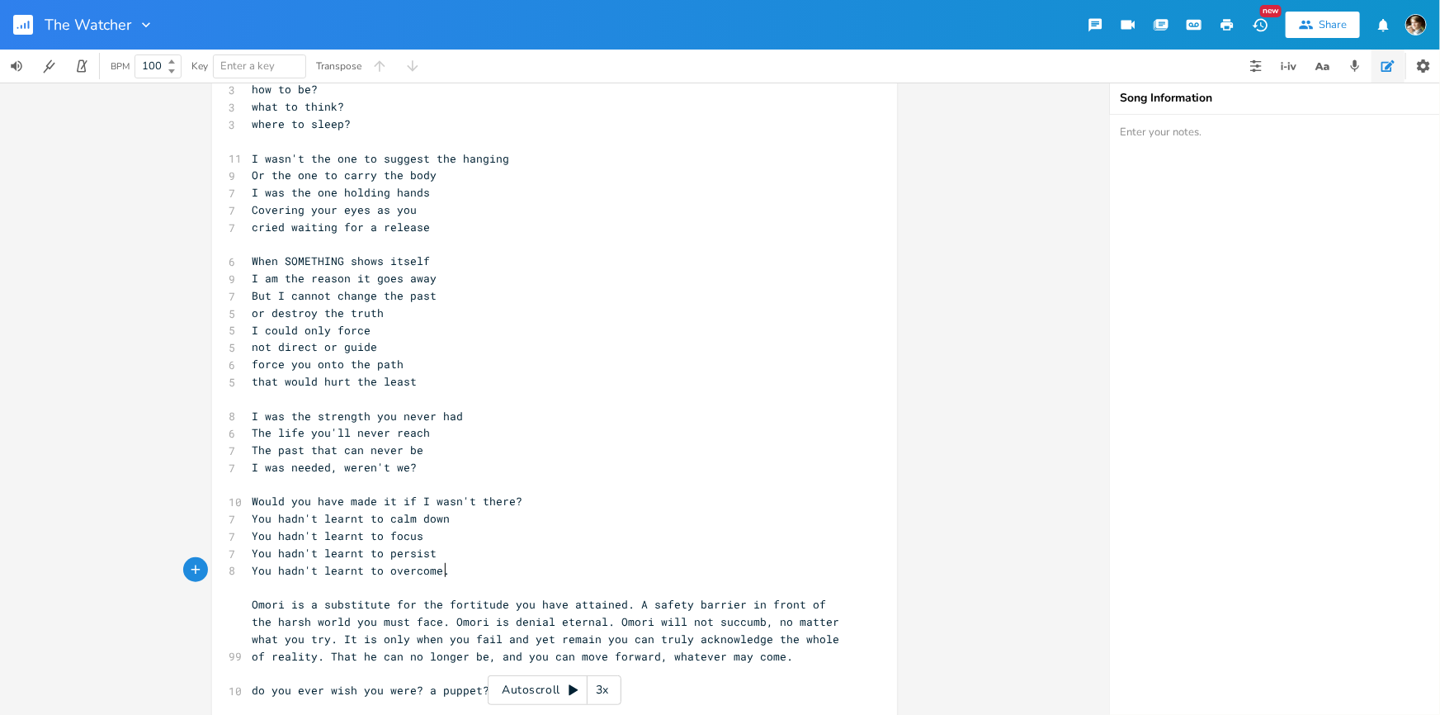
click at [457, 565] on pre "You hadn't learnt to overcome." at bounding box center [546, 570] width 596 height 17
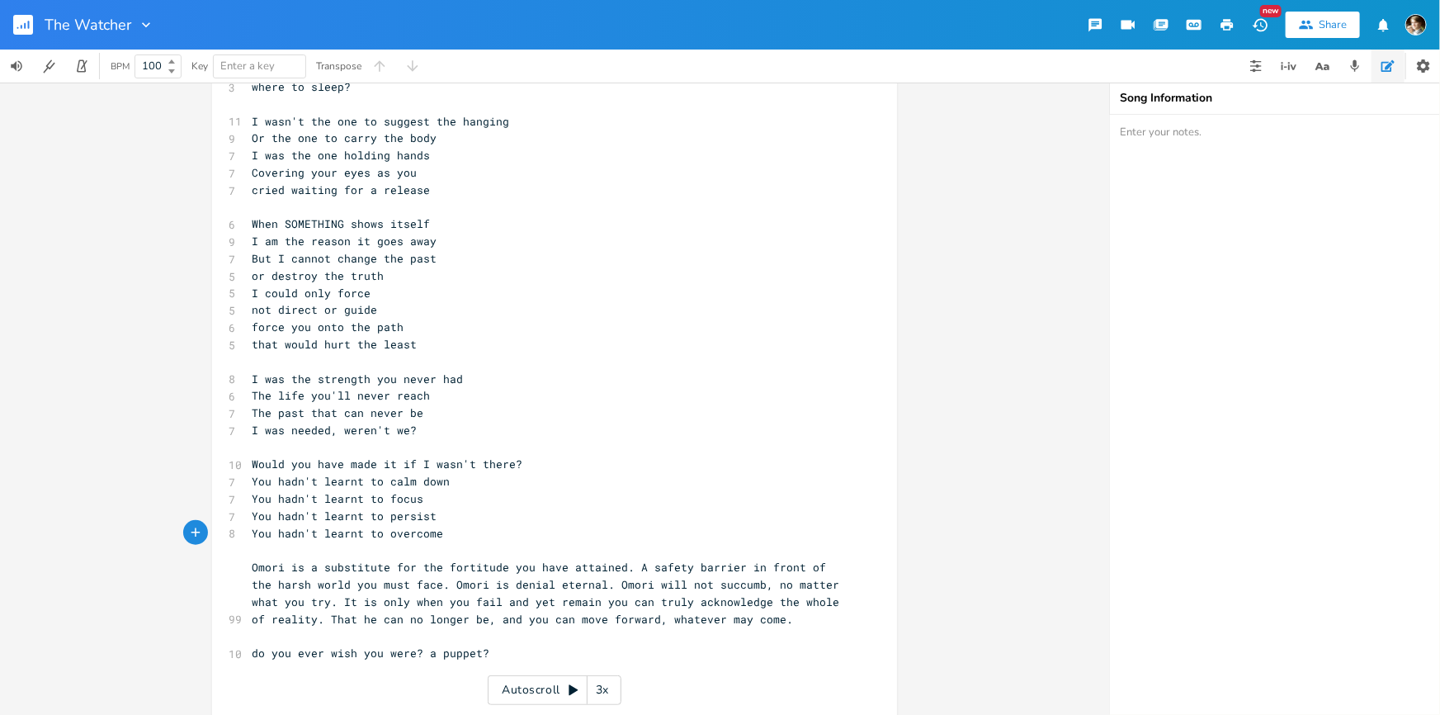
scroll to position [315, 0]
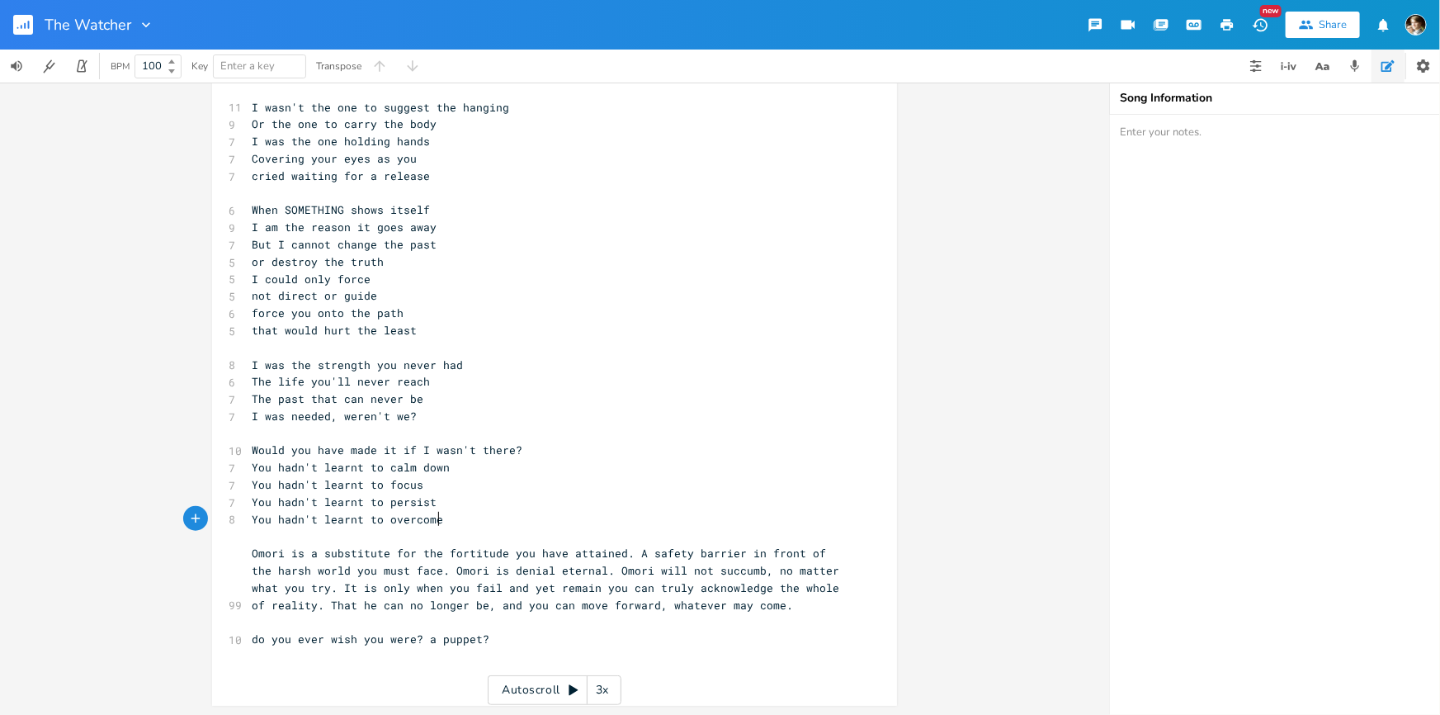
click at [414, 640] on span "do you ever wish you were? a puppet?" at bounding box center [371, 638] width 238 height 15
type textarea "..."
click at [564, 602] on span "Omori is a substitute for the fortitude you have attained. A safety barrier in …" at bounding box center [549, 579] width 594 height 66
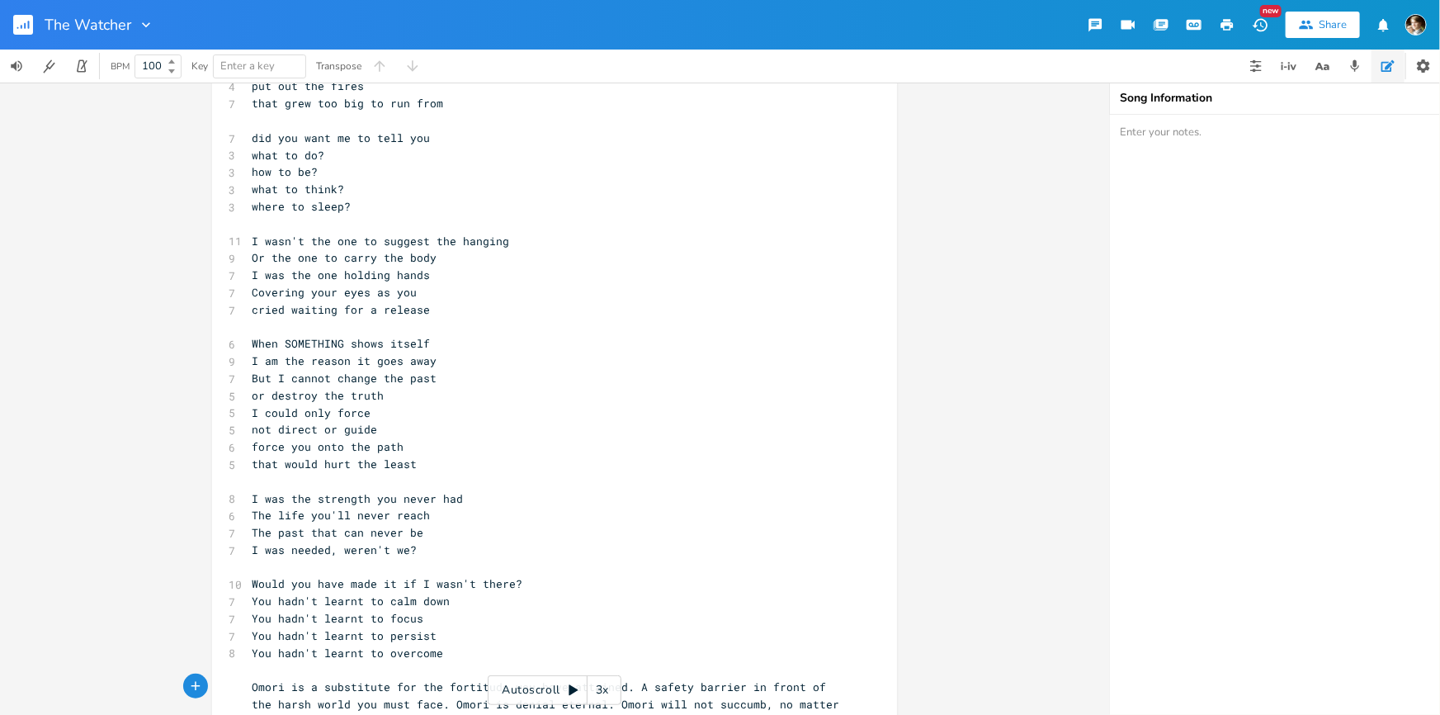
scroll to position [300, 0]
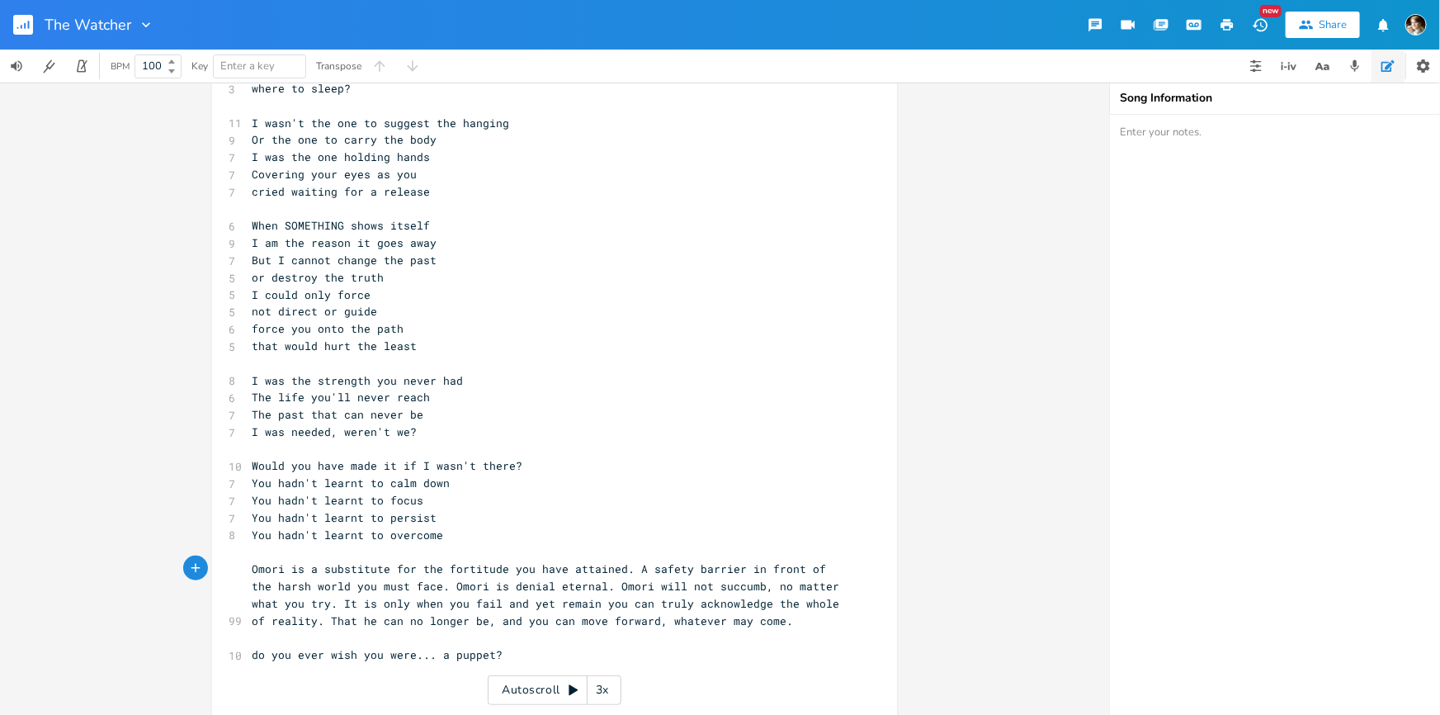
click at [431, 231] on pre "When SOMETHING shows itself" at bounding box center [546, 225] width 596 height 17
click at [416, 277] on pre "or destroy the truth" at bounding box center [546, 277] width 596 height 17
click at [248, 569] on pre "Omori is a substitute for the fortitude you have attained. A safety barrier in …" at bounding box center [546, 594] width 596 height 68
click at [280, 567] on span "Omori is a substitute for the fortitude you have attained. A safety barrier in …" at bounding box center [549, 594] width 594 height 66
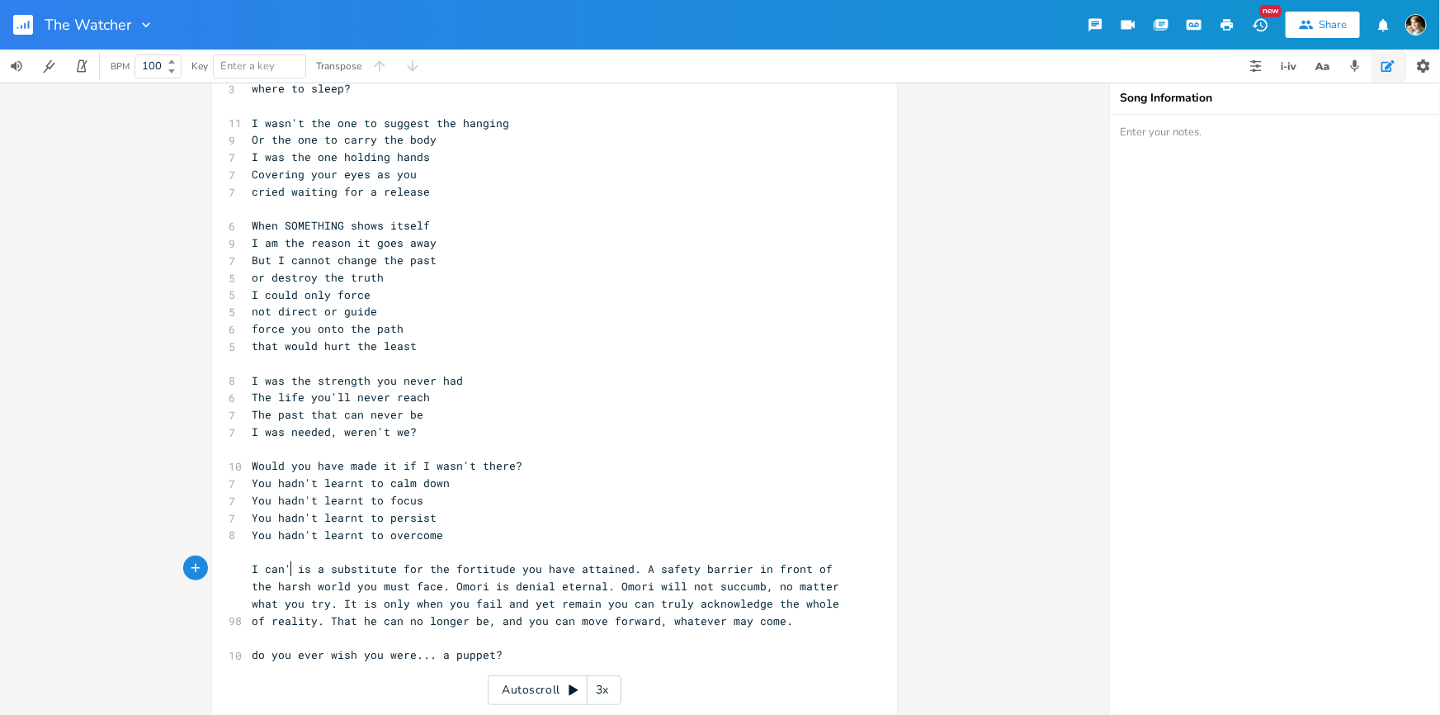
type textarea "I can't"
click at [412, 569] on span "I can't substitute for the fortitude you have attained. A safety barrier in fro…" at bounding box center [549, 594] width 594 height 66
click at [398, 565] on span "I can't substitute for the fortitude you have attained. A safety barrier in fro…" at bounding box center [549, 594] width 594 height 66
click at [465, 569] on span "I can't substitute the fortitude you have attained. A safety barrier in front o…" at bounding box center [549, 594] width 594 height 66
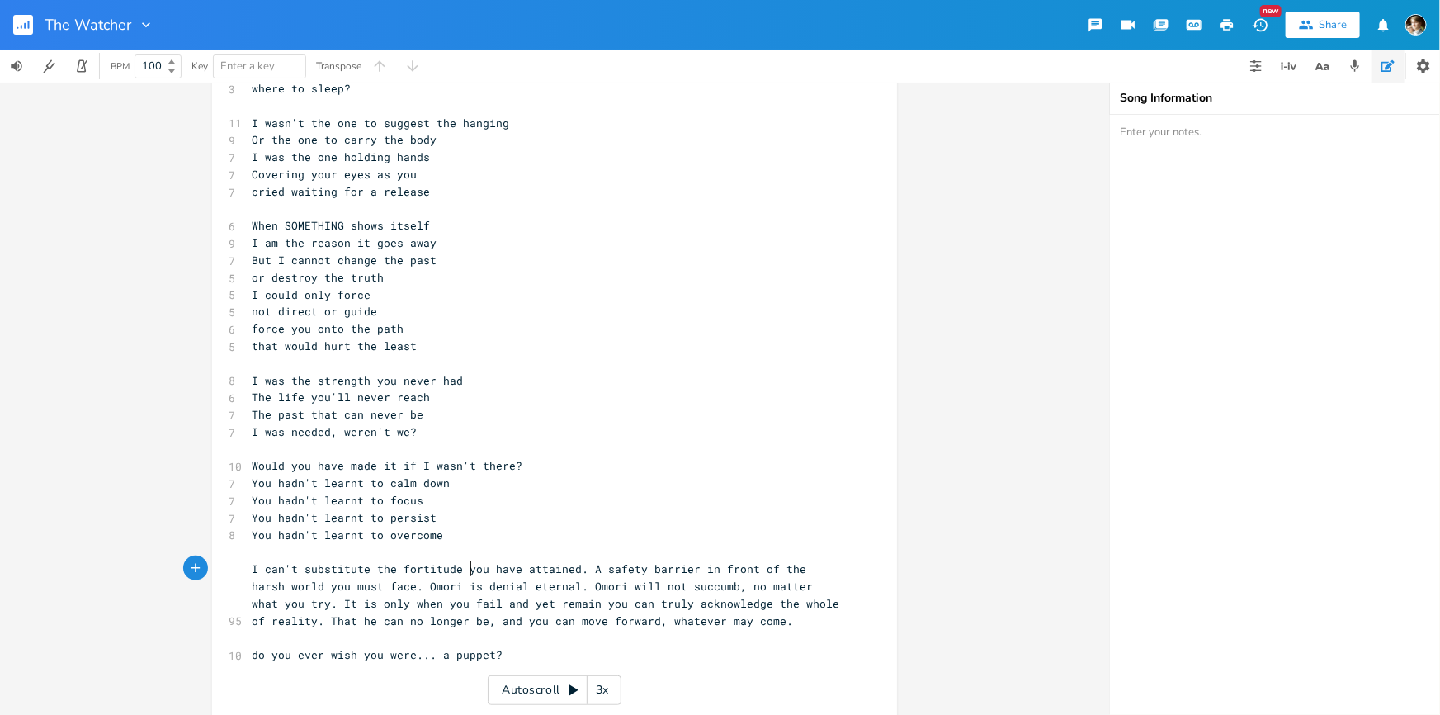
click at [503, 558] on pre "​" at bounding box center [546, 551] width 596 height 17
click at [498, 562] on span "I can't substitute the fortitude you have attained. A safety barrier in front o…" at bounding box center [549, 594] width 594 height 66
type textarea "need to"
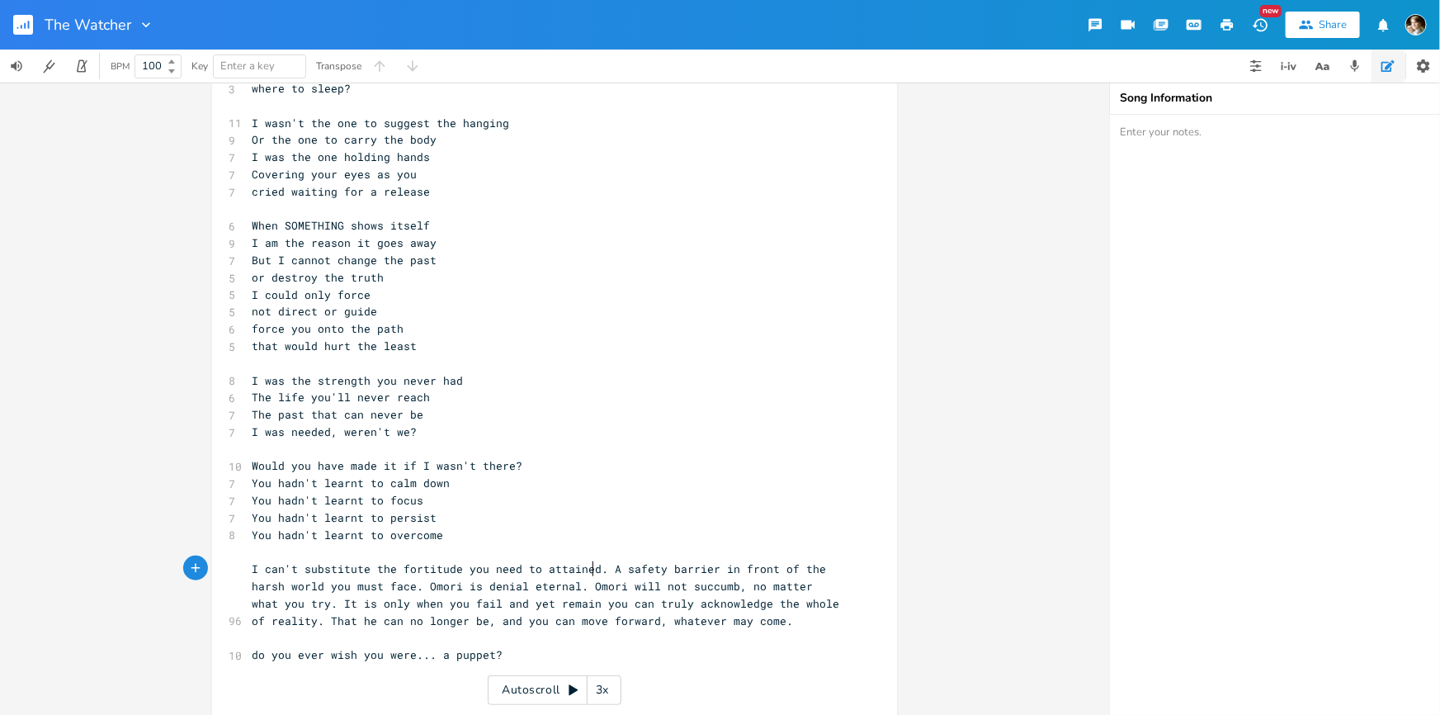
click at [591, 568] on span "I can't substitute the fortitude you need to attained. A safety barrier in fron…" at bounding box center [549, 594] width 594 height 66
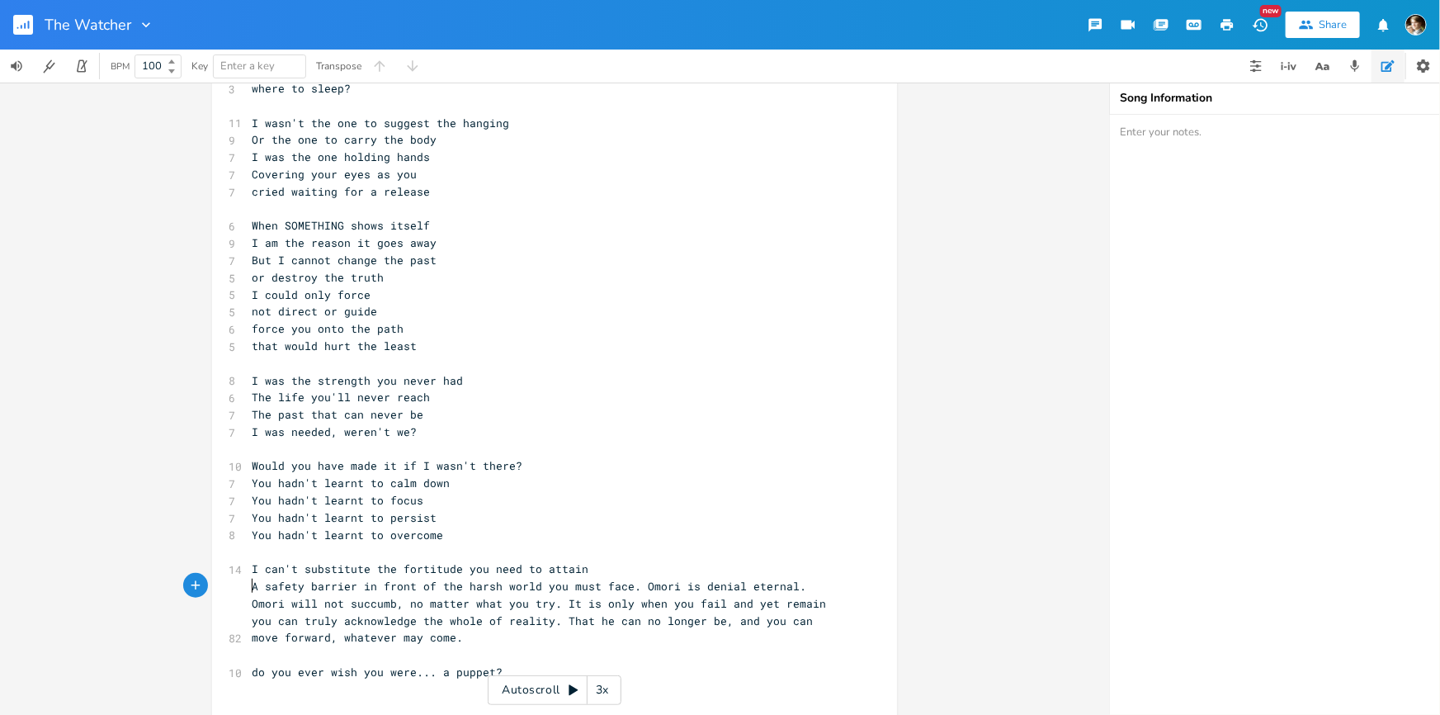
click at [627, 588] on span "A safety barrier in front of the harsh world you must face. Omori is denial ete…" at bounding box center [542, 611] width 581 height 66
click at [631, 588] on span "A safety barrier in front of the harsh world you must face. Omori is denial ete…" at bounding box center [542, 611] width 581 height 66
drag, startPoint x: 248, startPoint y: 586, endPoint x: 285, endPoint y: 583, distance: 37.3
click at [252, 586] on span "A safety barrier in front of the harsh world you must face. Omori is denial ete…" at bounding box center [542, 611] width 581 height 66
click at [631, 587] on span "A safety barrier in front of the harsh world you must face. Omori is denial ete…" at bounding box center [542, 611] width 581 height 66
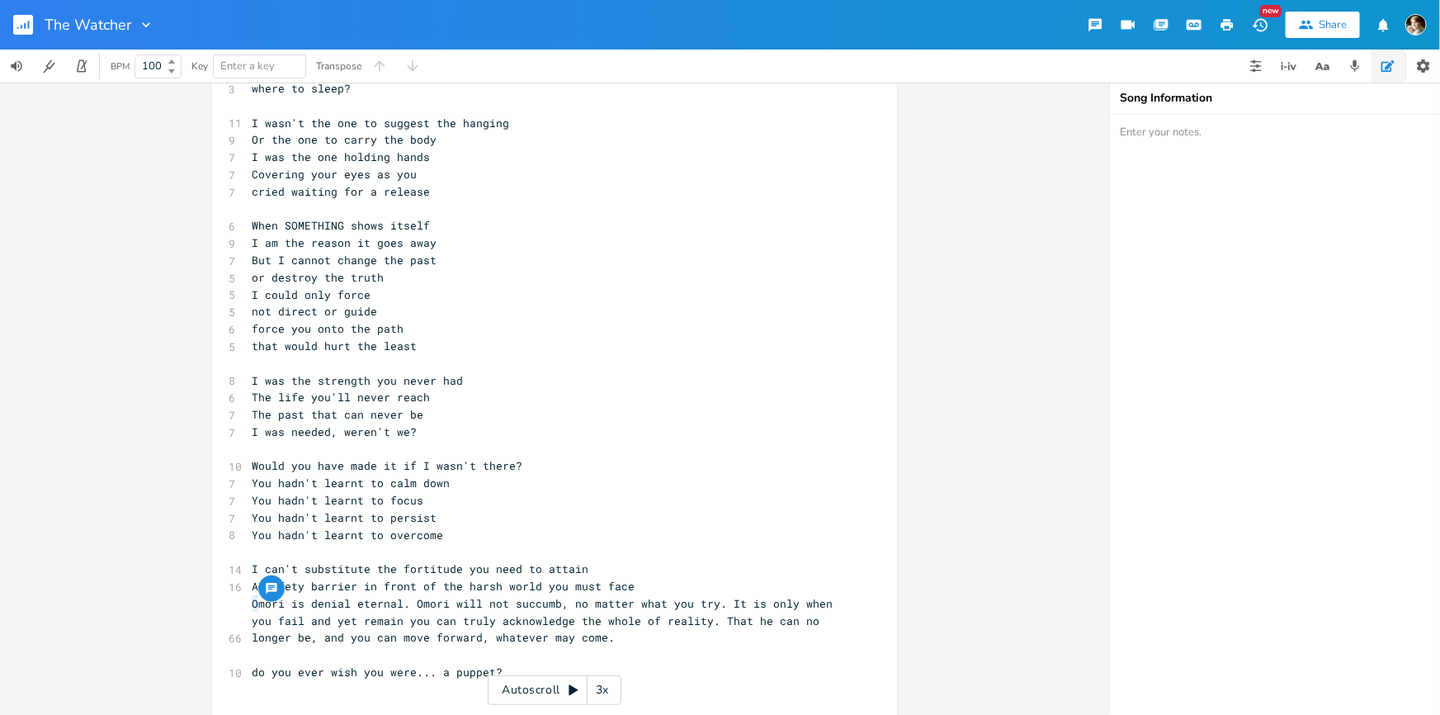
type textarea "Om"
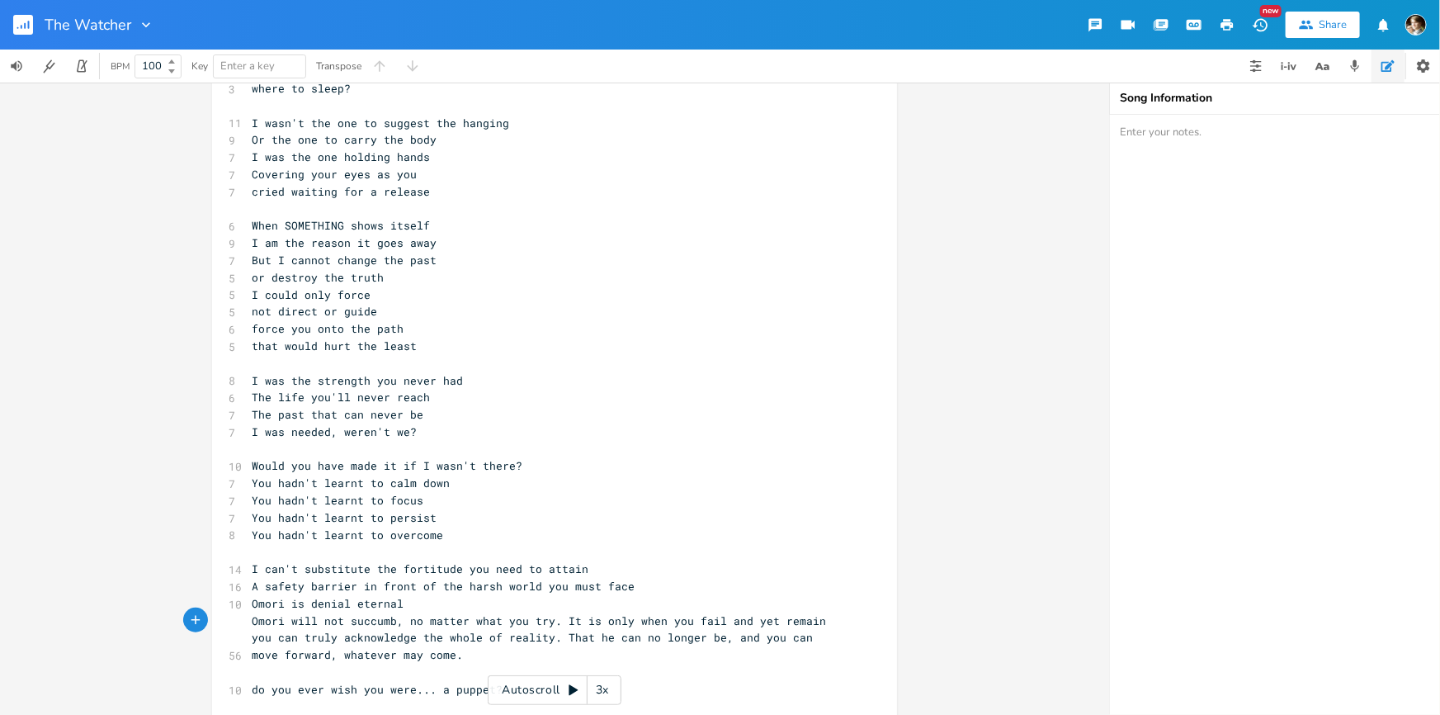
scroll to position [349, 0]
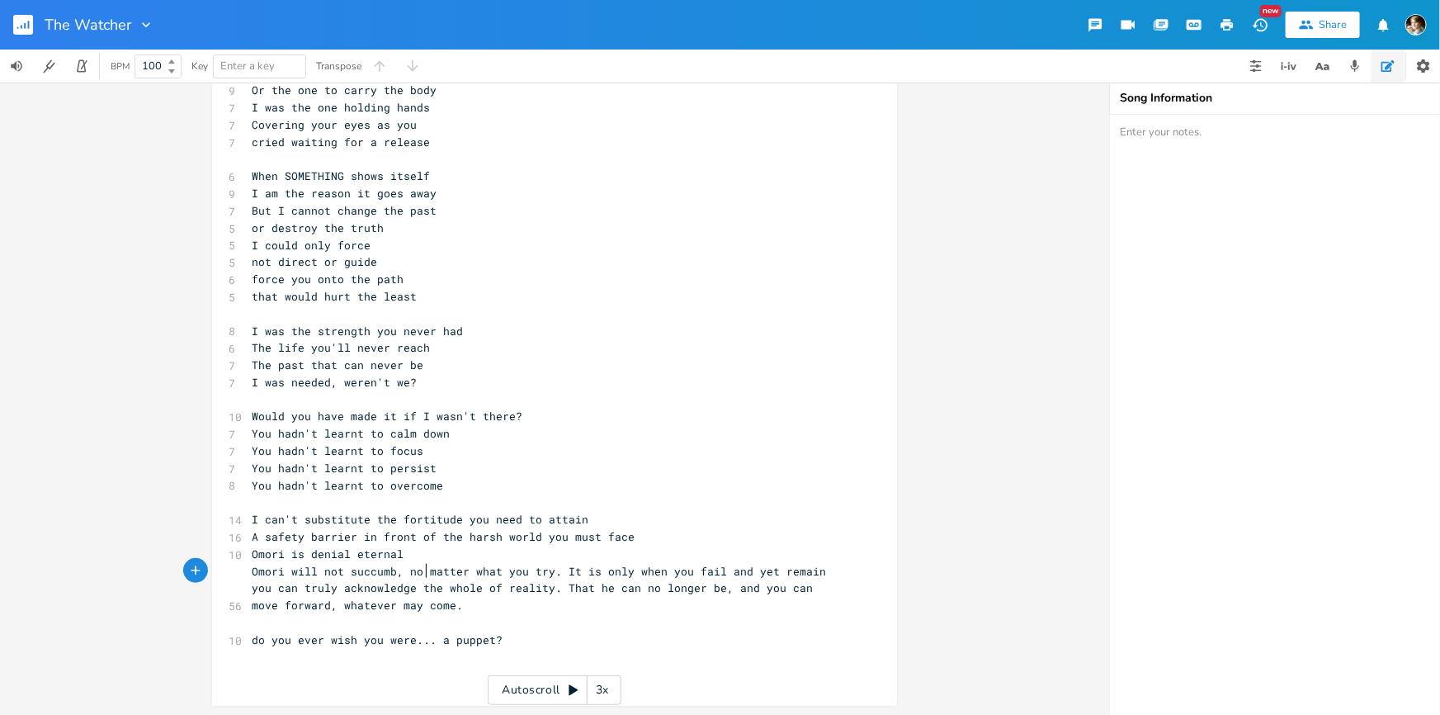
click at [559, 567] on span "Omori will not succumb, no matter what you try. It is only when you fail and ye…" at bounding box center [542, 589] width 581 height 50
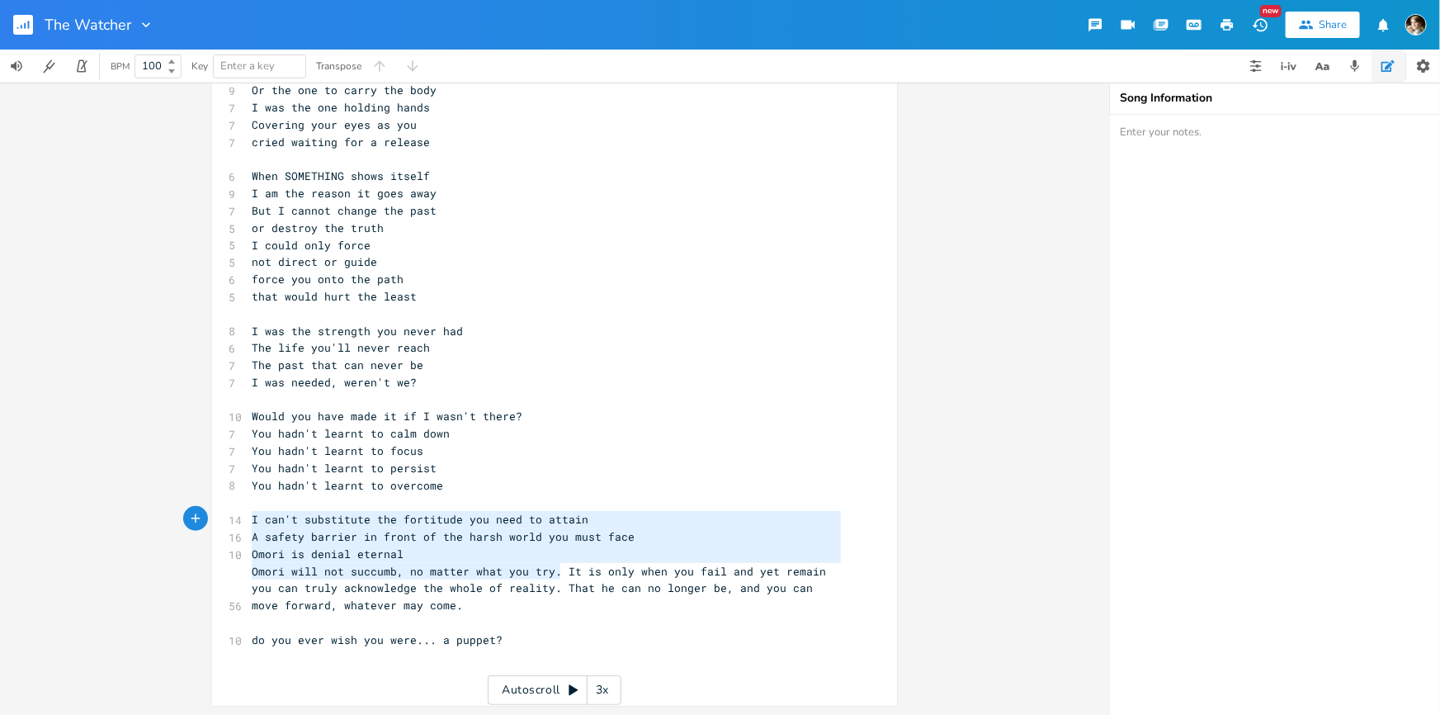
type textarea "A safety barrier in front of the harsh world you must face Omori is denial eter…"
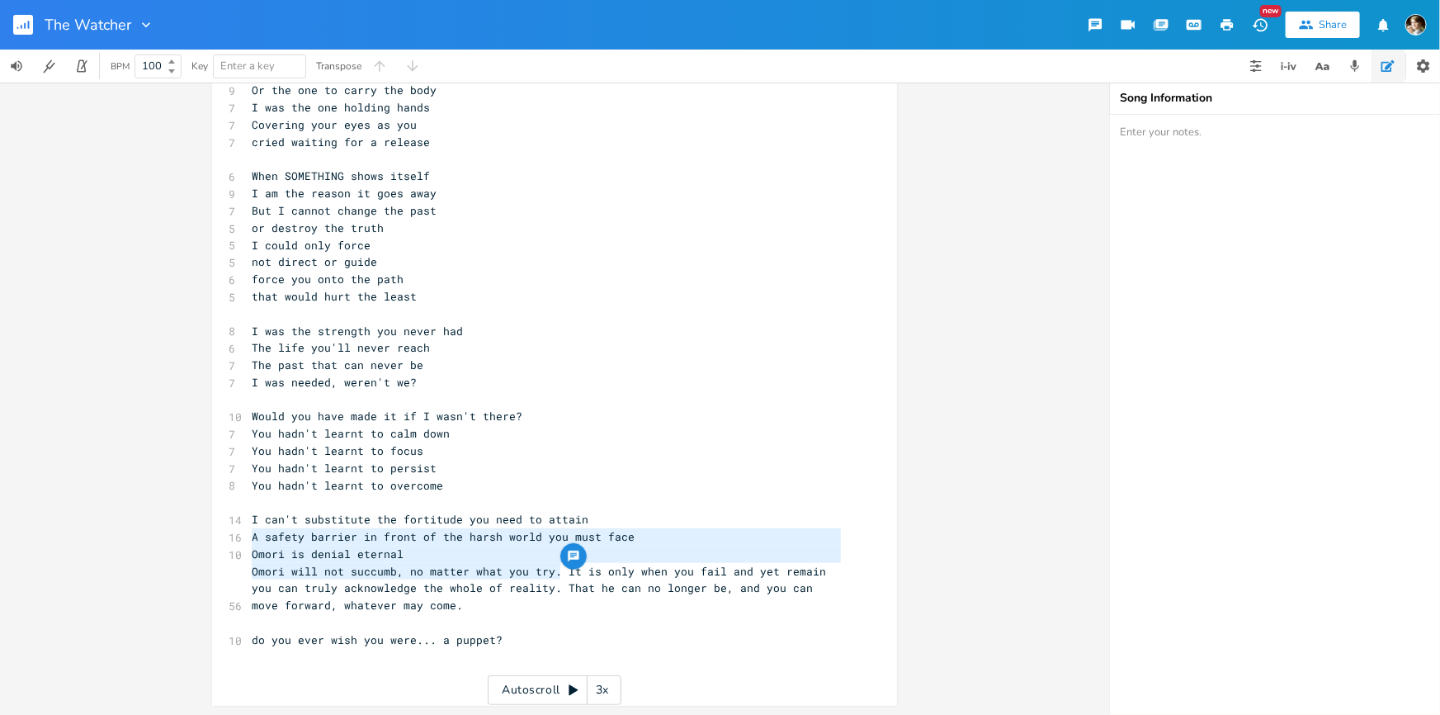
drag, startPoint x: 553, startPoint y: 575, endPoint x: 228, endPoint y: 538, distance: 327.2
click at [248, 538] on div "7 i have to tell you something ​ [Verse 1] 6 I was never the guide, 6 I was you…" at bounding box center [546, 227] width 596 height 909
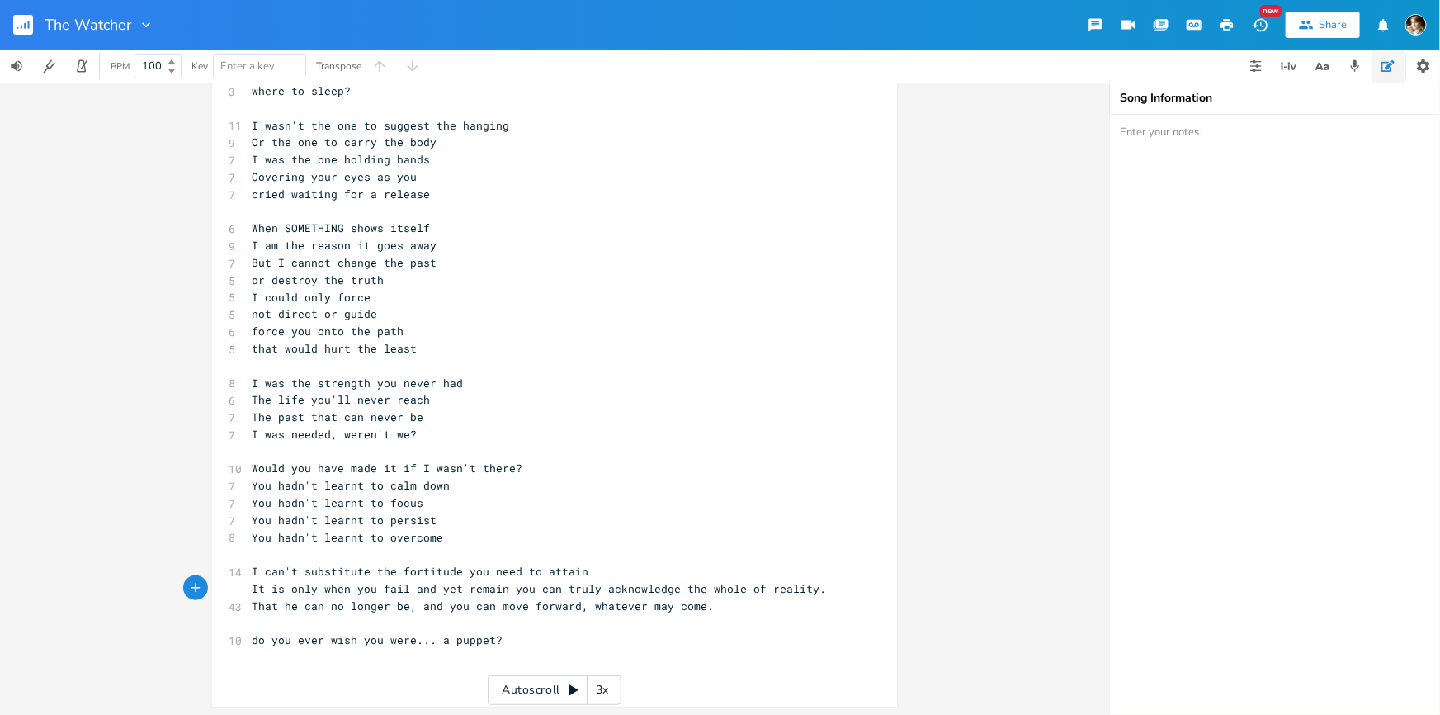
click at [290, 611] on pre "It is only when you fail and yet remain you can truly acknowledge the whole of …" at bounding box center [546, 597] width 596 height 35
click at [285, 607] on span "It is only when you fail and yet remain you can truly acknowledge the whole of …" at bounding box center [542, 597] width 581 height 32
type textarea "wew"
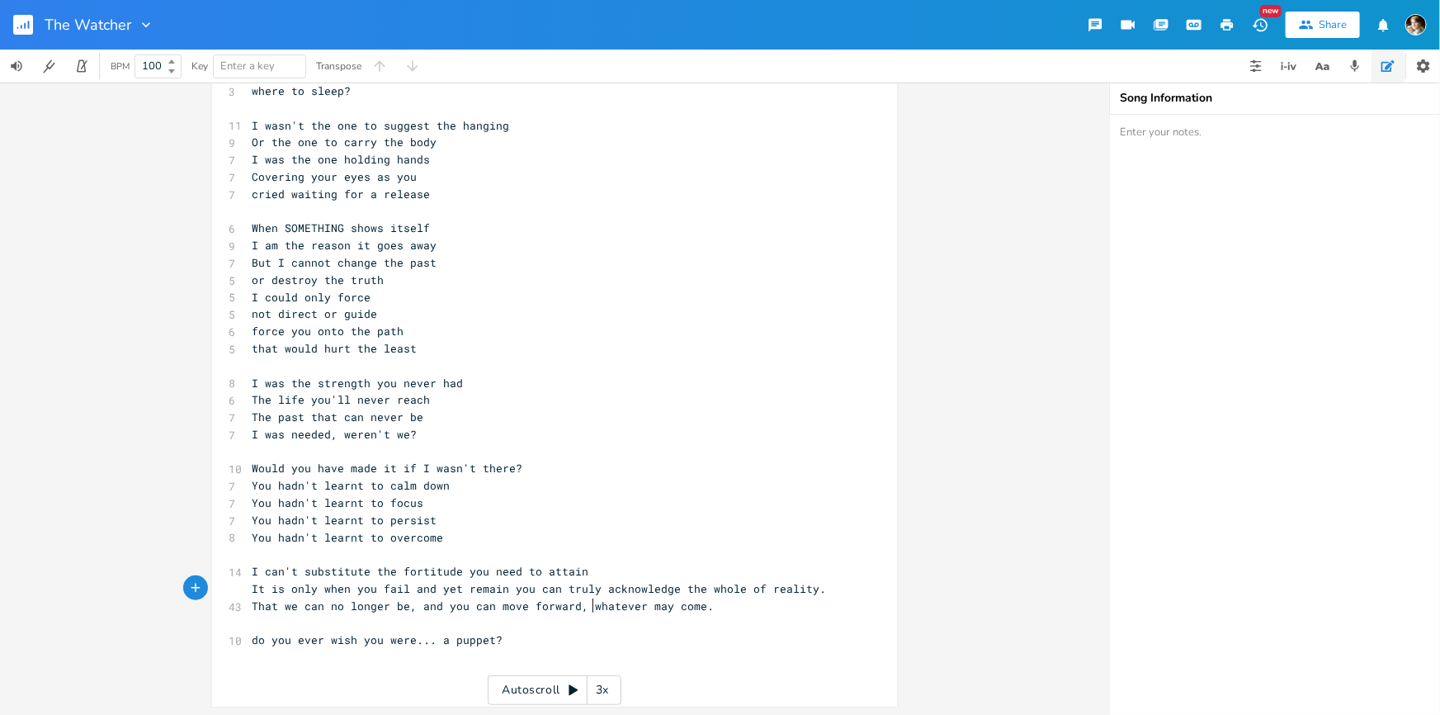
click at [586, 602] on span "It is only when you fail and yet remain you can truly acknowledge the whole of …" at bounding box center [542, 597] width 581 height 32
click at [710, 610] on pre "It is only when you fail and yet remain you can truly acknowledge the whole of …" at bounding box center [546, 597] width 596 height 35
click at [325, 596] on pre "It is only when you fail and yet remain you can truly acknowledge the whole of …" at bounding box center [546, 597] width 596 height 35
click at [491, 594] on pre "It is only when you fail and yet remain you can truly acknowledge the whole of …" at bounding box center [546, 597] width 596 height 35
click at [799, 576] on pre "I can't substitute the fortitude you need to attain" at bounding box center [546, 571] width 596 height 17
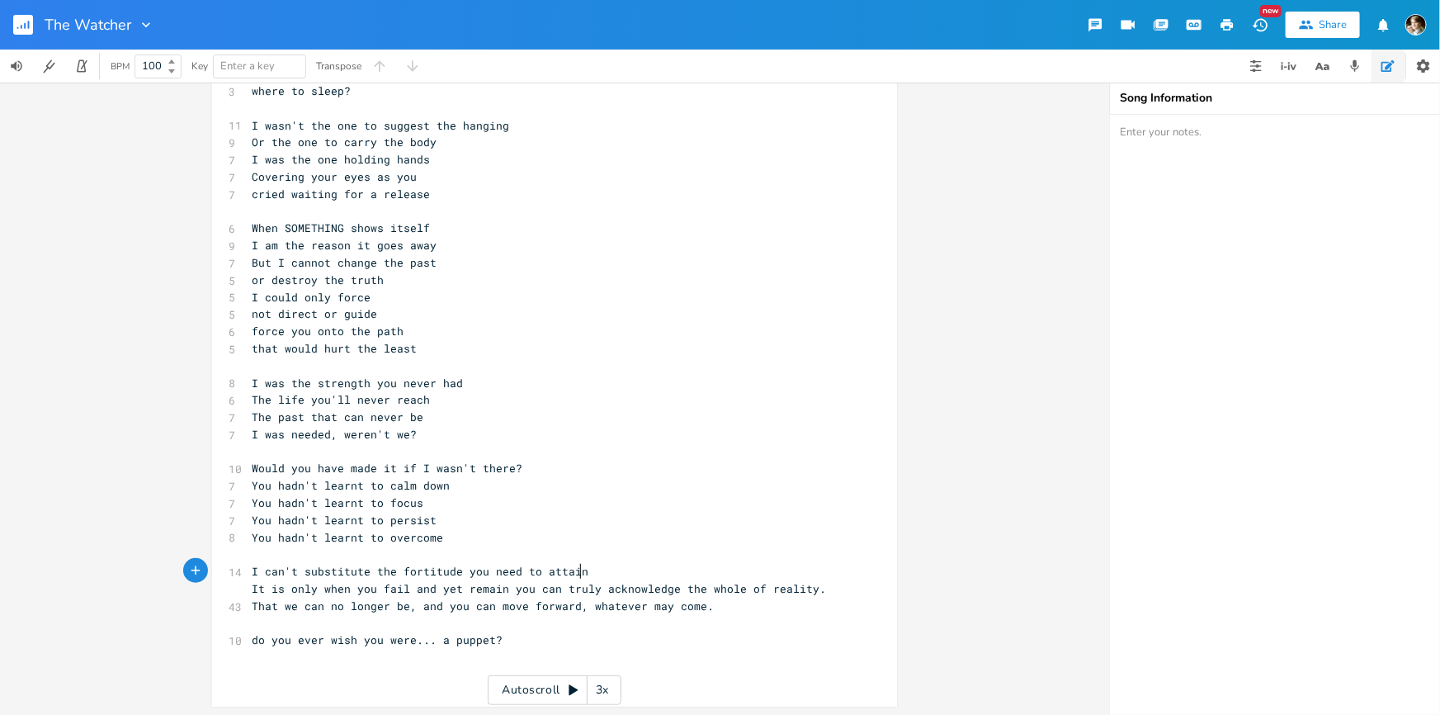
click at [811, 583] on span "It is only when you fail and yet remain you can truly acknowledge the whole of …" at bounding box center [542, 597] width 581 height 32
click at [461, 572] on span "I can't substitute the fortitude you need to attain" at bounding box center [420, 571] width 337 height 15
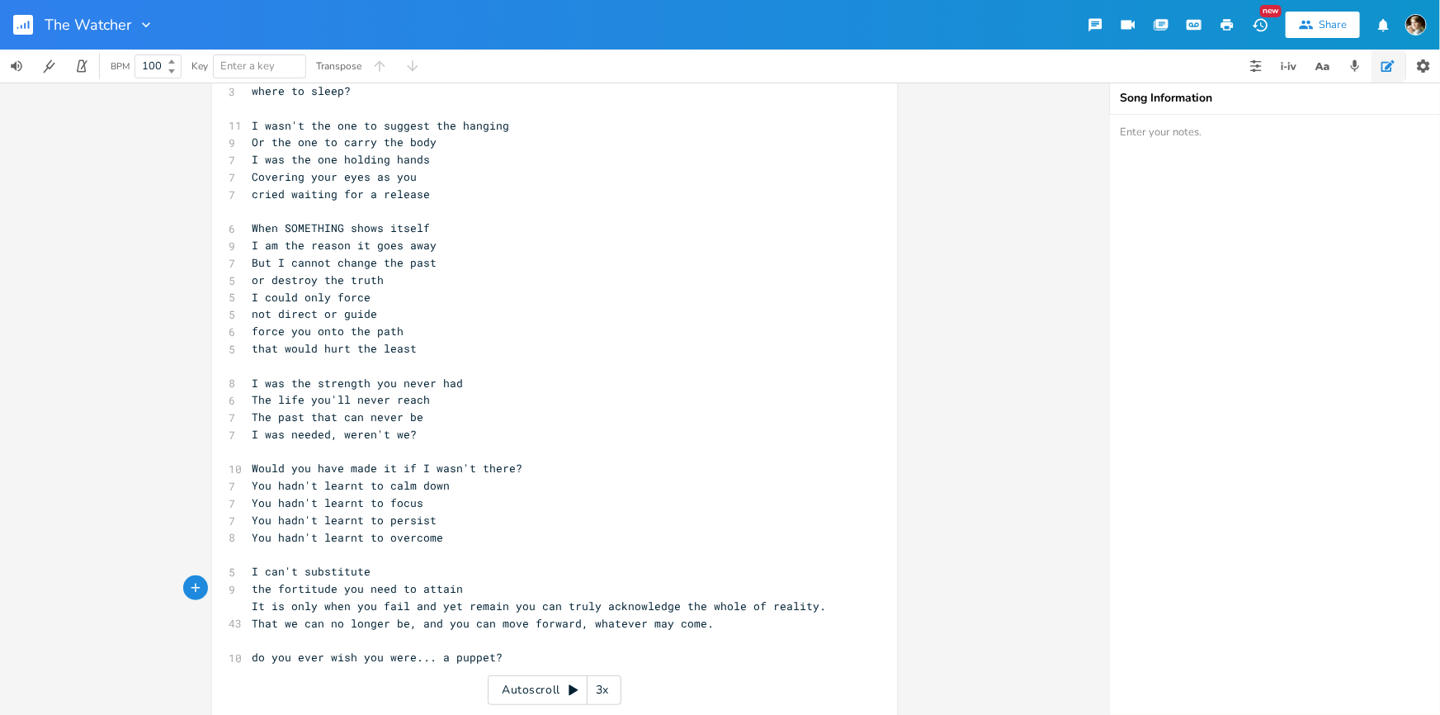
click at [390, 588] on span "the fortitude you need to attain" at bounding box center [357, 588] width 211 height 15
type textarea "to attain"
click at [464, 589] on pre "the fortitude you need to attain" at bounding box center [546, 588] width 596 height 17
click at [406, 607] on span "It is only when you fail and yet remain you can truly acknowledge the whole of …" at bounding box center [542, 614] width 581 height 32
type textarea "and"
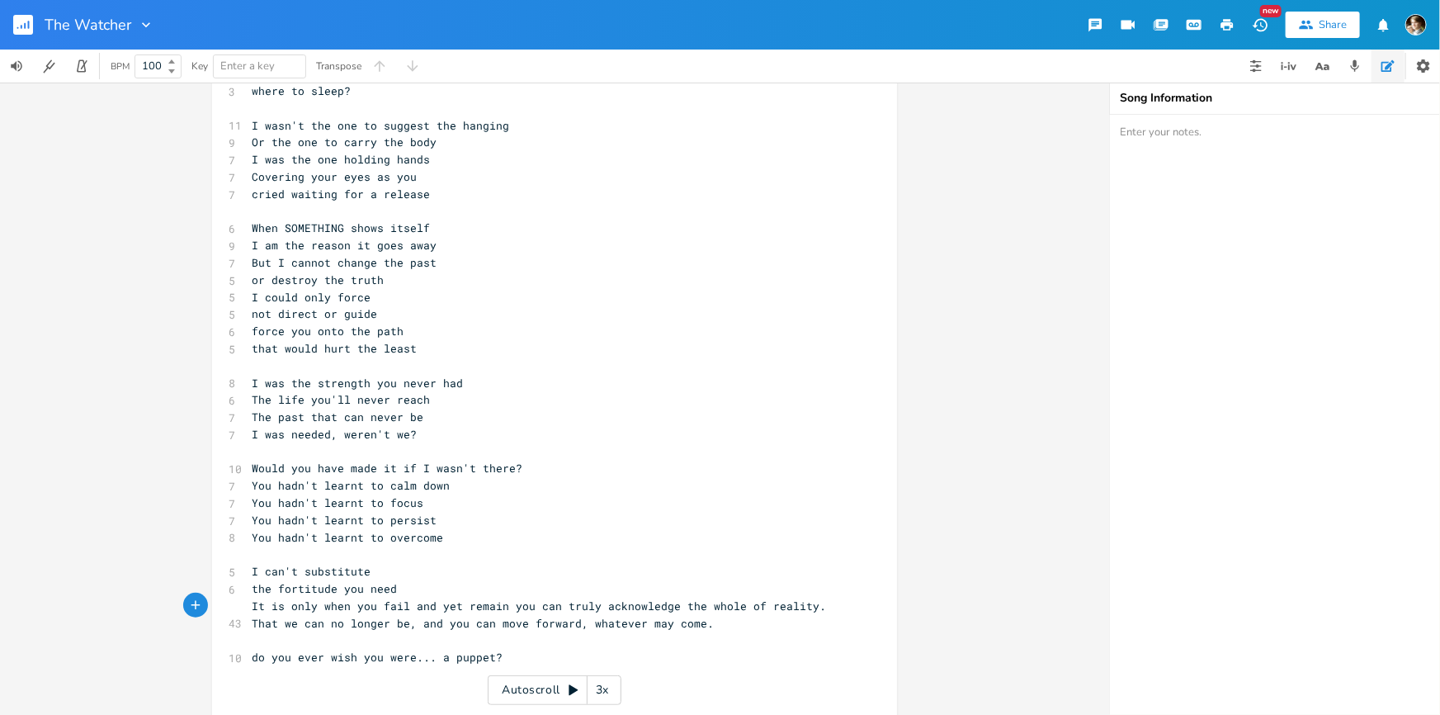
click at [424, 606] on span "It is only when you fail and yet remain you can truly acknowledge the whole of …" at bounding box center [542, 614] width 581 height 32
click at [545, 608] on span "It is only when you fail and yet remain you can truly acknowledge the whole of …" at bounding box center [542, 614] width 581 height 32
click at [509, 601] on span "It is only when you fail and yet remain you can truly acknowledge the whole of …" at bounding box center [542, 614] width 581 height 32
type textarea "\"
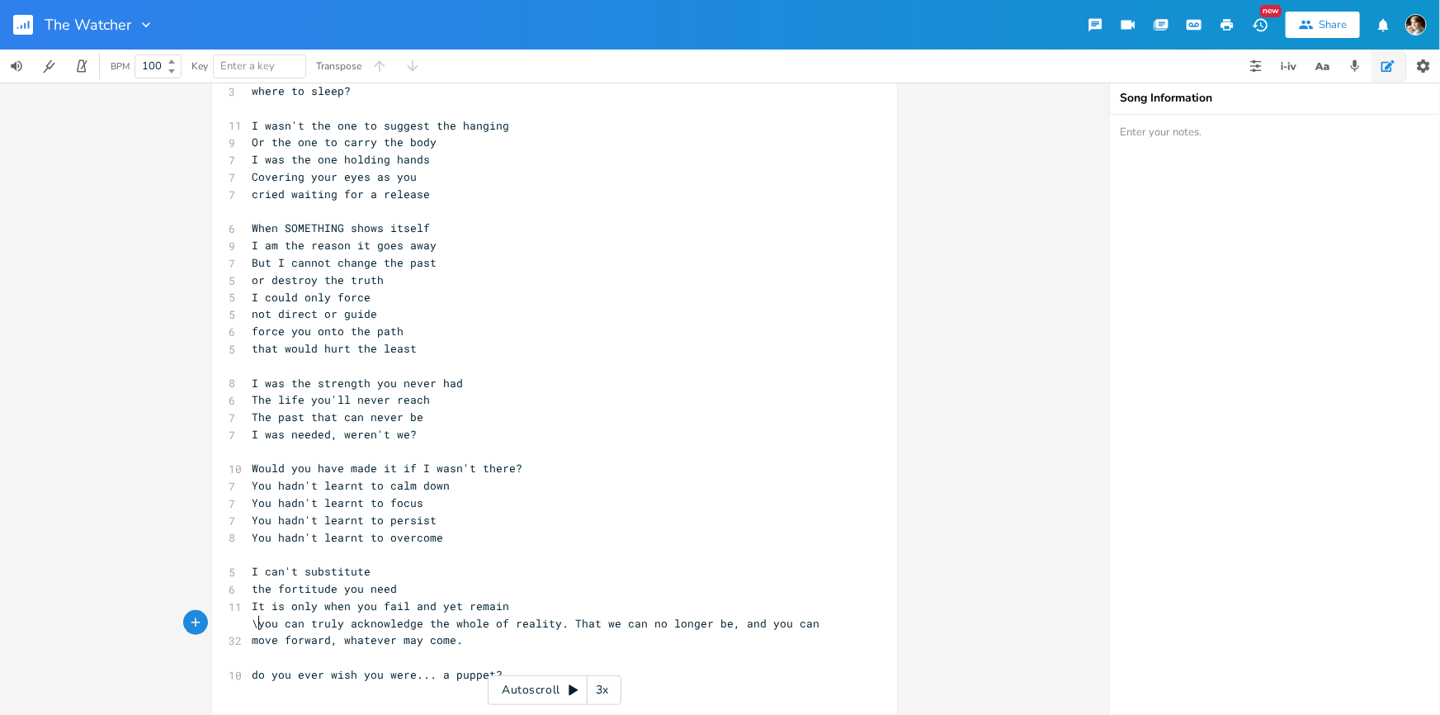
scroll to position [0, 3]
click at [541, 626] on span "you can truly acknowledge the whole of reality. That we can no longer be, and y…" at bounding box center [536, 632] width 568 height 32
click at [414, 618] on span "you can truly acknowledge the whole of reality. That we can no longer be, and y…" at bounding box center [536, 632] width 568 height 32
type textarea "me"
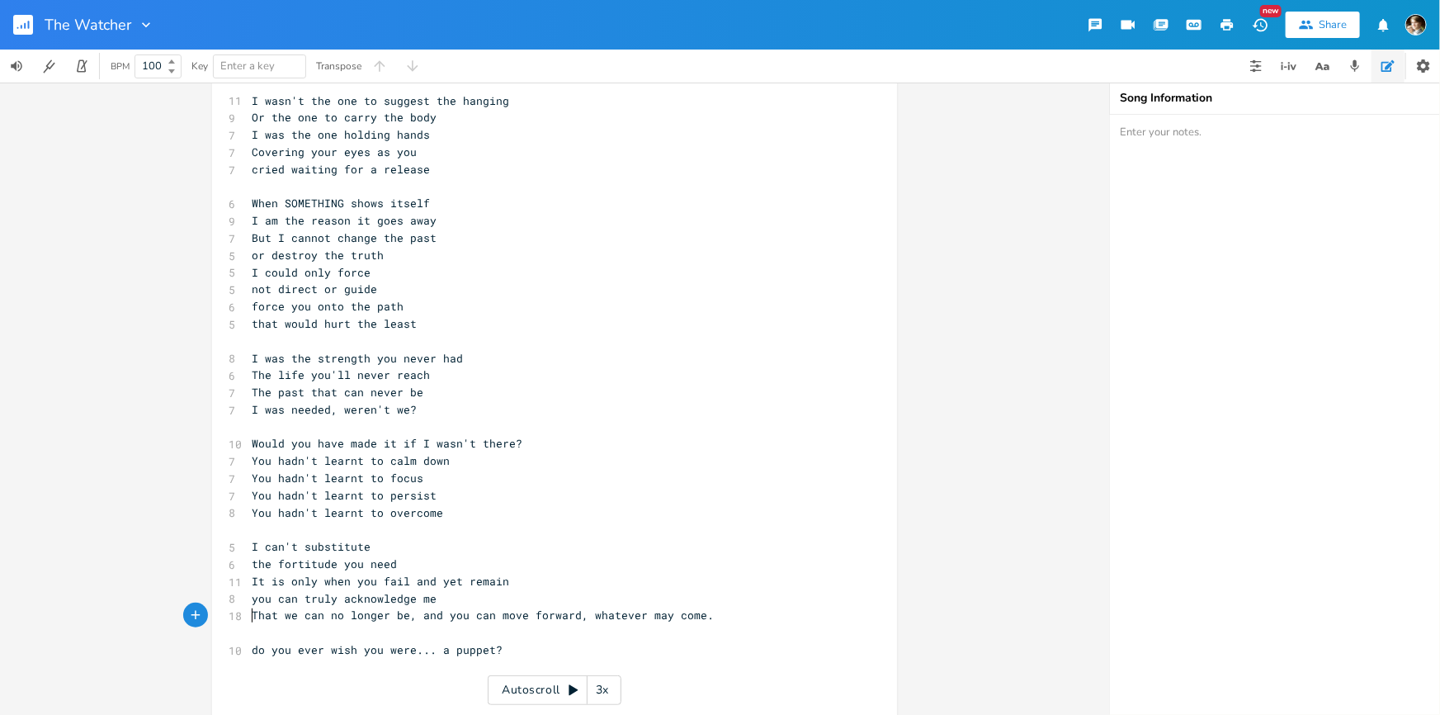
scroll to position [333, 0]
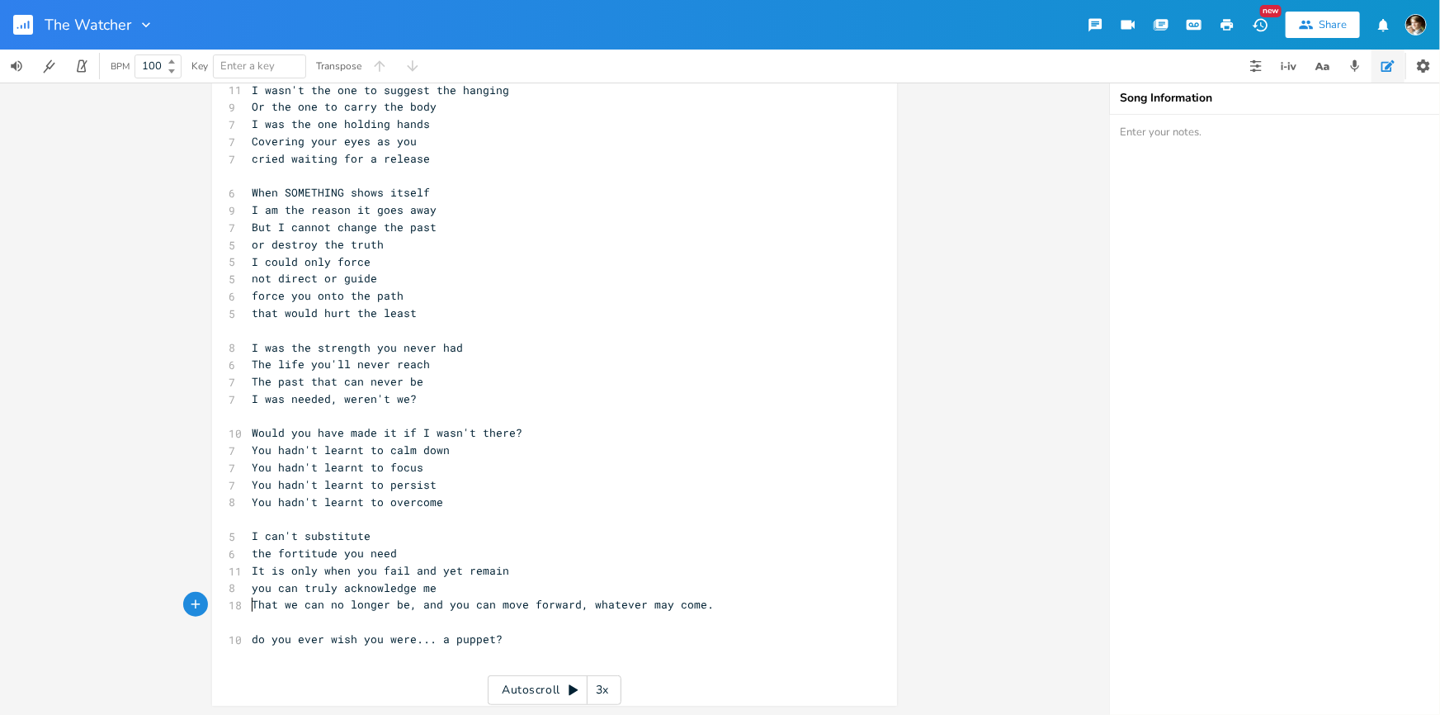
click at [445, 583] on pre "you can truly acknowledge me" at bounding box center [546, 587] width 596 height 17
click at [414, 585] on span "you can truly acknowledge me" at bounding box center [344, 587] width 185 height 15
click at [432, 589] on pre "you can truly acknowledge me" at bounding box center [546, 587] width 596 height 17
type textarea "reality."
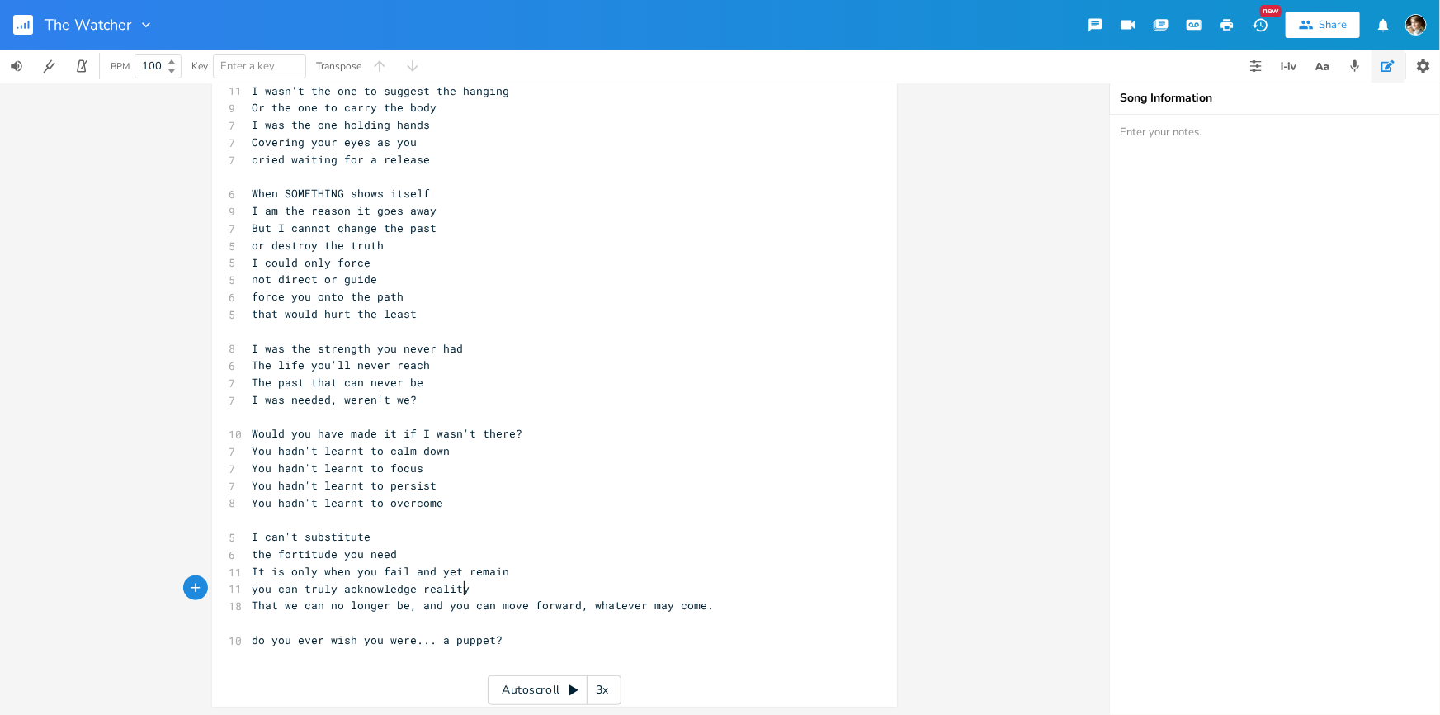
scroll to position [0, 31]
click at [581, 602] on span "That we can no longer be, and you can move forward, whatever may come." at bounding box center [483, 604] width 462 height 15
click at [718, 606] on pre "That we can no longer be, and you can move forward, whatever may come." at bounding box center [546, 605] width 596 height 17
type textarea ", whatever may come."
click at [571, 602] on span "That we can no longer be, and you can move forward, whatever may come." at bounding box center [483, 604] width 462 height 15
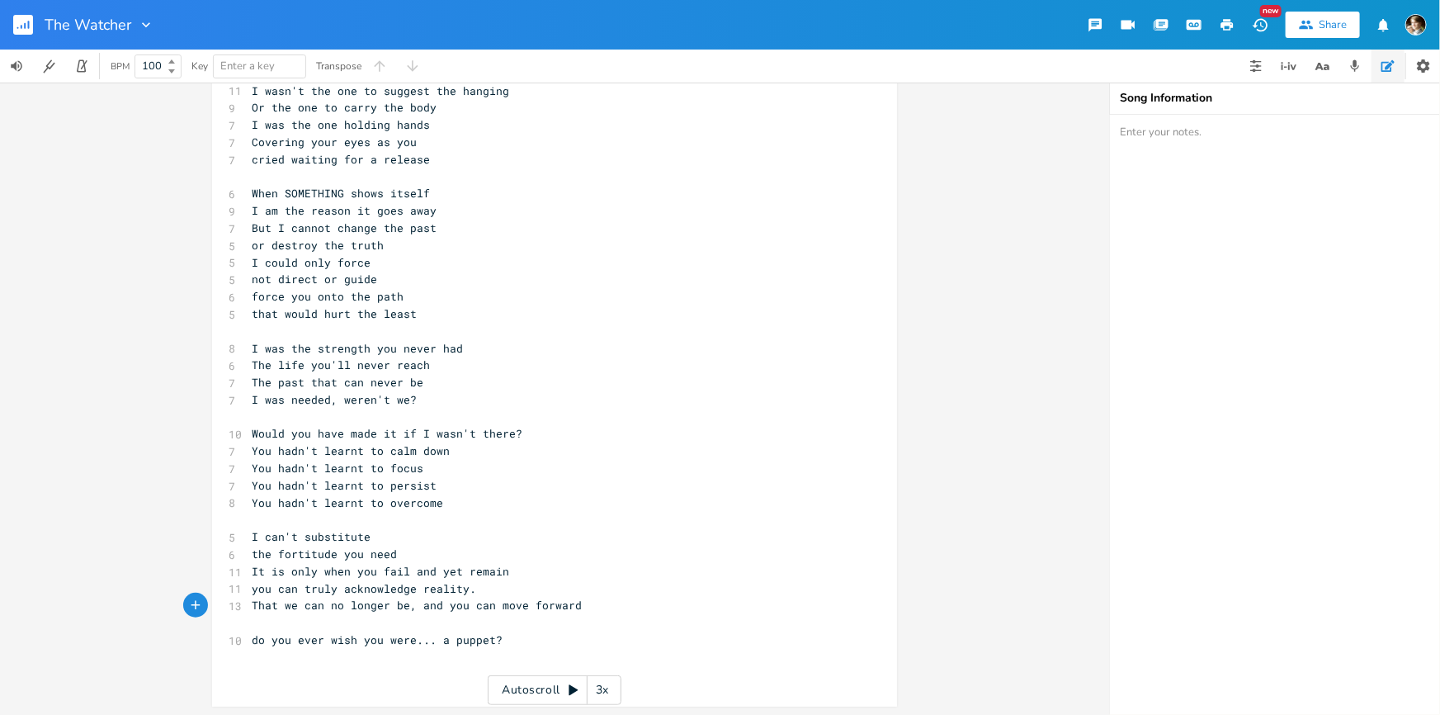
scroll to position [0, 0]
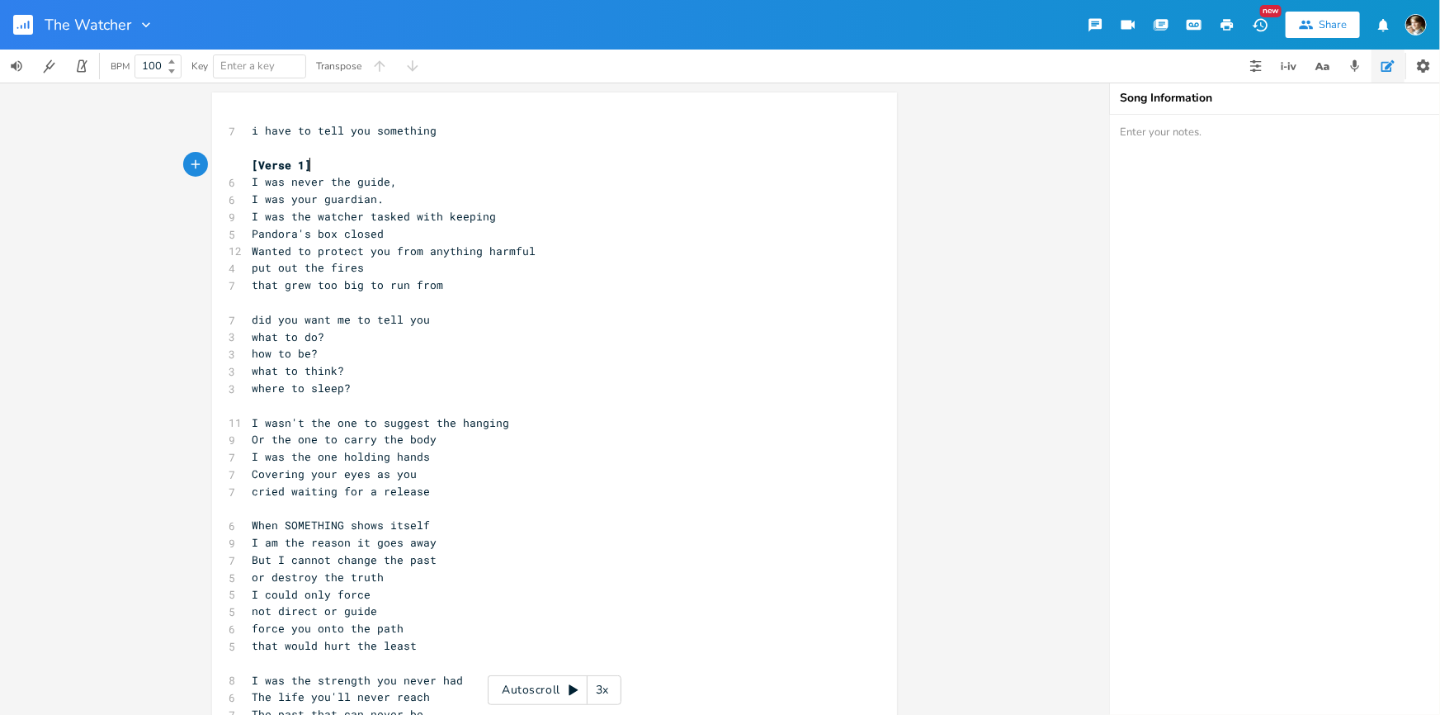
type textarea "[Verse 1]"
drag, startPoint x: 324, startPoint y: 169, endPoint x: 249, endPoint y: 163, distance: 75.3
click at [249, 163] on pre "[Verse 1]" at bounding box center [546, 165] width 596 height 17
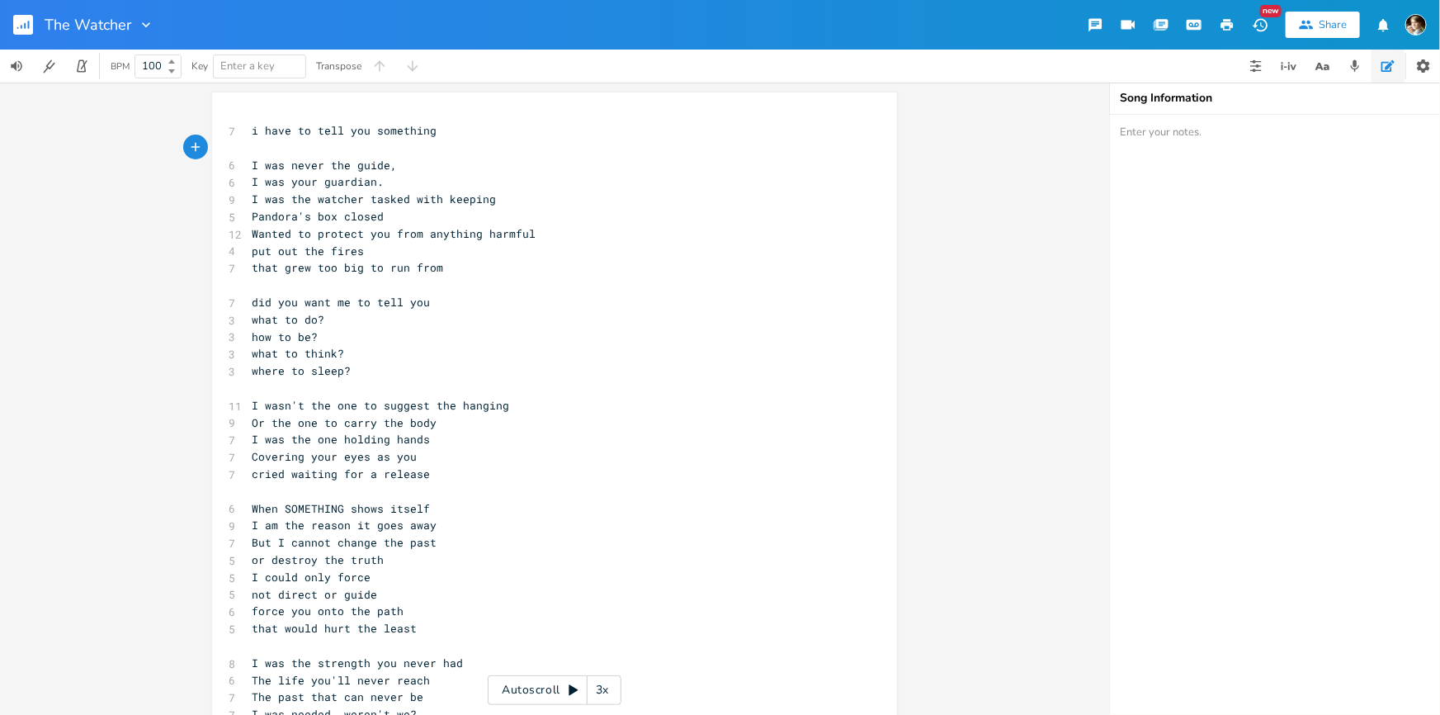
click at [412, 163] on pre "I was never the guide," at bounding box center [546, 165] width 596 height 17
click at [437, 205] on span "I was the watcher tasked with keeping" at bounding box center [374, 198] width 244 height 15
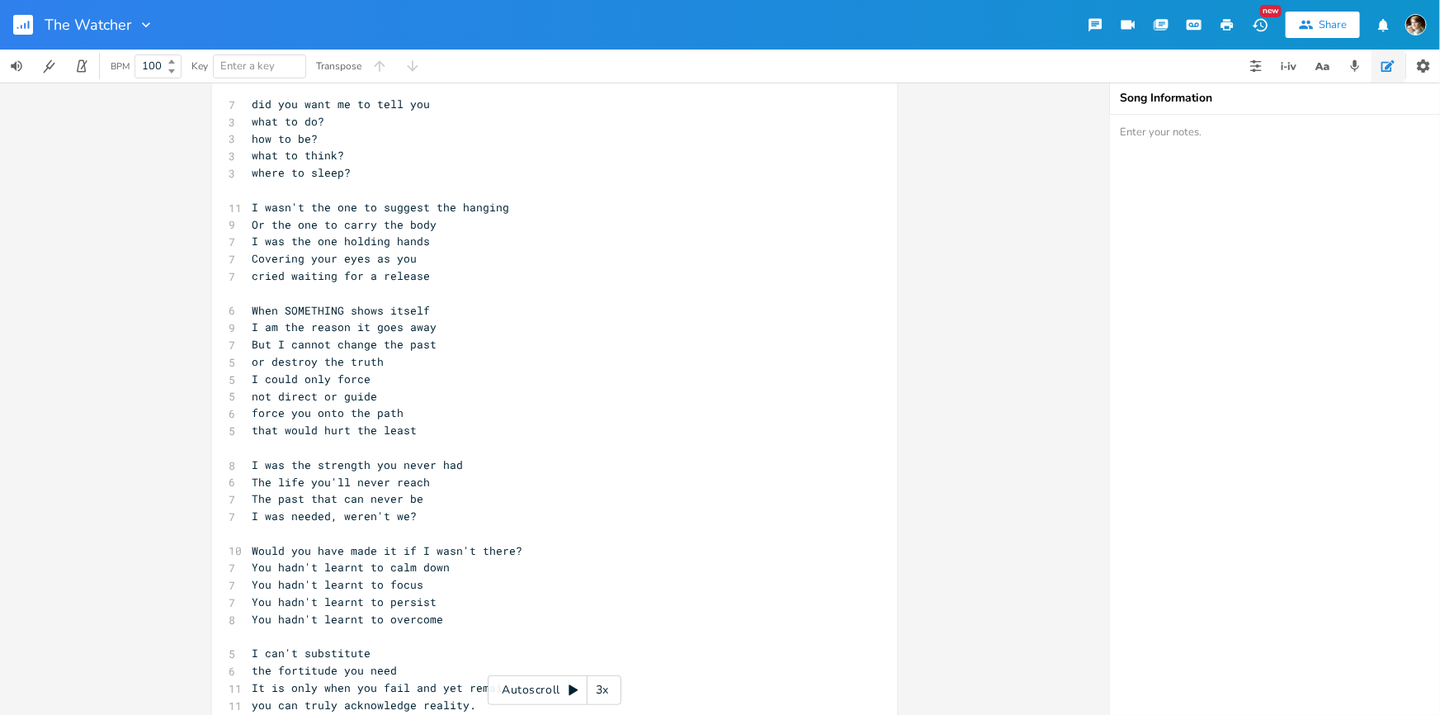
scroll to position [315, 0]
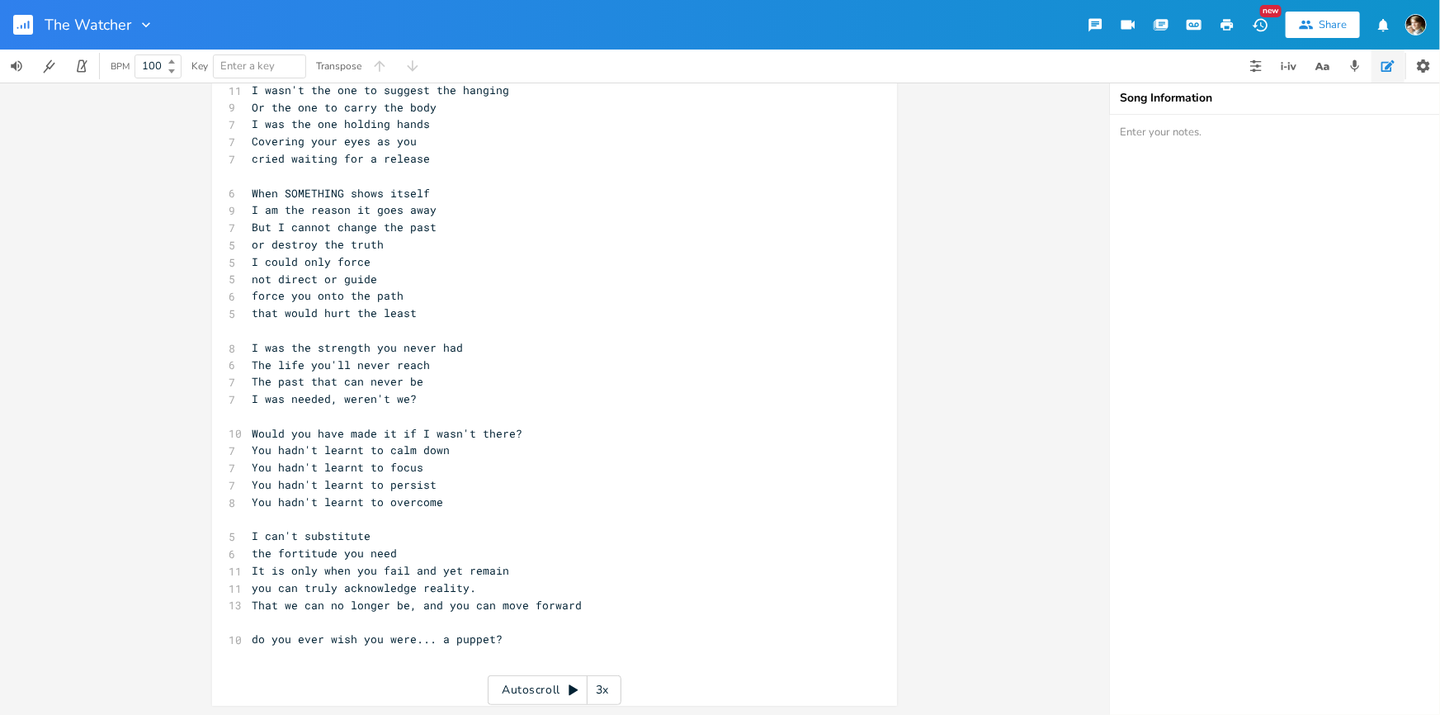
type textarea "ren't we?"
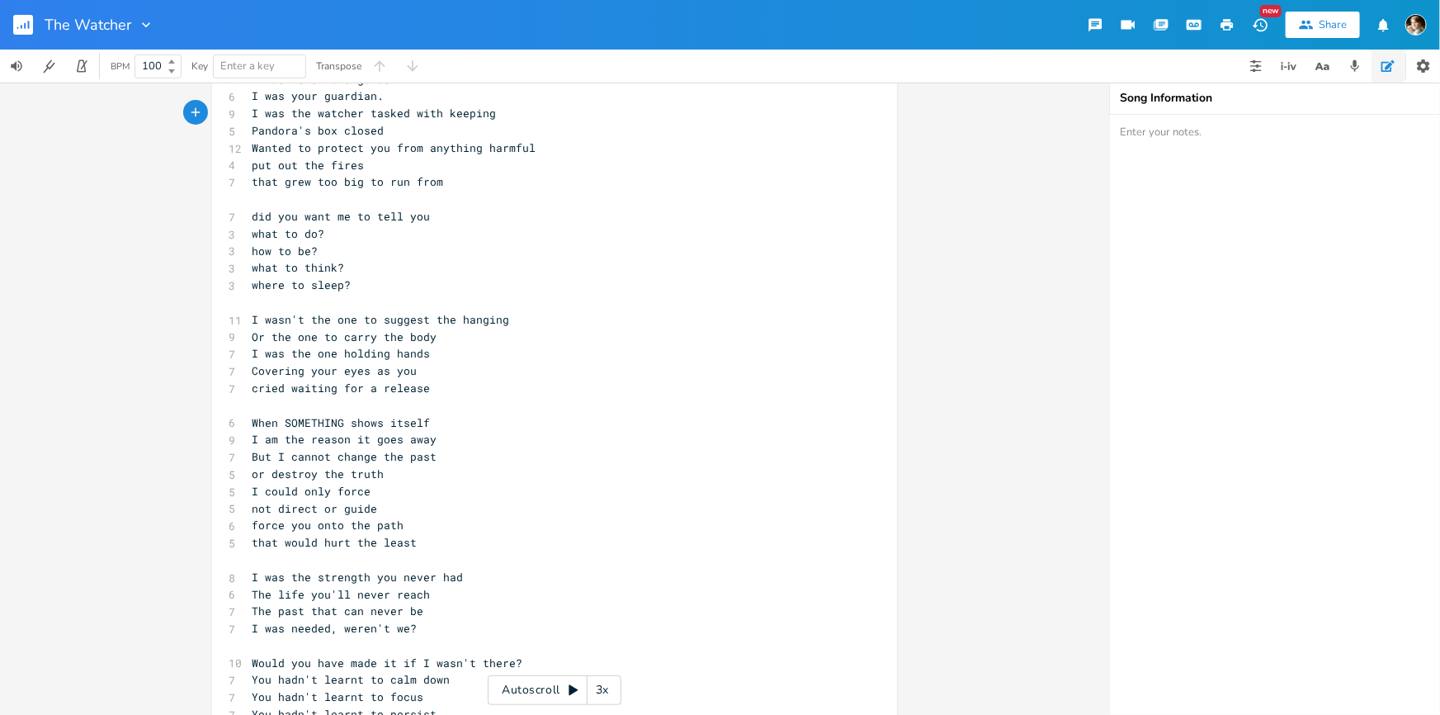
click at [350, 621] on div "7 i have to tell you something ​ 6 I was never the guide 6 I was your guardian.…" at bounding box center [546, 473] width 596 height 875
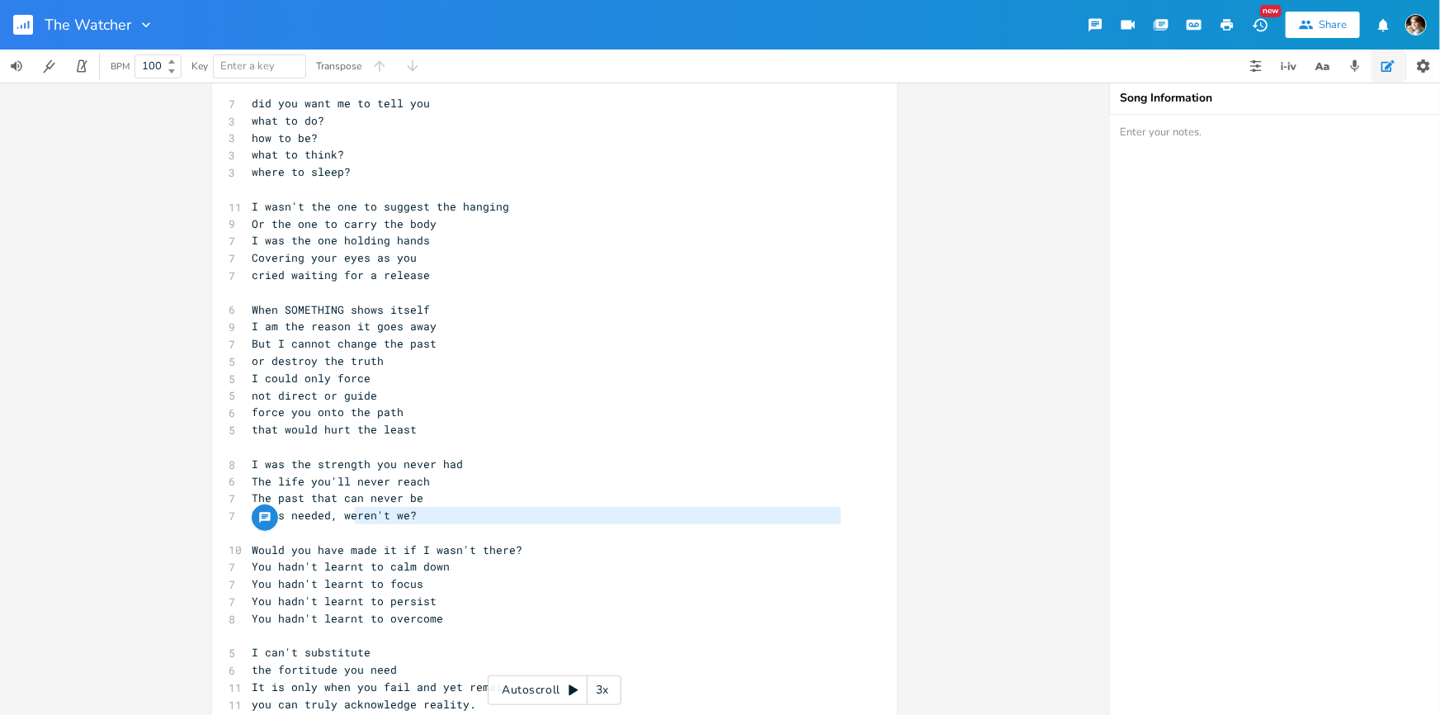
scroll to position [315, 0]
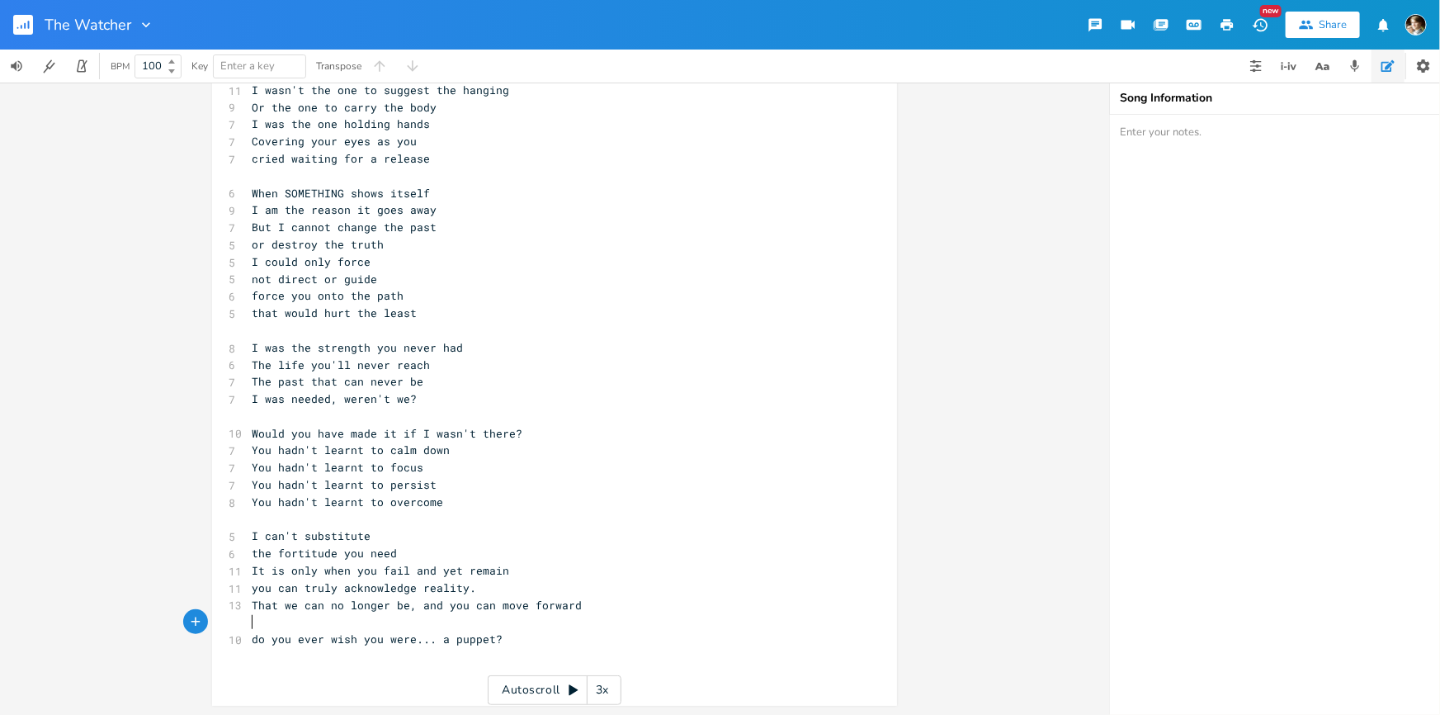
click at [326, 627] on pre "​" at bounding box center [546, 621] width 596 height 17
click at [407, 642] on span "do you ever wish you were... a puppet?" at bounding box center [377, 638] width 251 height 15
